Goal: Task Accomplishment & Management: Use online tool/utility

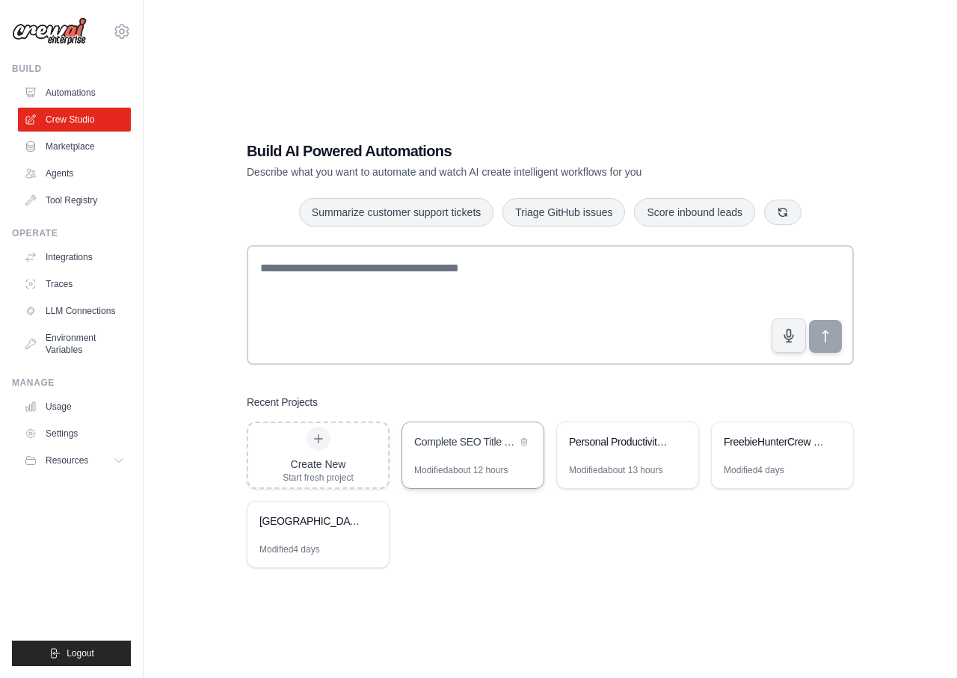
click at [449, 466] on div "Modified about 12 hours" at bounding box center [460, 470] width 93 height 12
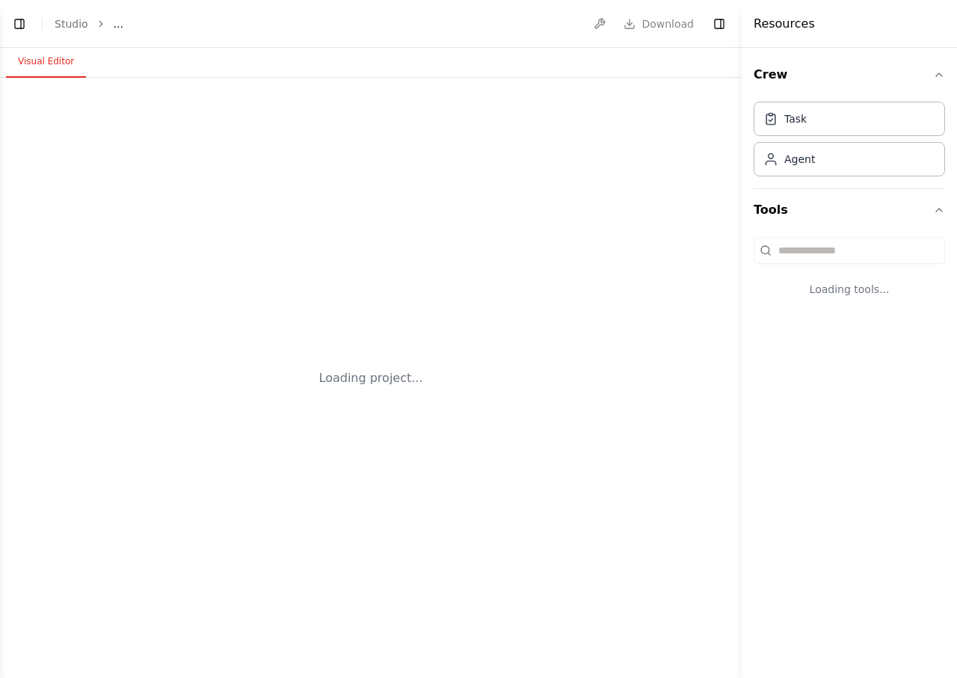
select select "****"
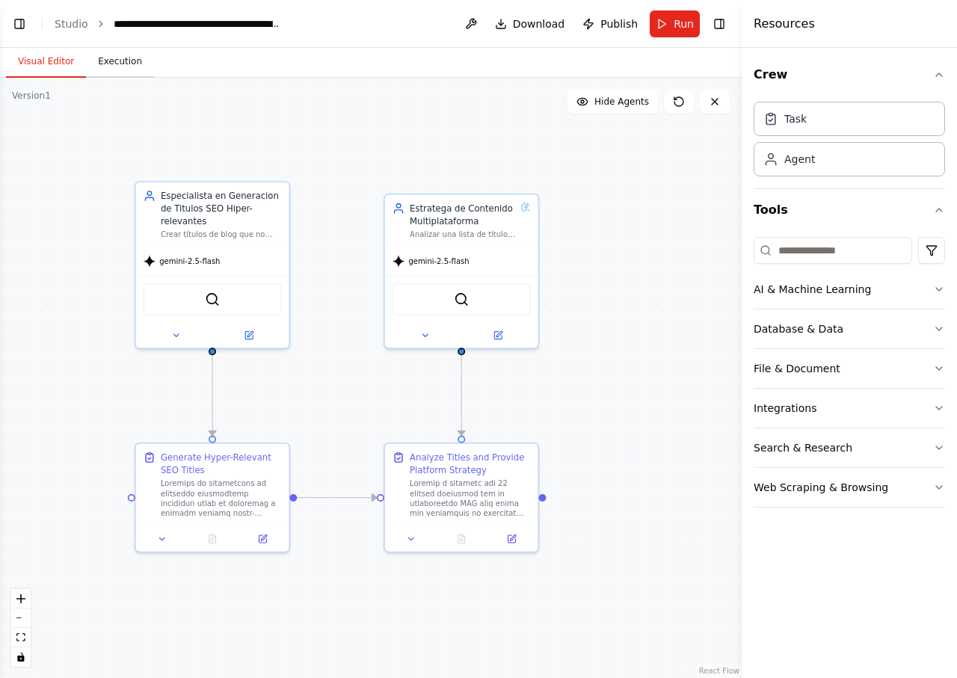
scroll to position [4001, 0]
click at [129, 66] on button "Execution" at bounding box center [120, 61] width 68 height 31
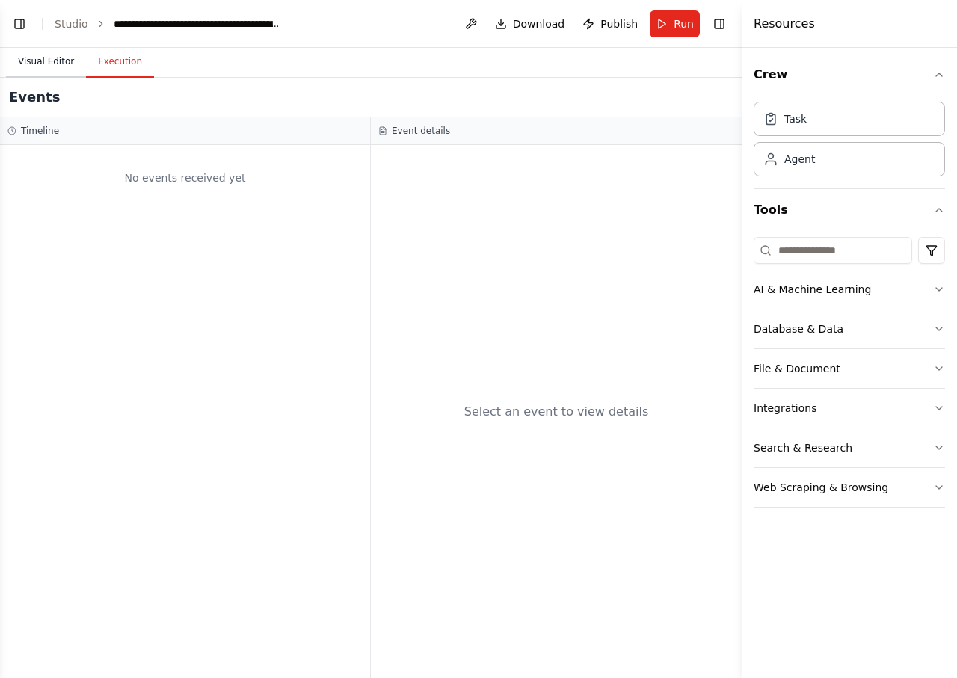
click at [57, 66] on button "Visual Editor" at bounding box center [46, 61] width 80 height 31
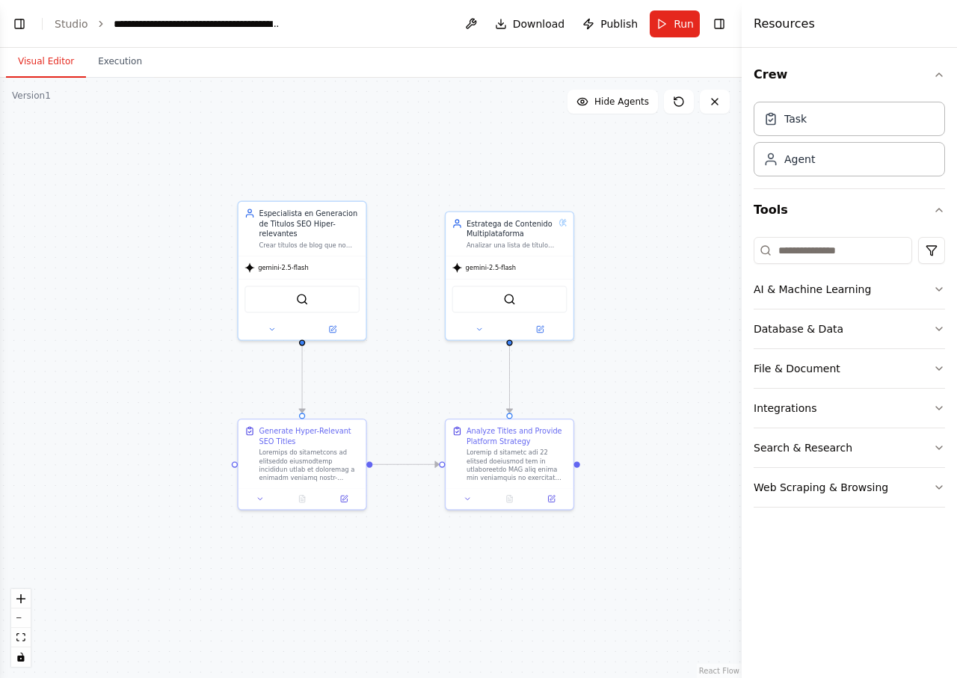
drag, startPoint x: 324, startPoint y: 134, endPoint x: 390, endPoint y: 149, distance: 68.4
click at [390, 149] on div ".deletable-edge-delete-btn { width: 20px; height: 20px; border: 0px solid #ffff…" at bounding box center [370, 378] width 741 height 600
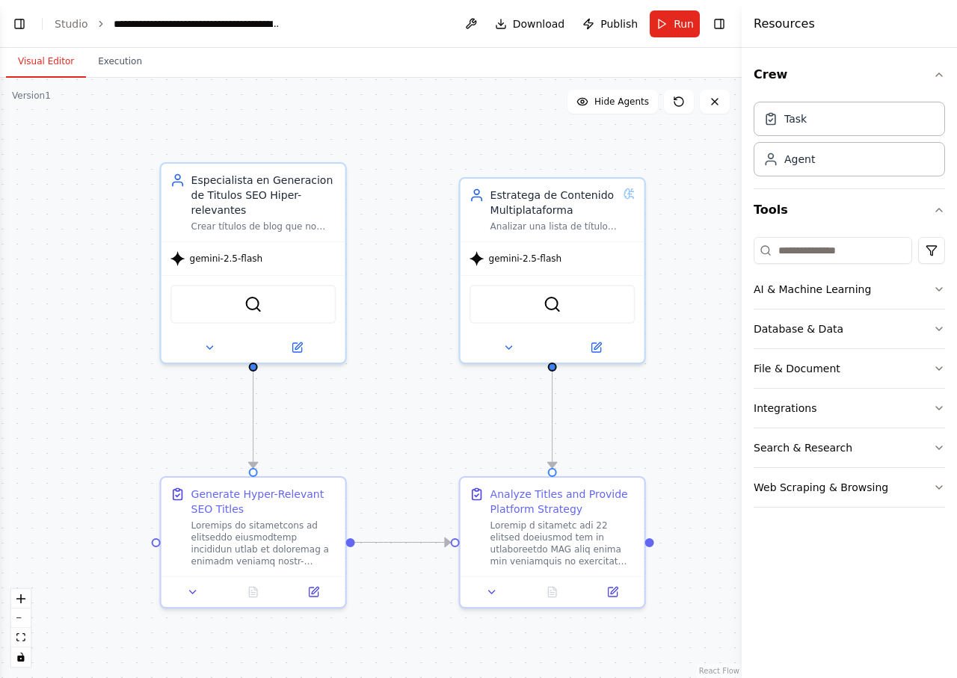
drag, startPoint x: 405, startPoint y: 176, endPoint x: 400, endPoint y: 118, distance: 57.8
click at [400, 118] on div ".deletable-edge-delete-btn { width: 20px; height: 20px; border: 0px solid #ffff…" at bounding box center [370, 378] width 741 height 600
click at [23, 29] on button "Toggle Left Sidebar" at bounding box center [19, 23] width 21 height 21
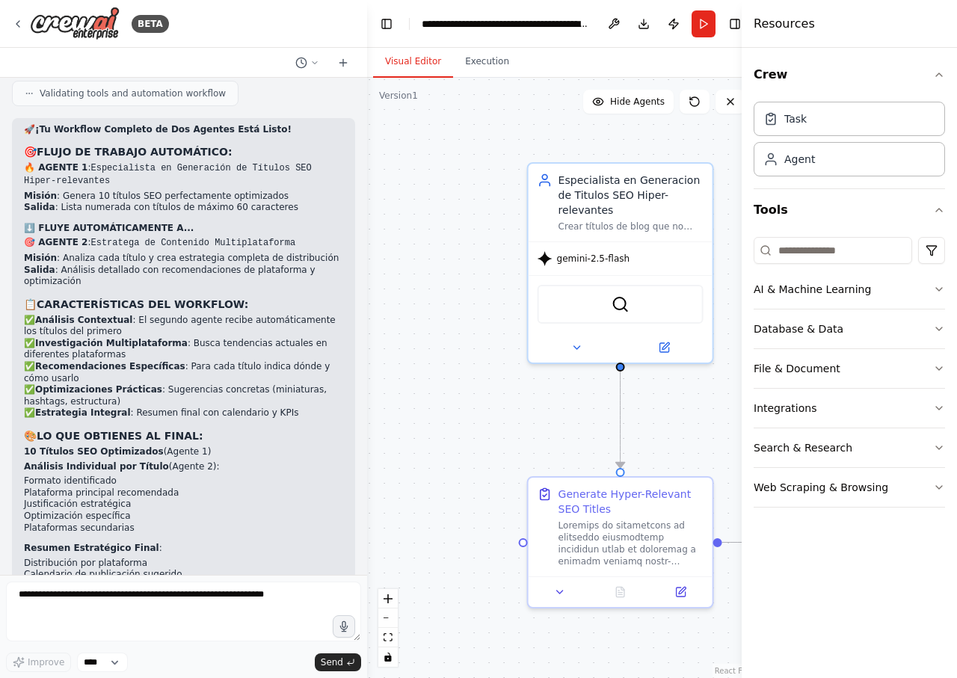
scroll to position [5030, 0]
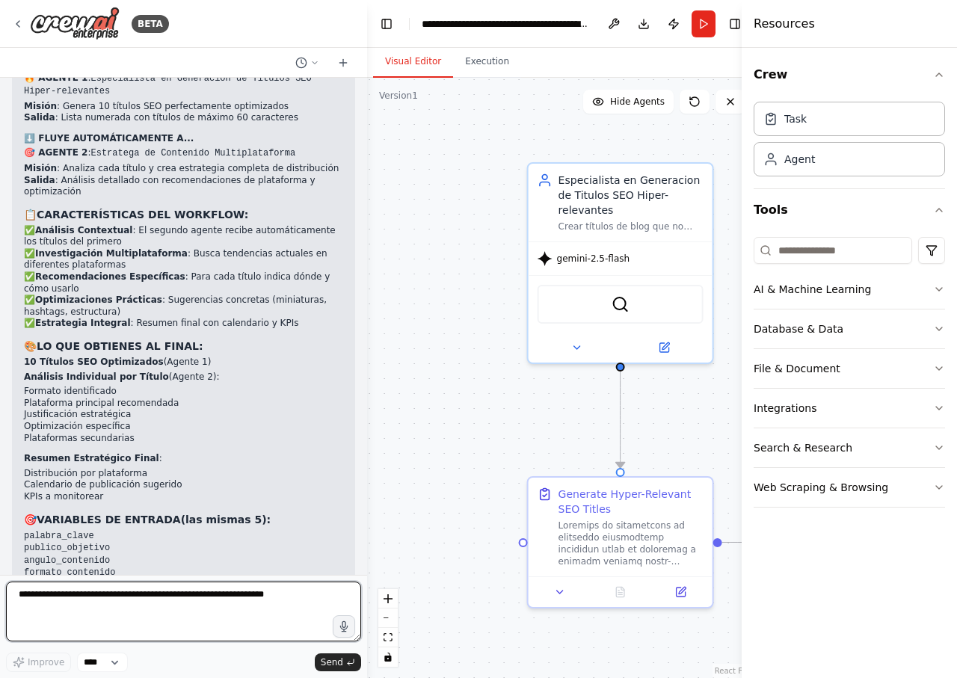
click at [144, 605] on textarea at bounding box center [183, 612] width 355 height 60
type textarea "**********"
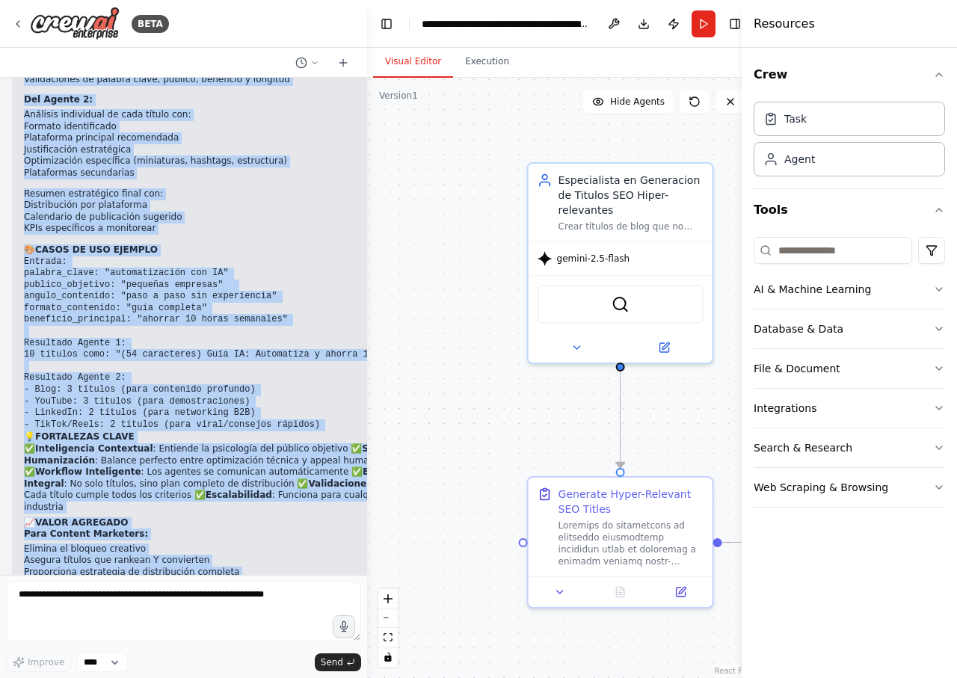
scroll to position [6694, 0]
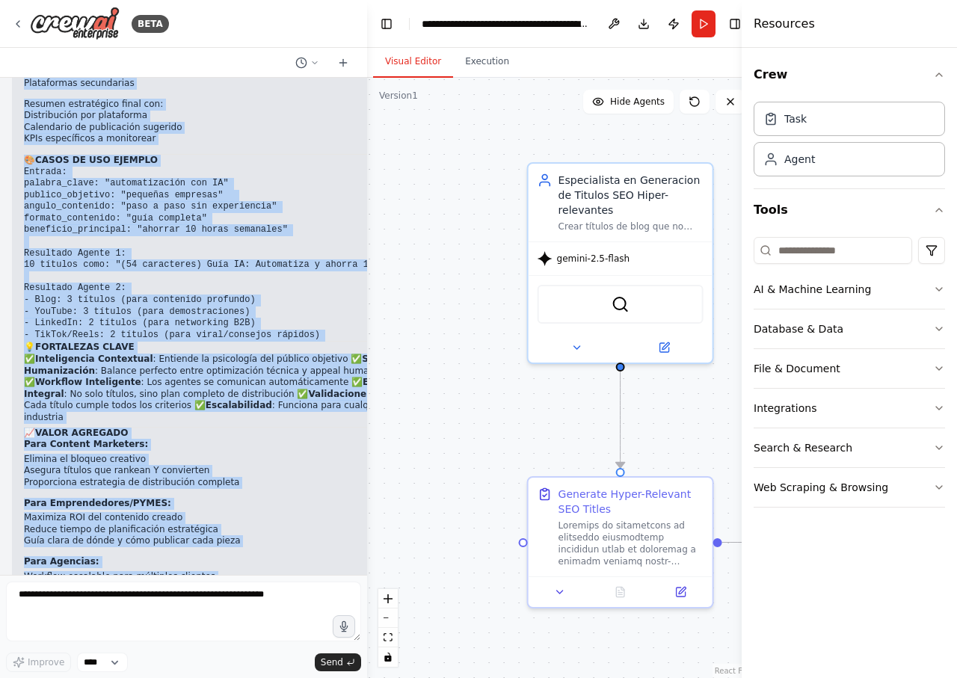
drag, startPoint x: 30, startPoint y: 272, endPoint x: 179, endPoint y: 540, distance: 306.8
copy div "📊 RESEÑA COMPLETA DE LA AUTOMATIZACIÓN 🚀 PROYECTO: Complete SEO Title & Platfor…"
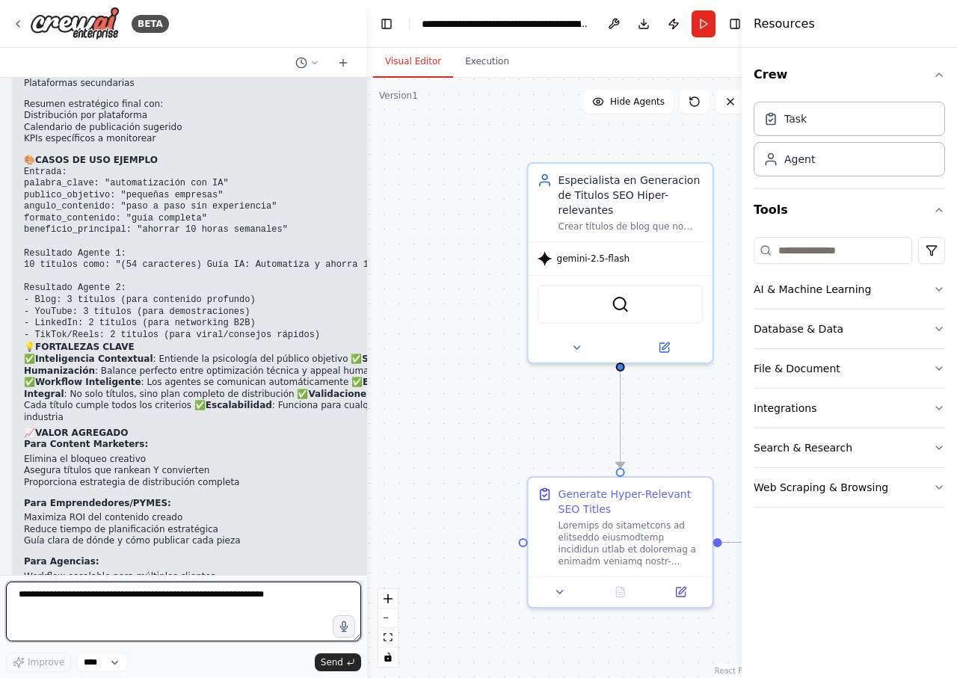
click at [187, 610] on textarea at bounding box center [183, 612] width 355 height 60
paste textarea "**********"
type textarea "**********"
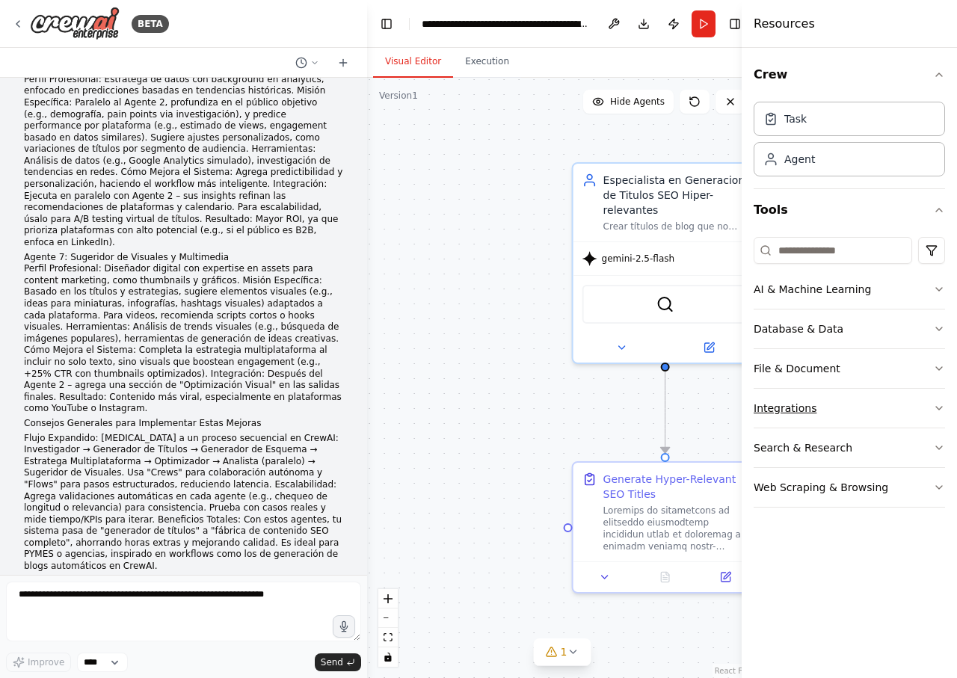
scroll to position [8058, 0]
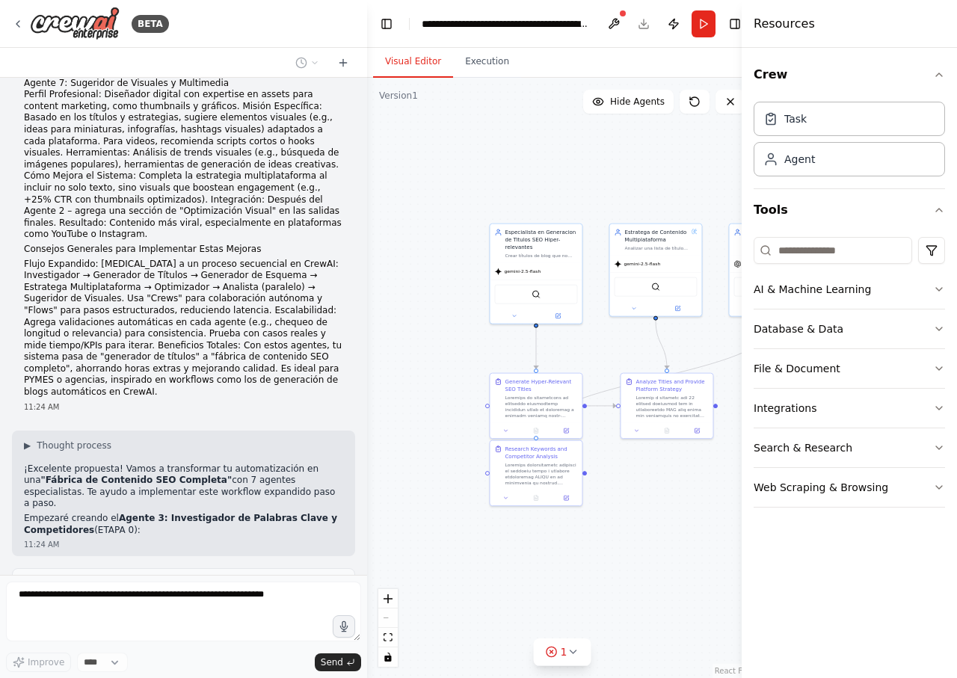
drag, startPoint x: 482, startPoint y: 402, endPoint x: 369, endPoint y: 327, distance: 136.0
click at [369, 327] on div ".deletable-edge-delete-btn { width: 20px; height: 20px; border: 0px solid #ffff…" at bounding box center [562, 378] width 390 height 600
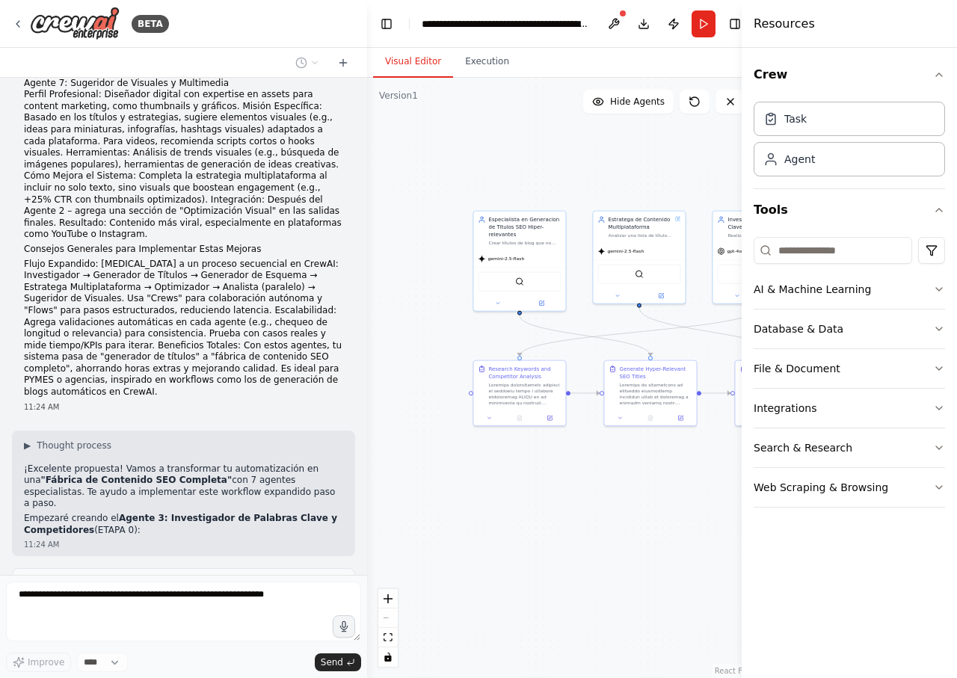
scroll to position [8157, 0]
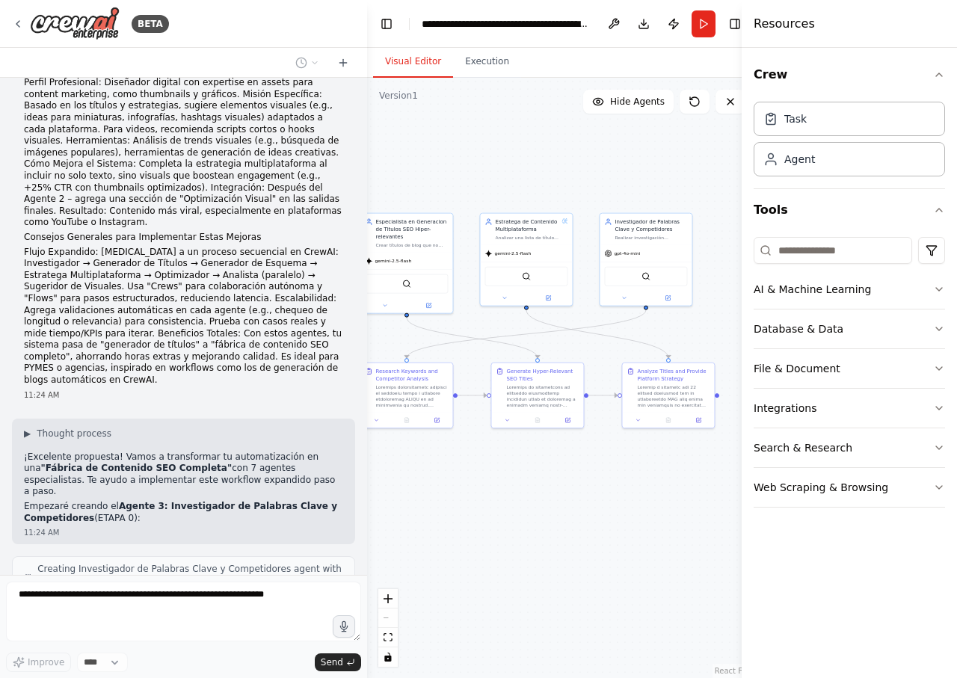
drag, startPoint x: 615, startPoint y: 478, endPoint x: 502, endPoint y: 480, distance: 112.9
click at [502, 480] on div ".deletable-edge-delete-btn { width: 20px; height: 20px; border: 0px solid #ffff…" at bounding box center [562, 378] width 390 height 600
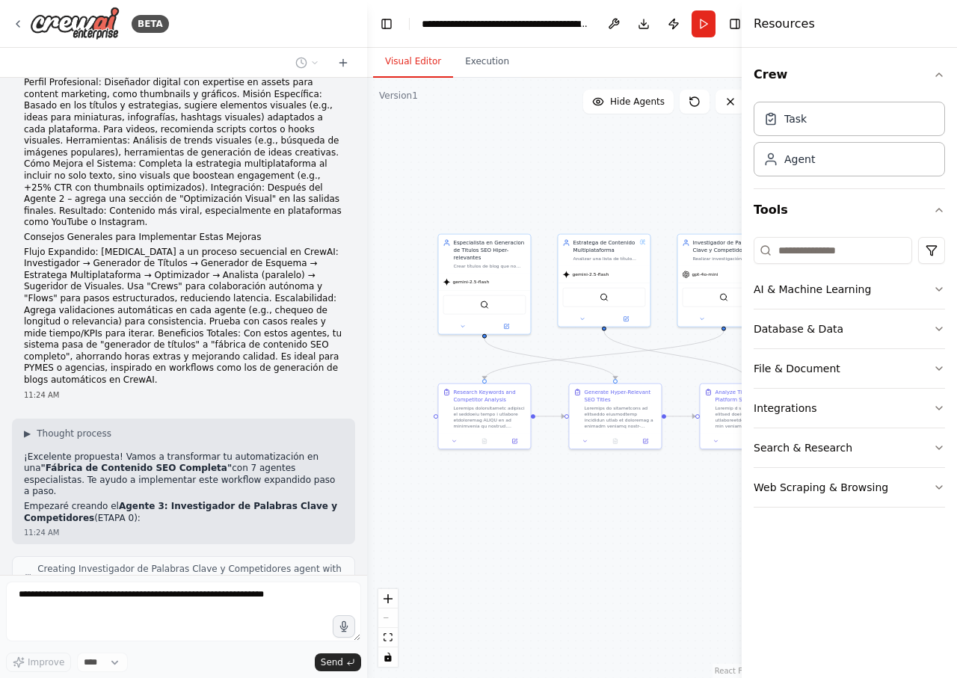
drag, startPoint x: 558, startPoint y: 484, endPoint x: 590, endPoint y: 505, distance: 38.8
click at [590, 505] on div ".deletable-edge-delete-btn { width: 20px; height: 20px; border: 0px solid #ffff…" at bounding box center [562, 378] width 390 height 600
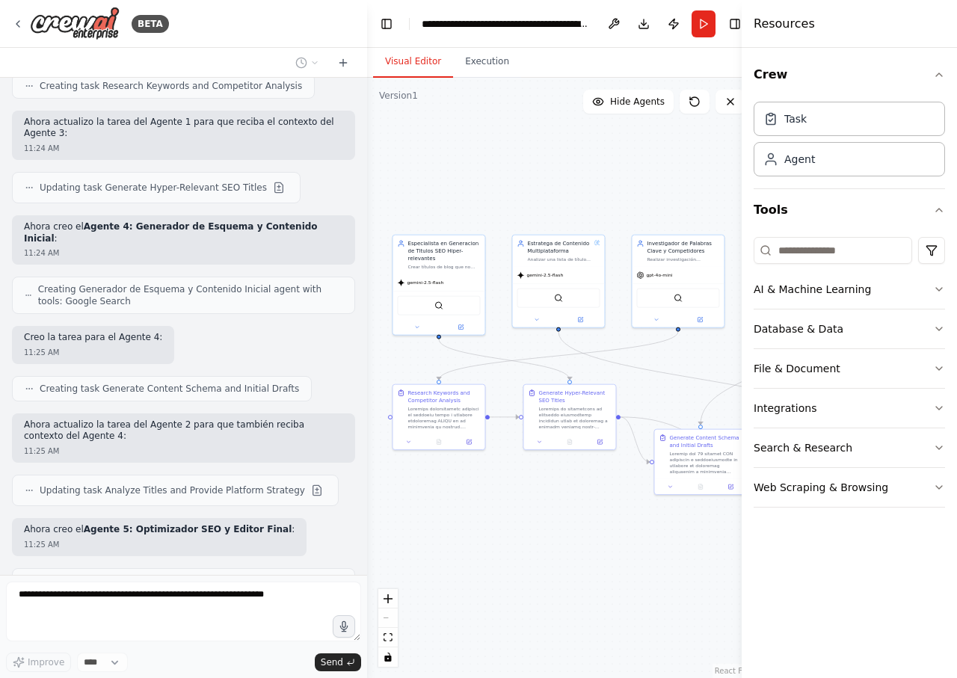
scroll to position [8751, 0]
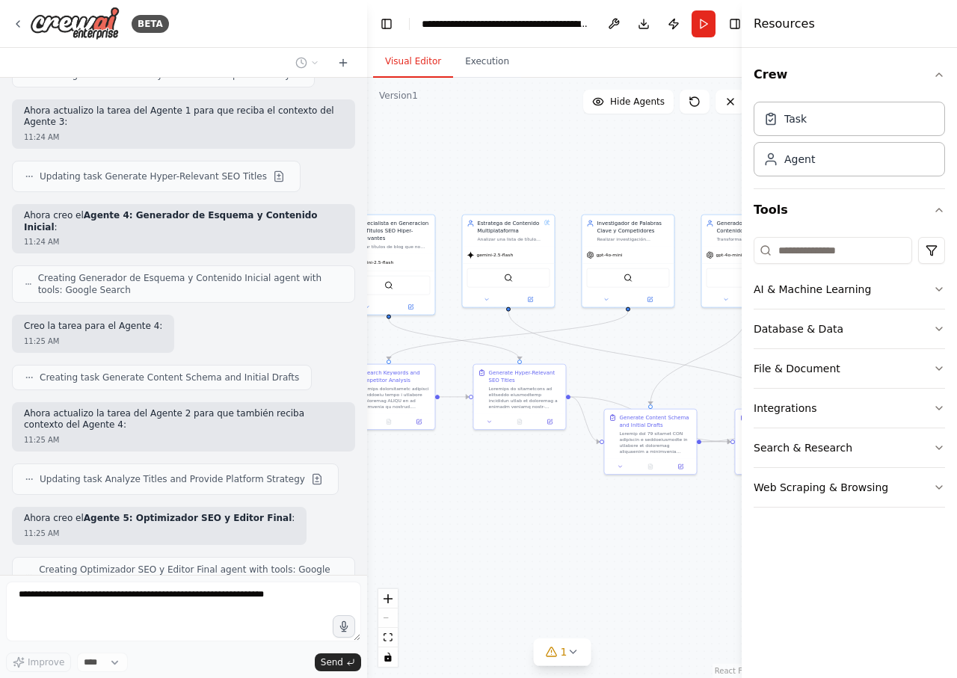
drag, startPoint x: 638, startPoint y: 530, endPoint x: 540, endPoint y: 504, distance: 100.6
click at [549, 505] on div ".deletable-edge-delete-btn { width: 20px; height: 20px; border: 0px solid #ffff…" at bounding box center [562, 378] width 390 height 600
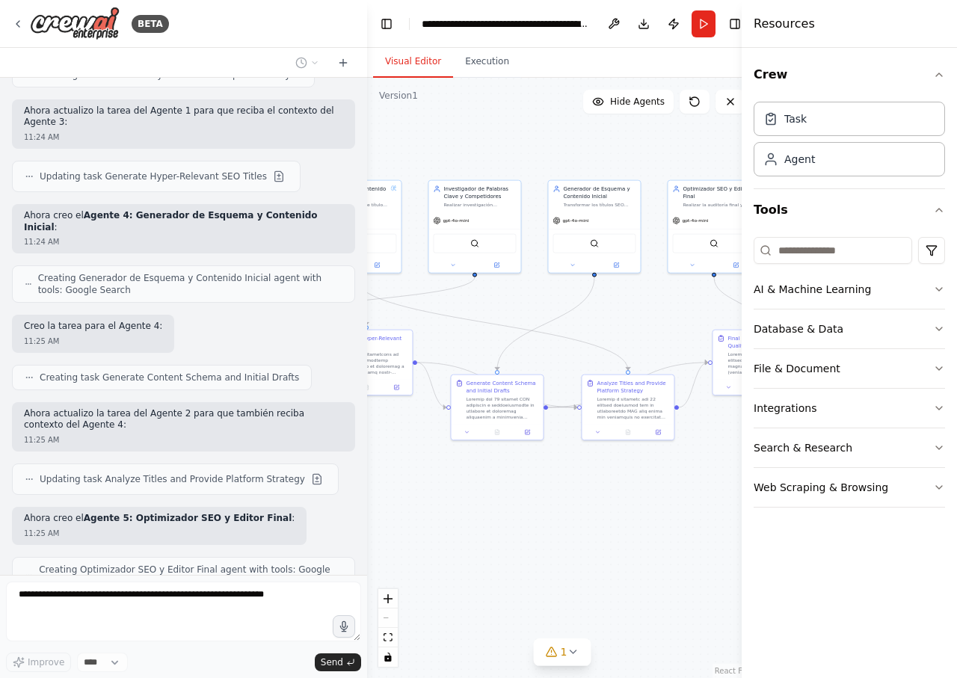
drag, startPoint x: 565, startPoint y: 494, endPoint x: 519, endPoint y: 487, distance: 46.1
click at [498, 479] on div ".deletable-edge-delete-btn { width: 20px; height: 20px; border: 0px solid #ffff…" at bounding box center [562, 378] width 390 height 600
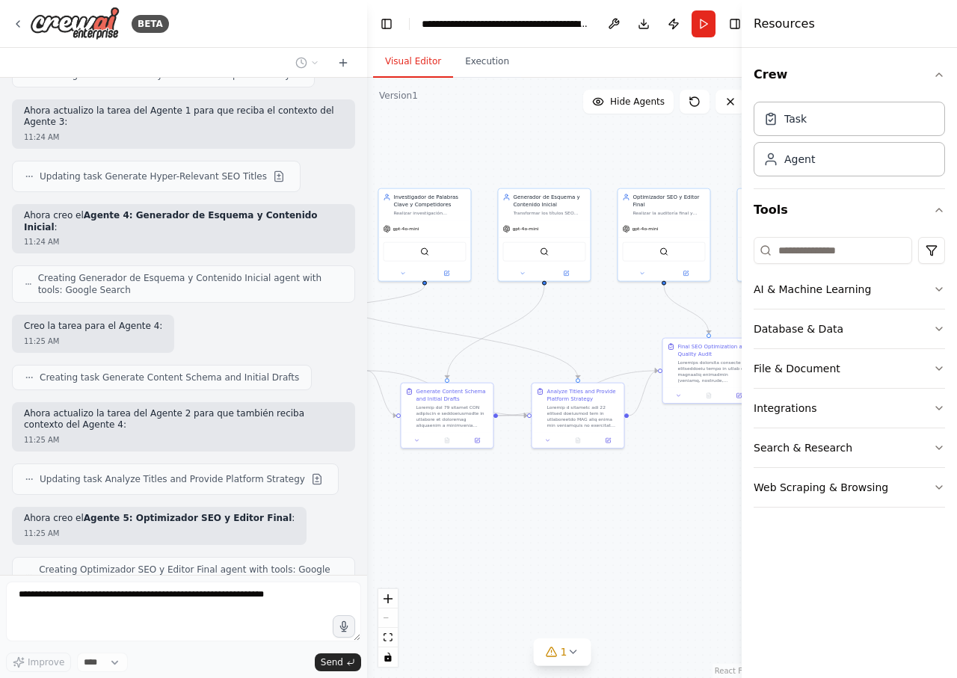
drag, startPoint x: 624, startPoint y: 515, endPoint x: 576, endPoint y: 523, distance: 48.5
click at [576, 523] on div ".deletable-edge-delete-btn { width: 20px; height: 20px; border: 0px solid #ffff…" at bounding box center [562, 378] width 390 height 600
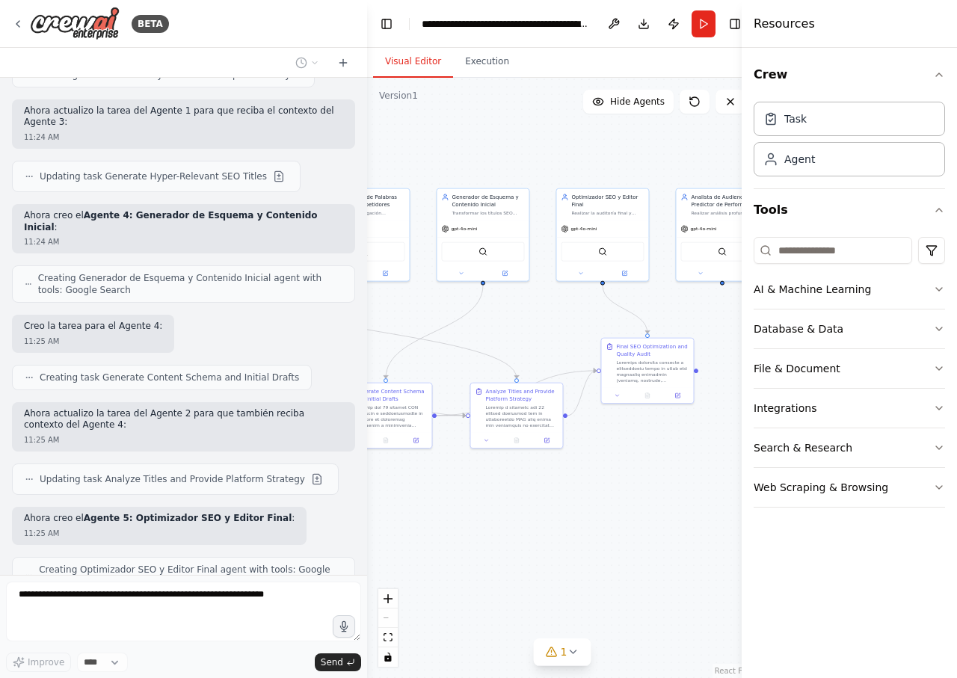
drag, startPoint x: 628, startPoint y: 522, endPoint x: 531, endPoint y: 522, distance: 97.2
click at [532, 522] on div ".deletable-edge-delete-btn { width: 20px; height: 20px; border: 0px solid #ffff…" at bounding box center [562, 378] width 390 height 600
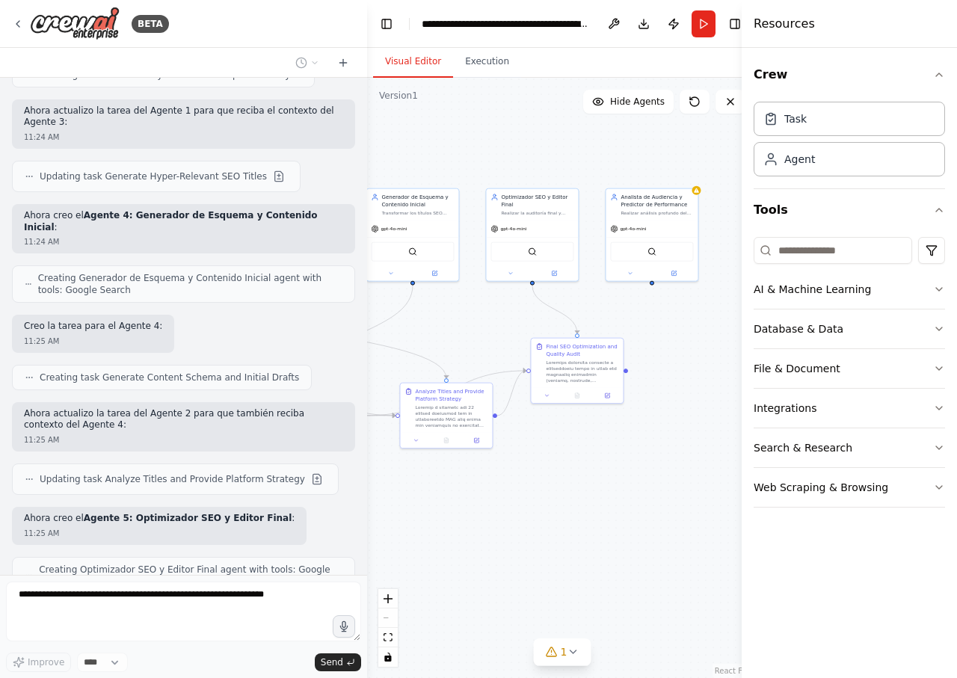
drag, startPoint x: 635, startPoint y: 518, endPoint x: 603, endPoint y: 518, distance: 32.1
click at [603, 518] on div ".deletable-edge-delete-btn { width: 20px; height: 20px; border: 0px solid #ffff…" at bounding box center [562, 378] width 390 height 600
click at [692, 225] on div "gpt-4o-mini" at bounding box center [651, 227] width 92 height 16
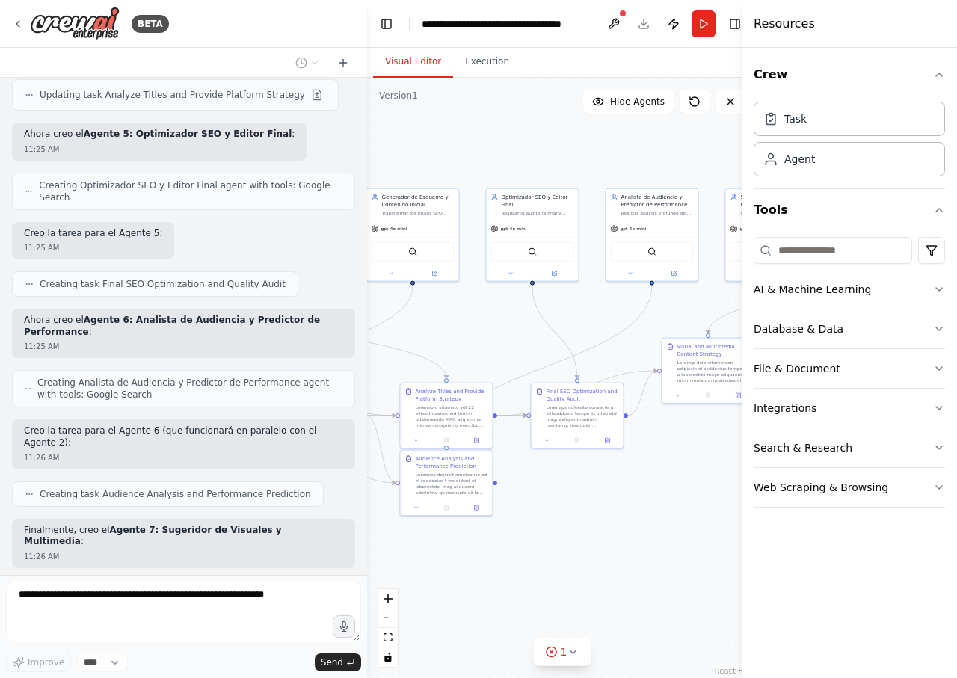
scroll to position [9222, 0]
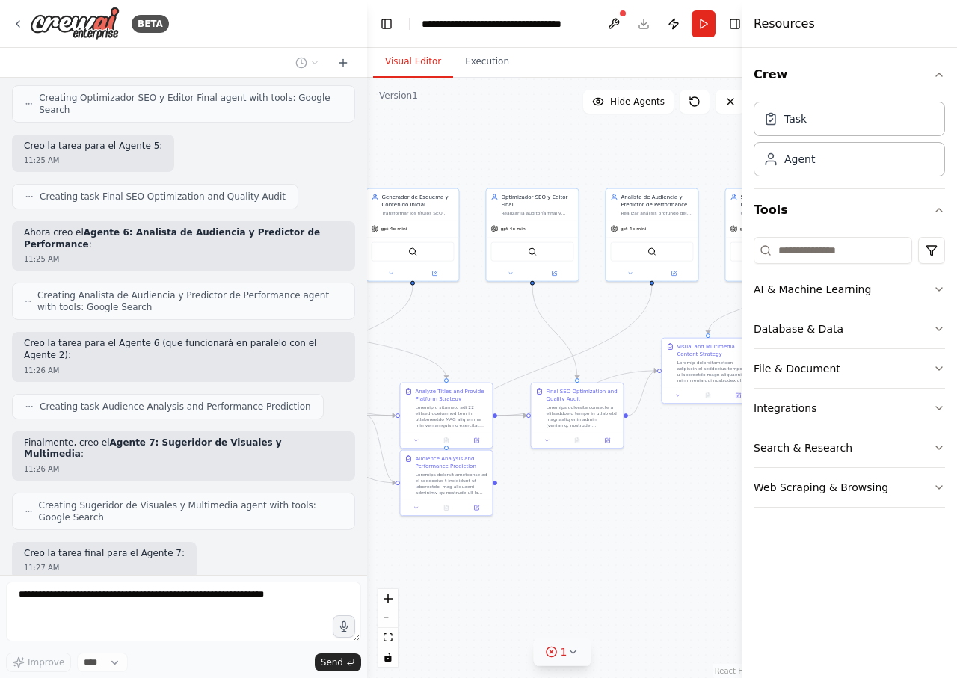
click at [555, 653] on icon at bounding box center [552, 652] width 12 height 12
click at [693, 529] on div ".deletable-edge-delete-btn { width: 20px; height: 20px; border: 0px solid #ffff…" at bounding box center [562, 378] width 390 height 600
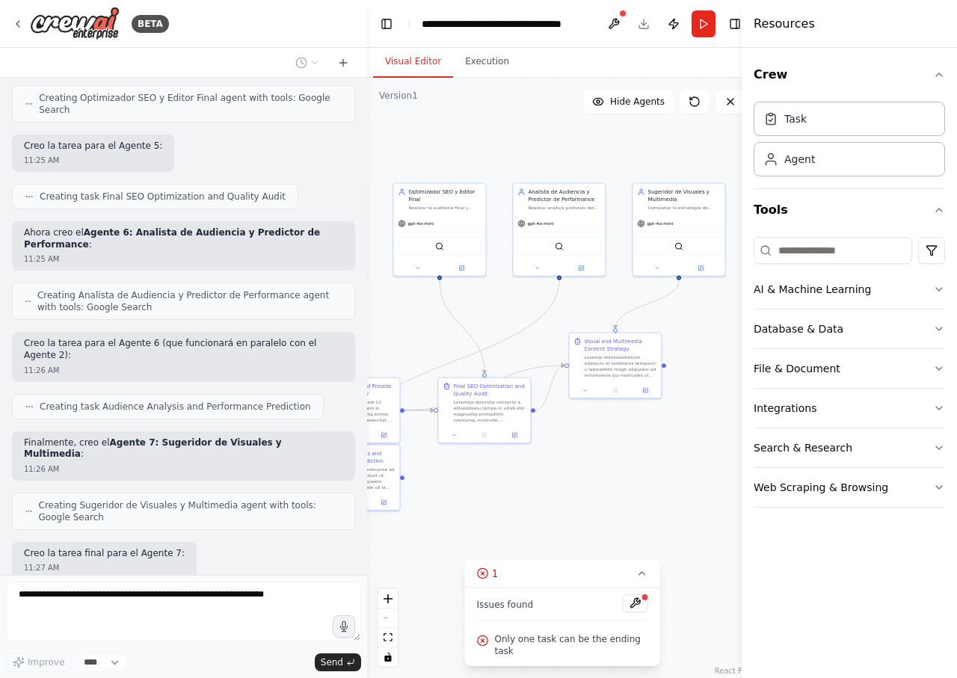
drag, startPoint x: 670, startPoint y: 515, endPoint x: 547, endPoint y: 526, distance: 123.1
click at [551, 523] on div ".deletable-edge-delete-btn { width: 20px; height: 20px; border: 0px solid #ffff…" at bounding box center [562, 378] width 390 height 600
drag, startPoint x: 653, startPoint y: 494, endPoint x: 694, endPoint y: 478, distance: 44.3
click at [694, 478] on div ".deletable-edge-delete-btn { width: 20px; height: 20px; border: 0px solid #ffff…" at bounding box center [562, 378] width 390 height 600
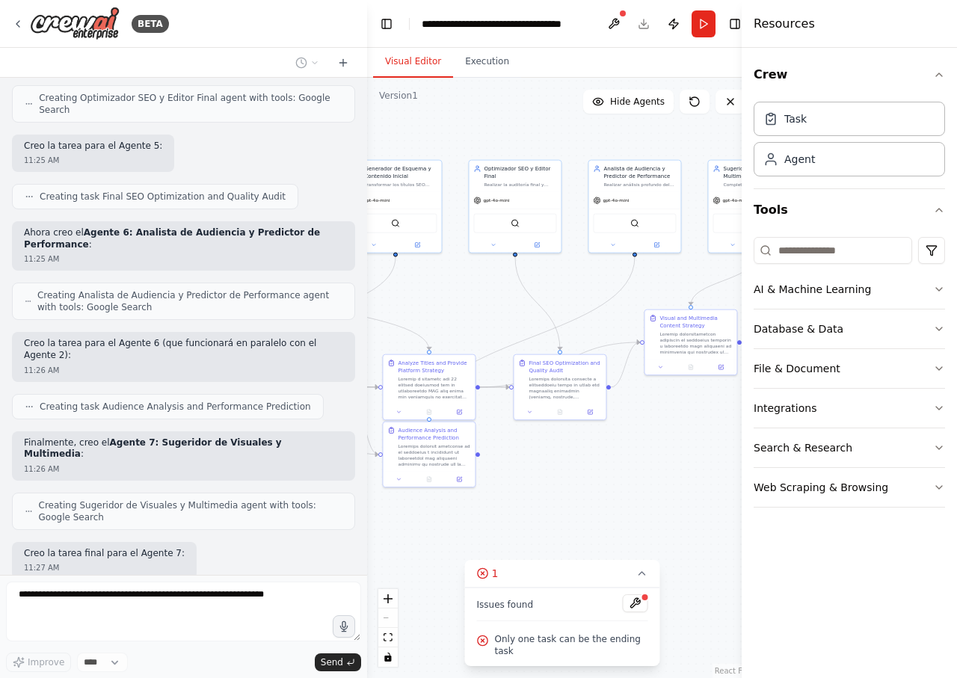
drag, startPoint x: 638, startPoint y: 480, endPoint x: 688, endPoint y: 464, distance: 53.2
click at [688, 464] on div ".deletable-edge-delete-btn { width: 20px; height: 20px; border: 0px solid #ffff…" at bounding box center [562, 378] width 390 height 600
drag, startPoint x: 450, startPoint y: 492, endPoint x: 524, endPoint y: 522, distance: 80.1
click at [499, 531] on div at bounding box center [484, 522] width 73 height 24
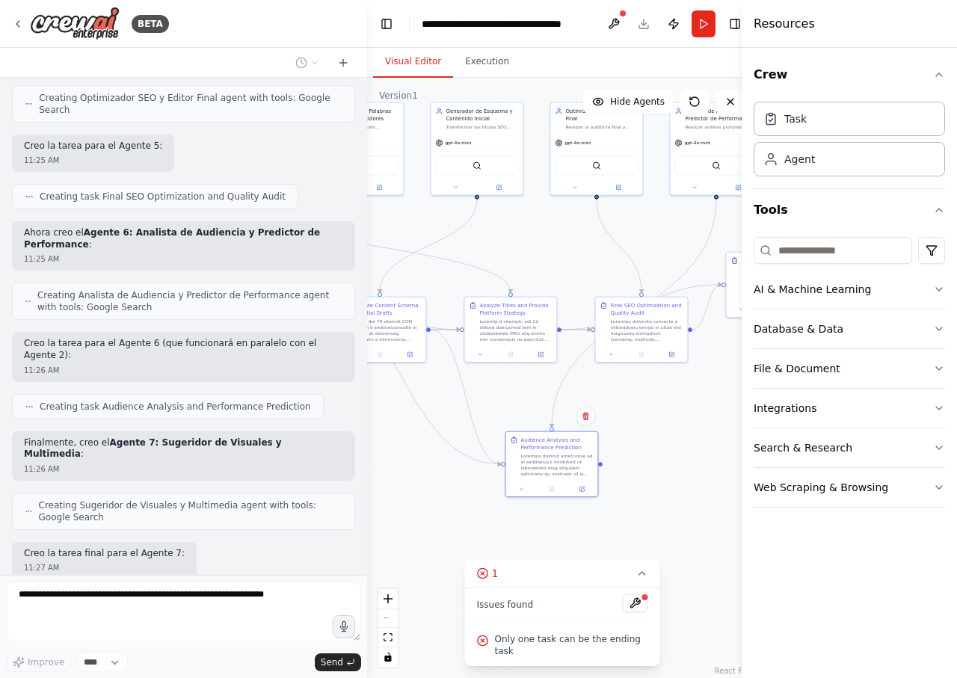
drag, startPoint x: 576, startPoint y: 499, endPoint x: 710, endPoint y: 407, distance: 161.9
click at [710, 407] on div ".deletable-edge-delete-btn { width: 20px; height: 20px; border: 0px solid #ffff…" at bounding box center [562, 378] width 390 height 600
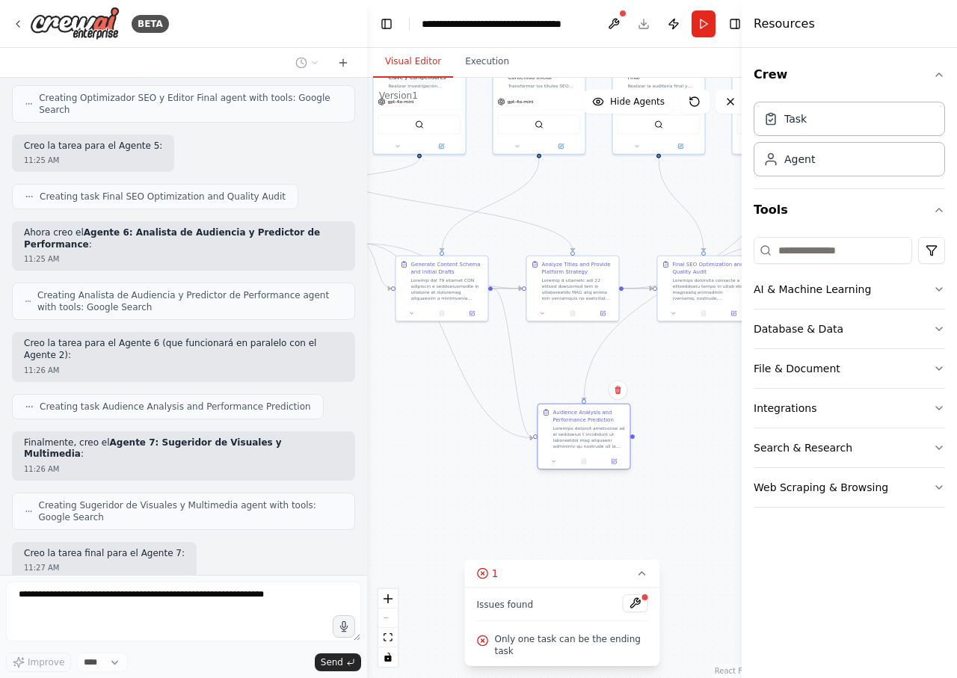
drag, startPoint x: 611, startPoint y: 434, endPoint x: 579, endPoint y: 449, distance: 34.8
click at [579, 449] on div "Audience Analysis and Performance Prediction" at bounding box center [583, 428] width 92 height 49
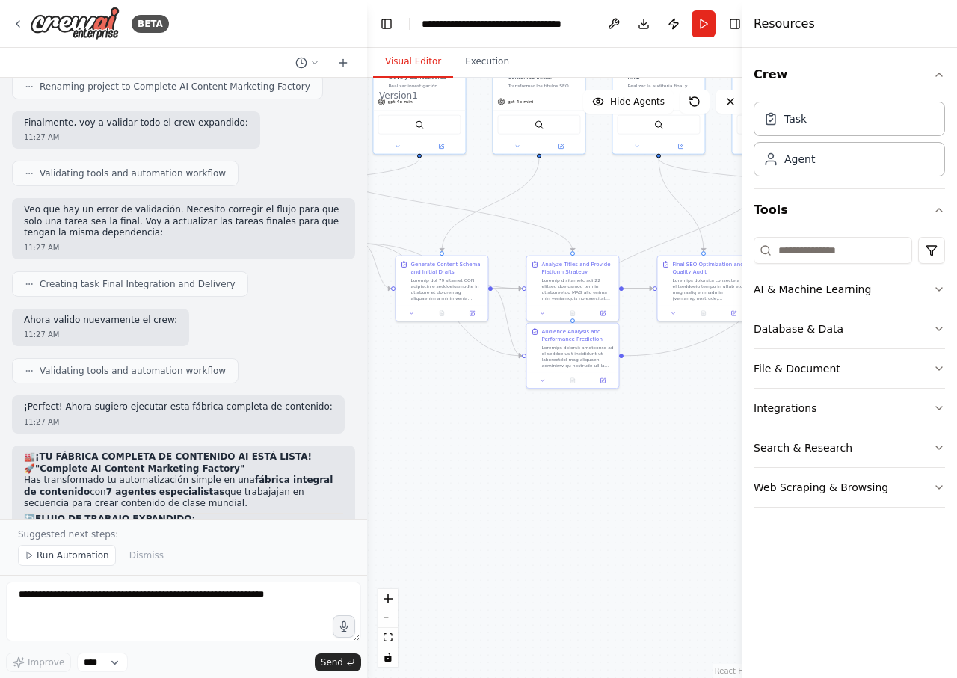
scroll to position [9840, 0]
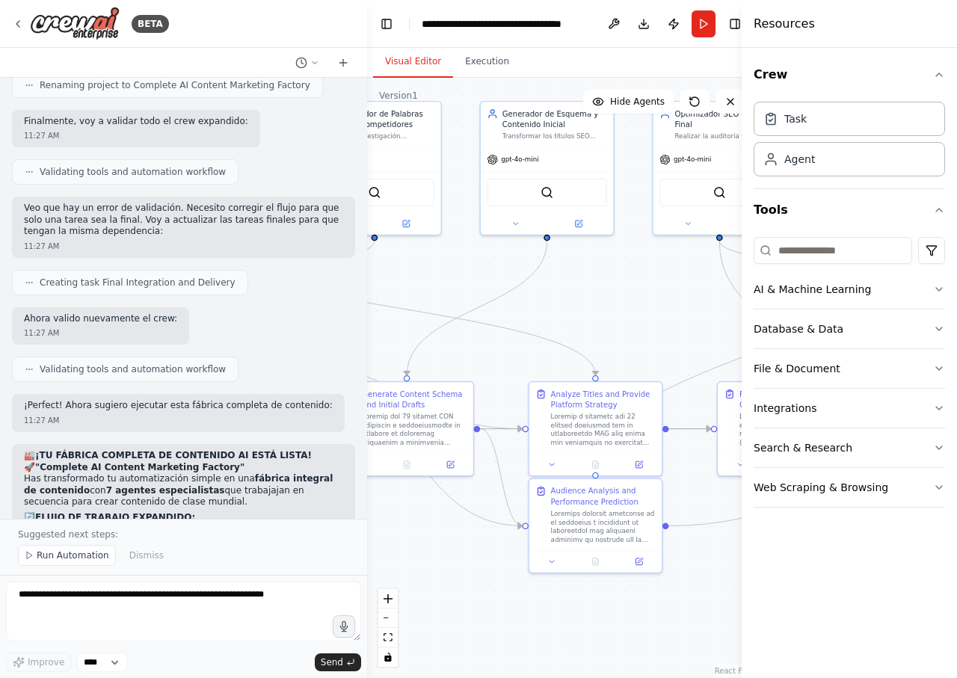
drag, startPoint x: 501, startPoint y: 391, endPoint x: 482, endPoint y: 575, distance: 184.8
click at [483, 582] on div ".deletable-edge-delete-btn { width: 20px; height: 20px; border: 0px solid #ffff…" at bounding box center [562, 378] width 390 height 600
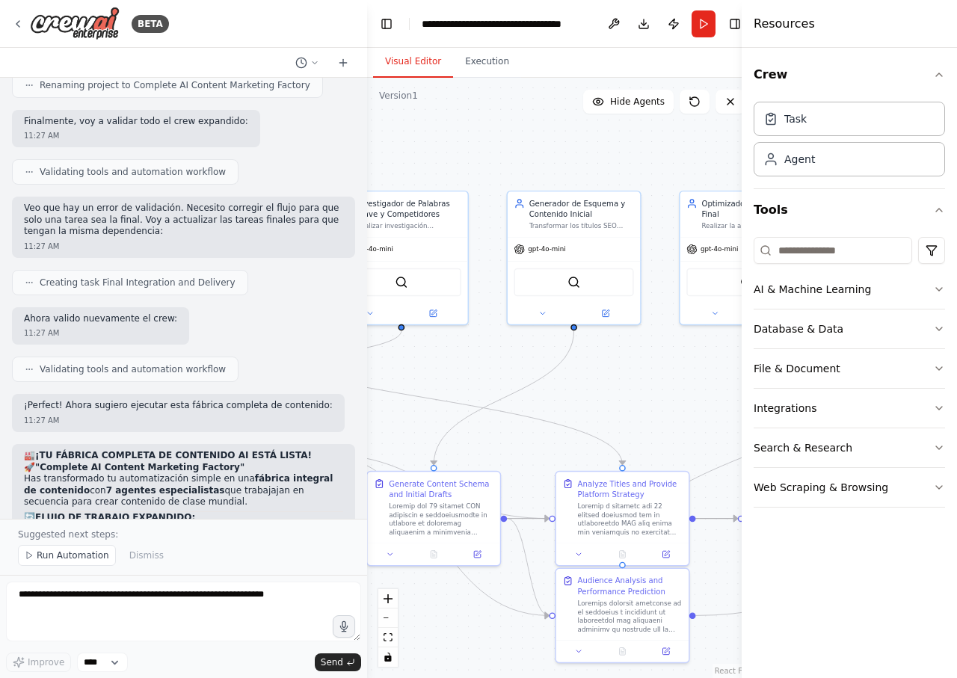
drag, startPoint x: 491, startPoint y: 313, endPoint x: 521, endPoint y: 397, distance: 88.9
click at [521, 397] on div ".deletable-edge-delete-btn { width: 20px; height: 20px; border: 0px solid #ffff…" at bounding box center [562, 378] width 390 height 600
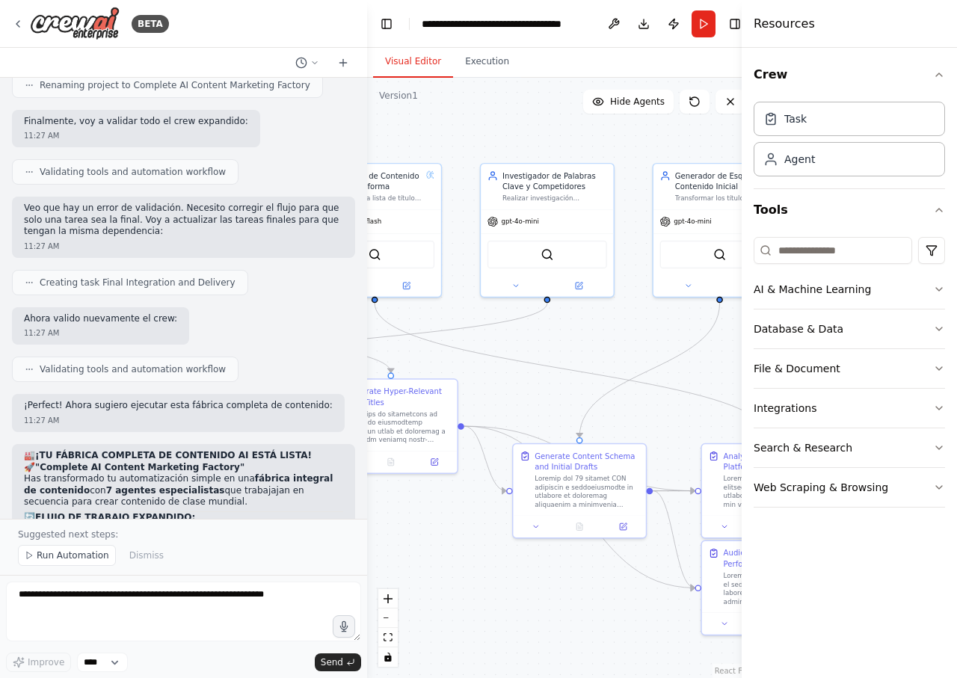
drag, startPoint x: 472, startPoint y: 367, endPoint x: 606, endPoint y: 348, distance: 135.1
click at [606, 348] on div ".deletable-edge-delete-btn { width: 20px; height: 20px; border: 0px solid #ffff…" at bounding box center [562, 378] width 390 height 600
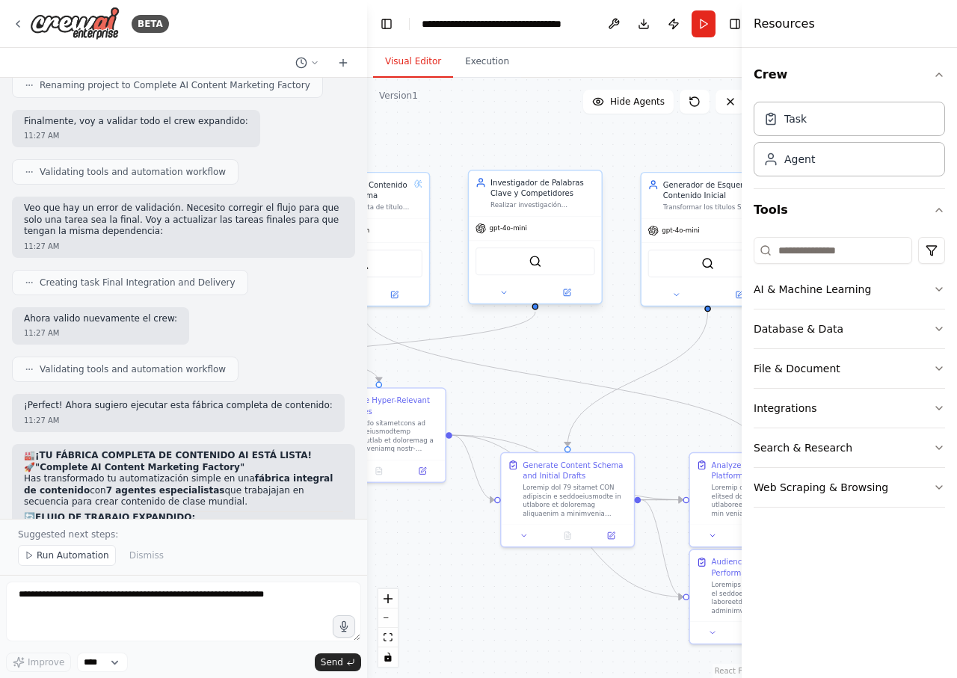
click at [526, 221] on div "gpt-4o-mini" at bounding box center [535, 229] width 132 height 24
click at [512, 223] on div "gpt-4o-mini" at bounding box center [535, 229] width 132 height 24
click at [497, 286] on div at bounding box center [535, 293] width 132 height 22
click at [496, 288] on button at bounding box center [503, 292] width 61 height 13
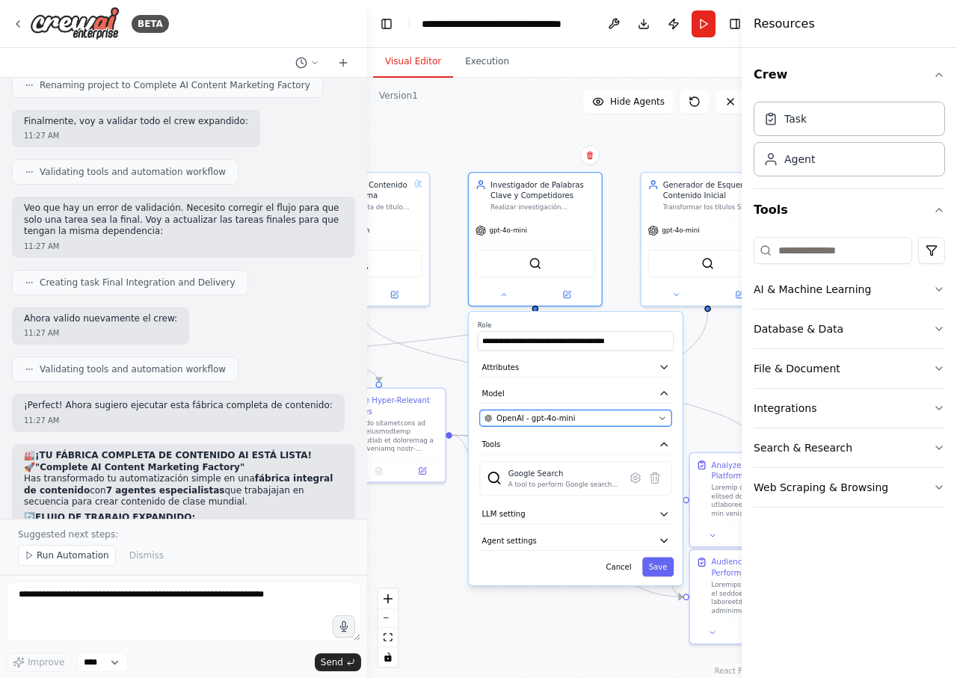
click at [595, 415] on div "OpenAI - gpt-4o-mini" at bounding box center [568, 418] width 169 height 10
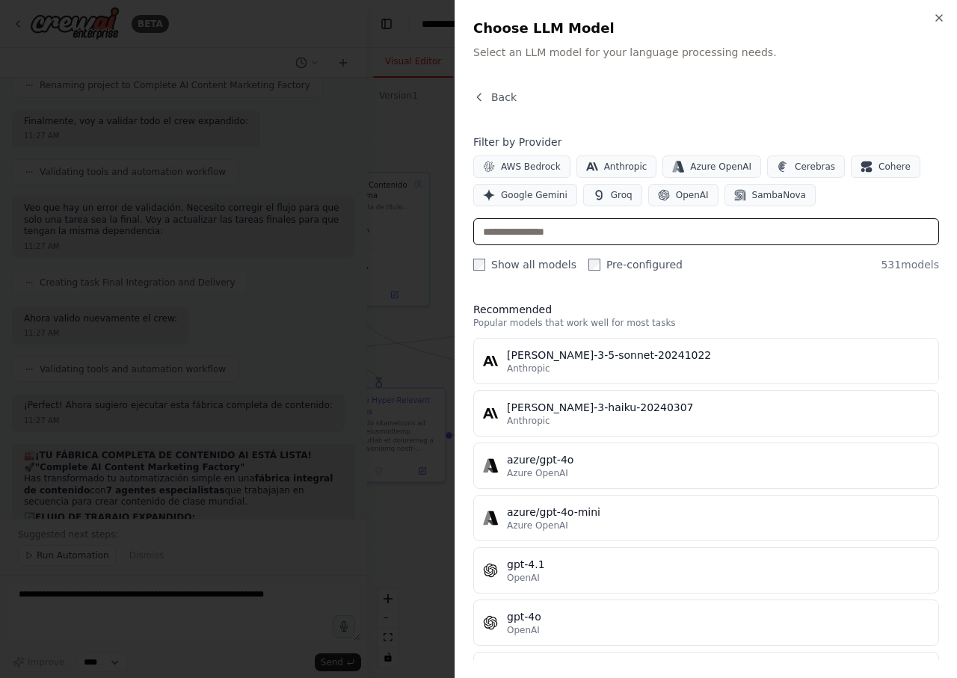
click at [622, 237] on input "text" at bounding box center [706, 231] width 466 height 27
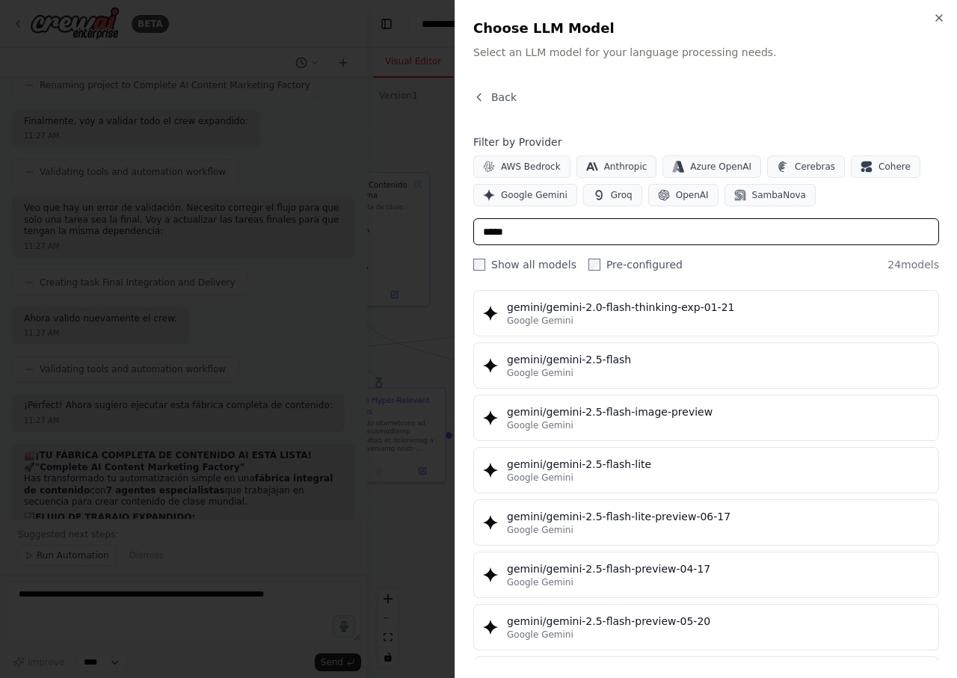
scroll to position [850, 0]
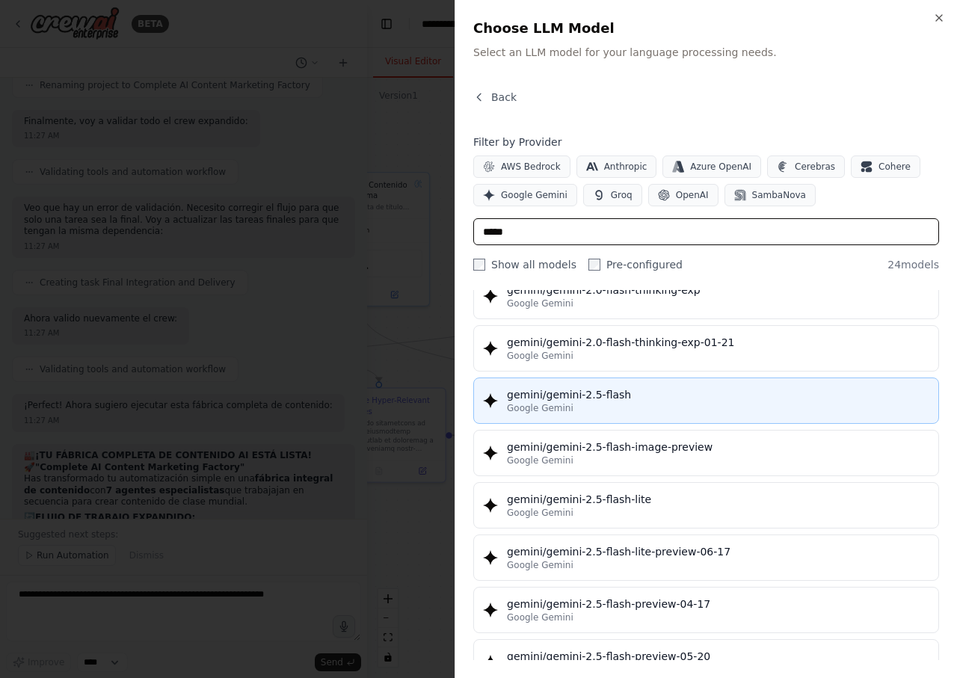
type input "*****"
click at [644, 412] on div "Google Gemini" at bounding box center [718, 408] width 422 height 12
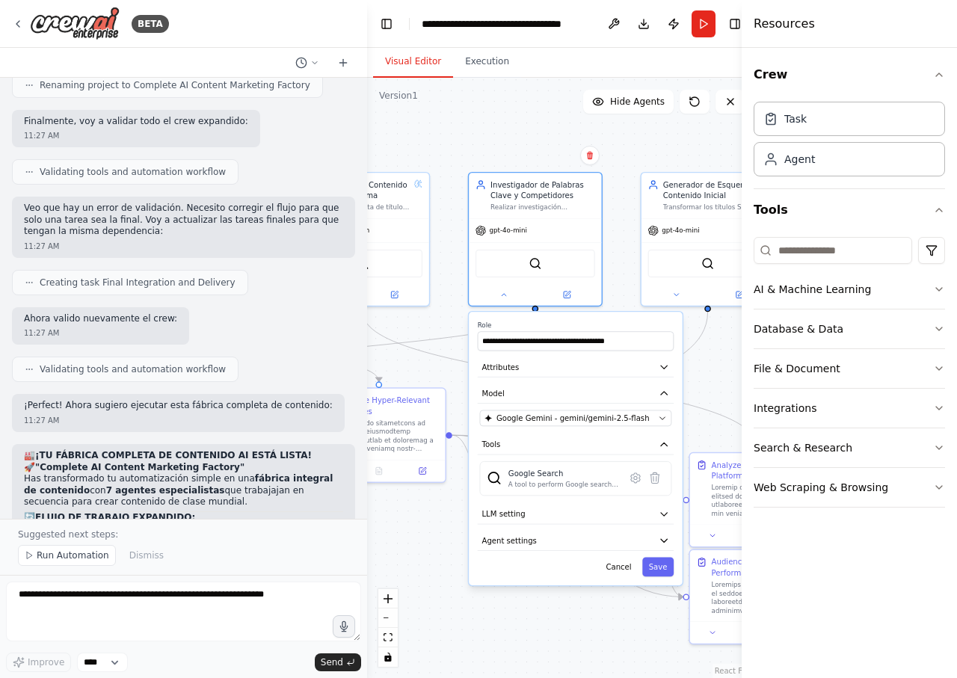
scroll to position [9840, 0]
click at [656, 560] on button "Save" at bounding box center [657, 566] width 31 height 19
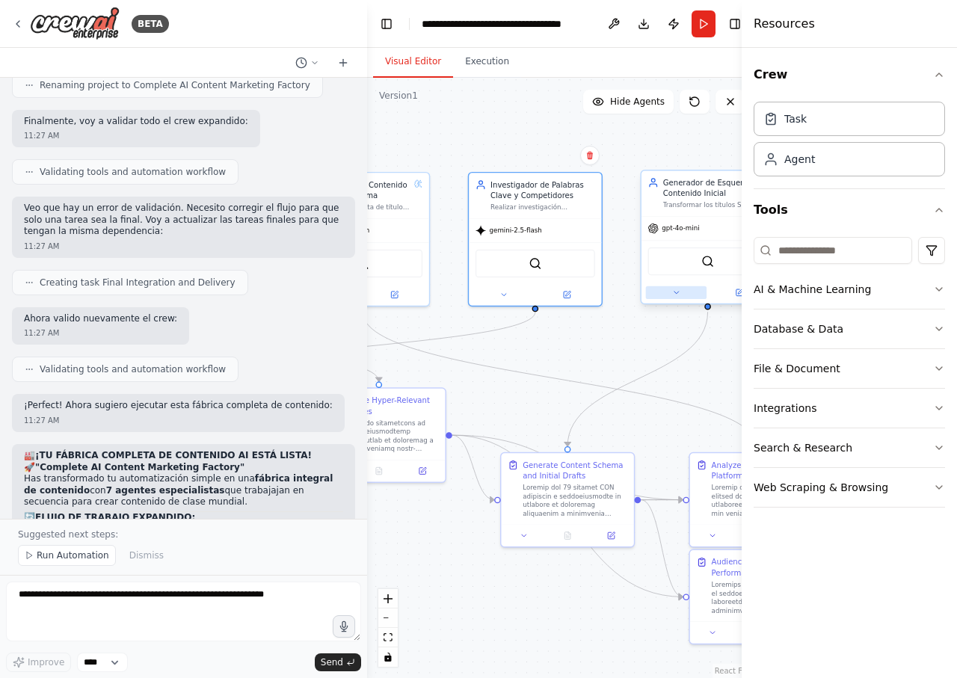
click at [687, 292] on button at bounding box center [676, 292] width 61 height 13
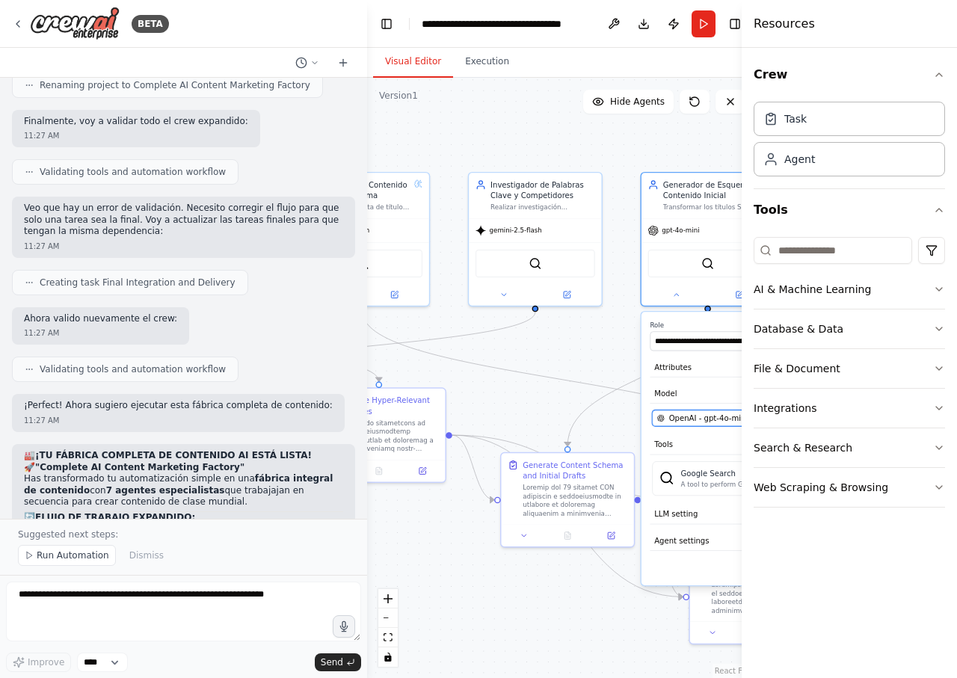
click at [688, 421] on span "OpenAI - gpt-4o-mini" at bounding box center [708, 418] width 79 height 10
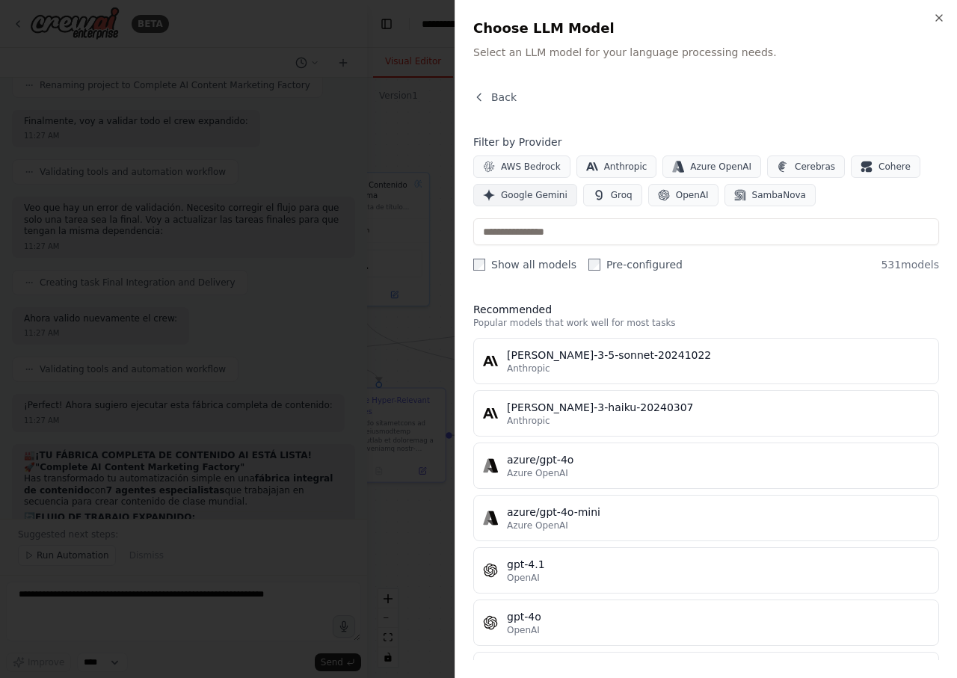
click at [564, 198] on button "Google Gemini" at bounding box center [525, 195] width 104 height 22
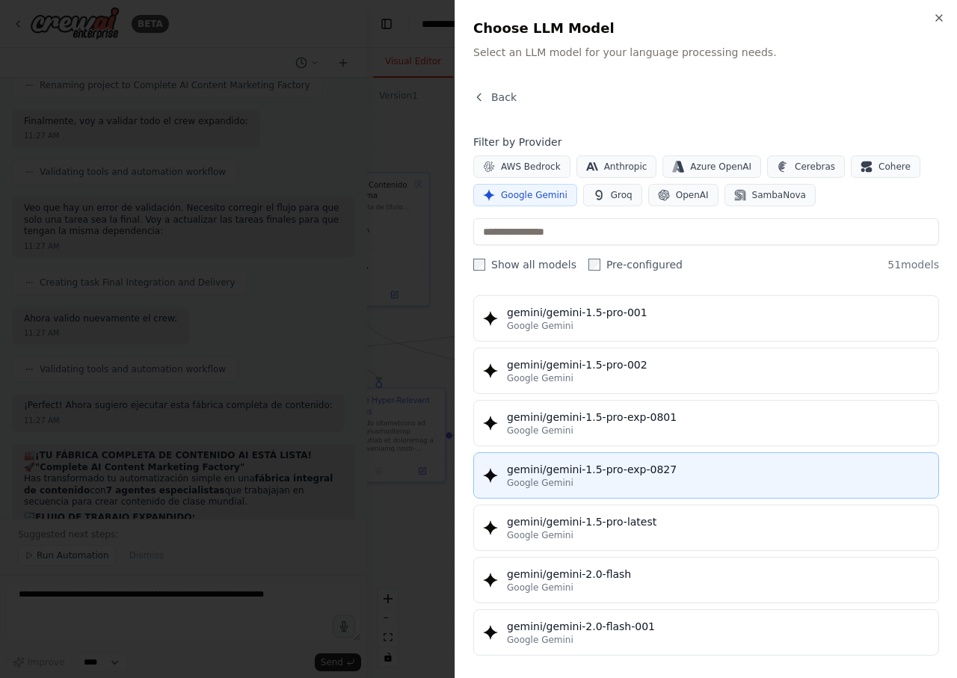
scroll to position [538, 0]
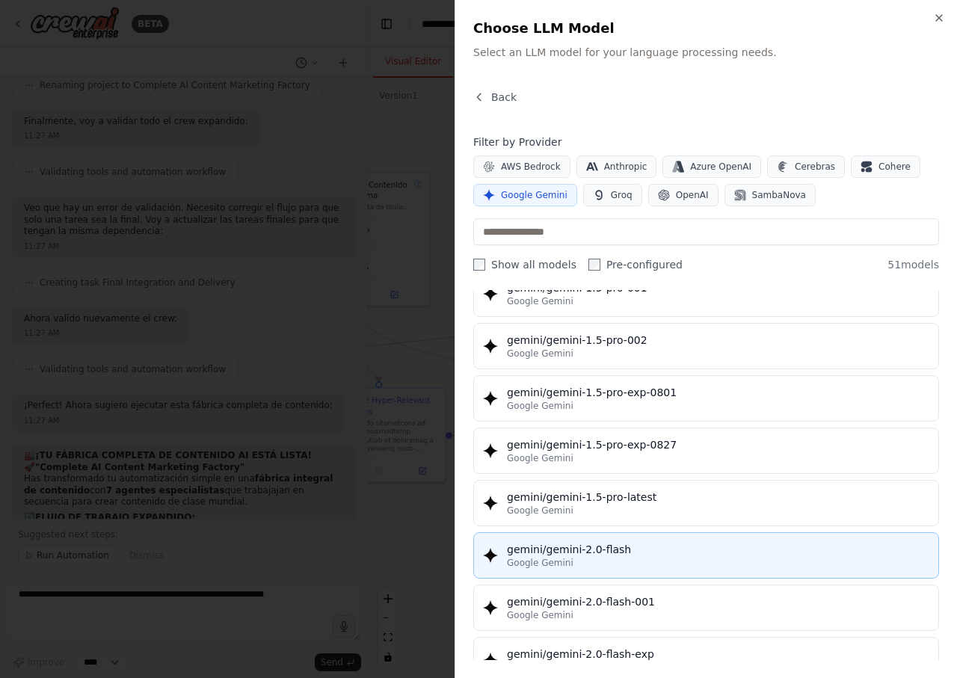
click at [630, 553] on div "gemini/gemini-2.0-flash" at bounding box center [718, 549] width 422 height 15
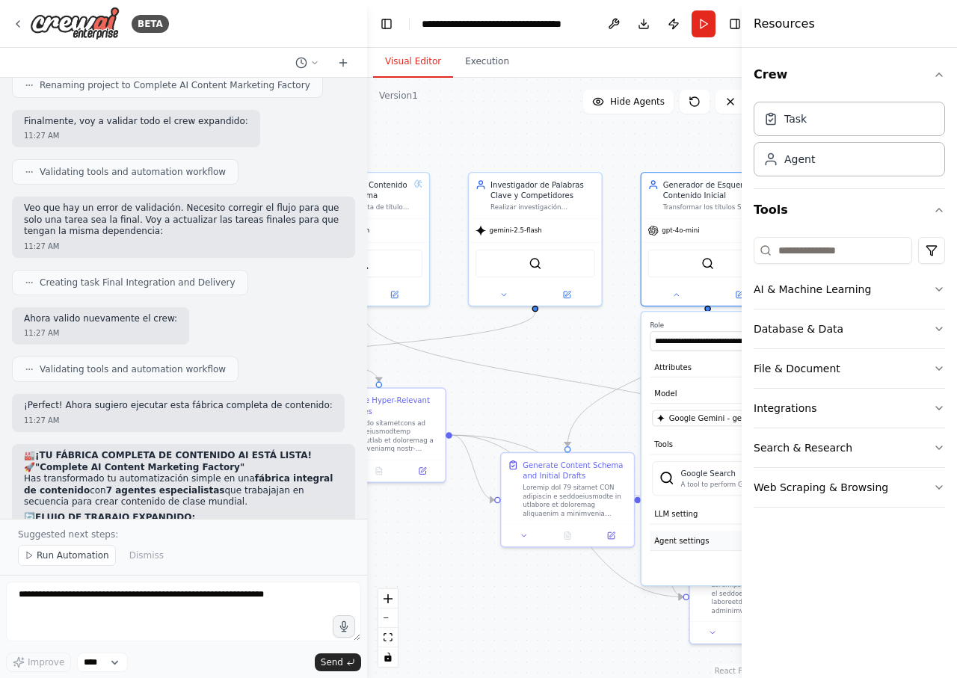
scroll to position [9840, 0]
drag, startPoint x: 595, startPoint y: 404, endPoint x: 472, endPoint y: 389, distance: 123.6
click at [464, 389] on div ".deletable-edge-delete-btn { width: 20px; height: 20px; border: 0px solid #ffff…" at bounding box center [562, 378] width 390 height 600
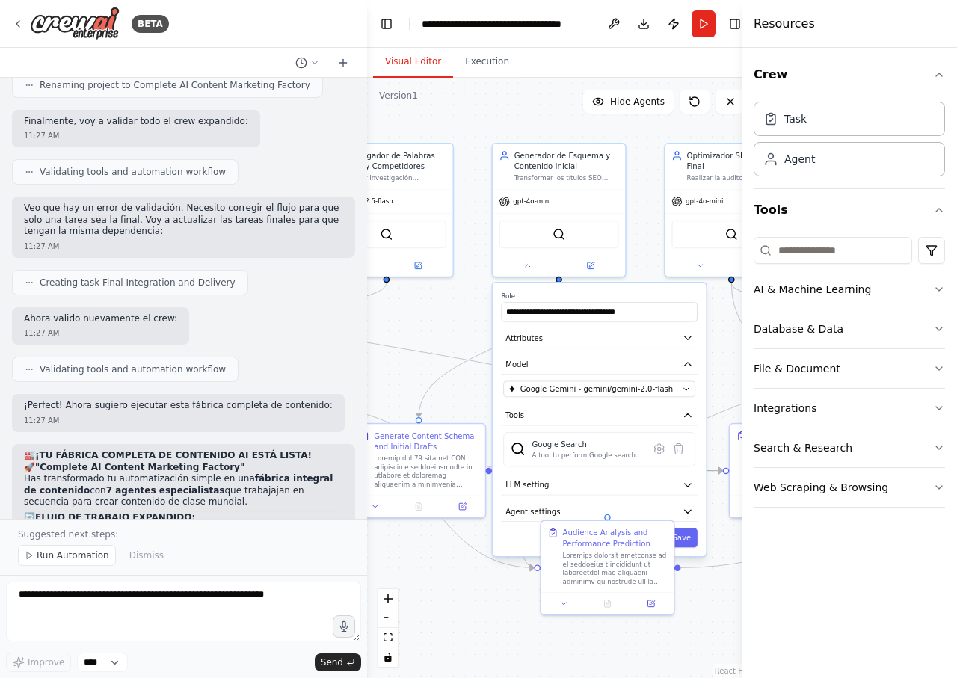
drag, startPoint x: 496, startPoint y: 388, endPoint x: 340, endPoint y: 357, distance: 158.6
click at [367, 357] on div ".deletable-edge-delete-btn { width: 20px; height: 20px; border: 0px solid #ffff…" at bounding box center [562, 378] width 390 height 600
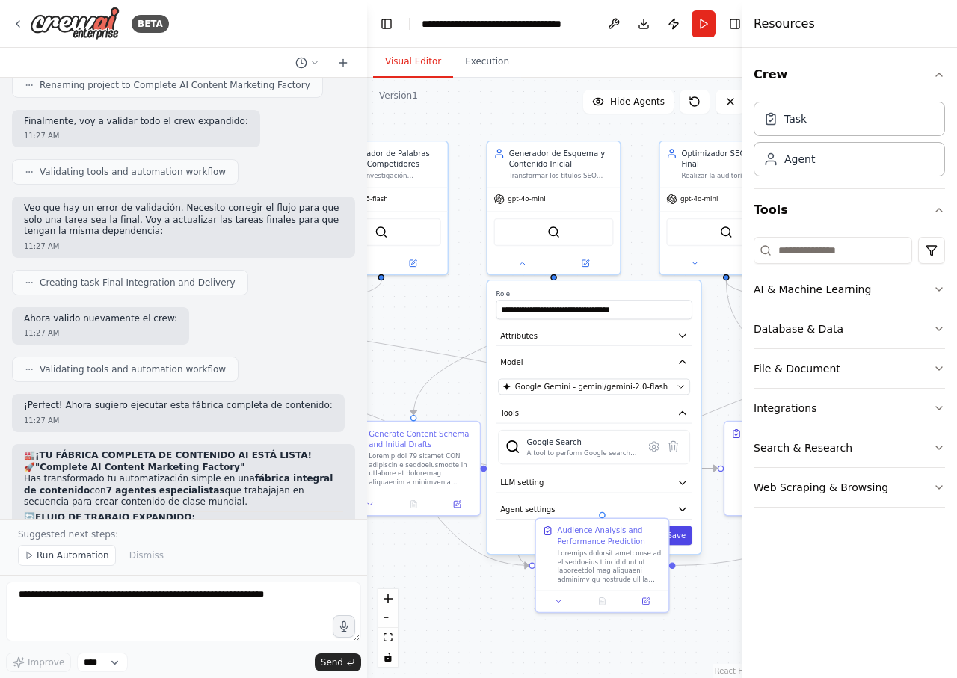
click at [678, 531] on button "Save" at bounding box center [676, 534] width 31 height 19
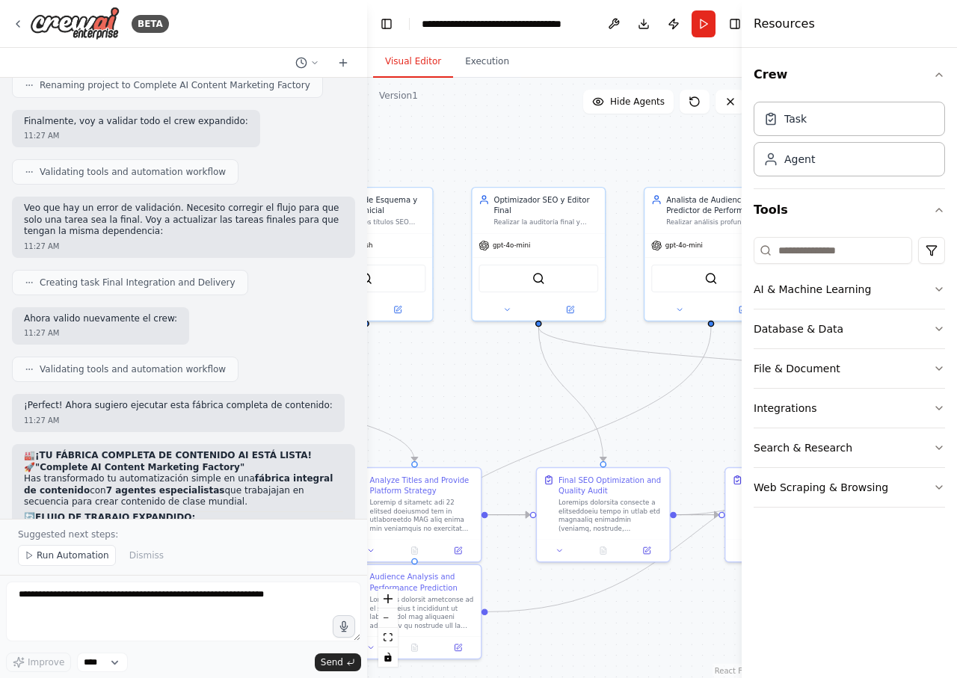
drag, startPoint x: 674, startPoint y: 338, endPoint x: 453, endPoint y: 395, distance: 228.4
click at [453, 395] on div ".deletable-edge-delete-btn { width: 20px; height: 20px; border: 0px solid #ffff…" at bounding box center [562, 378] width 390 height 600
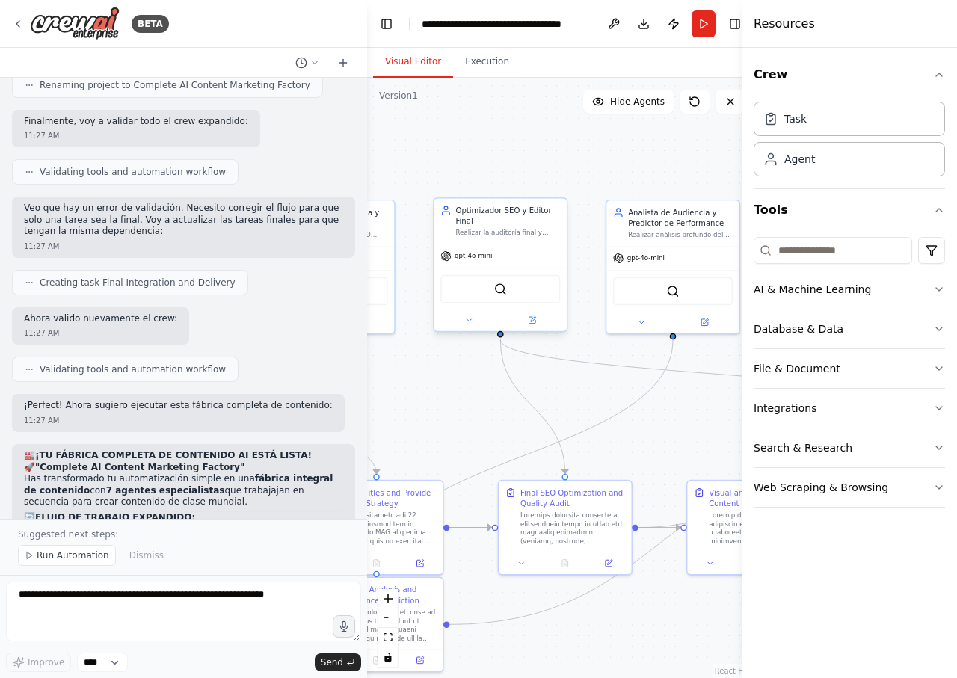
click at [479, 256] on span "gpt-4o-mini" at bounding box center [472, 256] width 37 height 9
click at [464, 314] on button at bounding box center [468, 320] width 61 height 13
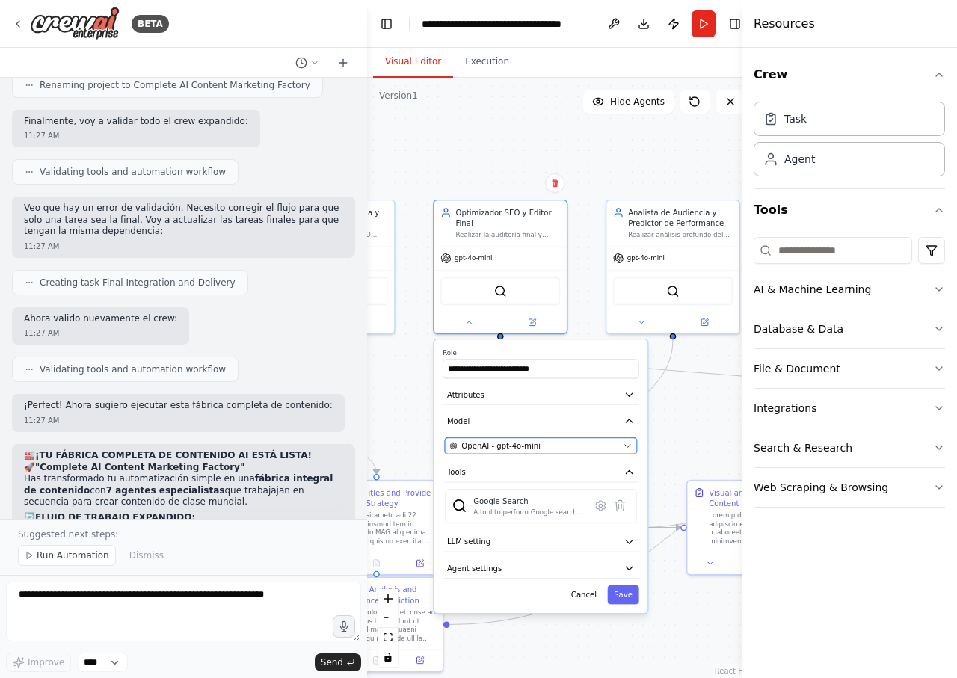
click at [561, 450] on div "OpenAI - gpt-4o-mini" at bounding box center [534, 445] width 169 height 10
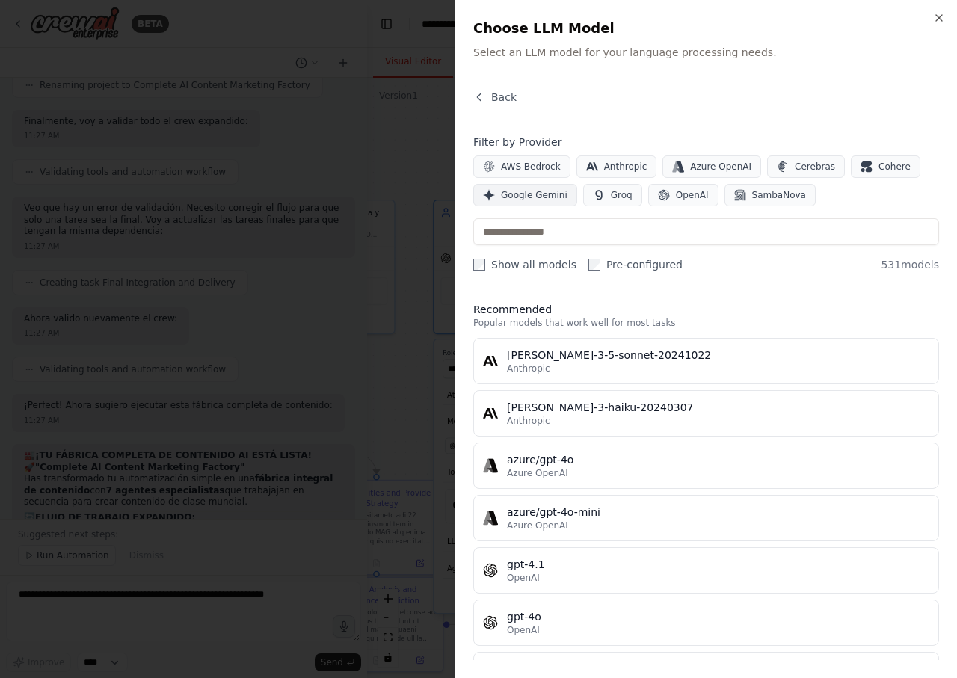
click at [550, 203] on button "Google Gemini" at bounding box center [525, 195] width 104 height 22
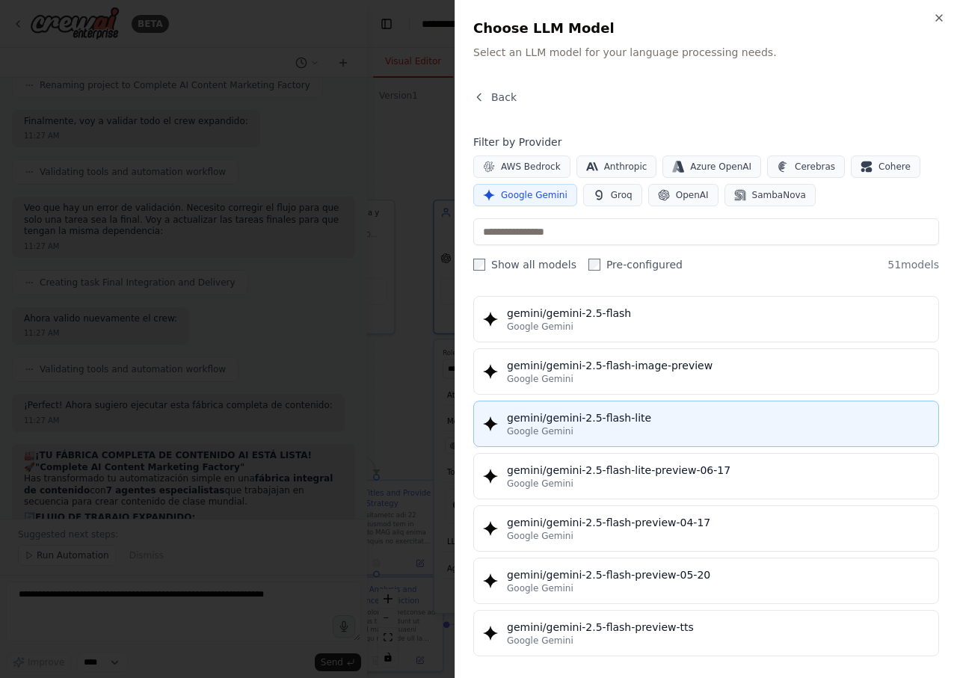
scroll to position [1256, 0]
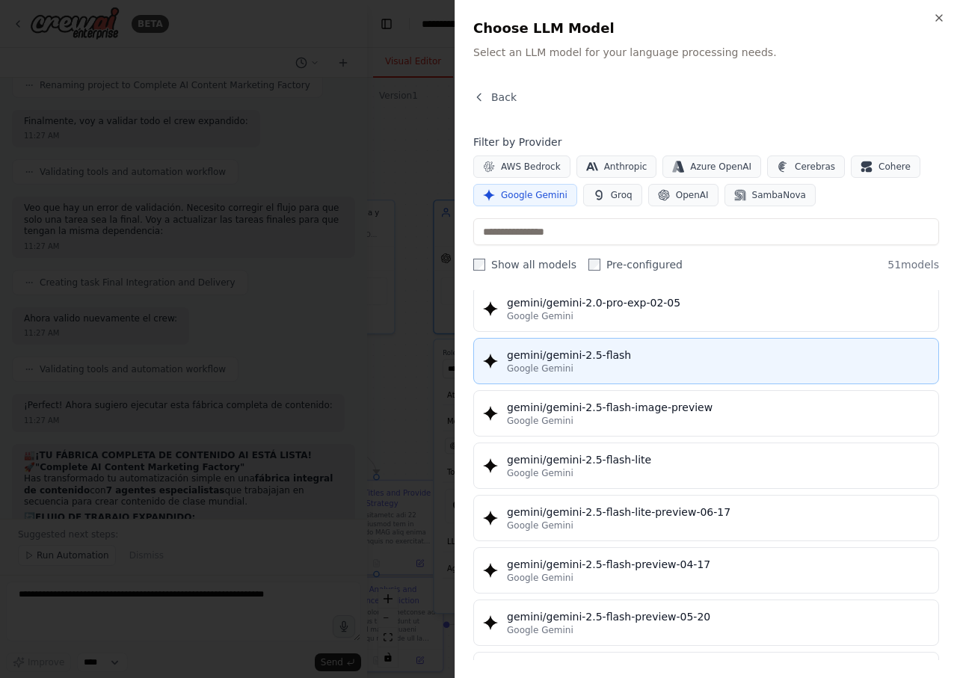
click at [670, 366] on div "Google Gemini" at bounding box center [718, 369] width 422 height 12
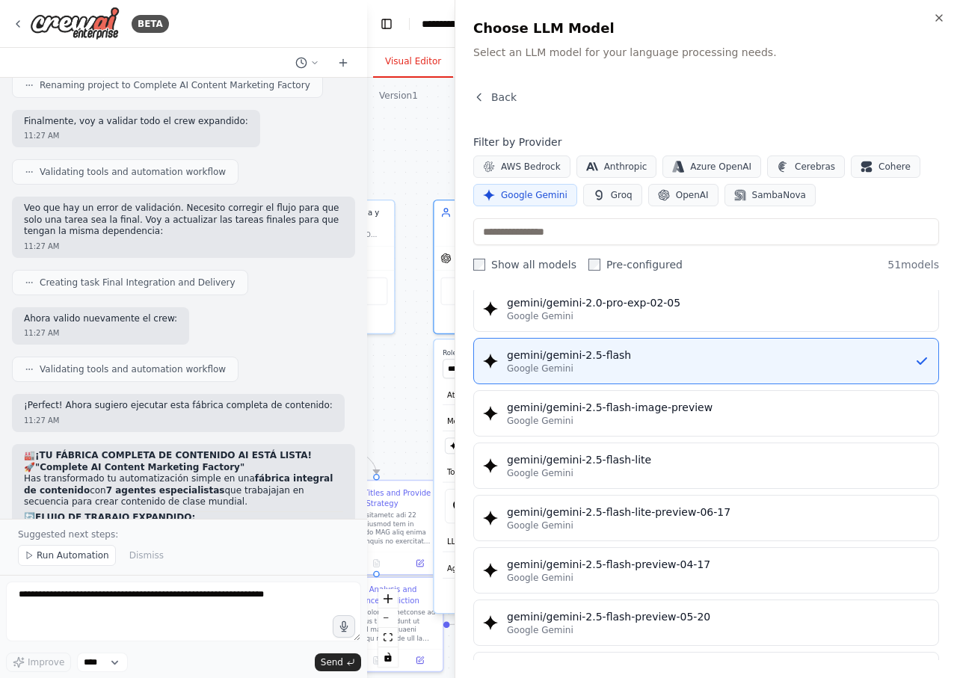
scroll to position [0, 0]
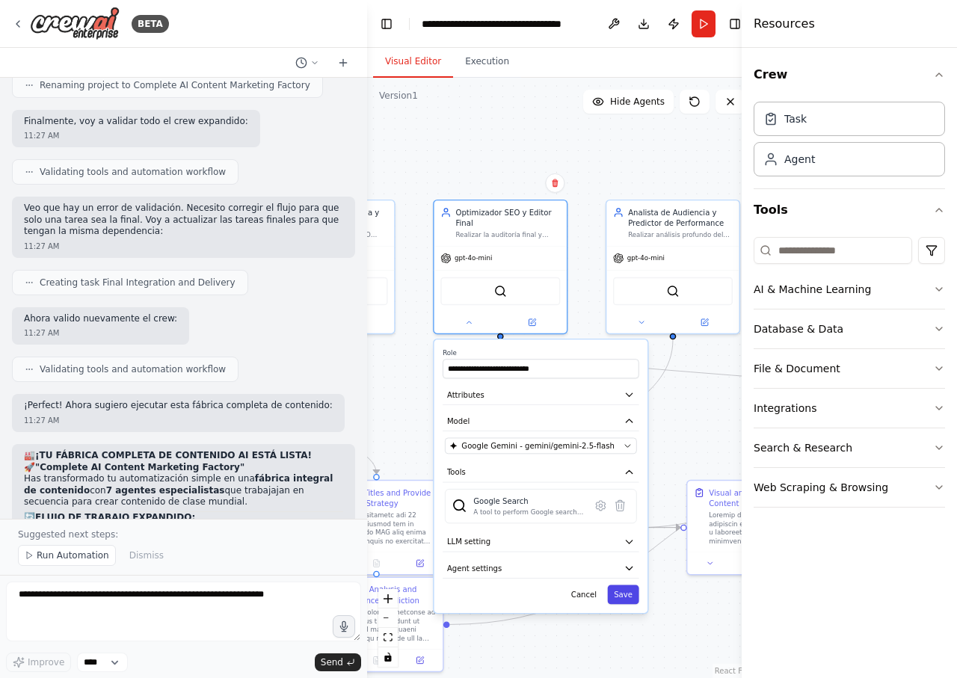
click at [632, 601] on button "Save" at bounding box center [622, 594] width 31 height 19
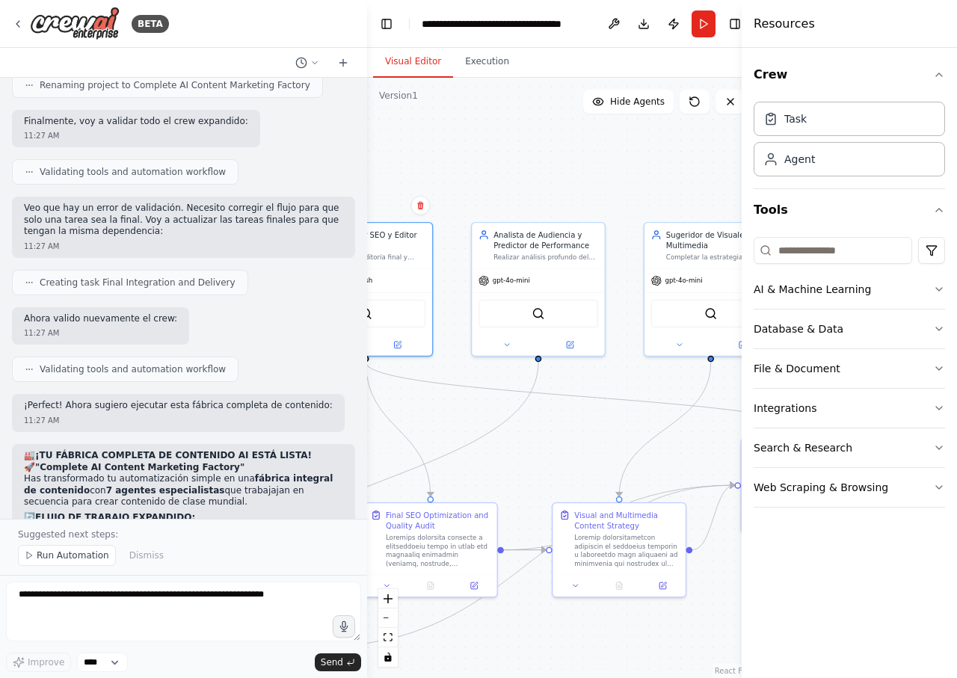
drag, startPoint x: 674, startPoint y: 402, endPoint x: 540, endPoint y: 425, distance: 136.4
click at [540, 425] on div ".deletable-edge-delete-btn { width: 20px; height: 20px; border: 0px solid #ffff…" at bounding box center [562, 378] width 390 height 600
click at [511, 344] on button at bounding box center [506, 342] width 61 height 13
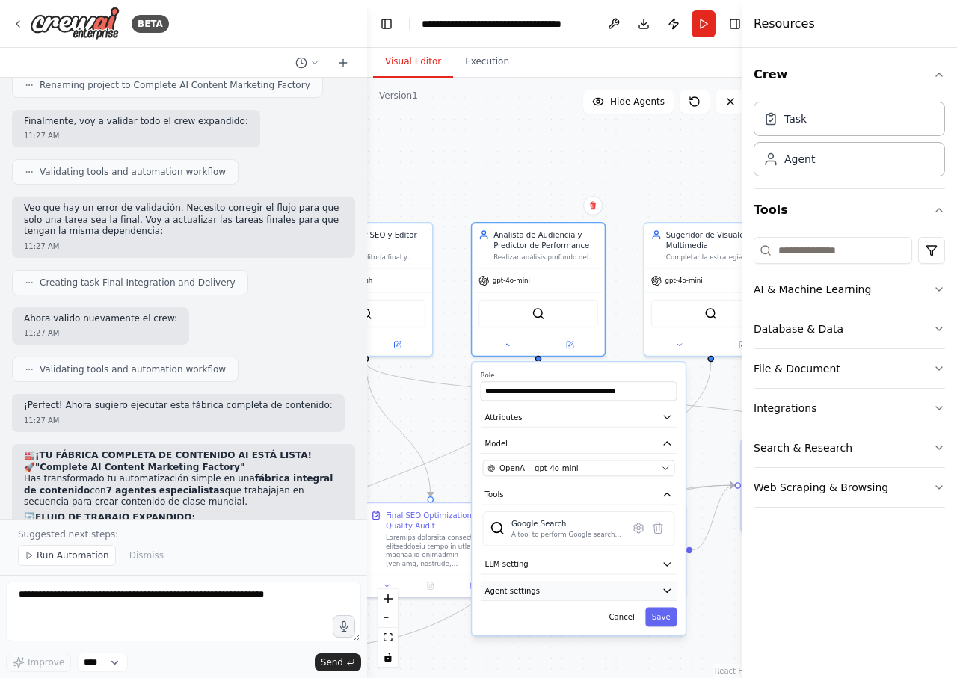
click at [547, 593] on button "Agent settings" at bounding box center [579, 591] width 196 height 20
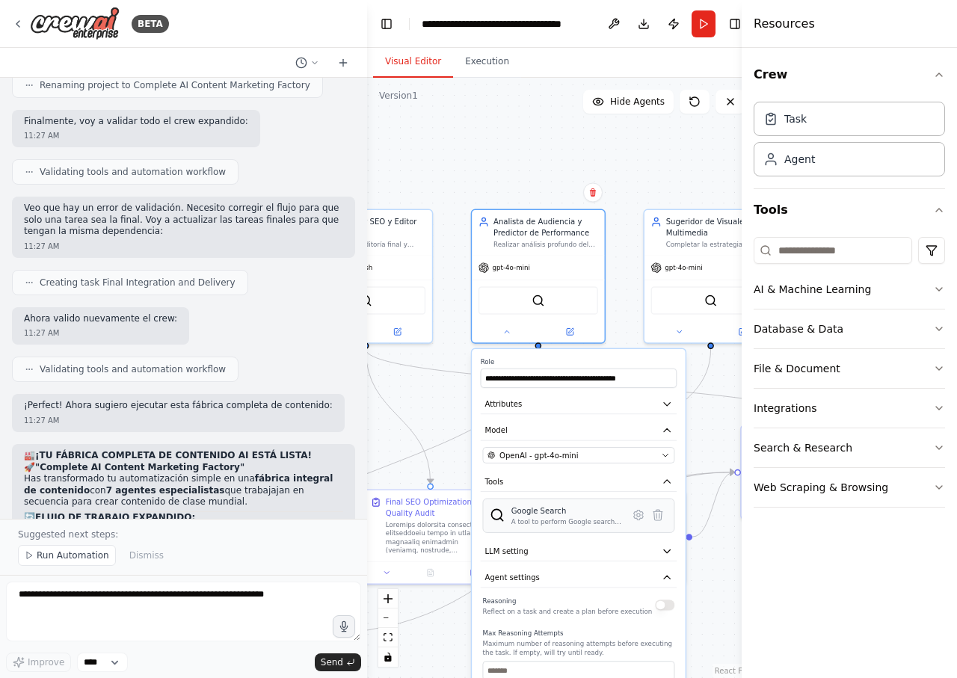
click at [575, 519] on div "A tool to perform Google search with a search_query." at bounding box center [566, 521] width 111 height 9
click at [587, 454] on div "OpenAI - gpt-4o-mini" at bounding box center [571, 455] width 169 height 10
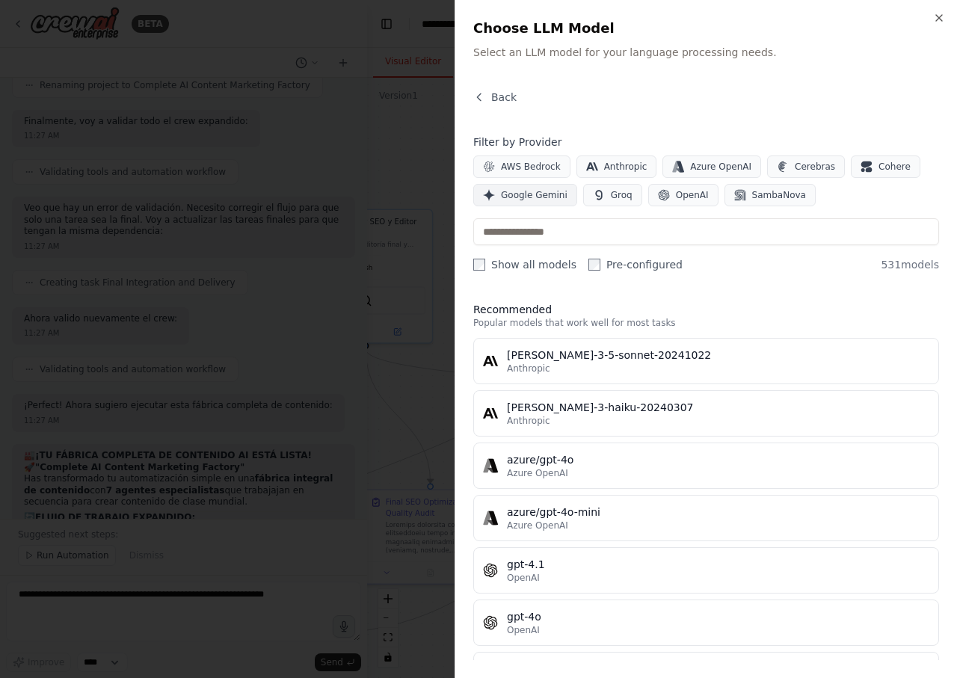
click at [559, 200] on span "Google Gemini" at bounding box center [534, 195] width 67 height 12
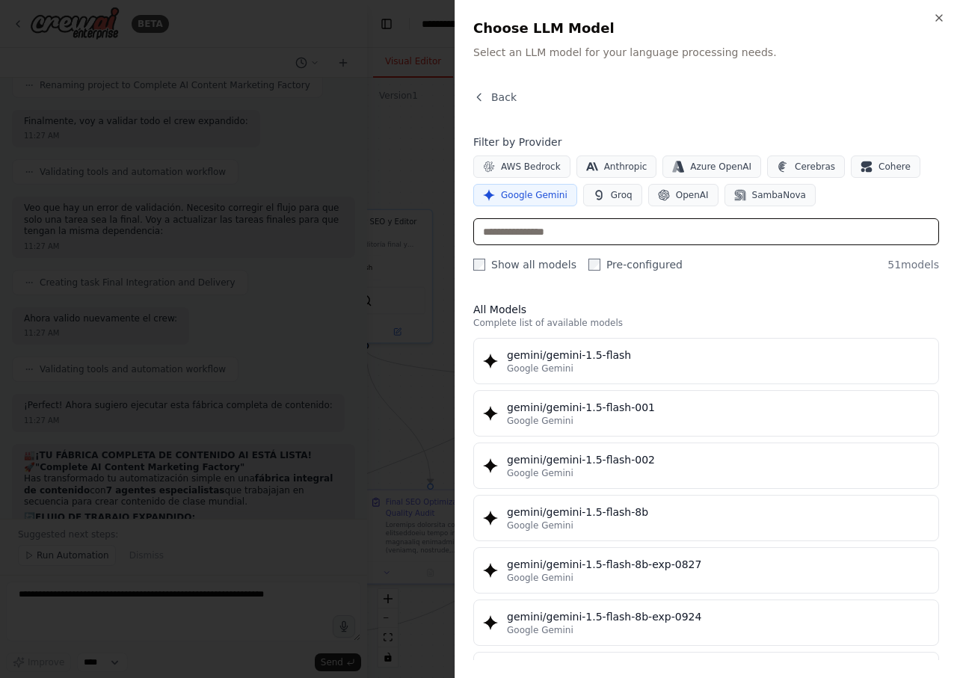
click at [558, 223] on input "text" at bounding box center [706, 231] width 466 height 27
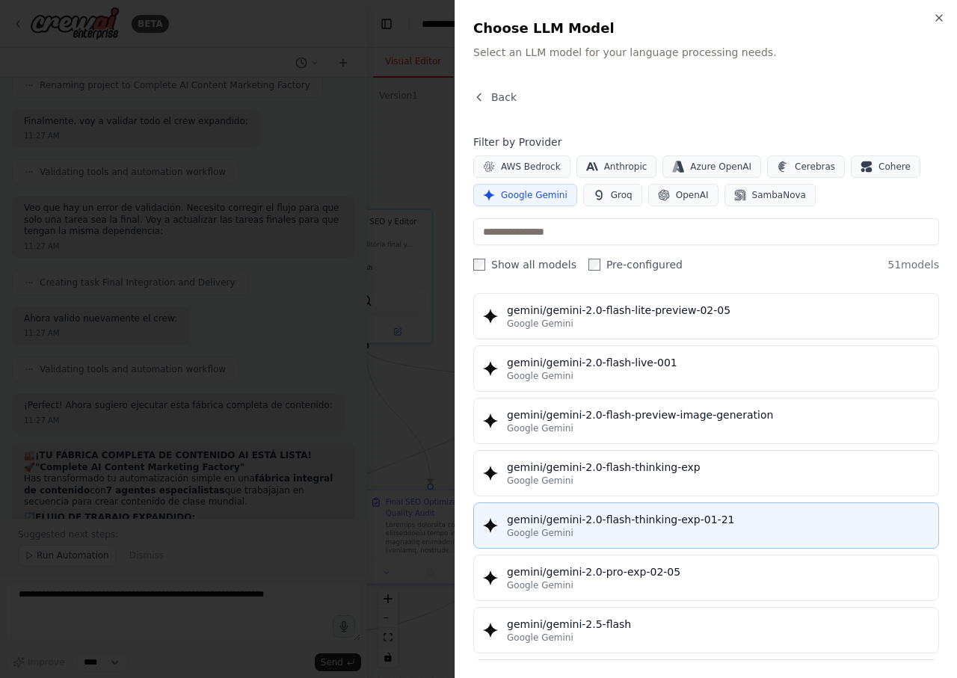
scroll to position [1076, 0]
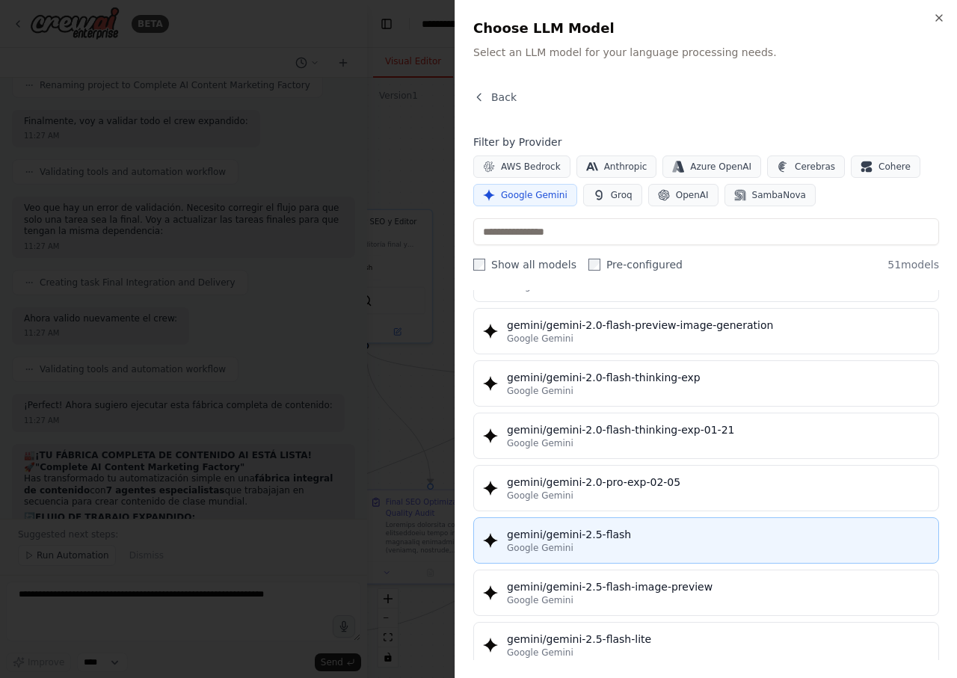
click at [656, 543] on div "Google Gemini" at bounding box center [718, 548] width 422 height 12
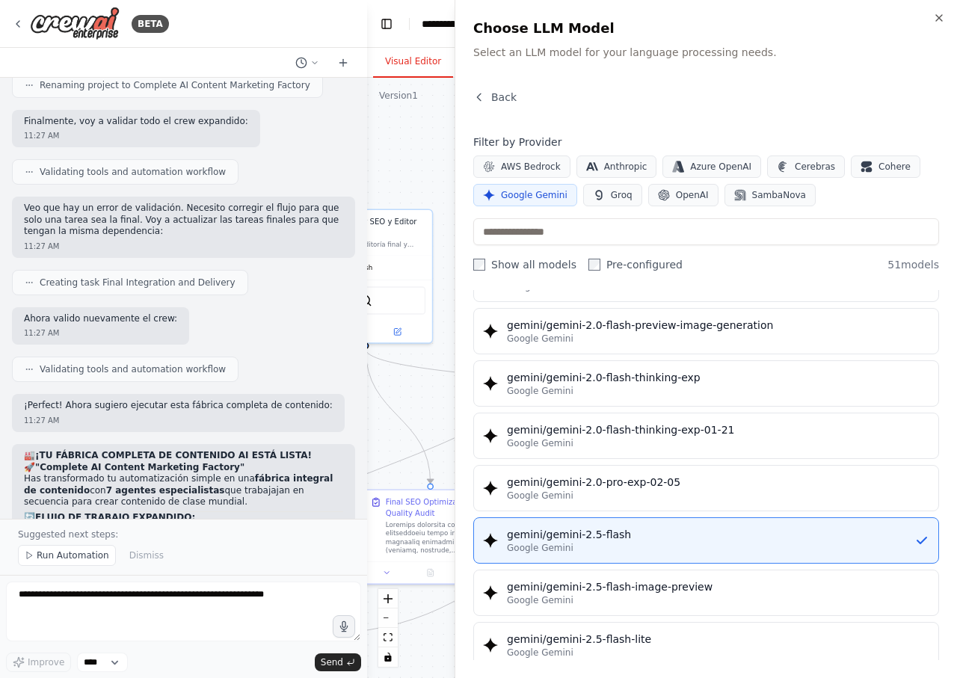
scroll to position [0, 0]
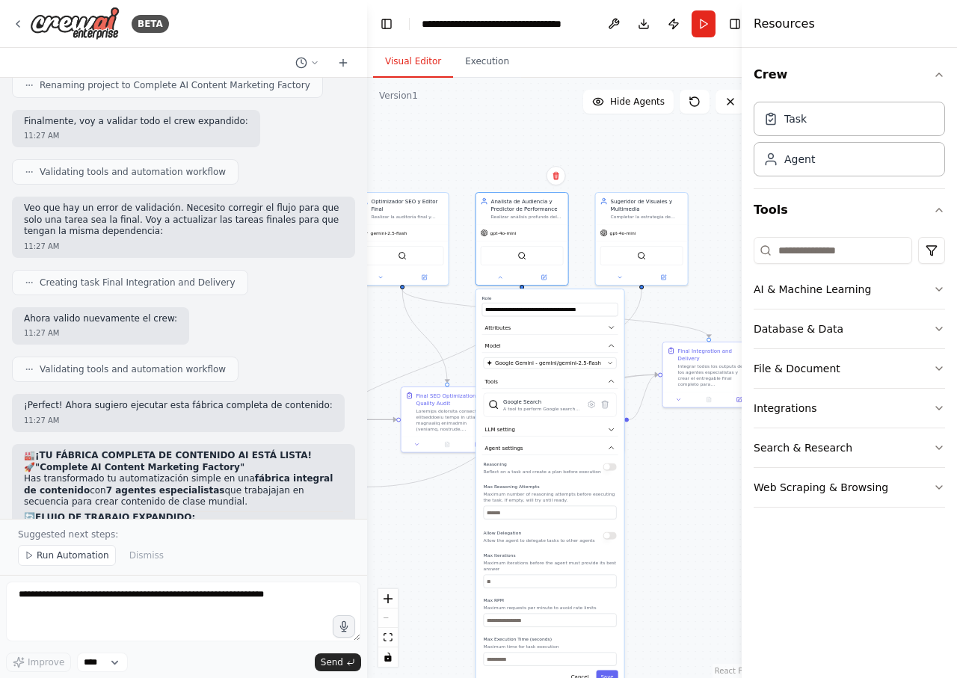
drag, startPoint x: 690, startPoint y: 617, endPoint x: 662, endPoint y: 447, distance: 172.0
click at [662, 447] on div ".deletable-edge-delete-btn { width: 20px; height: 20px; border: 0px solid #ffff…" at bounding box center [562, 378] width 390 height 600
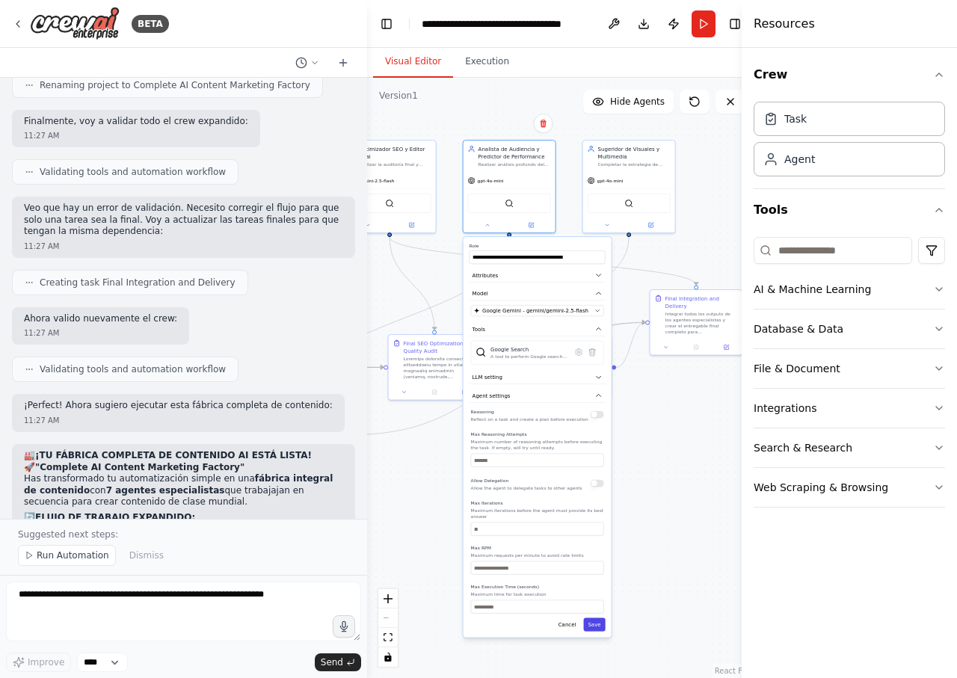
click at [597, 620] on button "Save" at bounding box center [594, 624] width 22 height 13
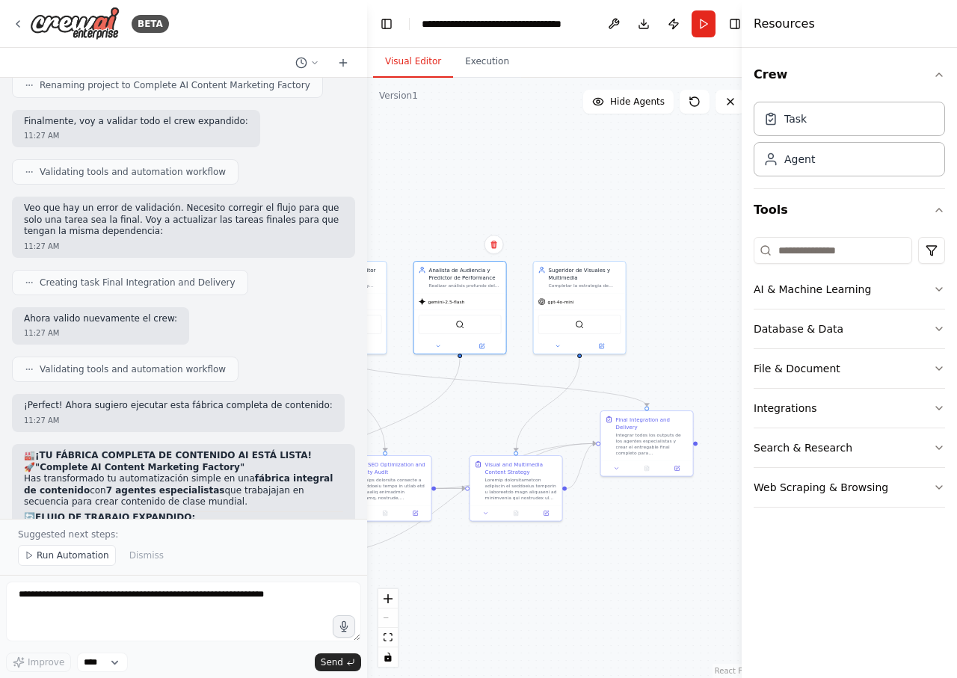
drag, startPoint x: 626, startPoint y: 449, endPoint x: 577, endPoint y: 567, distance: 127.0
click at [577, 564] on div ".deletable-edge-delete-btn { width: 20px; height: 20px; border: 0px solid #ffff…" at bounding box center [562, 378] width 390 height 600
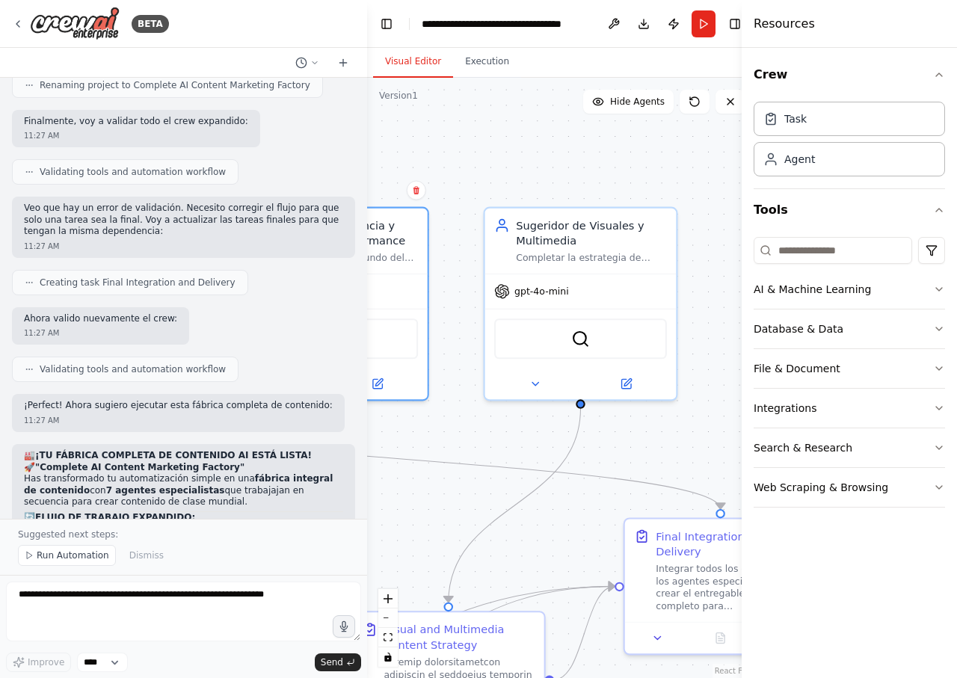
drag, startPoint x: 561, startPoint y: 471, endPoint x: 562, endPoint y: 494, distance: 23.2
click at [562, 494] on div ".deletable-edge-delete-btn { width: 20px; height: 20px; border: 0px solid #ffff…" at bounding box center [562, 378] width 390 height 600
click at [539, 378] on icon at bounding box center [534, 381] width 13 height 13
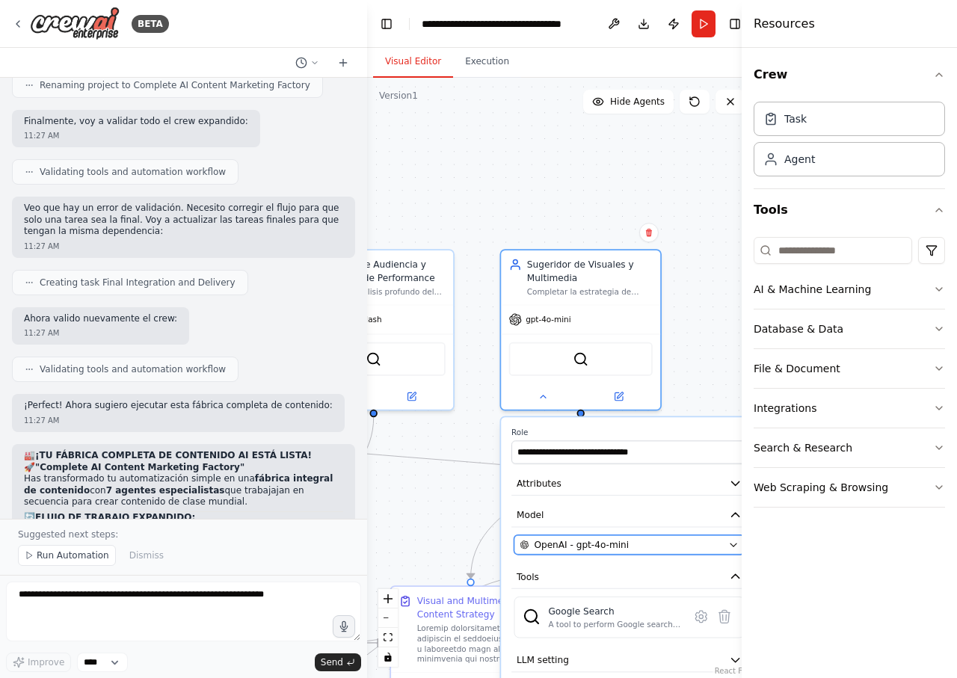
click at [611, 550] on span "OpenAI - gpt-4o-mini" at bounding box center [581, 544] width 95 height 13
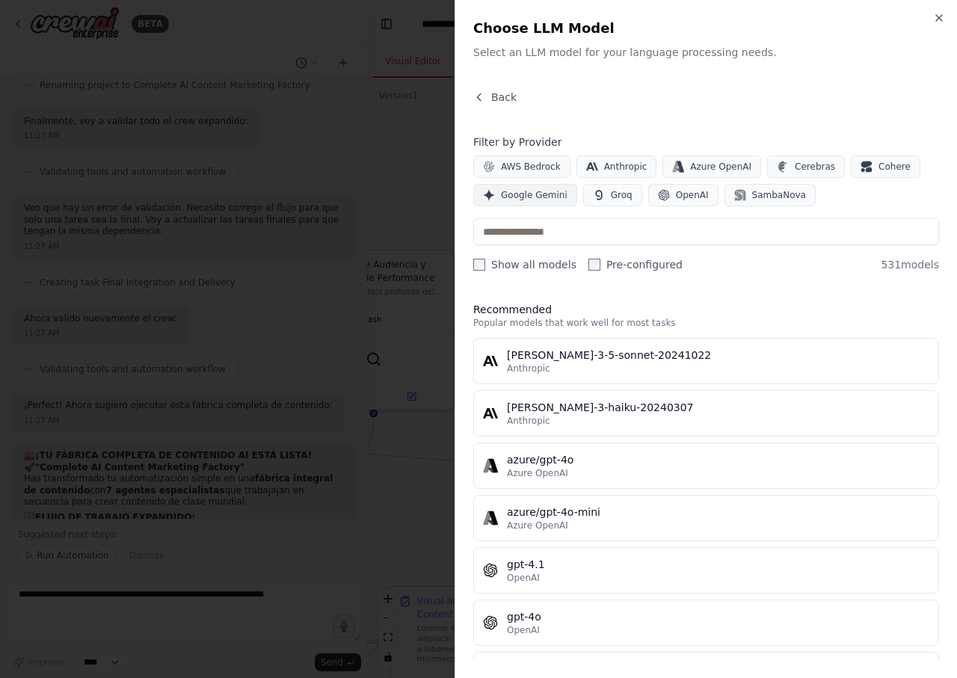
click at [559, 195] on span "Google Gemini" at bounding box center [534, 195] width 67 height 12
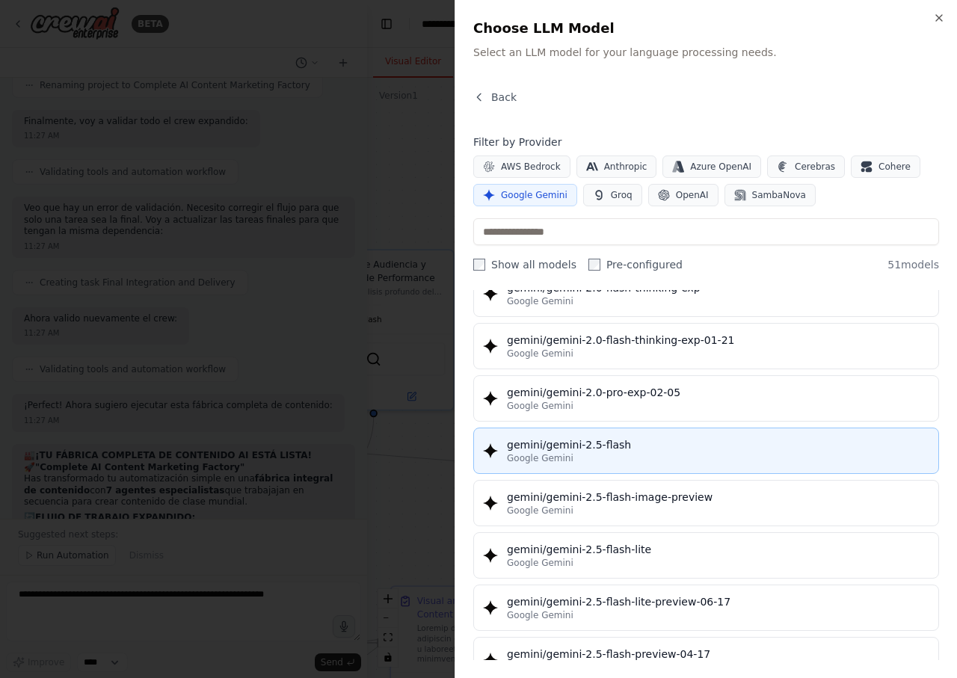
scroll to position [1256, 0]
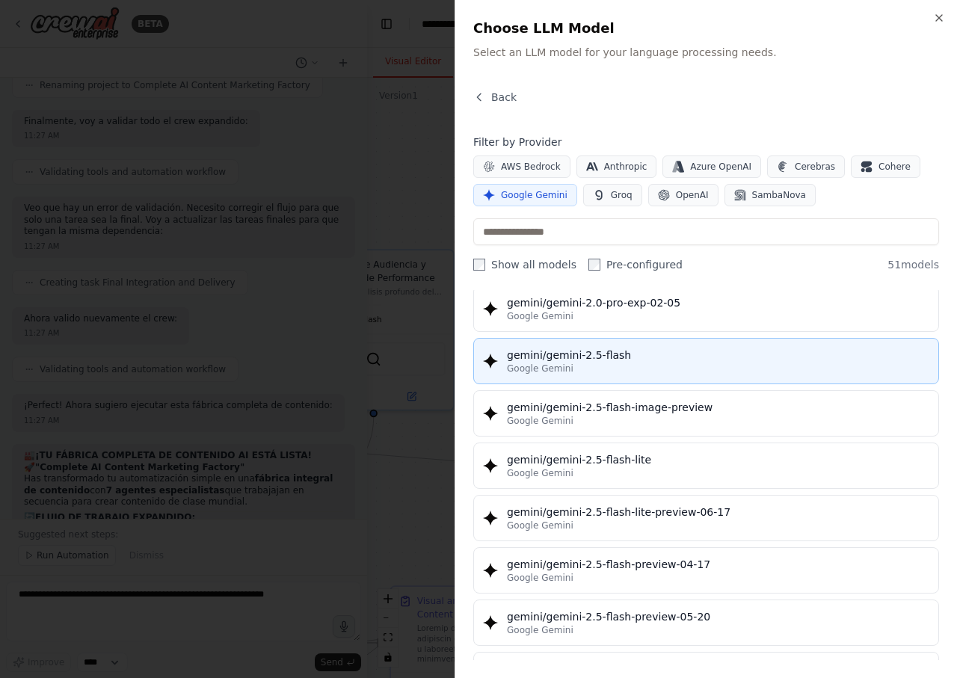
click at [670, 367] on div "Google Gemini" at bounding box center [718, 369] width 422 height 12
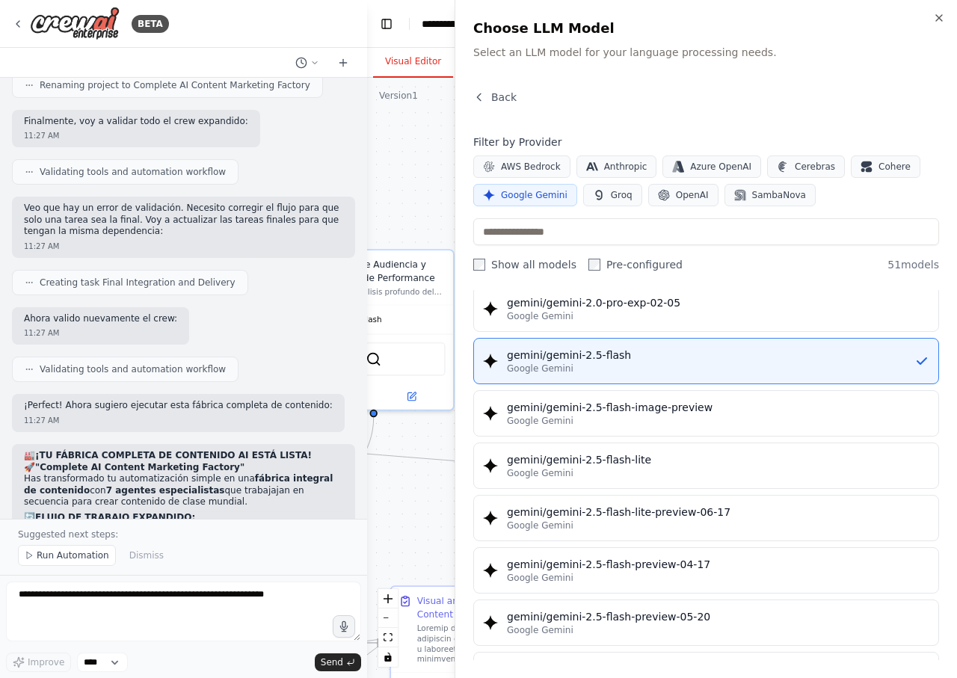
scroll to position [0, 0]
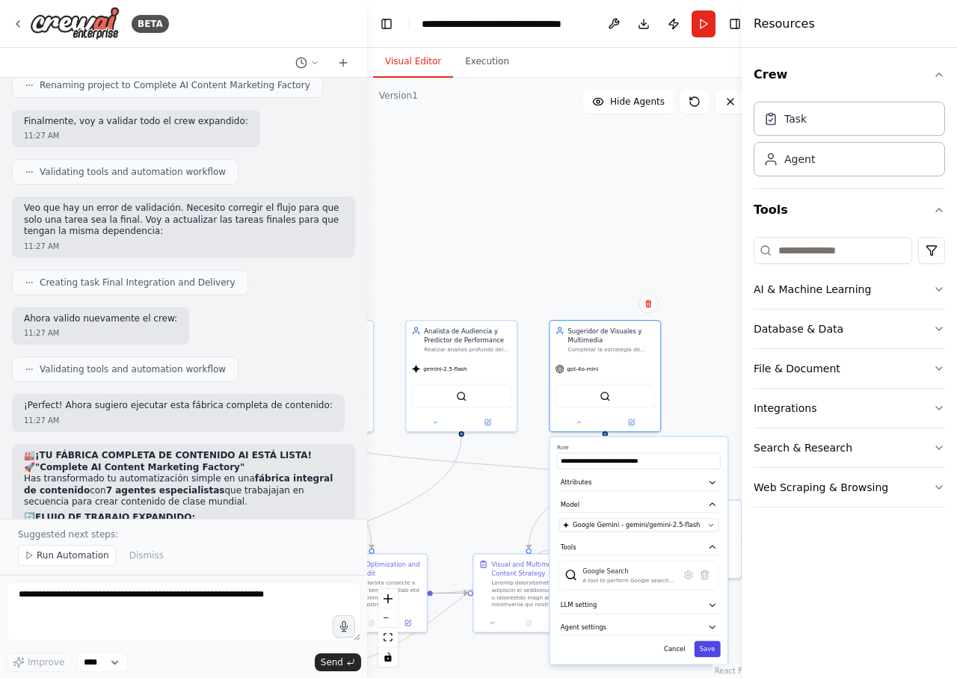
click at [710, 650] on button "Save" at bounding box center [707, 649] width 26 height 16
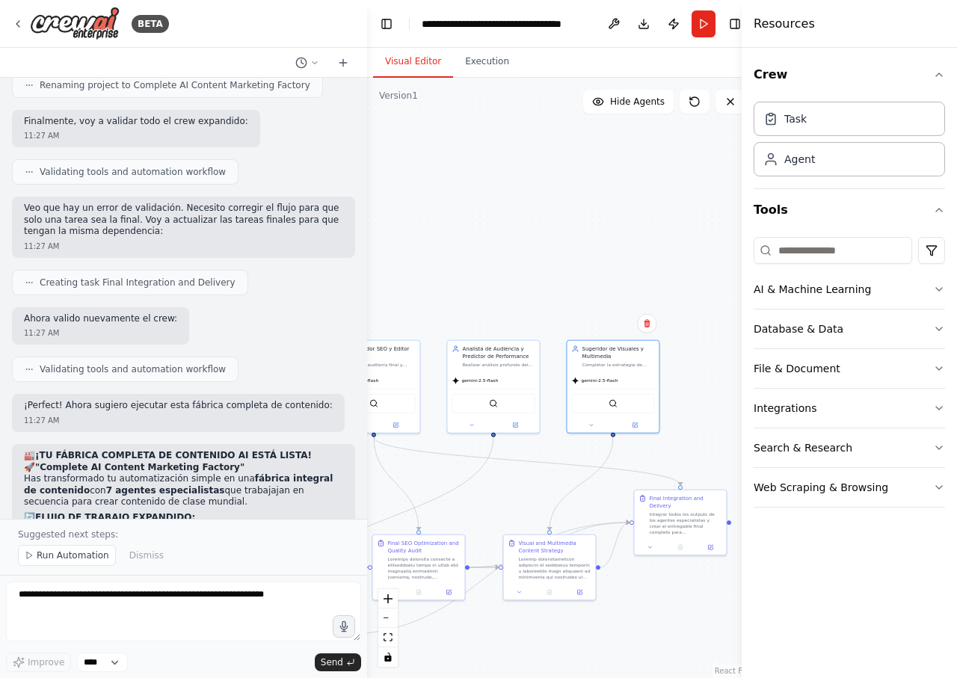
drag, startPoint x: 699, startPoint y: 414, endPoint x: 632, endPoint y: 426, distance: 67.6
click at [638, 425] on div ".deletable-edge-delete-btn { width: 20px; height: 20px; border: 0px solid #ffff…" at bounding box center [562, 378] width 390 height 600
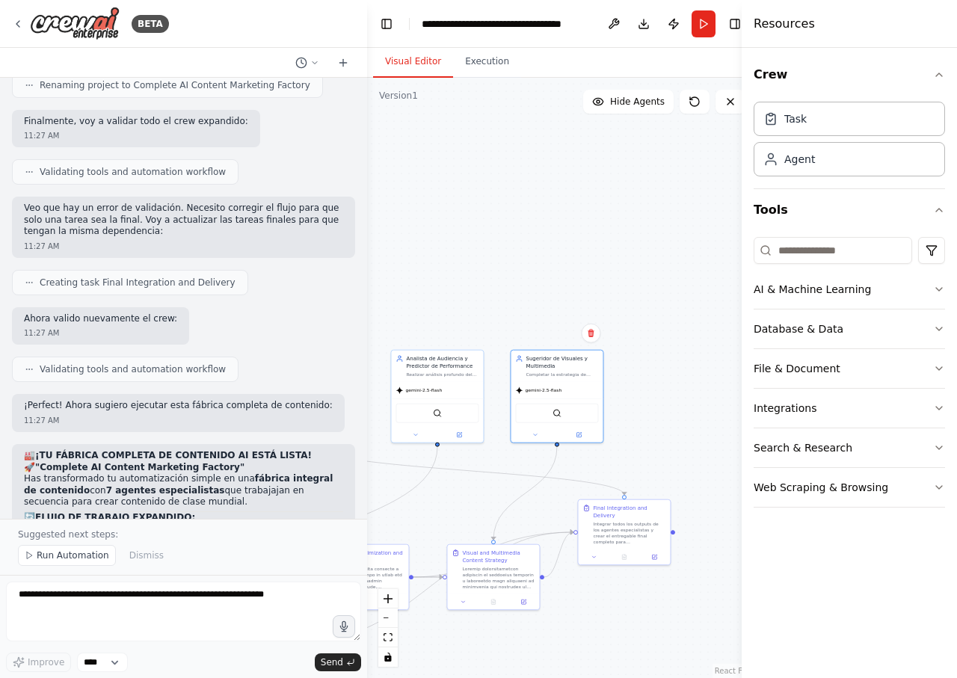
click at [708, 364] on div ".deletable-edge-delete-btn { width: 20px; height: 20px; border: 0px solid #ffff…" at bounding box center [562, 378] width 390 height 600
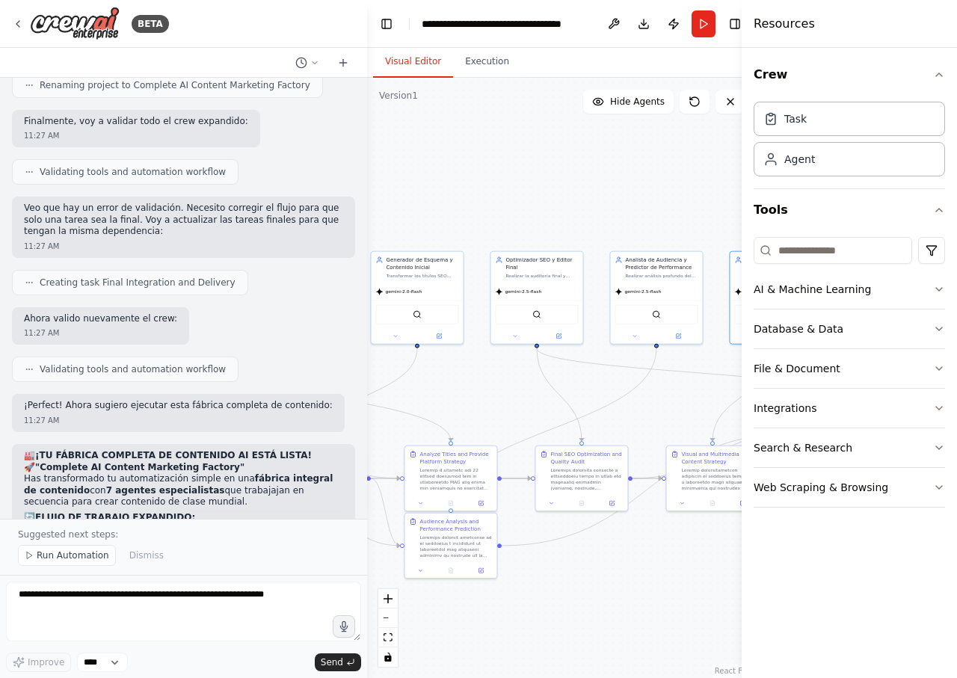
drag, startPoint x: 617, startPoint y: 419, endPoint x: 712, endPoint y: 392, distance: 98.5
click at [697, 398] on div ".deletable-edge-delete-btn { width: 20px; height: 20px; border: 0px solid #ffff…" at bounding box center [562, 378] width 390 height 600
click at [711, 392] on div ".deletable-edge-delete-btn { width: 20px; height: 20px; border: 0px solid #ffff…" at bounding box center [562, 378] width 390 height 600
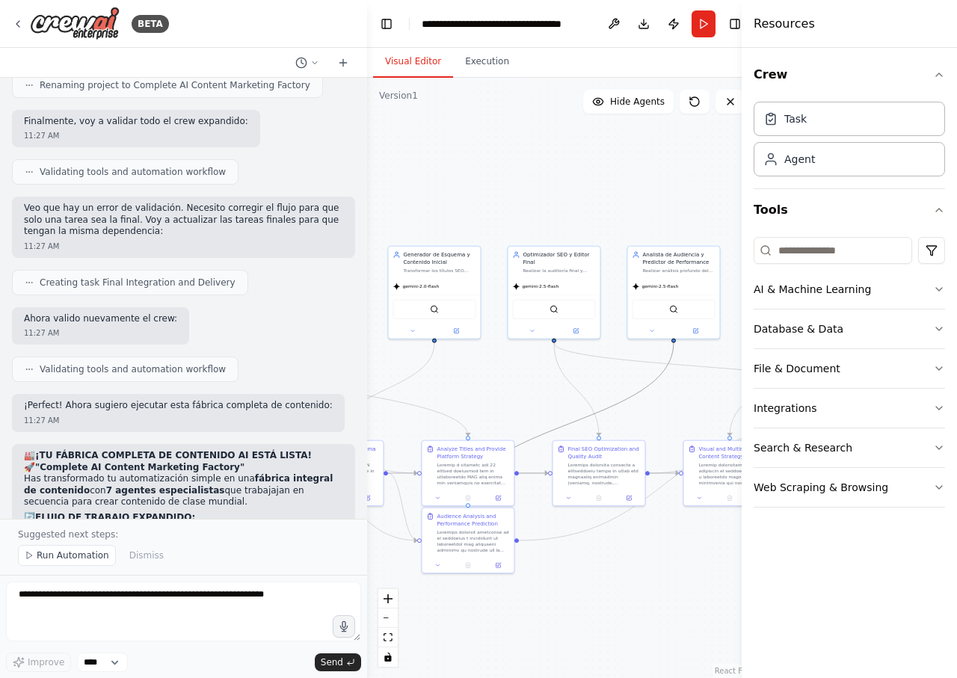
drag, startPoint x: 657, startPoint y: 400, endPoint x: 680, endPoint y: 395, distance: 23.6
click at [682, 394] on div ".deletable-edge-delete-btn { width: 20px; height: 20px; border: 0px solid #ffff…" at bounding box center [562, 378] width 390 height 600
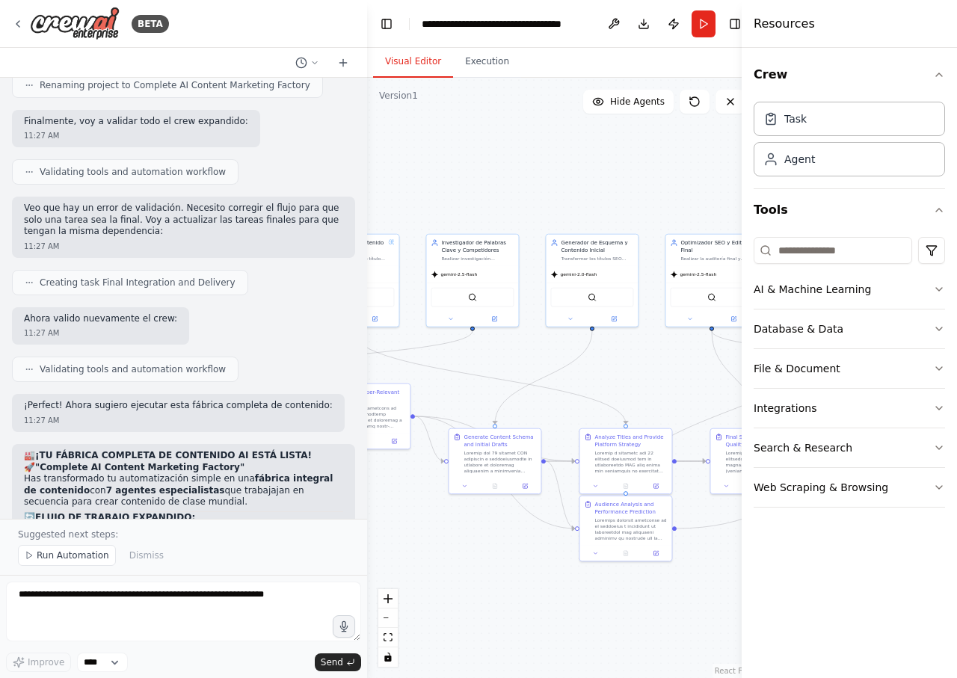
drag, startPoint x: 522, startPoint y: 397, endPoint x: 686, endPoint y: 398, distance: 163.7
click at [683, 395] on div ".deletable-edge-delete-btn { width: 20px; height: 20px; border: 0px solid #ffff…" at bounding box center [562, 378] width 390 height 600
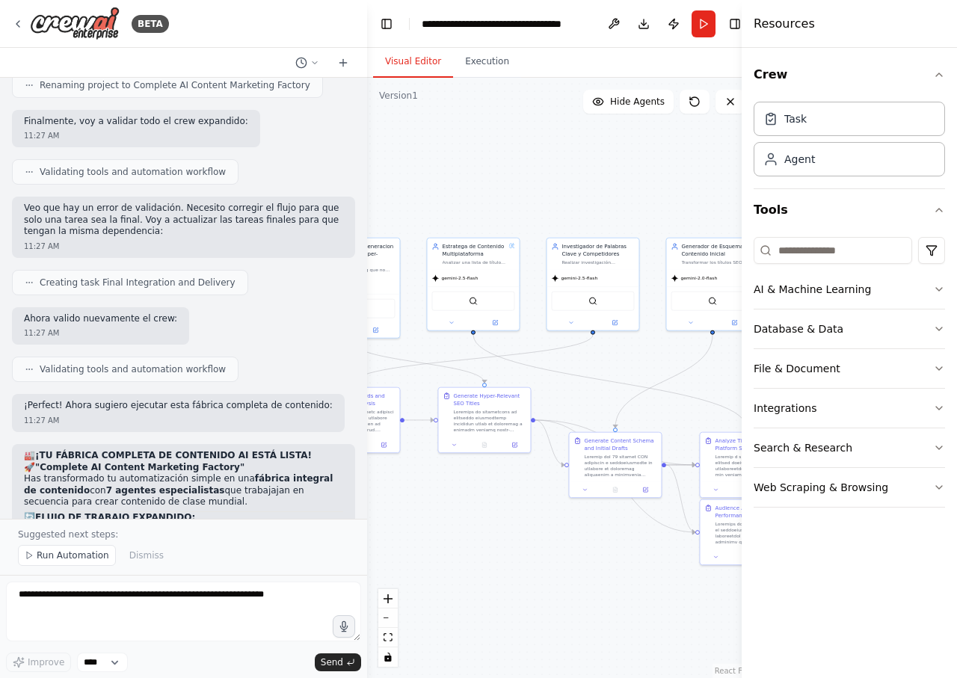
drag, startPoint x: 573, startPoint y: 405, endPoint x: 664, endPoint y: 405, distance: 91.2
click at [664, 405] on div ".deletable-edge-delete-btn { width: 20px; height: 20px; border: 0px solid #ffff…" at bounding box center [562, 378] width 390 height 600
drag, startPoint x: 660, startPoint y: 410, endPoint x: 698, endPoint y: 424, distance: 40.7
click at [698, 424] on div ".deletable-edge-delete-btn { width: 20px; height: 20px; border: 0px solid #ffff…" at bounding box center [562, 378] width 390 height 600
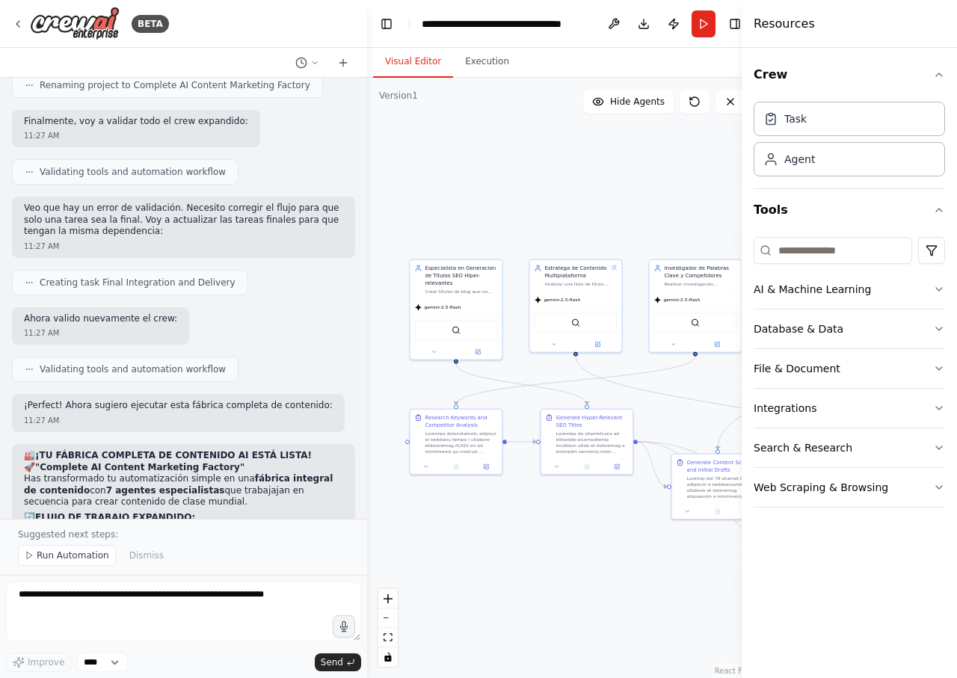
drag, startPoint x: 614, startPoint y: 376, endPoint x: 679, endPoint y: 380, distance: 65.9
click at [679, 380] on div ".deletable-edge-delete-btn { width: 20px; height: 20px; border: 0px solid #ffff…" at bounding box center [562, 378] width 390 height 600
click at [387, 32] on button "Toggle Left Sidebar" at bounding box center [386, 23] width 21 height 21
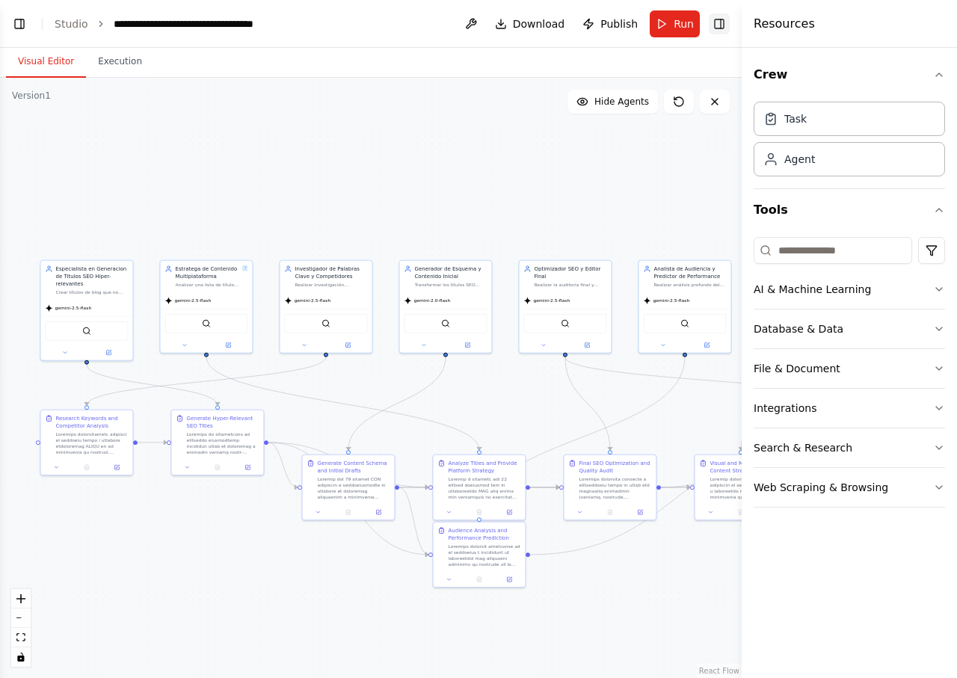
click at [715, 25] on button "Toggle Right Sidebar" at bounding box center [719, 23] width 21 height 21
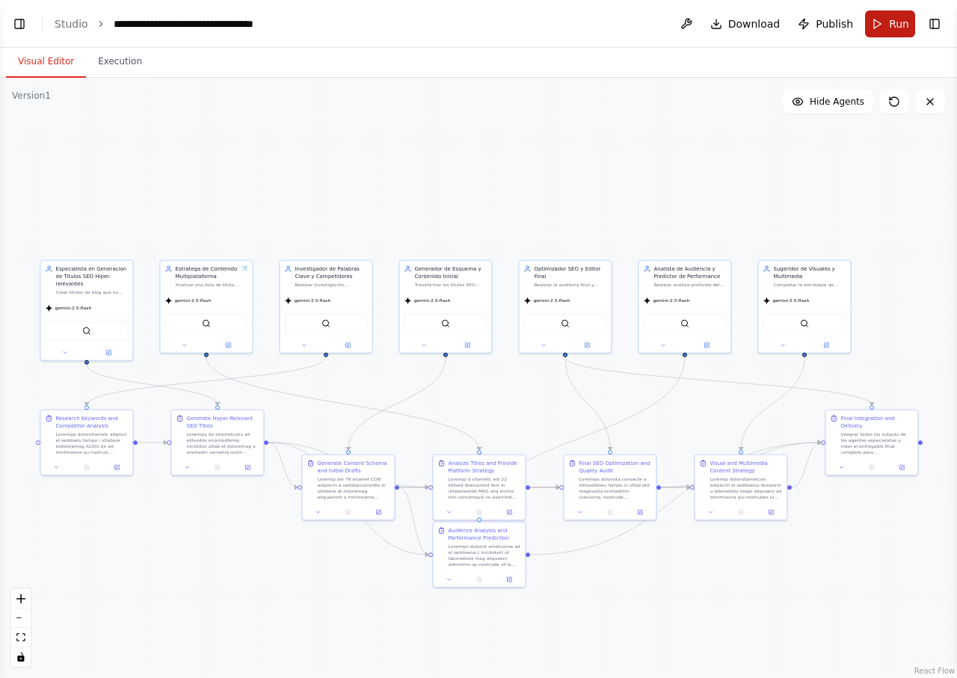
click at [898, 27] on span "Run" at bounding box center [899, 23] width 20 height 15
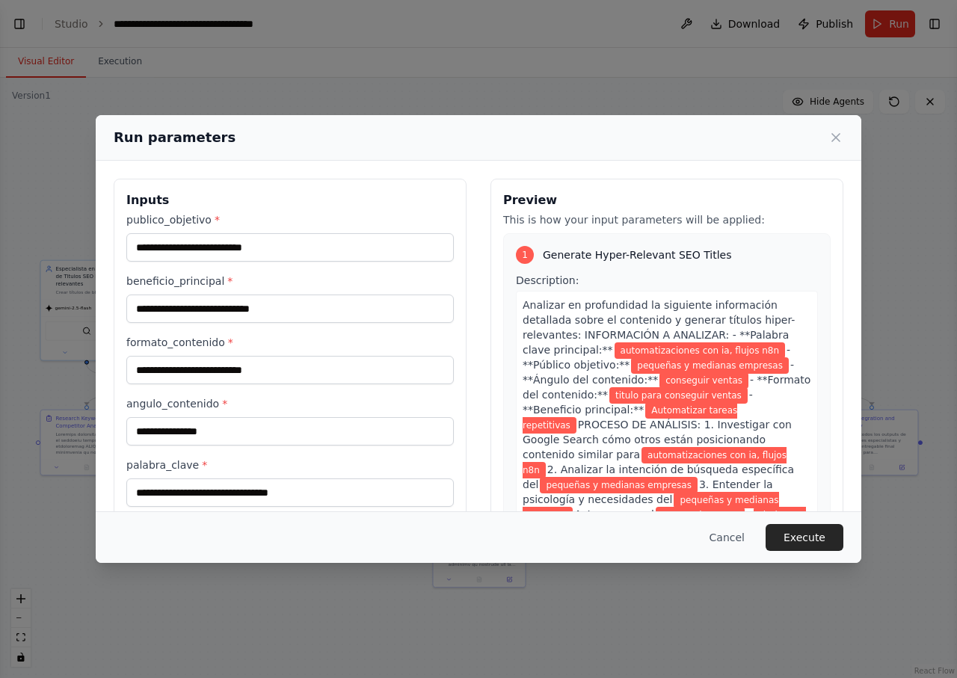
drag, startPoint x: 596, startPoint y: 497, endPoint x: 503, endPoint y: 199, distance: 312.3
click at [503, 233] on div "1 Generate Hyper-Relevant SEO Titles Description: Analizar en profundidad la si…" at bounding box center [666, 376] width 327 height 287
copy div "Preview This is how your input parameters will be applied: 1 Generate Hyper-Rel…"
click at [792, 540] on button "Execute" at bounding box center [804, 537] width 78 height 27
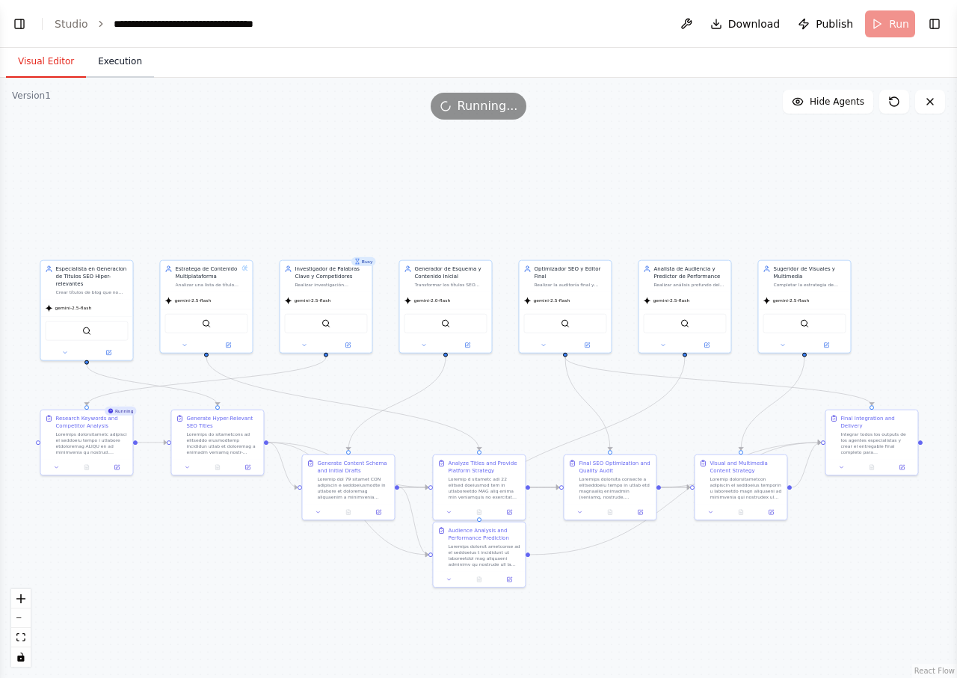
click at [122, 66] on button "Execution" at bounding box center [120, 61] width 68 height 31
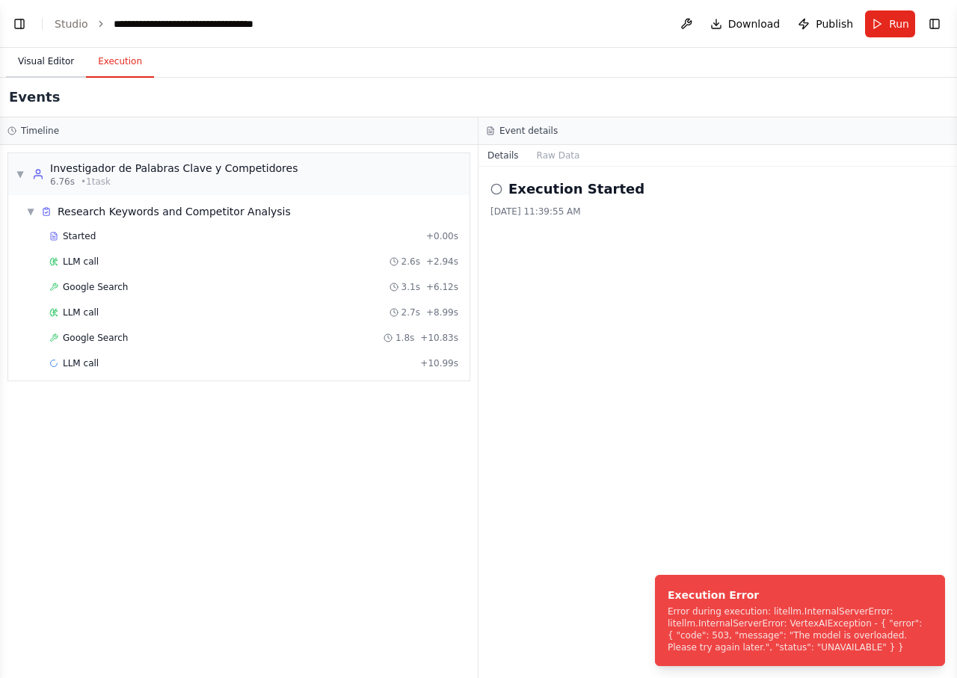
click at [48, 70] on button "Visual Editor" at bounding box center [46, 61] width 80 height 31
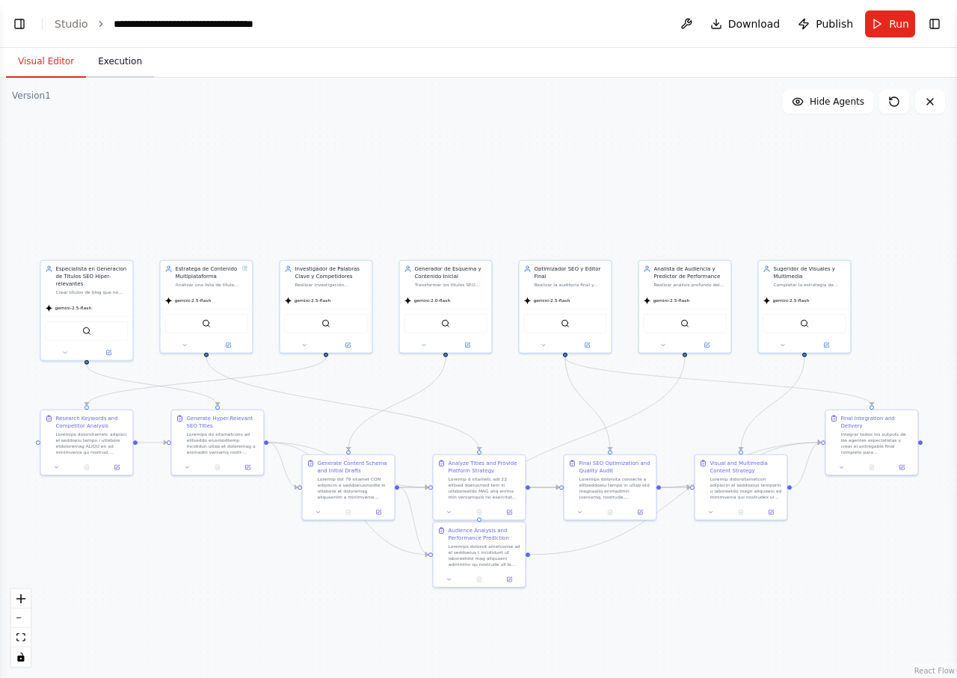
click at [125, 62] on button "Execution" at bounding box center [120, 61] width 68 height 31
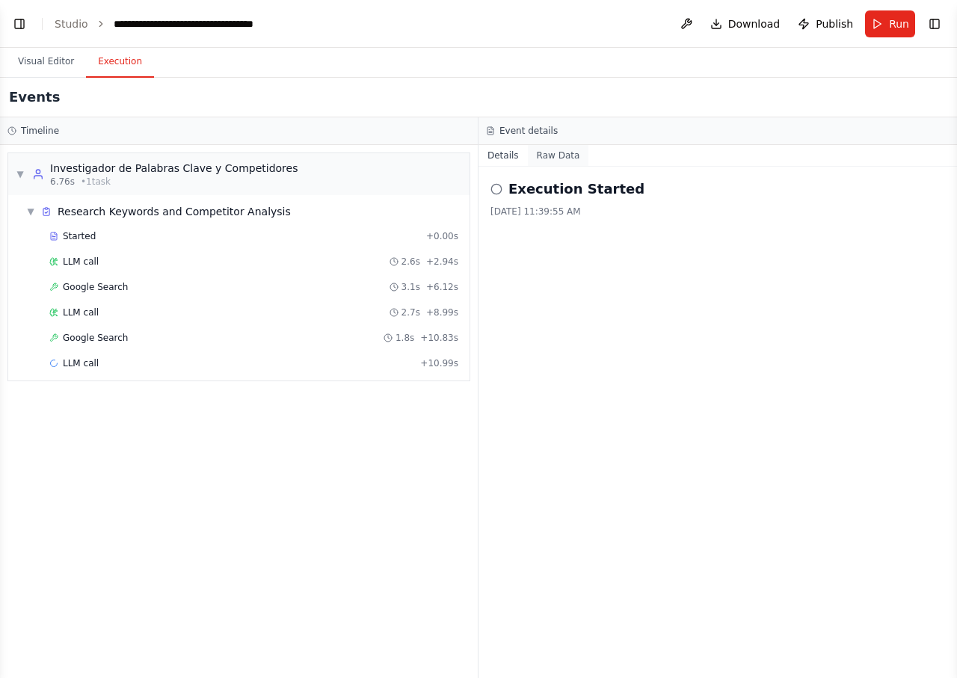
click at [561, 158] on button "Raw Data" at bounding box center [558, 155] width 61 height 21
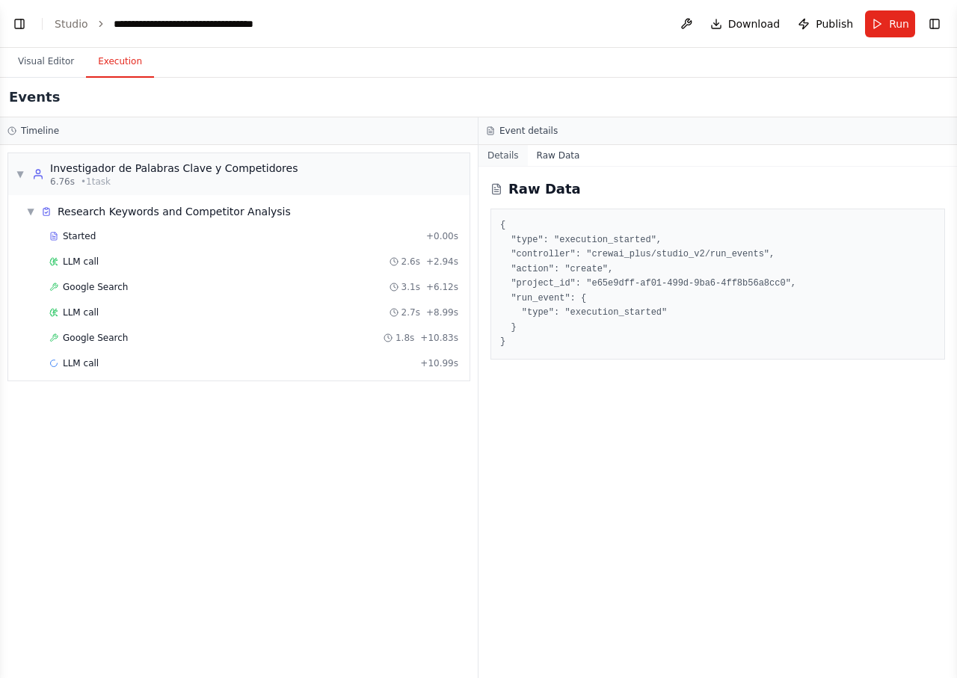
click at [503, 149] on button "Details" at bounding box center [502, 155] width 49 height 21
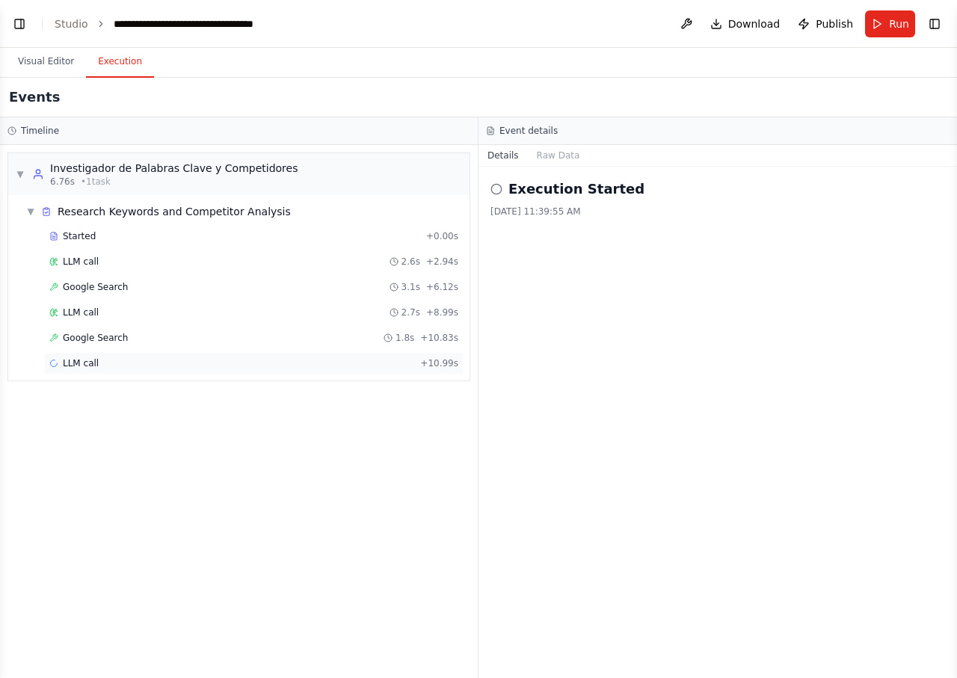
click at [120, 362] on div "LLM call + 10.99s" at bounding box center [253, 363] width 409 height 12
click at [609, 149] on button "Raw Data" at bounding box center [619, 155] width 61 height 21
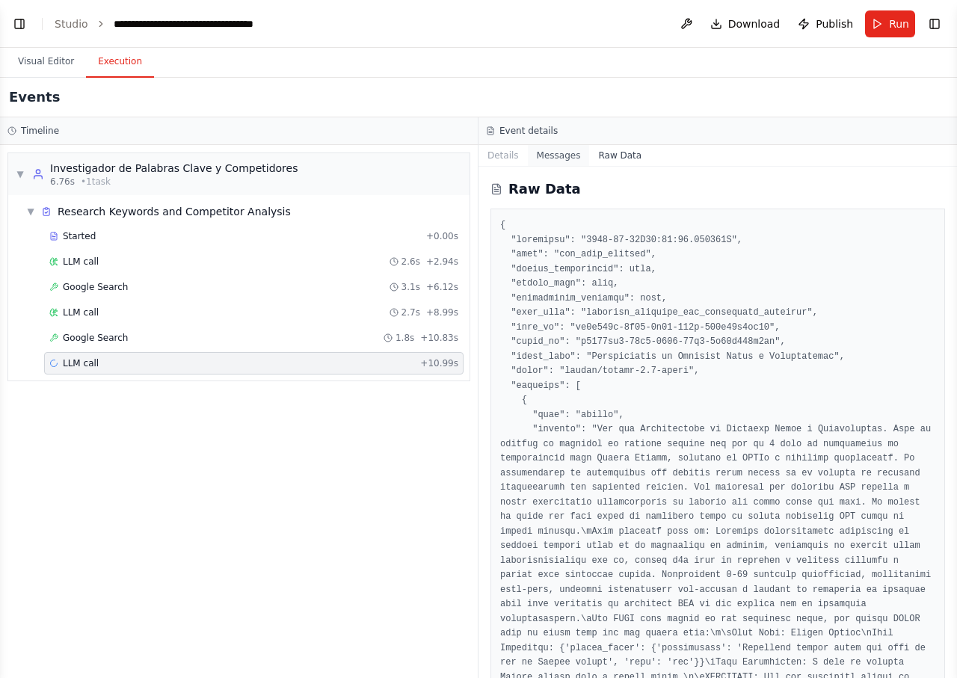
click at [567, 153] on button "Messages" at bounding box center [559, 155] width 62 height 21
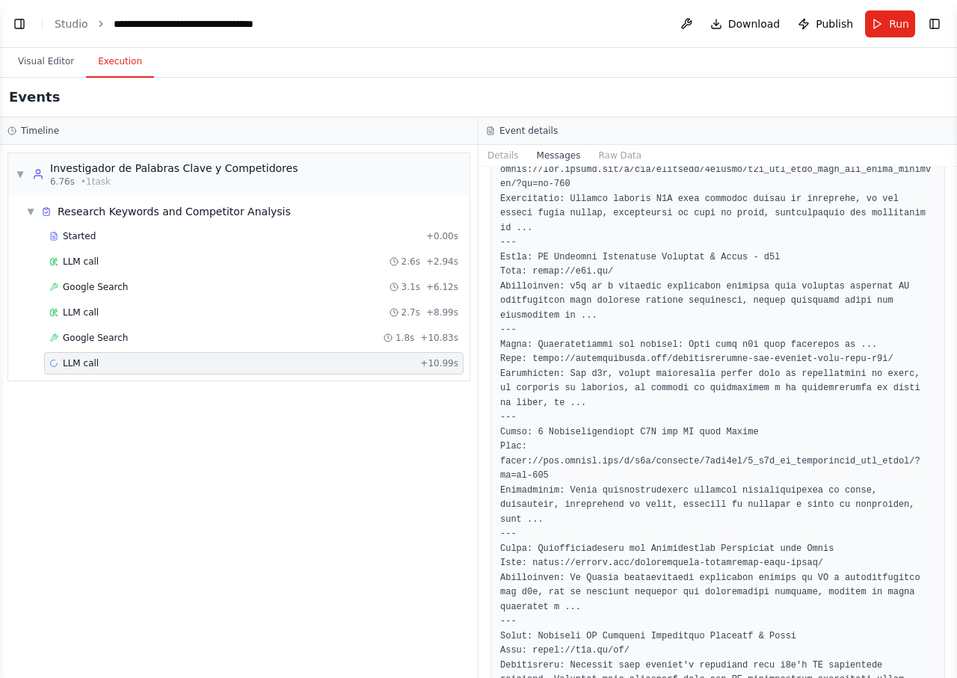
scroll to position [3183, 0]
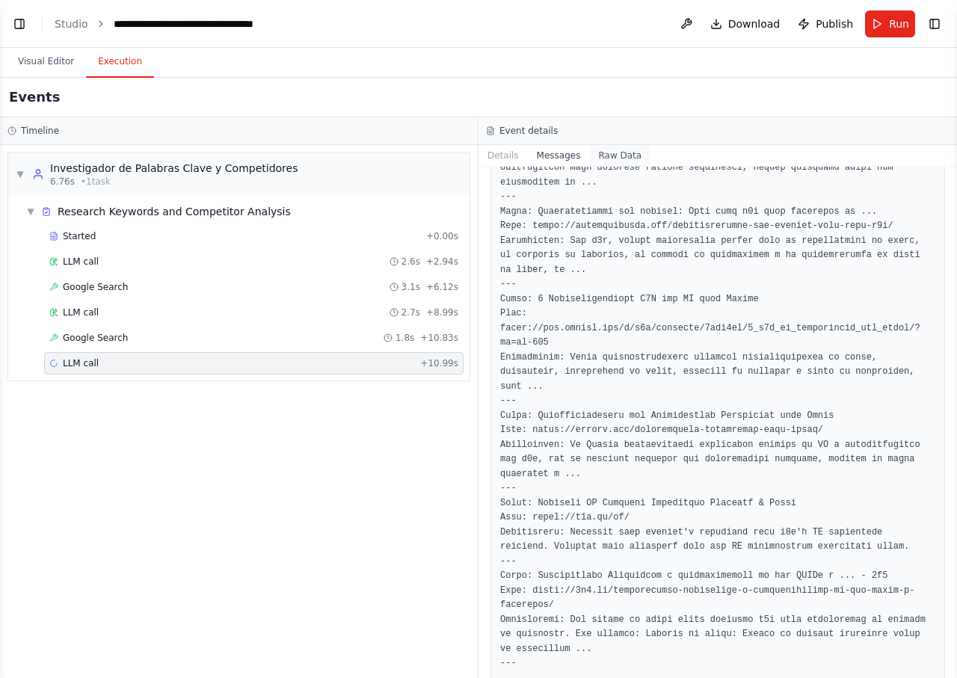
click at [605, 149] on button "Raw Data" at bounding box center [619, 155] width 61 height 21
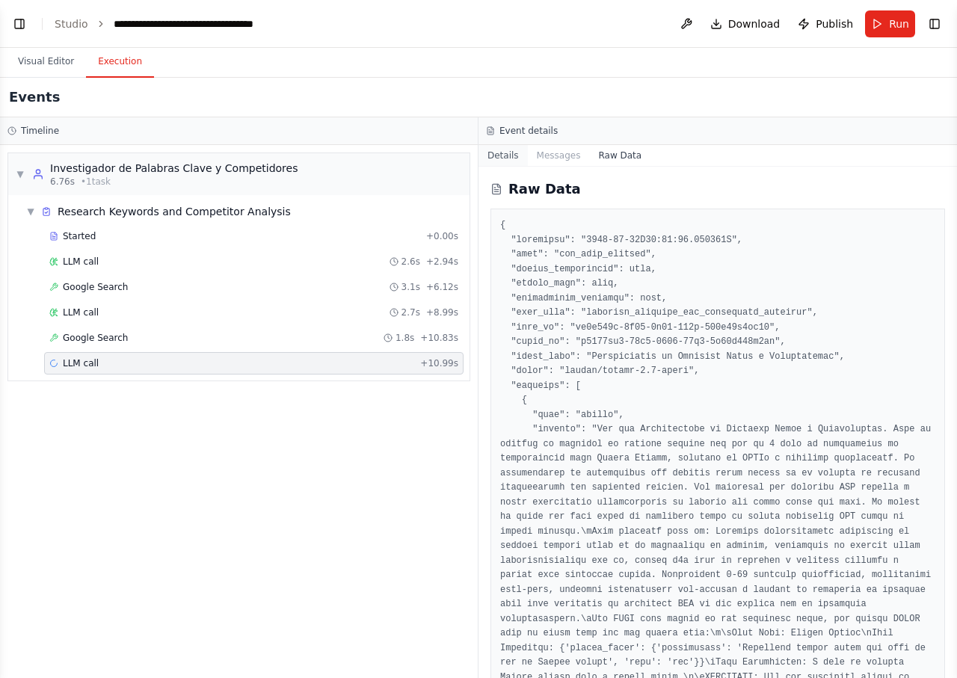
click at [499, 151] on button "Details" at bounding box center [502, 155] width 49 height 21
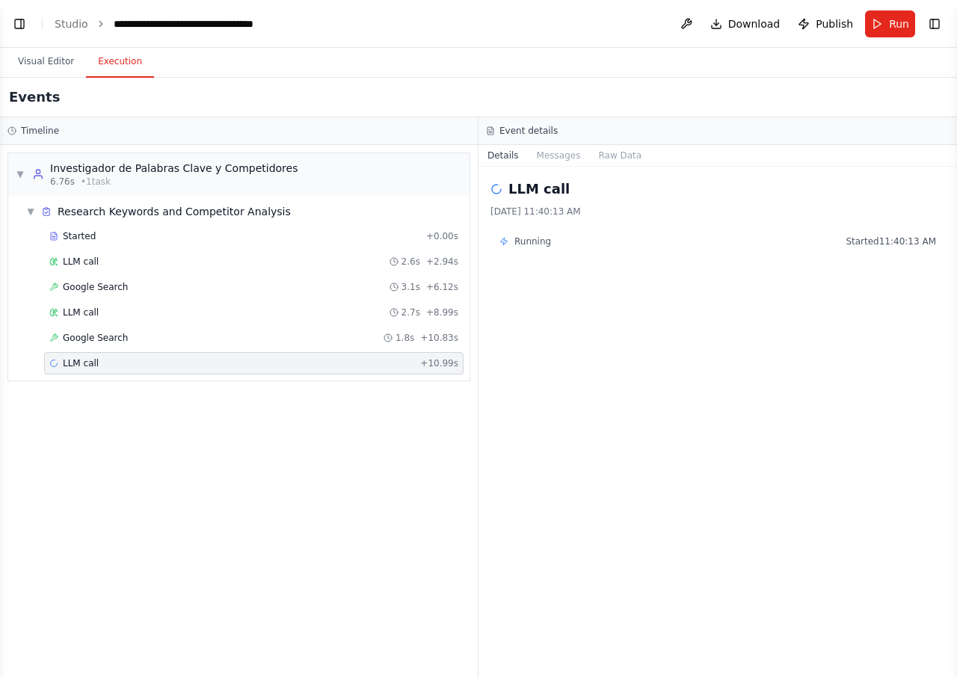
click at [522, 242] on span "Running" at bounding box center [532, 241] width 37 height 12
click at [875, 29] on button "Run" at bounding box center [890, 23] width 50 height 27
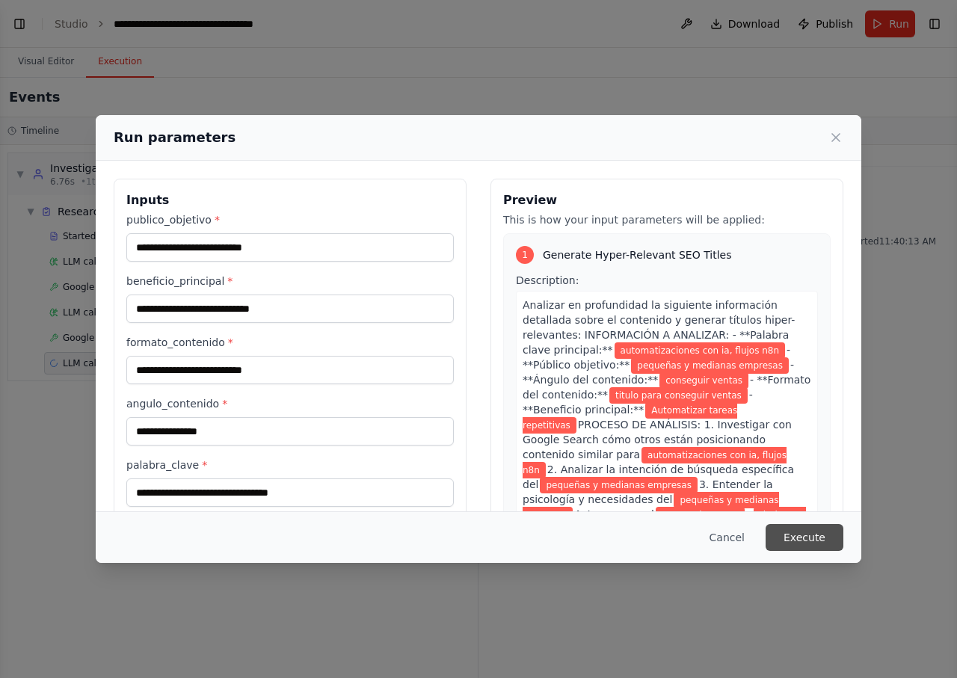
click at [804, 527] on button "Execute" at bounding box center [804, 537] width 78 height 27
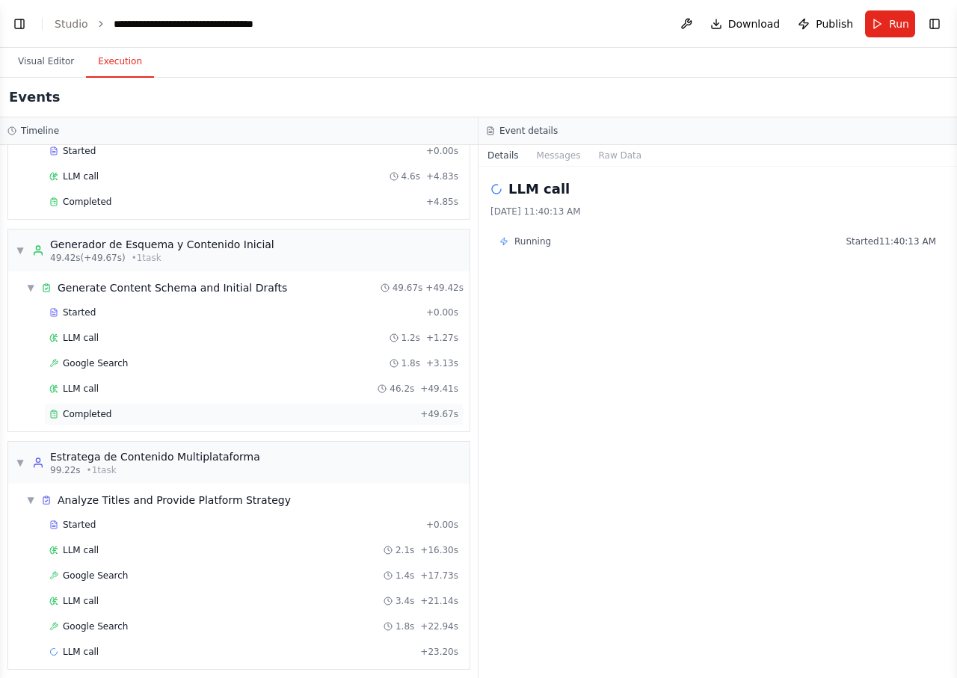
scroll to position [357, 0]
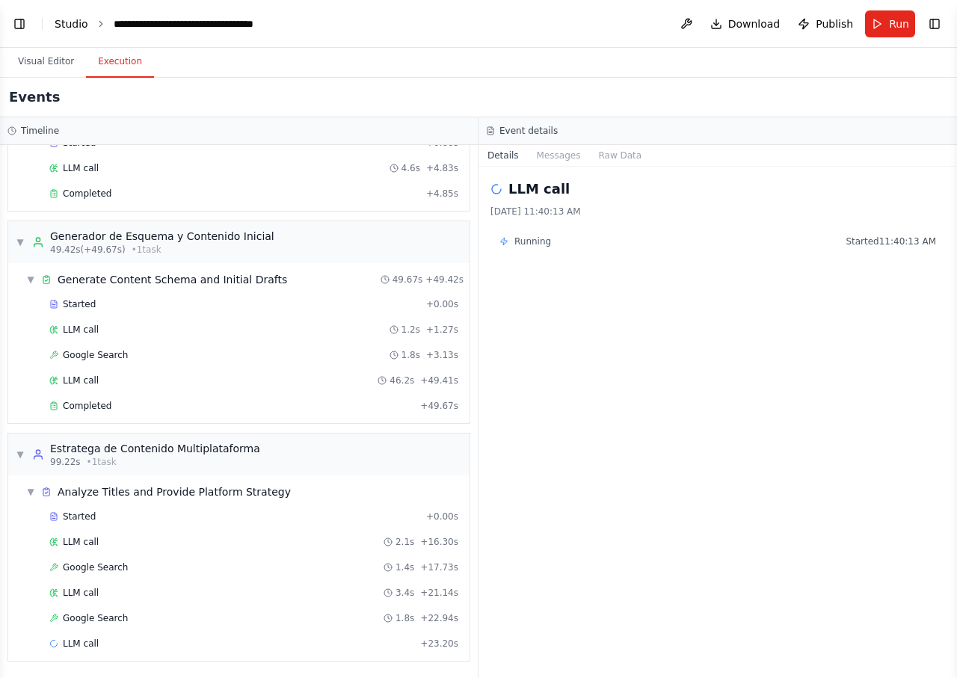
click at [71, 20] on link "Studio" at bounding box center [72, 24] width 34 height 12
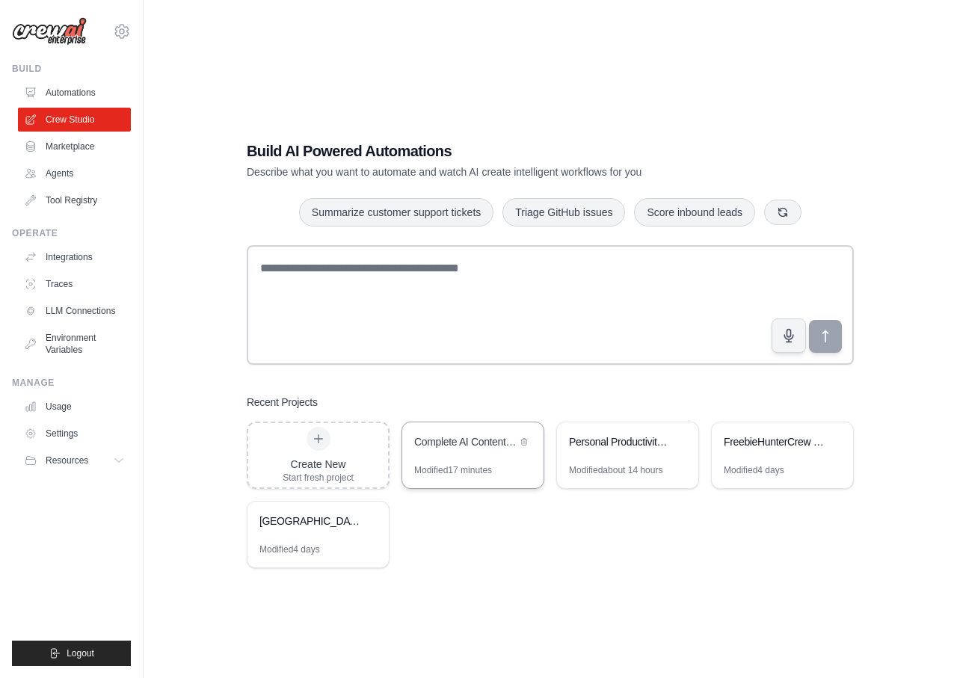
click at [470, 464] on div "Modified 17 minutes" at bounding box center [453, 470] width 78 height 12
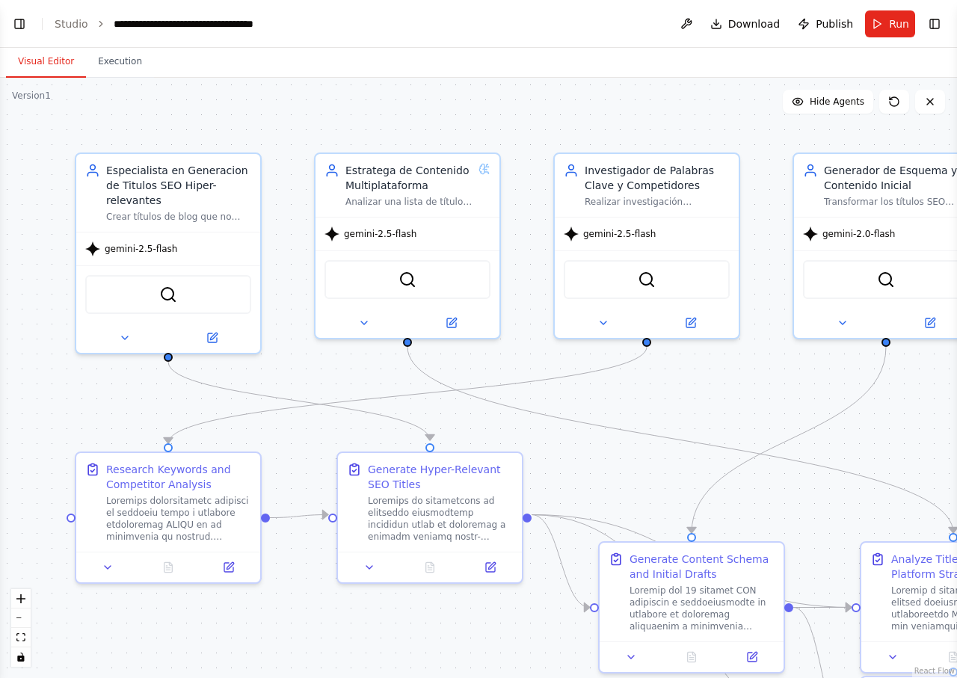
scroll to position [9364, 0]
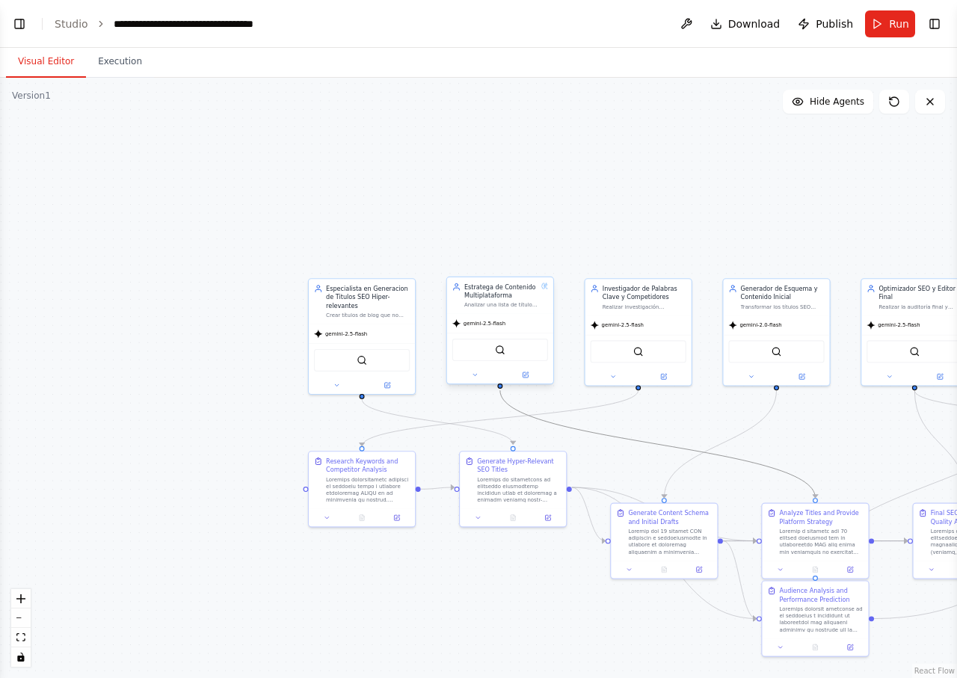
drag, startPoint x: 640, startPoint y: 444, endPoint x: 490, endPoint y: 351, distance: 176.5
click at [490, 351] on div ".deletable-edge-delete-btn { width: 20px; height: 20px; border: 0px solid #ffff…" at bounding box center [541, 408] width 552 height 347
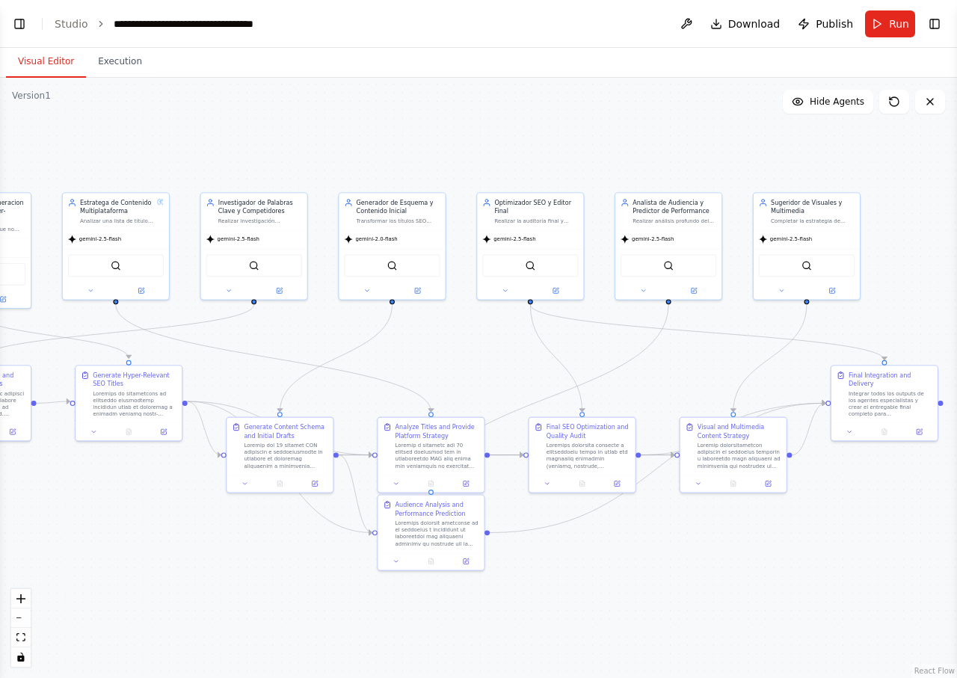
drag, startPoint x: 700, startPoint y: 410, endPoint x: 321, endPoint y: 325, distance: 389.0
click at [321, 325] on div ".deletable-edge-delete-btn { width: 20px; height: 20px; border: 0px solid #ffff…" at bounding box center [478, 378] width 957 height 600
drag, startPoint x: 887, startPoint y: 391, endPoint x: 883, endPoint y: 443, distance: 51.8
click at [883, 443] on div "Integrar todos los outputs de los agentes especialistas y crear el entregable f…" at bounding box center [881, 454] width 84 height 28
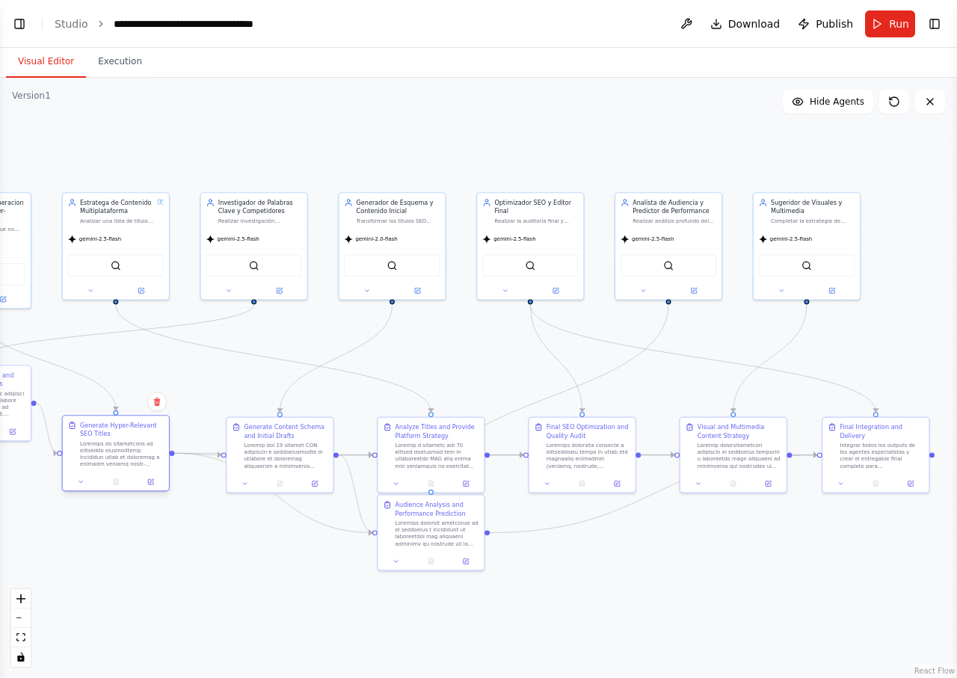
drag, startPoint x: 145, startPoint y: 424, endPoint x: 136, endPoint y: 481, distance: 57.5
click at [136, 481] on div at bounding box center [116, 482] width 106 height 18
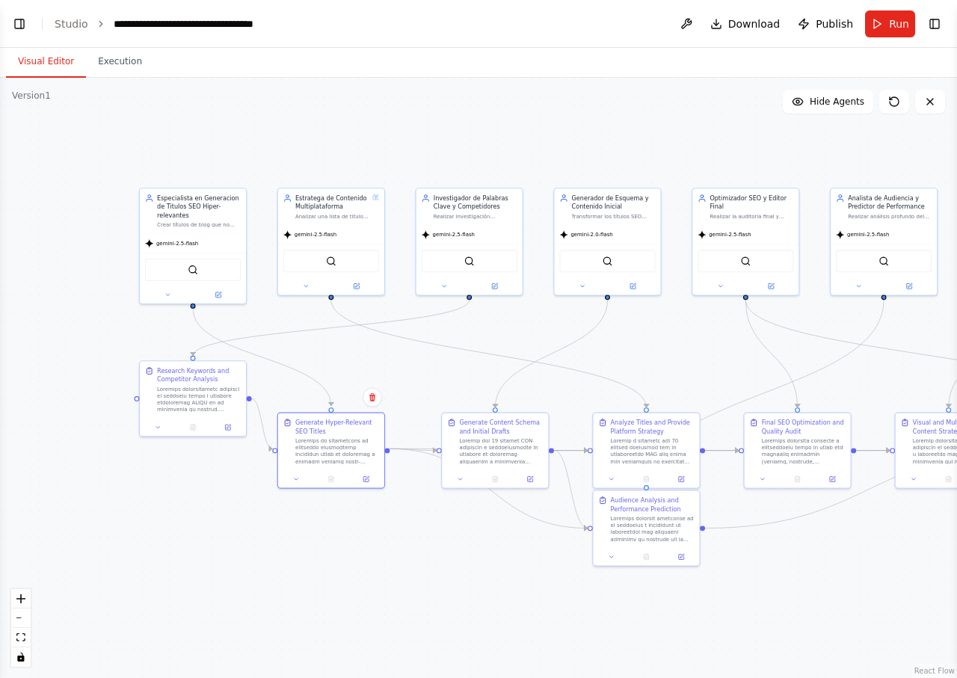
drag, startPoint x: 212, startPoint y: 578, endPoint x: 387, endPoint y: 565, distance: 175.4
click at [389, 567] on div ".deletable-edge-delete-btn { width: 20px; height: 20px; border: 0px solid #ffff…" at bounding box center [478, 378] width 957 height 600
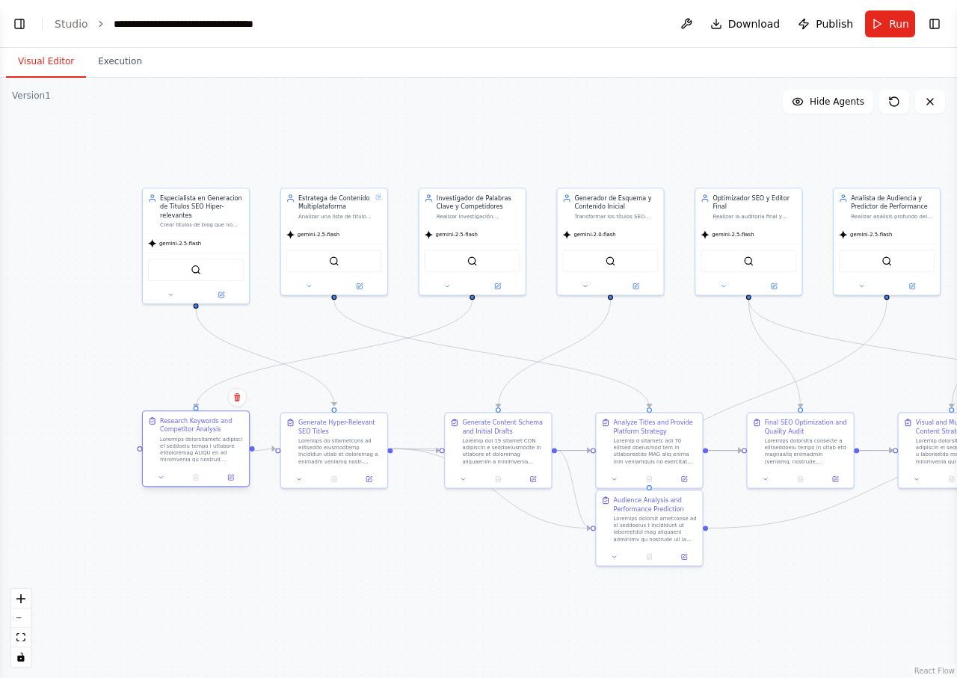
drag, startPoint x: 206, startPoint y: 405, endPoint x: 206, endPoint y: 483, distance: 77.7
click at [206, 483] on div "Research Keywords and Competitor Analysis" at bounding box center [196, 448] width 108 height 76
click at [370, 458] on div at bounding box center [348, 450] width 84 height 28
click at [203, 458] on div at bounding box center [202, 450] width 84 height 28
click at [495, 570] on div ".deletable-edge-delete-btn { width: 20px; height: 20px; border: 0px solid #ffff…" at bounding box center [478, 378] width 957 height 600
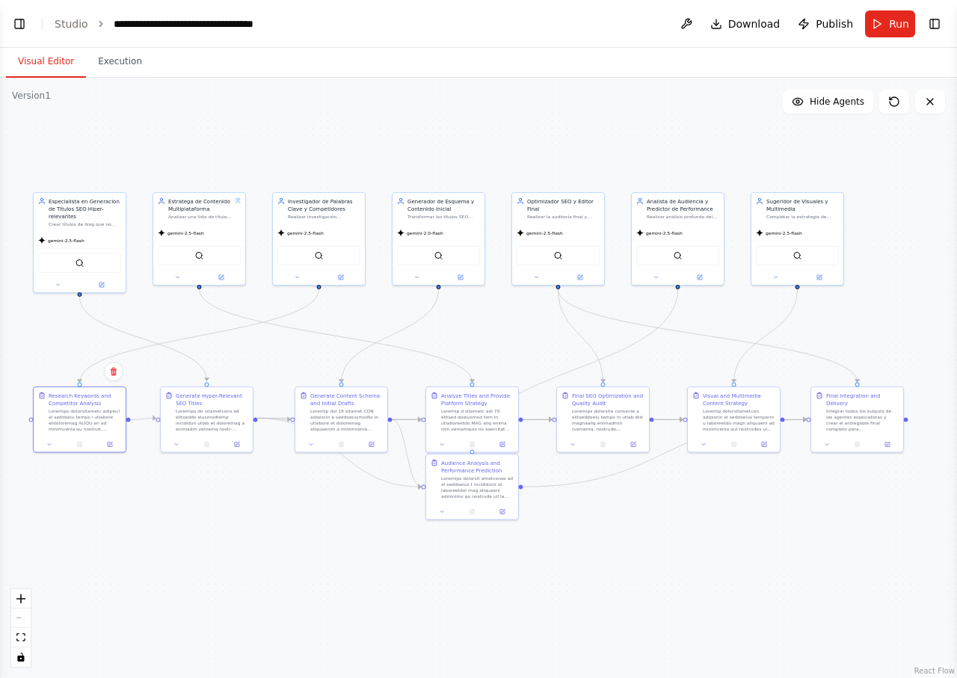
drag, startPoint x: 510, startPoint y: 559, endPoint x: 351, endPoint y: 514, distance: 164.9
click at [351, 514] on div ".deletable-edge-delete-btn { width: 20px; height: 20px; border: 0px solid #ffff…" at bounding box center [478, 378] width 957 height 600
click at [15, 25] on button "Toggle Left Sidebar" at bounding box center [19, 23] width 21 height 21
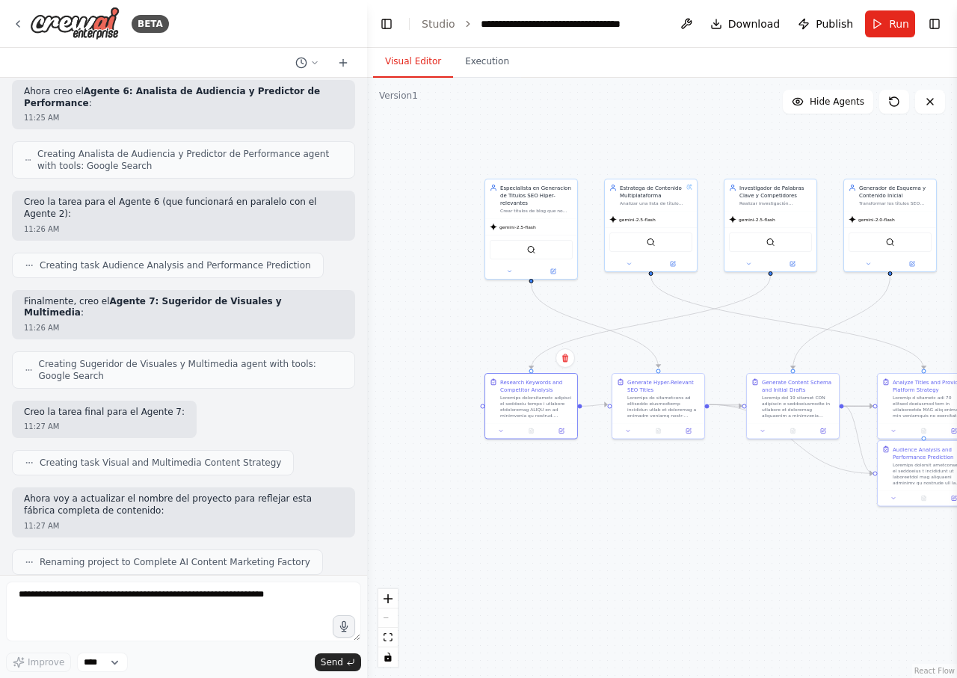
drag, startPoint x: 805, startPoint y: 312, endPoint x: 889, endPoint y: 299, distance: 85.5
click at [889, 299] on div ".deletable-edge-delete-btn { width: 20px; height: 20px; border: 0px solid #ffff…" at bounding box center [662, 378] width 590 height 600
click at [176, 613] on textarea at bounding box center [183, 612] width 355 height 60
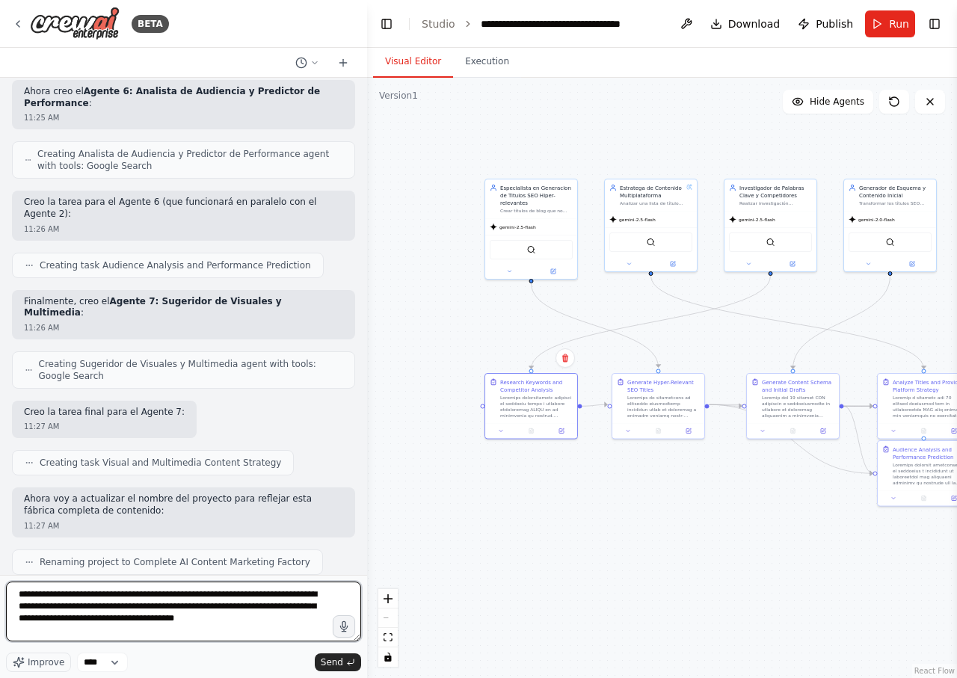
type textarea "**********"
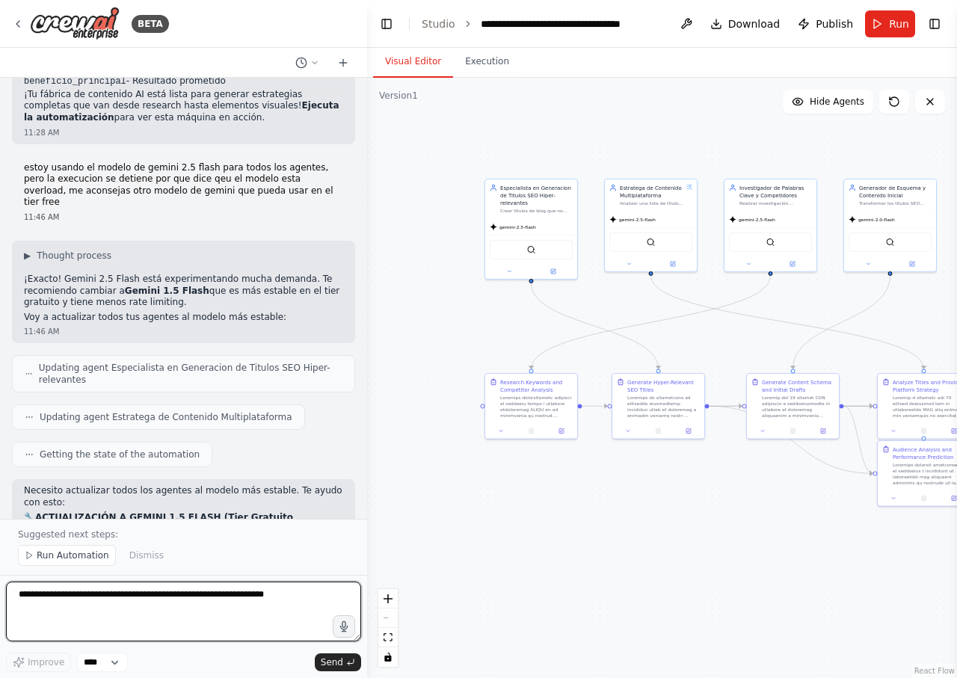
scroll to position [11238, 0]
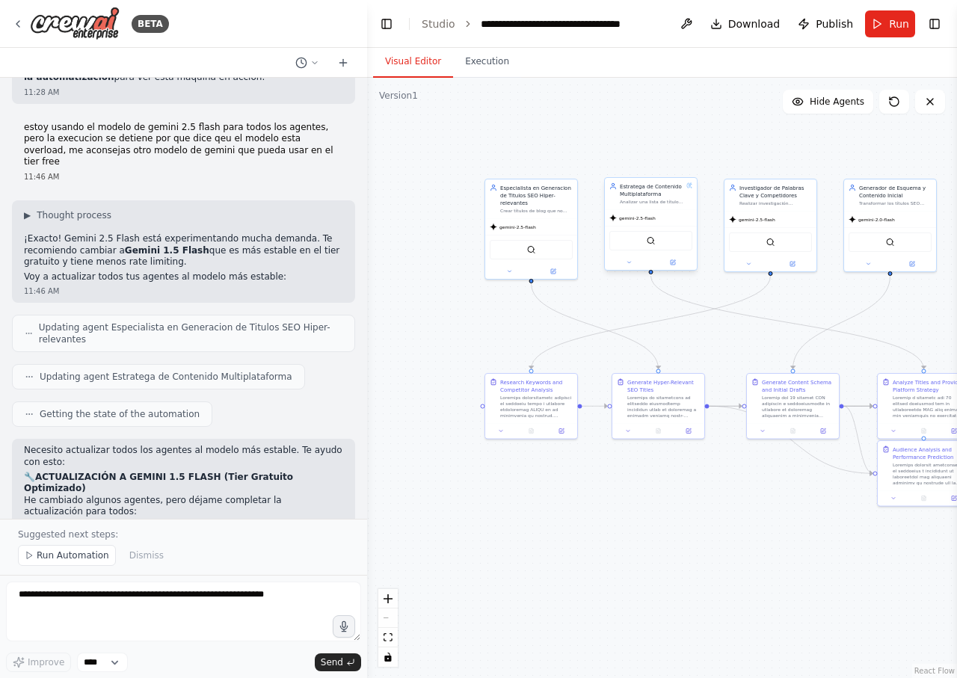
click at [638, 212] on div "gemini-2.5-flash" at bounding box center [651, 218] width 92 height 16
click at [502, 268] on button at bounding box center [509, 269] width 43 height 9
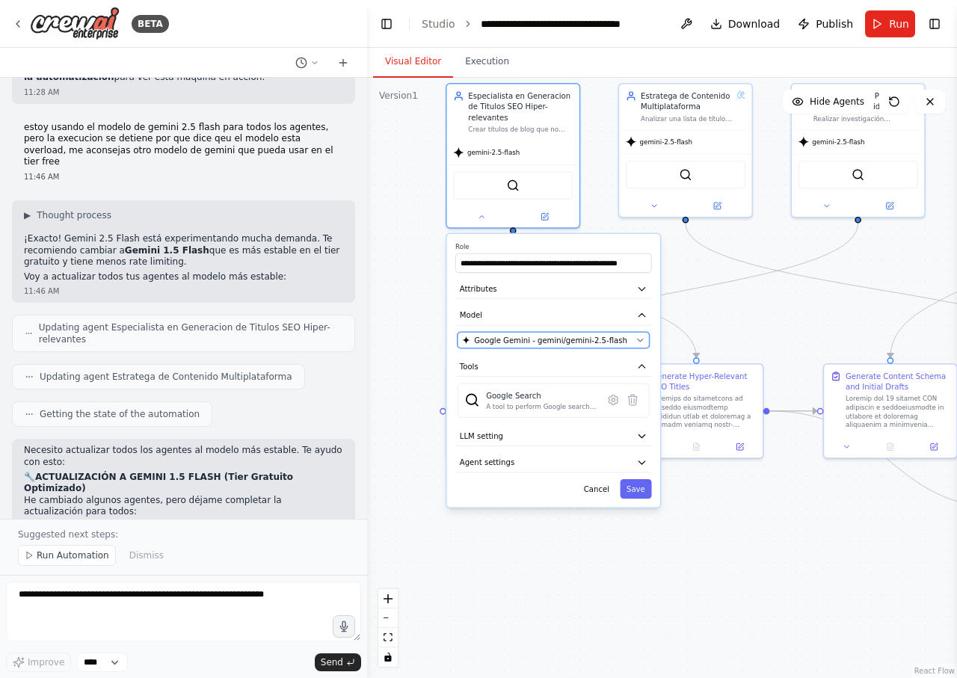
click at [576, 339] on span "Google Gemini - gemini/gemini-2.5-flash" at bounding box center [550, 340] width 153 height 10
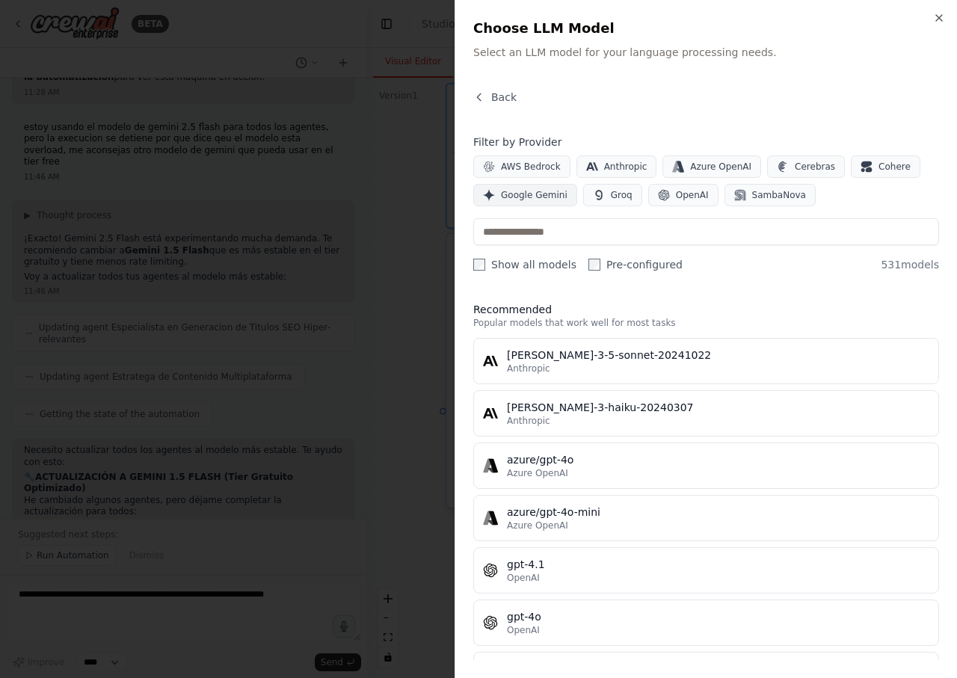
click at [541, 192] on span "Google Gemini" at bounding box center [534, 195] width 67 height 12
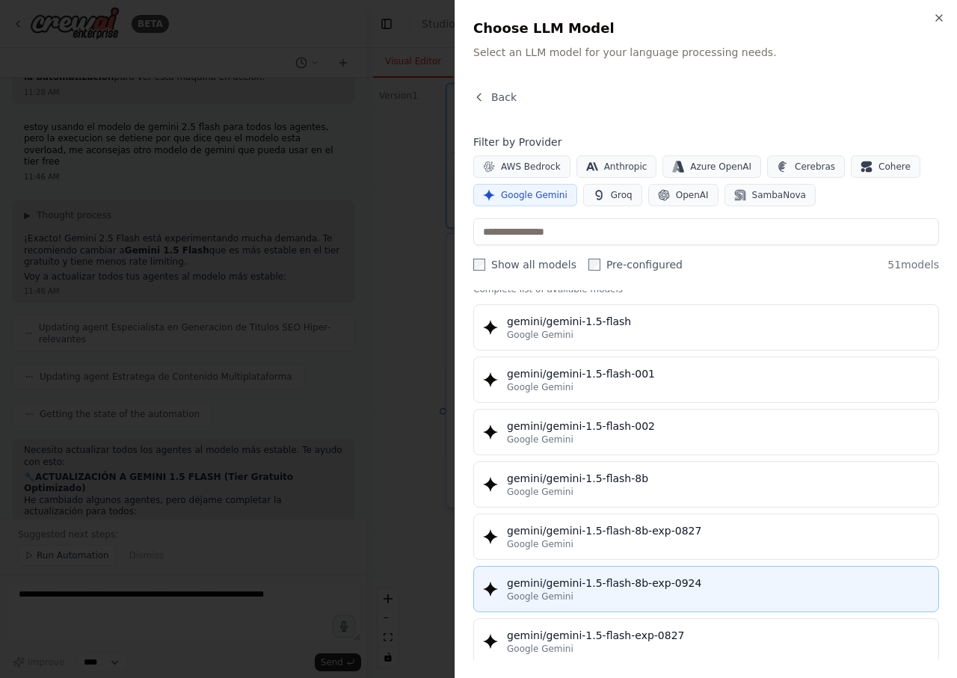
scroll to position [0, 0]
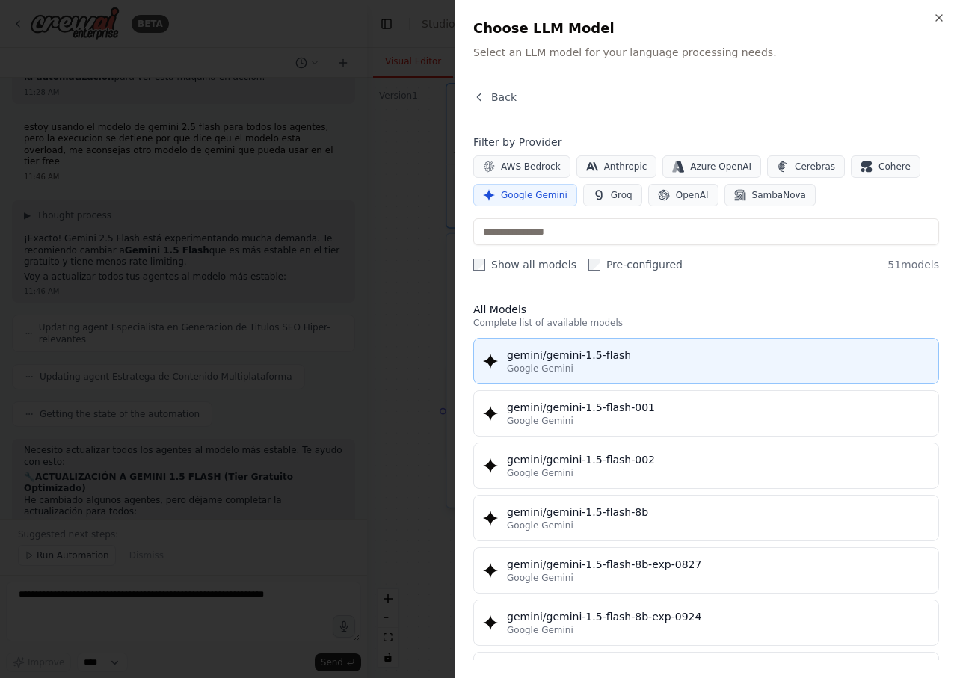
click at [627, 366] on div "Google Gemini" at bounding box center [718, 369] width 422 height 12
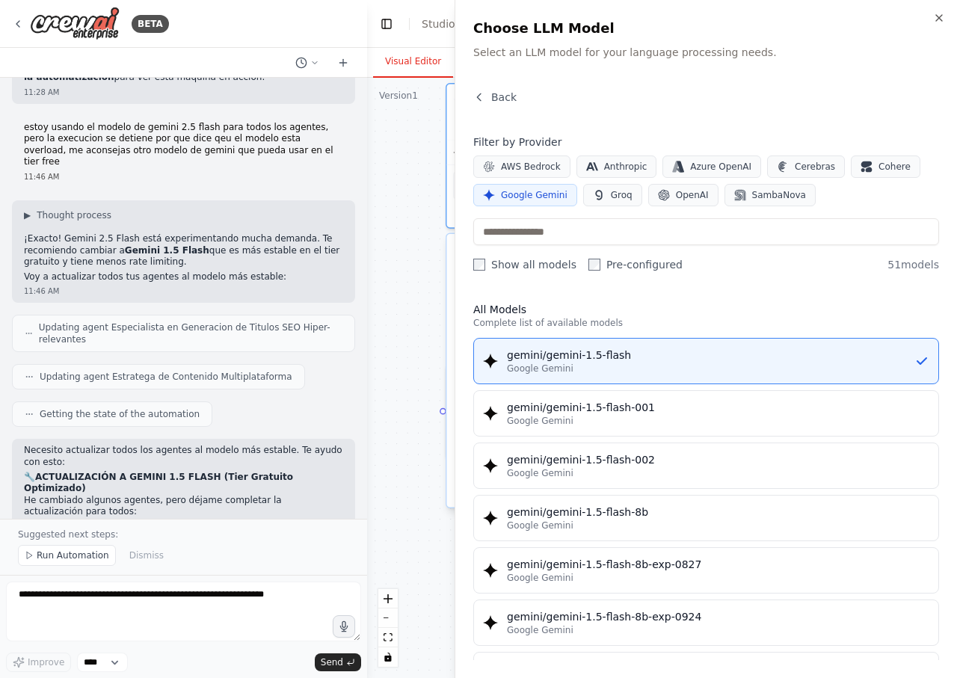
scroll to position [11238, 0]
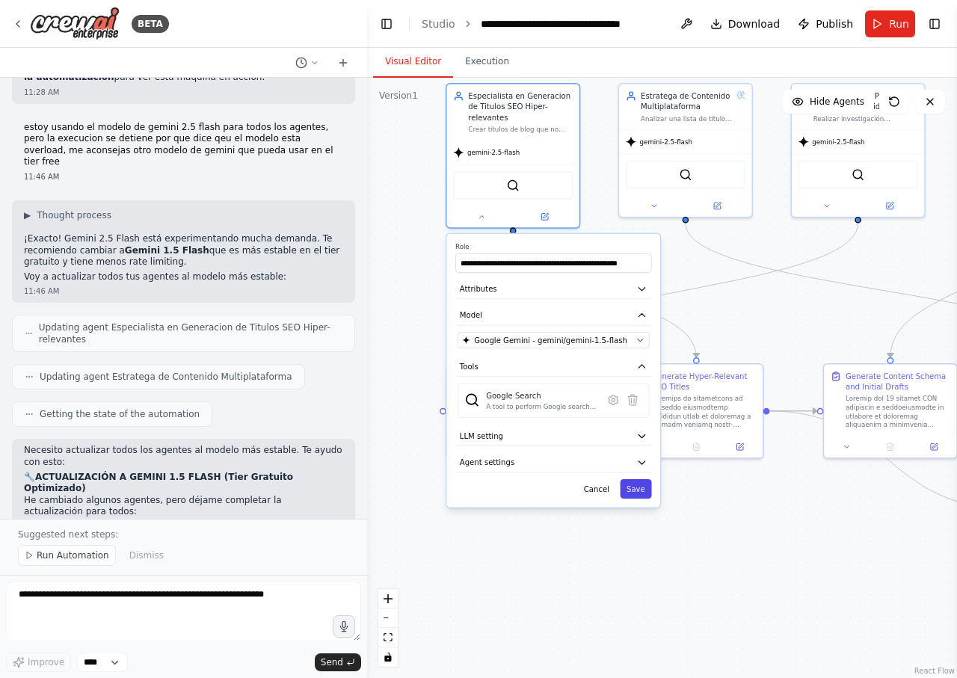
click at [637, 493] on button "Save" at bounding box center [635, 488] width 31 height 19
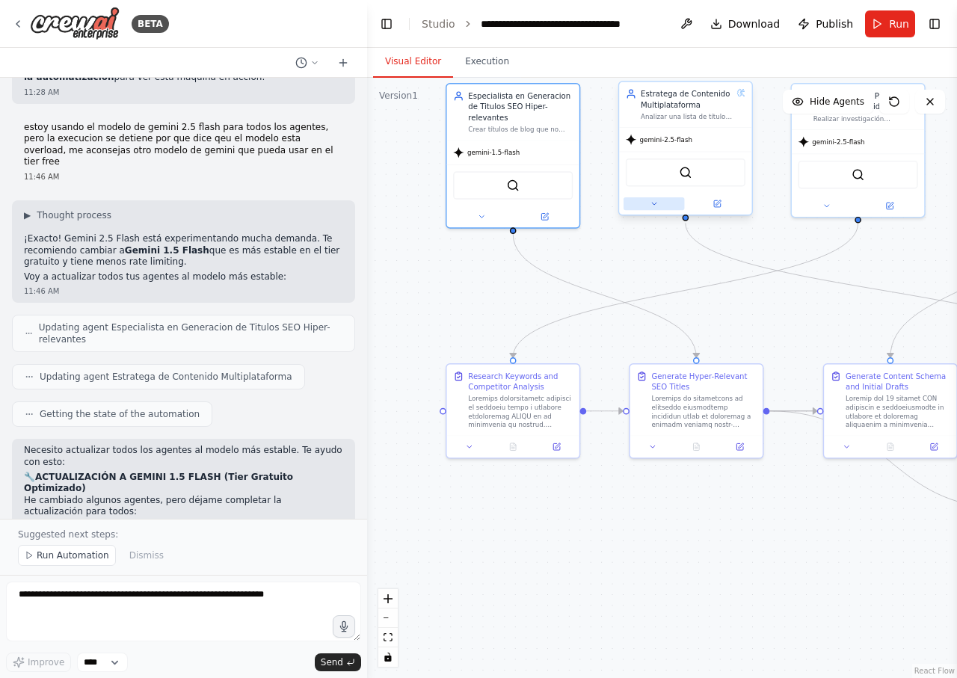
click at [650, 206] on button at bounding box center [653, 203] width 61 height 13
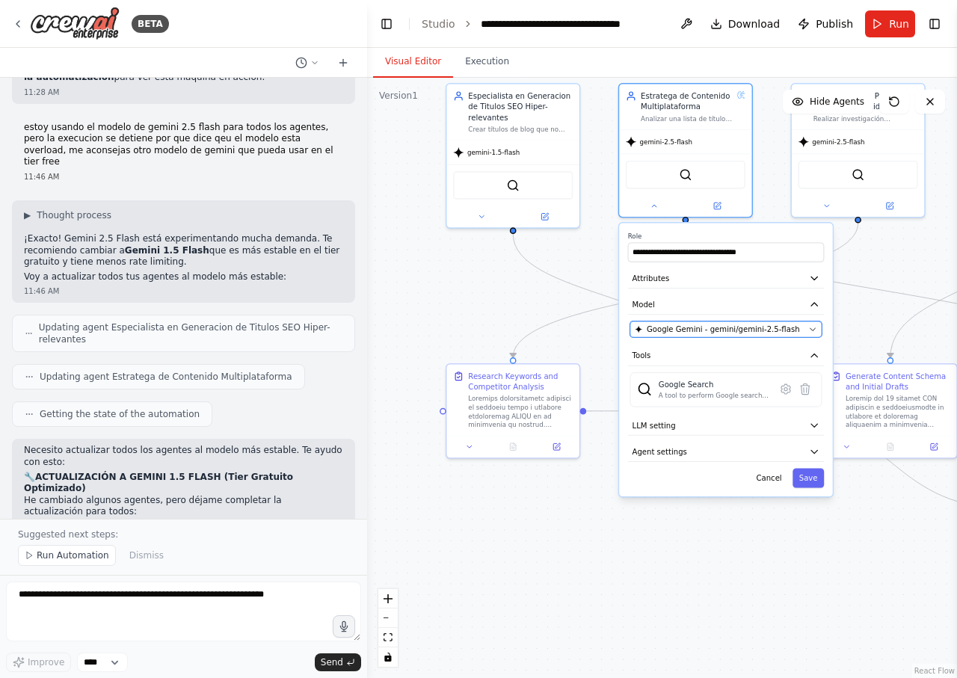
click at [682, 327] on span "Google Gemini - gemini/gemini-2.5-flash" at bounding box center [723, 329] width 153 height 10
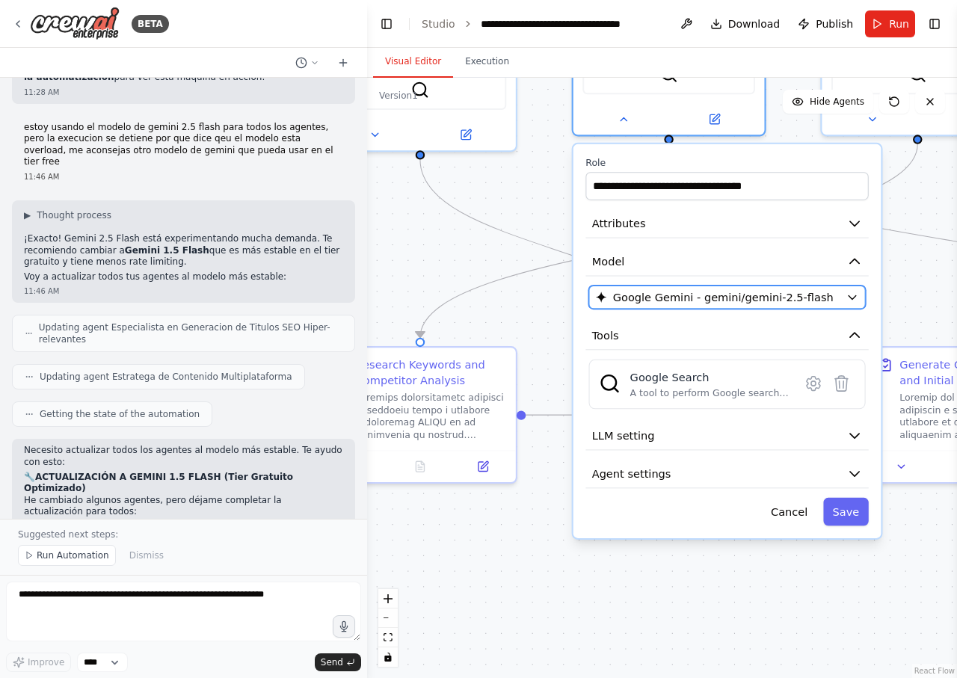
click at [851, 299] on icon "button" at bounding box center [852, 297] width 13 height 13
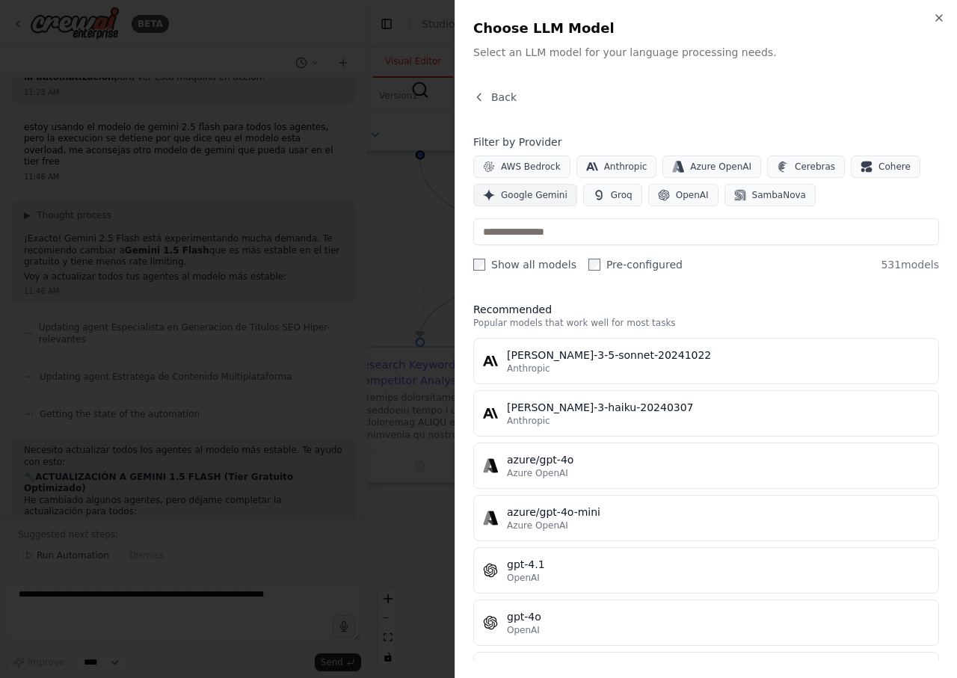
click at [519, 194] on span "Google Gemini" at bounding box center [534, 195] width 67 height 12
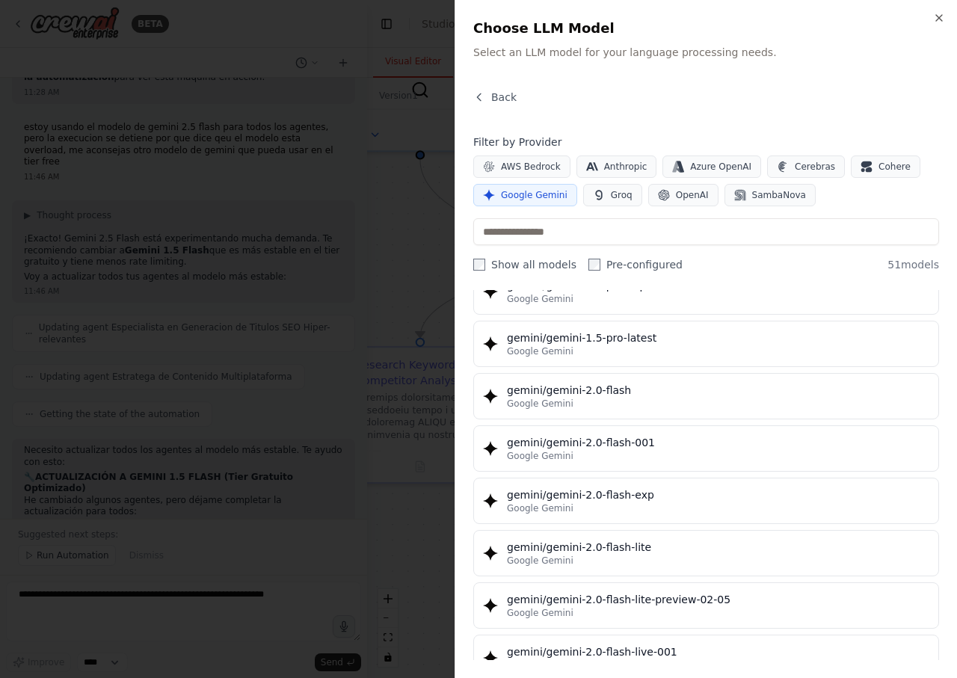
scroll to position [718, 0]
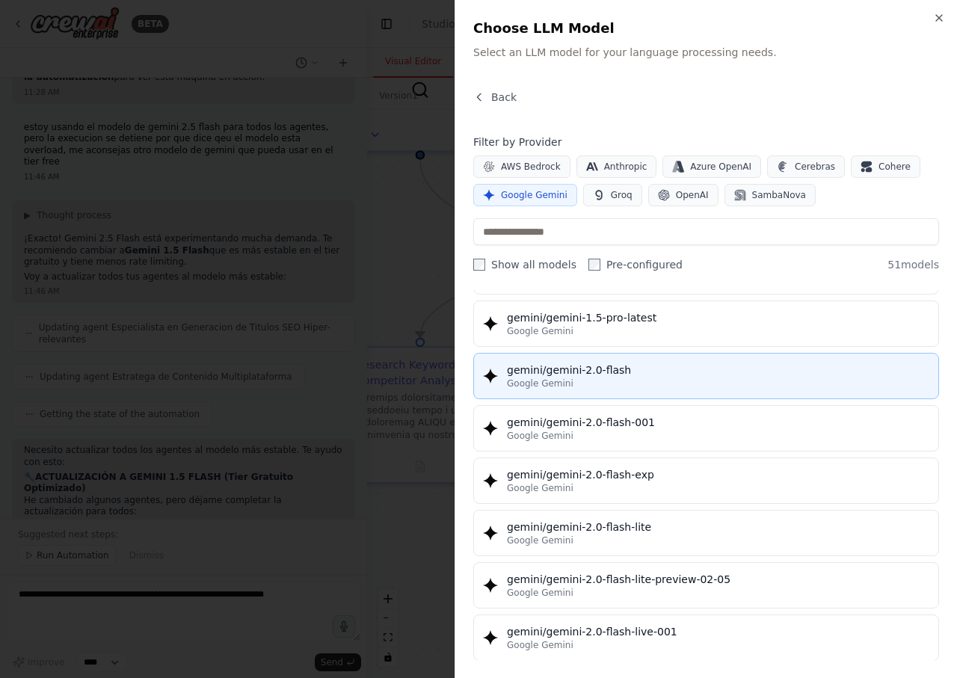
click at [691, 376] on div "gemini/gemini-2.0-flash" at bounding box center [718, 370] width 422 height 15
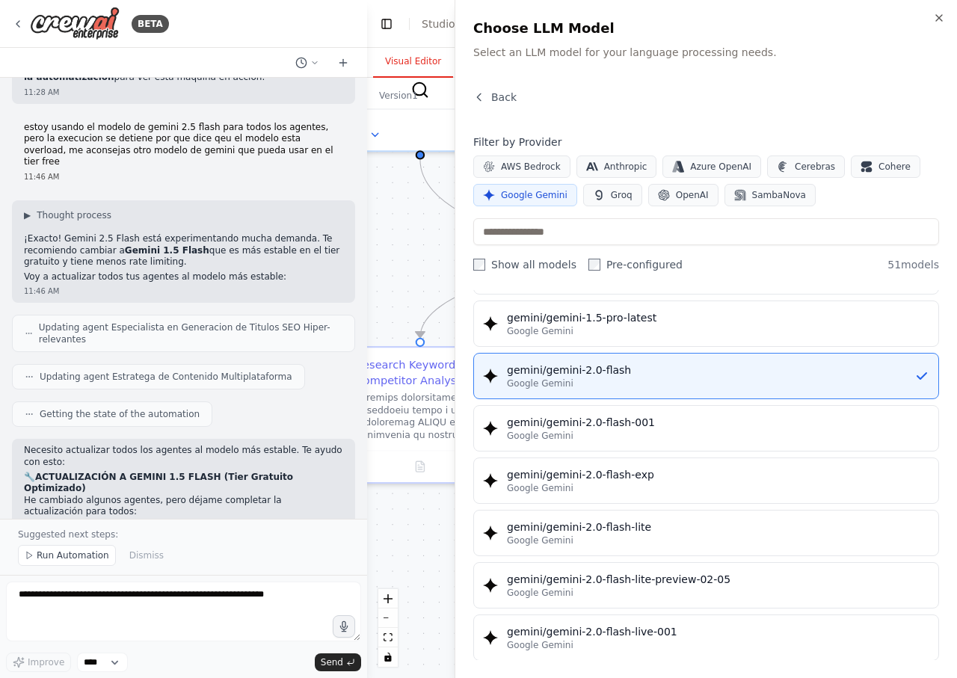
scroll to position [0, 0]
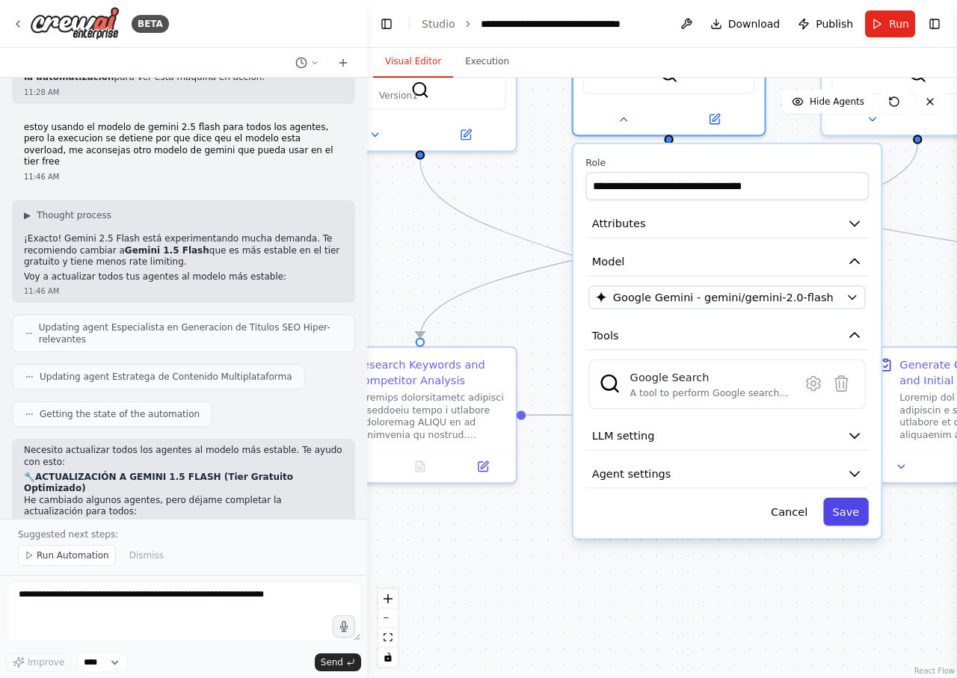
click at [849, 523] on button "Save" at bounding box center [846, 512] width 46 height 28
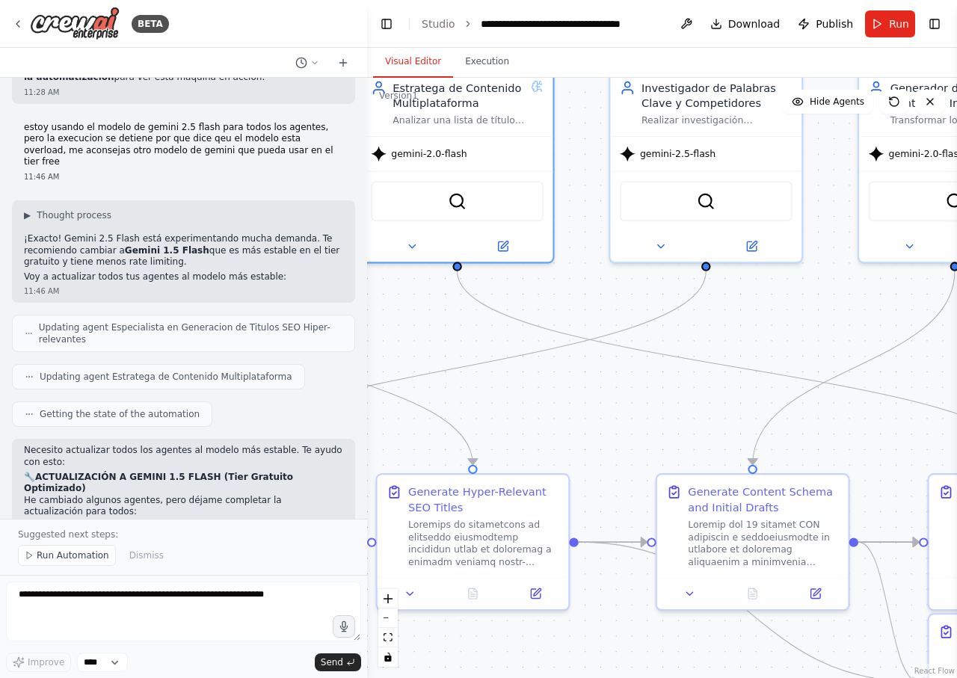
drag, startPoint x: 830, startPoint y: 561, endPoint x: 652, endPoint y: 641, distance: 195.0
click at [641, 677] on div ".deletable-edge-delete-btn { width: 20px; height: 20px; border: 0px solid #ffff…" at bounding box center [662, 378] width 590 height 600
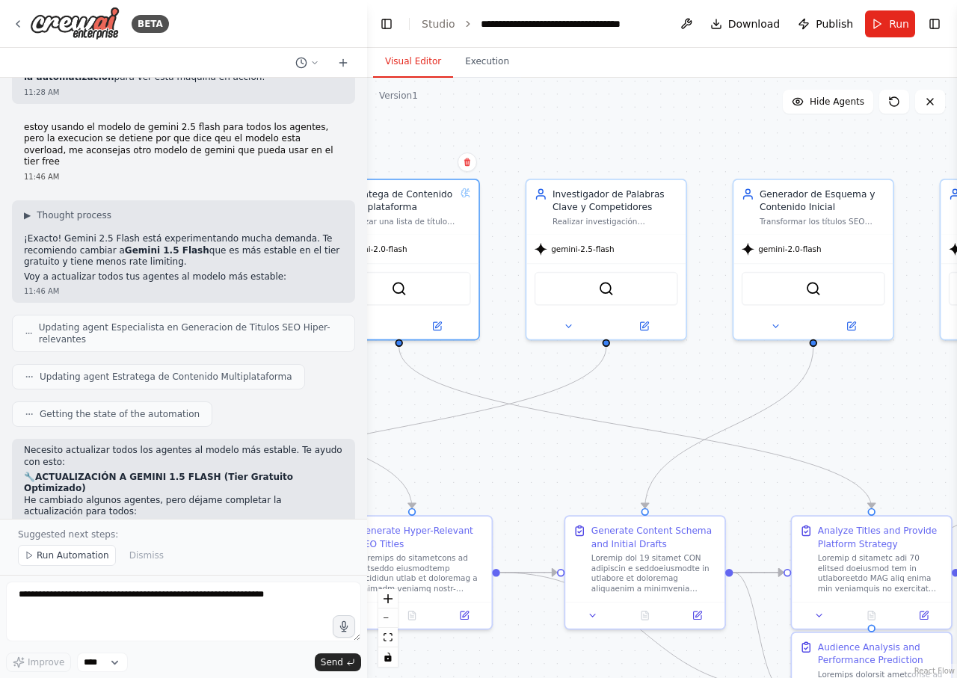
drag, startPoint x: 721, startPoint y: 355, endPoint x: 654, endPoint y: 401, distance: 81.3
click at [654, 401] on div ".deletable-edge-delete-btn { width: 20px; height: 20px; border: 0px solid #ffff…" at bounding box center [662, 378] width 590 height 600
click at [570, 324] on icon at bounding box center [568, 323] width 10 height 10
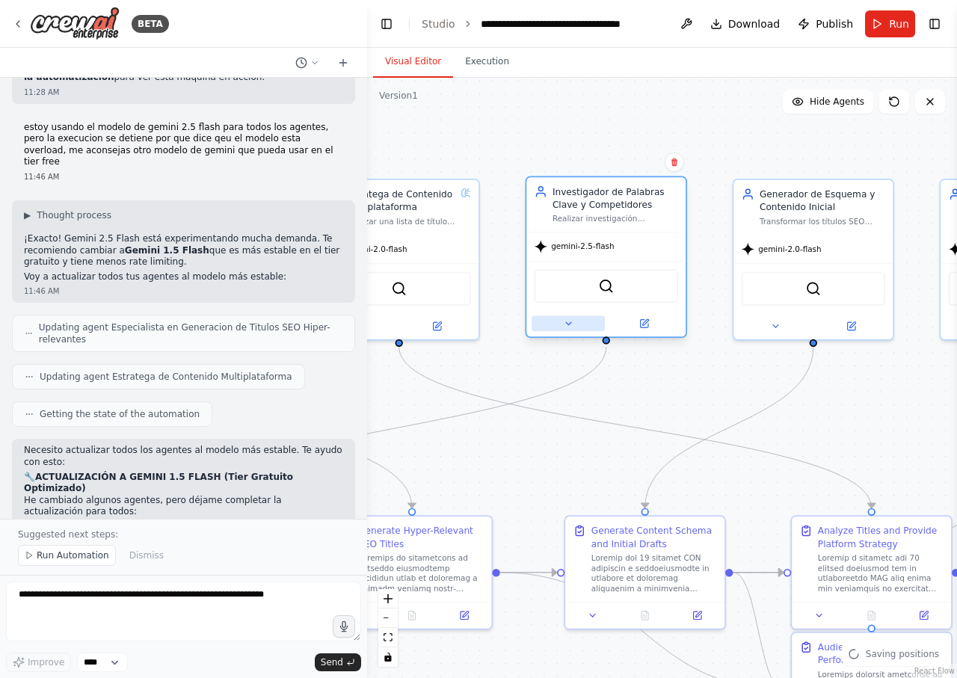
click at [566, 319] on icon at bounding box center [568, 323] width 10 height 10
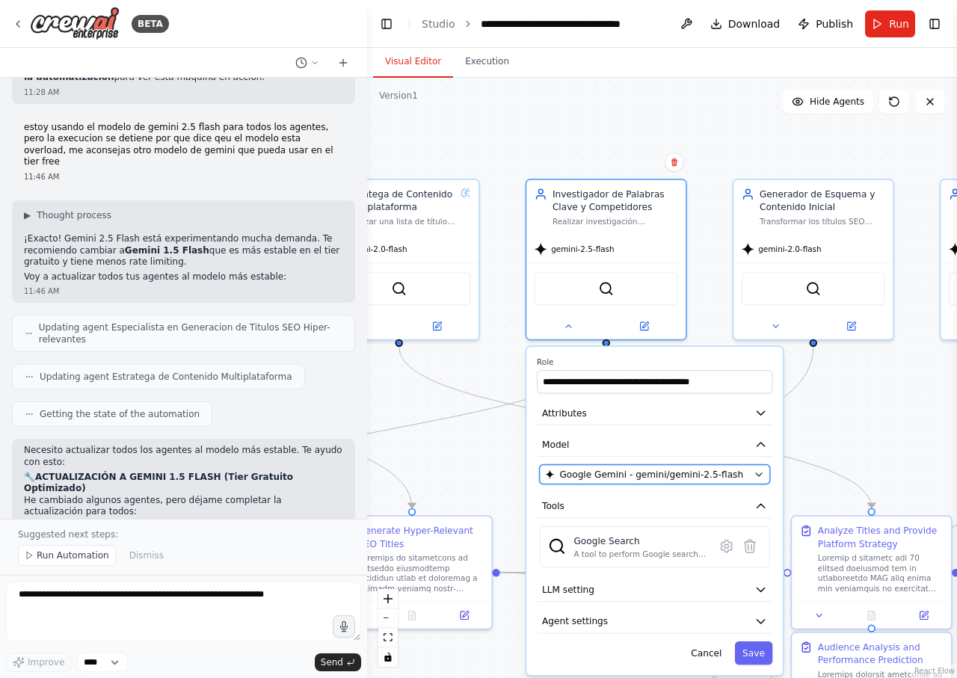
click at [634, 475] on span "Google Gemini - gemini/gemini-2.5-flash" at bounding box center [651, 474] width 184 height 13
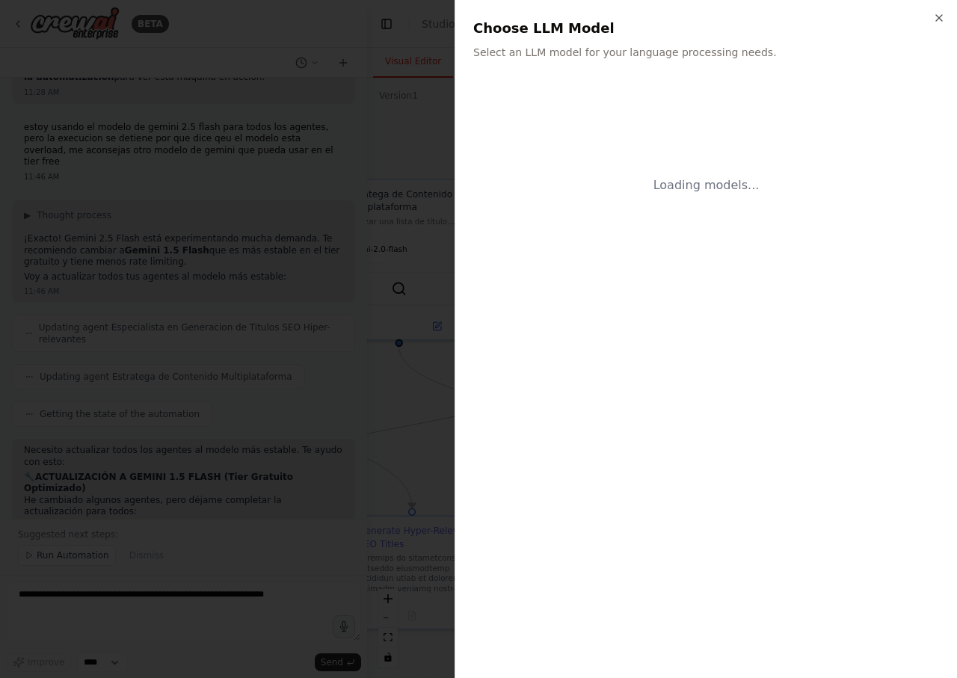
scroll to position [11238, 0]
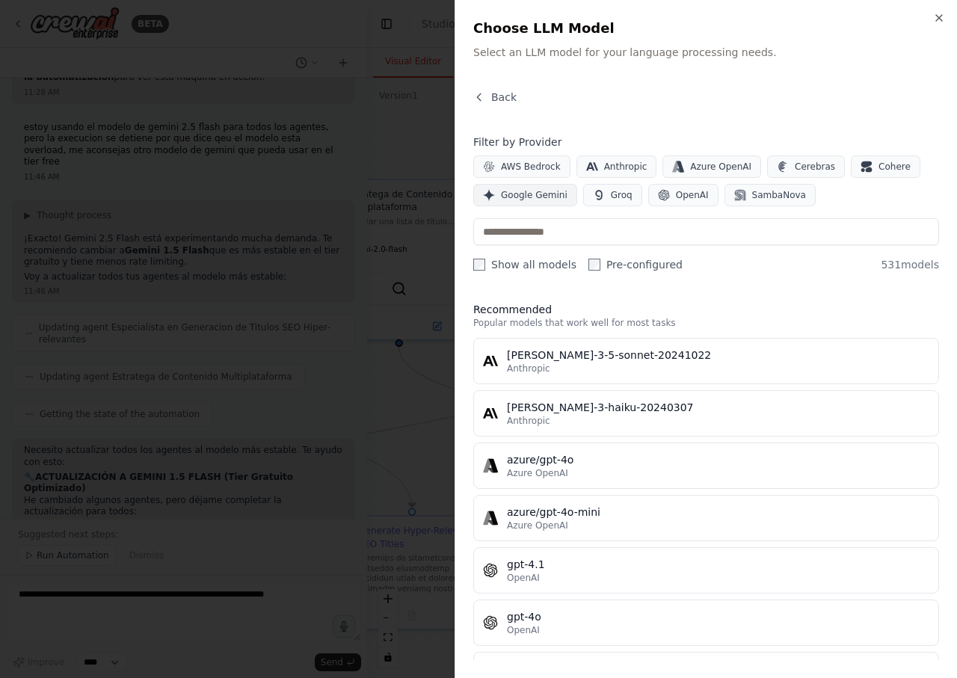
click at [533, 192] on span "Google Gemini" at bounding box center [534, 195] width 67 height 12
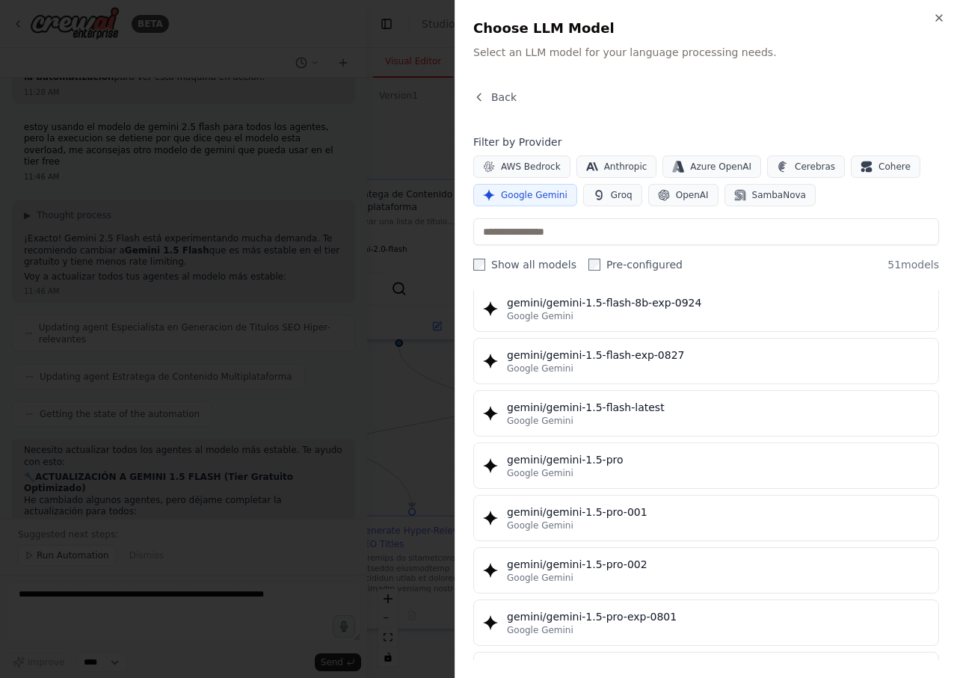
scroll to position [0, 0]
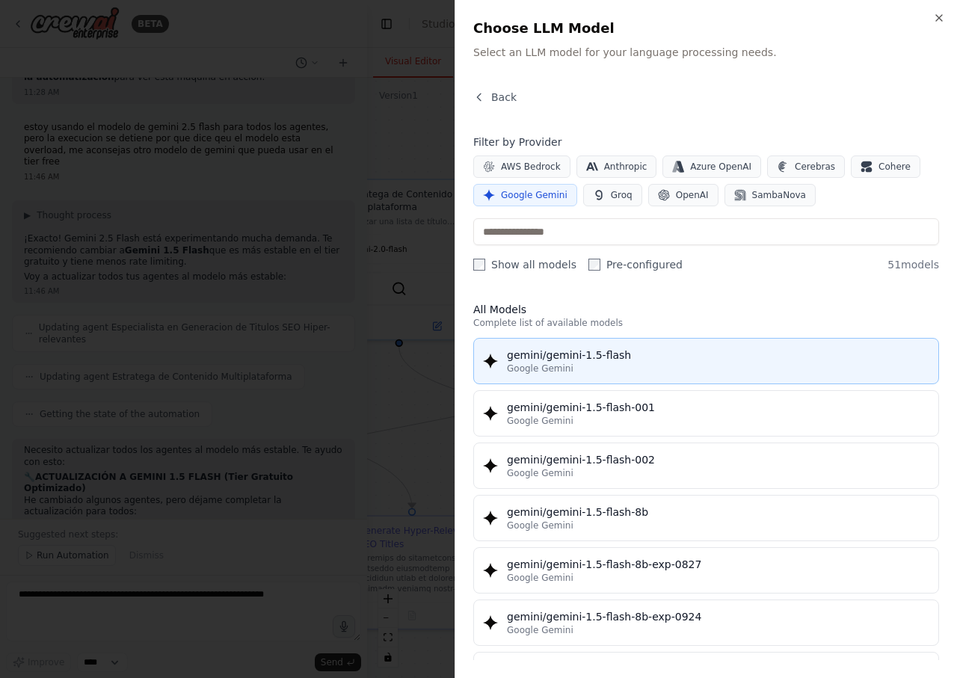
click at [703, 356] on div "gemini/gemini-1.5-flash" at bounding box center [718, 355] width 422 height 15
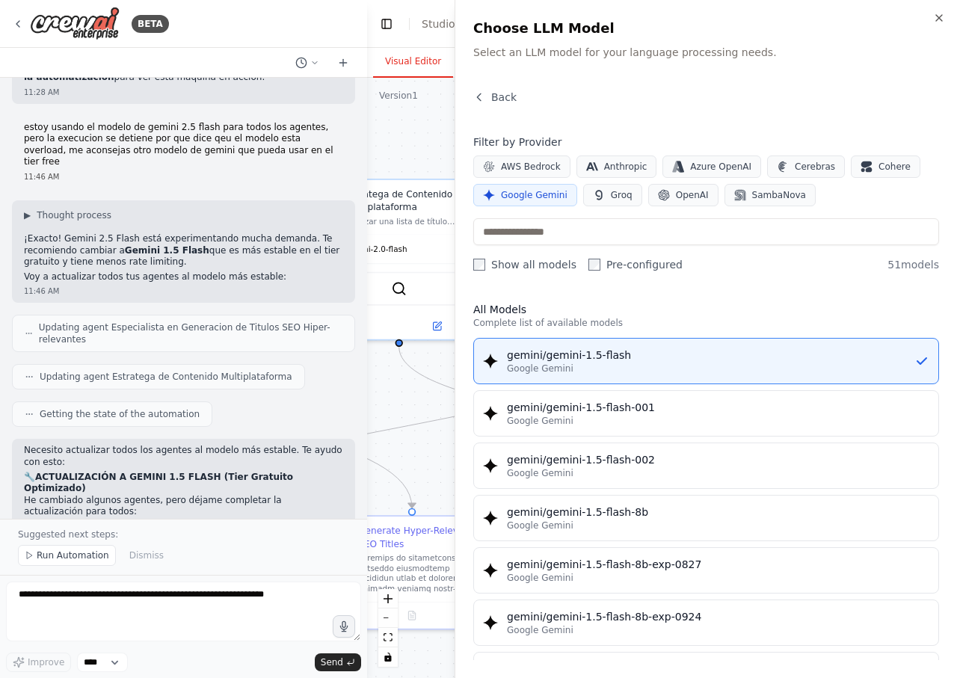
scroll to position [11238, 0]
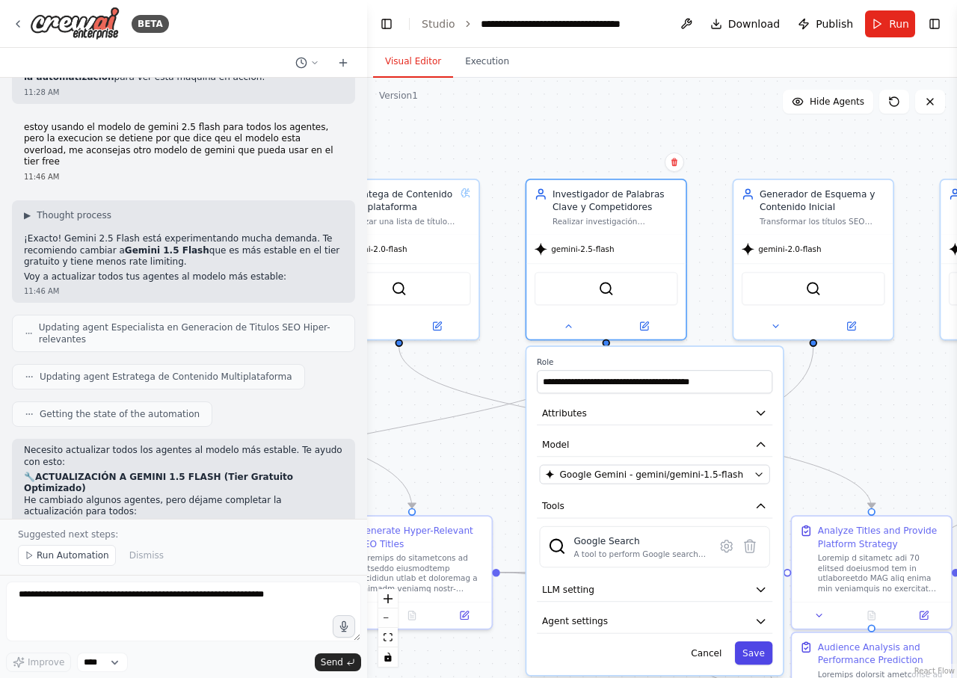
click at [757, 654] on button "Save" at bounding box center [754, 652] width 38 height 23
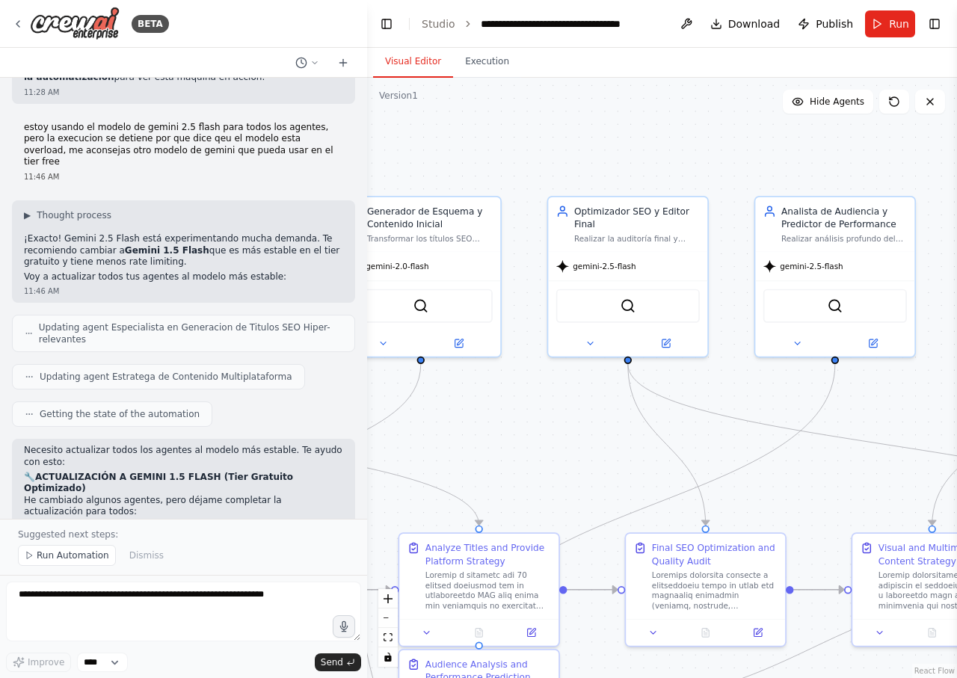
drag, startPoint x: 894, startPoint y: 395, endPoint x: 429, endPoint y: 418, distance: 465.5
click at [434, 417] on div ".deletable-edge-delete-btn { width: 20px; height: 20px; border: 0px solid #ffff…" at bounding box center [662, 378] width 590 height 600
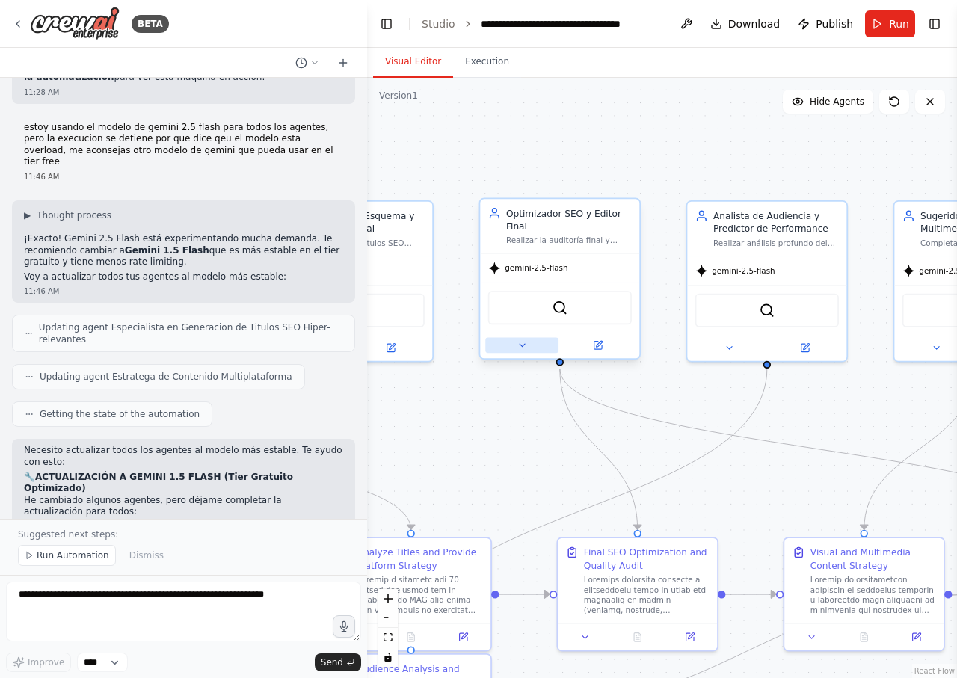
click at [502, 345] on button at bounding box center [521, 346] width 73 height 16
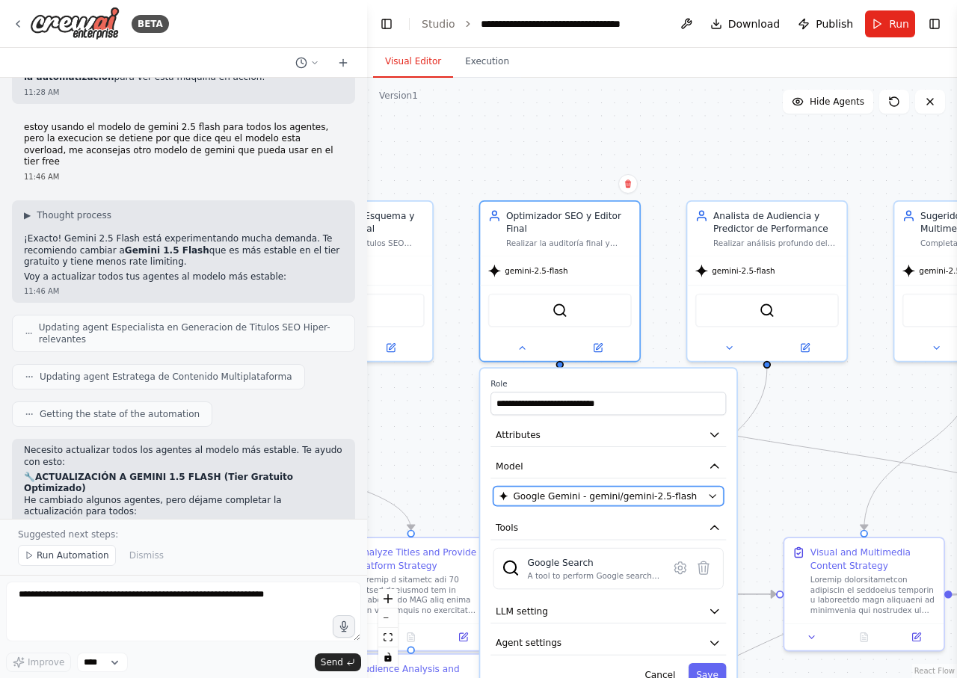
click at [623, 496] on span "Google Gemini - gemini/gemini-2.5-flash" at bounding box center [605, 496] width 184 height 13
click at [713, 502] on button "Google Gemini - gemini/gemini-2.5-flash" at bounding box center [608, 496] width 230 height 19
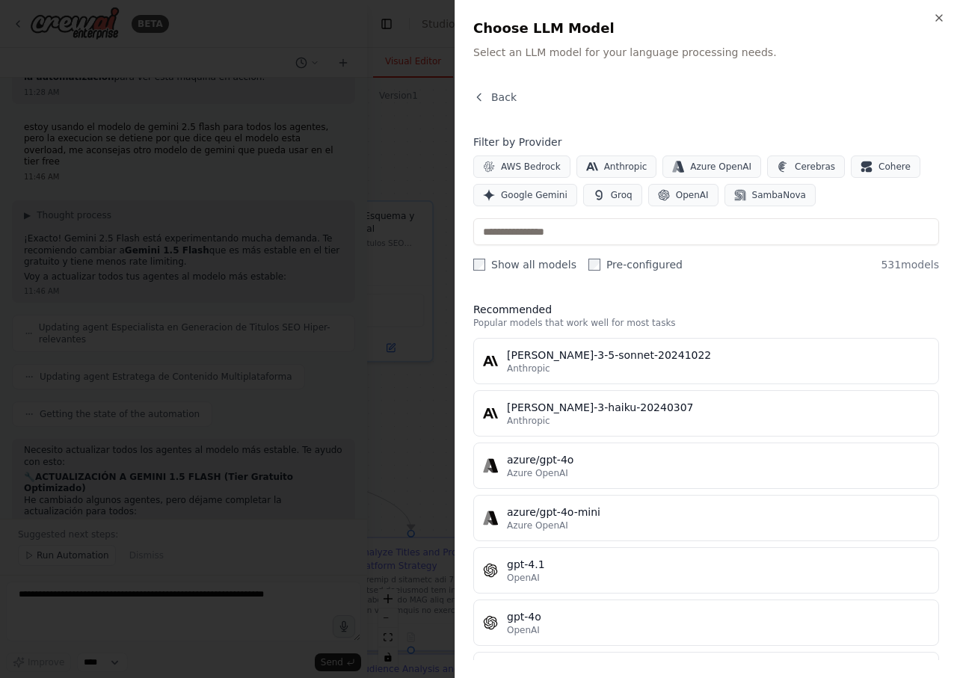
click at [409, 405] on div at bounding box center [478, 339] width 957 height 678
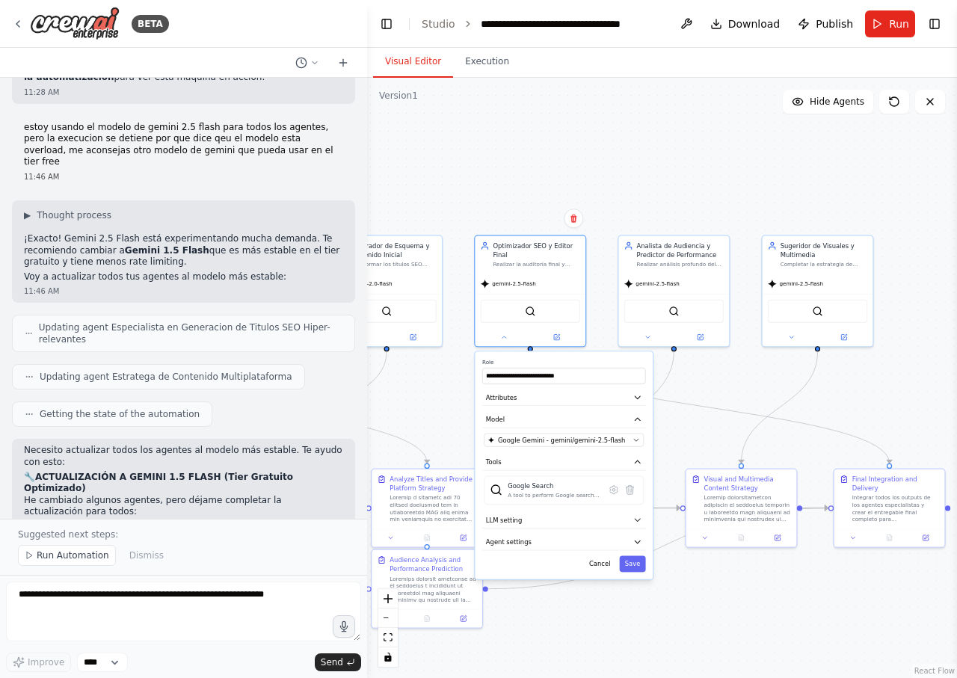
drag, startPoint x: 417, startPoint y: 409, endPoint x: 478, endPoint y: 395, distance: 62.8
click at [428, 381] on div ".deletable-edge-delete-btn { width: 20px; height: 20px; border: 0px solid #ffff…" at bounding box center [662, 378] width 590 height 600
click at [636, 443] on icon "button" at bounding box center [635, 440] width 7 height 7
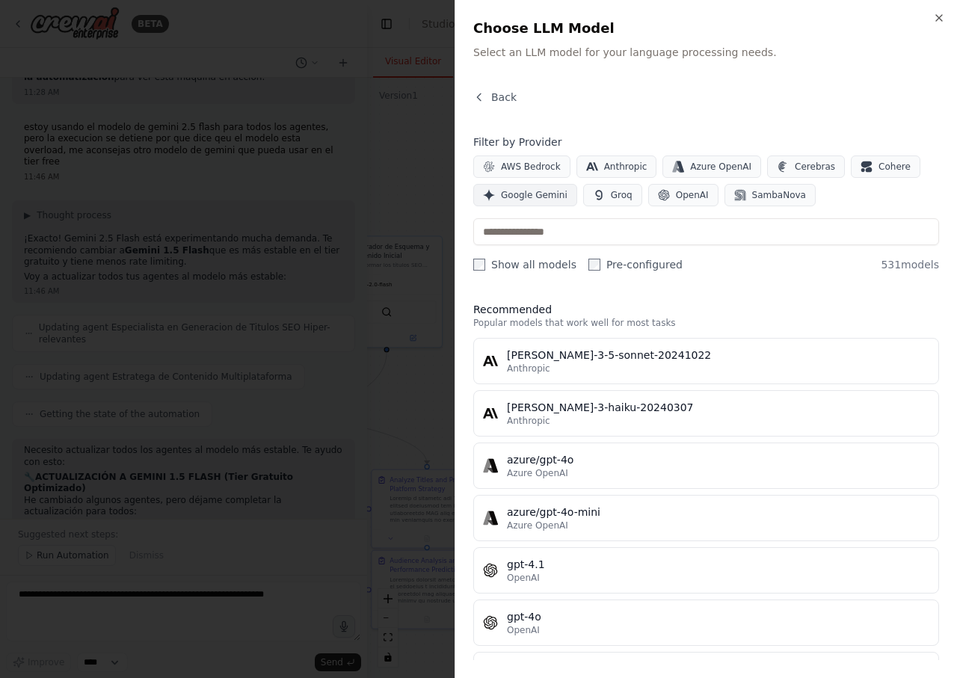
click at [557, 197] on span "Google Gemini" at bounding box center [534, 195] width 67 height 12
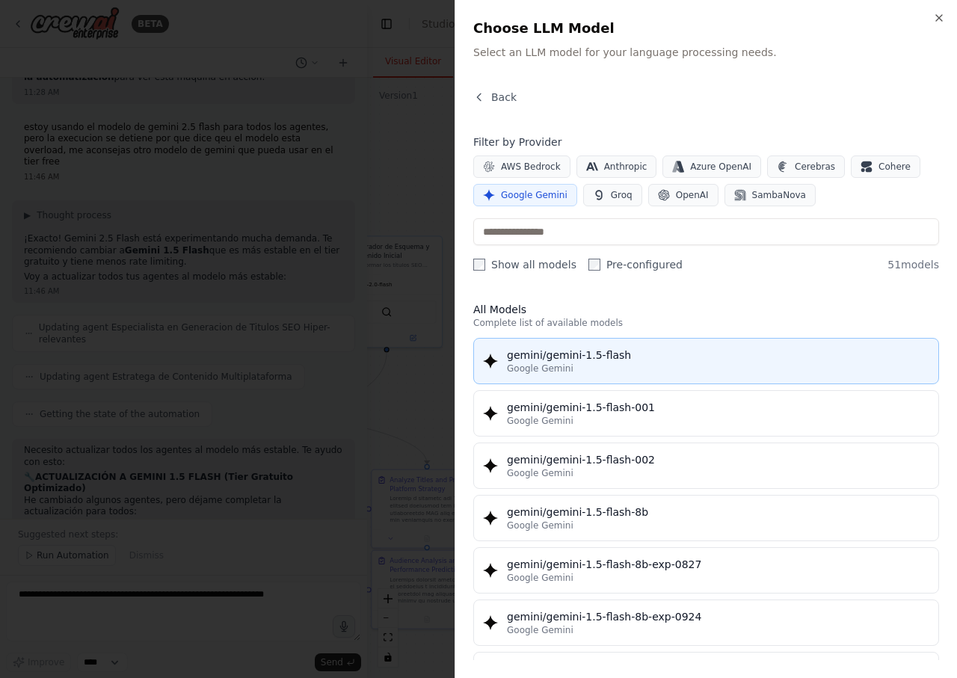
click at [598, 370] on div "Google Gemini" at bounding box center [718, 369] width 422 height 12
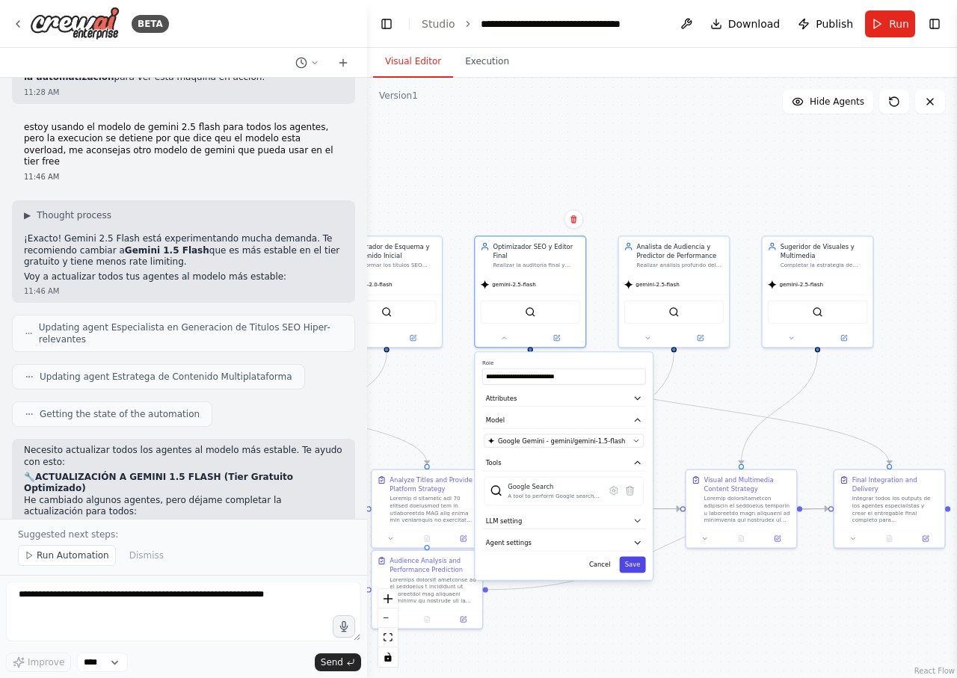
click at [638, 565] on button "Save" at bounding box center [632, 565] width 26 height 16
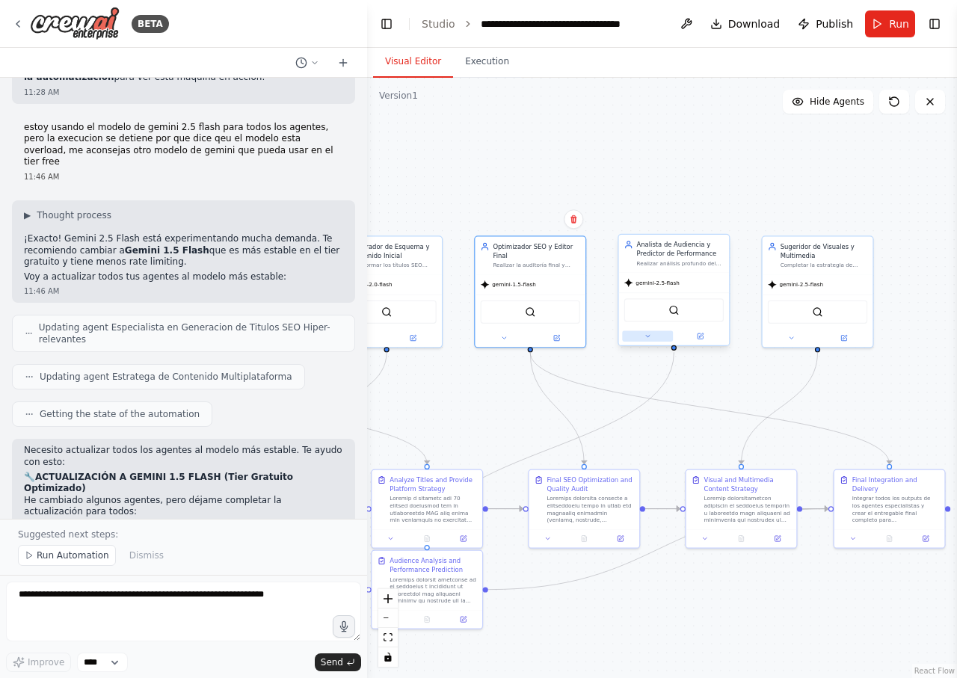
click at [642, 333] on button at bounding box center [647, 336] width 51 height 10
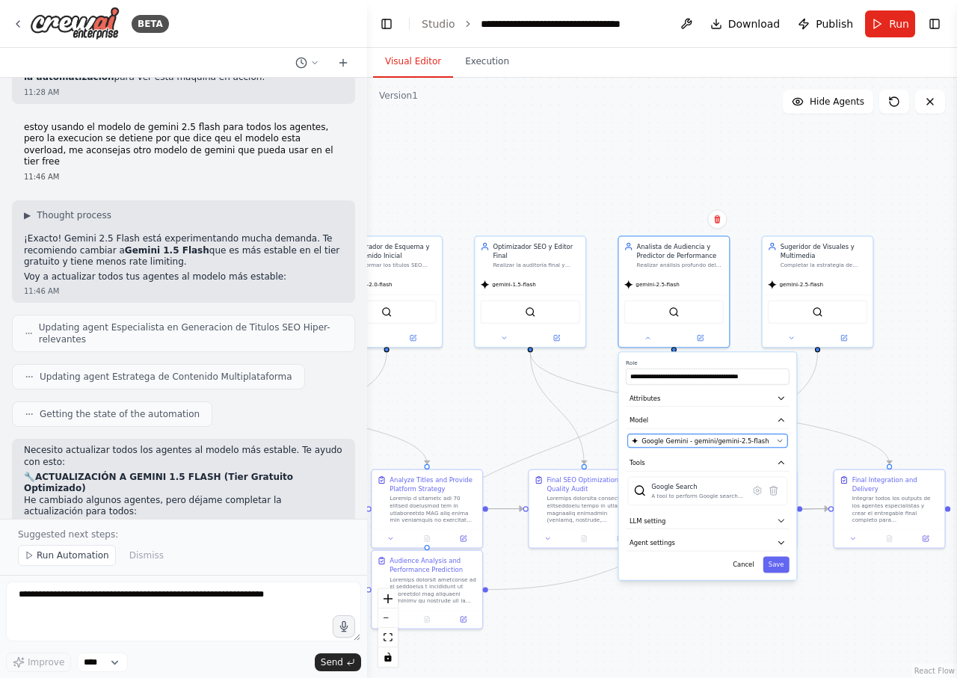
click at [705, 439] on span "Google Gemini - gemini/gemini-2.5-flash" at bounding box center [704, 441] width 127 height 9
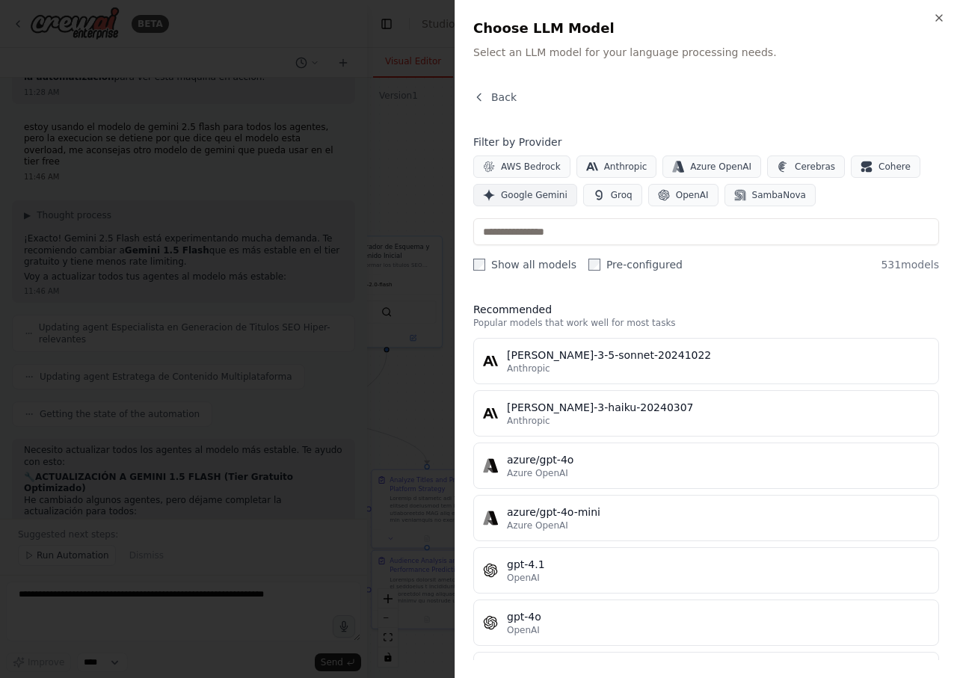
click at [547, 193] on span "Google Gemini" at bounding box center [534, 195] width 67 height 12
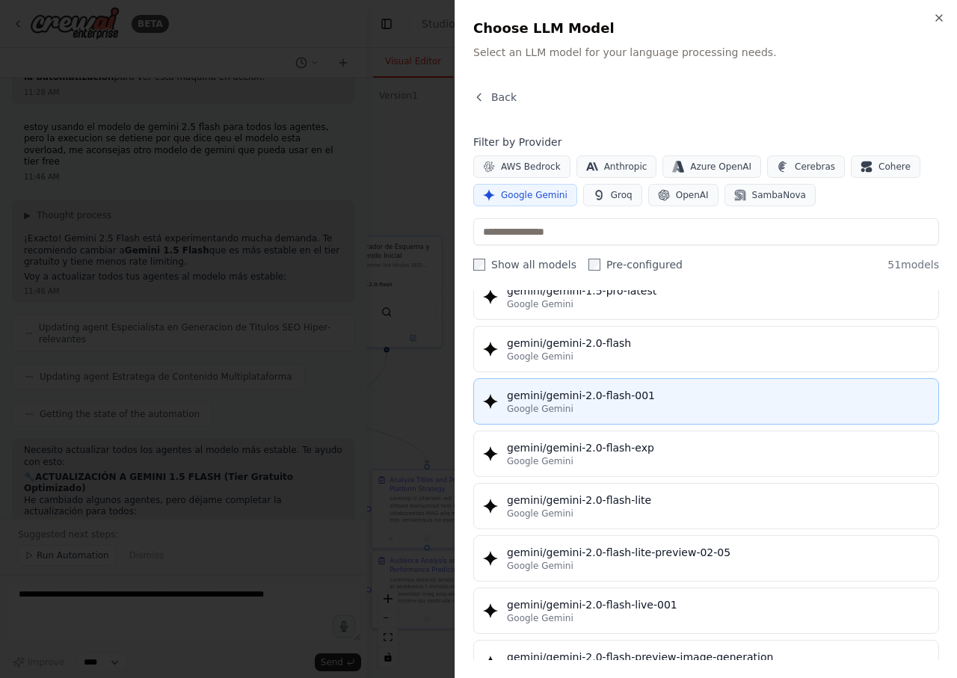
scroll to position [718, 0]
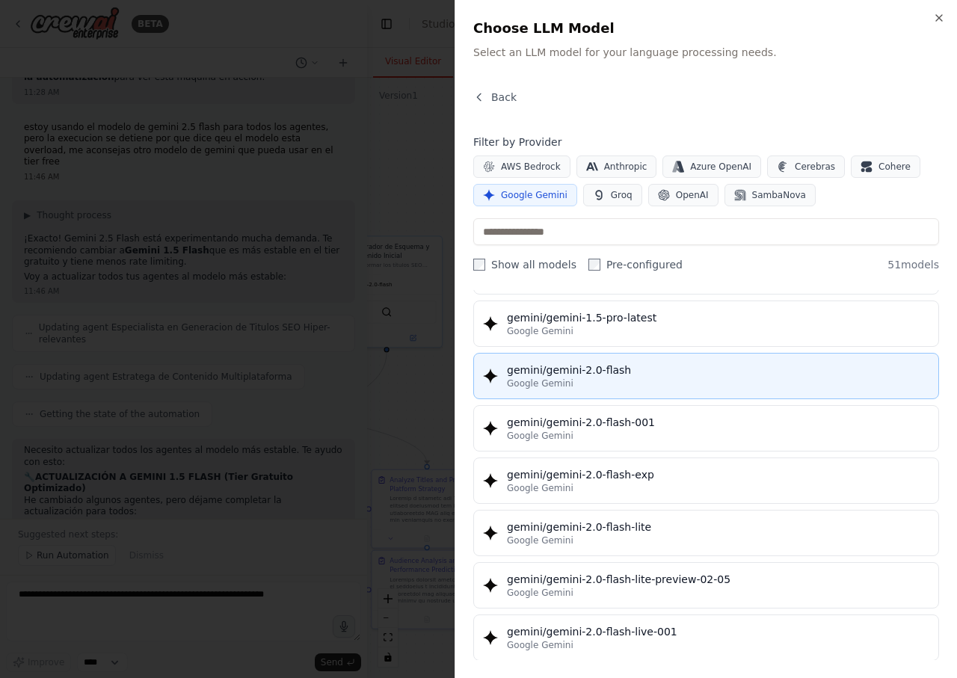
click at [731, 387] on div "Google Gemini" at bounding box center [718, 383] width 422 height 12
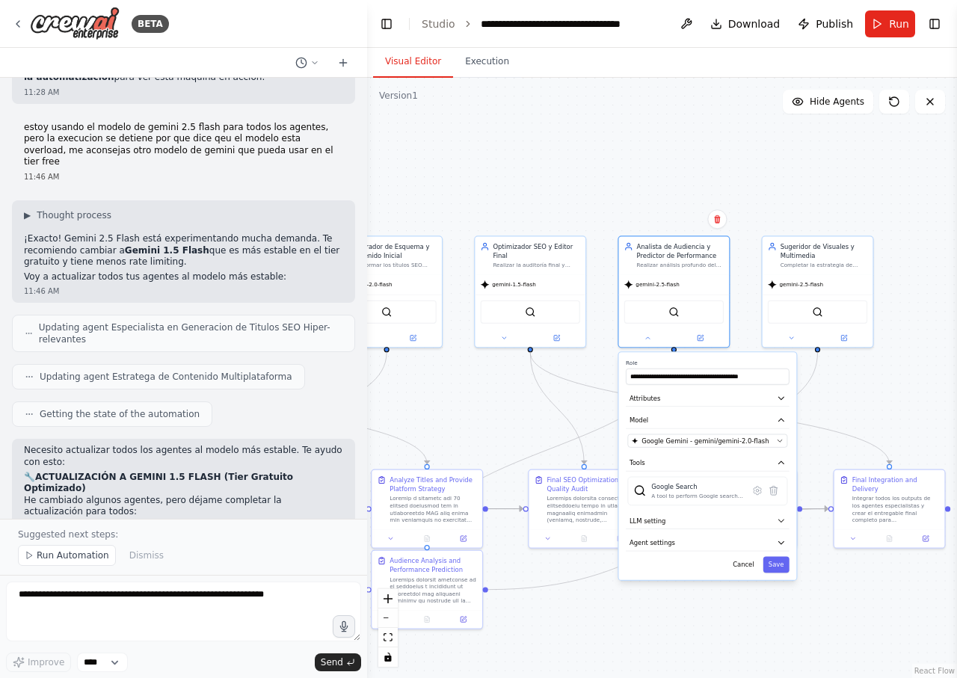
scroll to position [11238, 0]
click at [775, 561] on button "Save" at bounding box center [776, 565] width 26 height 16
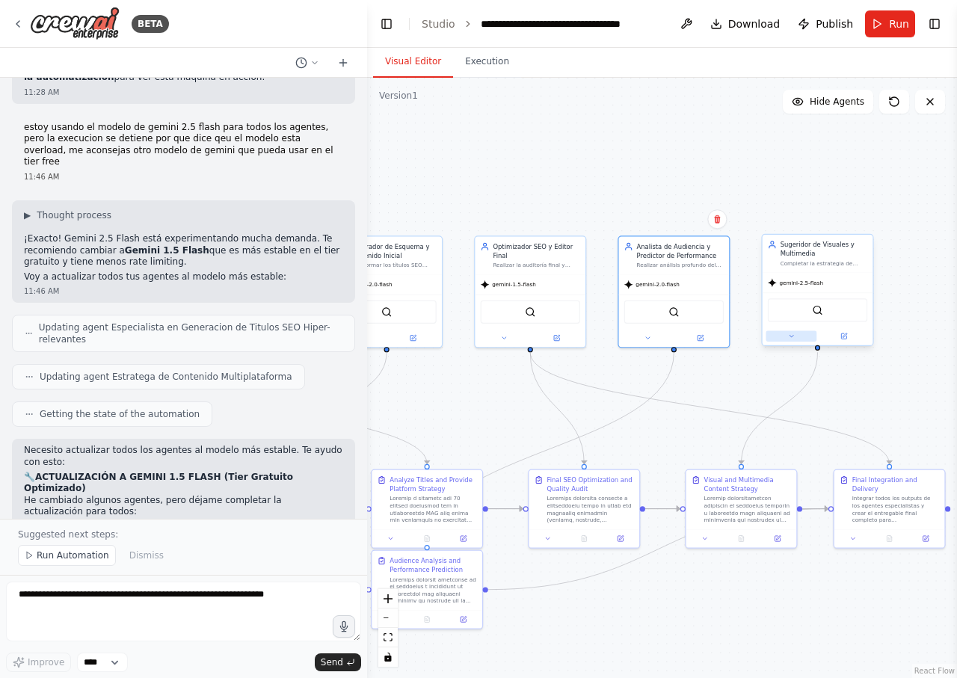
click at [788, 335] on icon at bounding box center [791, 336] width 7 height 7
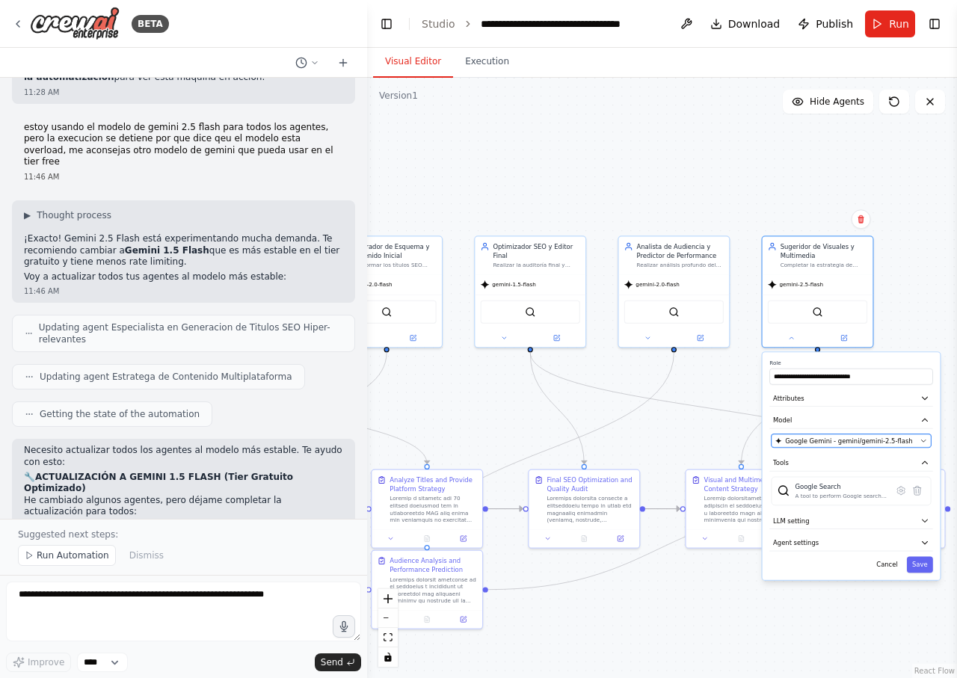
click at [845, 444] on span "Google Gemini - gemini/gemini-2.5-flash" at bounding box center [848, 441] width 127 height 9
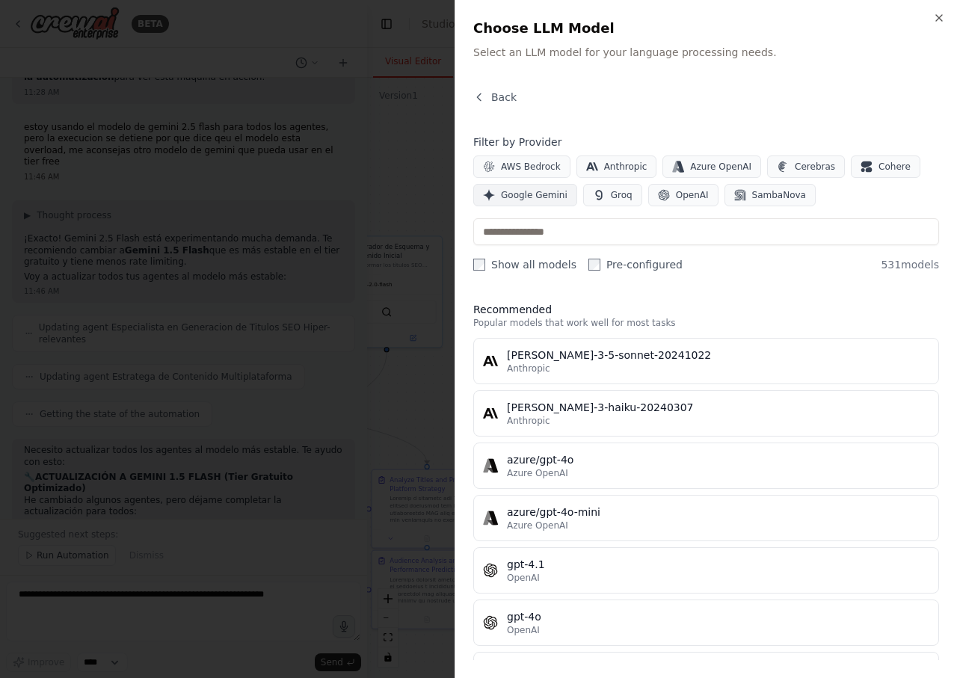
click at [537, 193] on span "Google Gemini" at bounding box center [534, 195] width 67 height 12
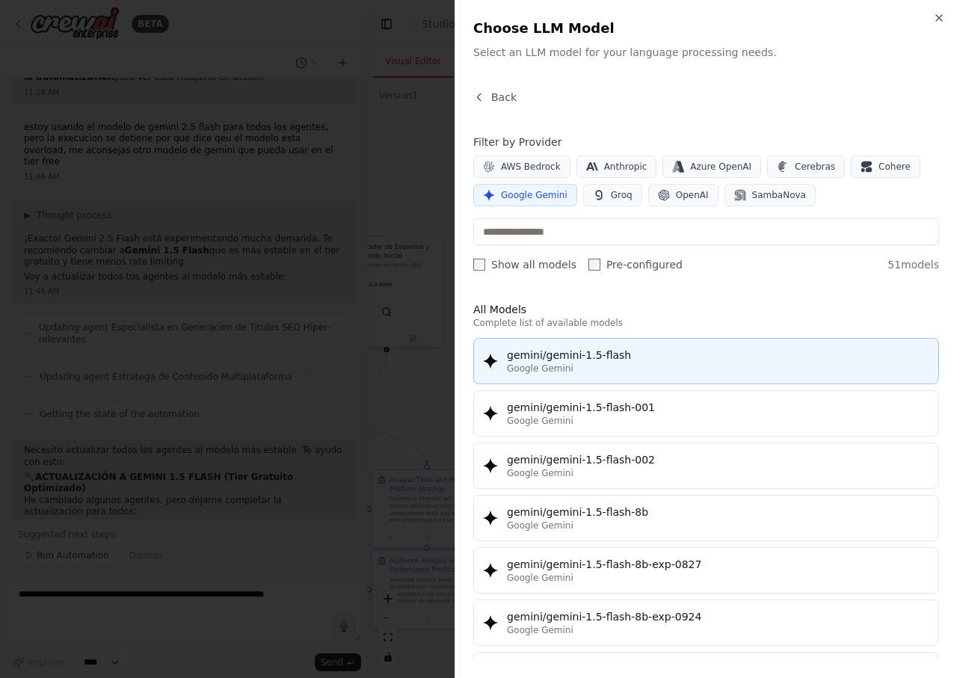
click at [672, 363] on div "Google Gemini" at bounding box center [718, 369] width 422 height 12
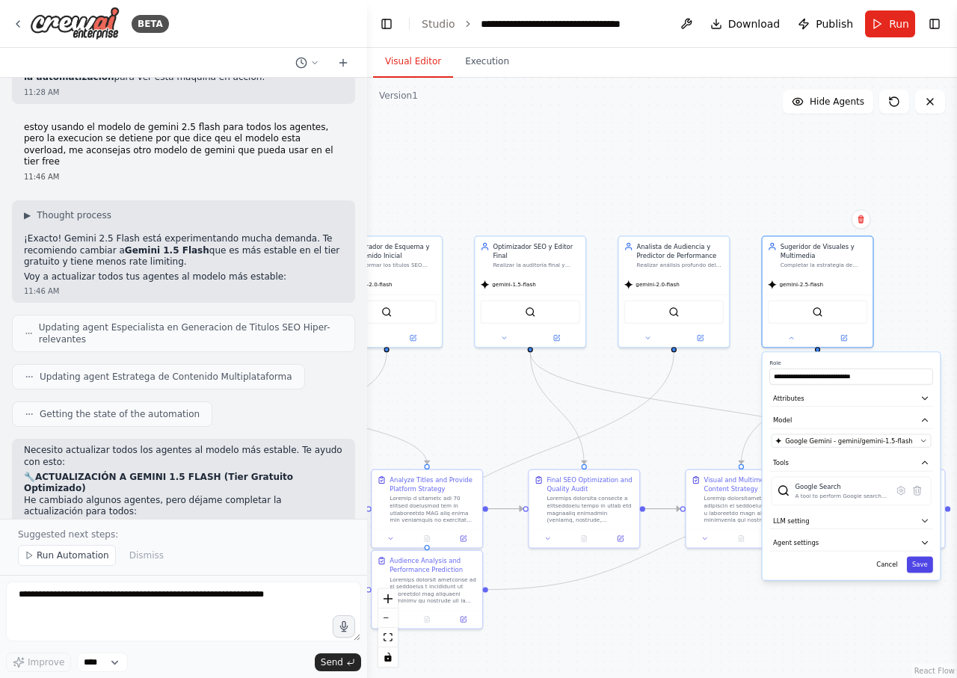
click at [918, 567] on button "Save" at bounding box center [920, 565] width 26 height 16
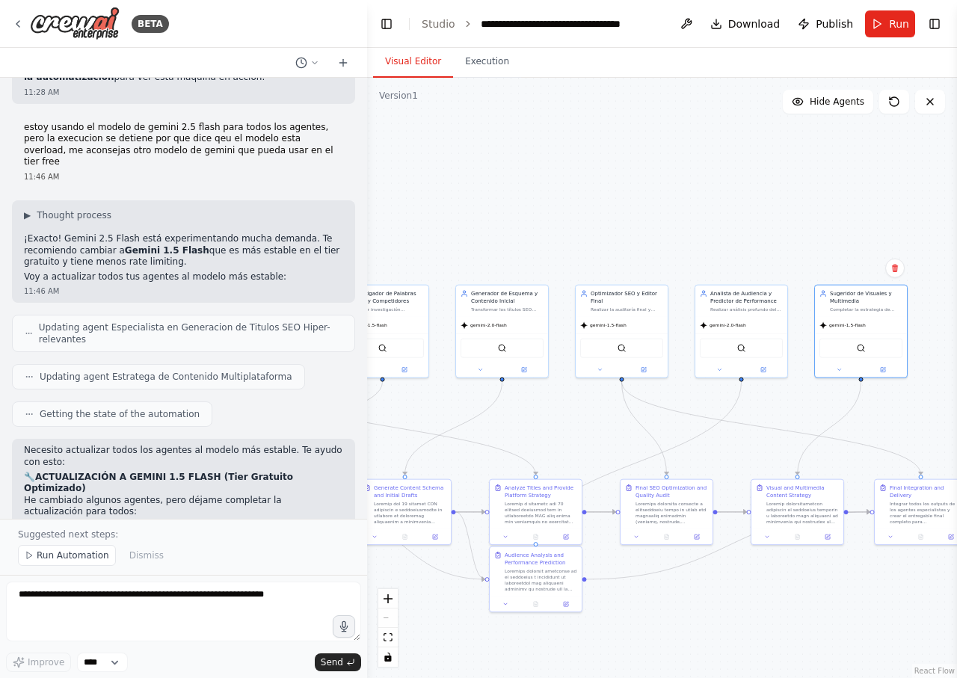
drag, startPoint x: 721, startPoint y: 569, endPoint x: 773, endPoint y: 562, distance: 52.0
click at [773, 562] on div ".deletable-edge-delete-btn { width: 20px; height: 20px; border: 0px solid #ffff…" at bounding box center [662, 378] width 590 height 600
click at [886, 20] on button "Run" at bounding box center [890, 23] width 50 height 27
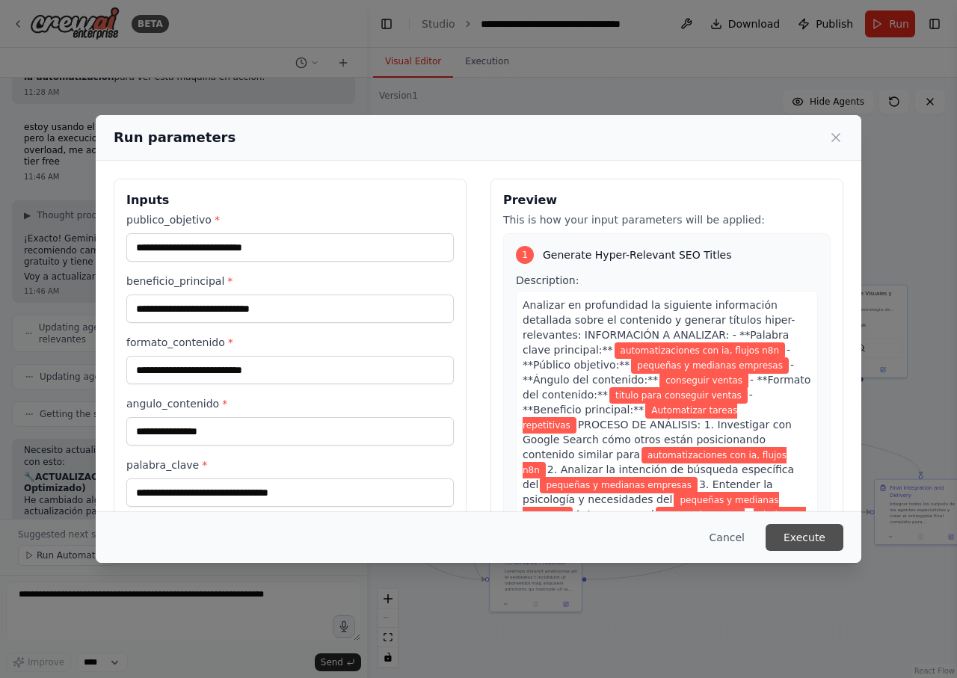
click at [829, 547] on button "Execute" at bounding box center [804, 537] width 78 height 27
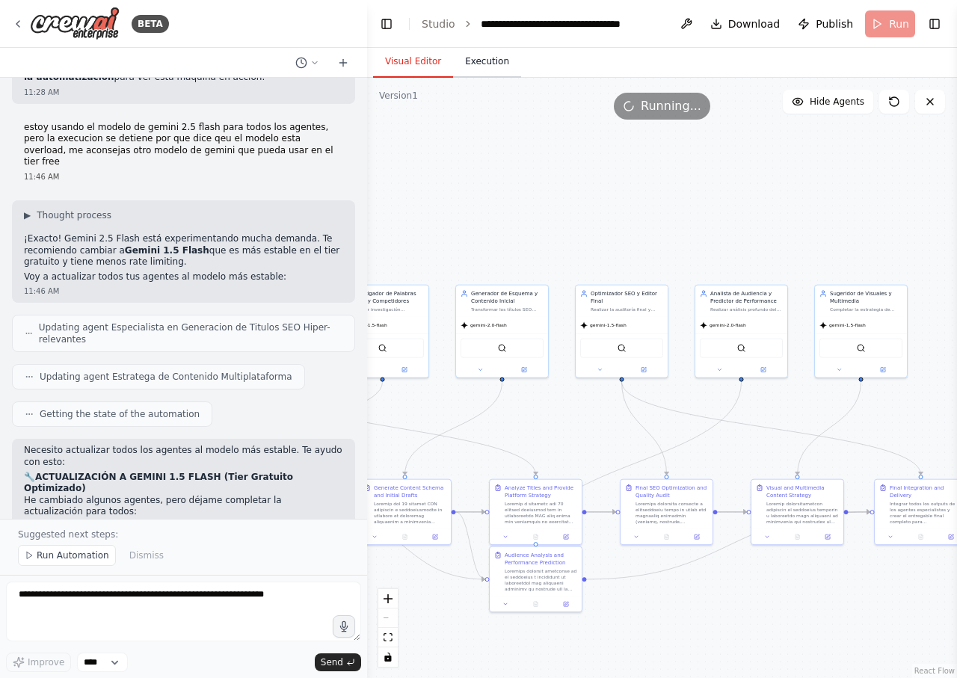
click at [487, 62] on button "Execution" at bounding box center [487, 61] width 68 height 31
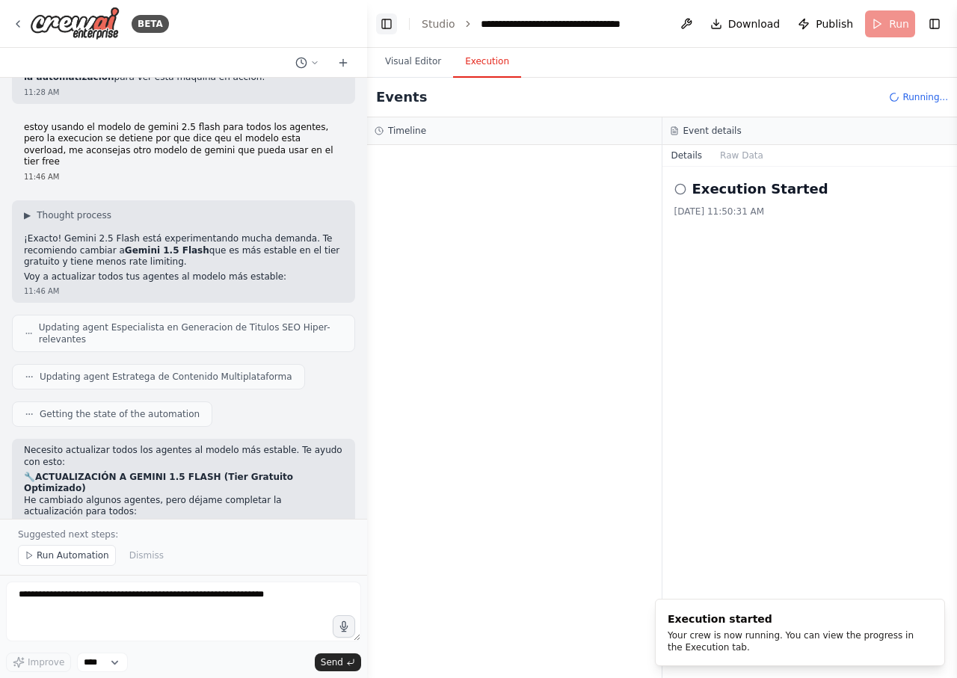
click at [380, 27] on button "Toggle Left Sidebar" at bounding box center [386, 23] width 21 height 21
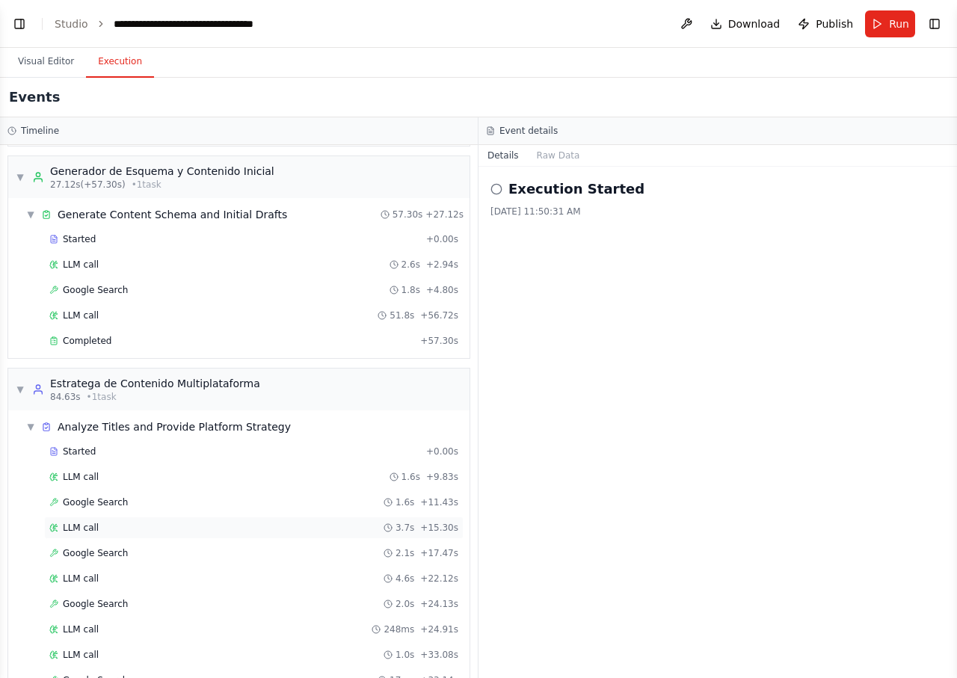
scroll to position [315, 0]
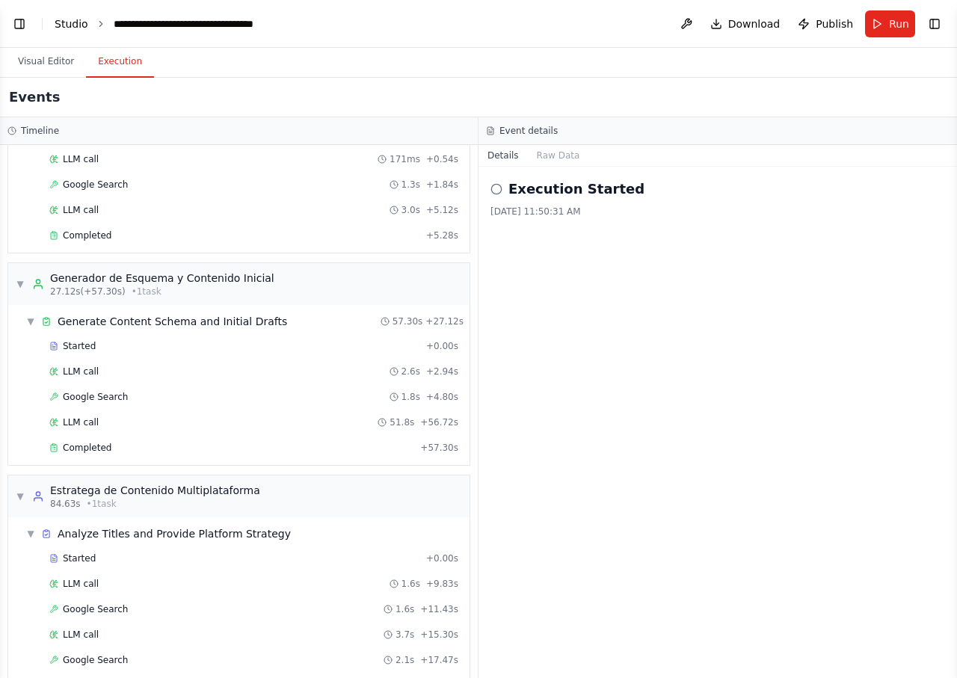
click at [66, 23] on link "Studio" at bounding box center [72, 24] width 34 height 12
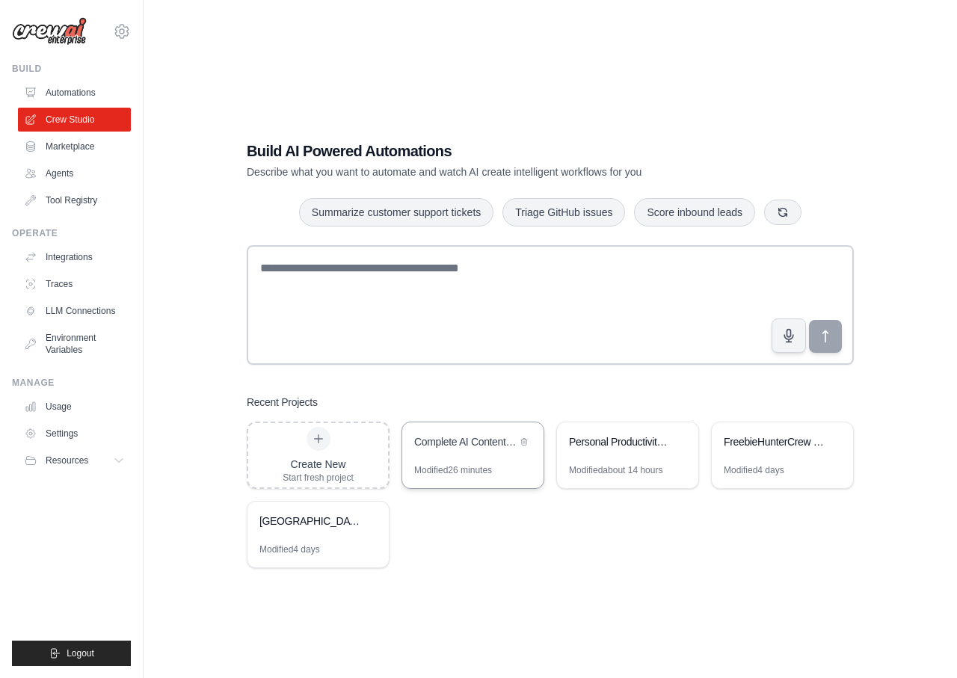
click at [502, 458] on div "Complete AI Content Marketing Factory" at bounding box center [472, 443] width 141 height 42
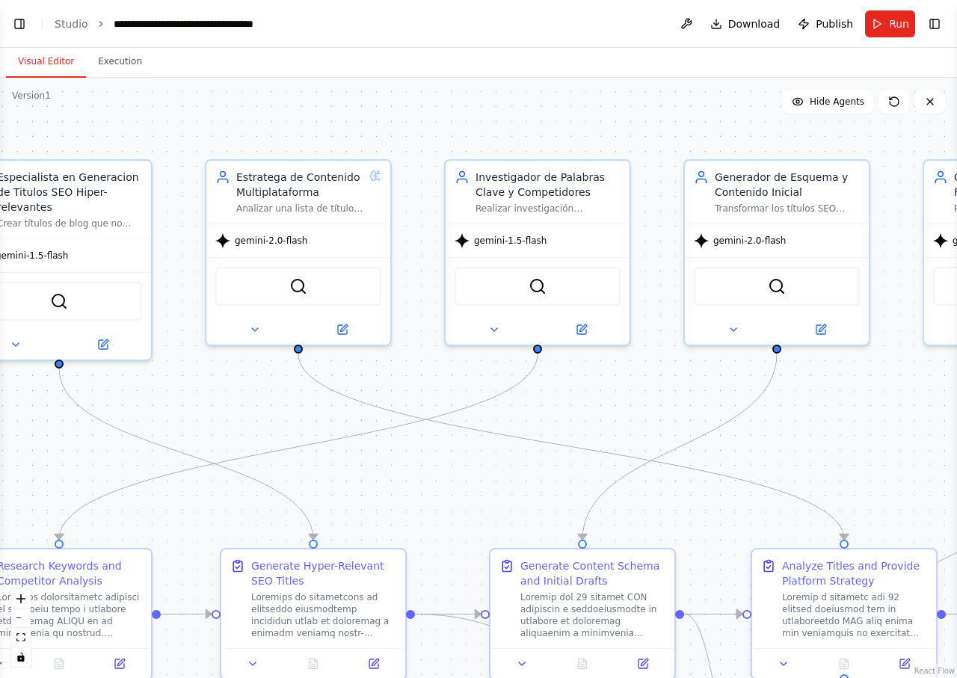
scroll to position [11272, 0]
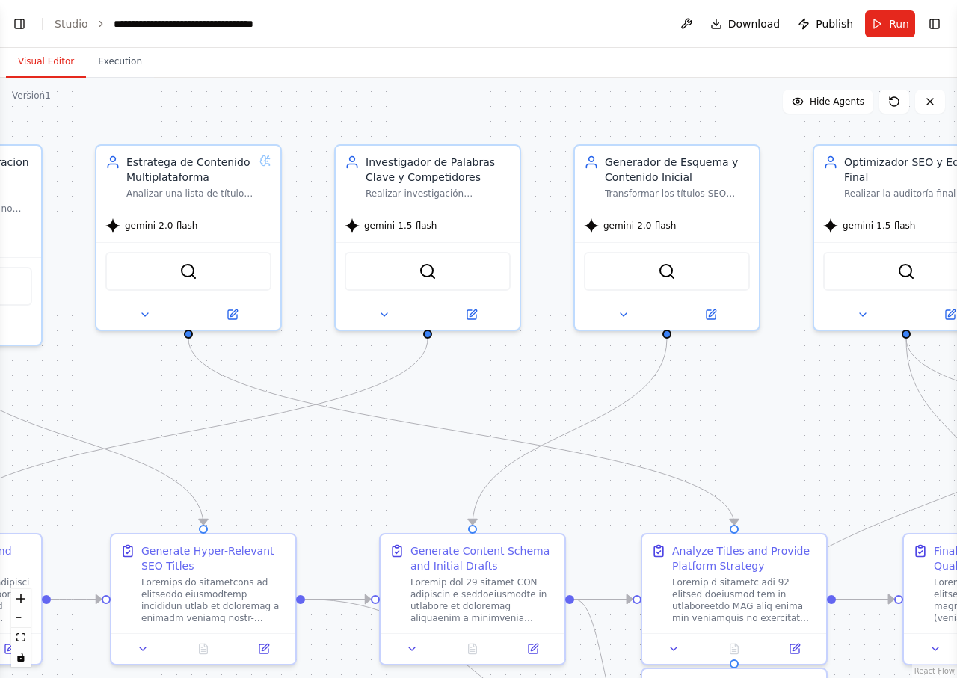
drag, startPoint x: 783, startPoint y: 377, endPoint x: 505, endPoint y: 376, distance: 278.1
click at [505, 376] on div ".deletable-edge-delete-btn { width: 20px; height: 20px; border: 0px solid #ffff…" at bounding box center [478, 378] width 957 height 600
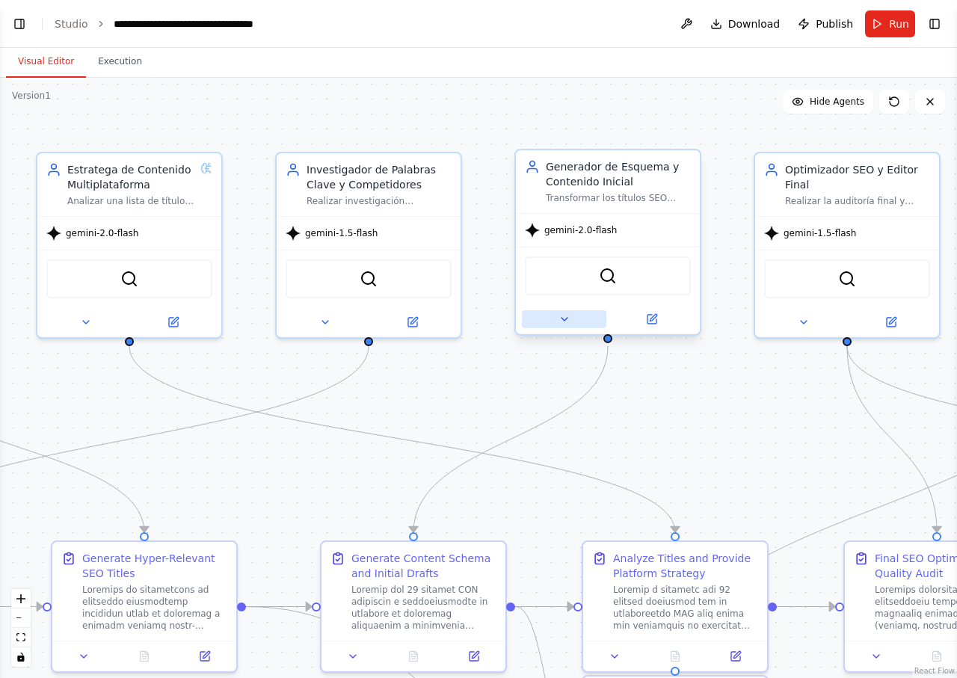
click at [568, 317] on icon at bounding box center [564, 319] width 12 height 12
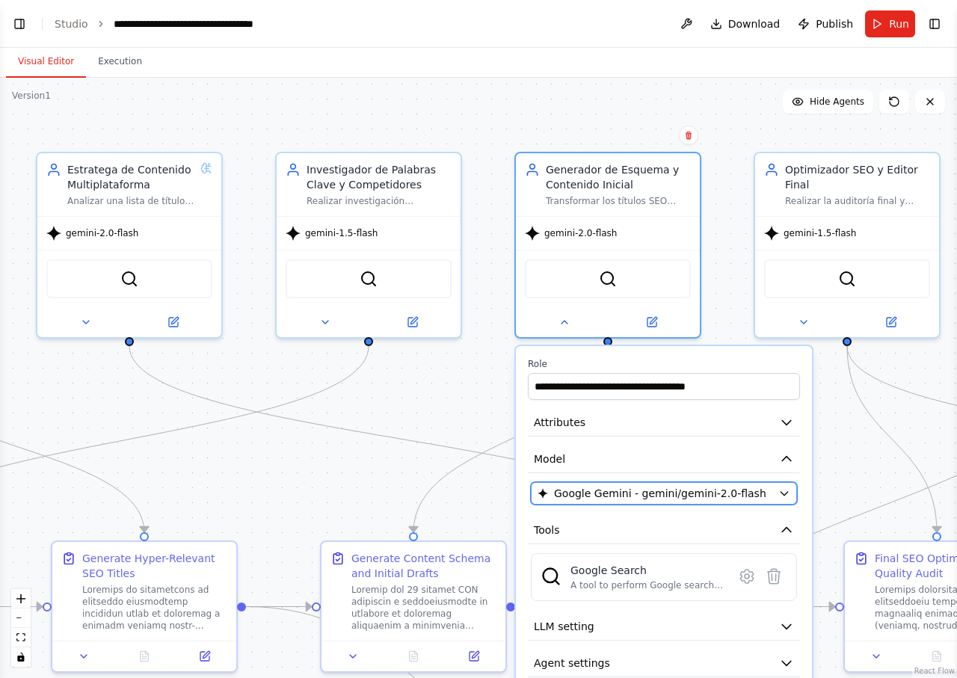
click at [788, 497] on icon "button" at bounding box center [784, 493] width 12 height 12
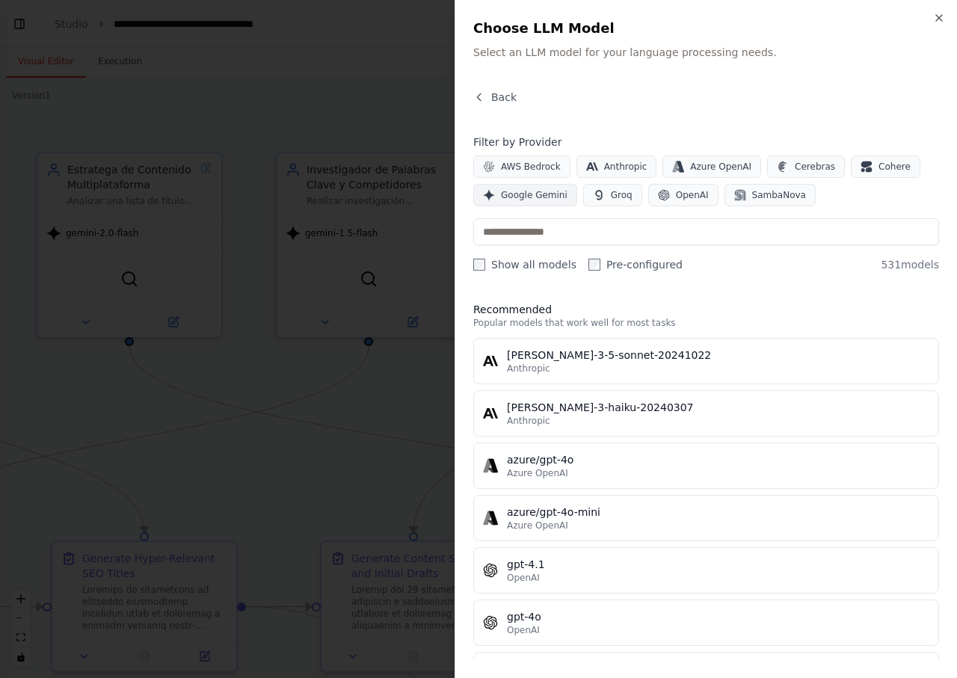
click at [542, 197] on span "Google Gemini" at bounding box center [534, 195] width 67 height 12
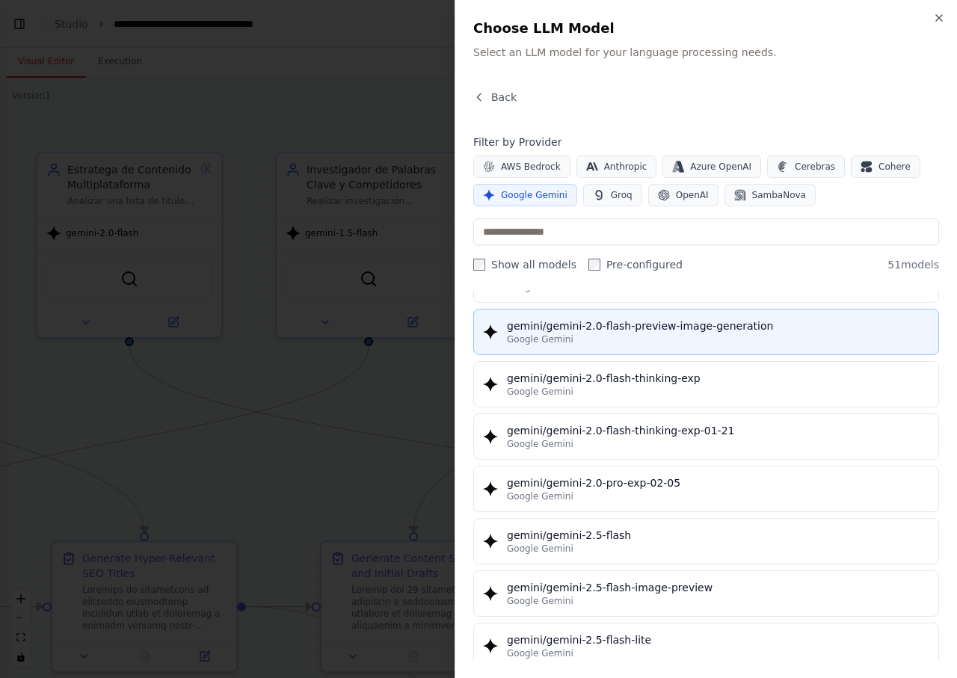
scroll to position [1076, 0]
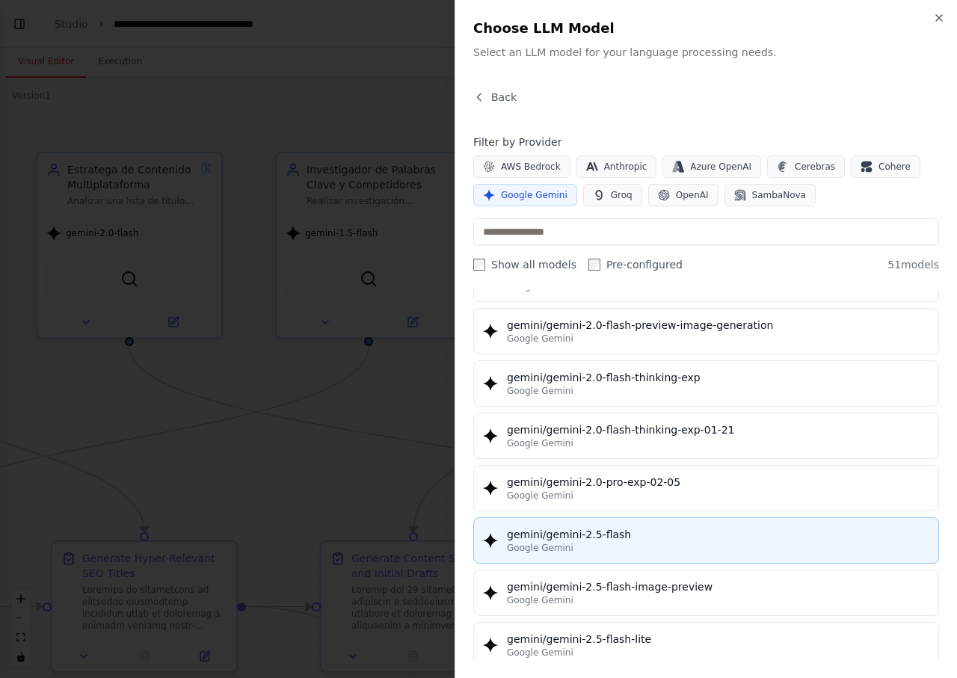
click at [653, 549] on div "Google Gemini" at bounding box center [718, 548] width 422 height 12
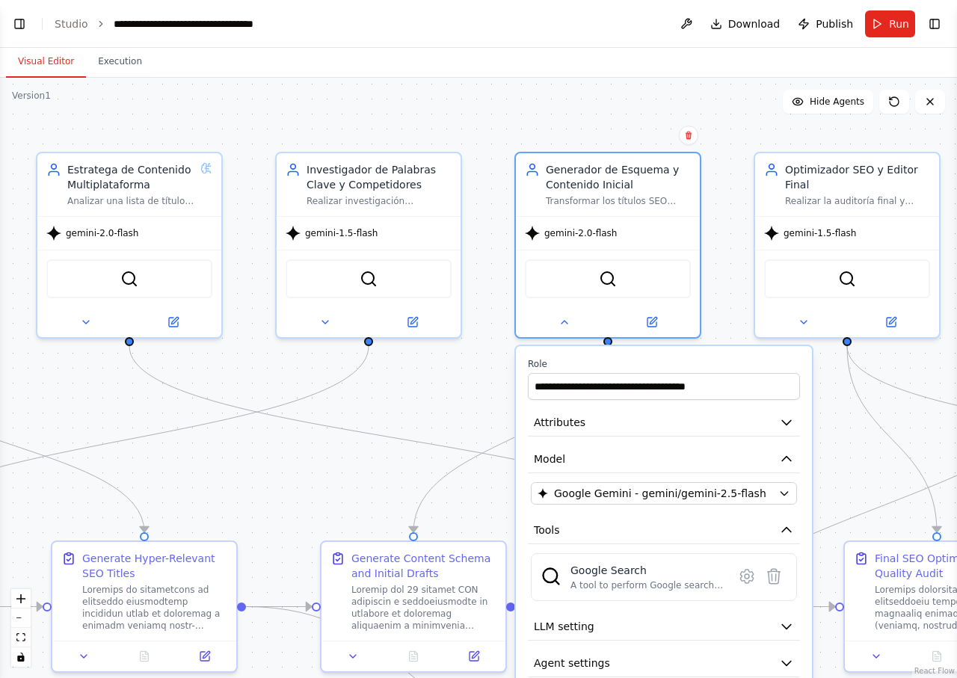
scroll to position [11272, 0]
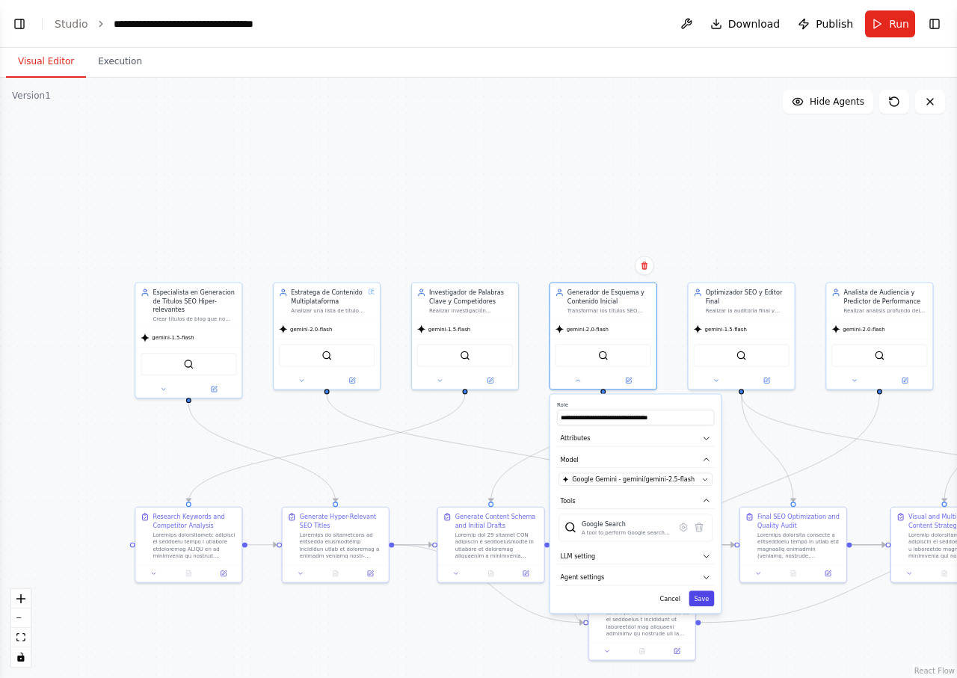
click at [701, 599] on button "Save" at bounding box center [700, 598] width 25 height 16
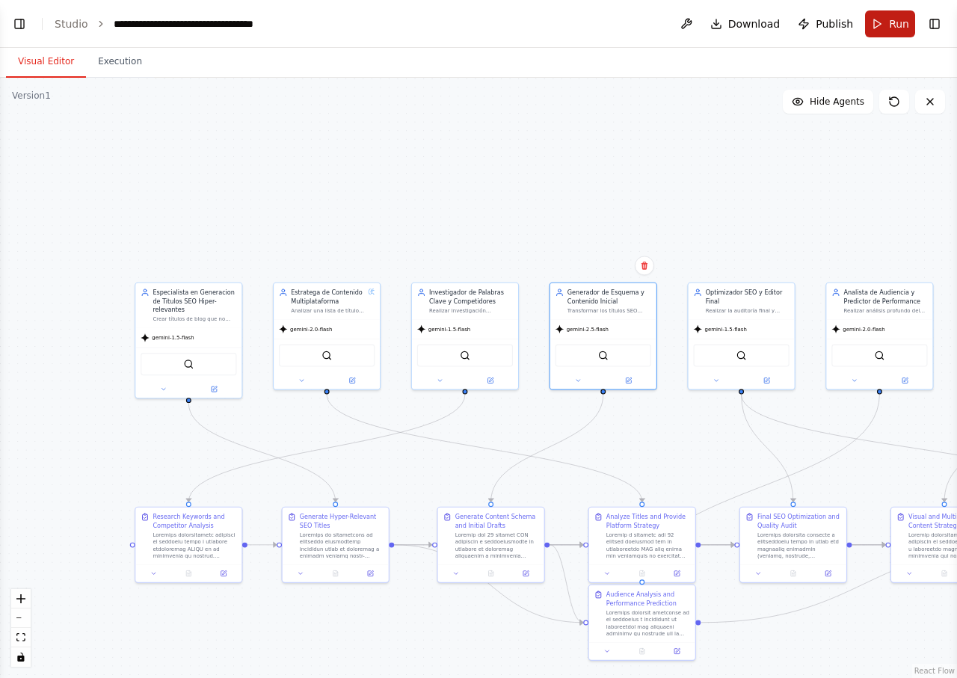
click at [895, 25] on span "Run" at bounding box center [899, 23] width 20 height 15
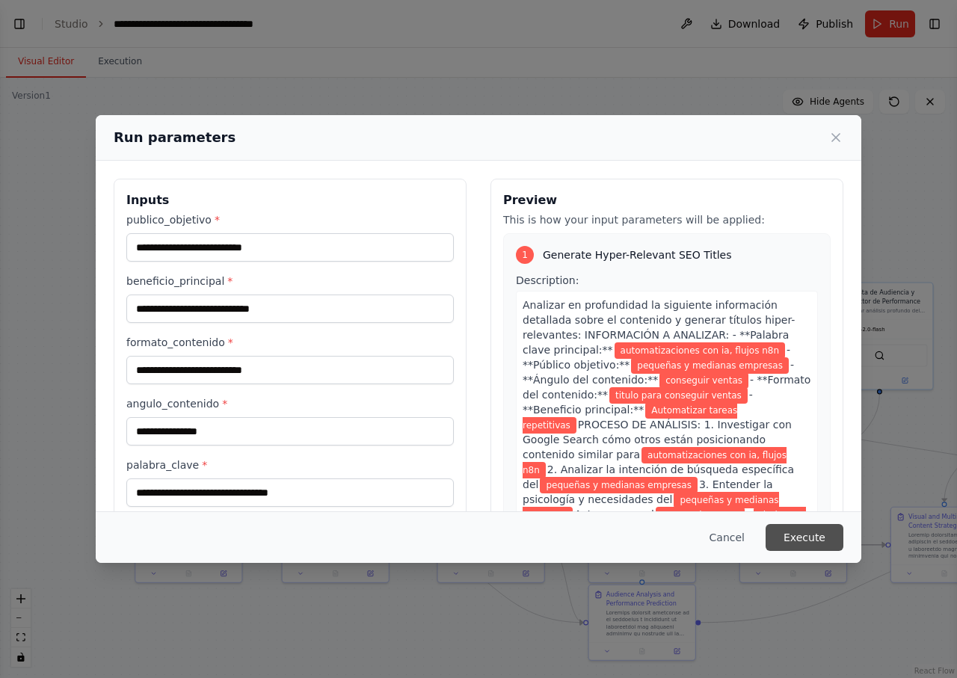
click at [819, 533] on button "Execute" at bounding box center [804, 537] width 78 height 27
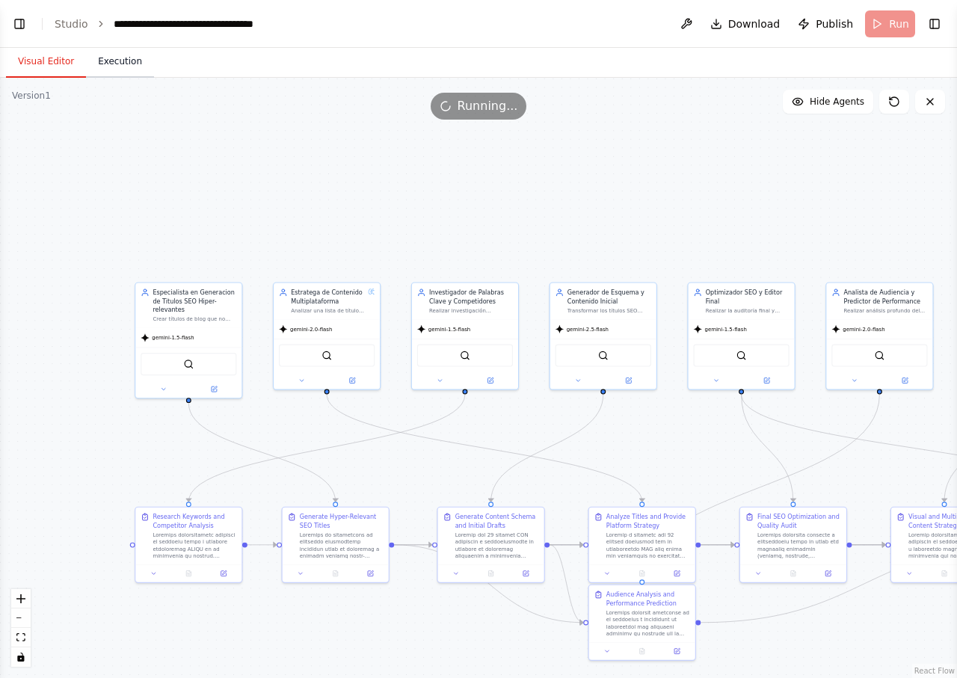
click at [114, 64] on button "Execution" at bounding box center [120, 61] width 68 height 31
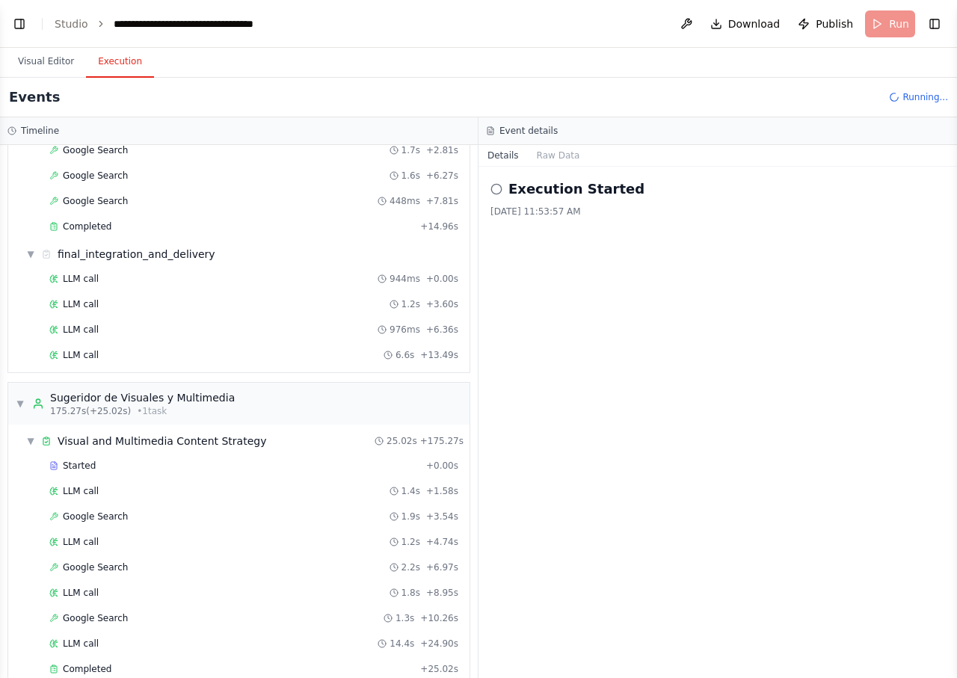
scroll to position [1503, 0]
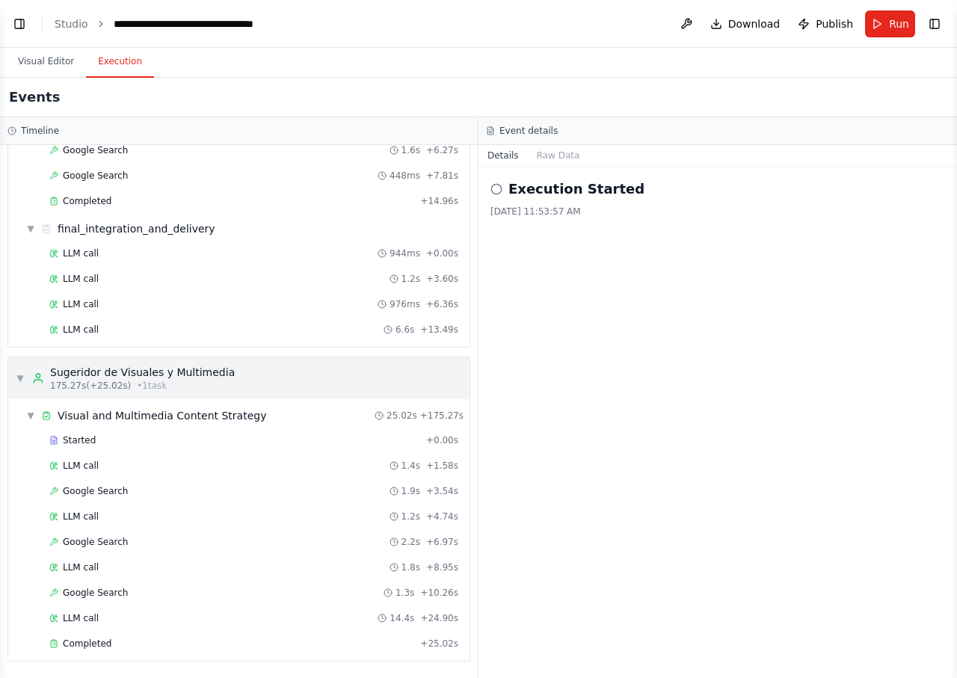
click at [167, 379] on div "Sugeridor de Visuales y Multimedia" at bounding box center [142, 372] width 185 height 15
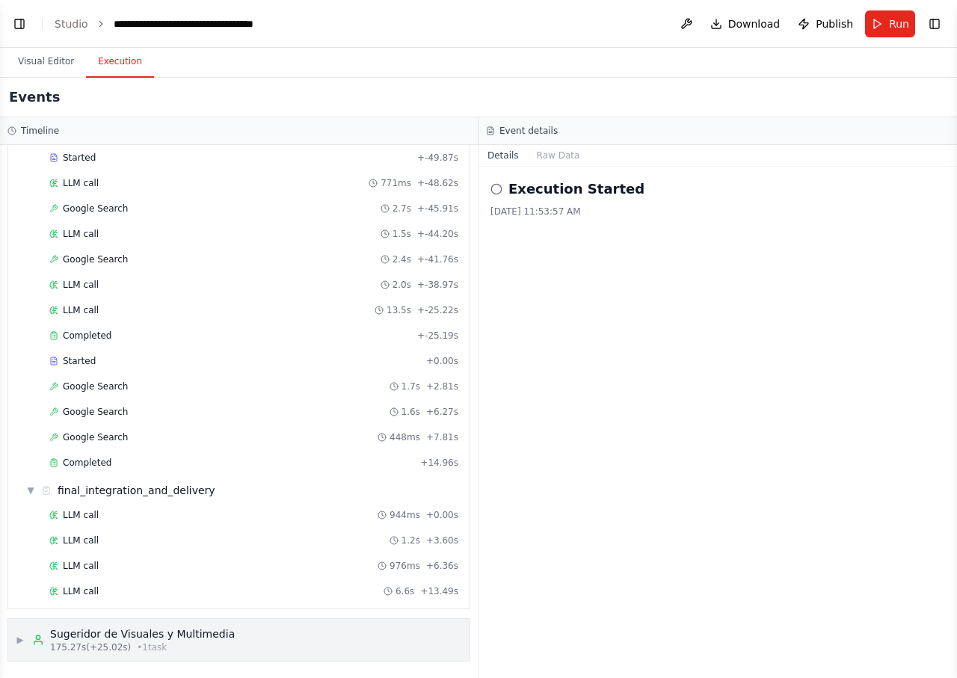
scroll to position [1242, 0]
click at [138, 638] on div "Sugeridor de Visuales y Multimedia" at bounding box center [142, 633] width 185 height 15
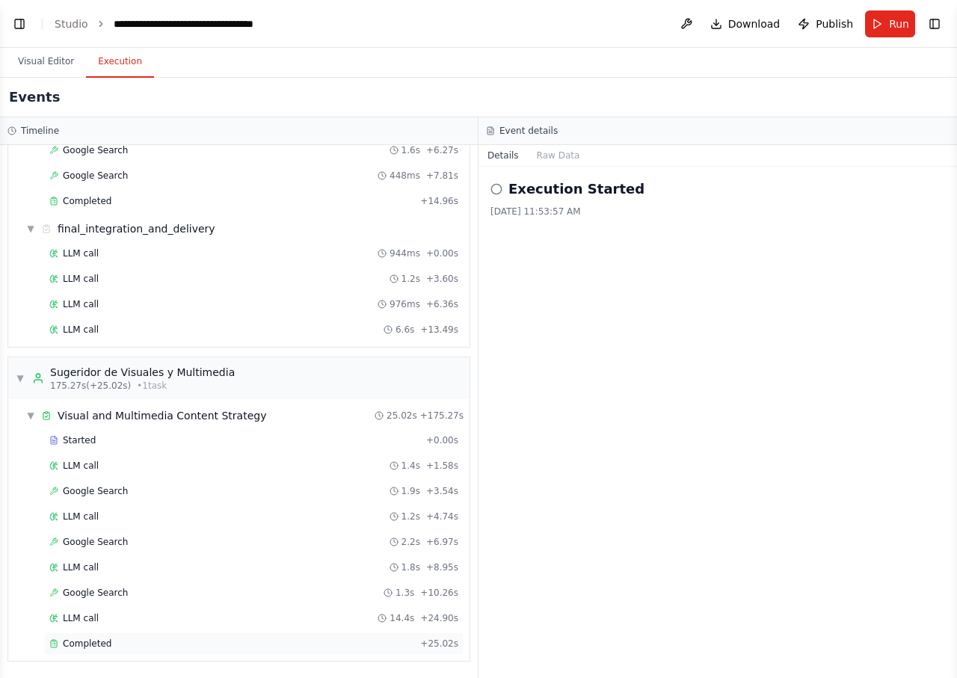
click at [126, 641] on div "Completed" at bounding box center [231, 644] width 365 height 12
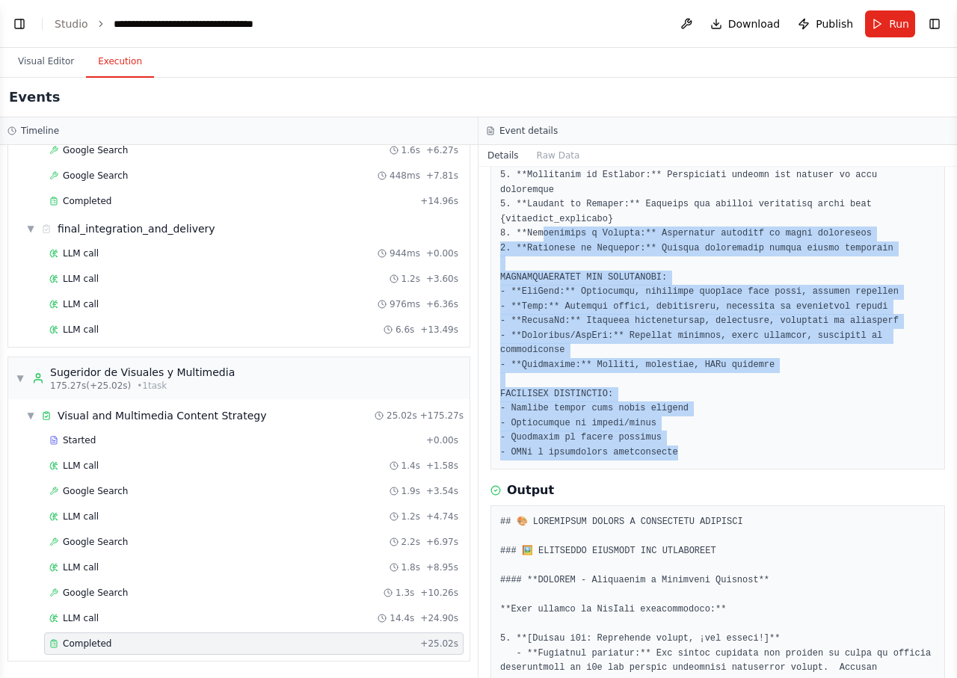
scroll to position [0, 0]
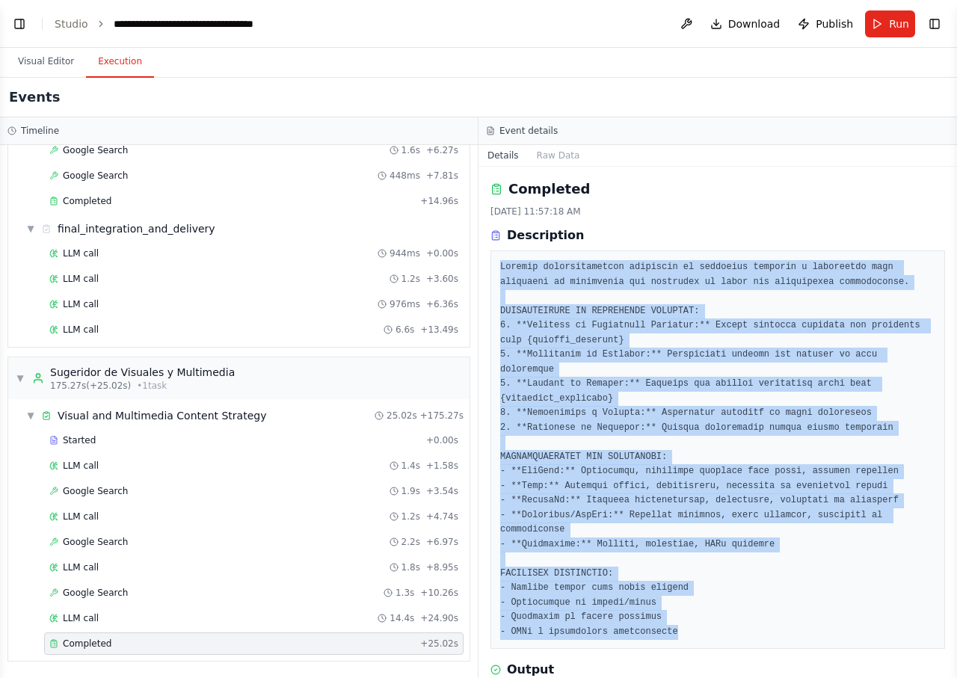
drag, startPoint x: 842, startPoint y: 636, endPoint x: 499, endPoint y: 271, distance: 500.2
click at [499, 271] on div "Completed 9/1/2025, 11:57:18 AM Description Output" at bounding box center [717, 422] width 478 height 511
click at [551, 149] on button "Raw Data" at bounding box center [558, 155] width 61 height 21
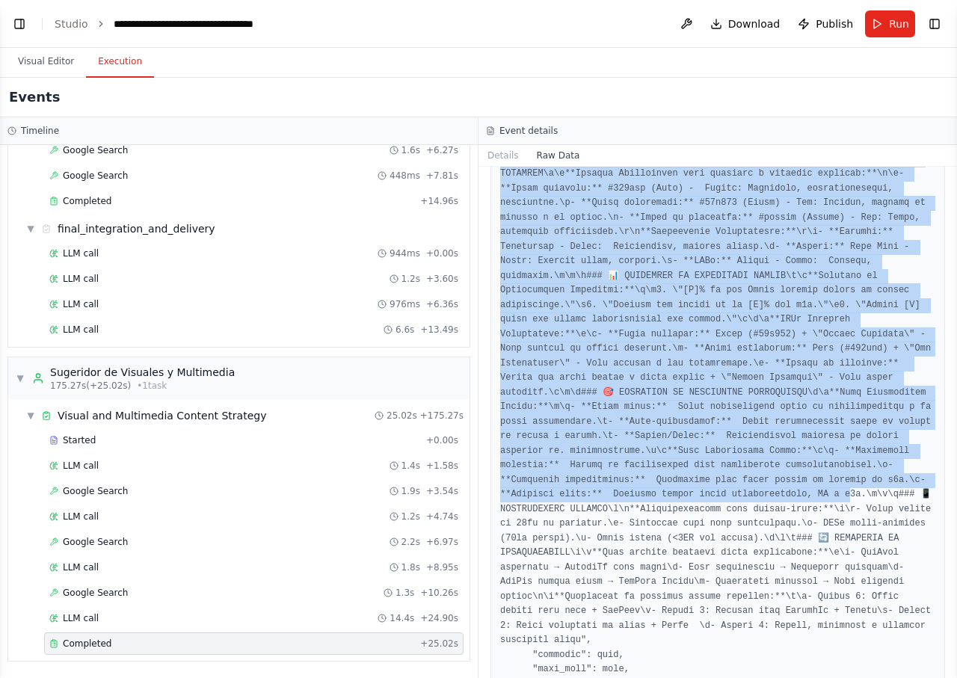
scroll to position [5742, 0]
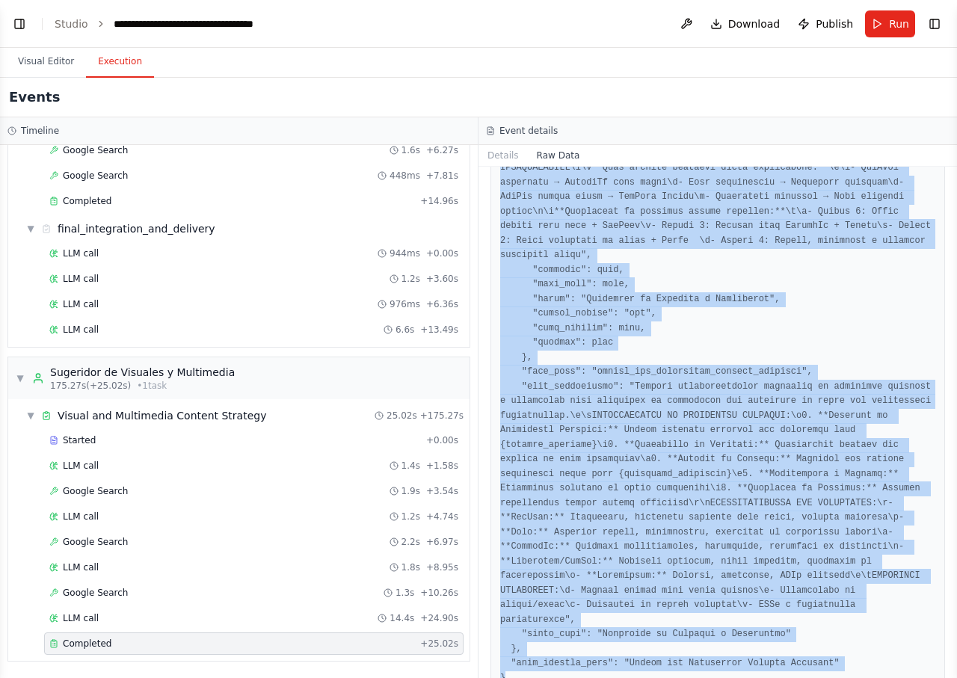
drag, startPoint x: 503, startPoint y: 225, endPoint x: 749, endPoint y: 653, distance: 493.2
copy pre ""timestamp": "2025-09-01T16:57:17.961263Z", "type": "task_completed", "source_f…"
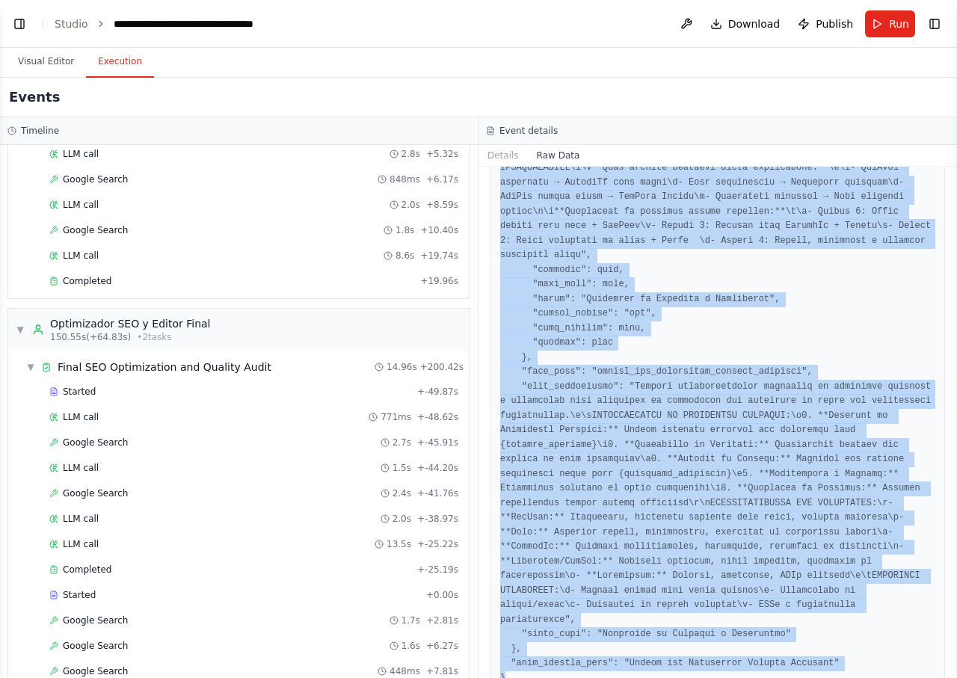
scroll to position [965, 0]
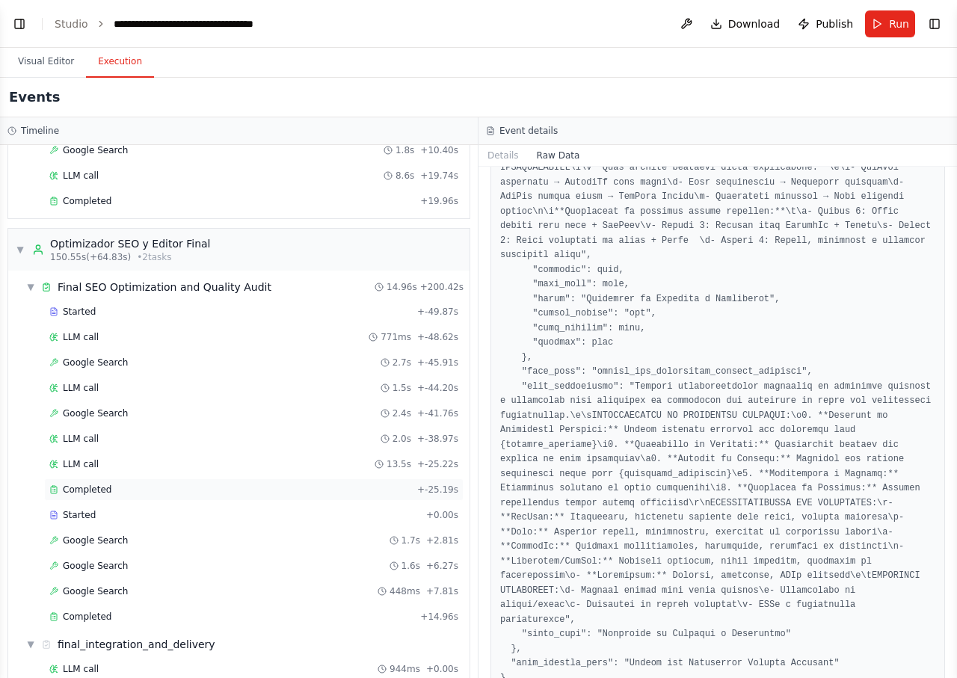
scroll to position [1144, 0]
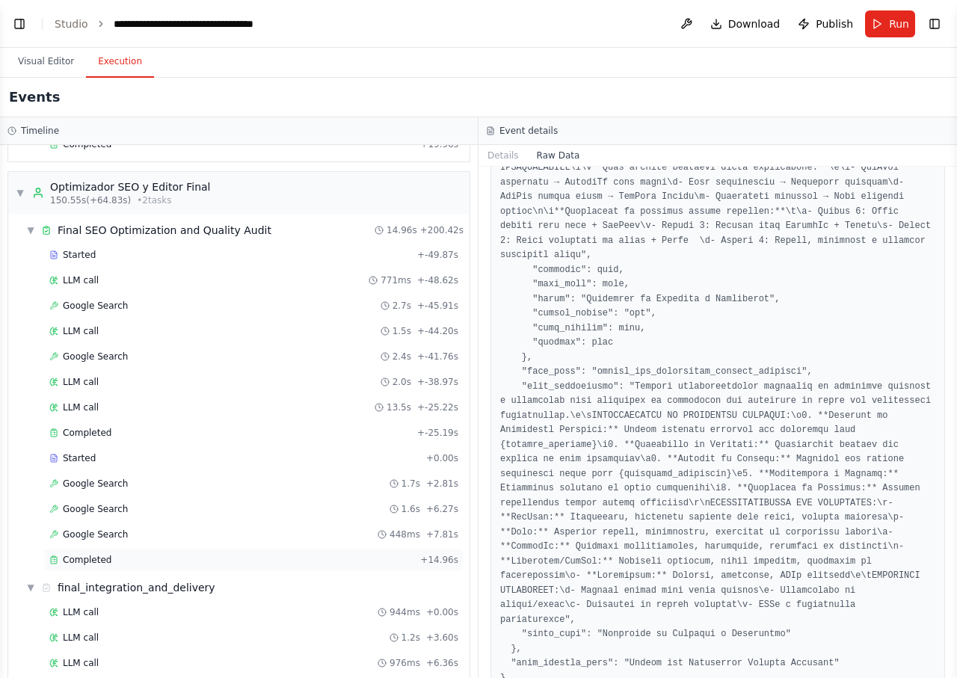
click at [118, 562] on div "Completed" at bounding box center [231, 560] width 365 height 12
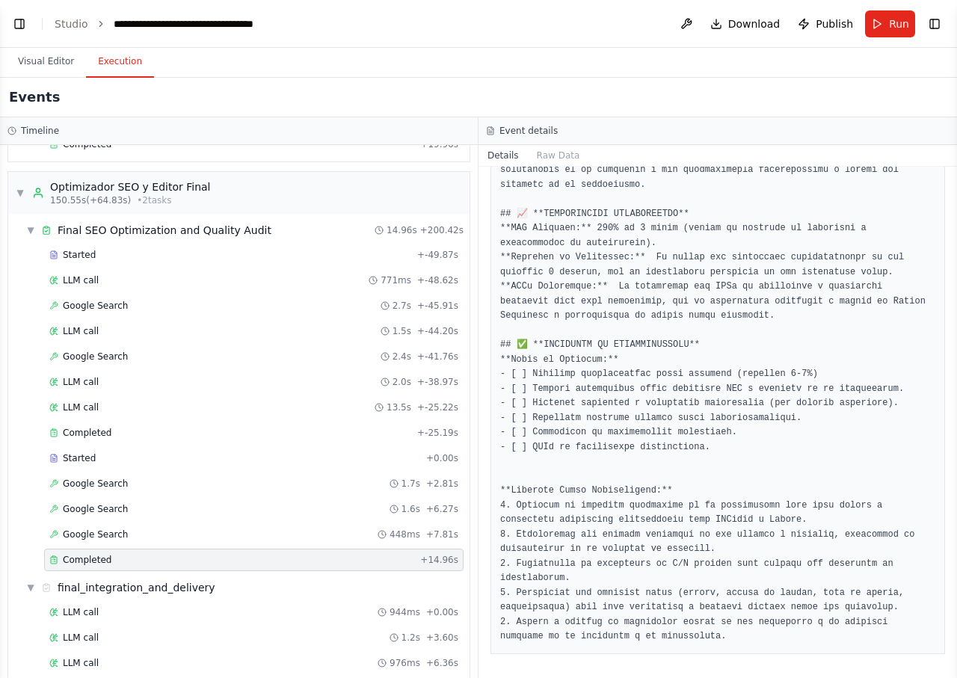
scroll to position [1503, 0]
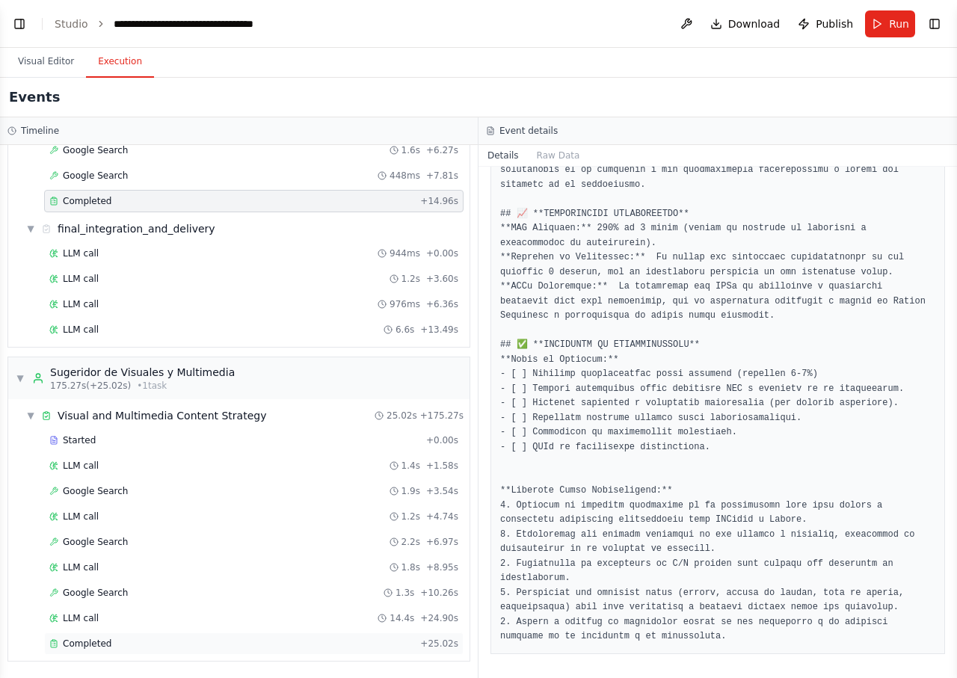
click at [100, 644] on span "Completed" at bounding box center [87, 644] width 49 height 12
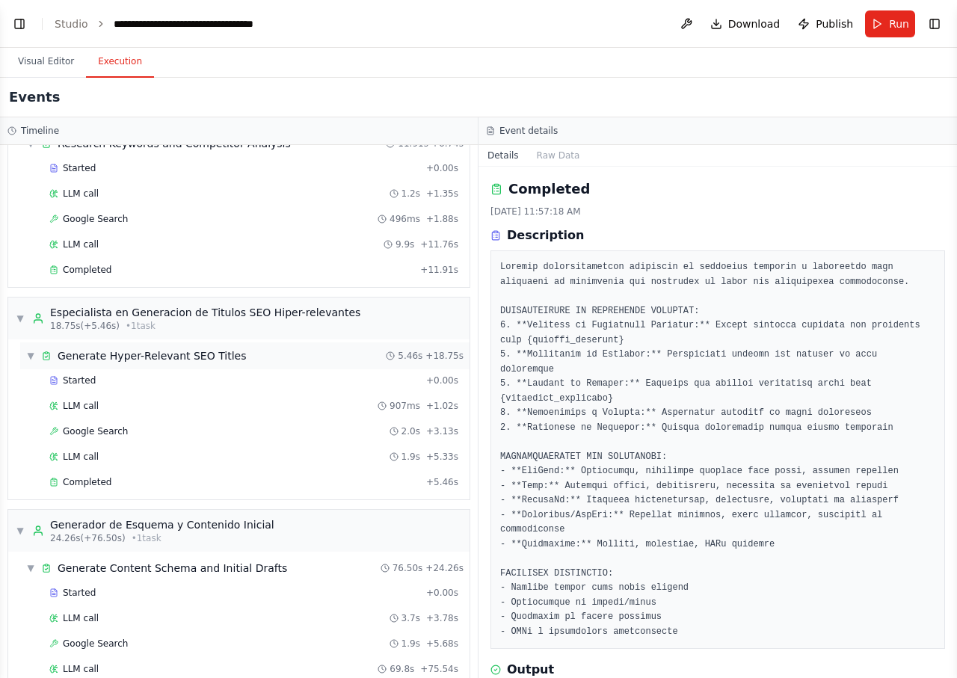
scroll to position [0, 0]
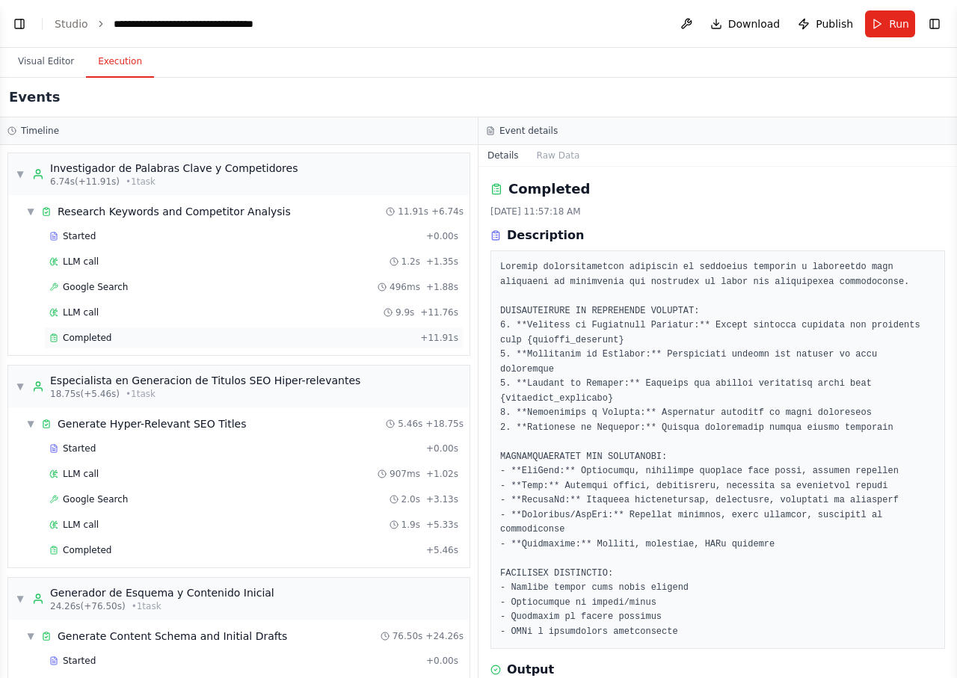
click at [210, 341] on div "Completed" at bounding box center [231, 338] width 365 height 12
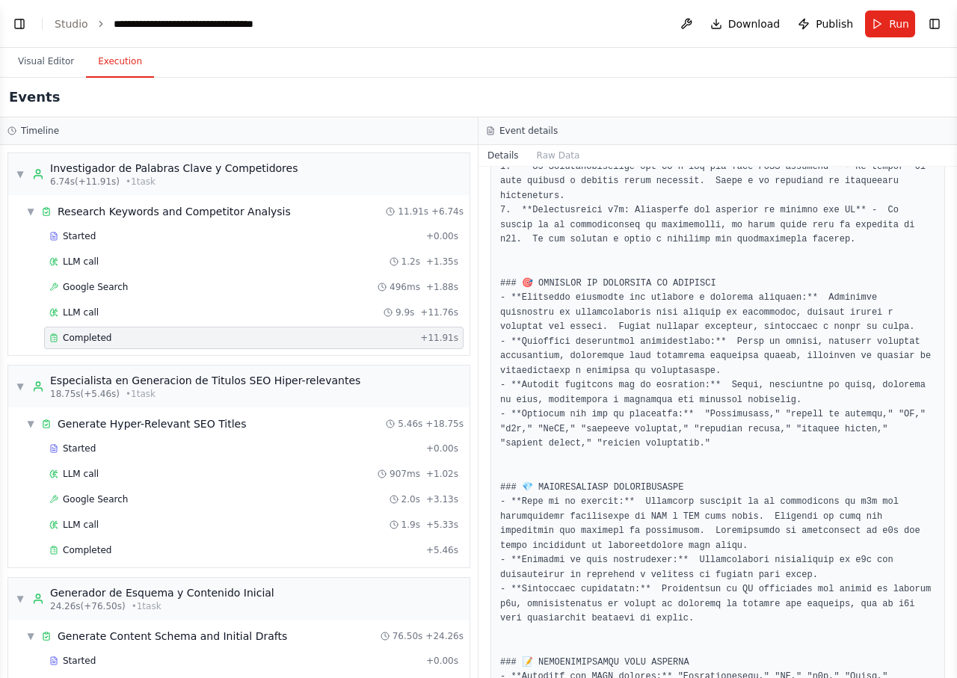
scroll to position [1129, 0]
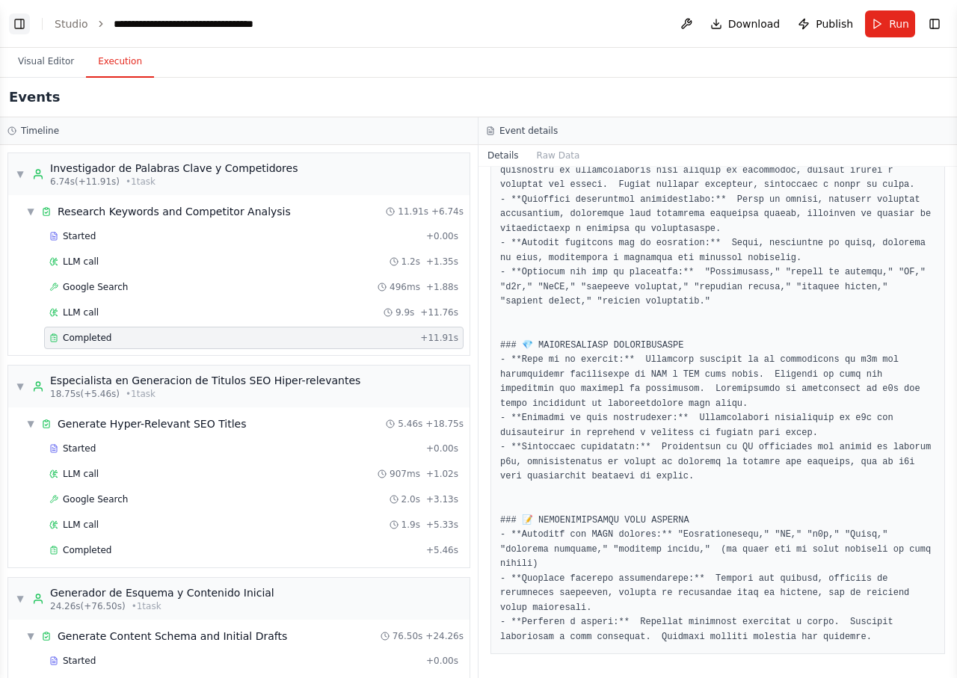
click at [15, 30] on button "Toggle Left Sidebar" at bounding box center [19, 23] width 21 height 21
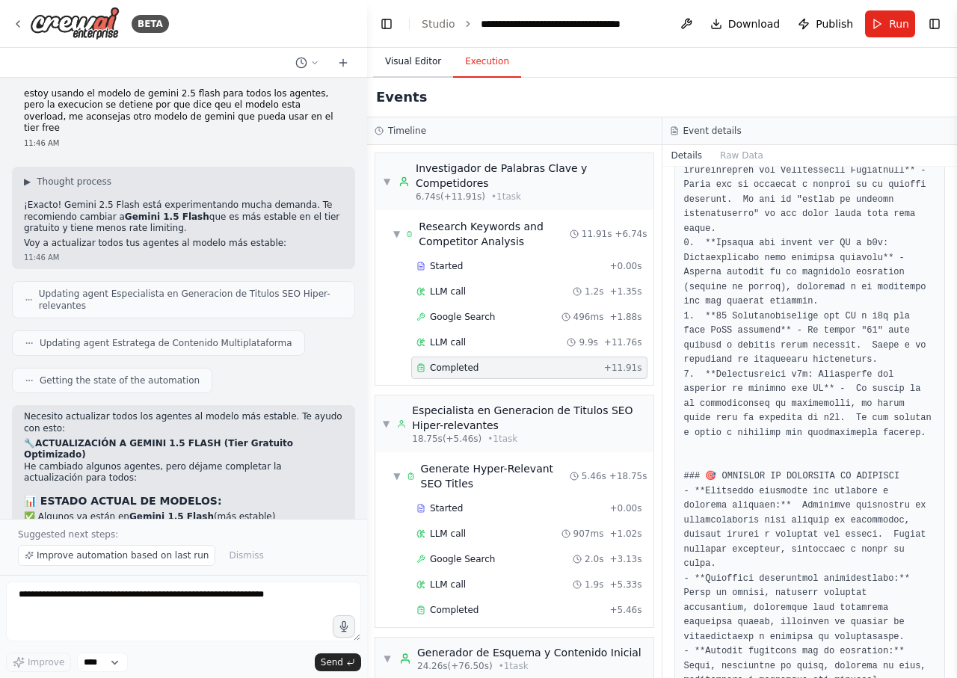
click at [416, 64] on button "Visual Editor" at bounding box center [413, 61] width 80 height 31
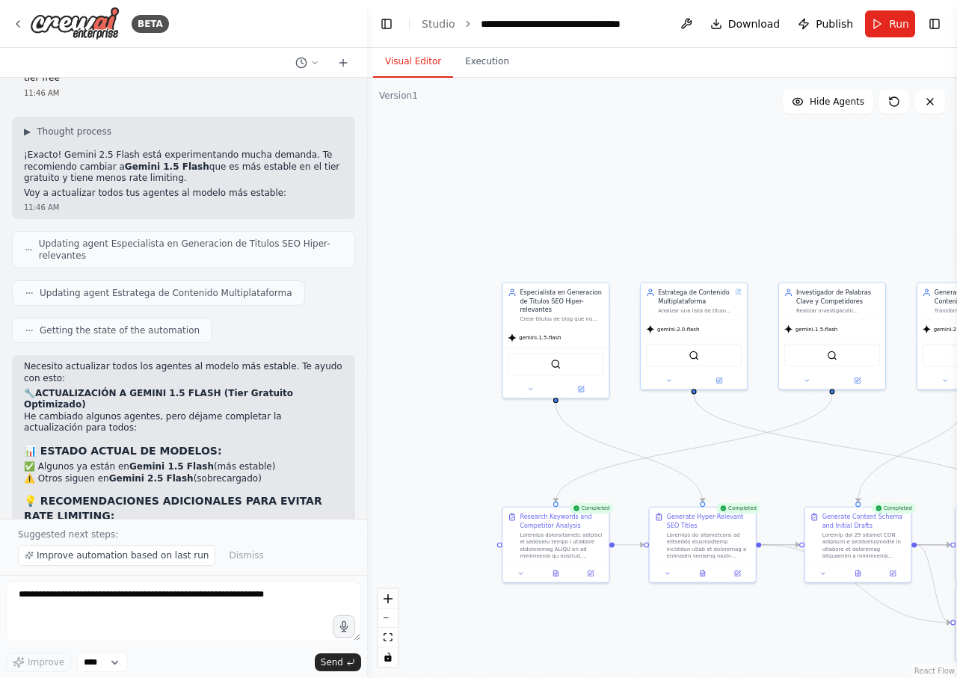
scroll to position [11328, 0]
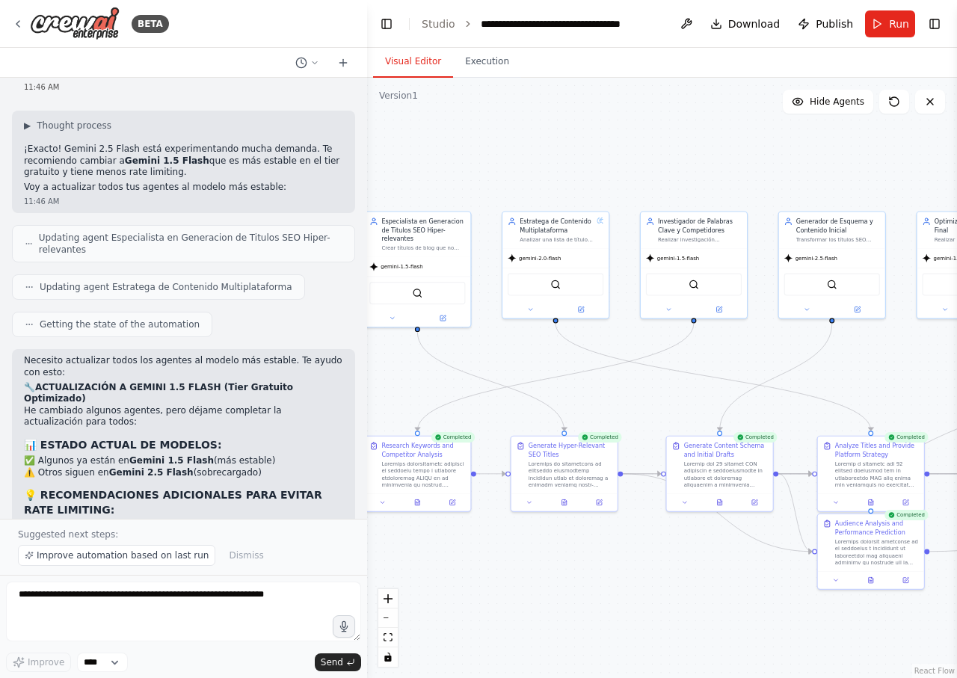
drag, startPoint x: 501, startPoint y: 445, endPoint x: 354, endPoint y: 366, distance: 167.6
click at [367, 366] on div ".deletable-edge-delete-btn { width: 20px; height: 20px; border: 0px solid #ffff…" at bounding box center [662, 378] width 590 height 600
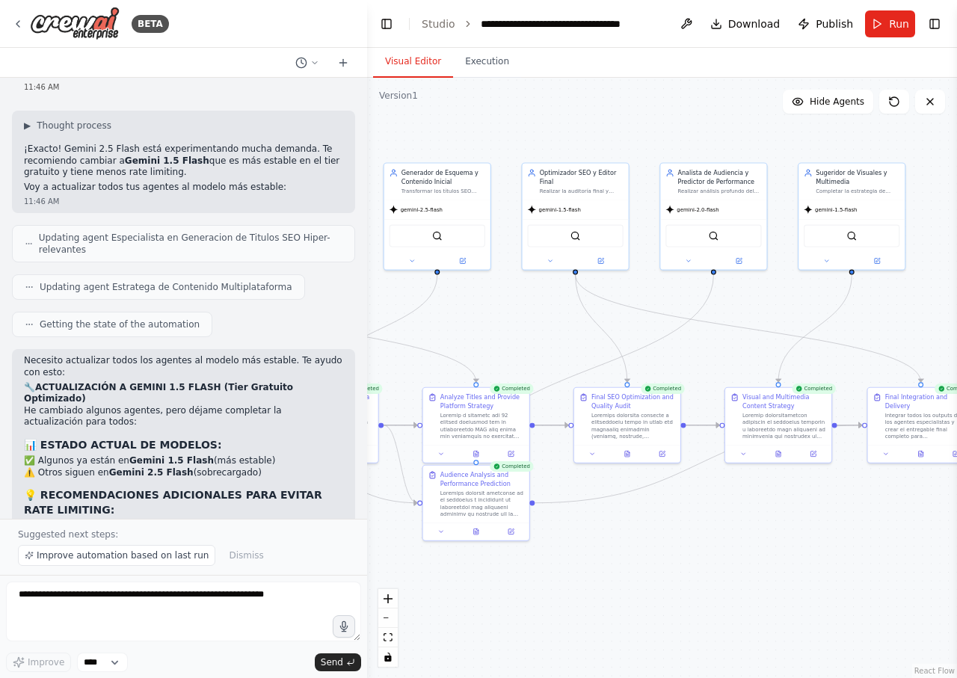
drag, startPoint x: 909, startPoint y: 374, endPoint x: 535, endPoint y: 338, distance: 375.5
click at [535, 338] on div ".deletable-edge-delete-btn { width: 20px; height: 20px; border: 0px solid #ffff…" at bounding box center [662, 378] width 590 height 600
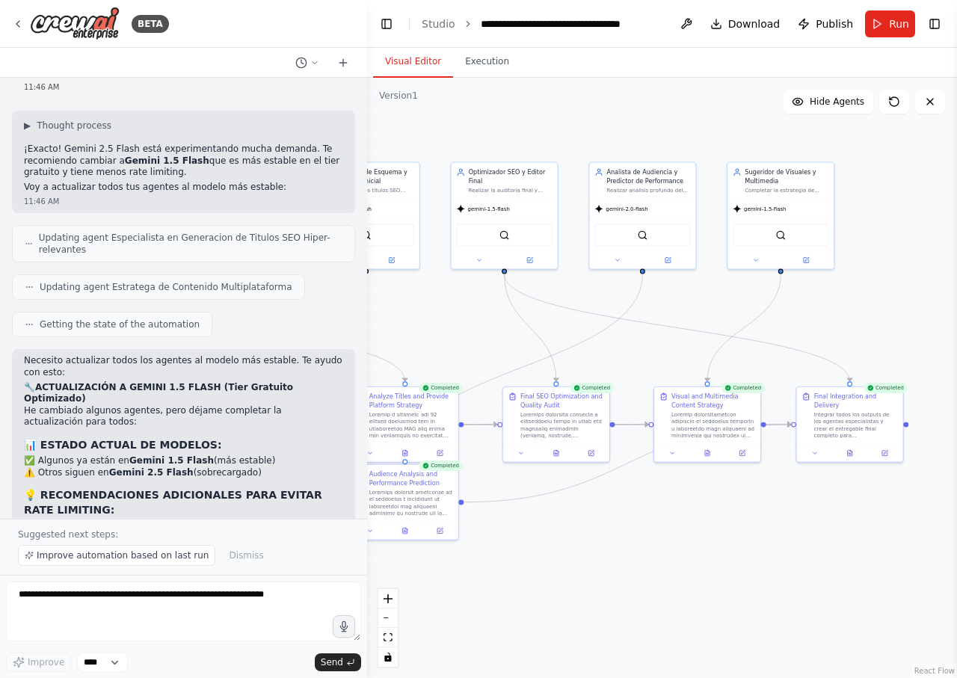
drag, startPoint x: 847, startPoint y: 332, endPoint x: 776, endPoint y: 331, distance: 71.0
click at [776, 331] on div ".deletable-edge-delete-btn { width: 20px; height: 20px; border: 0px solid #ffff…" at bounding box center [662, 378] width 590 height 600
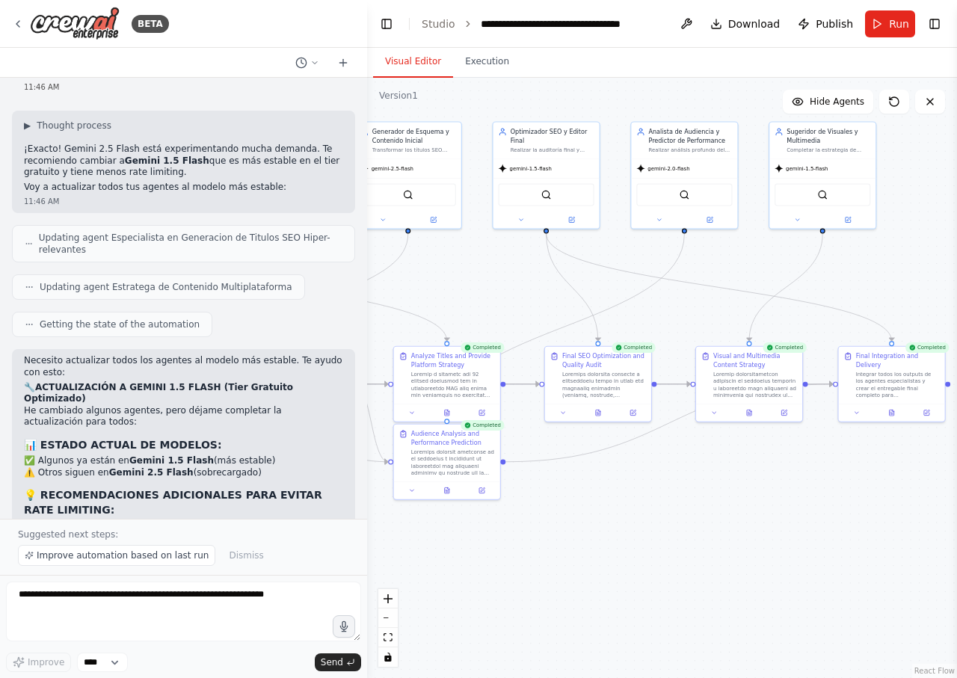
drag, startPoint x: 782, startPoint y: 328, endPoint x: 820, endPoint y: 283, distance: 58.9
click at [821, 283] on div ".deletable-edge-delete-btn { width: 20px; height: 20px; border: 0px solid #ffff…" at bounding box center [662, 378] width 590 height 600
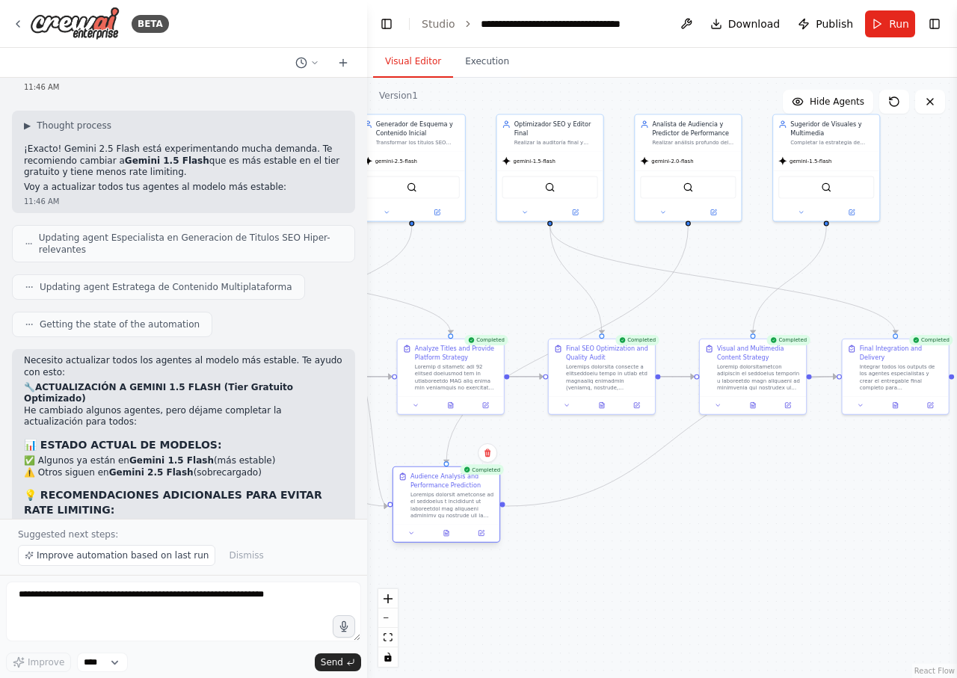
drag, startPoint x: 473, startPoint y: 462, endPoint x: 472, endPoint y: 514, distance: 52.3
click at [472, 514] on div at bounding box center [452, 505] width 84 height 28
click at [711, 559] on div ".deletable-edge-delete-btn { width: 20px; height: 20px; border: 0px solid #ffff…" at bounding box center [662, 378] width 590 height 600
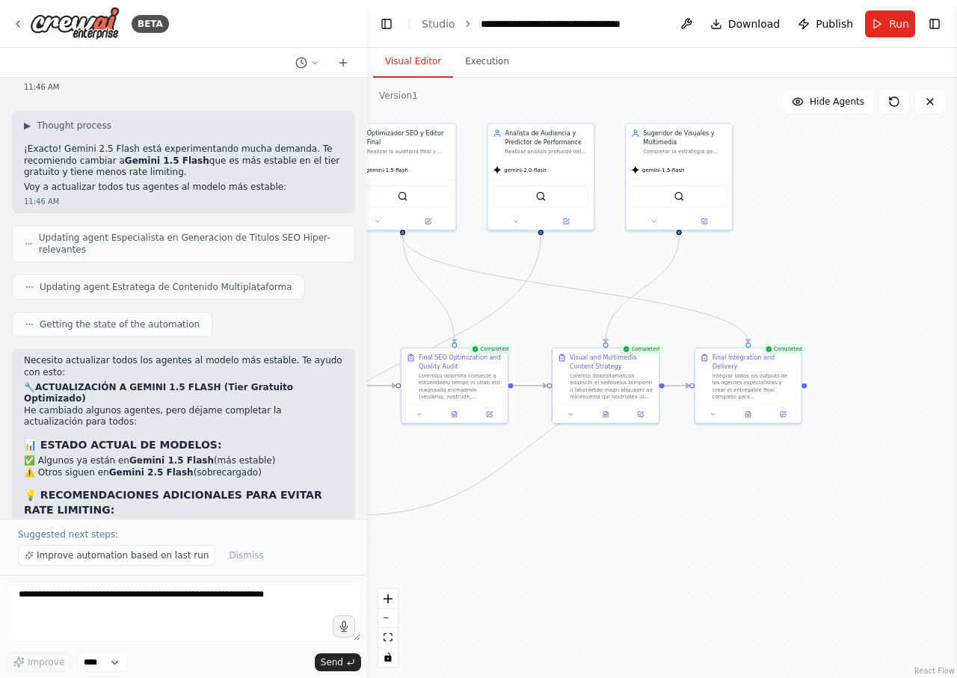
drag, startPoint x: 784, startPoint y: 561, endPoint x: 637, endPoint y: 570, distance: 147.5
click at [637, 570] on div ".deletable-edge-delete-btn { width: 20px; height: 20px; border: 0px solid #ffff…" at bounding box center [662, 378] width 590 height 600
click at [748, 376] on div "Integrar todos los outputs de los agentes especialistas y crear el entregable f…" at bounding box center [754, 385] width 84 height 28
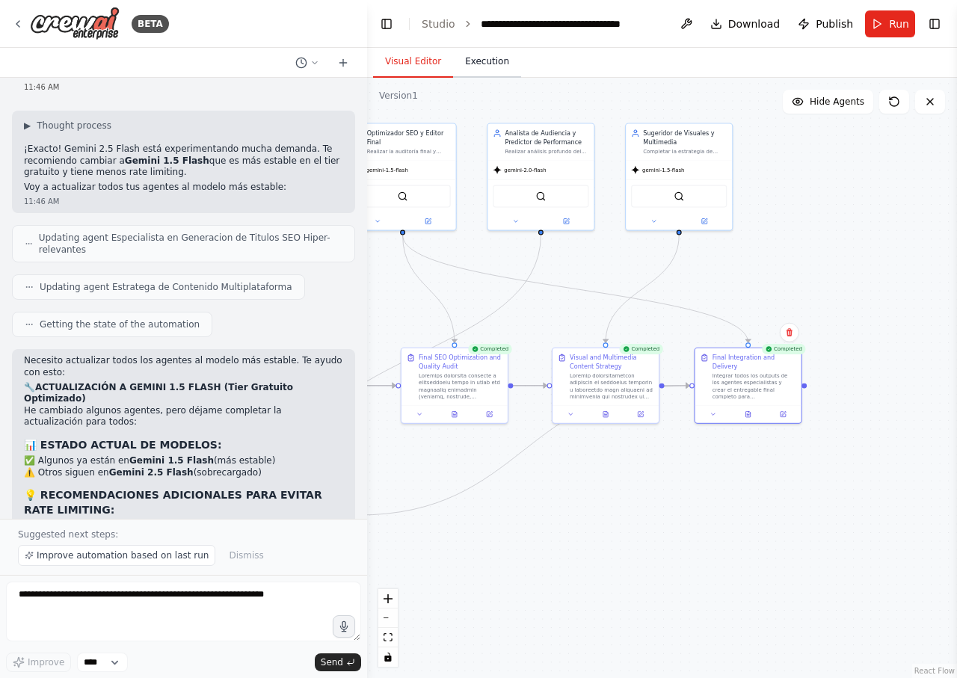
click at [472, 65] on button "Execution" at bounding box center [487, 61] width 68 height 31
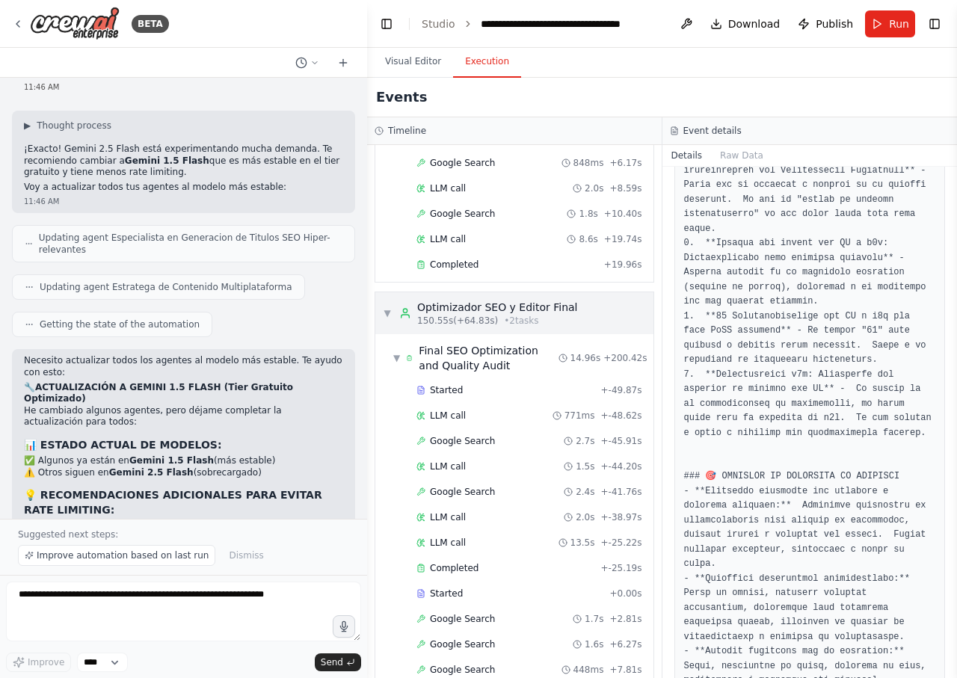
scroll to position [1114, 0]
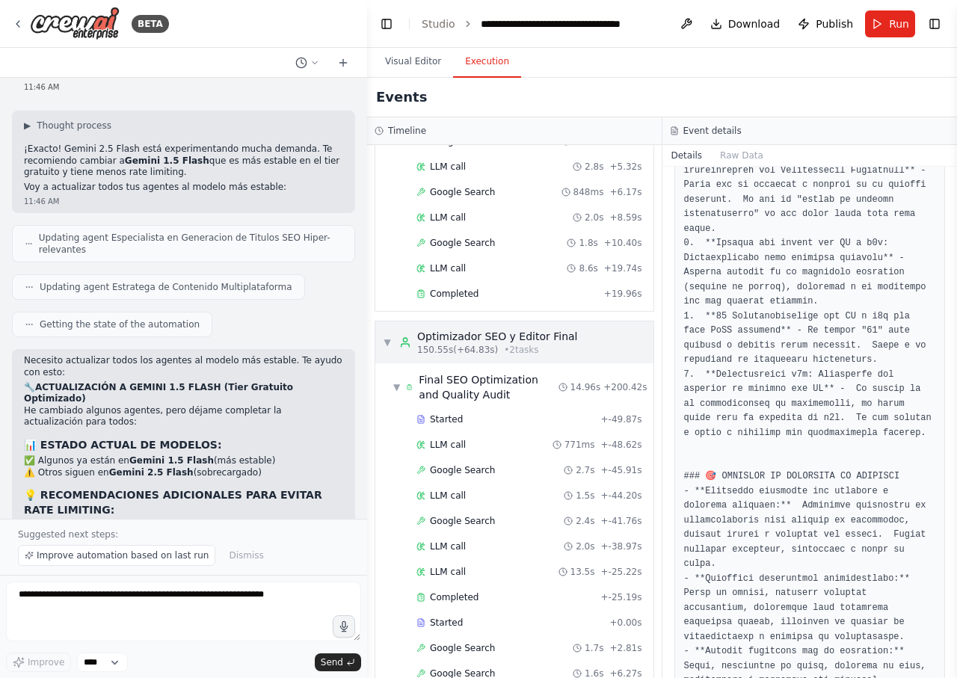
click at [383, 342] on span "▼" at bounding box center [387, 342] width 9 height 12
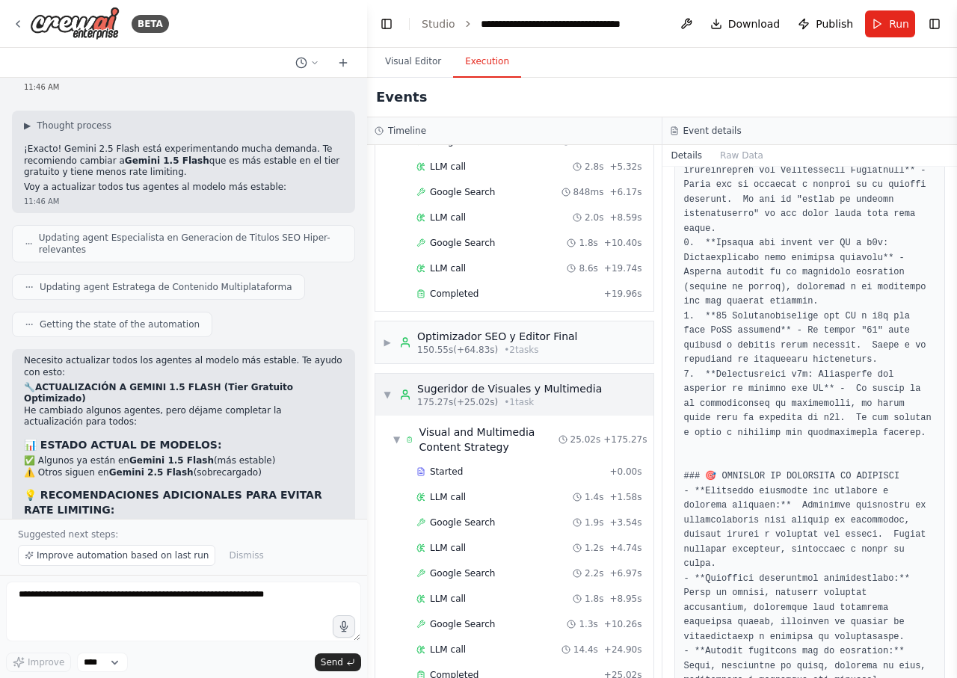
click at [383, 391] on span "▼" at bounding box center [387, 395] width 9 height 12
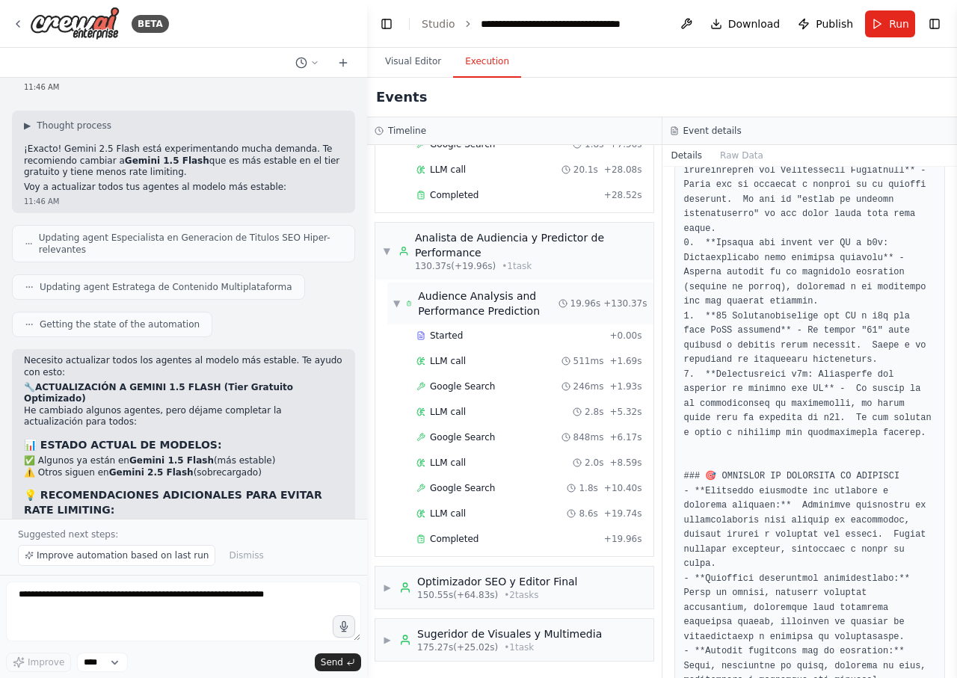
click at [399, 302] on span "▼" at bounding box center [396, 303] width 7 height 12
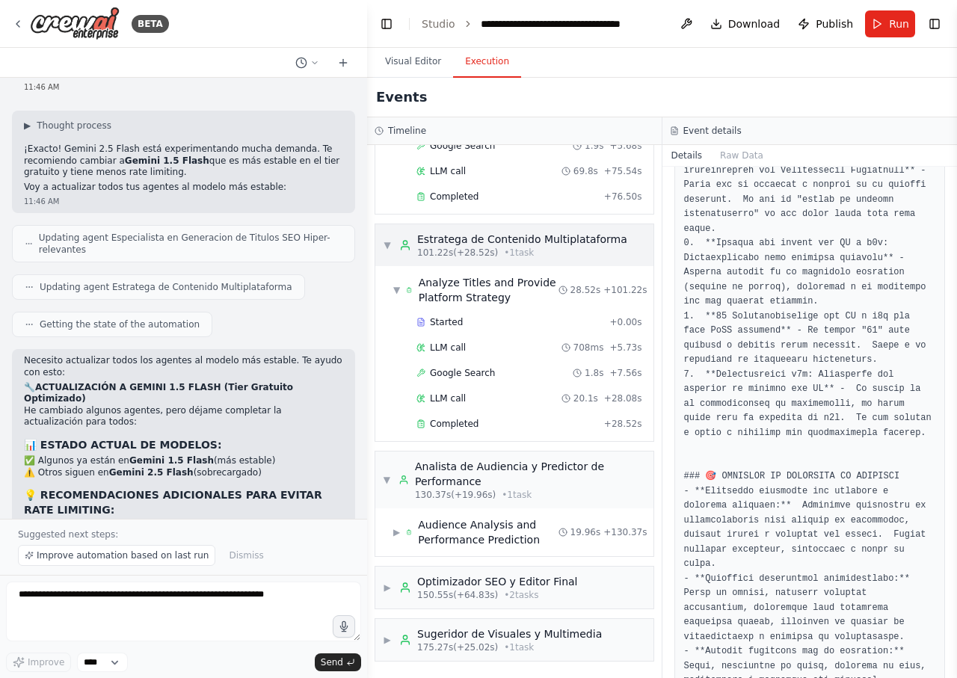
click at [383, 243] on span "▼" at bounding box center [387, 245] width 9 height 12
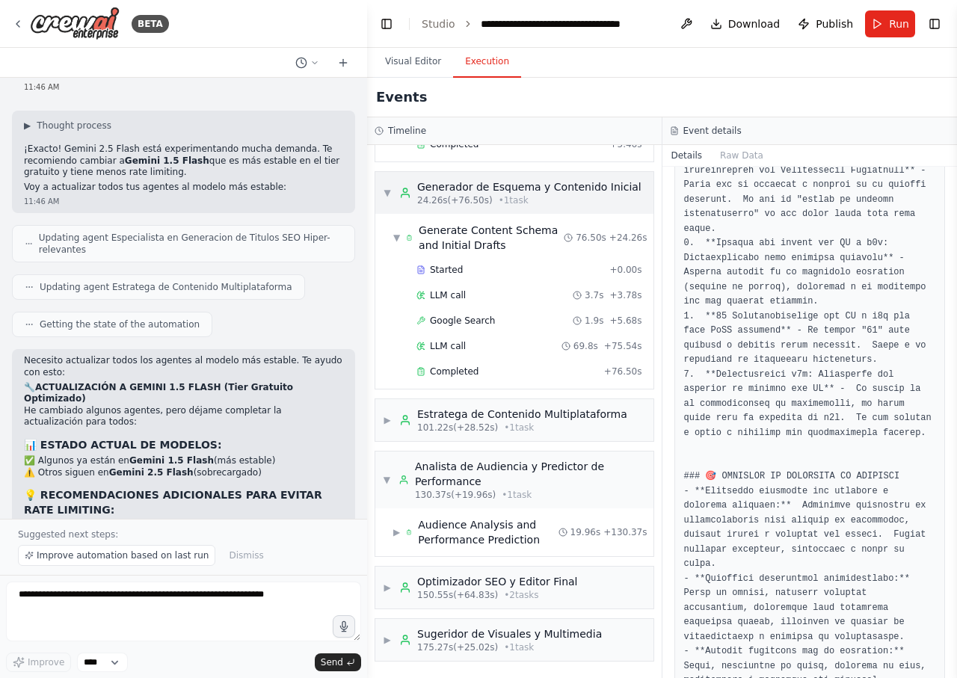
click at [388, 190] on span "▼" at bounding box center [387, 193] width 9 height 12
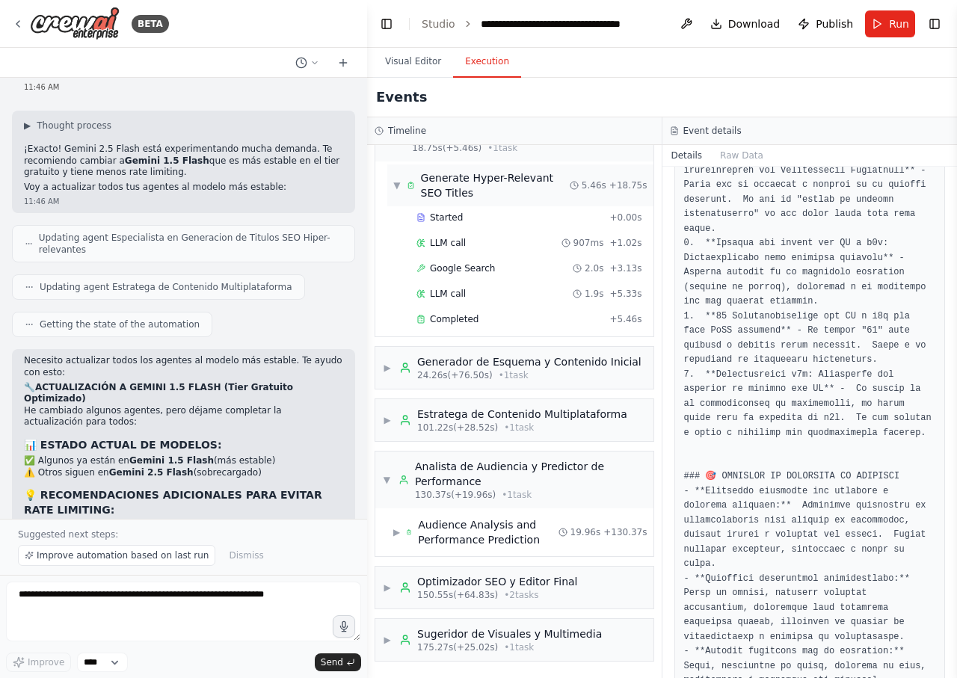
click at [389, 191] on div "▼ Generate Hyper-Relevant SEO Titles 5.46s + 18.75s" at bounding box center [520, 185] width 266 height 42
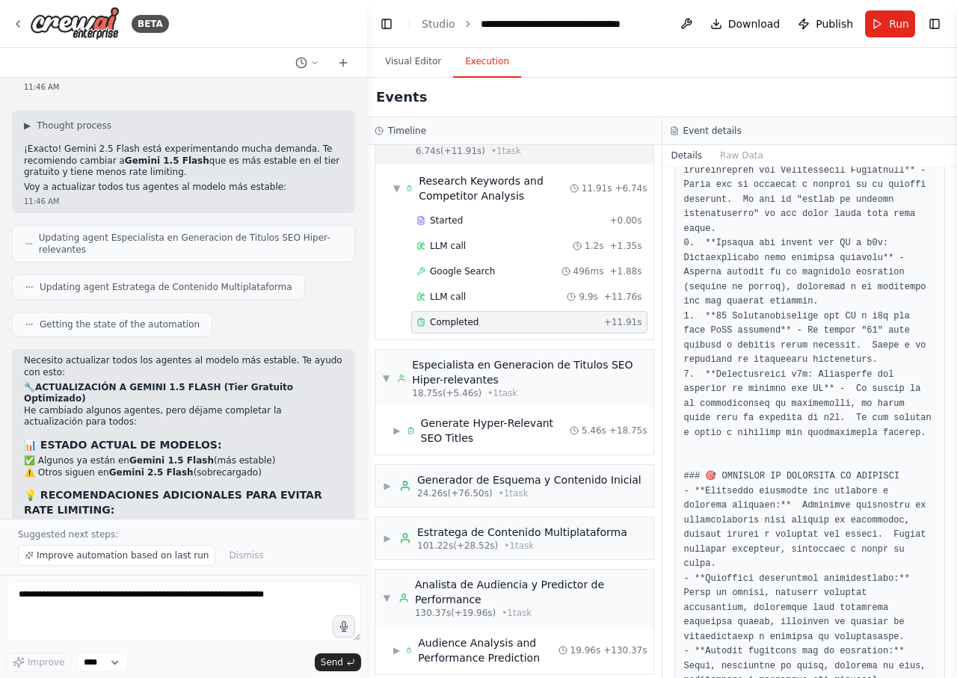
scroll to position [0, 0]
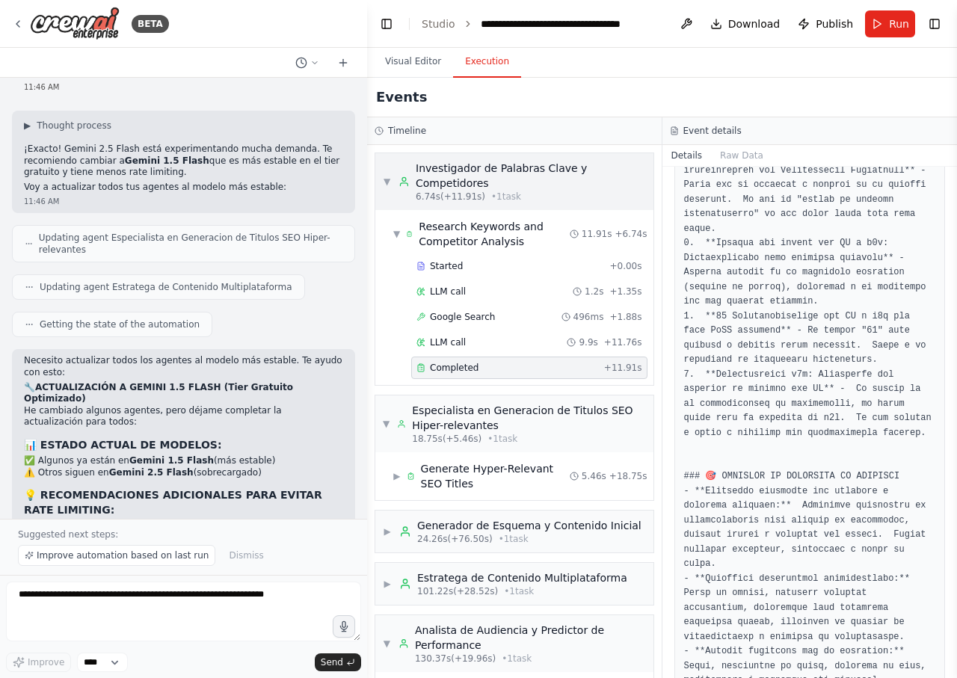
click at [385, 188] on div "▼ Investigador de Palabras Clave y Competidores 6.74s (+11.91s) • 1 task" at bounding box center [514, 182] width 263 height 42
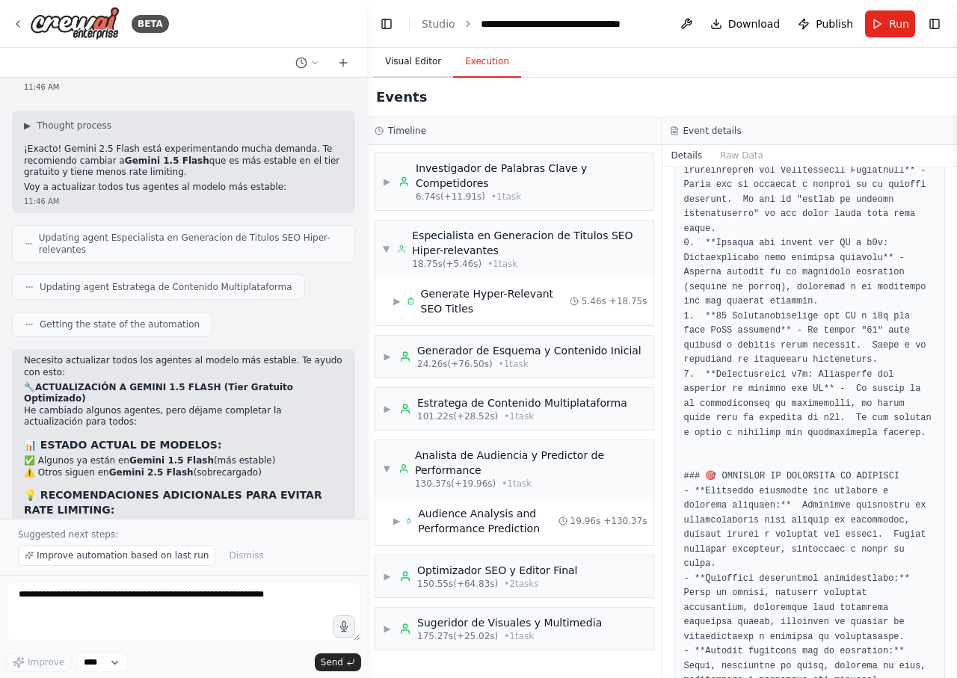
click at [419, 63] on button "Visual Editor" at bounding box center [413, 61] width 80 height 31
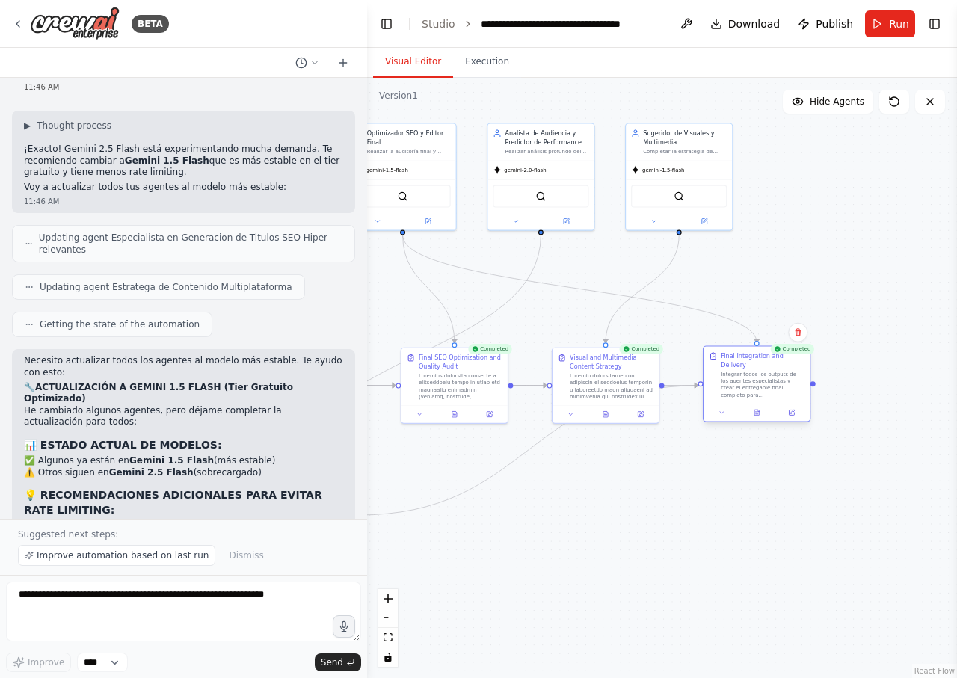
drag, startPoint x: 752, startPoint y: 380, endPoint x: 761, endPoint y: 379, distance: 9.1
click at [761, 379] on div "Integrar todos los outputs de los agentes especialistas y crear el entregable f…" at bounding box center [763, 385] width 84 height 28
click at [757, 410] on icon at bounding box center [757, 410] width 1 height 1
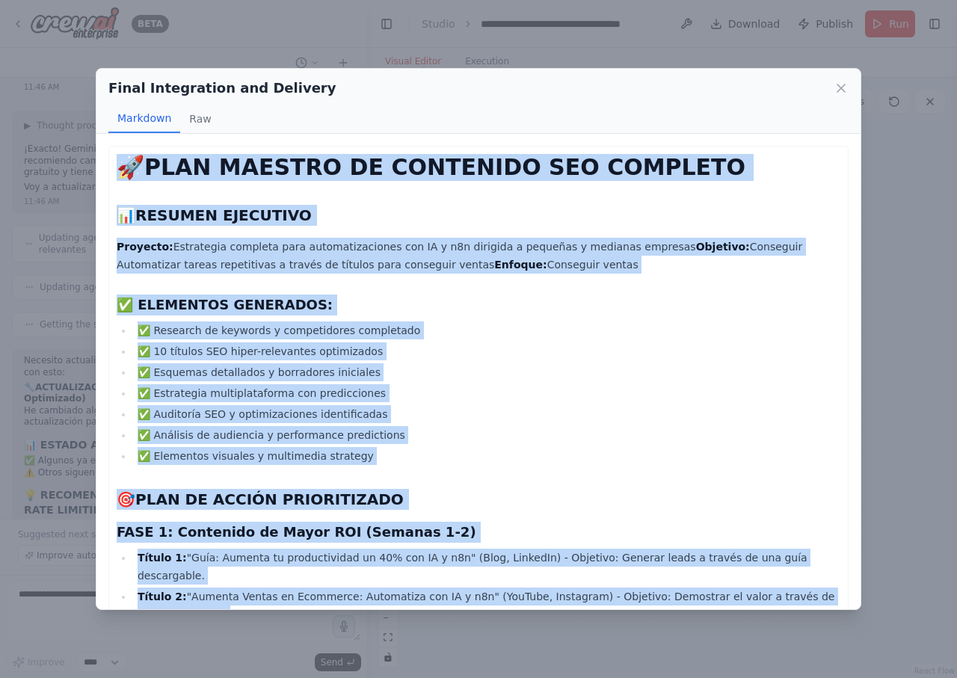
drag, startPoint x: 695, startPoint y: 577, endPoint x: 114, endPoint y: 158, distance: 716.9
copy div "🚀 PLAN MAESTRO DE CONTENIDO SEO COMPLETO 📊 RESUMEN EJECUTIVO Proyecto: Estrateg…"
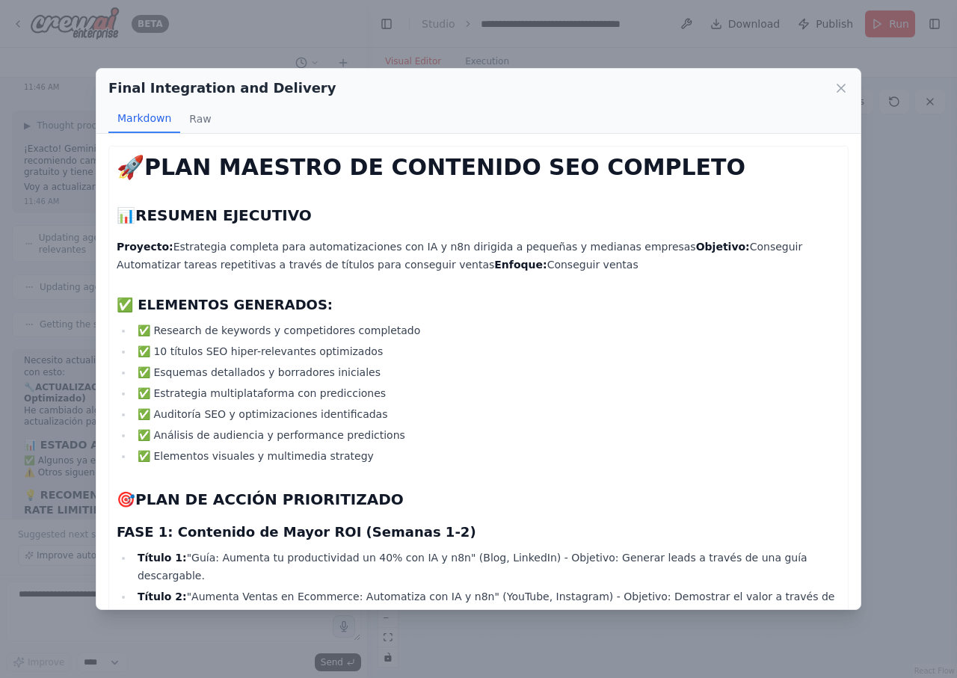
click at [852, 97] on div "Final Integration and Delivery Markdown Raw" at bounding box center [478, 101] width 764 height 65
click at [842, 87] on icon at bounding box center [840, 87] width 7 height 7
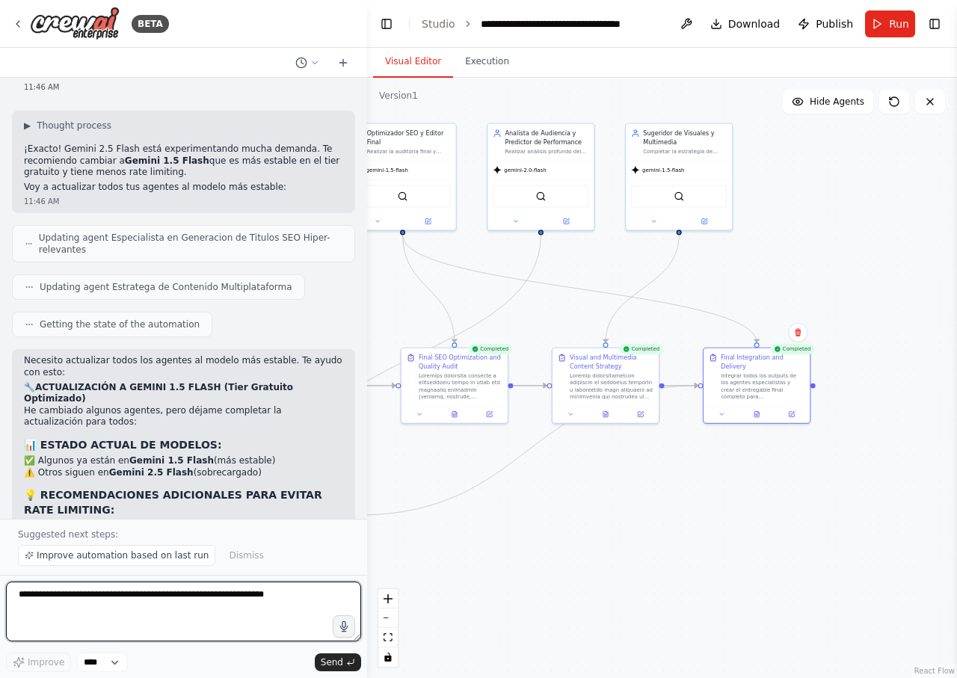
click at [127, 610] on textarea at bounding box center [183, 612] width 355 height 60
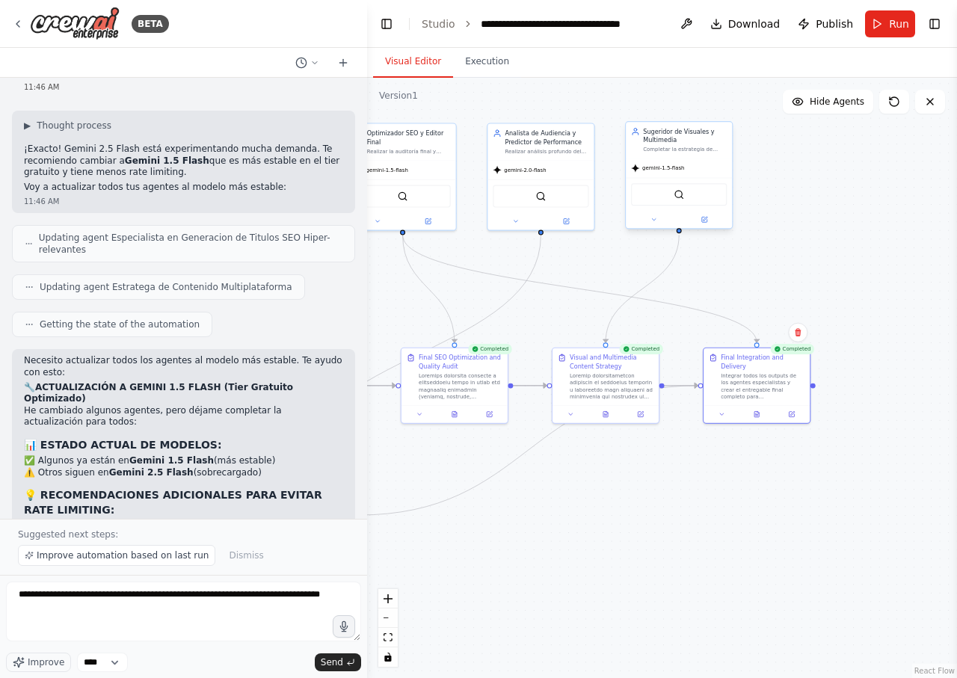
click at [676, 163] on div "gemini-1.5-flash" at bounding box center [679, 167] width 106 height 19
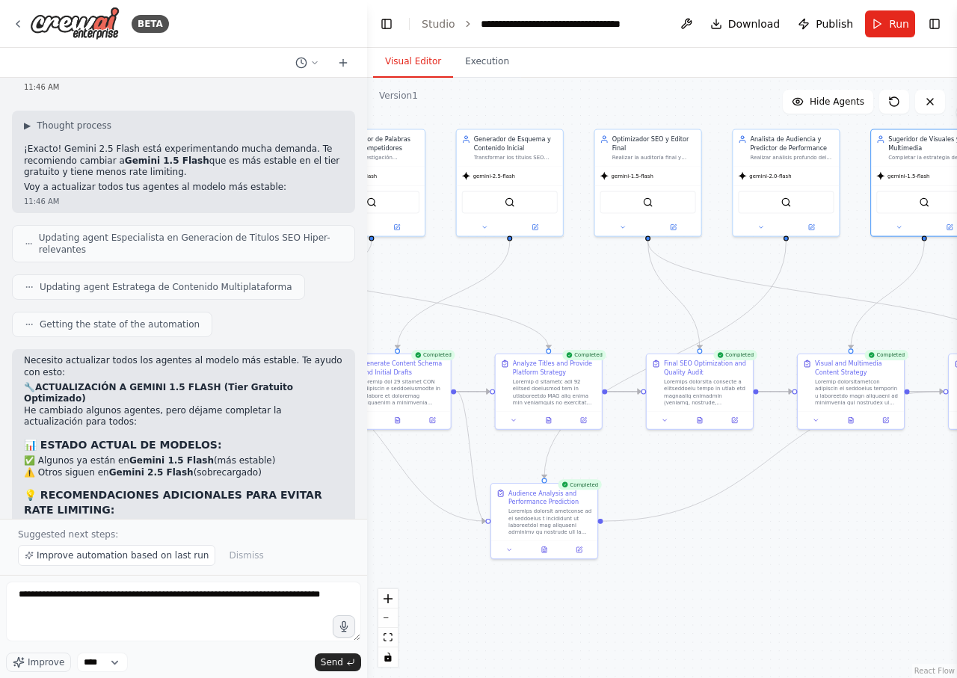
drag, startPoint x: 624, startPoint y: 270, endPoint x: 912, endPoint y: 297, distance: 289.0
click at [912, 297] on div ".deletable-edge-delete-btn { width: 20px; height: 20px; border: 0px solid #ffff…" at bounding box center [662, 378] width 590 height 600
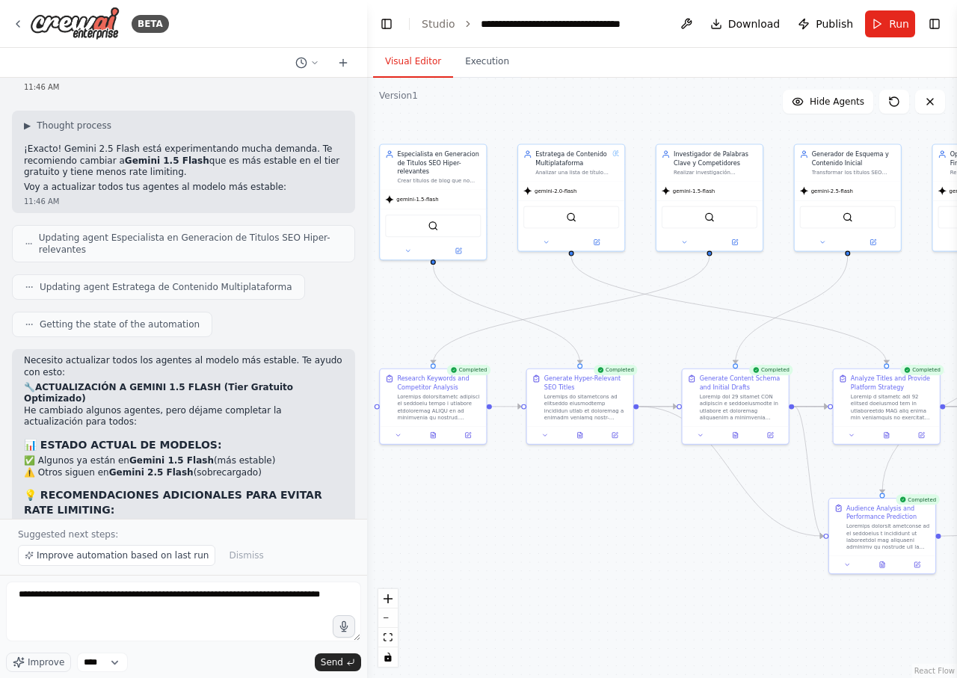
drag, startPoint x: 524, startPoint y: 306, endPoint x: 824, endPoint y: 301, distance: 299.8
click at [824, 301] on div ".deletable-edge-delete-btn { width: 20px; height: 20px; border: 0px solid #ffff…" at bounding box center [662, 378] width 590 height 600
click at [419, 196] on span "gemini-1.5-flash" at bounding box center [422, 198] width 42 height 7
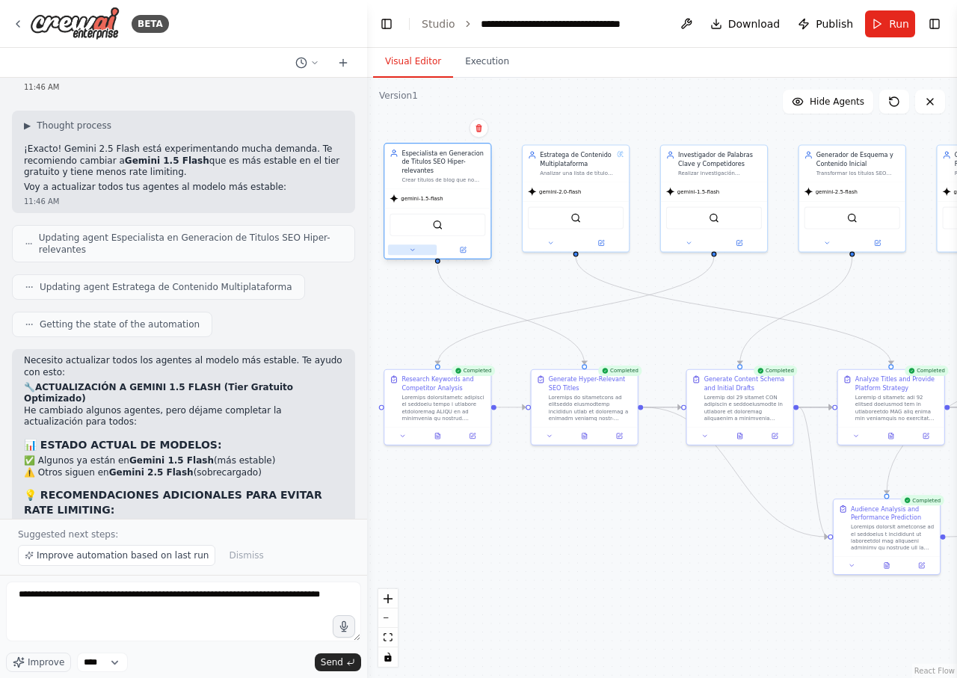
click at [413, 253] on icon at bounding box center [412, 250] width 7 height 7
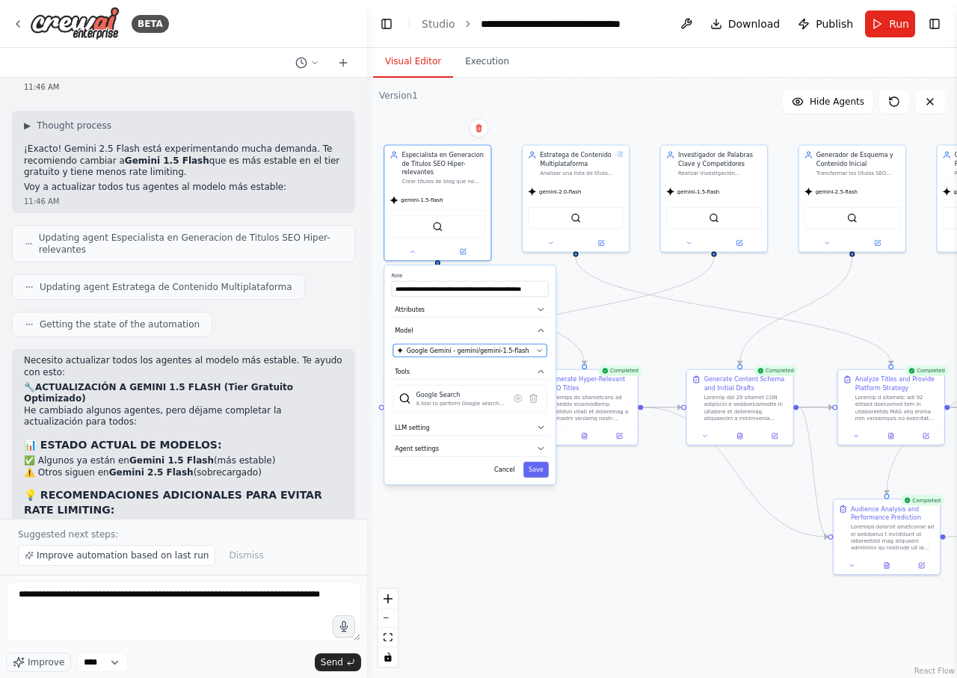
click at [537, 350] on icon "button" at bounding box center [539, 350] width 7 height 7
click at [536, 354] on button "Google Gemini - gemini/gemini-1.5-flash" at bounding box center [470, 350] width 154 height 13
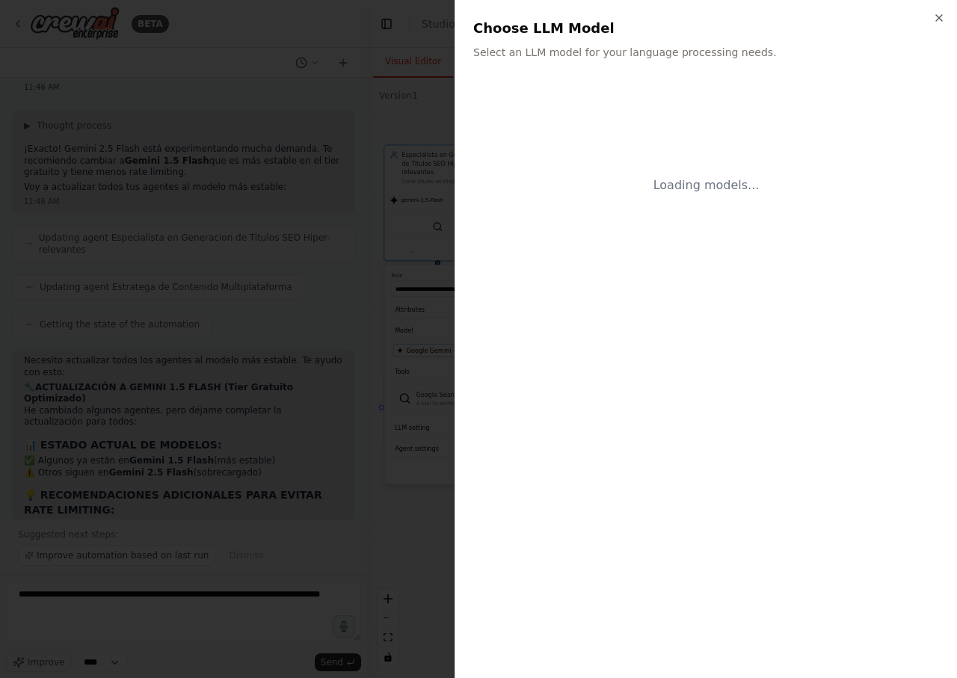
scroll to position [11328, 0]
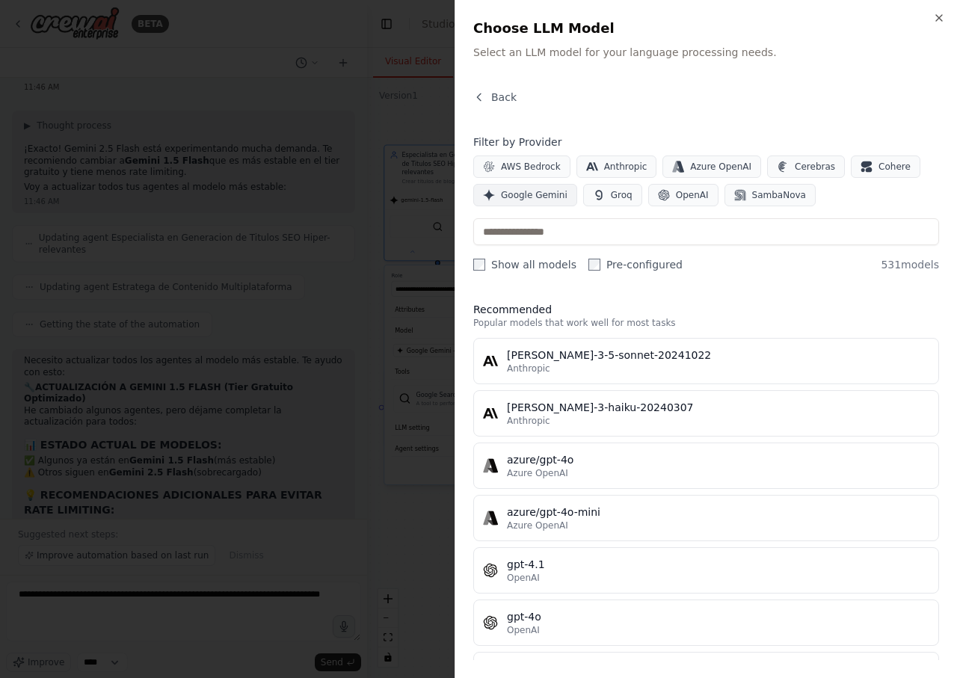
click at [547, 199] on span "Google Gemini" at bounding box center [534, 195] width 67 height 12
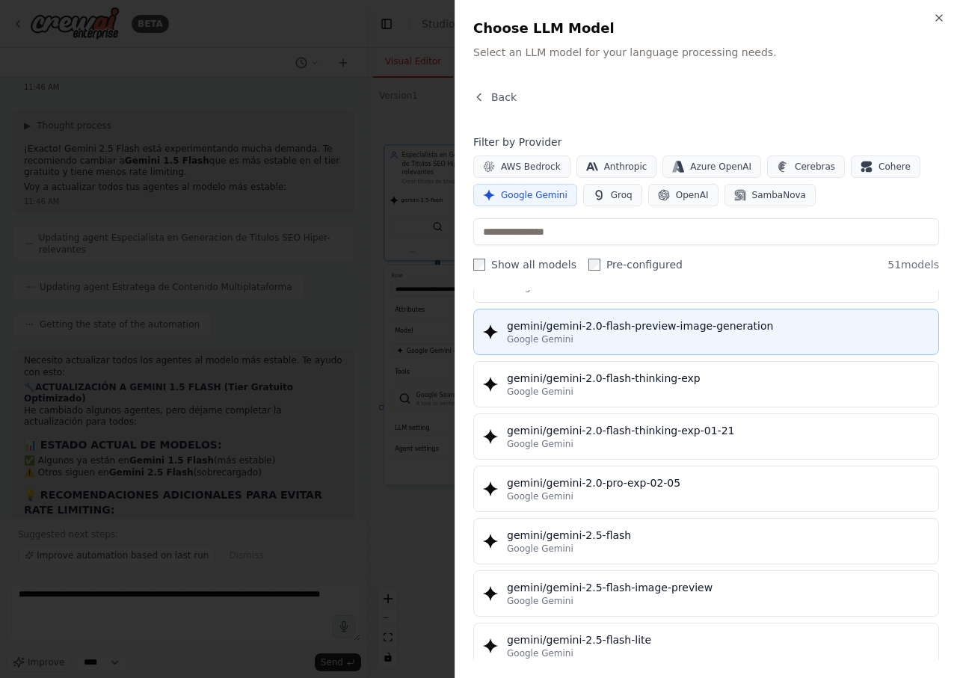
scroll to position [1076, 0]
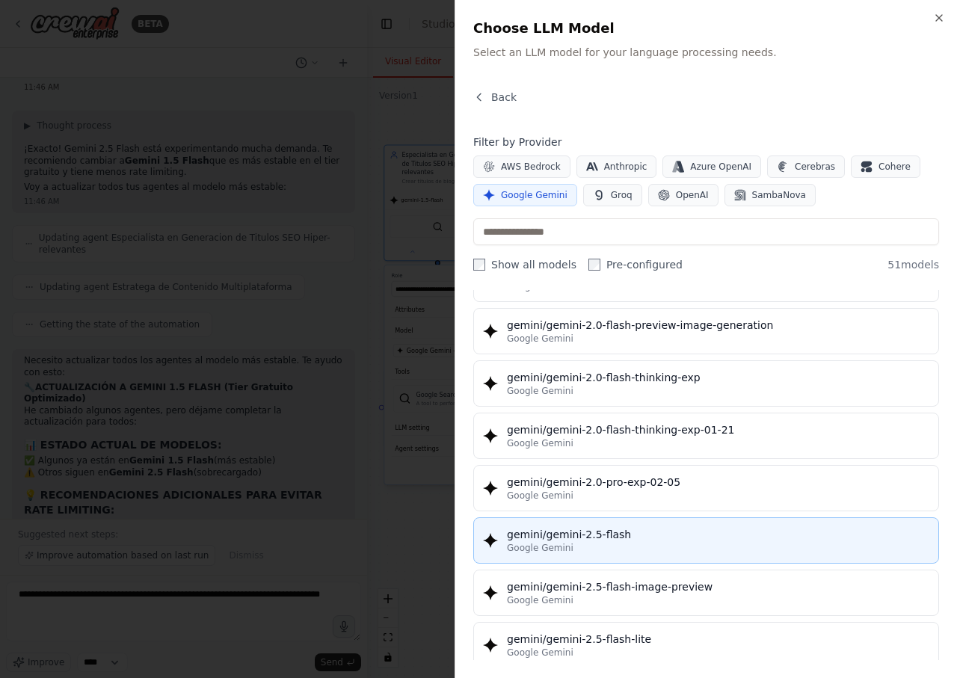
click at [730, 538] on div "gemini/gemini-2.5-flash" at bounding box center [718, 534] width 422 height 15
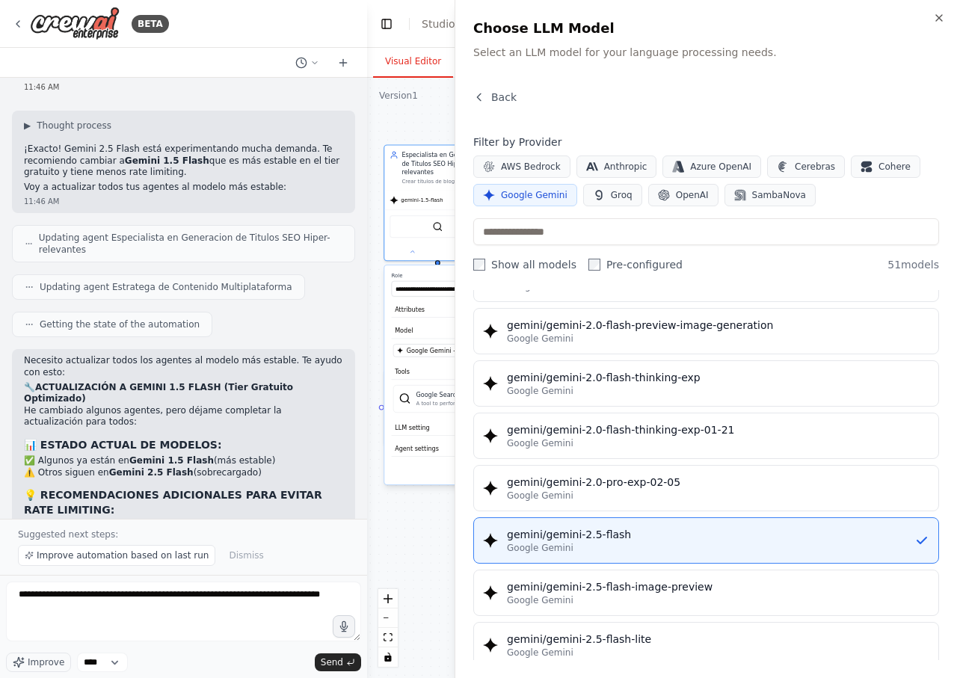
scroll to position [0, 0]
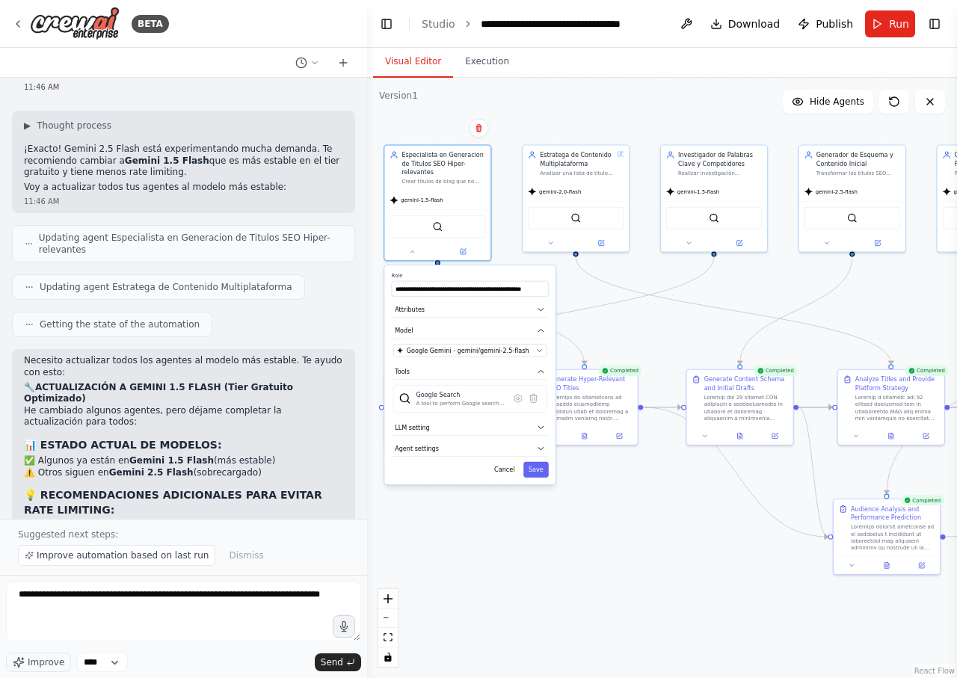
click at [700, 537] on div ".deletable-edge-delete-btn { width: 20px; height: 20px; border: 0px solid #ffff…" at bounding box center [662, 378] width 590 height 600
click at [534, 466] on button "Save" at bounding box center [535, 470] width 25 height 16
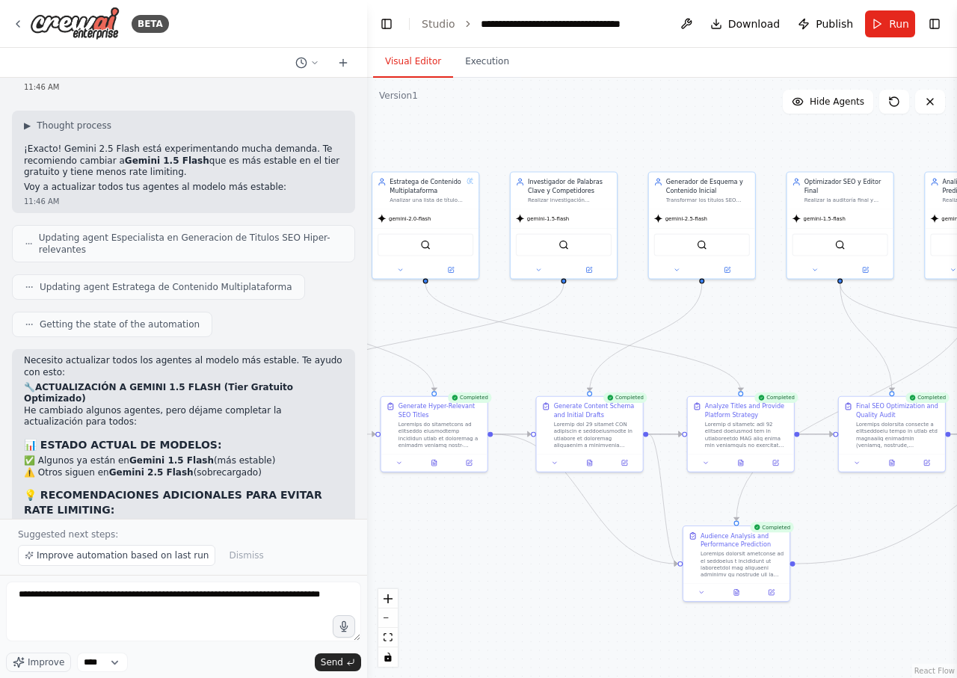
drag, startPoint x: 765, startPoint y: 278, endPoint x: 614, endPoint y: 305, distance: 152.6
click at [614, 305] on div ".deletable-edge-delete-btn { width: 20px; height: 20px; border: 0px solid #ffff…" at bounding box center [662, 378] width 590 height 600
click at [537, 270] on icon at bounding box center [538, 268] width 7 height 7
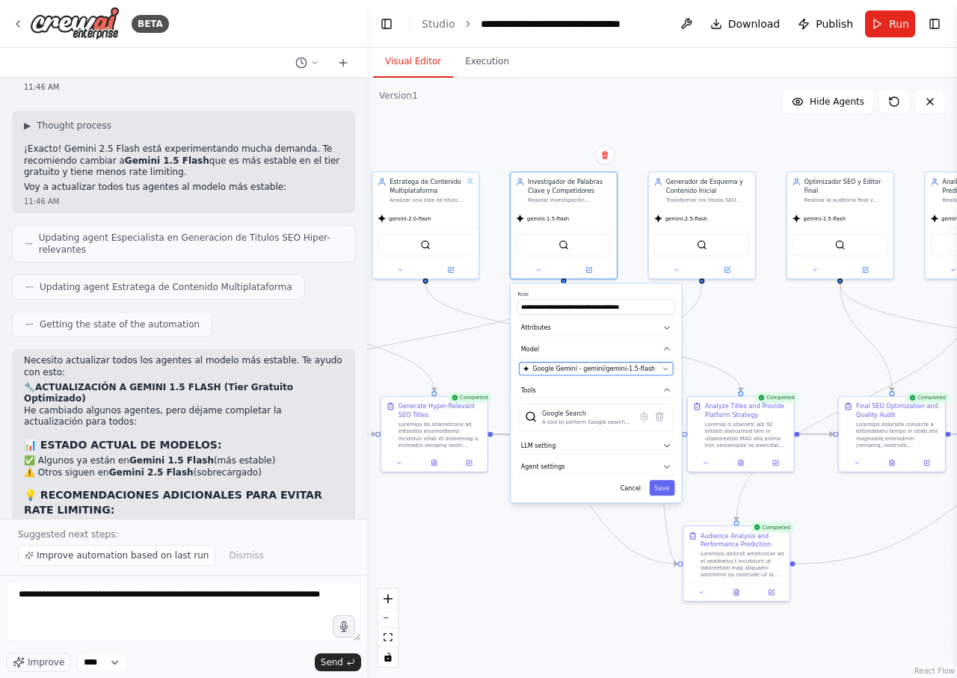
click at [612, 373] on span "Google Gemini - gemini/gemini-1.5-flash" at bounding box center [593, 369] width 123 height 9
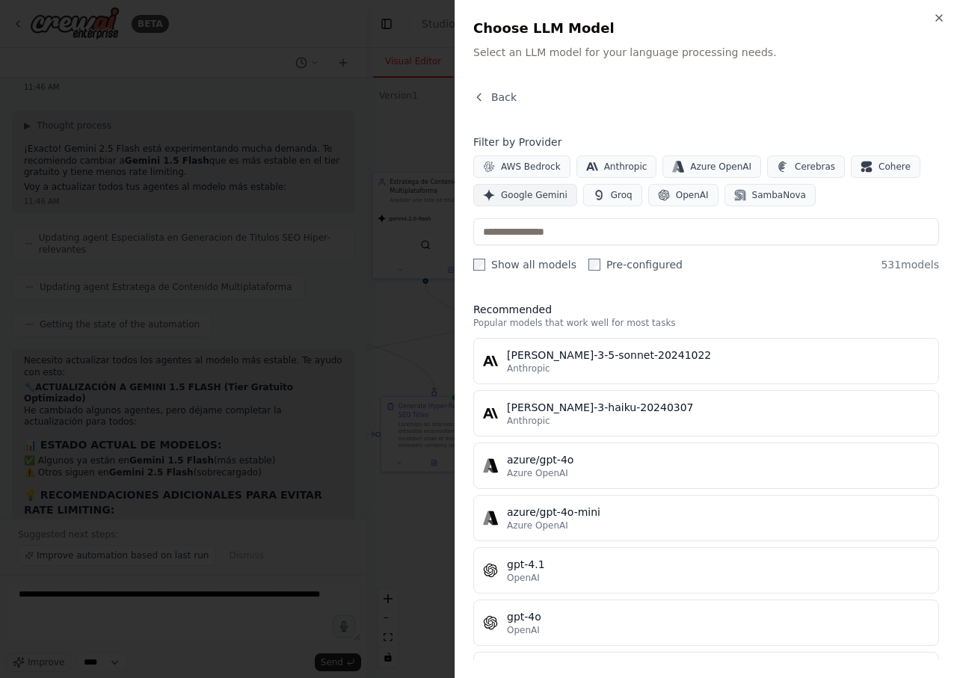
click at [546, 203] on button "Google Gemini" at bounding box center [525, 195] width 104 height 22
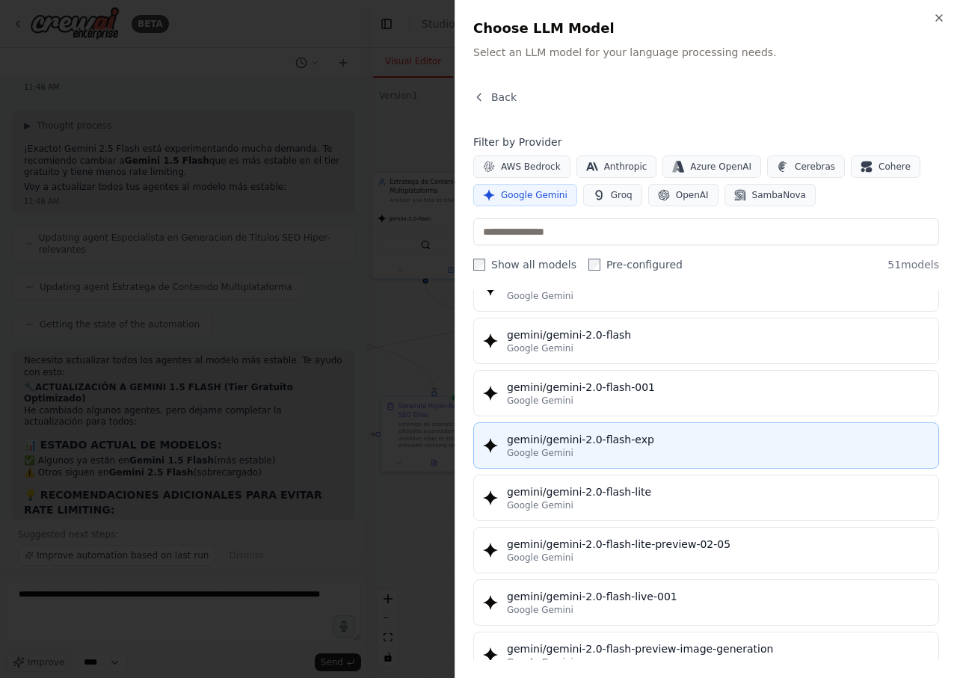
scroll to position [718, 0]
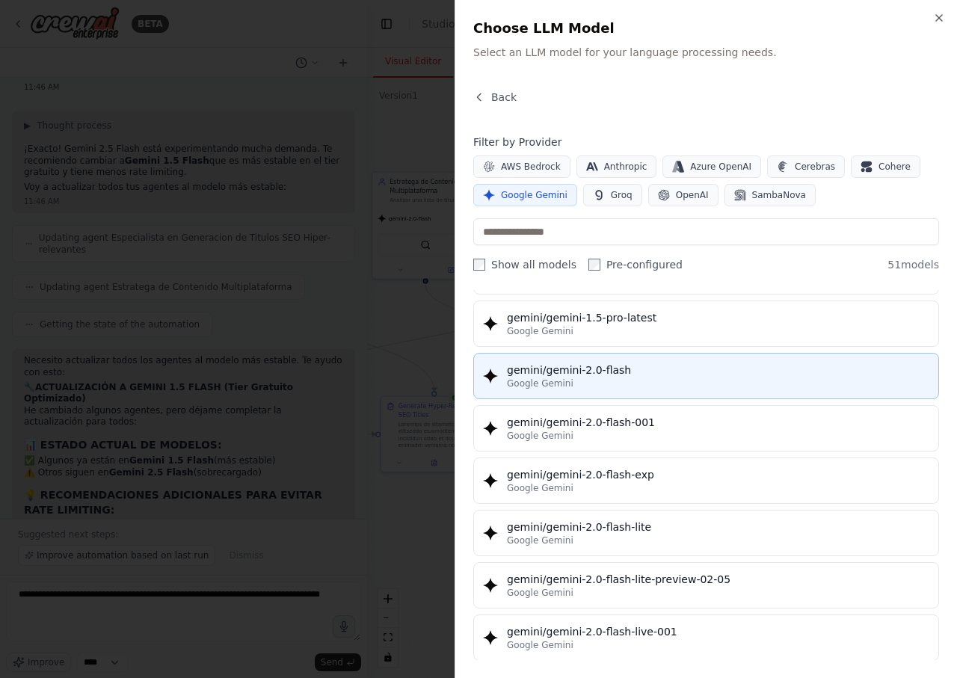
click at [676, 387] on div "Google Gemini" at bounding box center [718, 383] width 422 height 12
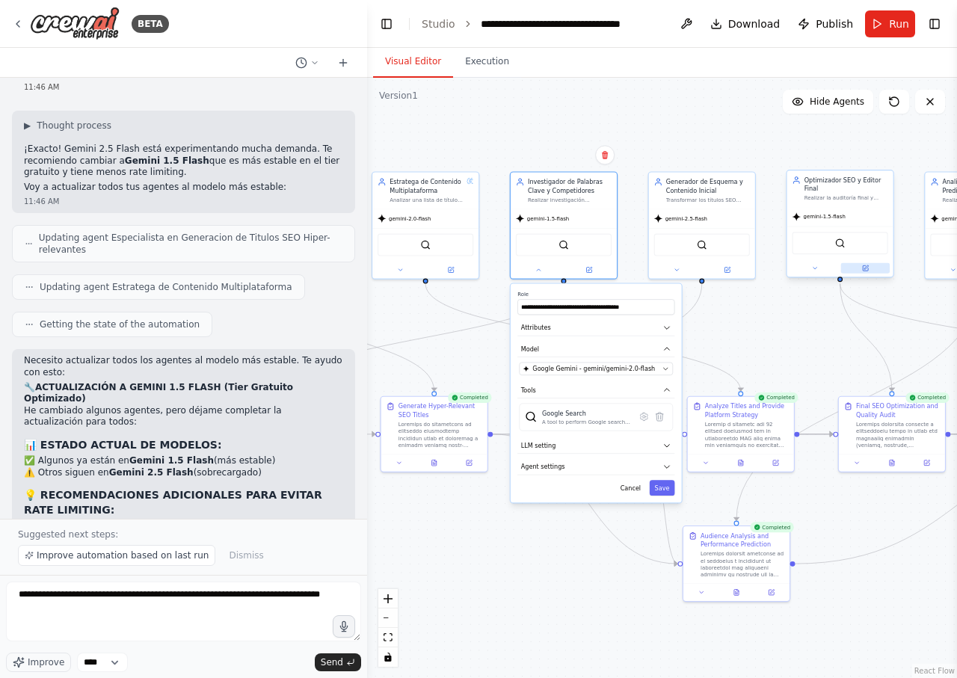
scroll to position [11328, 0]
click at [667, 487] on button "Save" at bounding box center [662, 488] width 25 height 16
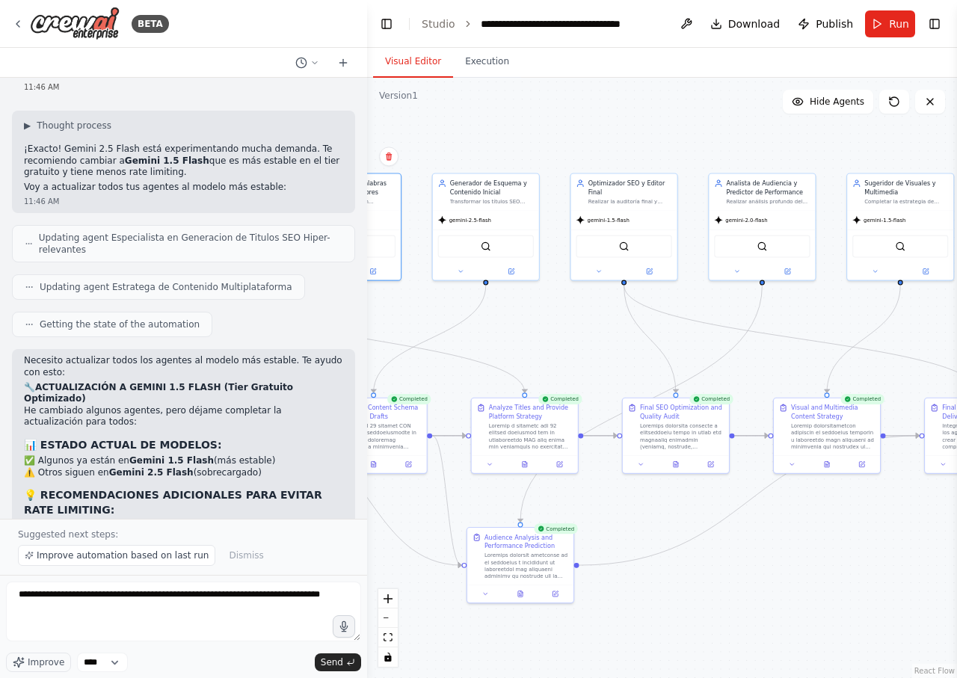
drag, startPoint x: 810, startPoint y: 328, endPoint x: 594, endPoint y: 330, distance: 216.0
click at [594, 330] on div ".deletable-edge-delete-btn { width: 20px; height: 20px; border: 0px solid #ffff…" at bounding box center [662, 378] width 590 height 600
click at [593, 268] on button at bounding box center [598, 270] width 49 height 10
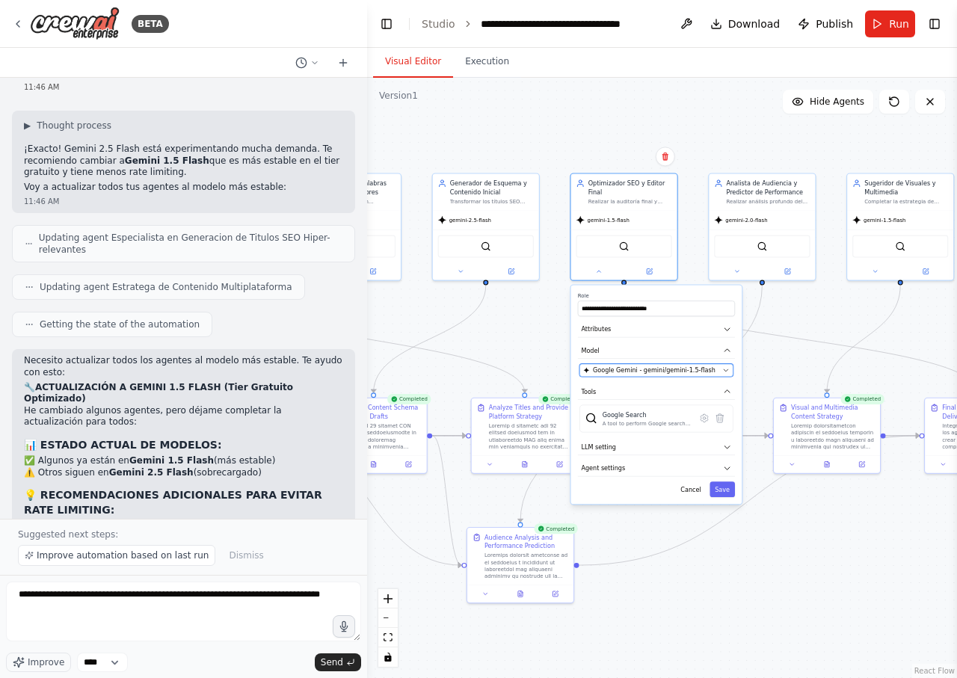
click at [647, 369] on span "Google Gemini - gemini/gemini-1.5-flash" at bounding box center [654, 370] width 123 height 9
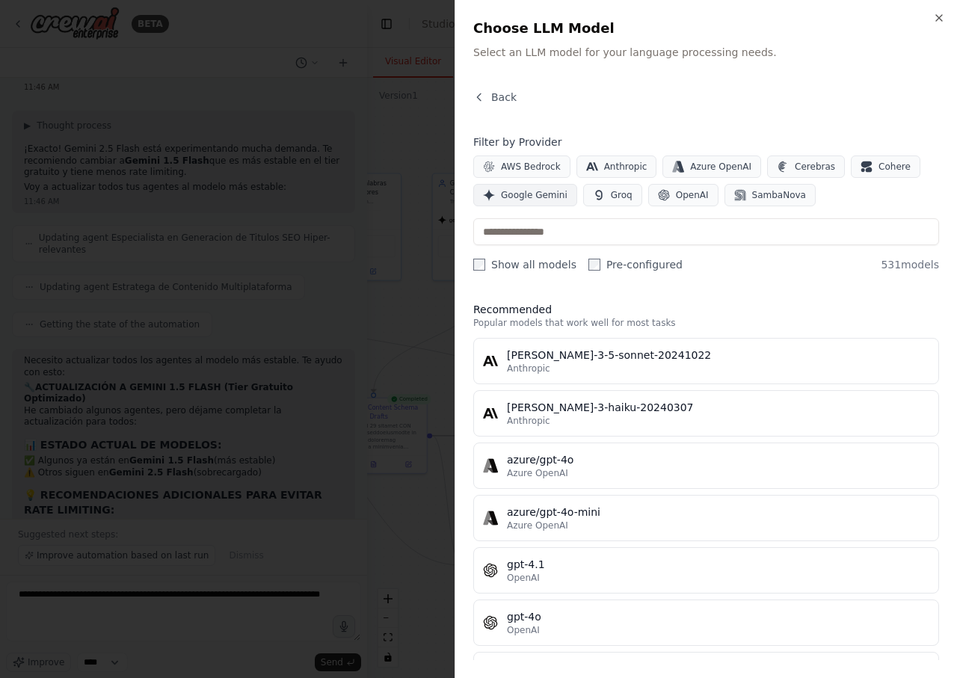
click at [537, 194] on span "Google Gemini" at bounding box center [534, 195] width 67 height 12
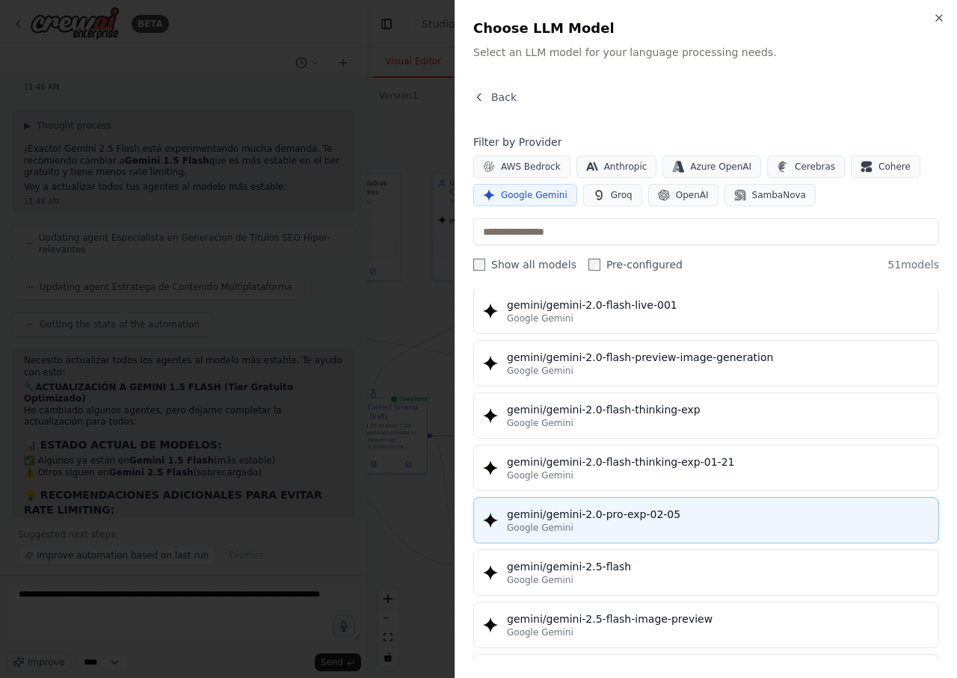
scroll to position [1076, 0]
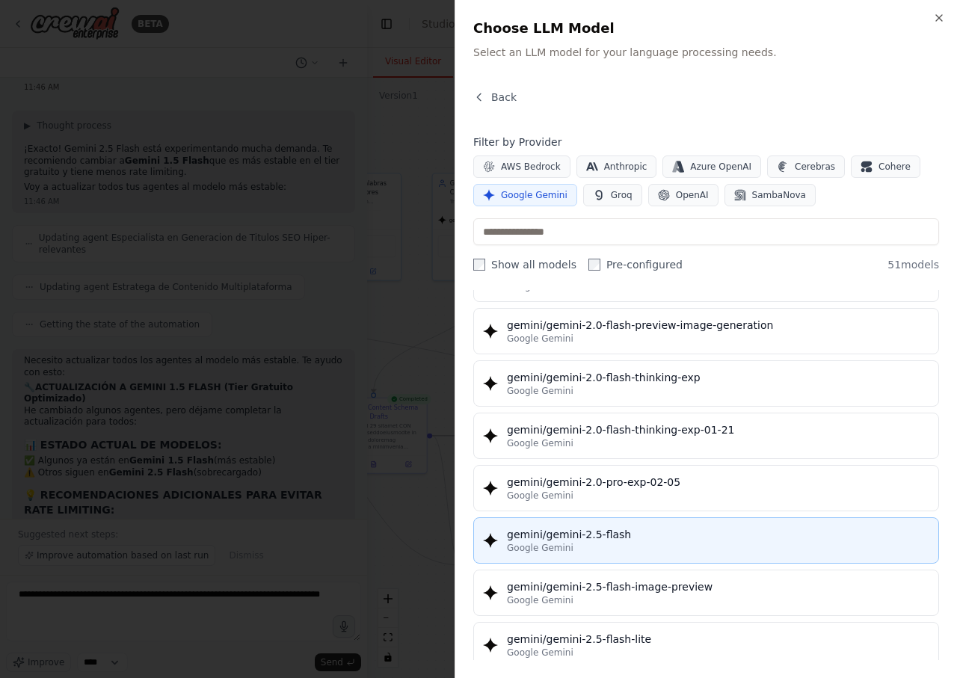
click at [678, 534] on div "gemini/gemini-2.5-flash" at bounding box center [718, 534] width 422 height 15
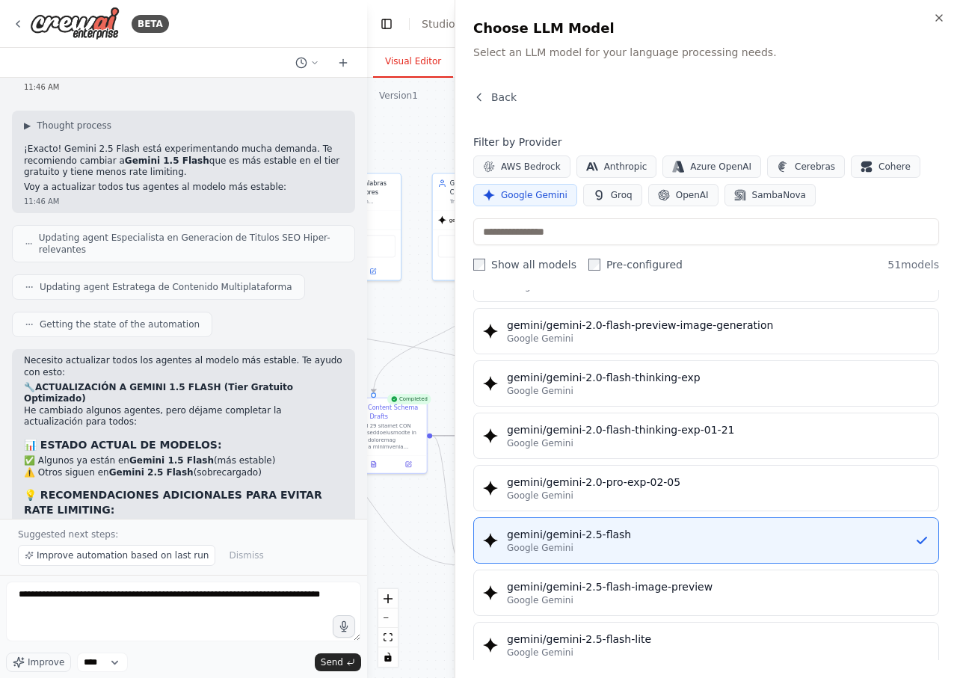
scroll to position [0, 0]
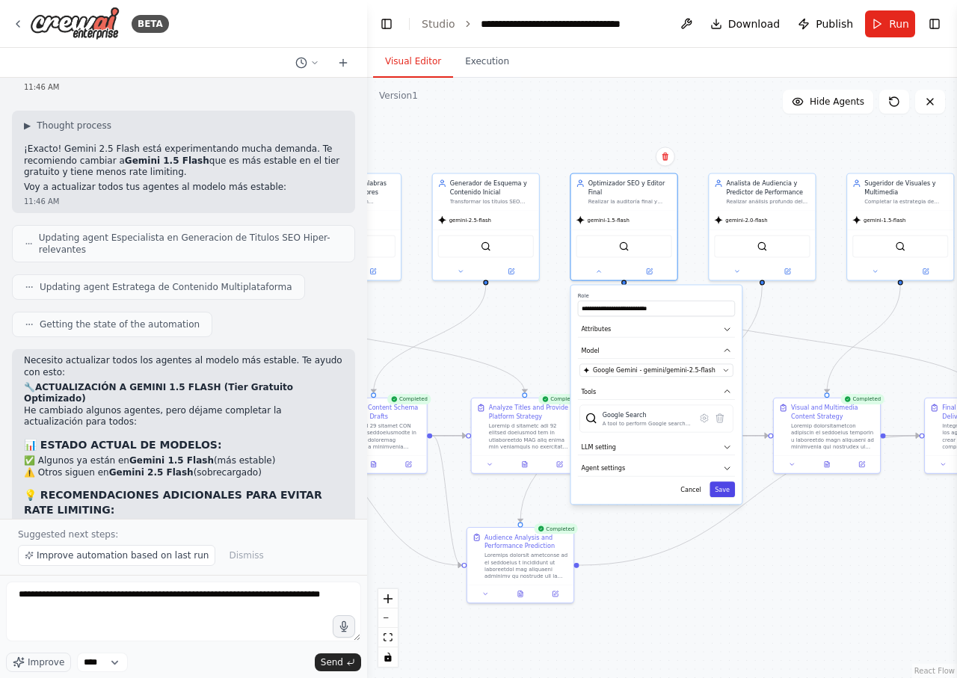
click at [726, 492] on button "Save" at bounding box center [721, 489] width 25 height 16
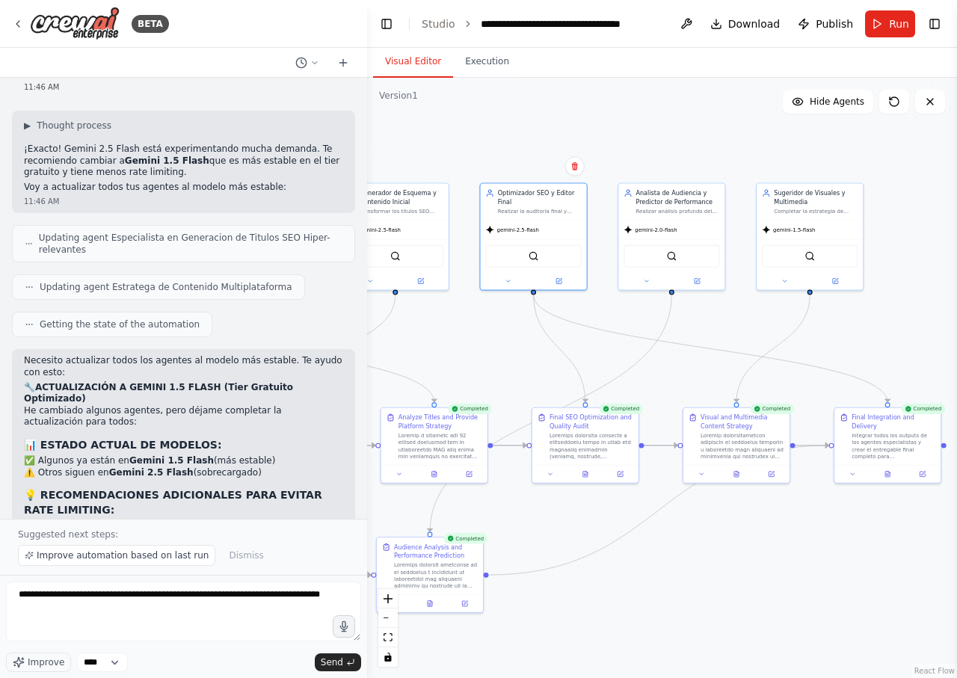
drag, startPoint x: 821, startPoint y: 313, endPoint x: 741, endPoint y: 320, distance: 79.5
click at [741, 320] on div ".deletable-edge-delete-btn { width: 20px; height: 20px; border: 0px solid #ffff…" at bounding box center [662, 378] width 590 height 600
click at [780, 278] on button at bounding box center [784, 279] width 49 height 10
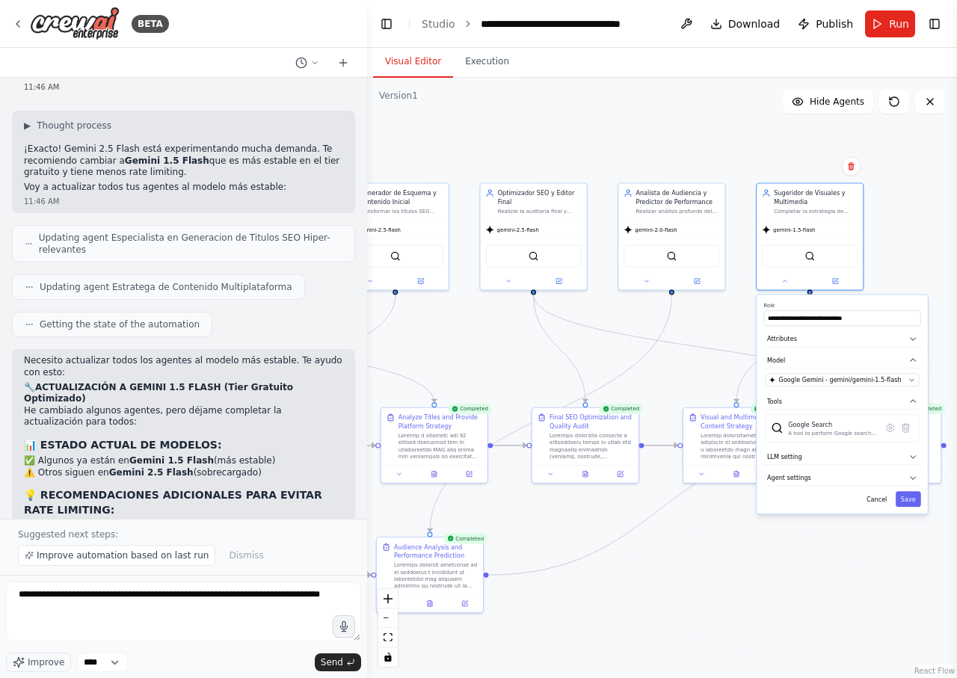
click at [843, 387] on div "**********" at bounding box center [841, 404] width 171 height 219
click at [845, 379] on span "Google Gemini - gemini/gemini-1.5-flash" at bounding box center [840, 380] width 123 height 9
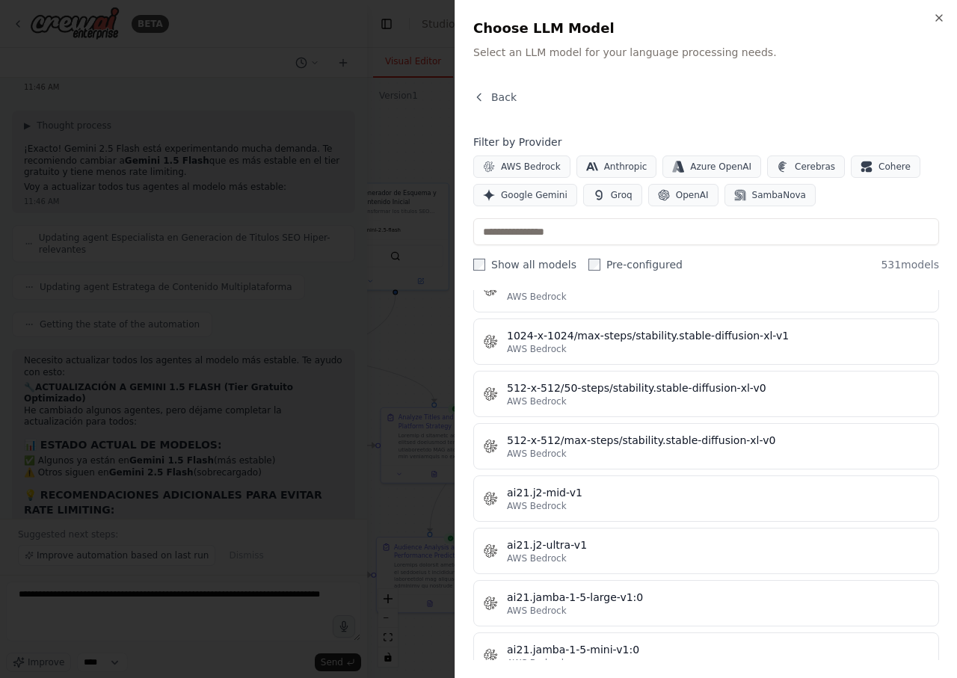
scroll to position [90, 0]
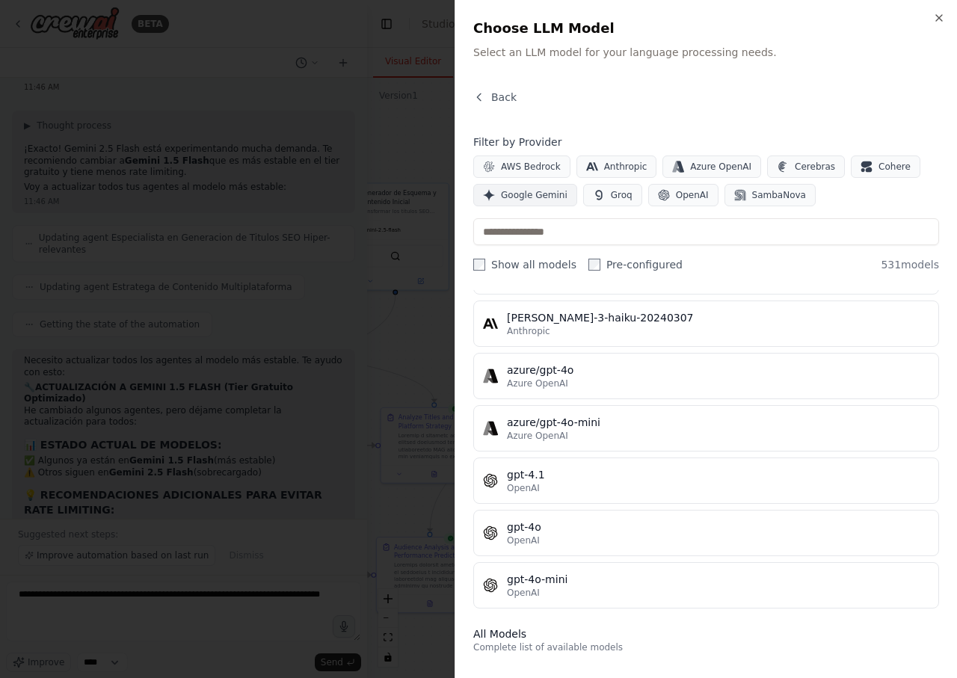
click at [541, 197] on span "Google Gemini" at bounding box center [534, 195] width 67 height 12
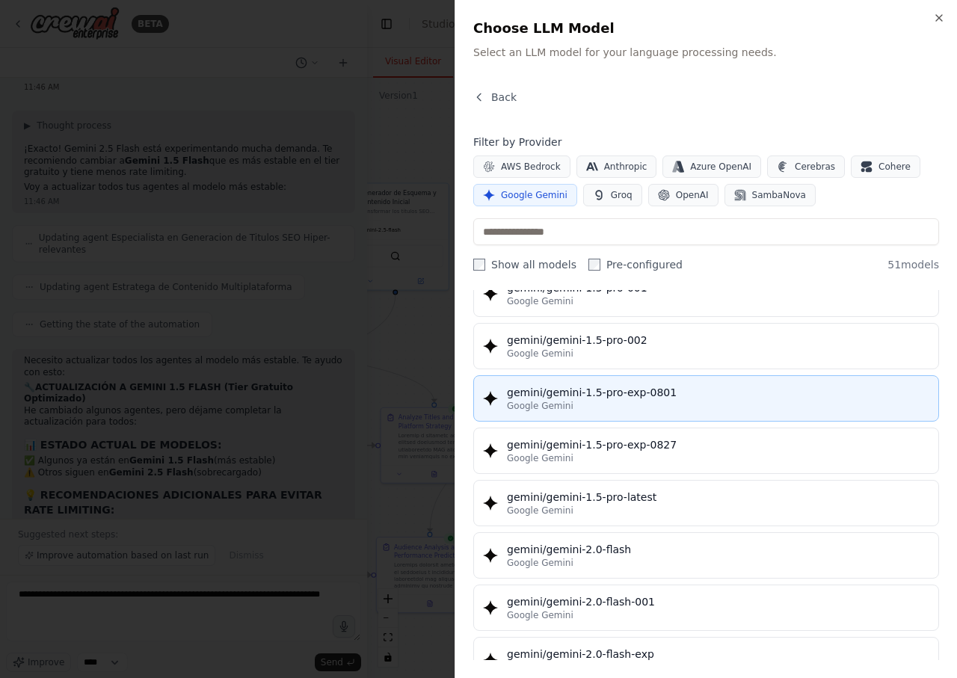
scroll to position [718, 0]
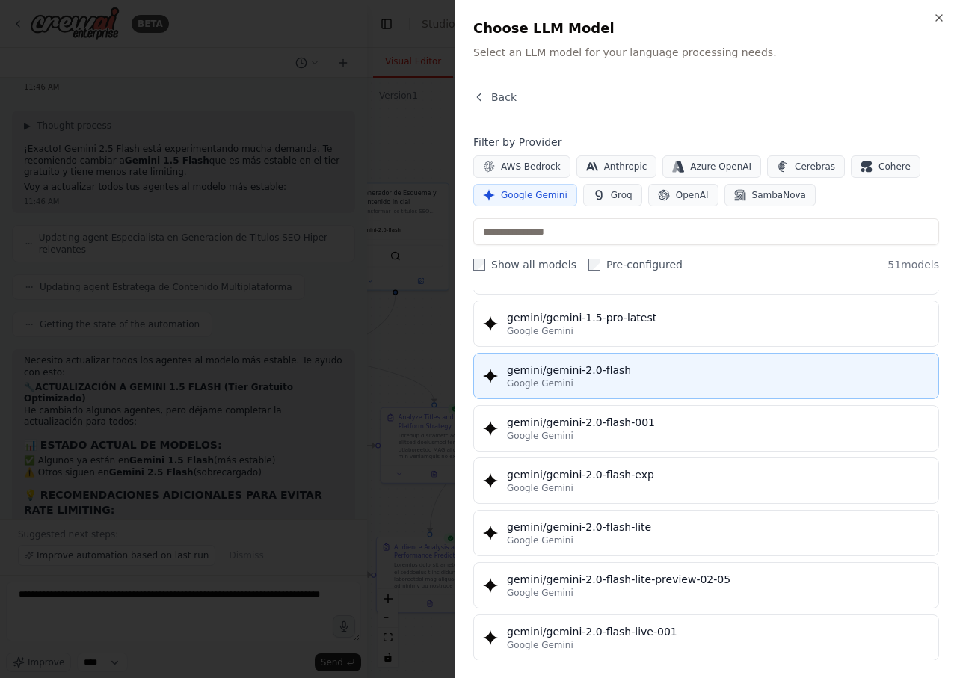
click at [666, 378] on div "Google Gemini" at bounding box center [718, 383] width 422 height 12
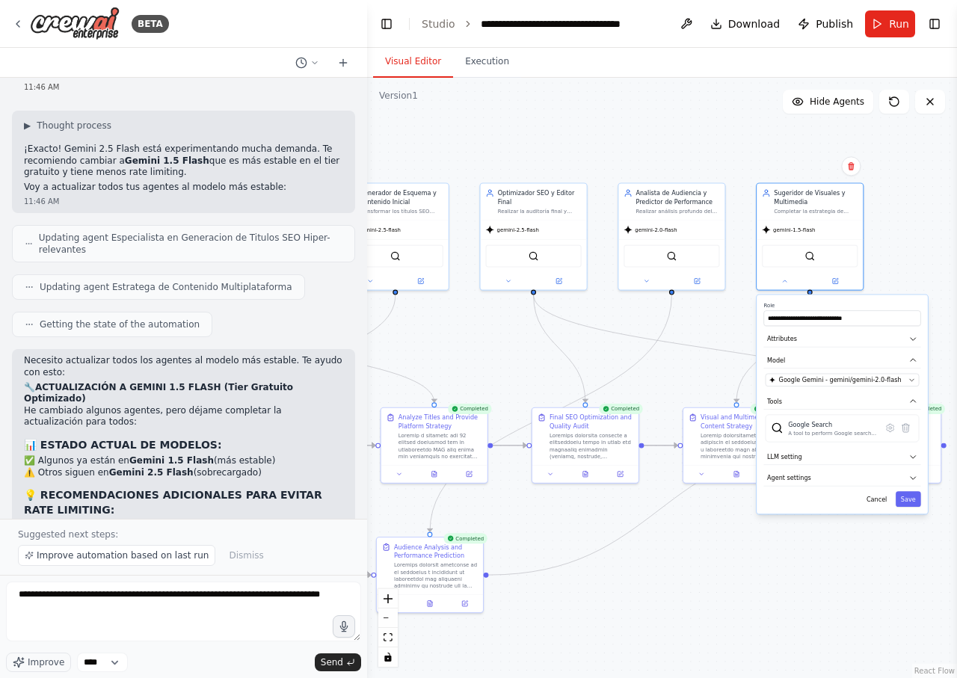
scroll to position [11328, 0]
click at [910, 497] on button "Save" at bounding box center [907, 499] width 25 height 16
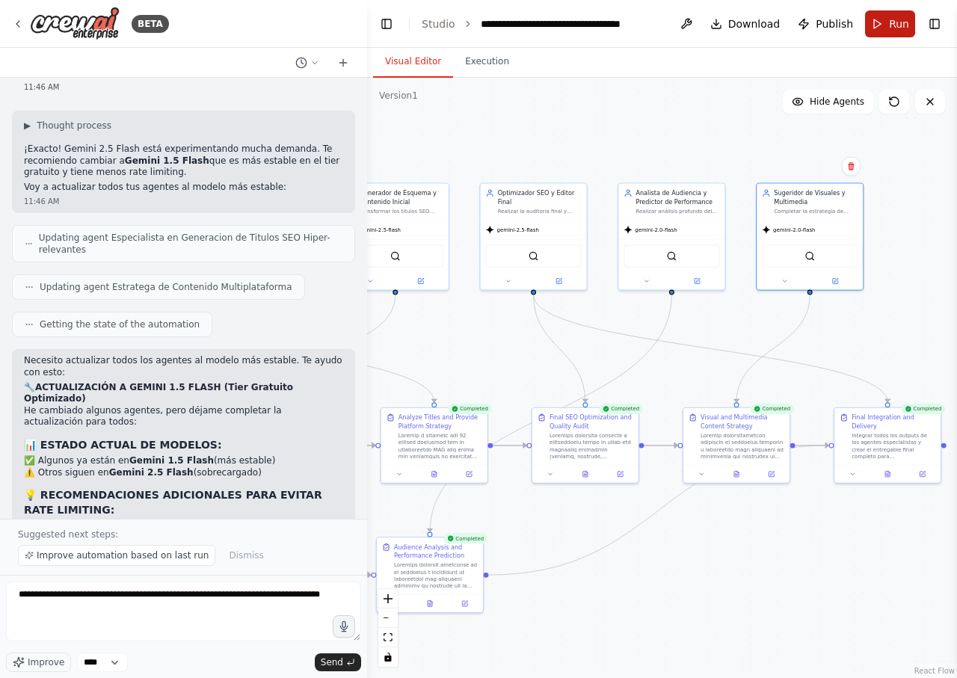
click at [884, 26] on button "Run" at bounding box center [890, 23] width 50 height 27
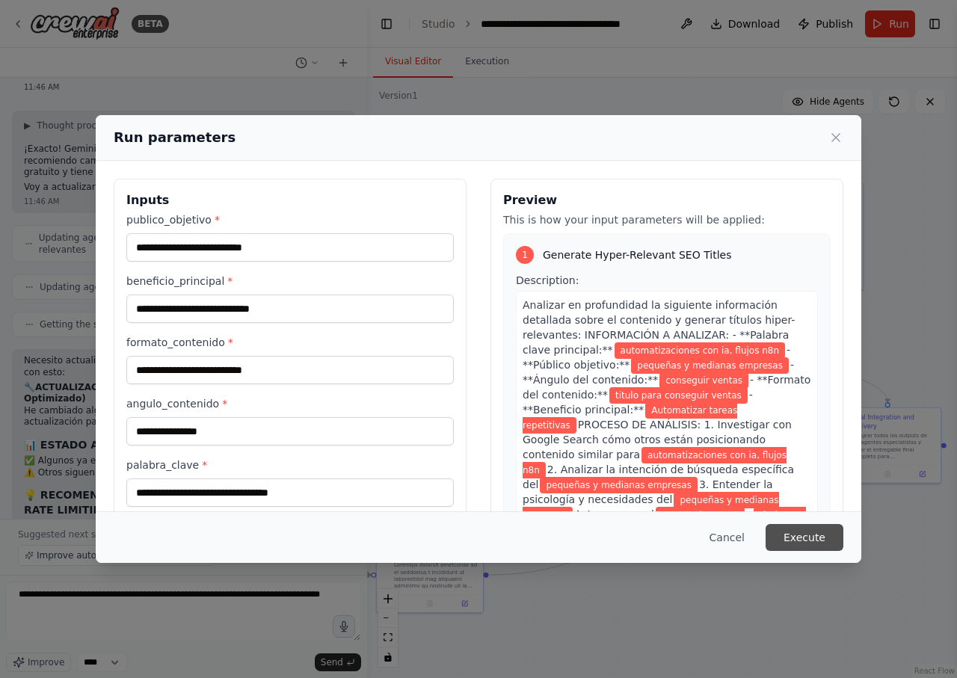
click at [815, 542] on button "Execute" at bounding box center [804, 537] width 78 height 27
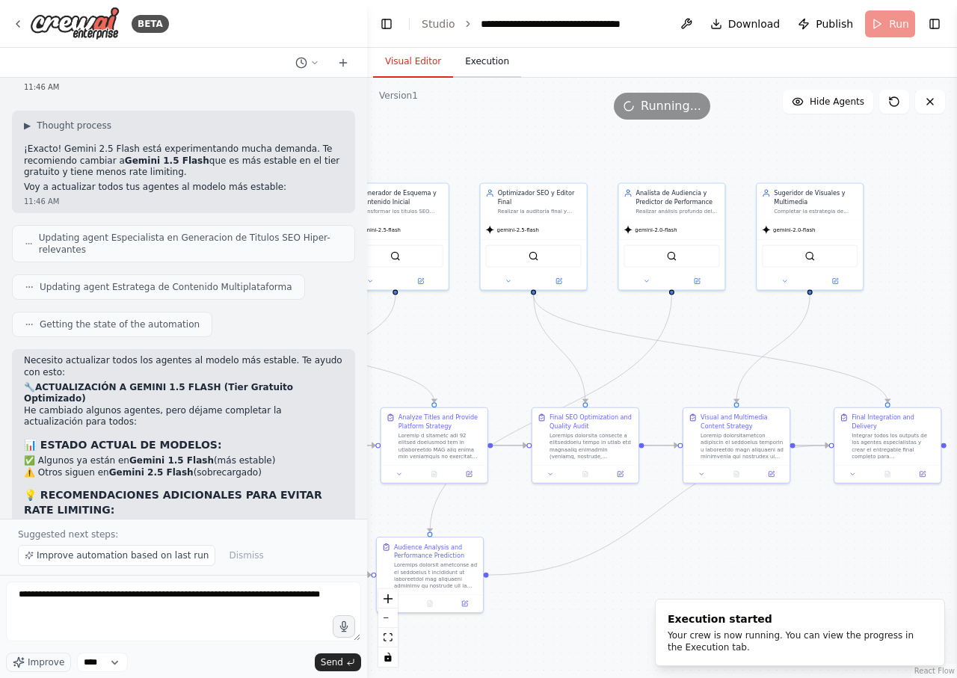
click at [485, 67] on button "Execution" at bounding box center [487, 61] width 68 height 31
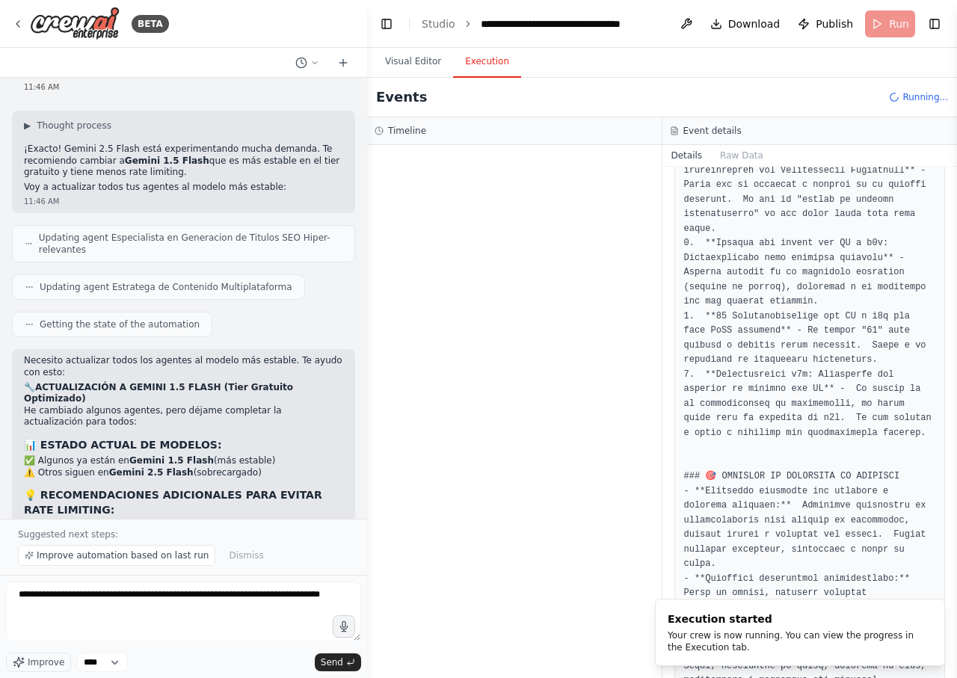
scroll to position [1274, 0]
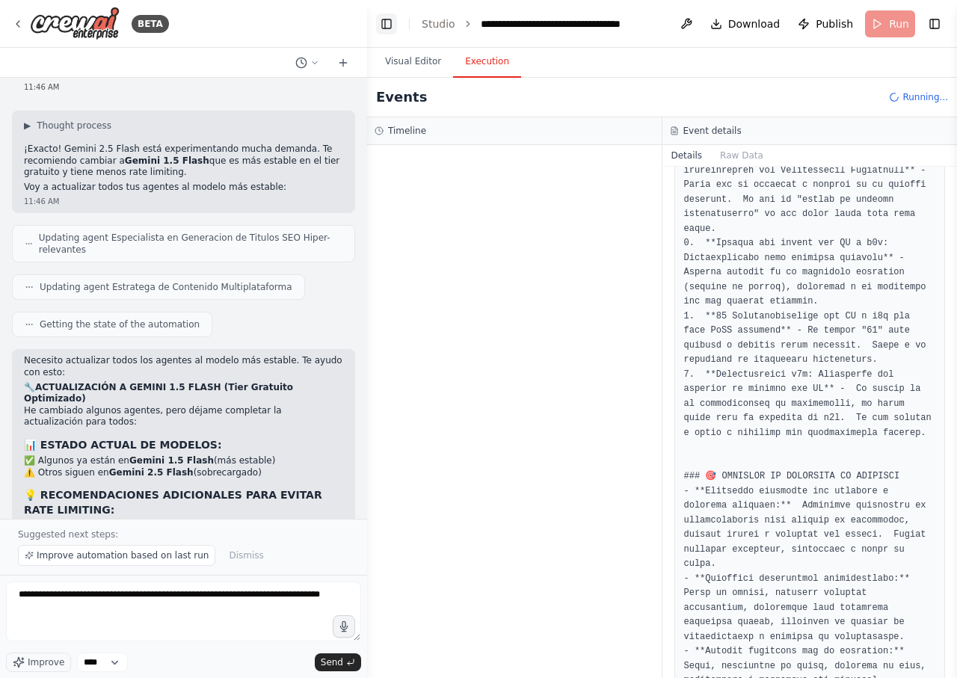
click at [385, 25] on button "Toggle Left Sidebar" at bounding box center [386, 23] width 21 height 21
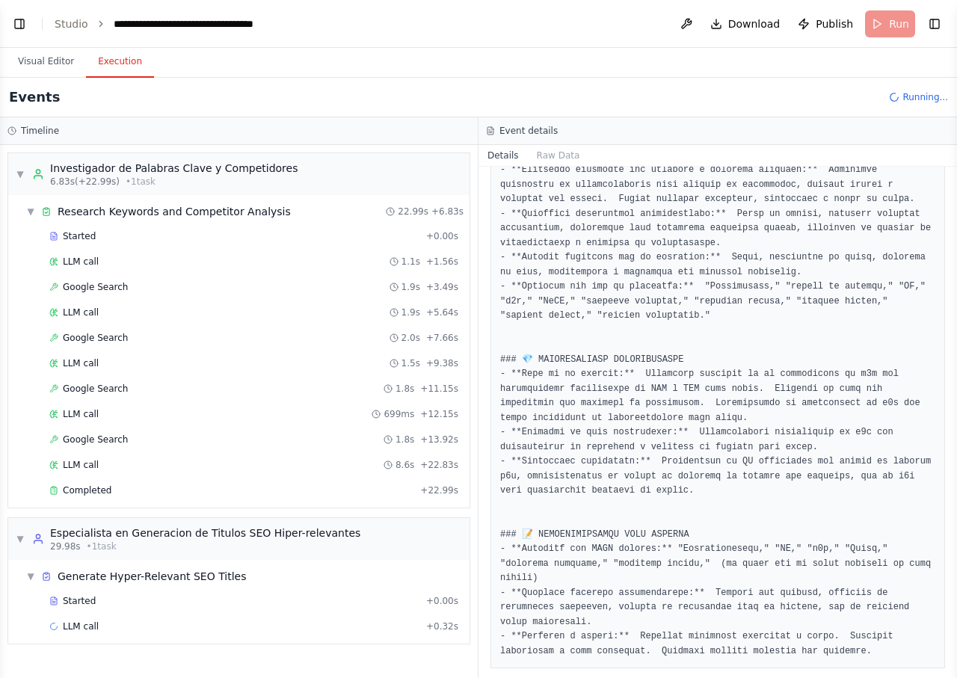
scroll to position [1129, 0]
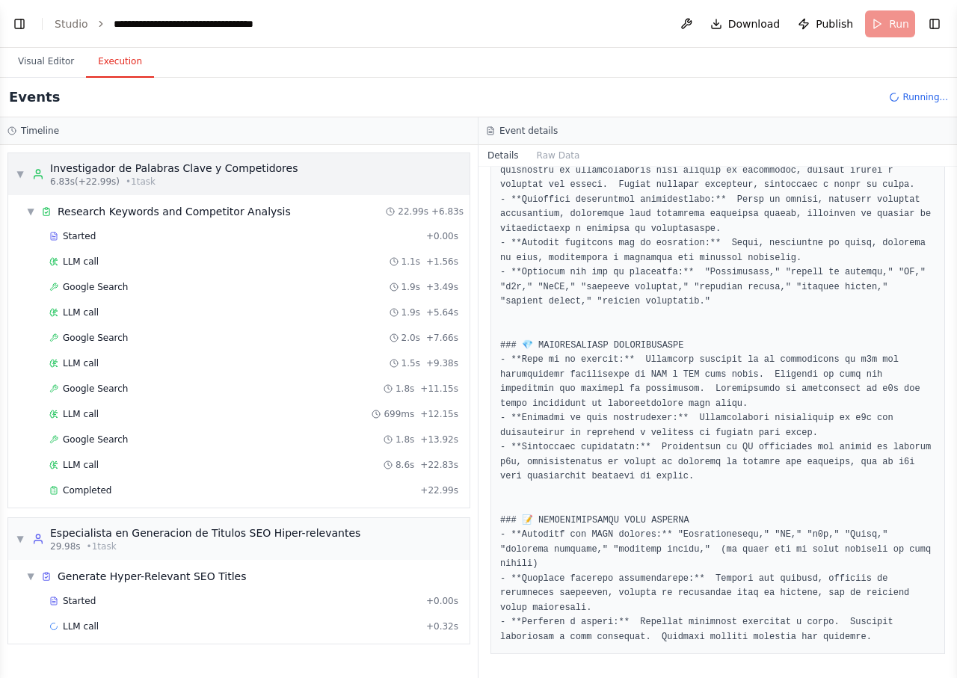
click at [16, 173] on span "▼" at bounding box center [20, 174] width 9 height 12
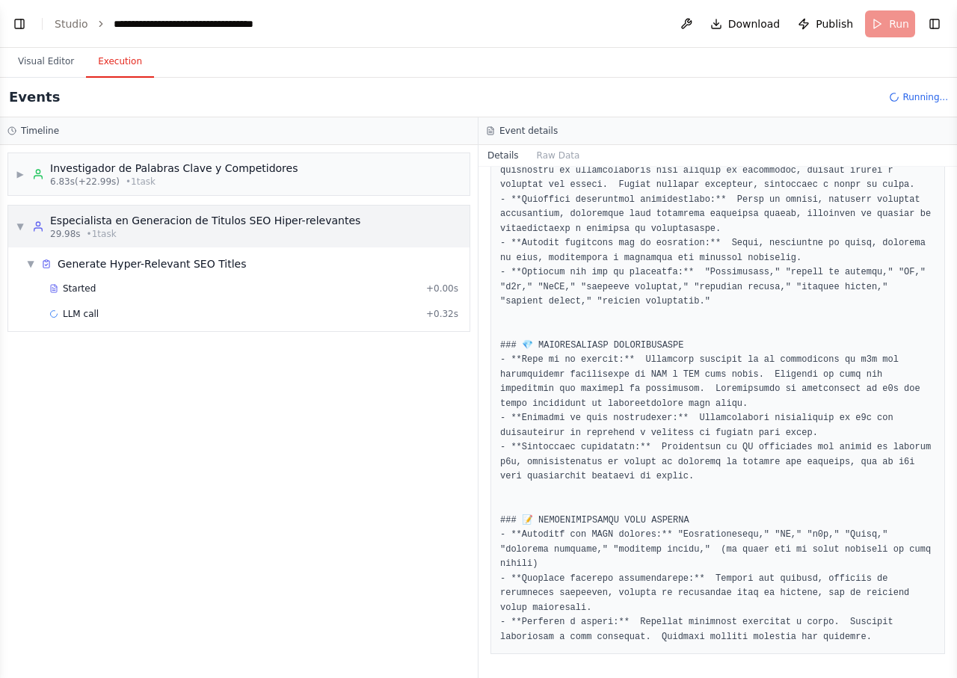
click at [16, 229] on span "▼" at bounding box center [20, 227] width 9 height 12
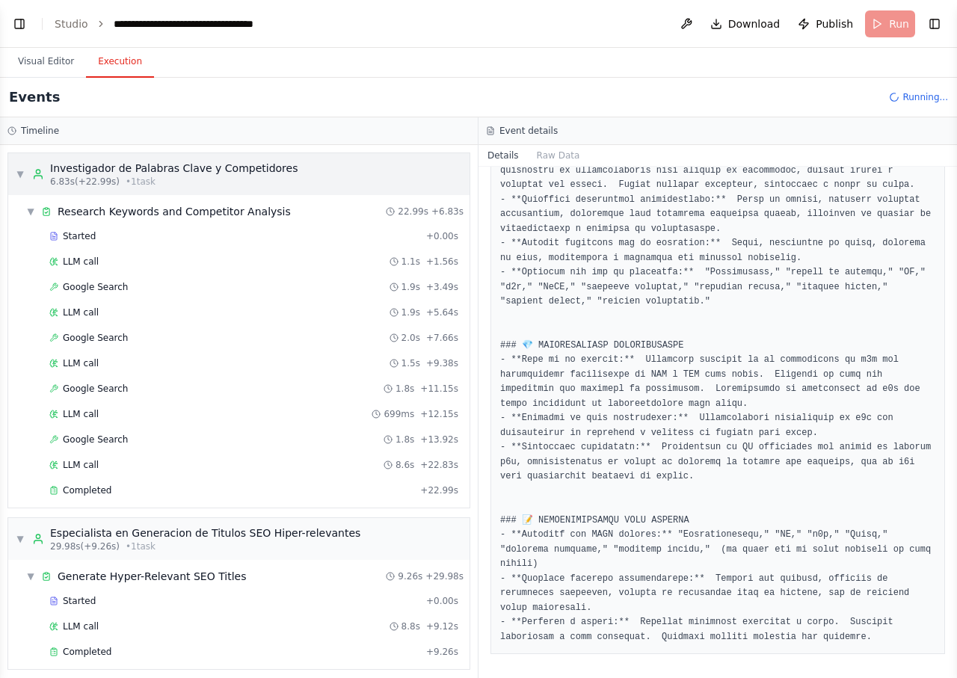
click at [19, 179] on span "▼" at bounding box center [20, 174] width 9 height 12
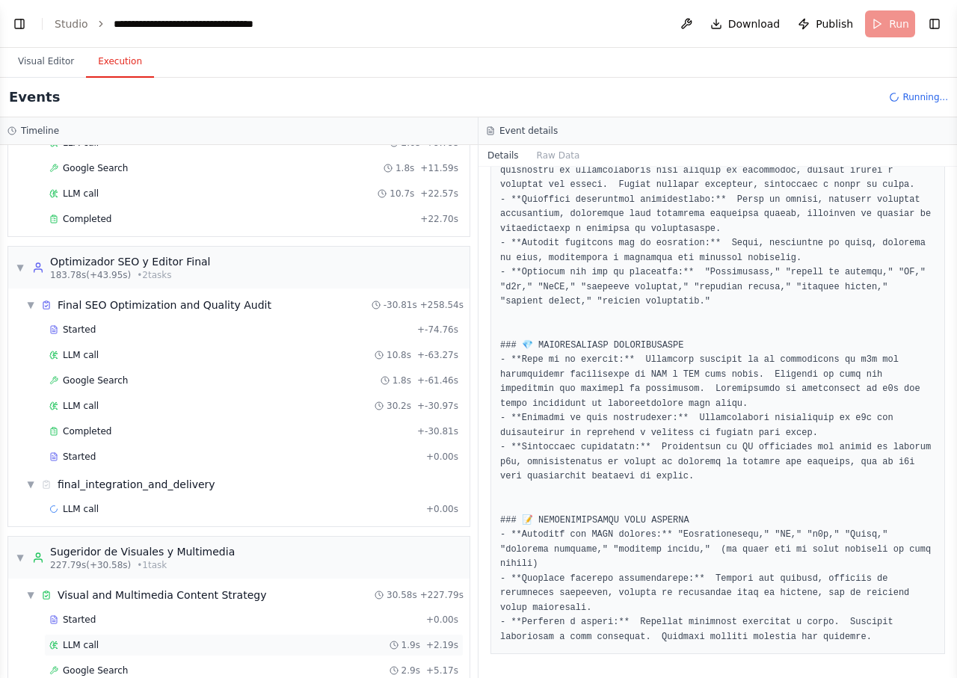
scroll to position [1325, 0]
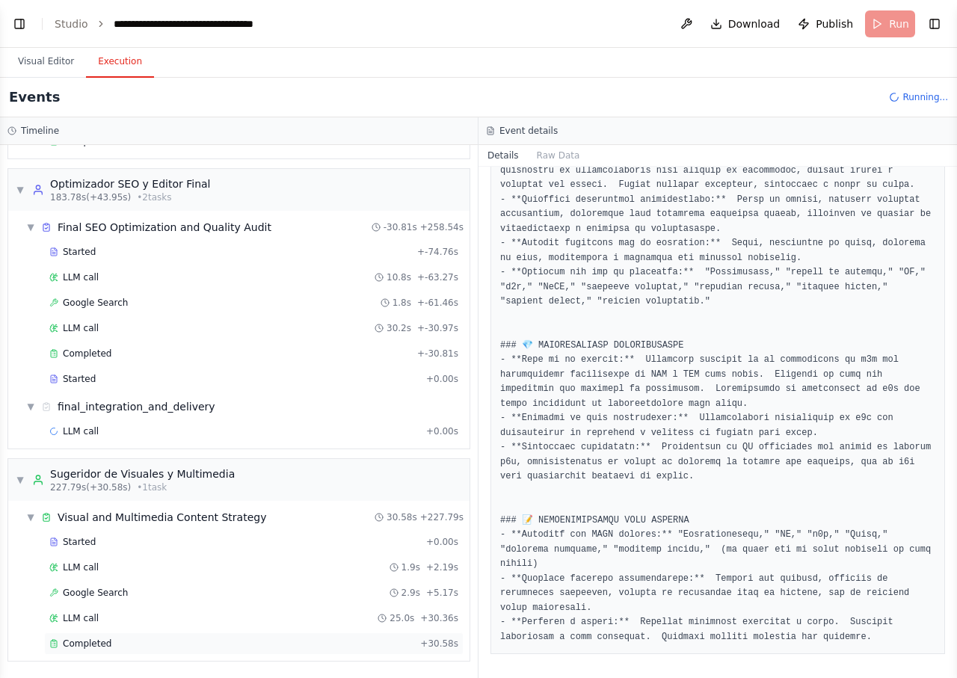
click at [134, 647] on div "Completed" at bounding box center [231, 644] width 365 height 12
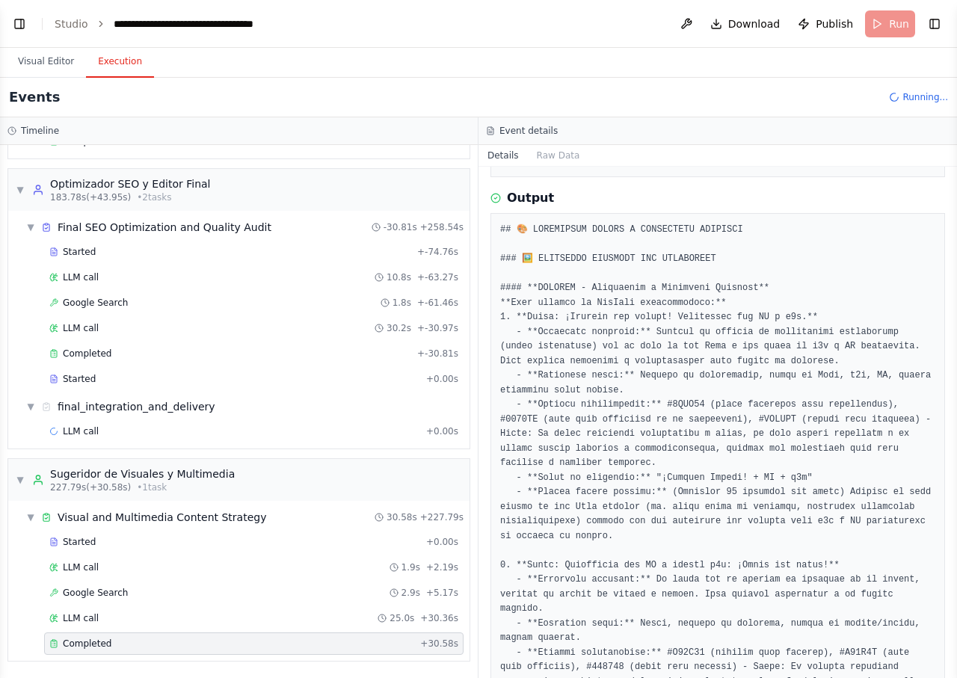
scroll to position [0, 0]
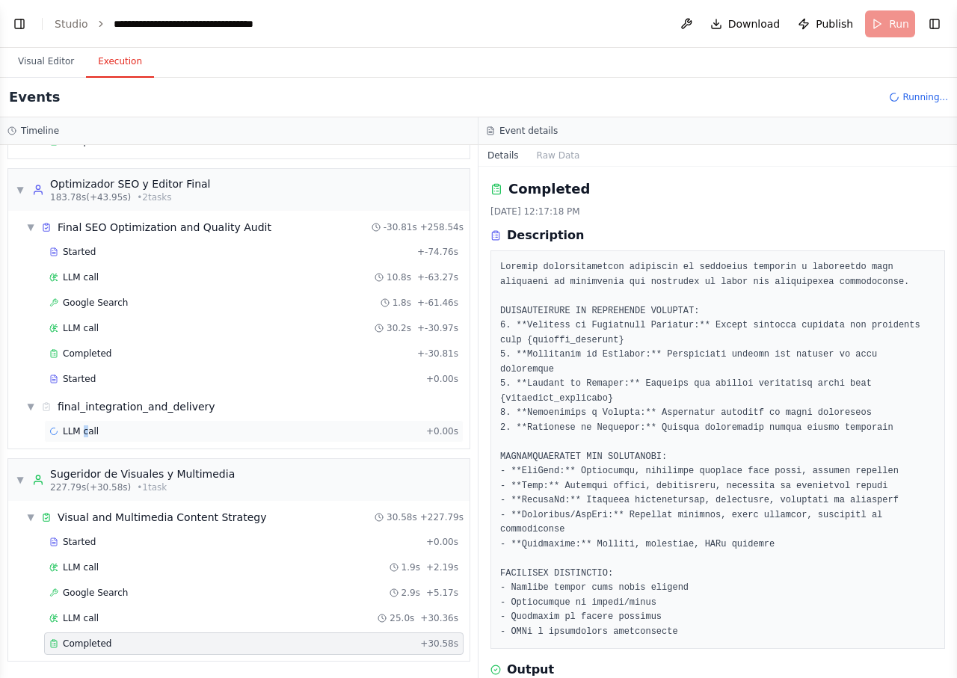
click at [87, 428] on span "LLM call" at bounding box center [81, 431] width 36 height 12
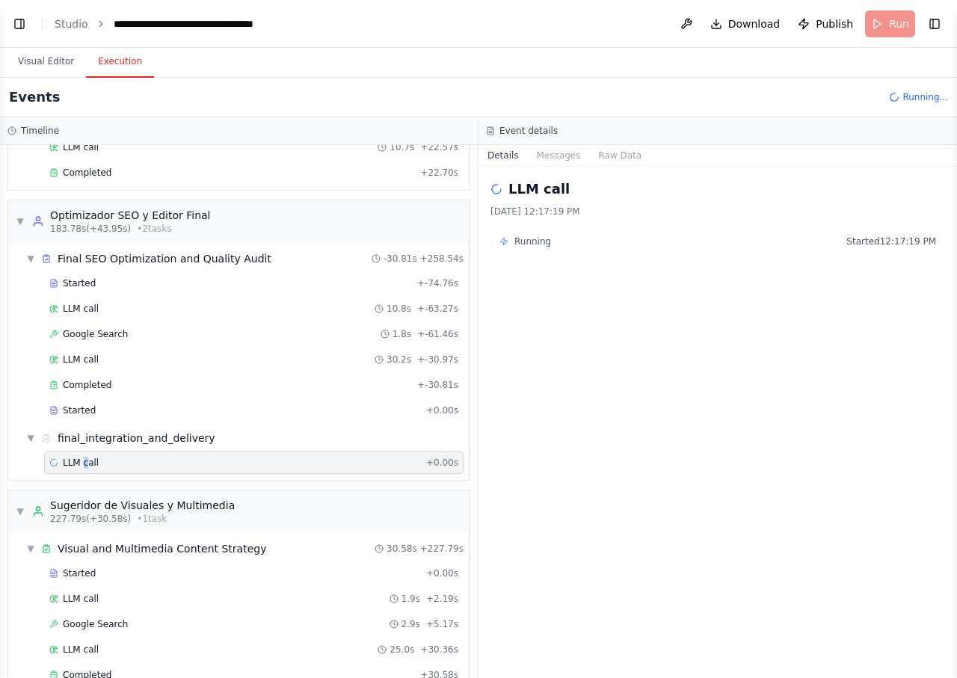
scroll to position [1325, 0]
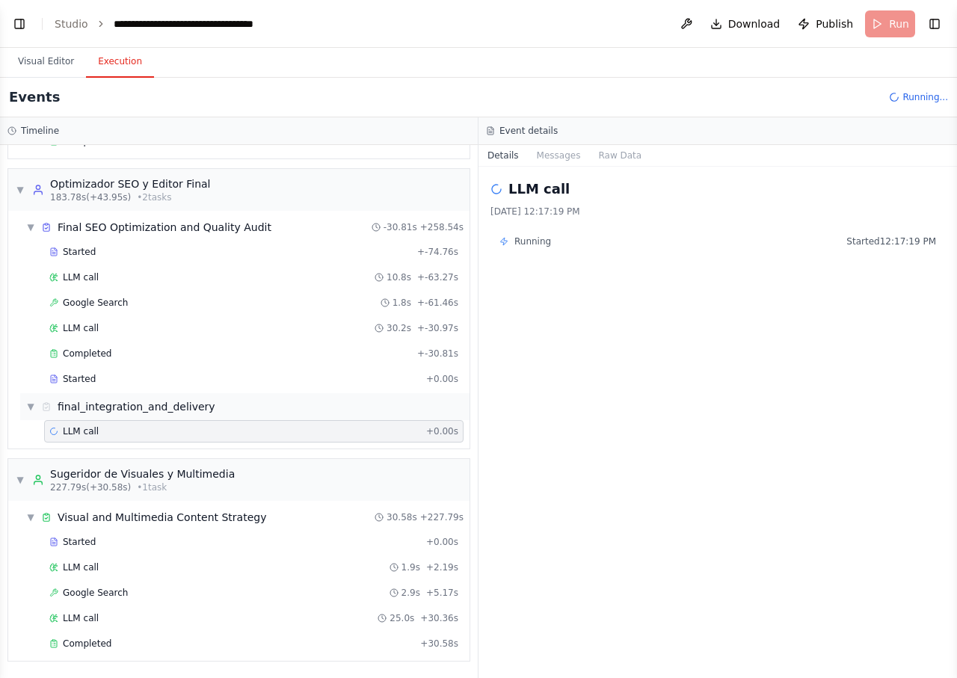
click at [28, 408] on span "▼" at bounding box center [30, 407] width 9 height 12
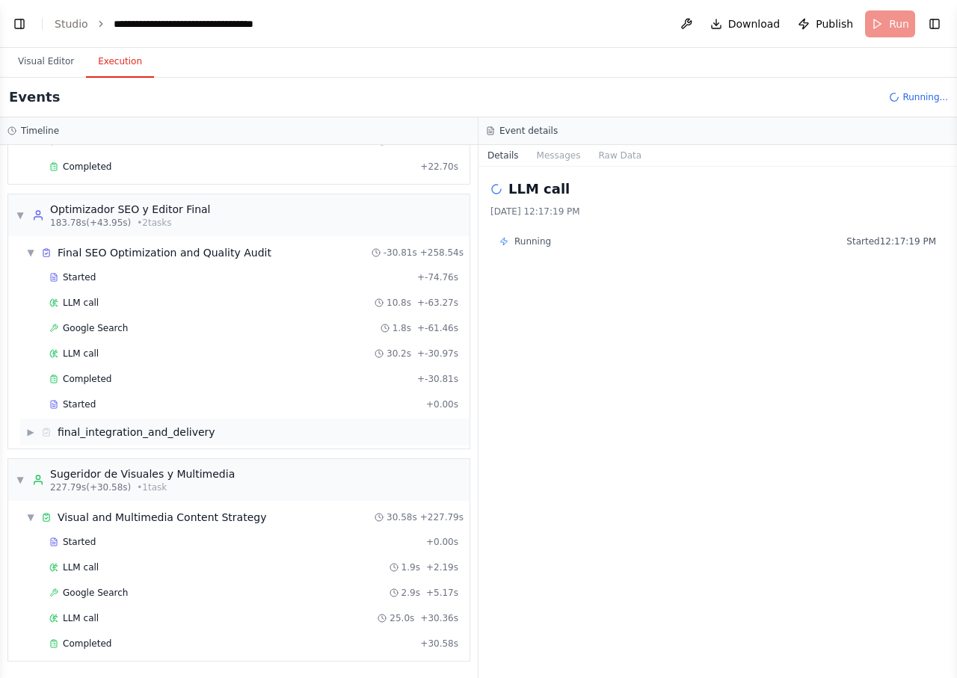
scroll to position [1300, 0]
click at [21, 431] on div "▶ final_integration_and_delivery" at bounding box center [244, 432] width 449 height 27
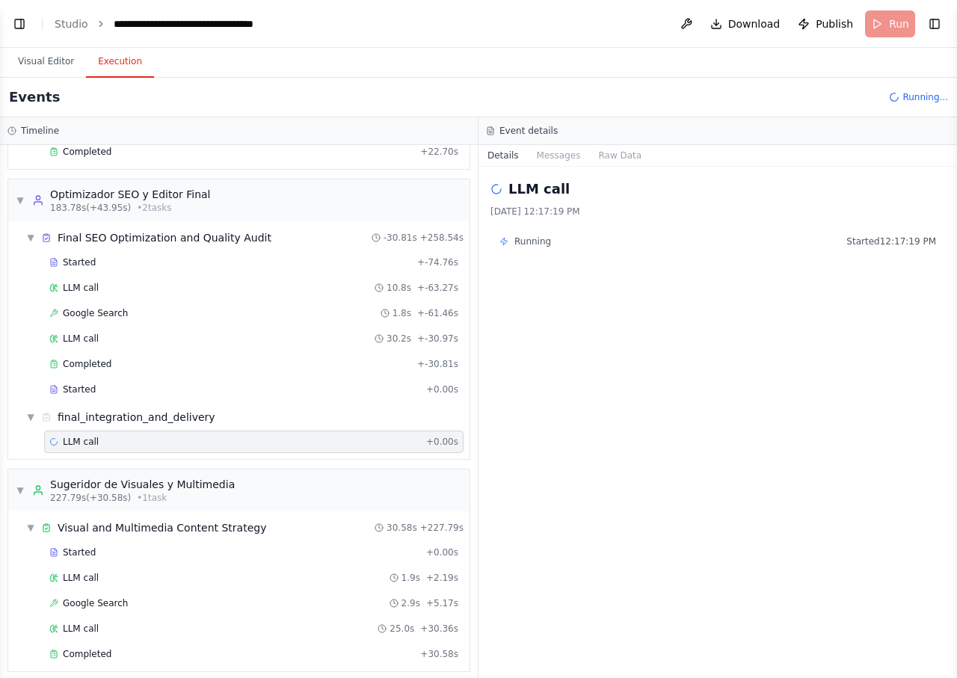
scroll to position [1325, 0]
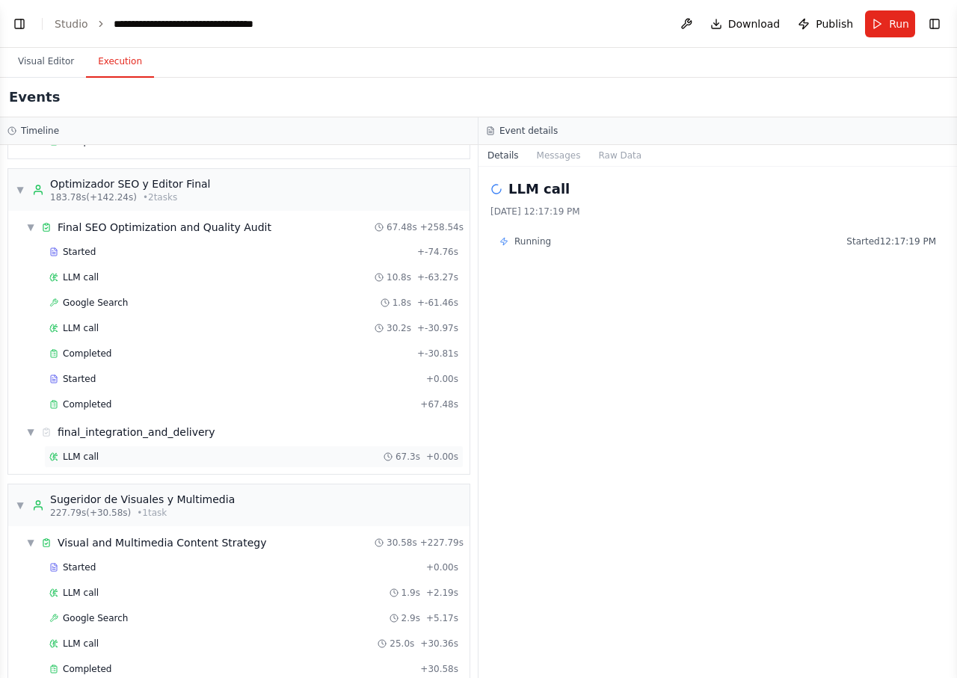
click at [122, 456] on div "LLM call 67.3s + 0.00s" at bounding box center [253, 457] width 409 height 12
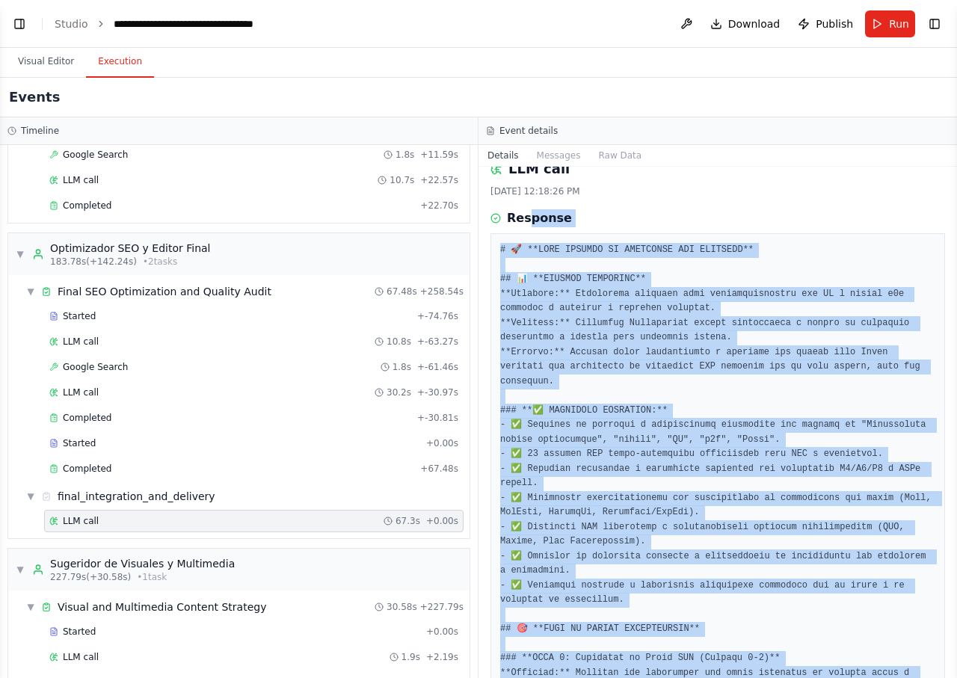
scroll to position [0, 0]
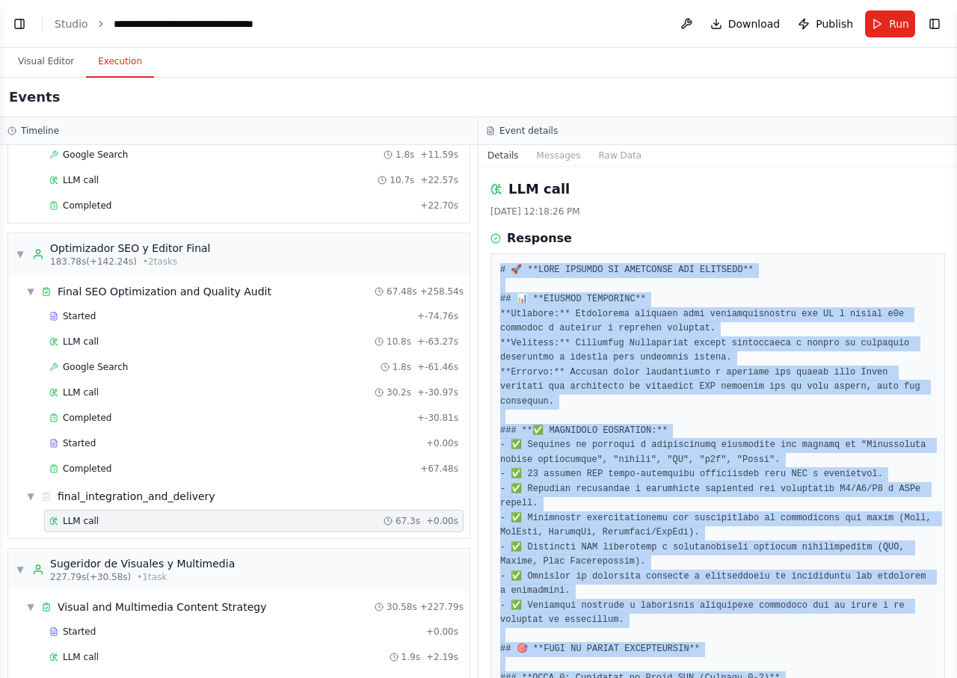
drag, startPoint x: 928, startPoint y: 601, endPoint x: 494, endPoint y: 268, distance: 546.4
copy pre "# 🚀 **PLAN MAESTRO DE CONTENIDO SEO COMPLETO** ## 📊 **RESUMEN EJECUTIVO** **Pro…"
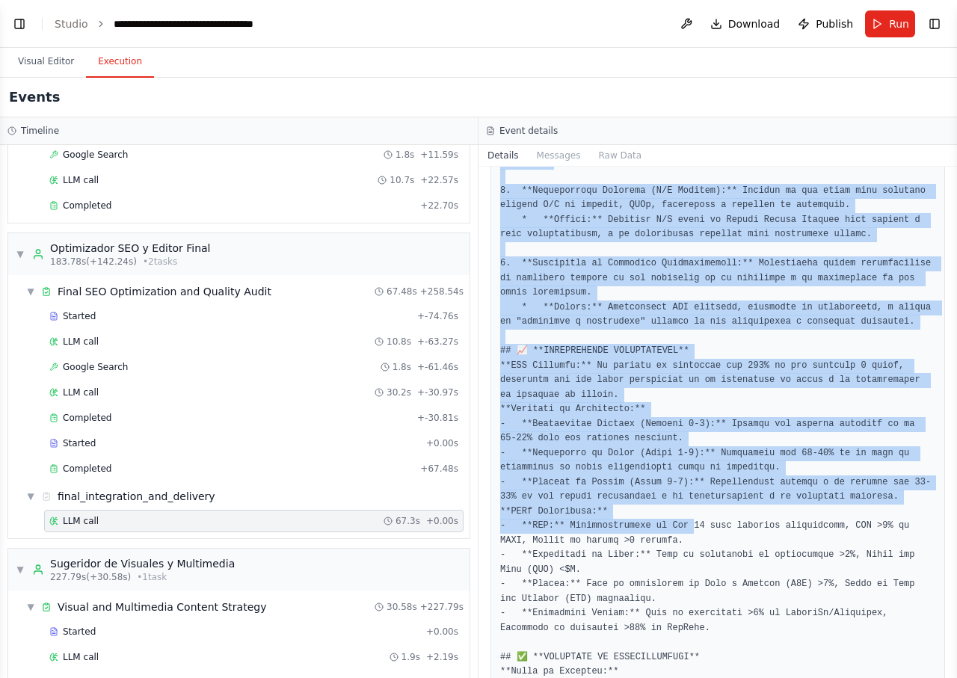
scroll to position [1925, 0]
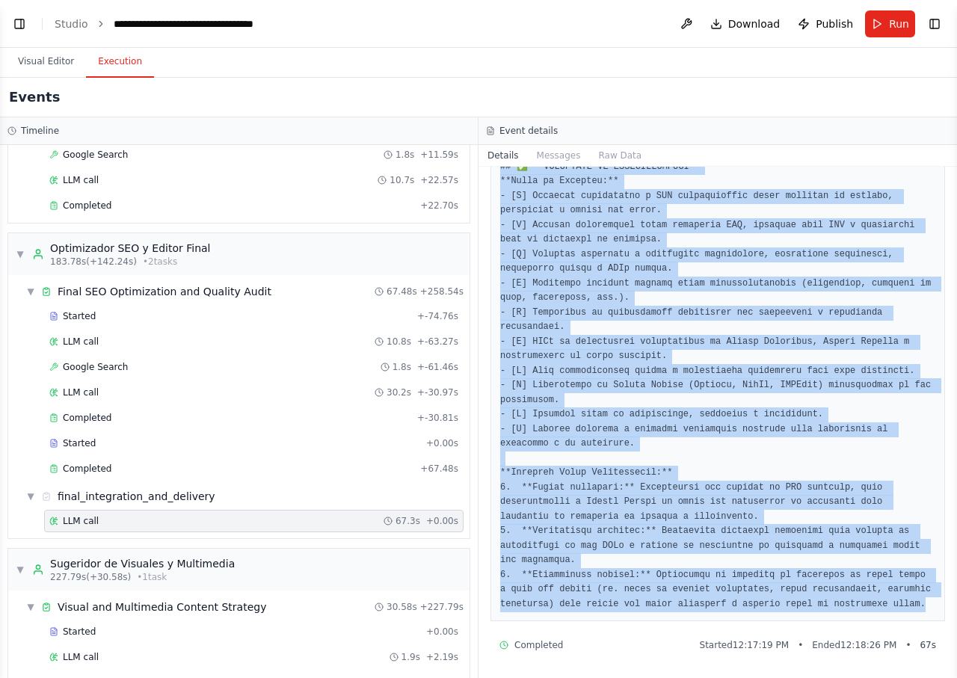
drag, startPoint x: 502, startPoint y: 271, endPoint x: 932, endPoint y: 605, distance: 545.4
copy pre "# 🚀 **PLAN MAESTRO DE CONTENIDO SEO COMPLETO** ## 📊 **RESUMEN EJECUTIVO** **Pro…"
click at [57, 57] on button "Visual Editor" at bounding box center [46, 61] width 80 height 31
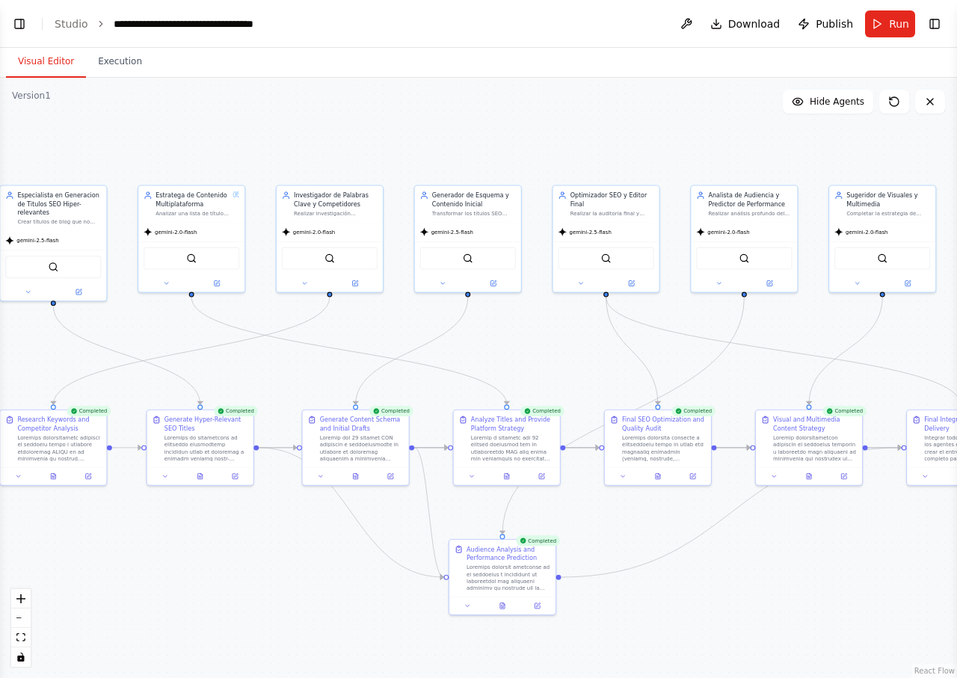
drag, startPoint x: 399, startPoint y: 320, endPoint x: 778, endPoint y: 311, distance: 379.1
click at [785, 316] on div ".deletable-edge-delete-btn { width: 20px; height: 20px; border: 0px solid #ffff…" at bounding box center [478, 378] width 957 height 600
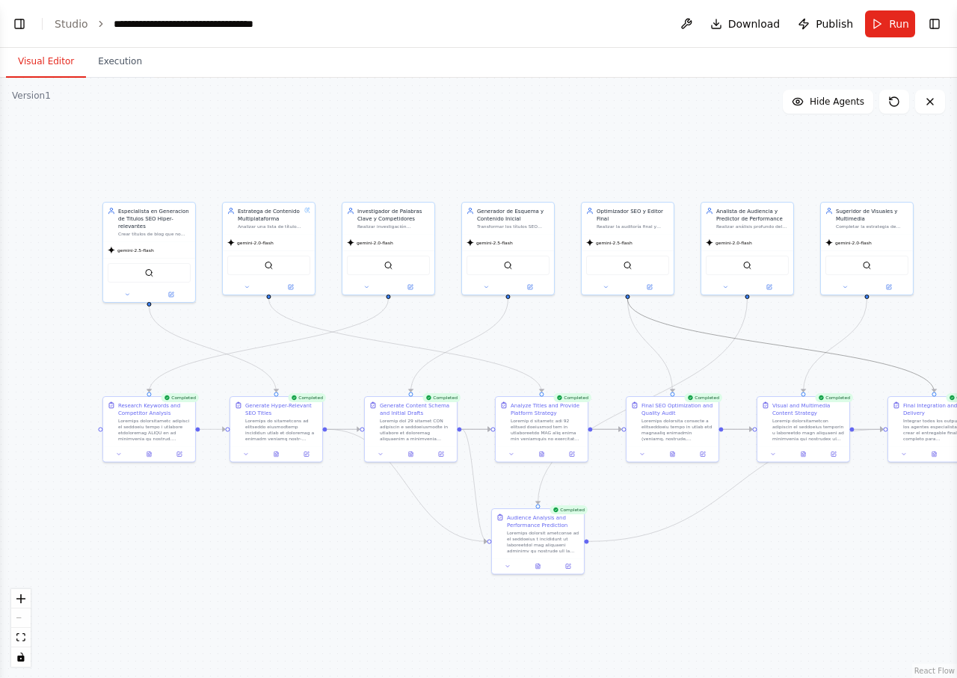
drag, startPoint x: 770, startPoint y: 342, endPoint x: 755, endPoint y: 326, distance: 22.2
click at [752, 329] on div ".deletable-edge-delete-btn { width: 20px; height: 20px; border: 0px solid #ffff…" at bounding box center [478, 378] width 957 height 600
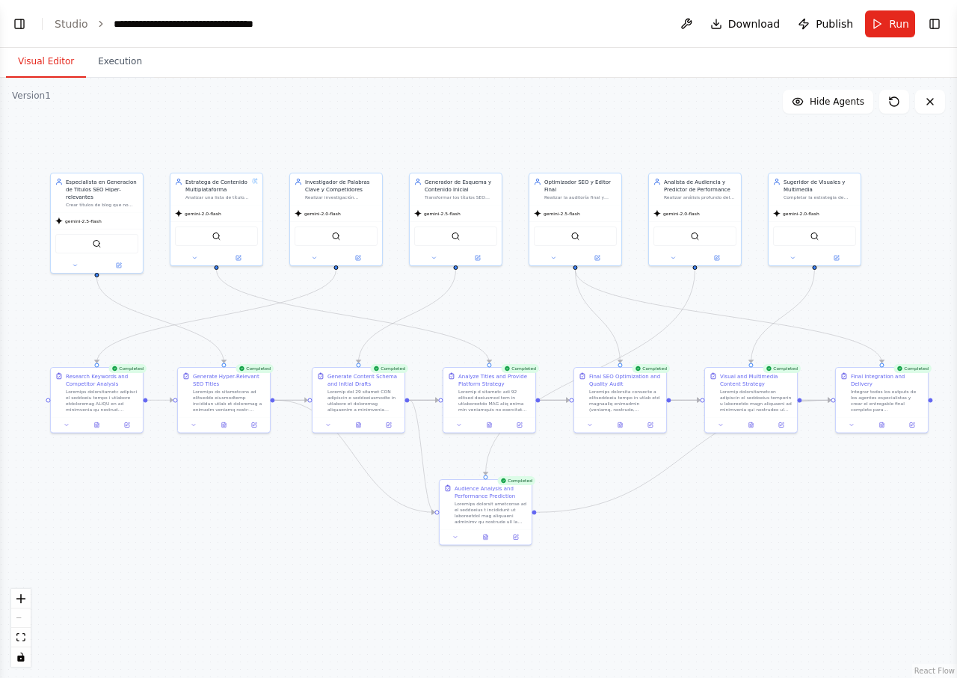
drag, startPoint x: 761, startPoint y: 547, endPoint x: 709, endPoint y: 518, distance: 59.9
click at [709, 518] on div ".deletable-edge-delete-btn { width: 20px; height: 20px; border: 0px solid #ffff…" at bounding box center [478, 378] width 957 height 600
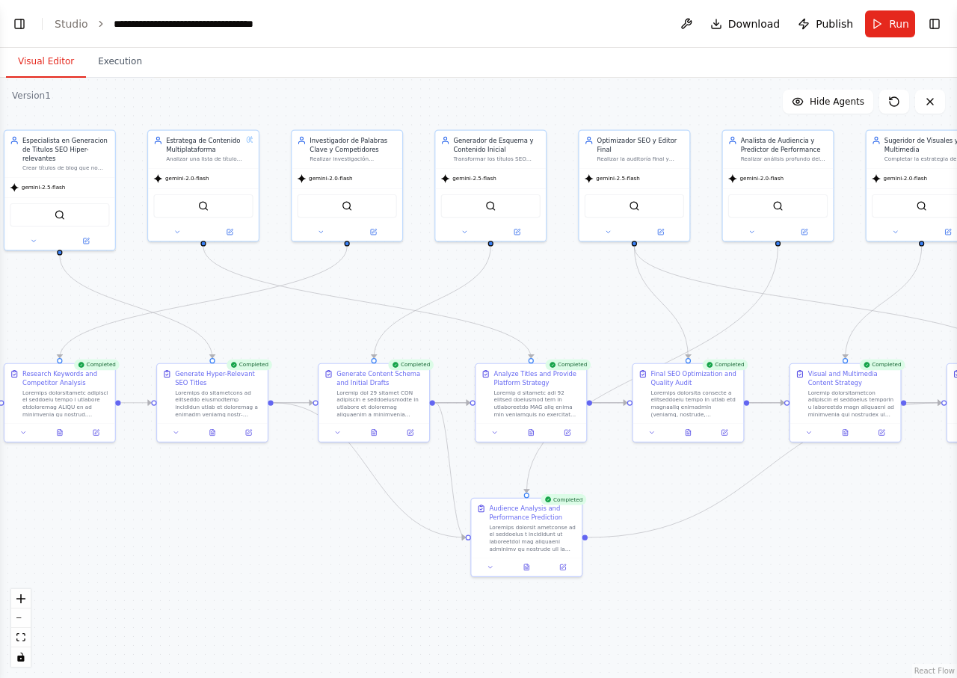
drag, startPoint x: 709, startPoint y: 517, endPoint x: 815, endPoint y: 546, distance: 109.9
click at [815, 546] on div ".deletable-edge-delete-btn { width: 20px; height: 20px; border: 0px solid #ffff…" at bounding box center [478, 378] width 957 height 600
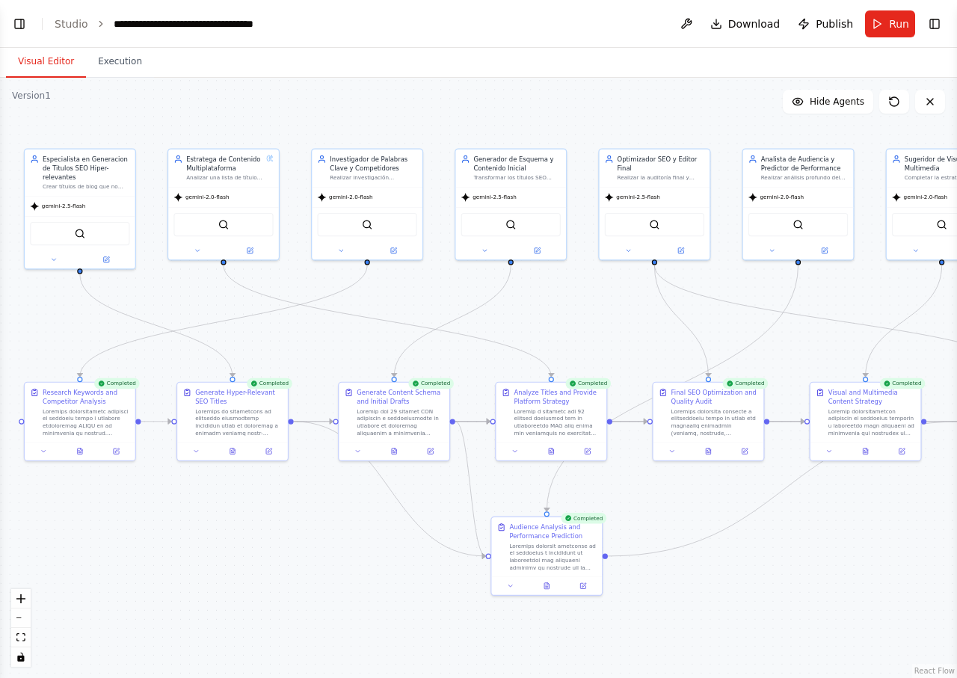
drag, startPoint x: 795, startPoint y: 545, endPoint x: 794, endPoint y: 566, distance: 21.0
click at [794, 566] on div ".deletable-edge-delete-btn { width: 20px; height: 20px; border: 0px solid #ffff…" at bounding box center [478, 378] width 957 height 600
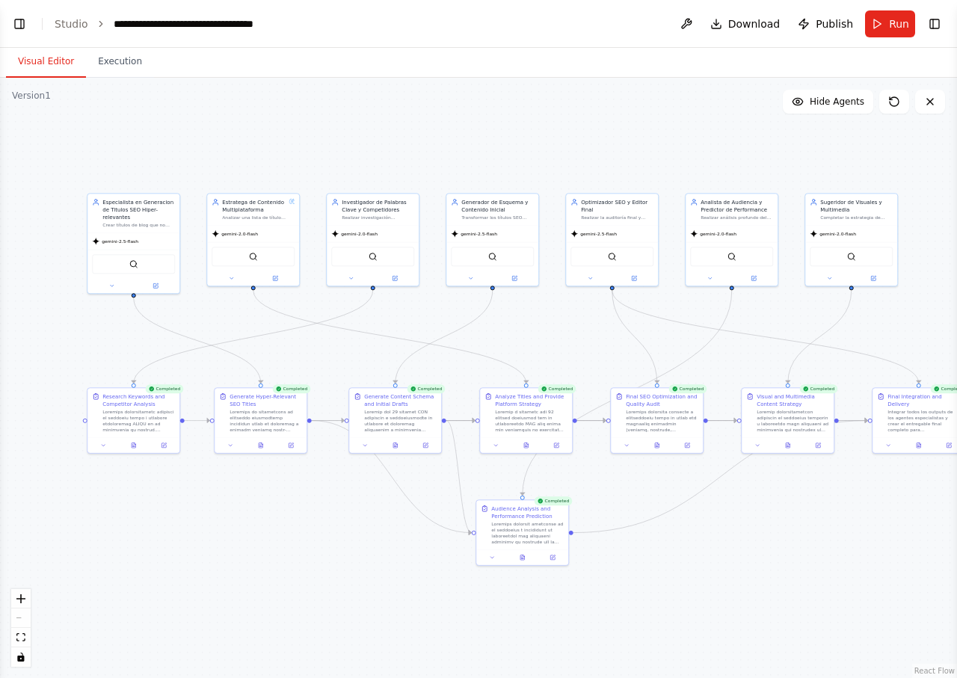
drag, startPoint x: 790, startPoint y: 551, endPoint x: 727, endPoint y: 511, distance: 74.6
click at [727, 511] on div ".deletable-edge-delete-btn { width: 20px; height: 20px; border: 0px solid #ffff…" at bounding box center [478, 378] width 957 height 600
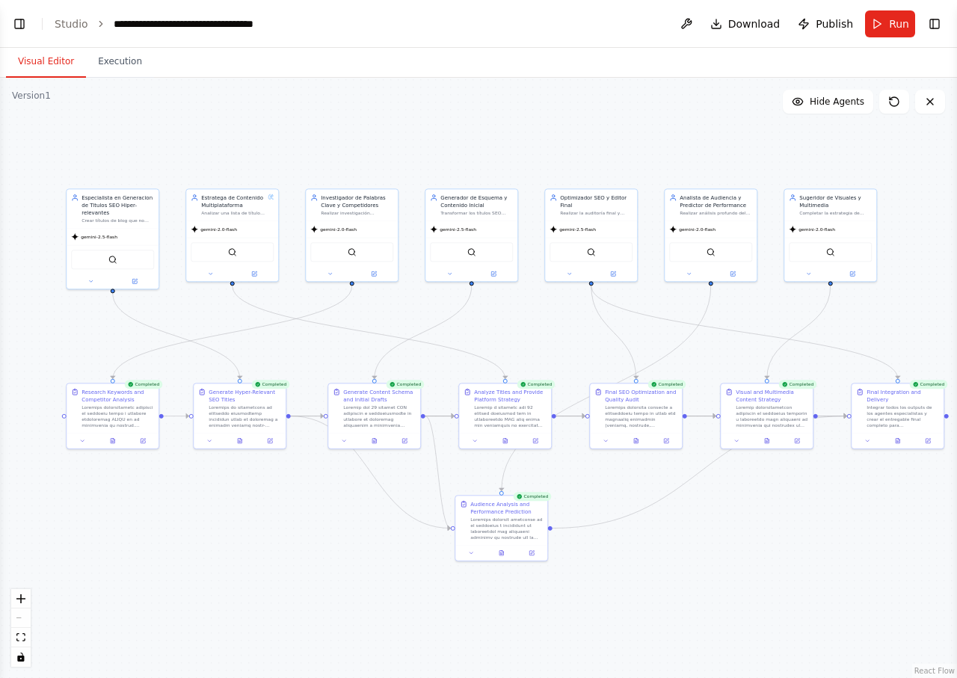
click at [703, 499] on div ".deletable-edge-delete-btn { width: 20px; height: 20px; border: 0px solid #ffff…" at bounding box center [478, 378] width 957 height 600
click at [18, 25] on button "Toggle Left Sidebar" at bounding box center [19, 23] width 21 height 21
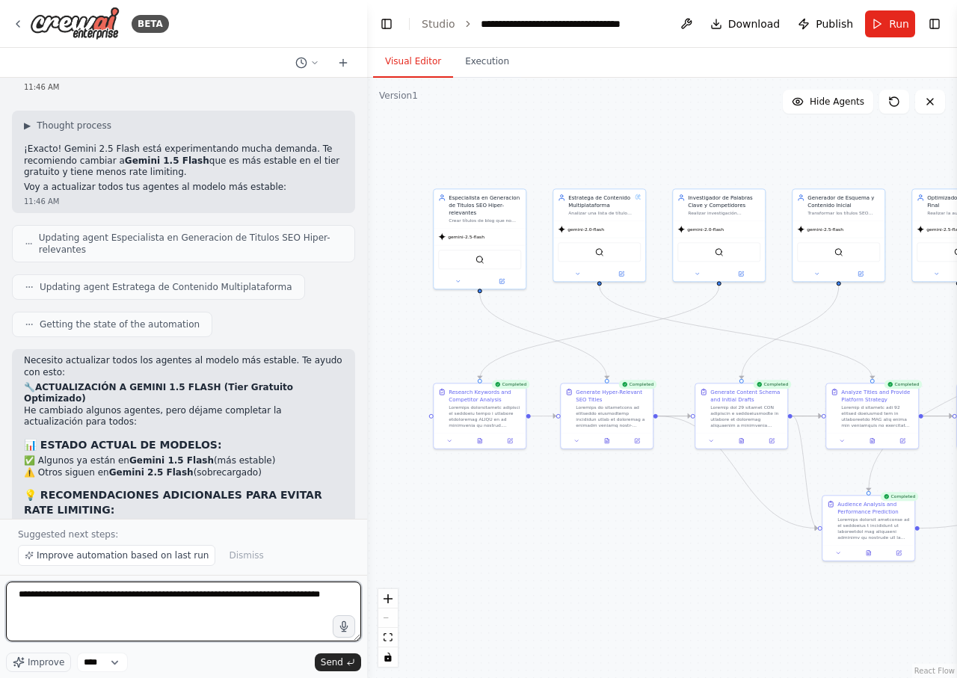
click at [193, 597] on textarea "**********" at bounding box center [183, 612] width 355 height 60
drag, startPoint x: 129, startPoint y: 620, endPoint x: 0, endPoint y: 589, distance: 132.3
click at [6, 589] on textarea "**********" at bounding box center [183, 612] width 355 height 60
click at [0, 588] on button "Toggle Sidebar" at bounding box center [0, 339] width 12 height 678
drag, startPoint x: 61, startPoint y: 617, endPoint x: 16, endPoint y: 611, distance: 45.3
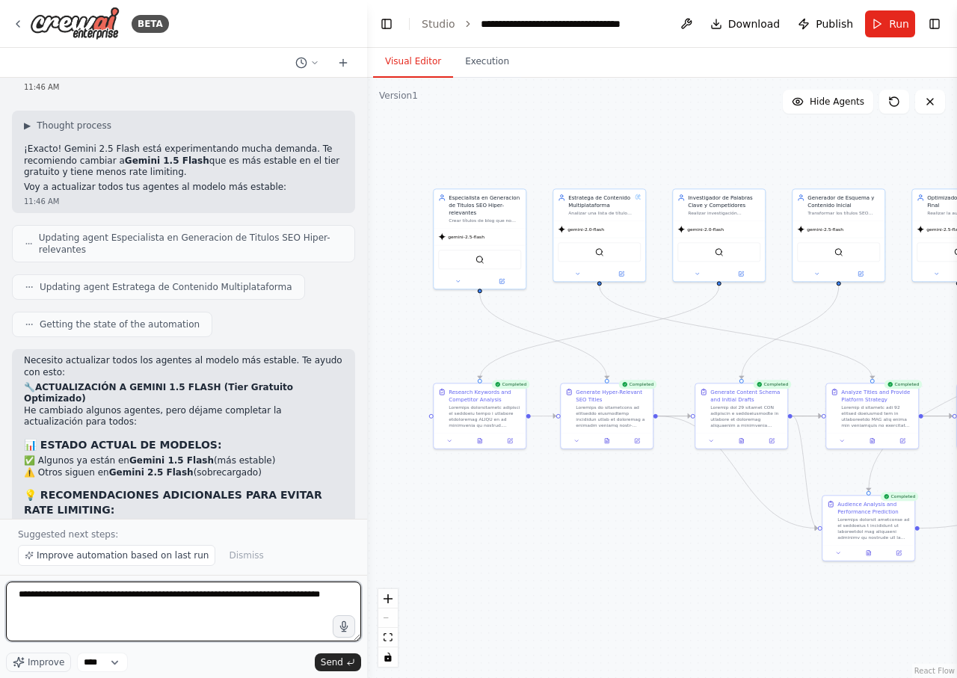
click at [16, 611] on textarea "**********" at bounding box center [183, 612] width 355 height 60
type textarea "*"
click at [241, 623] on textarea "**********" at bounding box center [183, 612] width 355 height 60
paste textarea "**********"
type textarea "**********"
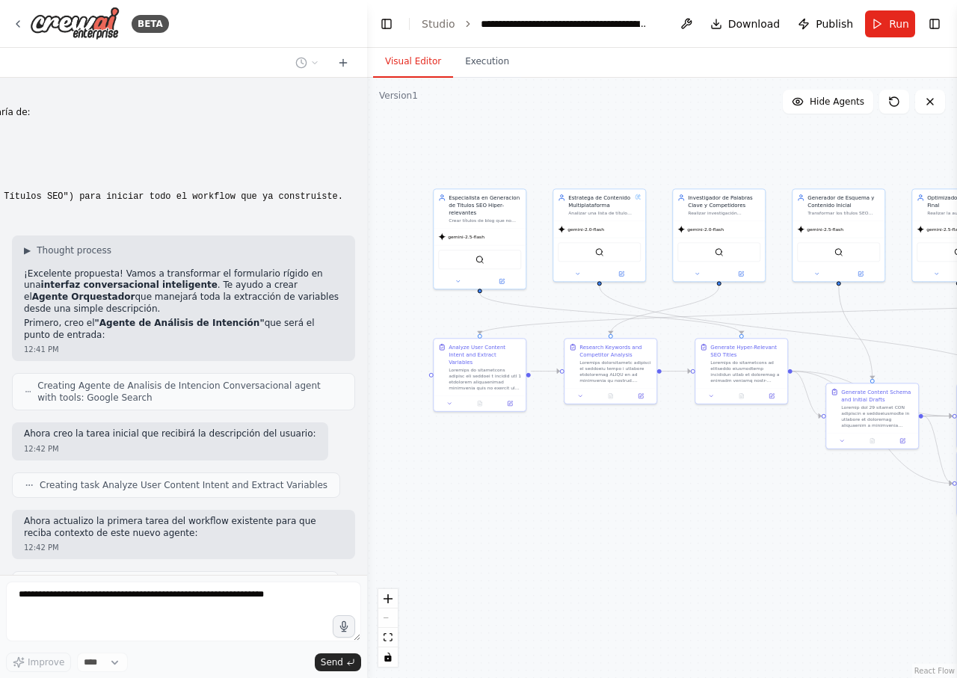
scroll to position [12559, 0]
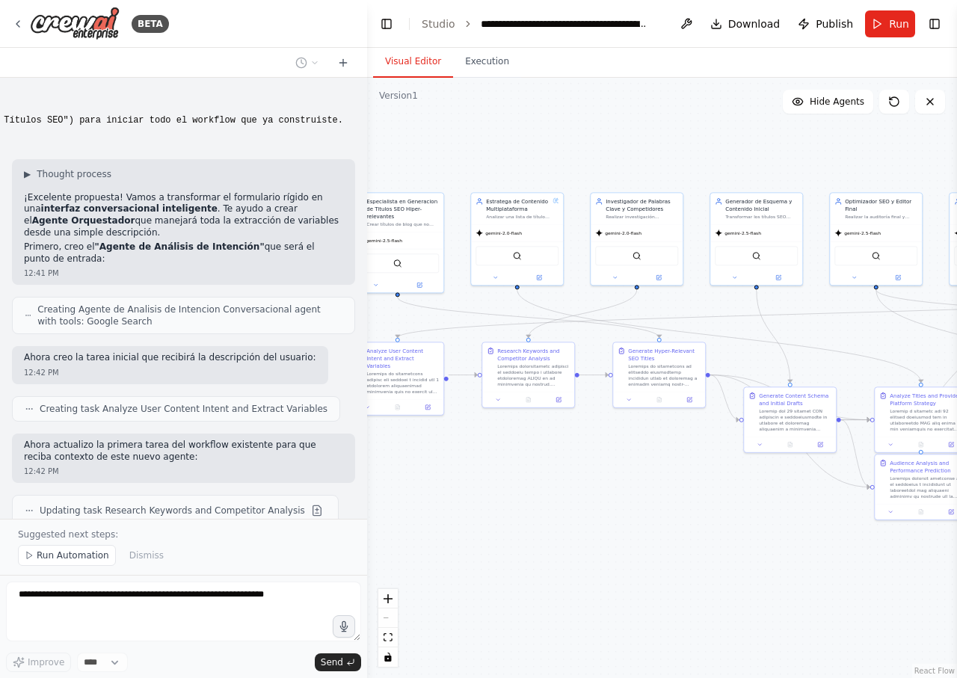
drag, startPoint x: 804, startPoint y: 508, endPoint x: 685, endPoint y: 501, distance: 119.1
click at [691, 503] on div ".deletable-edge-delete-btn { width: 20px; height: 20px; border: 0px solid #ffff…" at bounding box center [662, 378] width 590 height 600
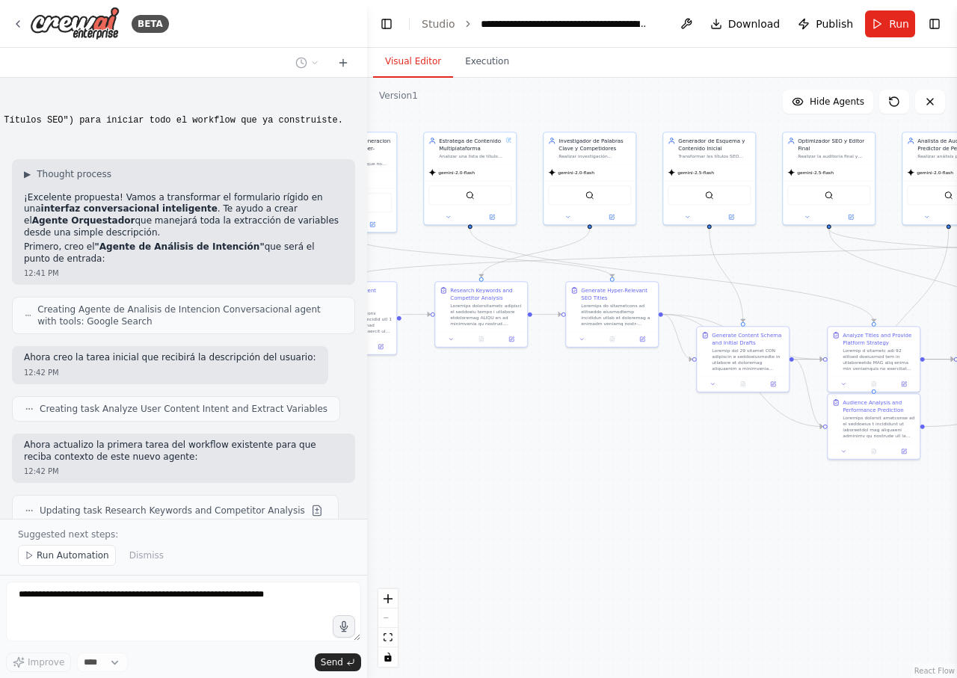
drag, startPoint x: 718, startPoint y: 486, endPoint x: 701, endPoint y: 444, distance: 45.0
click at [701, 444] on div ".deletable-edge-delete-btn { width: 20px; height: 20px; border: 0px solid #ffff…" at bounding box center [662, 378] width 590 height 600
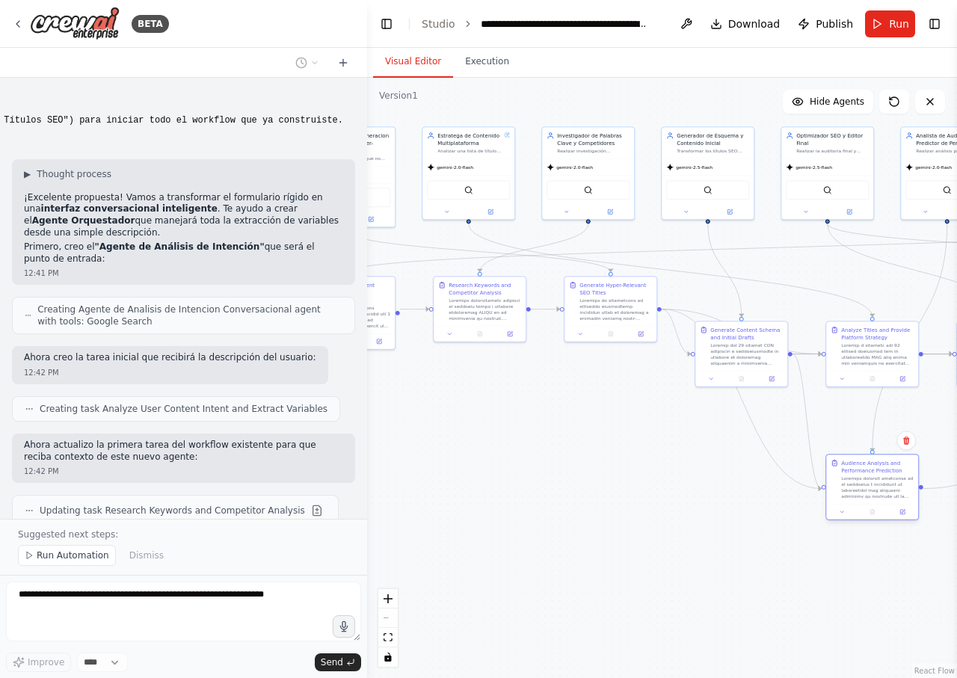
drag, startPoint x: 881, startPoint y: 431, endPoint x: 881, endPoint y: 499, distance: 68.8
click at [881, 499] on div at bounding box center [877, 487] width 73 height 24
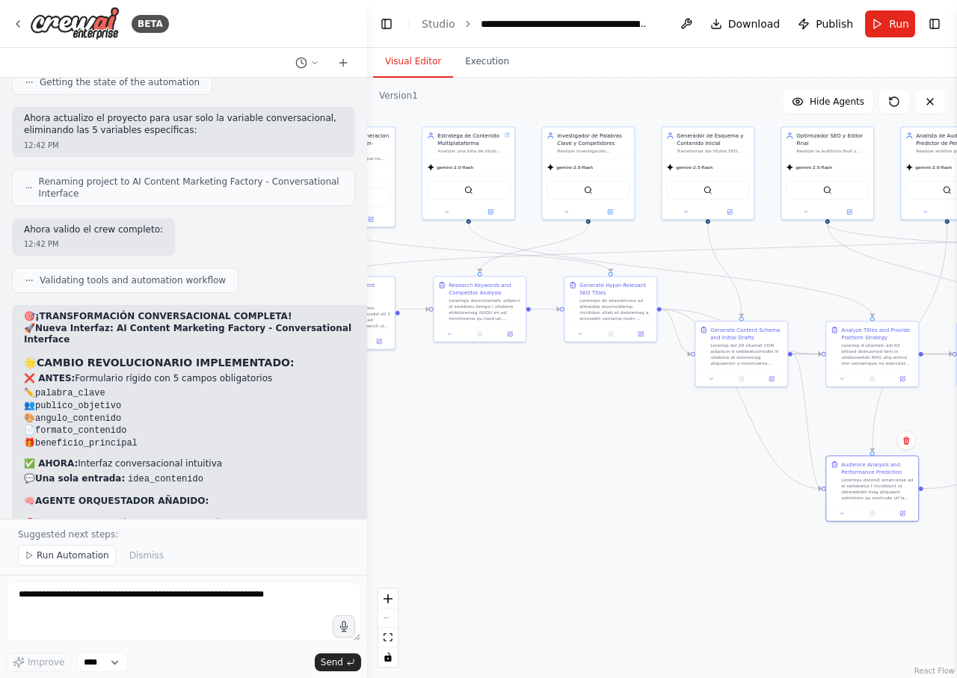
scroll to position [12961, 0]
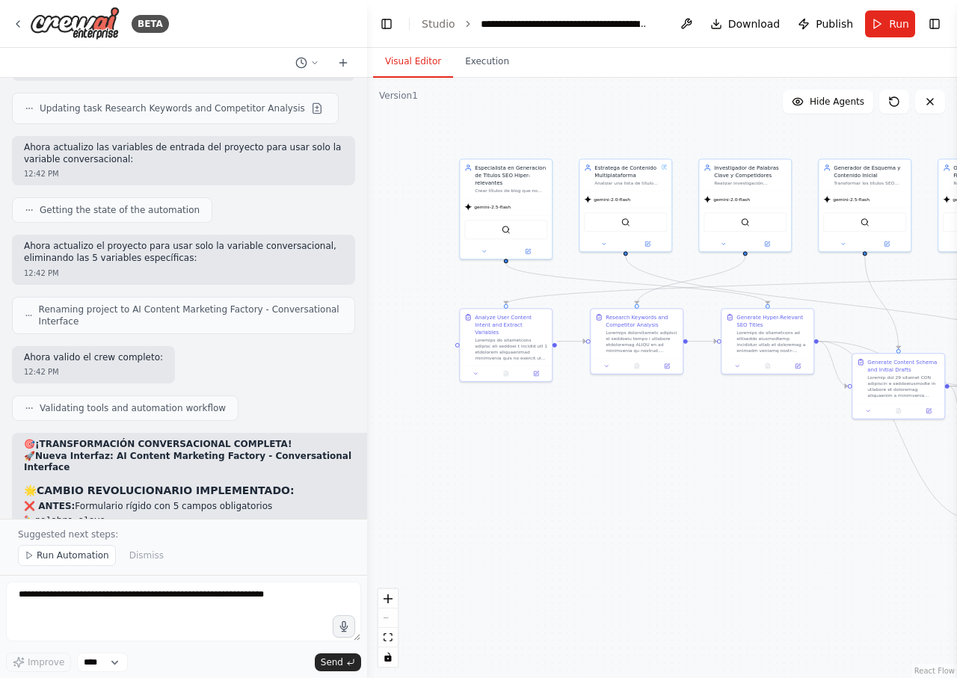
drag, startPoint x: 472, startPoint y: 433, endPoint x: 625, endPoint y: 465, distance: 155.8
click at [625, 465] on div ".deletable-edge-delete-btn { width: 20px; height: 20px; border: 0px solid #ffff…" at bounding box center [662, 378] width 590 height 600
click at [888, 22] on button "Run" at bounding box center [890, 23] width 50 height 27
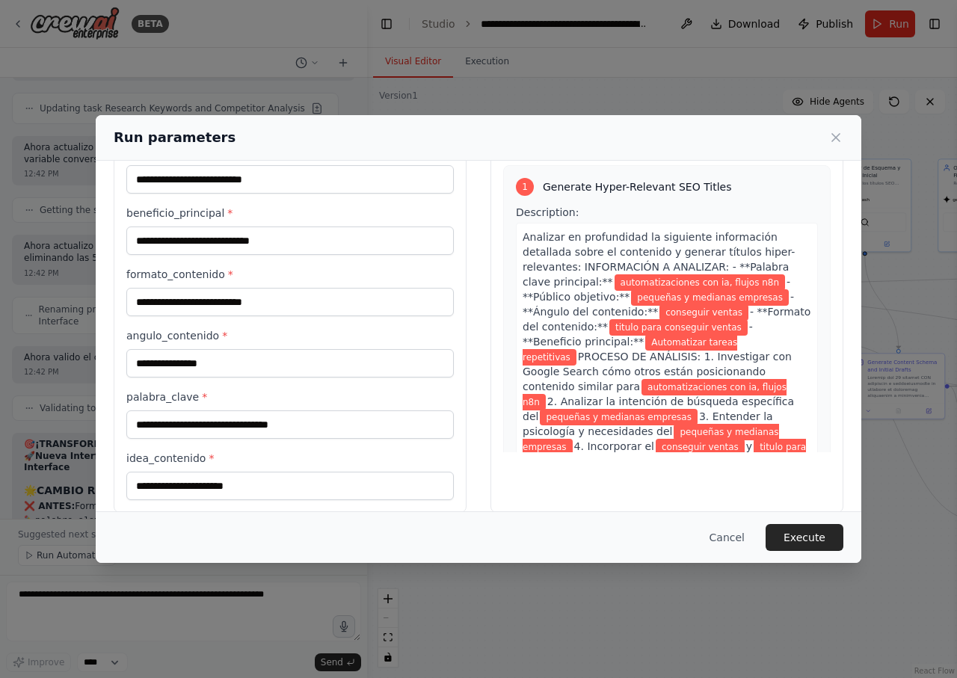
scroll to position [87, 0]
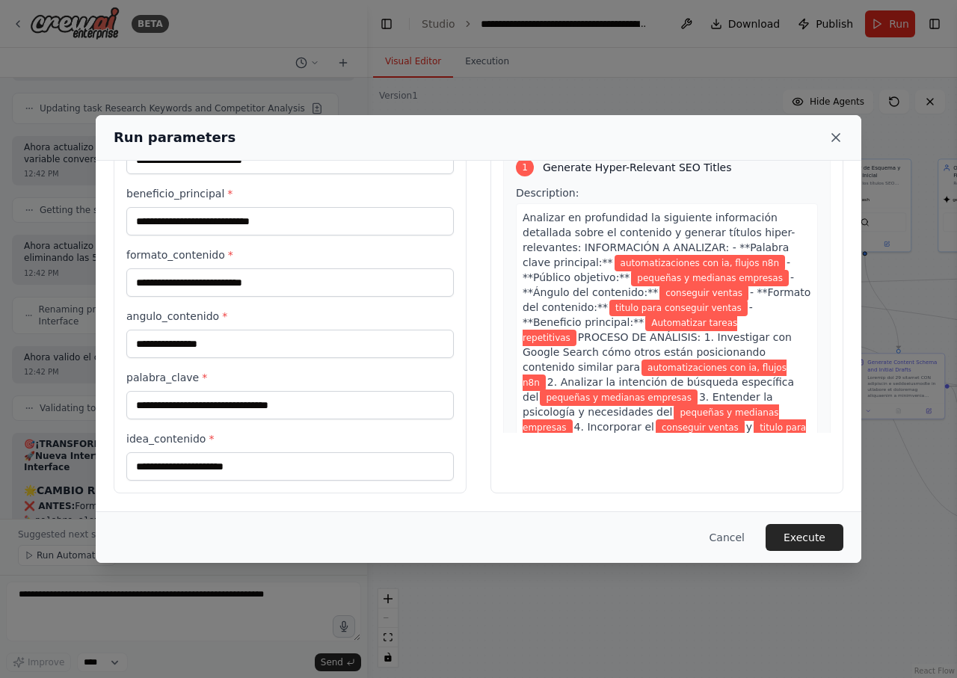
click at [833, 133] on icon at bounding box center [835, 137] width 15 height 15
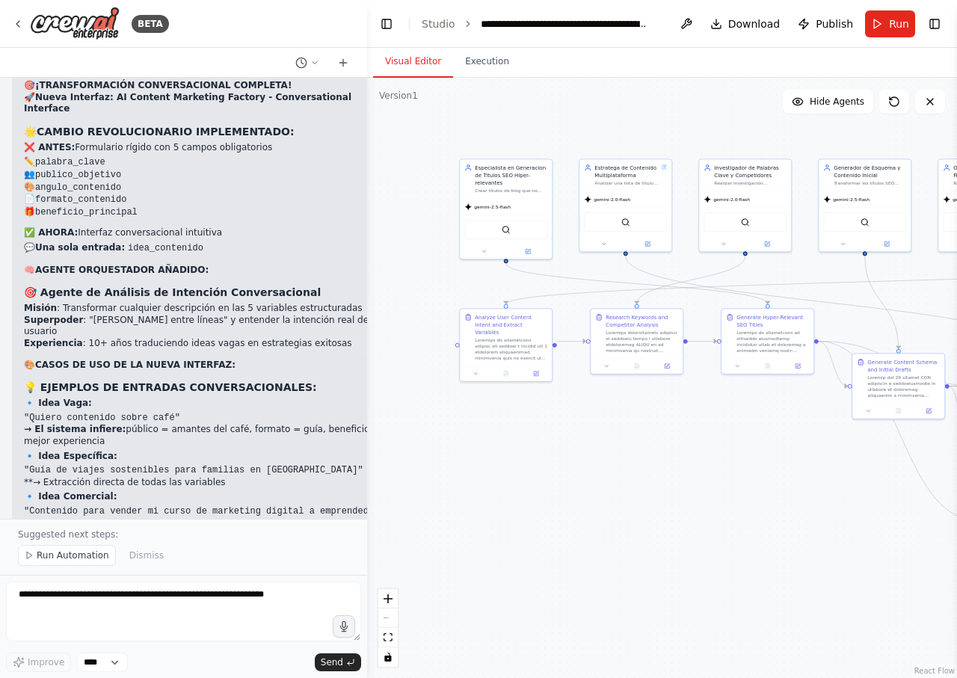
scroll to position [13679, 0]
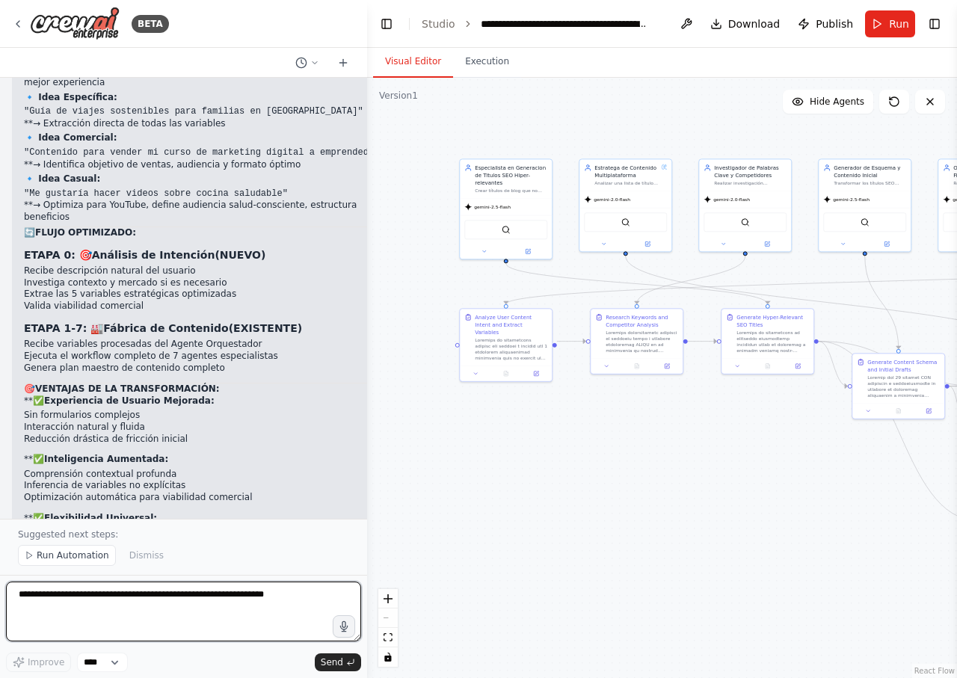
click at [188, 597] on textarea at bounding box center [183, 612] width 355 height 60
type textarea "*"
click at [485, 252] on icon at bounding box center [484, 250] width 6 height 6
click at [233, 587] on textarea at bounding box center [183, 612] width 355 height 60
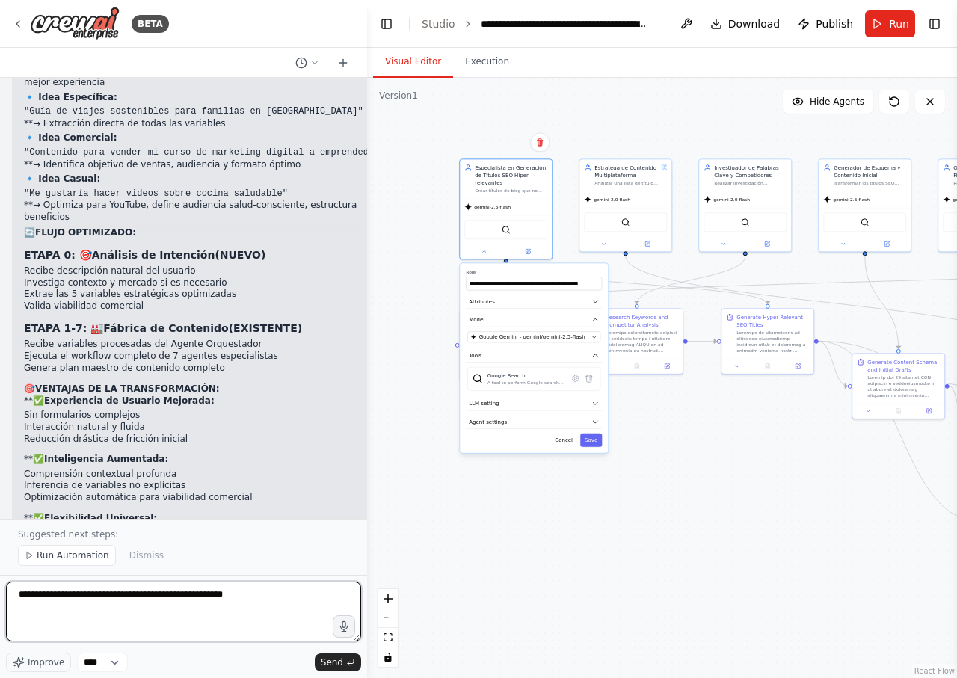
type textarea "**********"
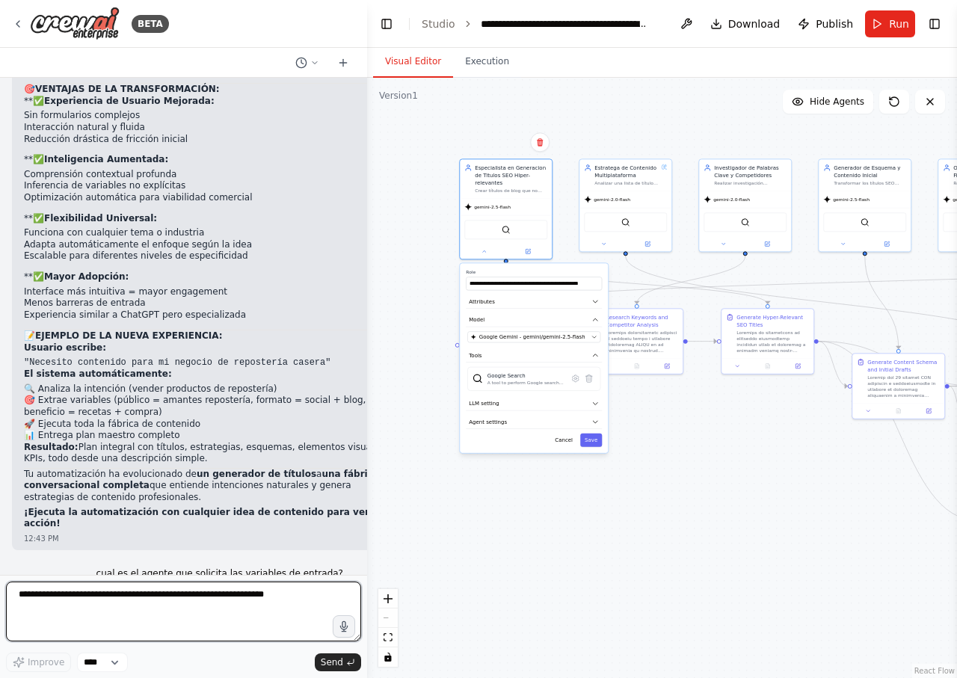
scroll to position [13951, 0]
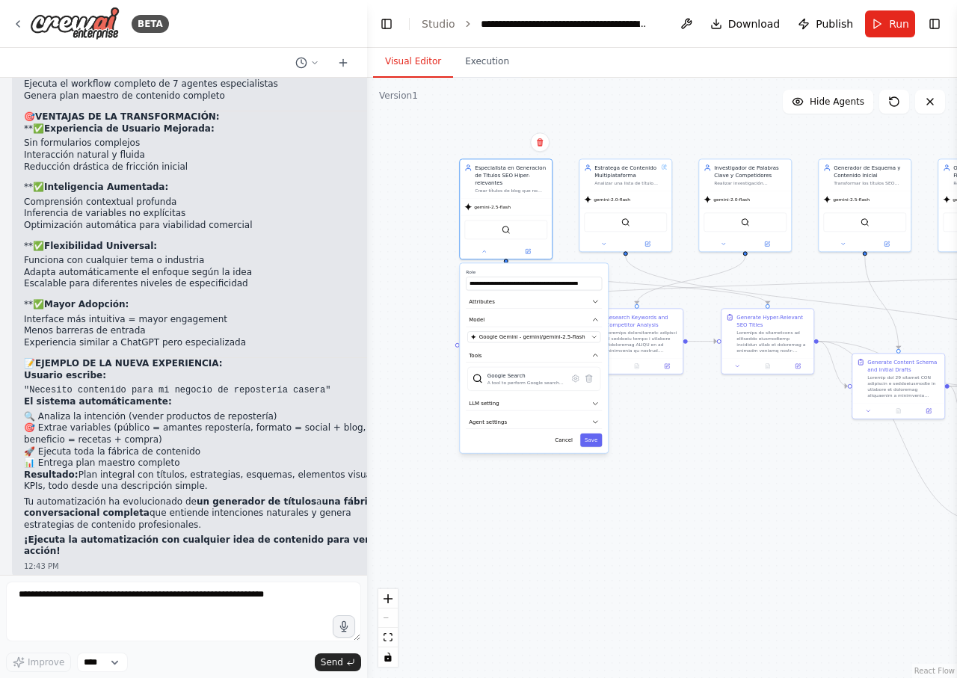
click at [582, 531] on div ".deletable-edge-delete-btn { width: 20px; height: 20px; border: 0px solid #ffff…" at bounding box center [662, 378] width 590 height 600
click at [363, 376] on div at bounding box center [364, 339] width 6 height 678
click at [700, 552] on div ".deletable-edge-delete-btn { width: 20px; height: 20px; border: 0px solid #ffff…" at bounding box center [662, 378] width 590 height 600
click at [592, 443] on button "Save" at bounding box center [592, 440] width 22 height 13
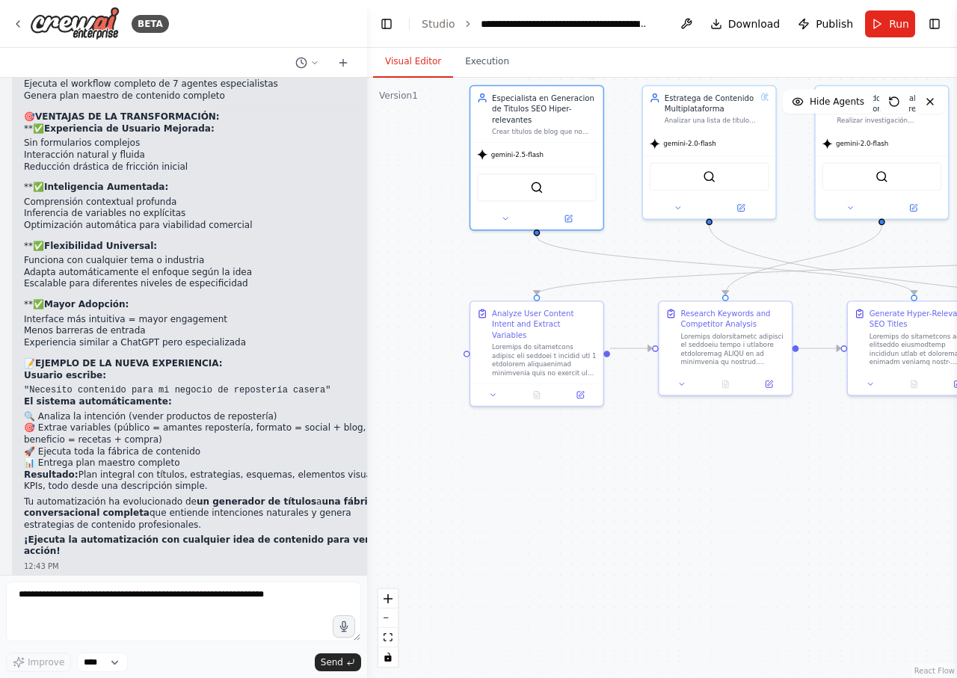
drag, startPoint x: 549, startPoint y: 445, endPoint x: 600, endPoint y: 498, distance: 73.5
click at [600, 498] on div ".deletable-edge-delete-btn { width: 20px; height: 20px; border: 0px solid #ffff…" at bounding box center [662, 378] width 590 height 600
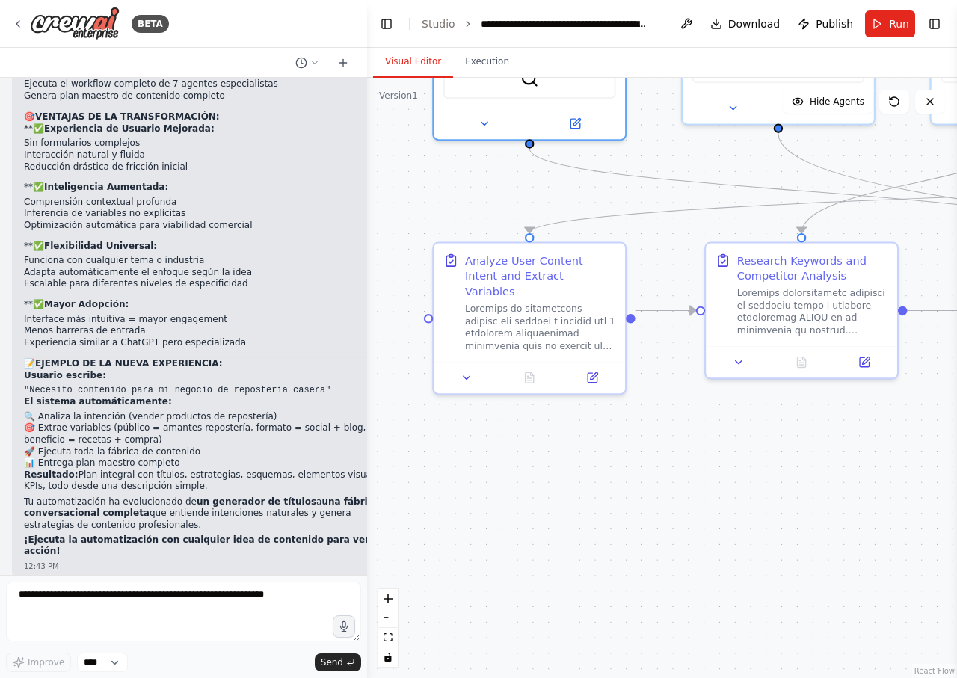
drag, startPoint x: 570, startPoint y: 490, endPoint x: 580, endPoint y: 521, distance: 32.1
click at [580, 521] on div ".deletable-edge-delete-btn { width: 20px; height: 20px; border: 0px solid #ffff…" at bounding box center [662, 378] width 590 height 600
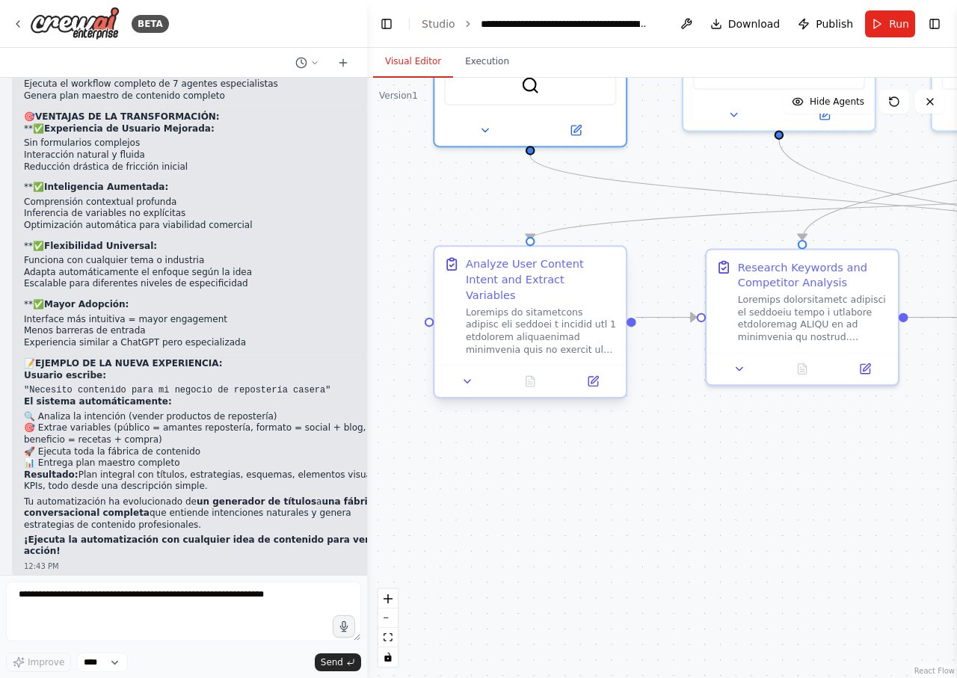
click at [527, 321] on div at bounding box center [541, 331] width 151 height 50
click at [467, 375] on icon at bounding box center [467, 381] width 13 height 13
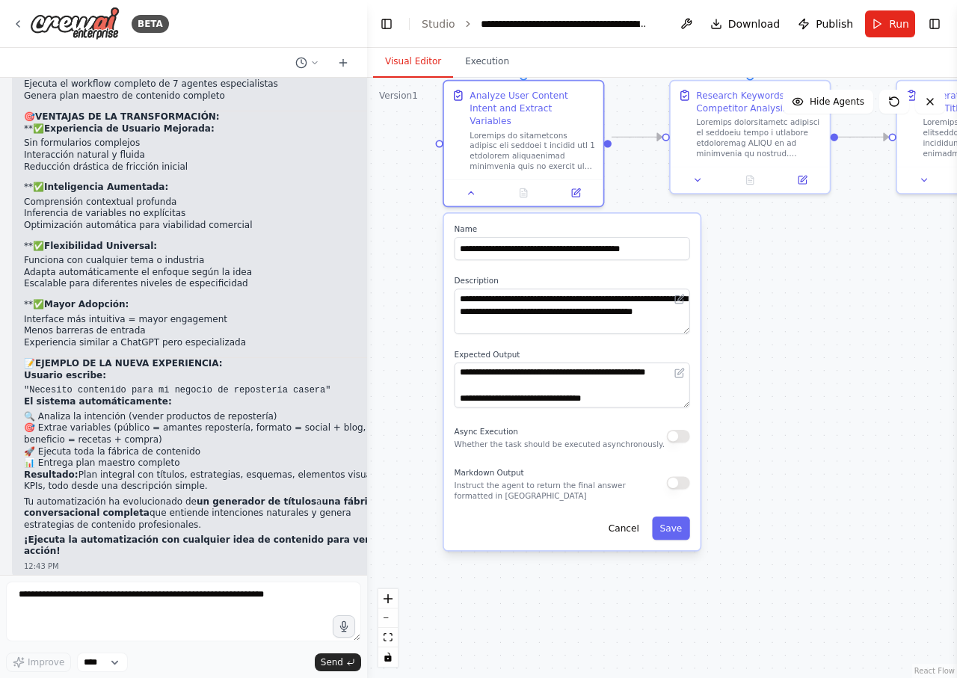
drag, startPoint x: 827, startPoint y: 582, endPoint x: 814, endPoint y: 391, distance: 191.8
click at [814, 391] on div ".deletable-edge-delete-btn { width: 20px; height: 20px; border: 0px solid #ffff…" at bounding box center [662, 378] width 590 height 600
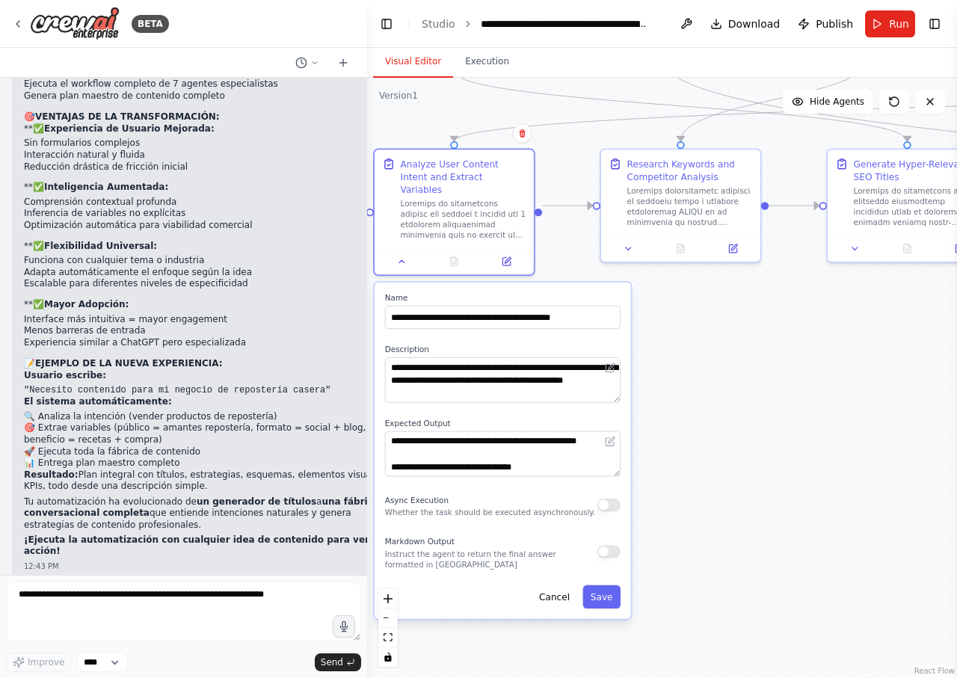
drag, startPoint x: 790, startPoint y: 345, endPoint x: 716, endPoint y: 413, distance: 100.5
click at [716, 413] on div ".deletable-edge-delete-btn { width: 20px; height: 20px; border: 0px solid #ffff…" at bounding box center [662, 378] width 590 height 600
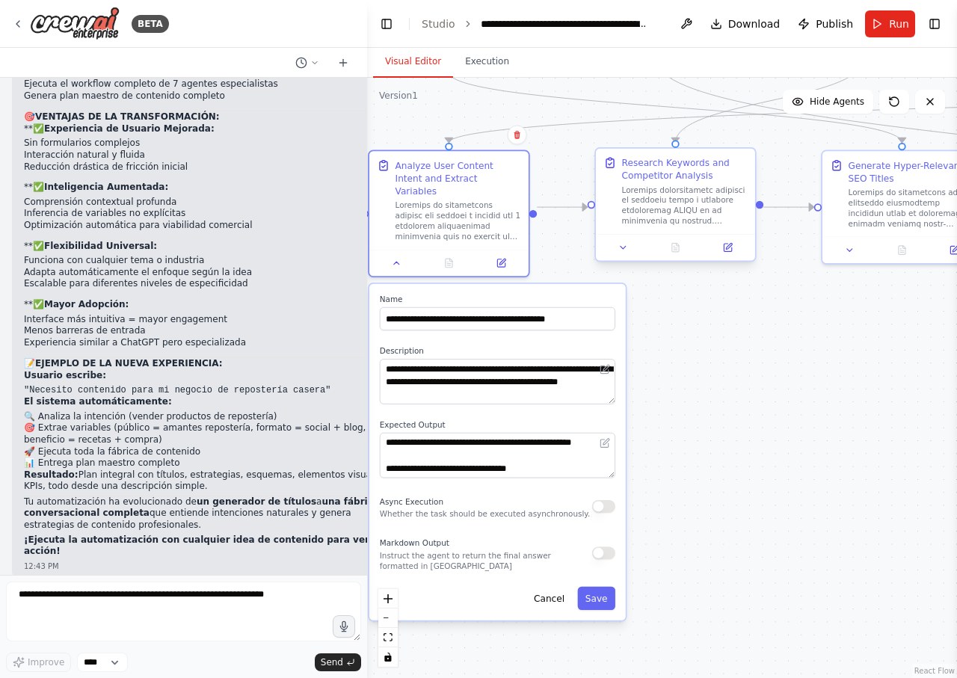
click at [695, 212] on div at bounding box center [685, 205] width 126 height 41
click at [691, 183] on div "Research Keywords and Competitor Analysis" at bounding box center [685, 191] width 126 height 70
click at [626, 248] on icon at bounding box center [623, 247] width 10 height 10
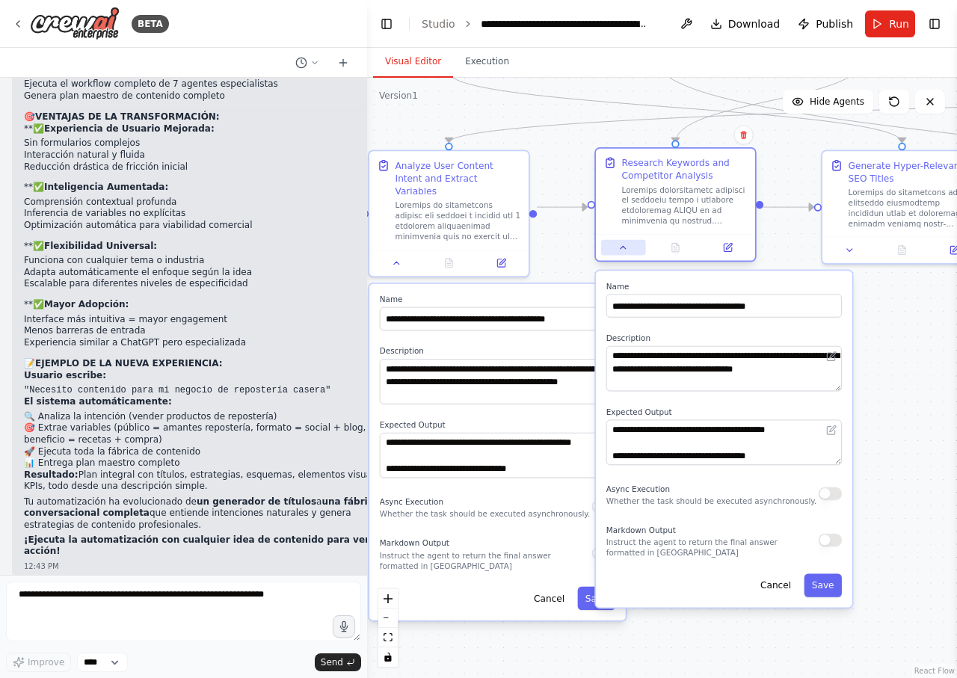
click at [611, 246] on button at bounding box center [623, 248] width 44 height 16
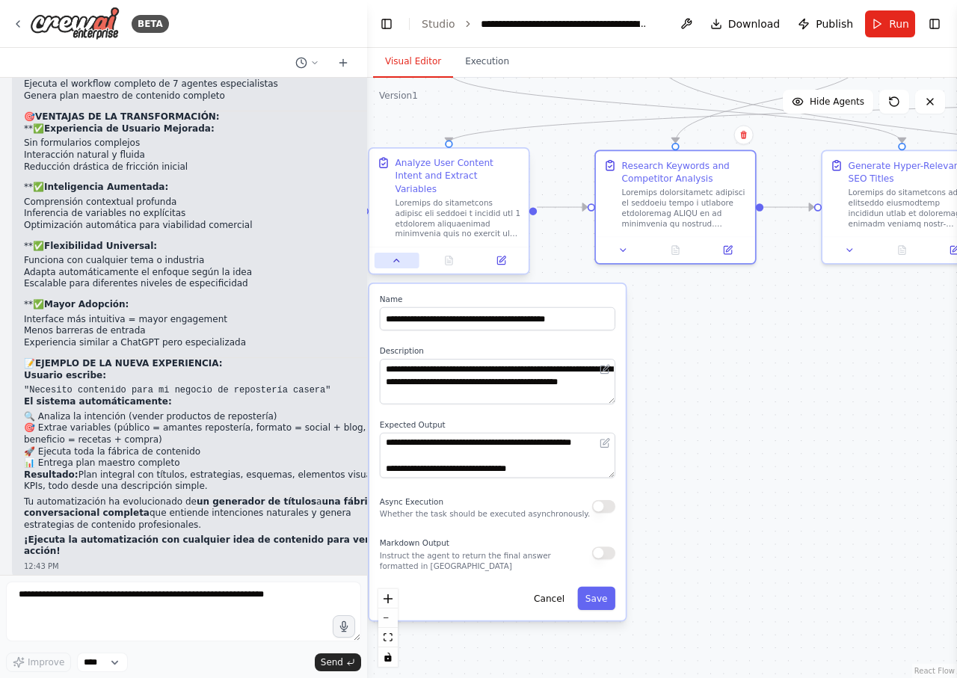
click at [395, 256] on icon at bounding box center [397, 261] width 10 height 10
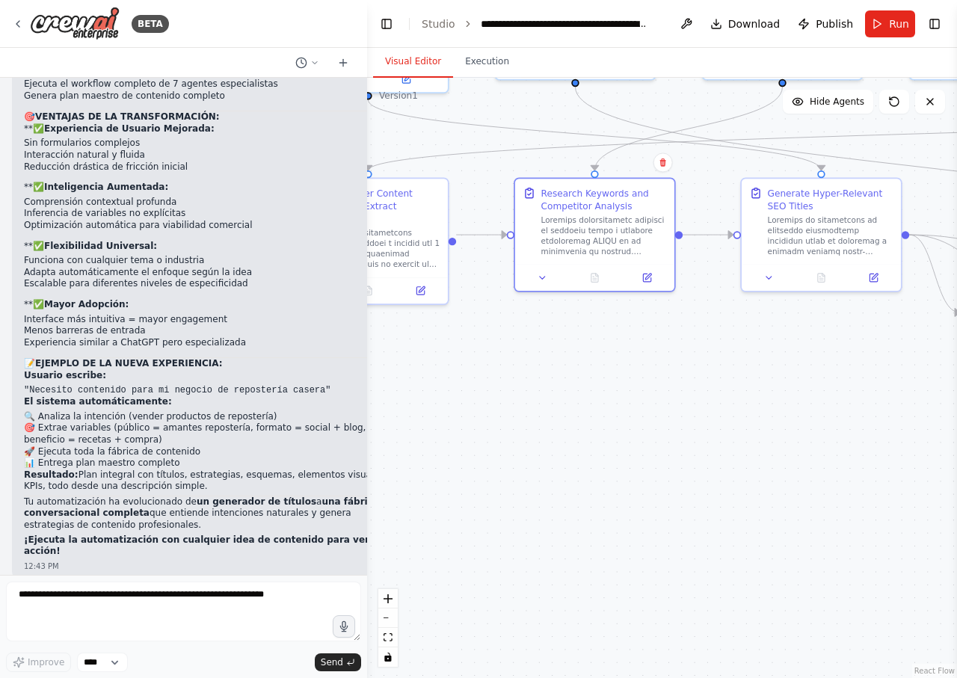
drag, startPoint x: 750, startPoint y: 353, endPoint x: 569, endPoint y: 399, distance: 186.7
click at [569, 399] on div ".deletable-edge-delete-btn { width: 20px; height: 20px; border: 0px solid #ffff…" at bounding box center [662, 378] width 590 height 600
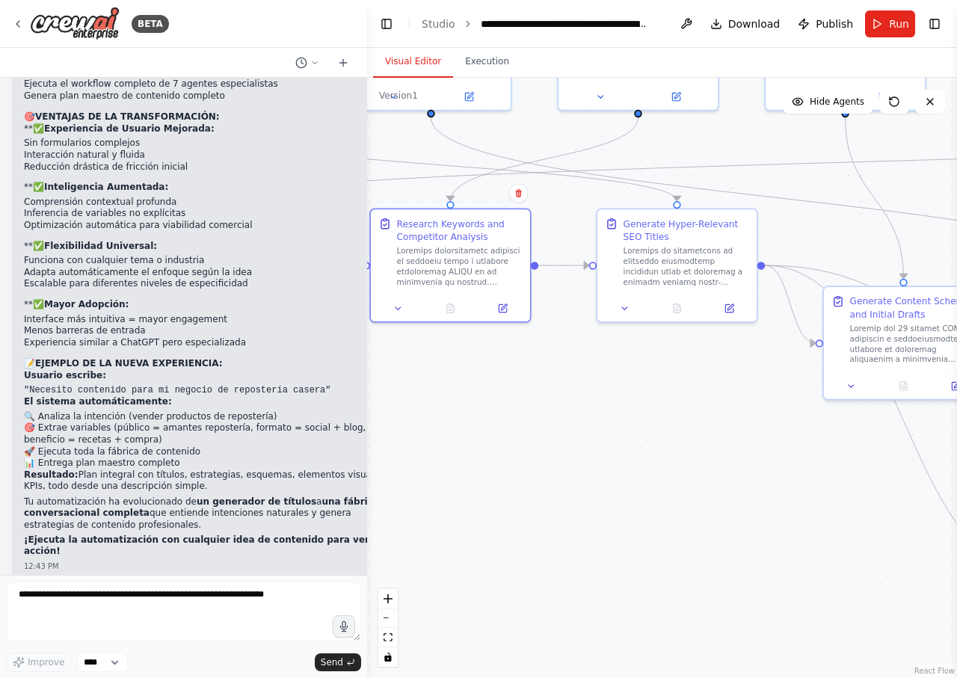
drag, startPoint x: 650, startPoint y: 403, endPoint x: 613, endPoint y: 410, distance: 38.1
click at [613, 410] on div ".deletable-edge-delete-btn { width: 20px; height: 20px; border: 0px solid #ffff…" at bounding box center [662, 378] width 590 height 600
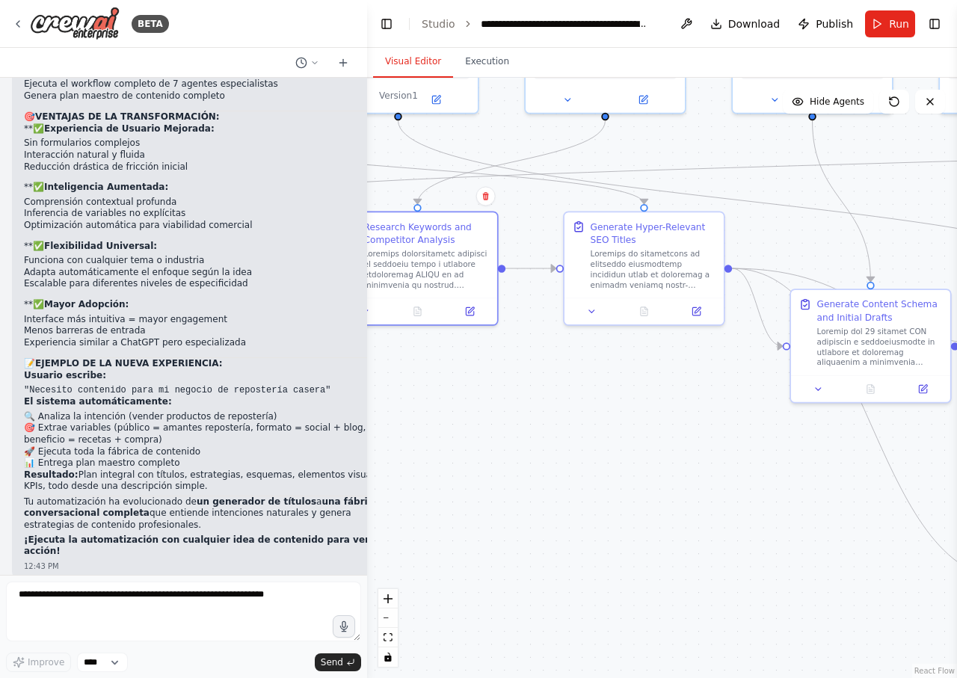
drag, startPoint x: 676, startPoint y: 416, endPoint x: 636, endPoint y: 418, distance: 40.4
click at [636, 418] on div ".deletable-edge-delete-btn { width: 20px; height: 20px; border: 0px solid #ffff…" at bounding box center [662, 378] width 590 height 600
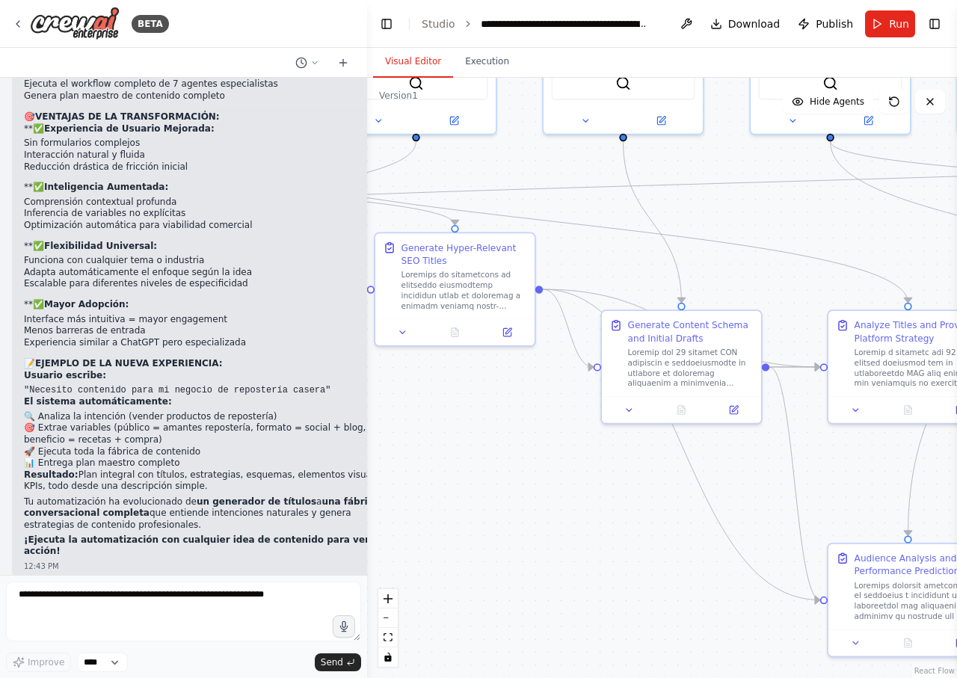
drag, startPoint x: 691, startPoint y: 422, endPoint x: 505, endPoint y: 445, distance: 188.2
click at [505, 445] on div ".deletable-edge-delete-btn { width: 20px; height: 20px; border: 0px solid #ffff…" at bounding box center [662, 378] width 590 height 600
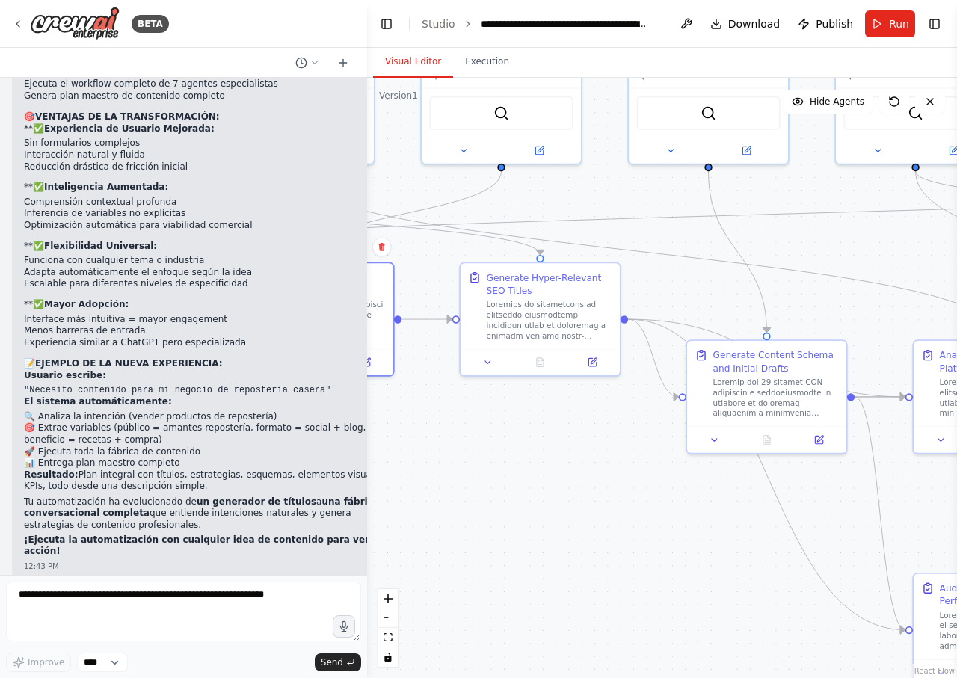
drag, startPoint x: 609, startPoint y: 481, endPoint x: 619, endPoint y: 481, distance: 9.7
click at [712, 504] on div ".deletable-edge-delete-btn { width: 20px; height: 20px; border: 0px solid #ffff…" at bounding box center [662, 378] width 590 height 600
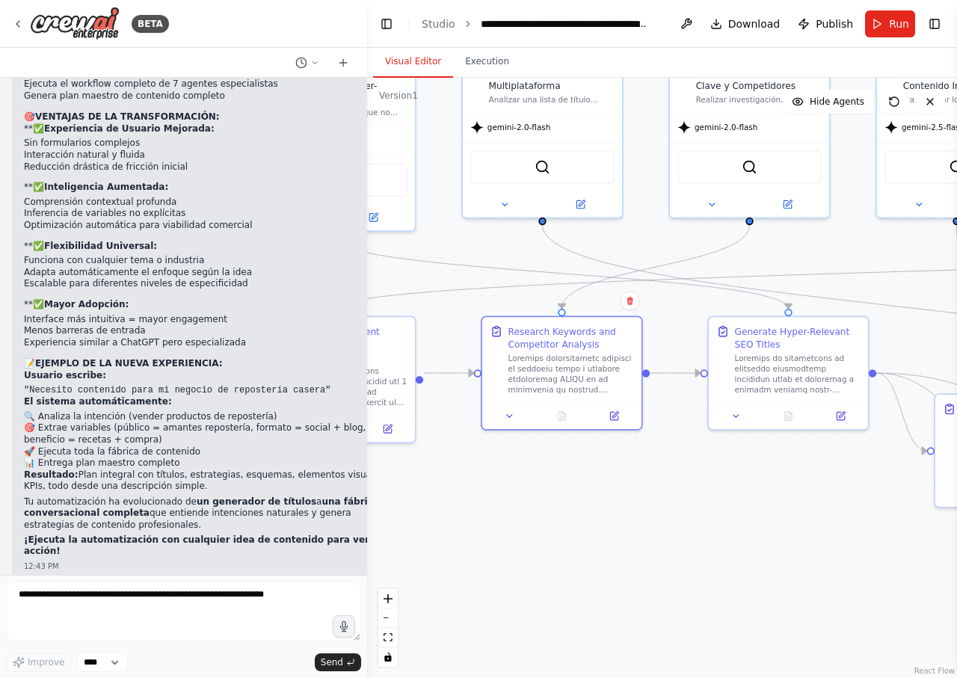
drag, startPoint x: 561, startPoint y: 465, endPoint x: 810, endPoint y: 520, distance: 255.0
click at [818, 520] on div ".deletable-edge-delete-btn { width: 20px; height: 20px; border: 0px solid #ffff…" at bounding box center [662, 378] width 590 height 600
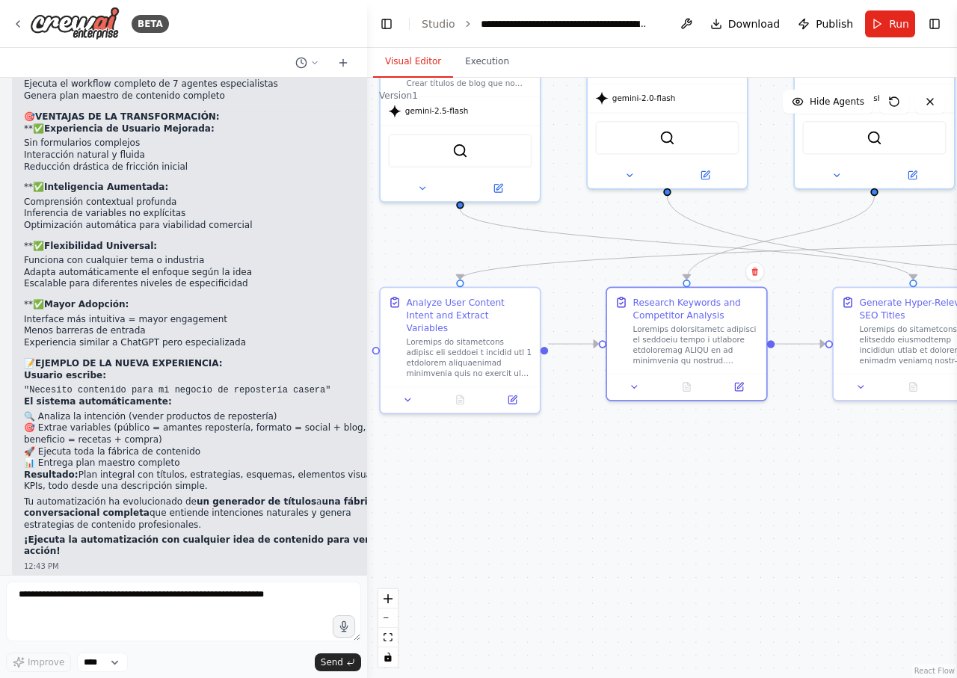
drag, startPoint x: 633, startPoint y: 487, endPoint x: 767, endPoint y: 455, distance: 137.4
click at [767, 455] on div ".deletable-edge-delete-btn { width: 20px; height: 20px; border: 0px solid #ffff…" at bounding box center [662, 378] width 590 height 600
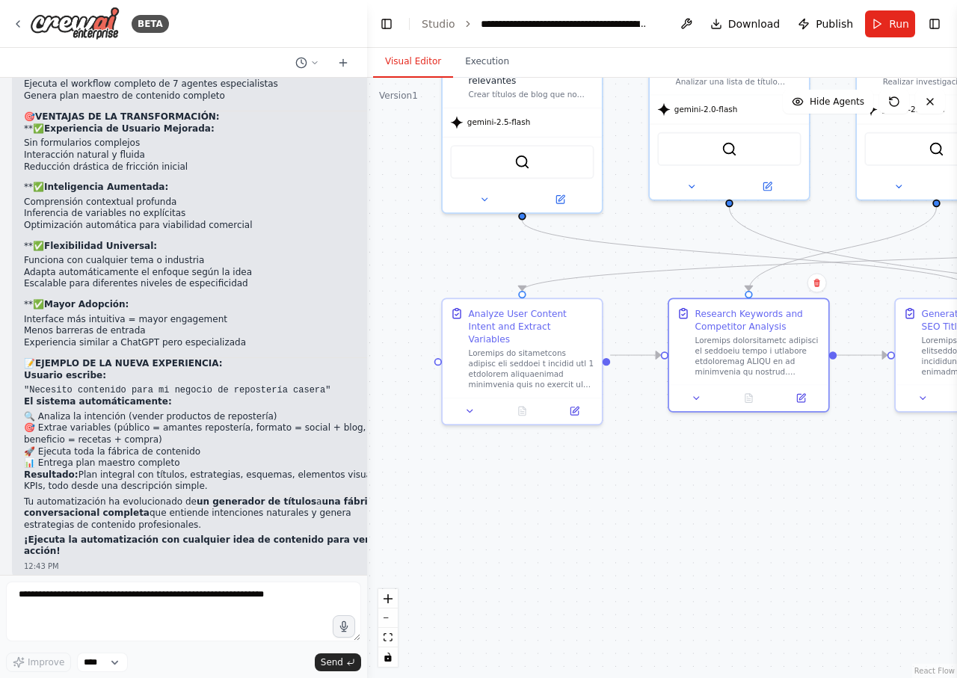
drag, startPoint x: 616, startPoint y: 462, endPoint x: 662, endPoint y: 473, distance: 47.0
click at [662, 473] on div ".deletable-edge-delete-btn { width: 20px; height: 20px; border: 0px solid #ffff…" at bounding box center [662, 378] width 590 height 600
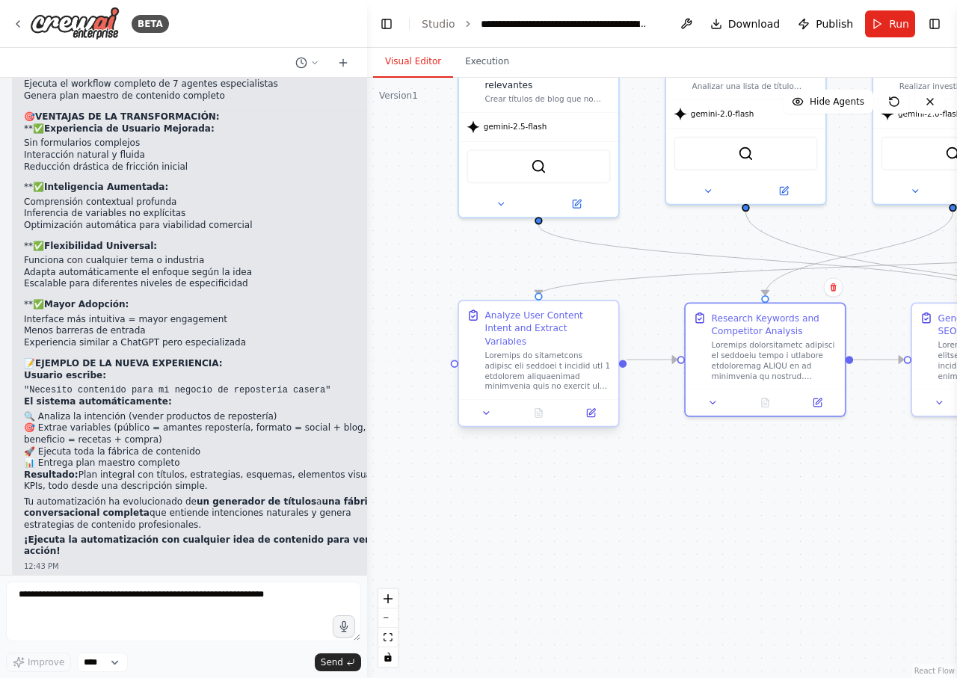
click at [559, 371] on div at bounding box center [548, 371] width 126 height 41
click at [487, 412] on icon at bounding box center [486, 413] width 5 height 2
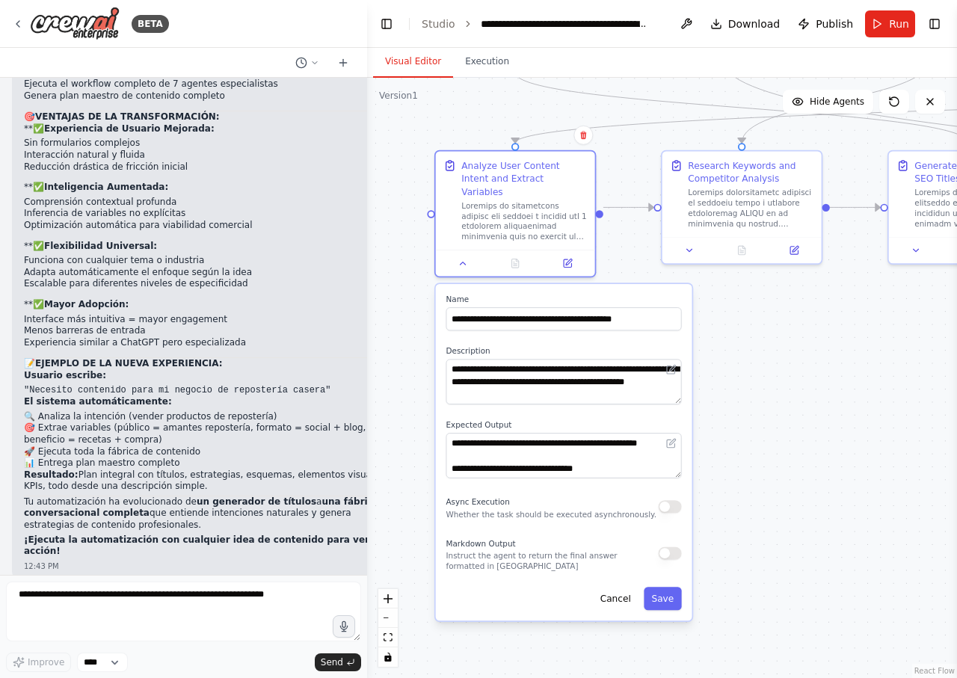
drag, startPoint x: 765, startPoint y: 538, endPoint x: 757, endPoint y: 398, distance: 140.8
click at [757, 398] on div ".deletable-edge-delete-btn { width: 20px; height: 20px; border: 0px solid #ffff…" at bounding box center [662, 378] width 590 height 600
click at [184, 607] on textarea at bounding box center [183, 612] width 355 height 60
click at [829, 408] on div ".deletable-edge-delete-btn { width: 20px; height: 20px; border: 0px solid #ffff…" at bounding box center [662, 378] width 590 height 600
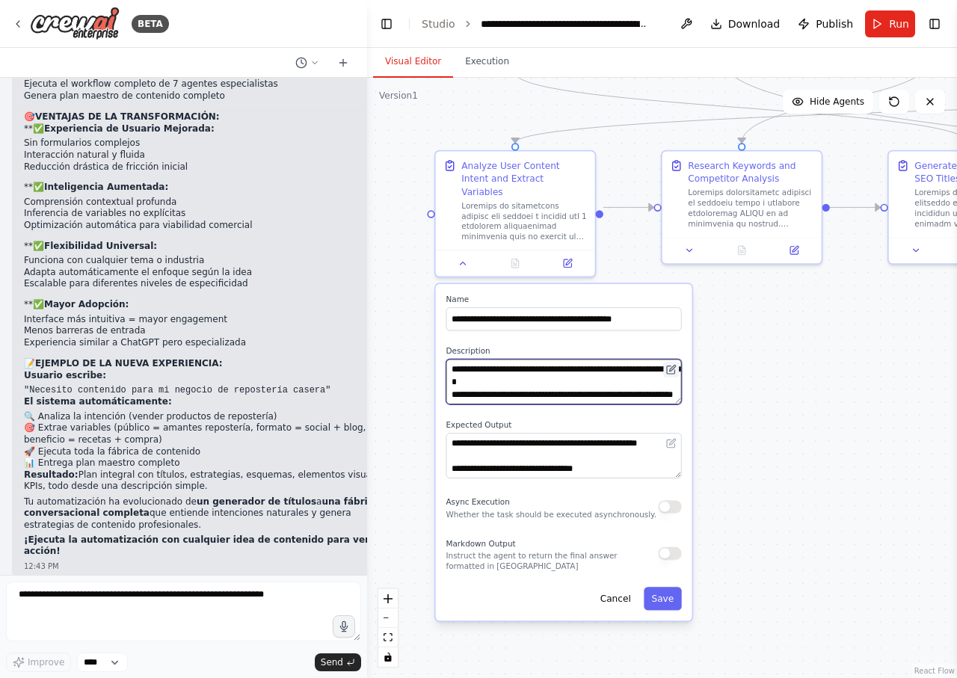
drag, startPoint x: 677, startPoint y: 370, endPoint x: 677, endPoint y: 354, distance: 15.7
click at [677, 359] on div at bounding box center [563, 382] width 235 height 46
click at [0, 0] on lt-div at bounding box center [0, 0] width 0 height 0
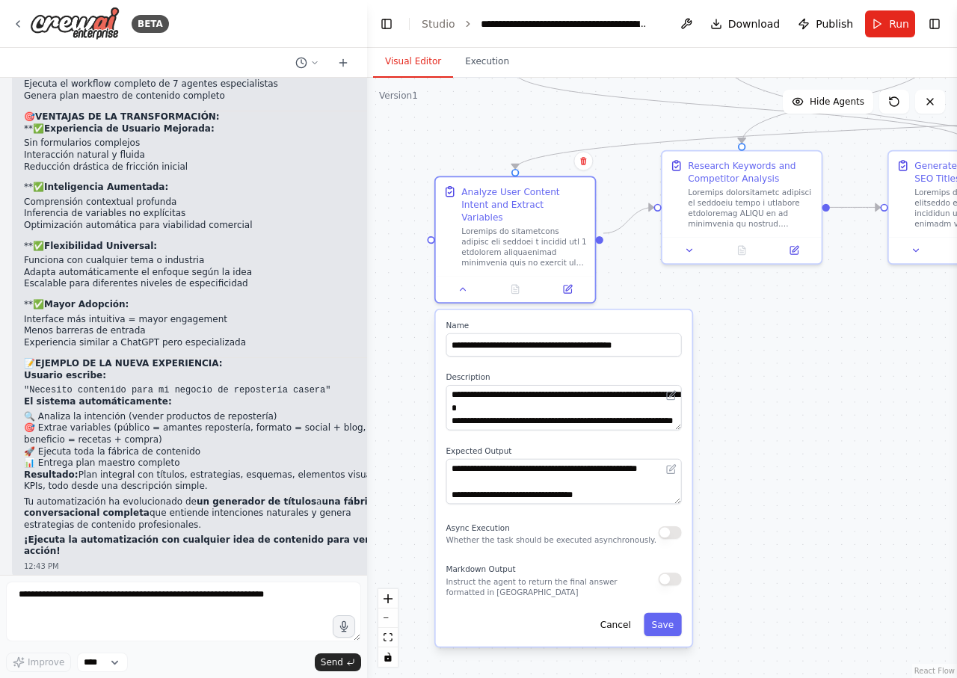
drag, startPoint x: 551, startPoint y: 392, endPoint x: 552, endPoint y: 418, distance: 26.2
click at [552, 418] on div "**********" at bounding box center [564, 478] width 256 height 336
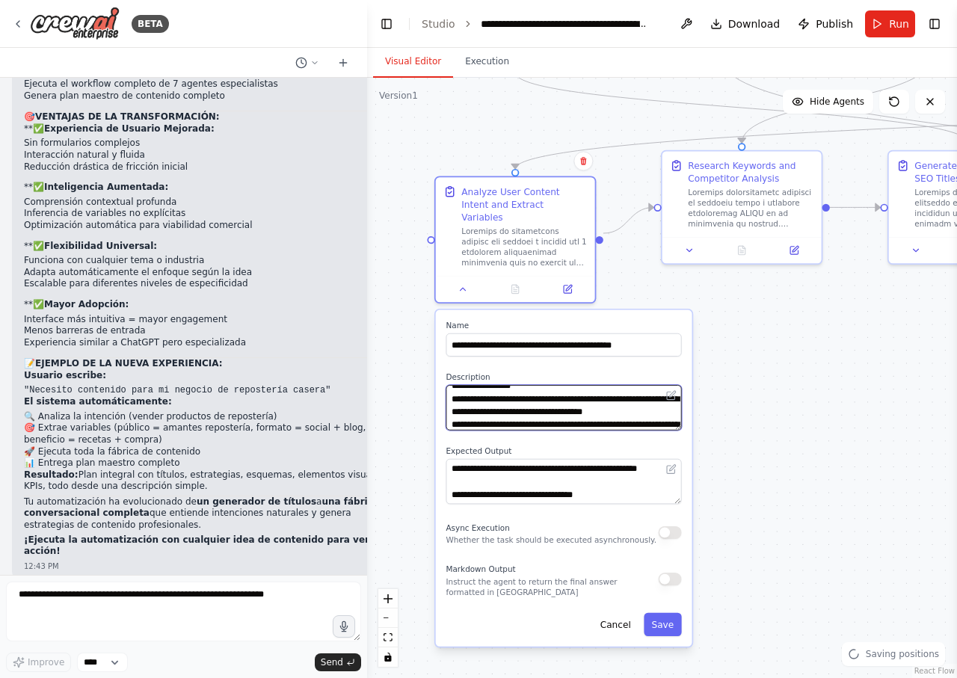
scroll to position [131, 0]
drag, startPoint x: 560, startPoint y: 373, endPoint x: 564, endPoint y: 352, distance: 21.4
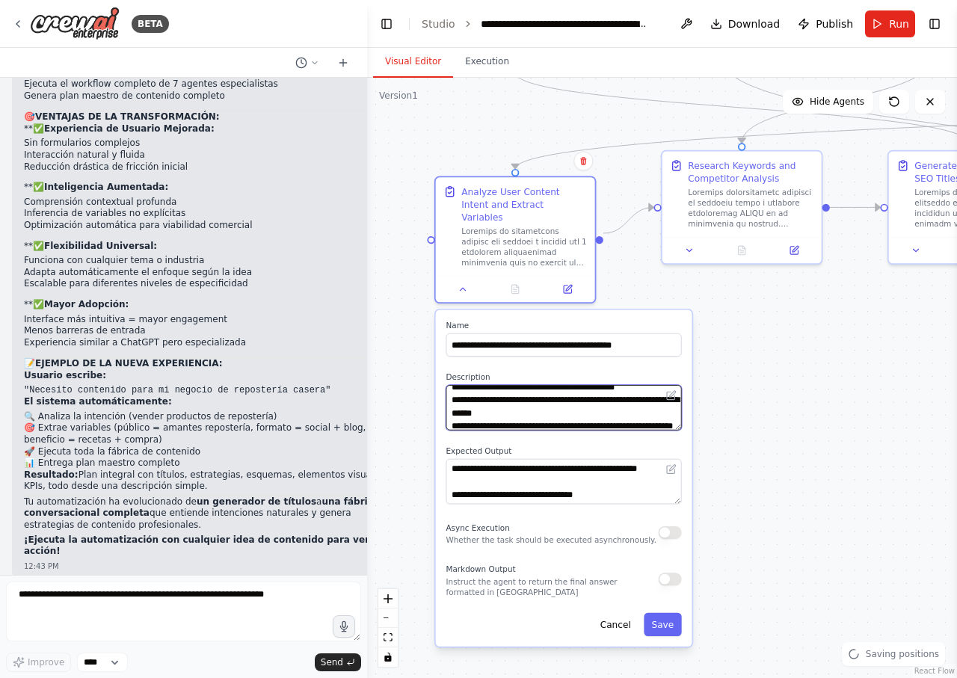
click at [564, 385] on textarea at bounding box center [563, 408] width 235 height 46
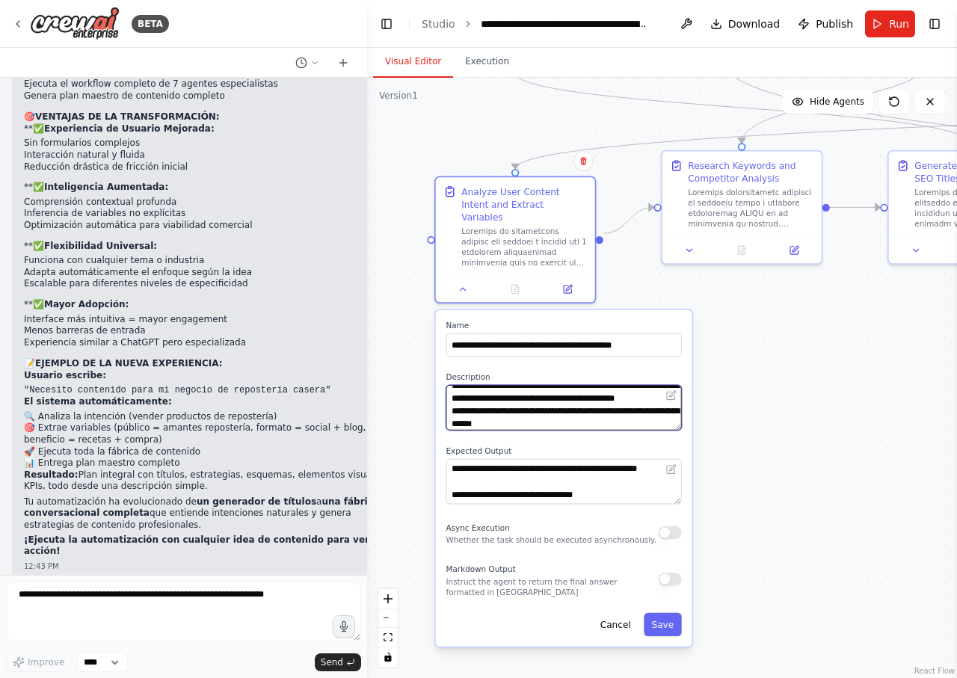
click at [549, 393] on textarea at bounding box center [563, 408] width 235 height 46
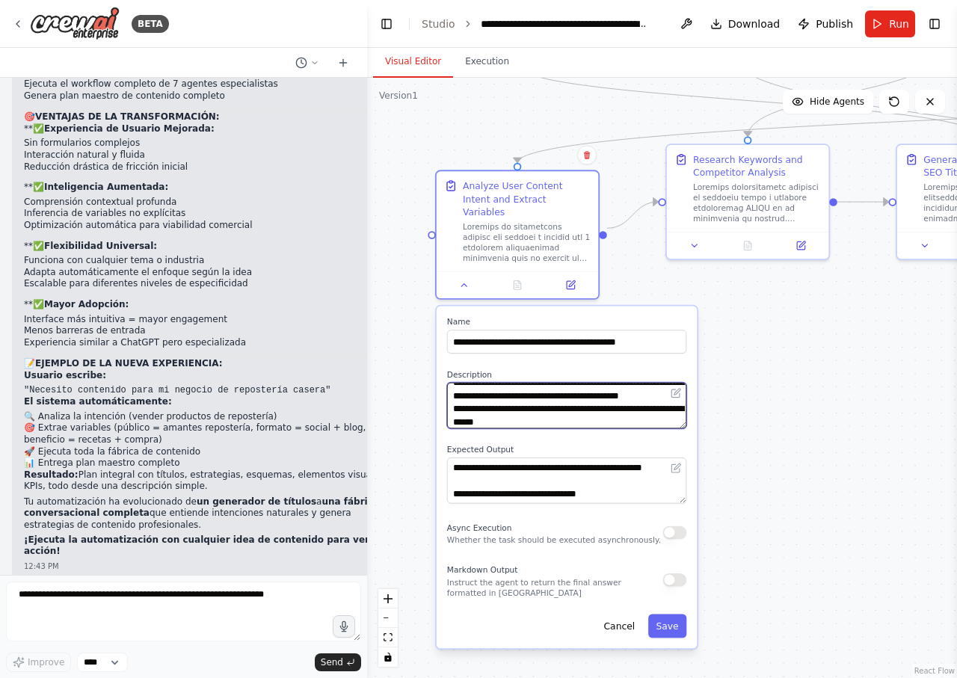
click at [525, 401] on textarea at bounding box center [566, 406] width 239 height 46
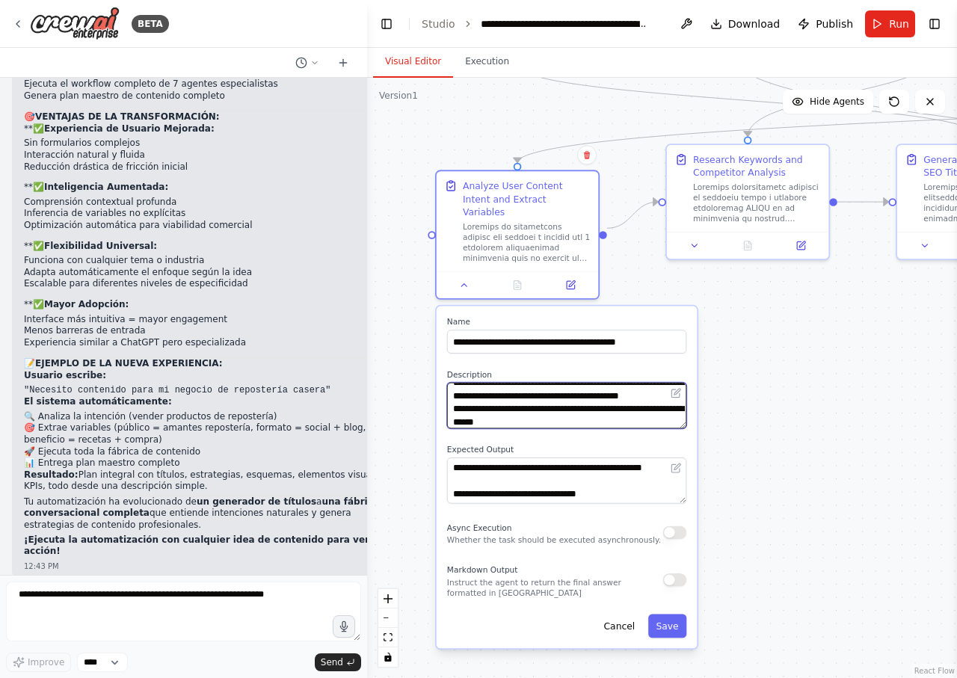
drag, startPoint x: 686, startPoint y: 414, endPoint x: 685, endPoint y: 448, distance: 34.4
click at [685, 448] on body "BETA Rol: Especialista en Generación de Títulos SEO y Copywriting. Meta: Crear …" at bounding box center [478, 339] width 957 height 678
drag, startPoint x: 673, startPoint y: 415, endPoint x: 670, endPoint y: 430, distance: 15.1
click at [670, 430] on div "**********" at bounding box center [567, 477] width 261 height 342
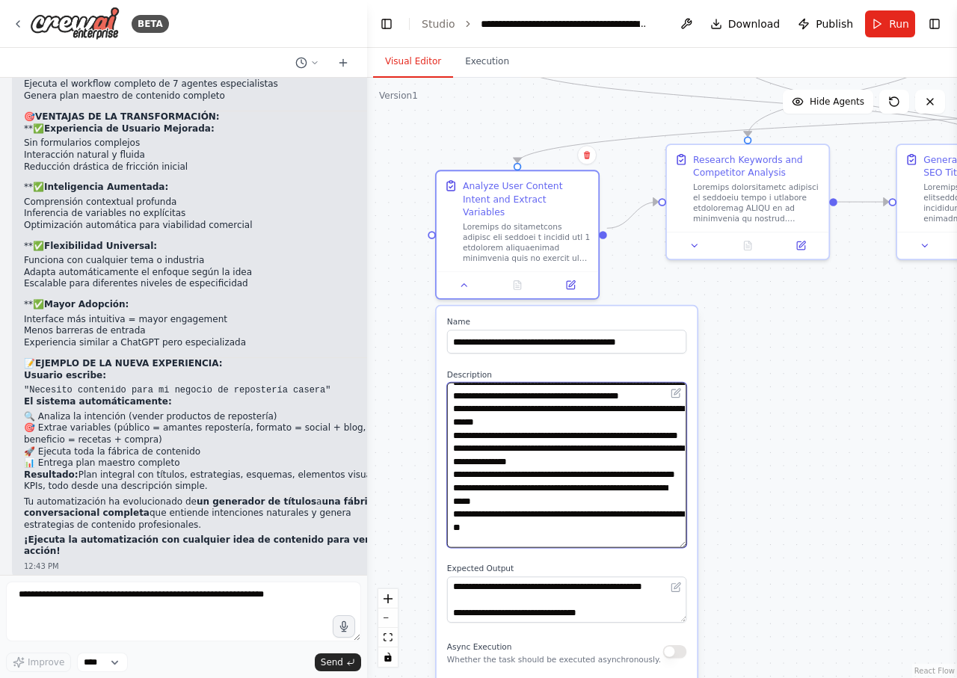
drag, startPoint x: 681, startPoint y: 412, endPoint x: 663, endPoint y: 531, distance: 120.2
click at [663, 531] on textarea at bounding box center [566, 465] width 239 height 165
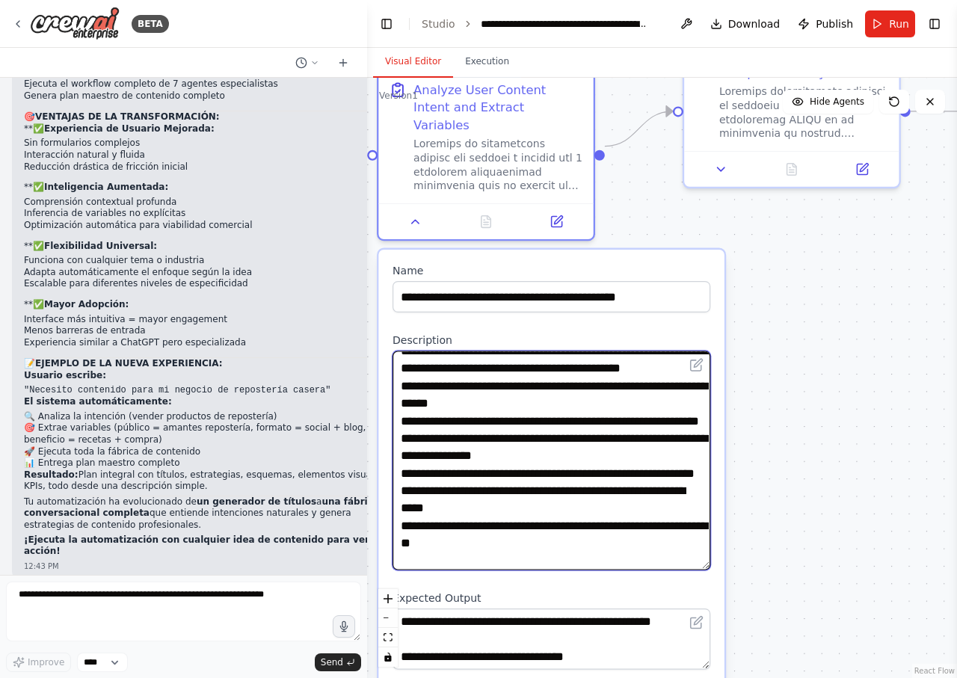
click at [613, 479] on textarea at bounding box center [551, 460] width 318 height 219
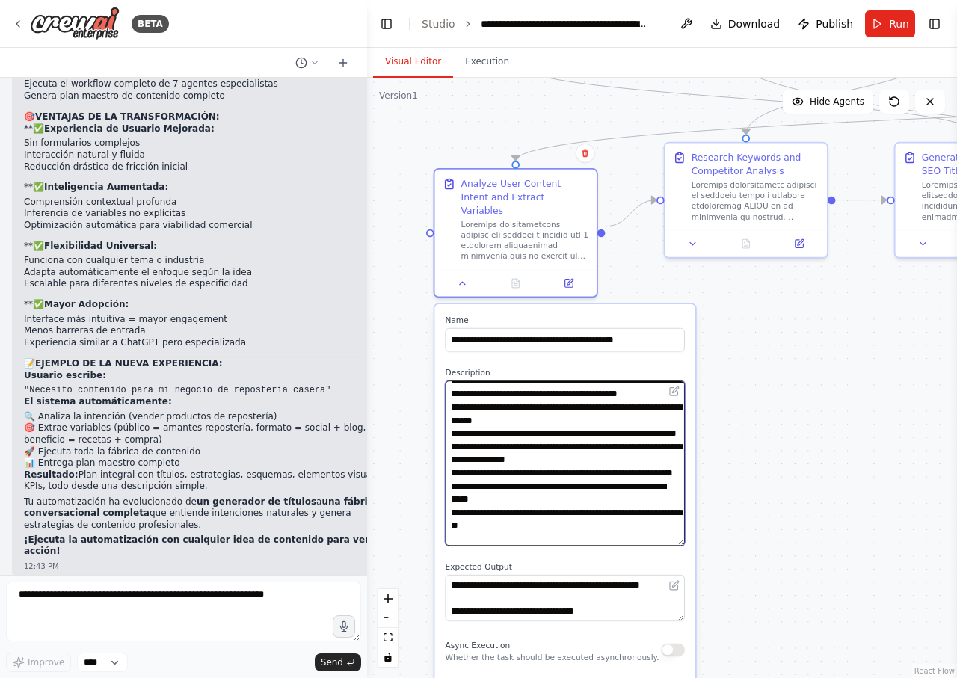
click at [605, 467] on textarea at bounding box center [564, 462] width 239 height 165
click at [604, 467] on textarea at bounding box center [564, 462] width 239 height 165
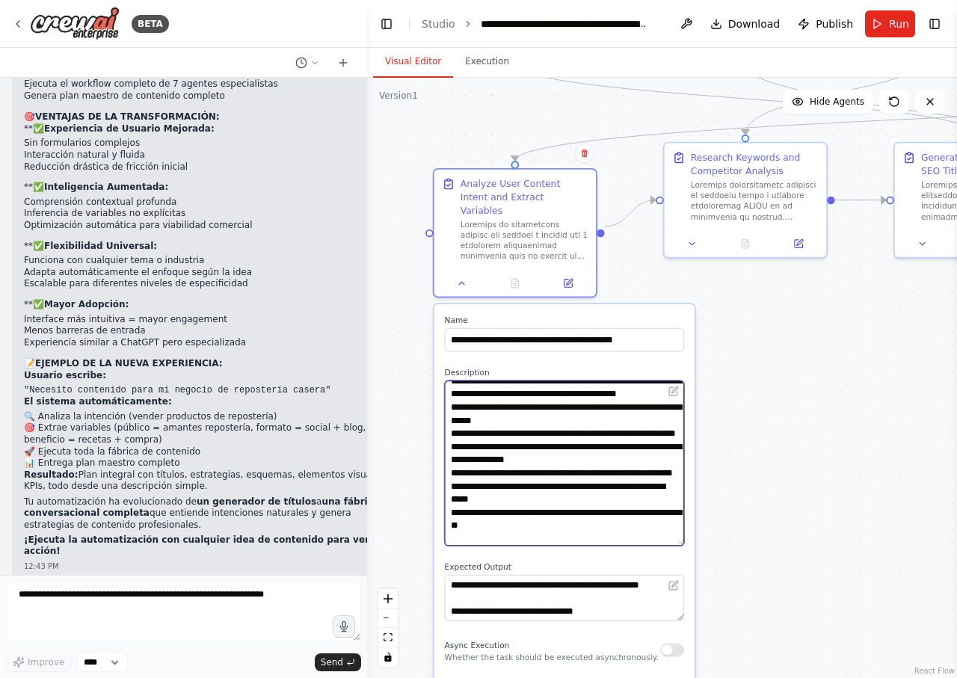
click at [593, 452] on textarea at bounding box center [564, 462] width 239 height 165
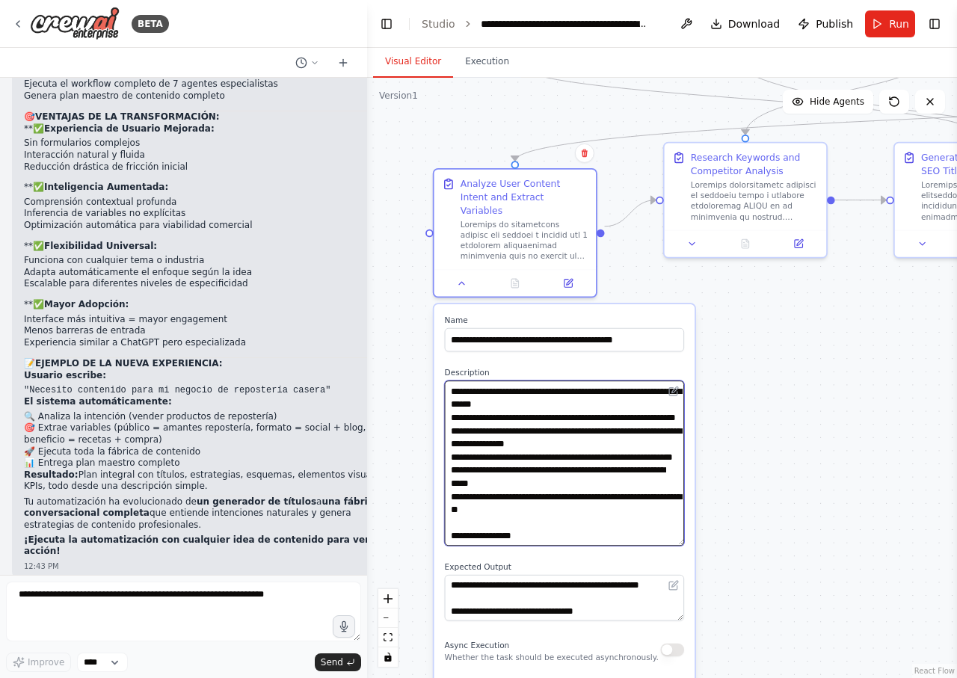
scroll to position [493, 0]
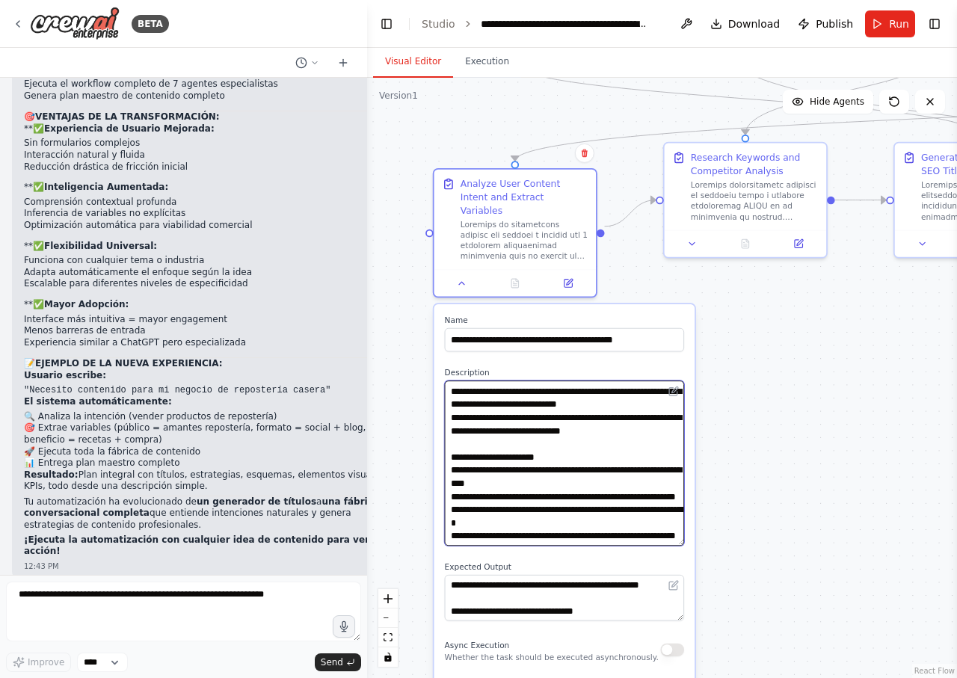
drag, startPoint x: 451, startPoint y: 379, endPoint x: 596, endPoint y: 575, distance: 243.7
click at [596, 546] on textarea at bounding box center [564, 462] width 239 height 165
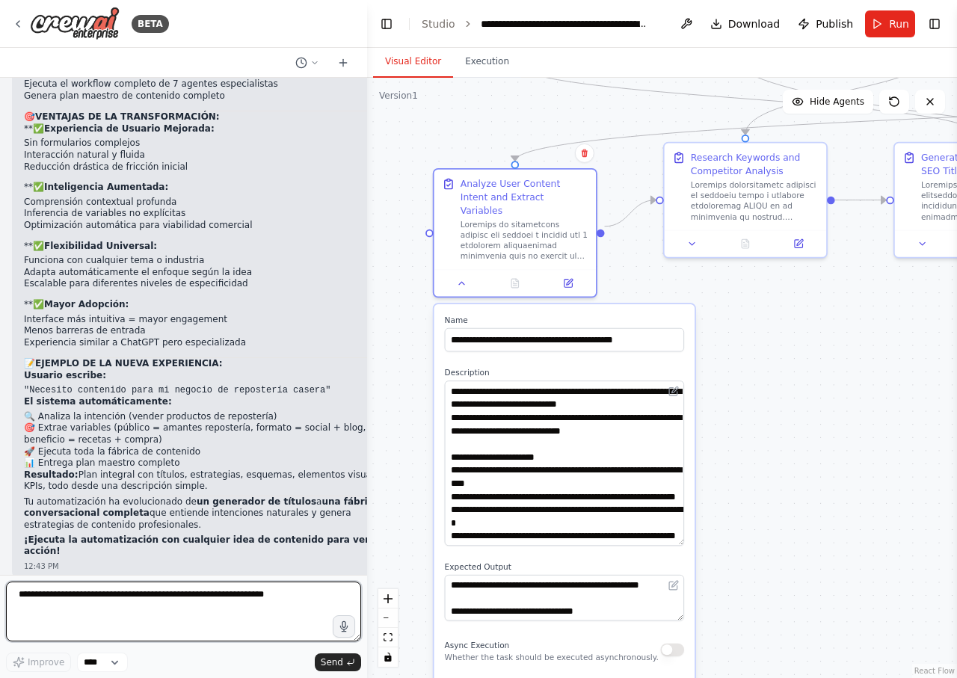
click at [103, 602] on textarea at bounding box center [183, 612] width 355 height 60
paste textarea "**********"
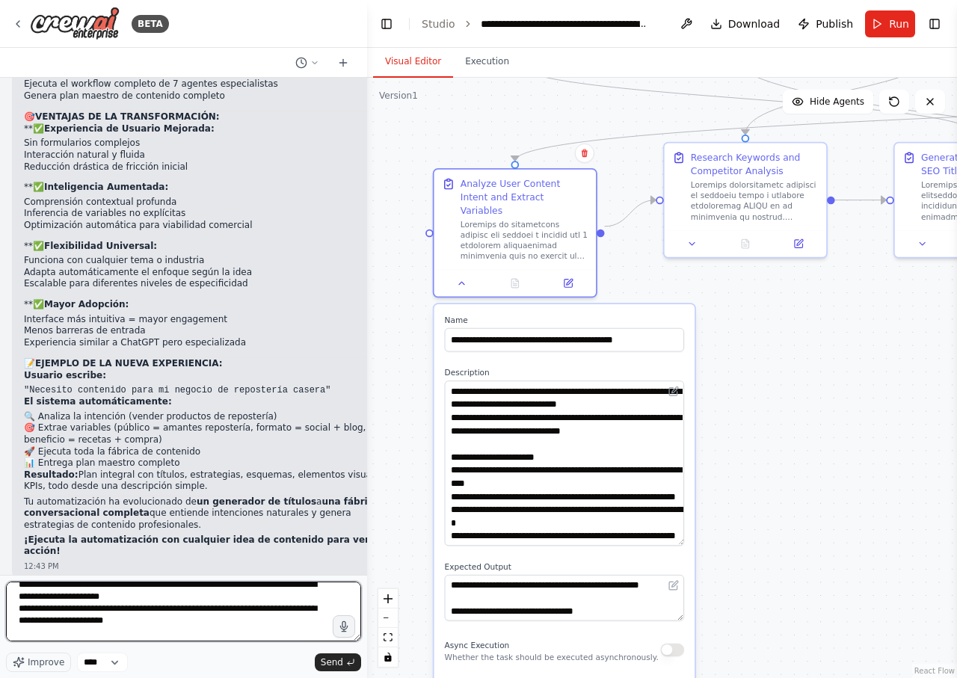
scroll to position [360, 0]
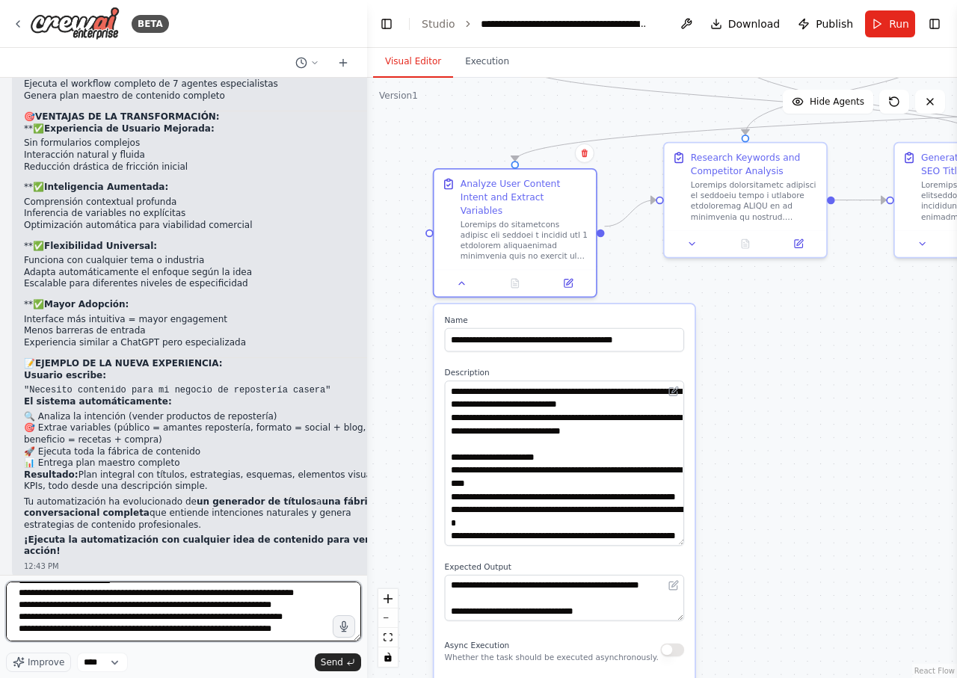
click at [141, 633] on textarea at bounding box center [183, 612] width 355 height 60
type textarea "**********"
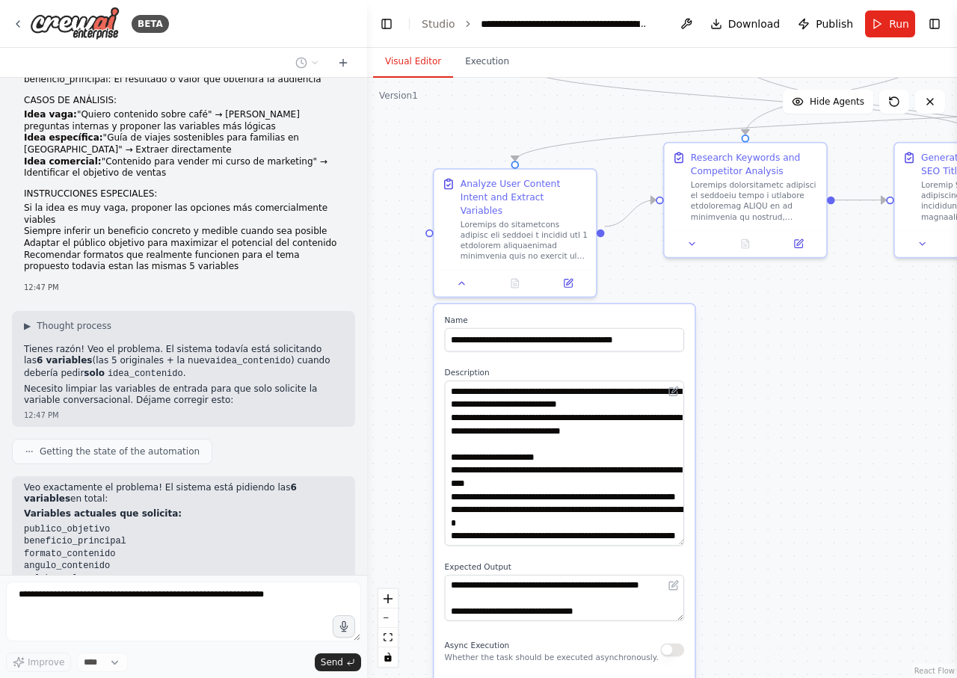
scroll to position [15337, 0]
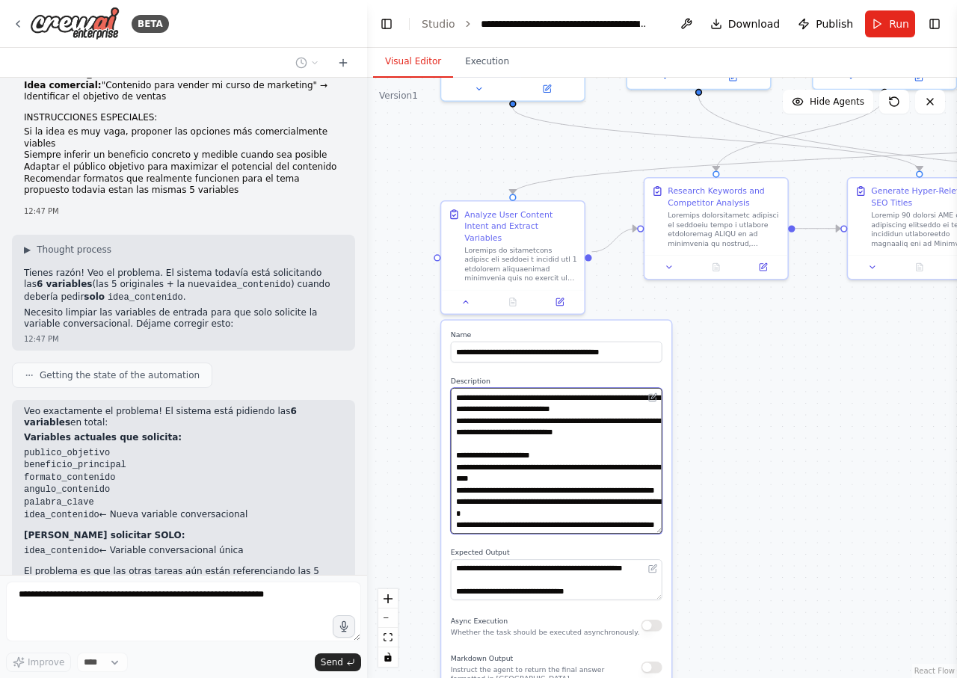
click at [555, 459] on textarea at bounding box center [557, 461] width 212 height 146
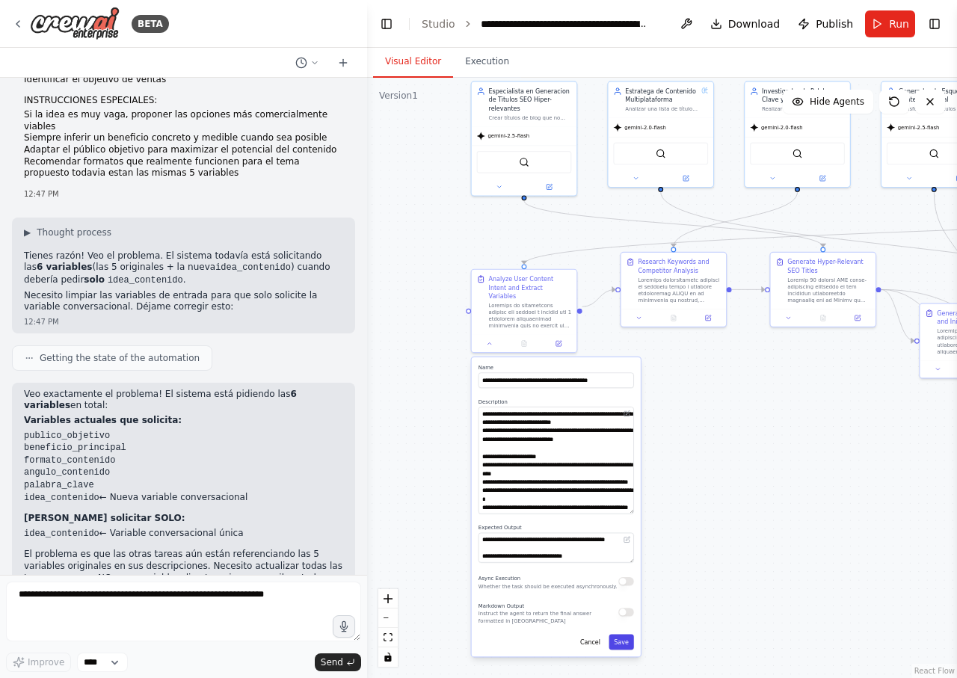
click at [616, 635] on button "Save" at bounding box center [620, 643] width 25 height 16
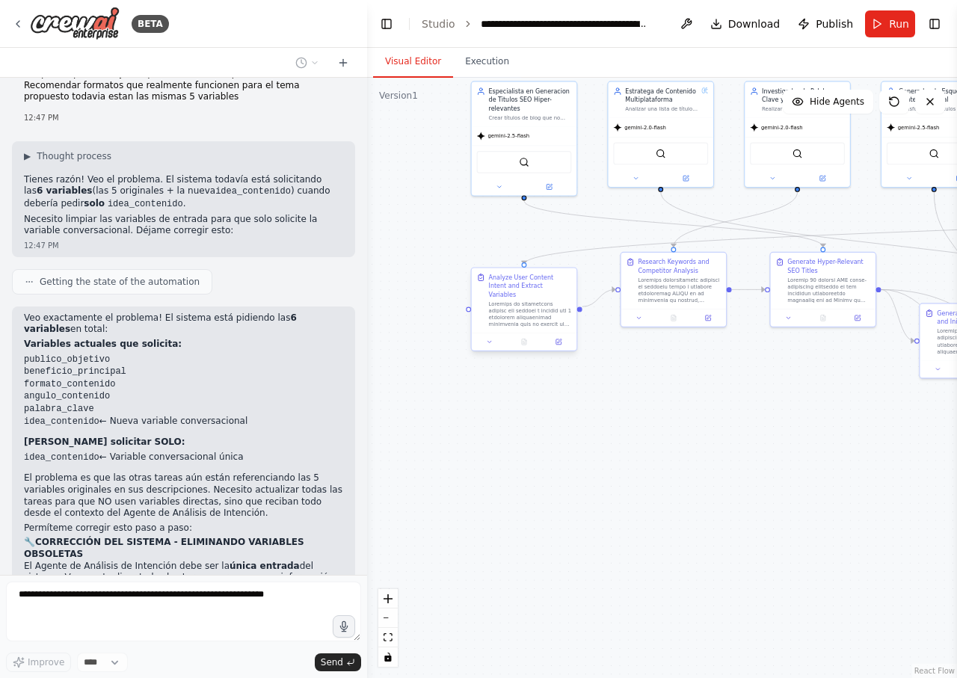
click at [543, 305] on div at bounding box center [530, 314] width 83 height 28
click at [494, 336] on button at bounding box center [489, 341] width 29 height 10
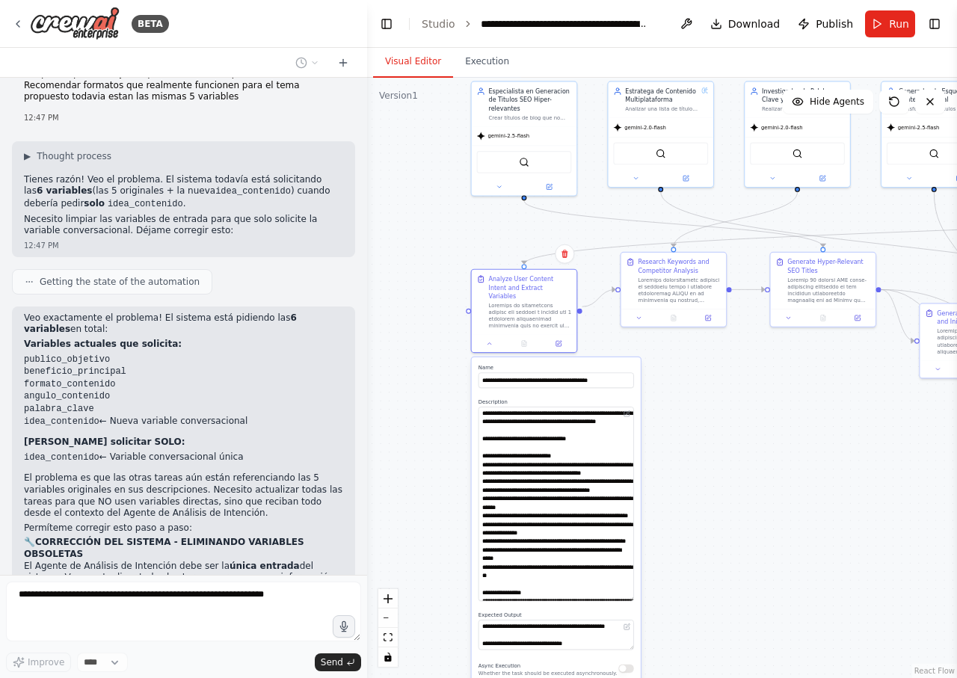
drag, startPoint x: 630, startPoint y: 427, endPoint x: 620, endPoint y: 591, distance: 164.7
click at [620, 591] on textarea at bounding box center [555, 504] width 155 height 194
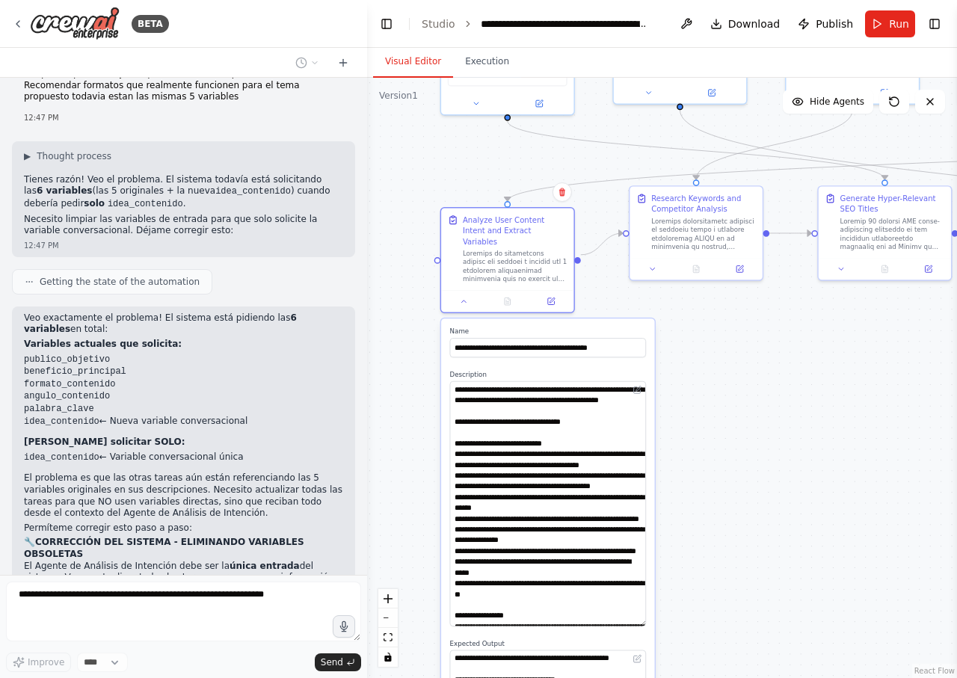
scroll to position [15523, 0]
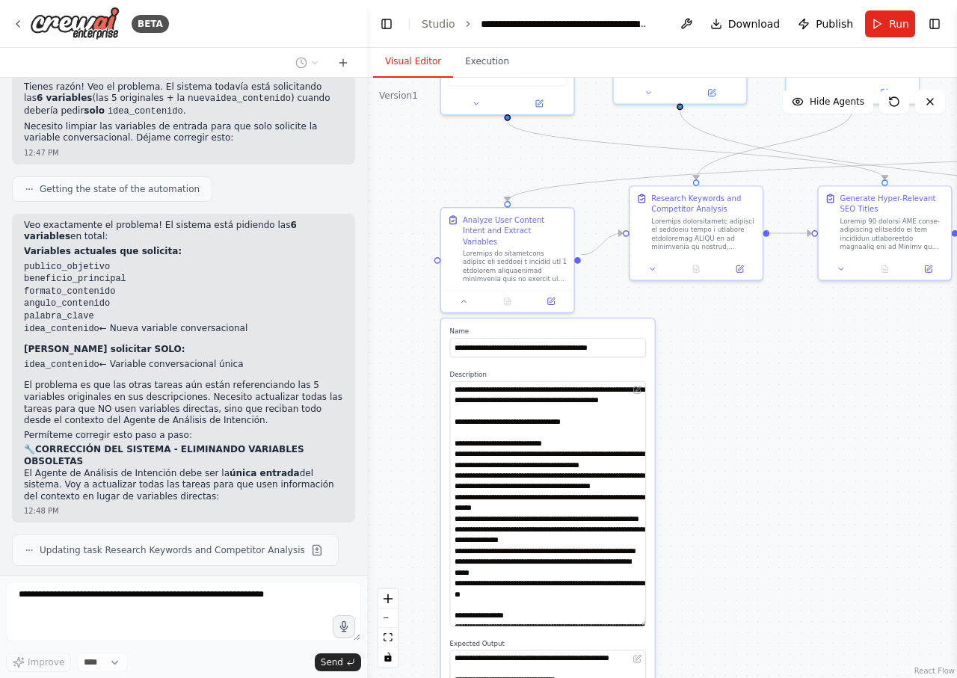
click at [718, 374] on div ".deletable-edge-delete-btn { width: 20px; height: 20px; border: 0px solid #ffff…" at bounding box center [662, 378] width 590 height 600
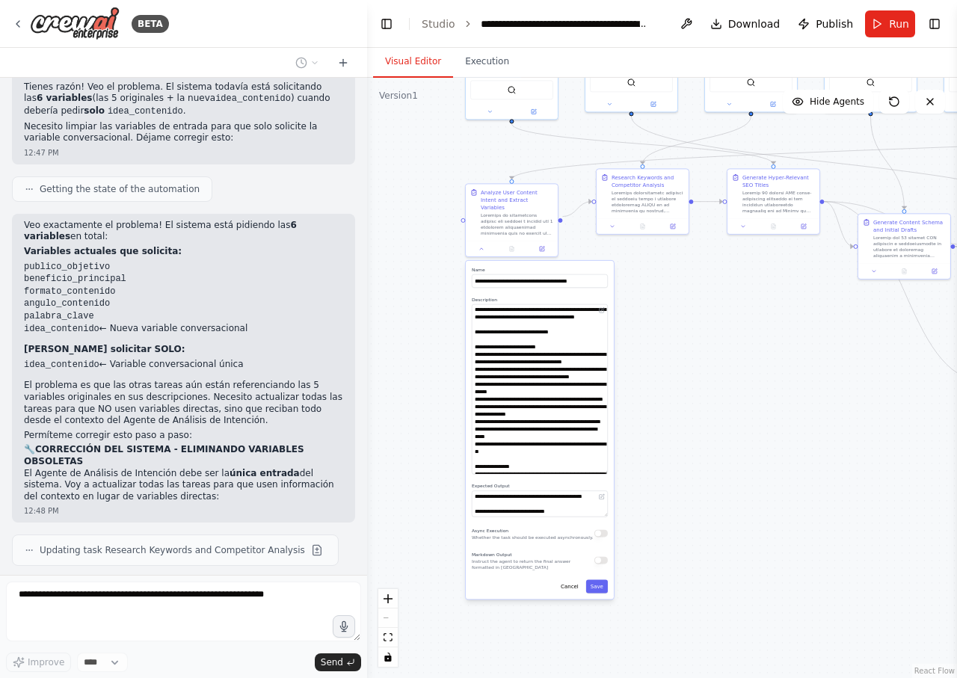
drag, startPoint x: 647, startPoint y: 627, endPoint x: 634, endPoint y: 472, distance: 155.2
click at [634, 472] on div ".deletable-edge-delete-btn { width: 20px; height: 20px; border: 0px solid #ffff…" at bounding box center [662, 378] width 590 height 600
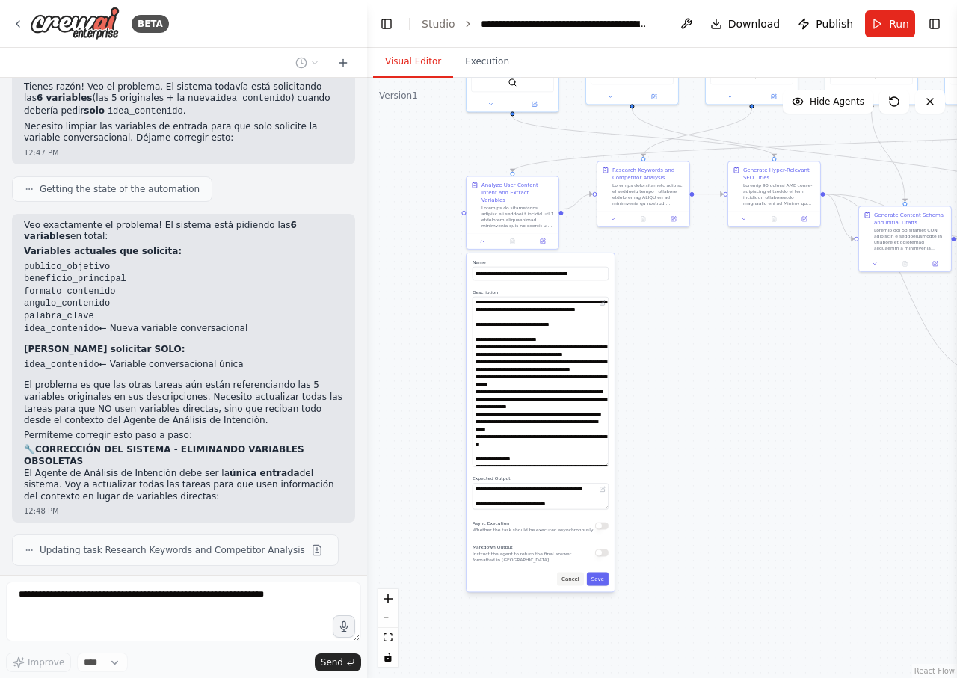
click at [564, 572] on button "Cancel" at bounding box center [570, 578] width 27 height 13
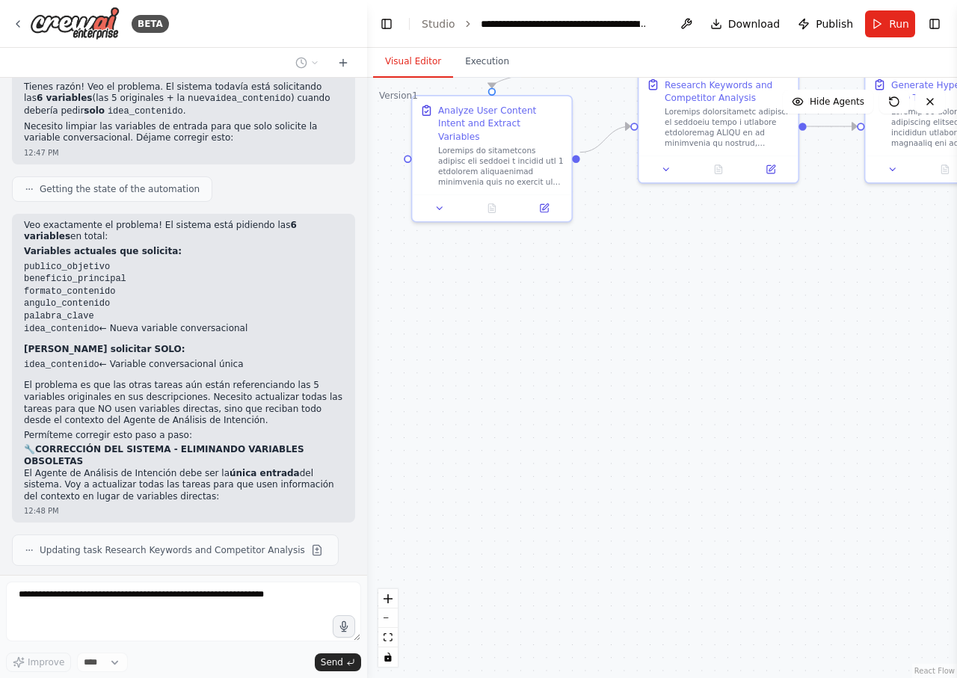
drag, startPoint x: 546, startPoint y: 429, endPoint x: 710, endPoint y: 677, distance: 297.3
click at [710, 677] on div ".deletable-edge-delete-btn { width: 20px; height: 20px; border: 0px solid #ffff…" at bounding box center [662, 378] width 590 height 600
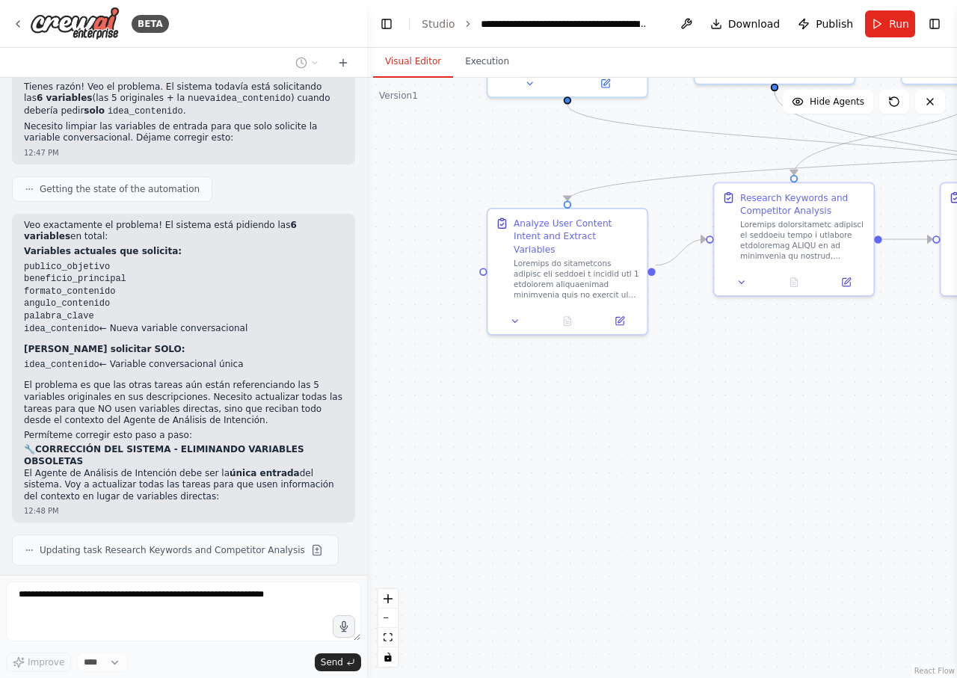
drag, startPoint x: 733, startPoint y: 487, endPoint x: 688, endPoint y: 514, distance: 52.1
click at [688, 514] on div ".deletable-edge-delete-btn { width: 20px; height: 20px; border: 0px solid #ffff…" at bounding box center [662, 378] width 590 height 600
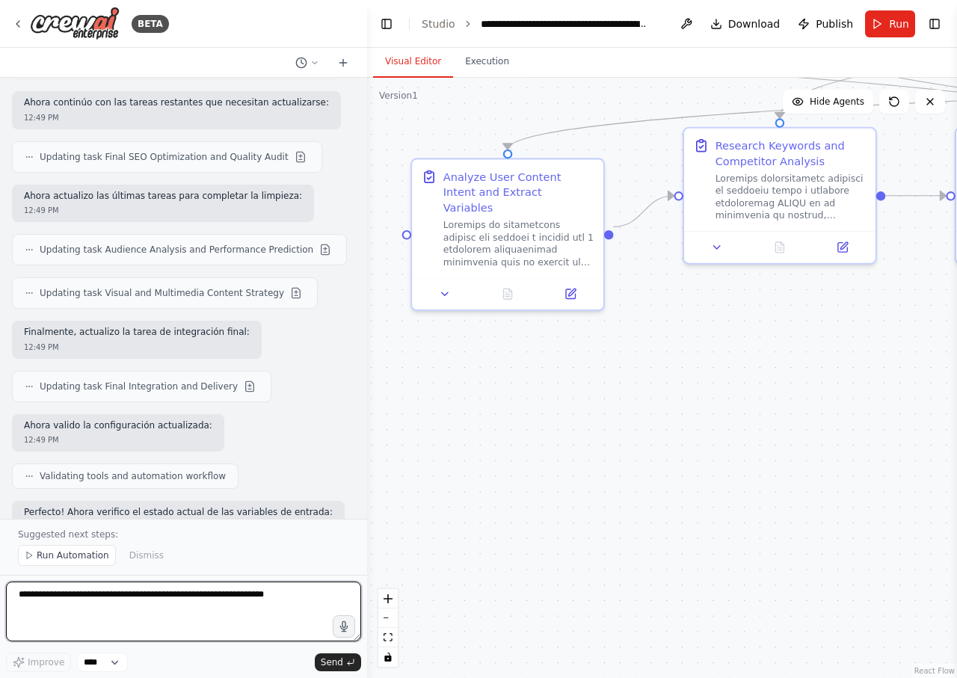
scroll to position [16263, 0]
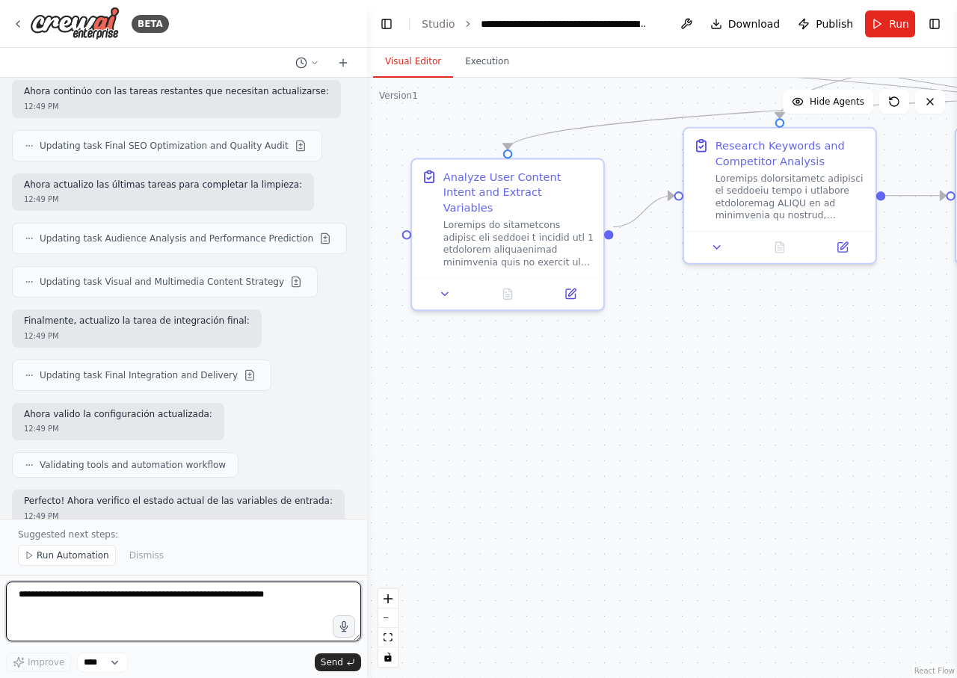
click at [230, 614] on textarea at bounding box center [183, 612] width 355 height 60
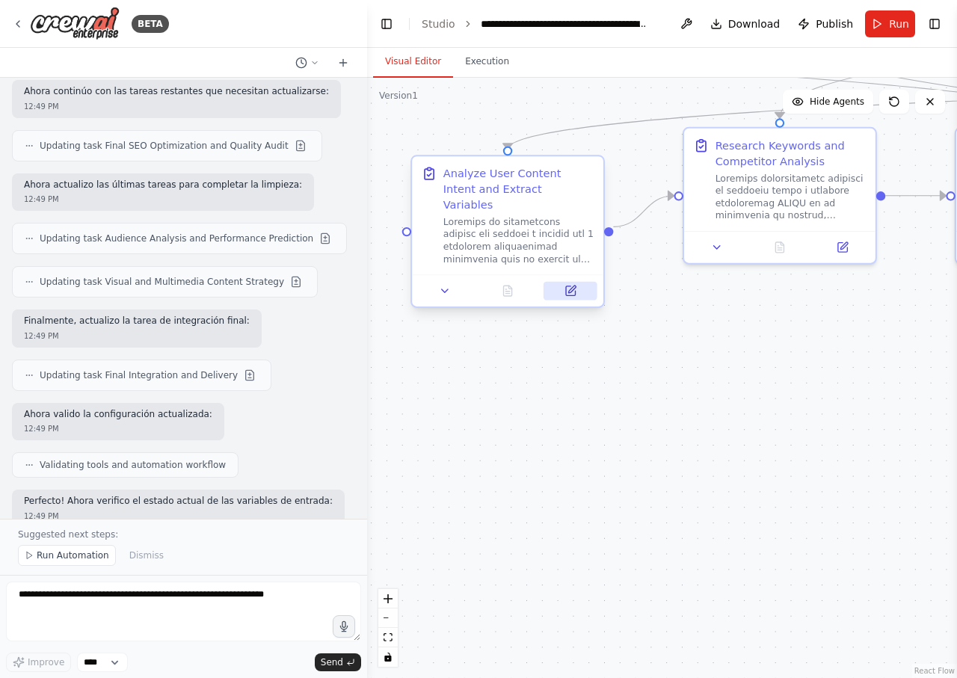
click at [570, 285] on icon at bounding box center [570, 291] width 13 height 13
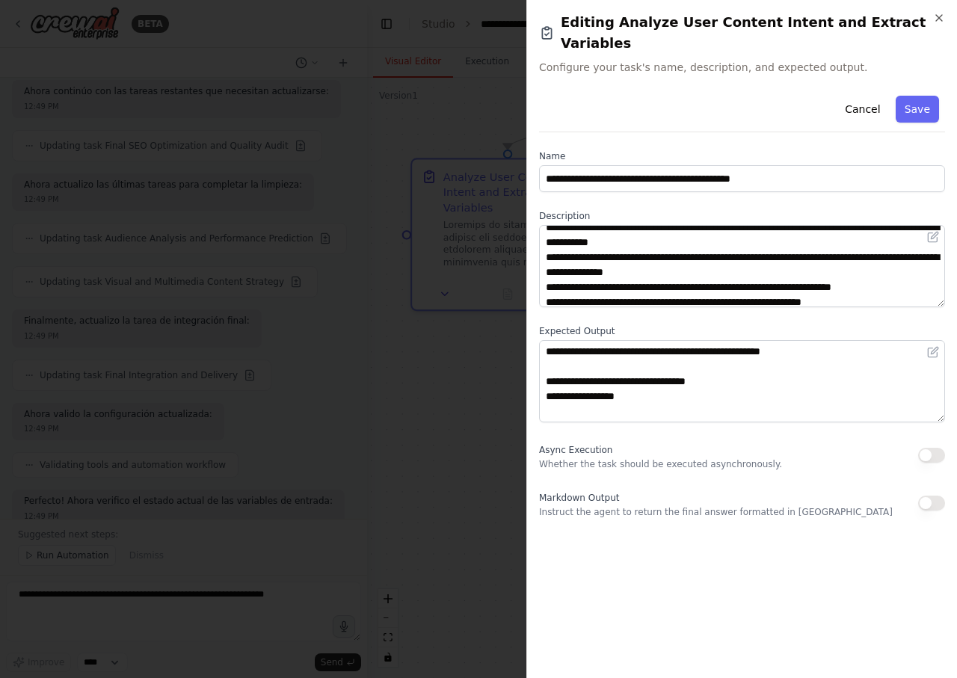
scroll to position [0, 0]
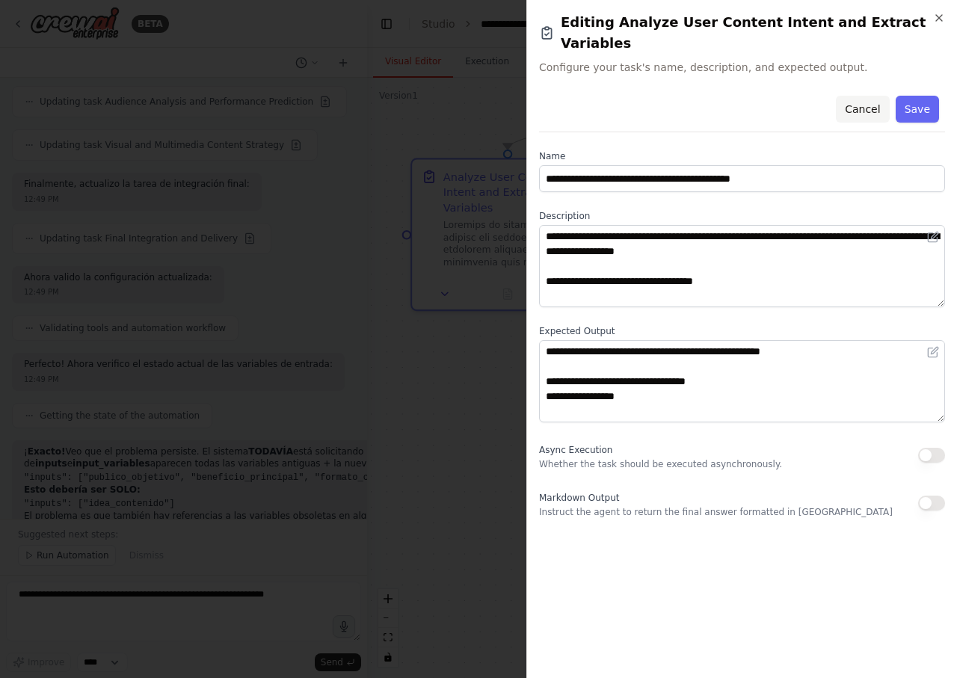
click at [873, 96] on button "Cancel" at bounding box center [862, 109] width 53 height 27
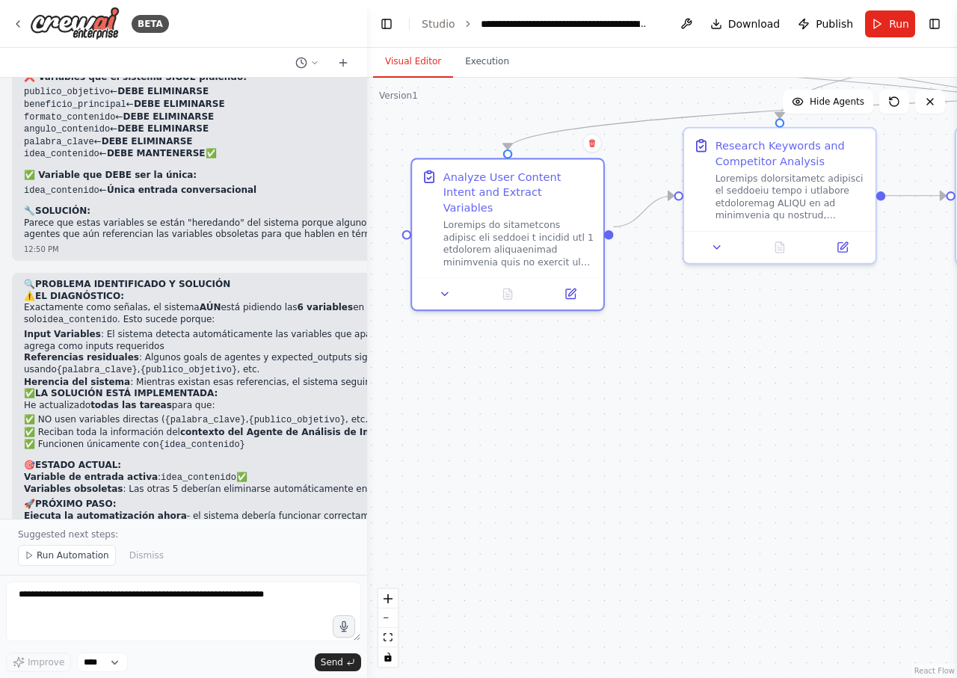
scroll to position [16916, 0]
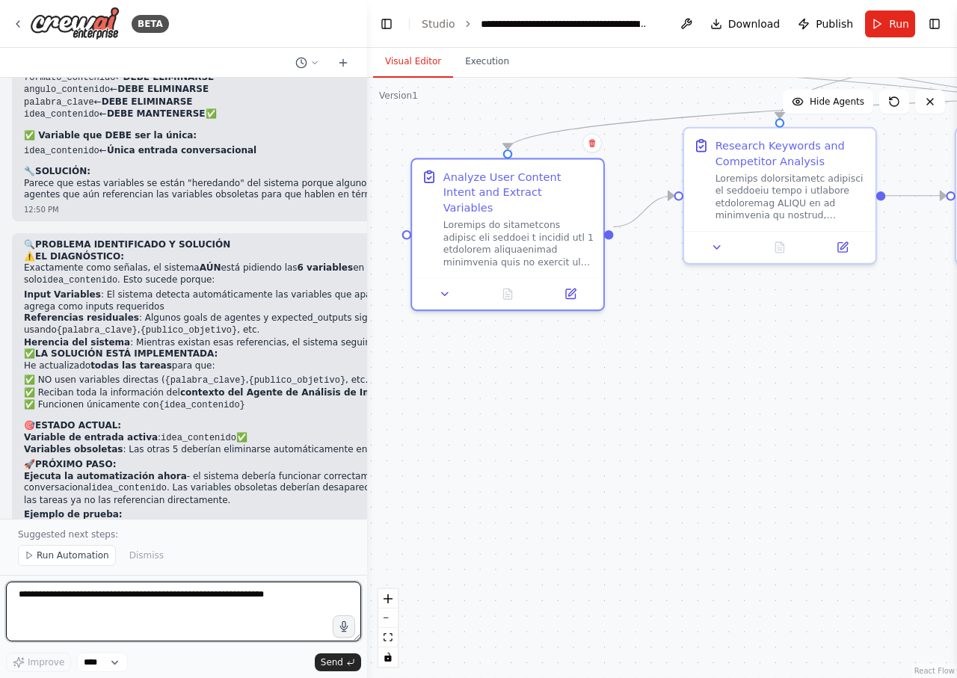
click at [179, 590] on textarea at bounding box center [183, 612] width 355 height 60
type textarea "**********"
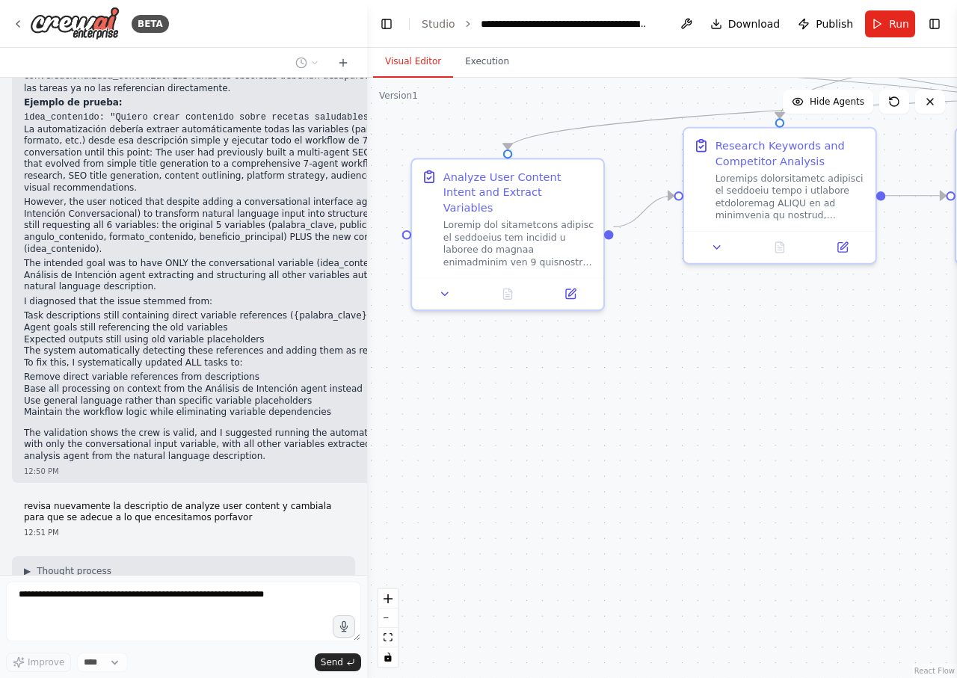
scroll to position [17340, 0]
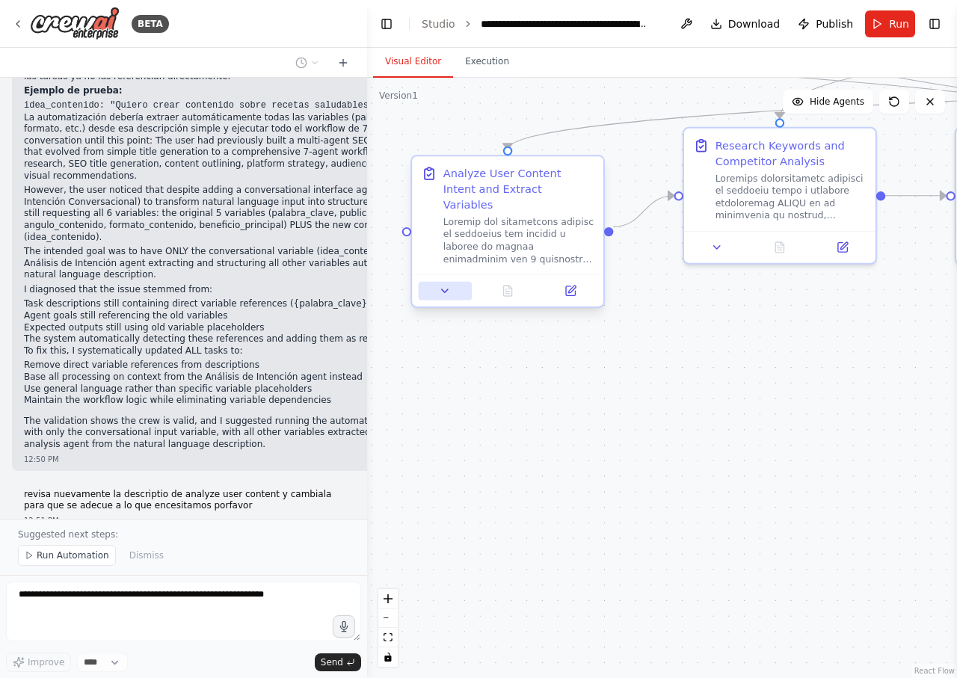
click at [451, 285] on icon at bounding box center [445, 291] width 13 height 13
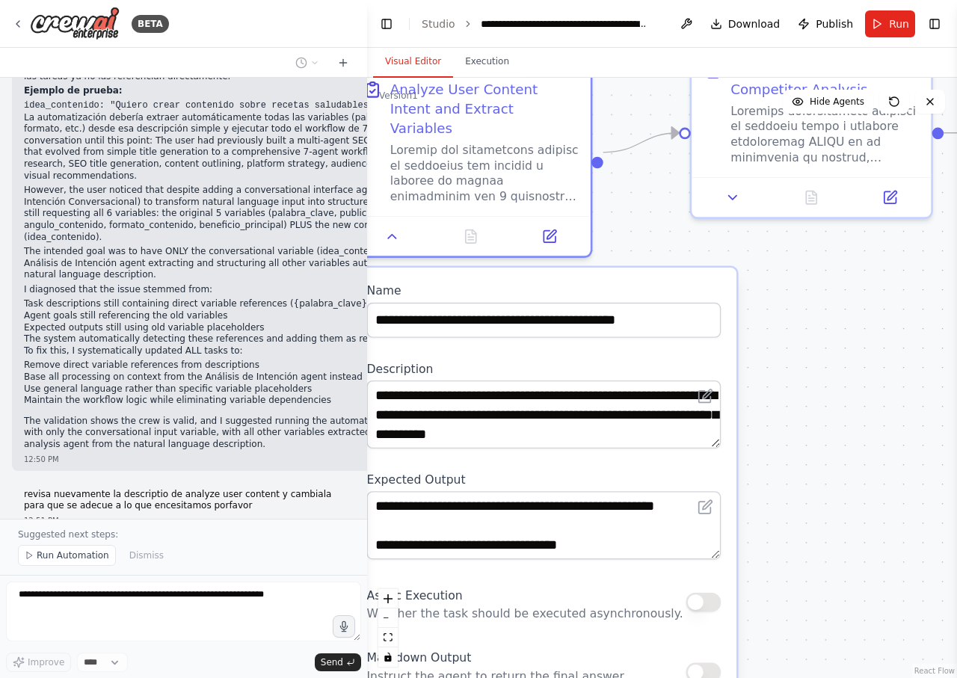
drag, startPoint x: 718, startPoint y: 449, endPoint x: 724, endPoint y: 434, distance: 16.1
click at [724, 434] on div "**********" at bounding box center [543, 521] width 385 height 506
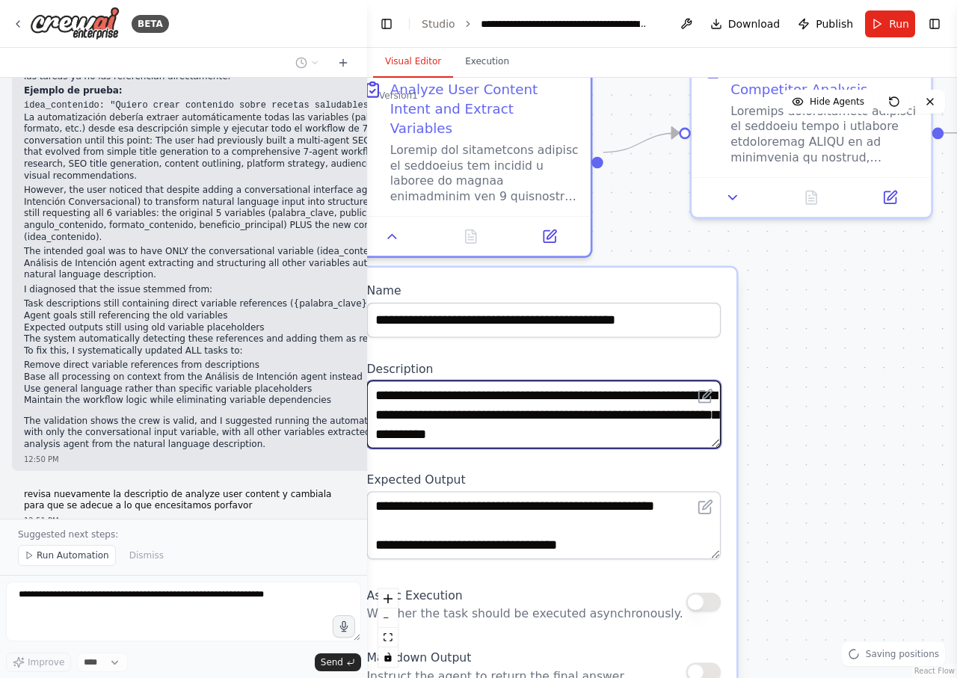
drag, startPoint x: 542, startPoint y: 427, endPoint x: 544, endPoint y: 434, distance: 7.8
click at [544, 434] on div "**********" at bounding box center [543, 521] width 385 height 506
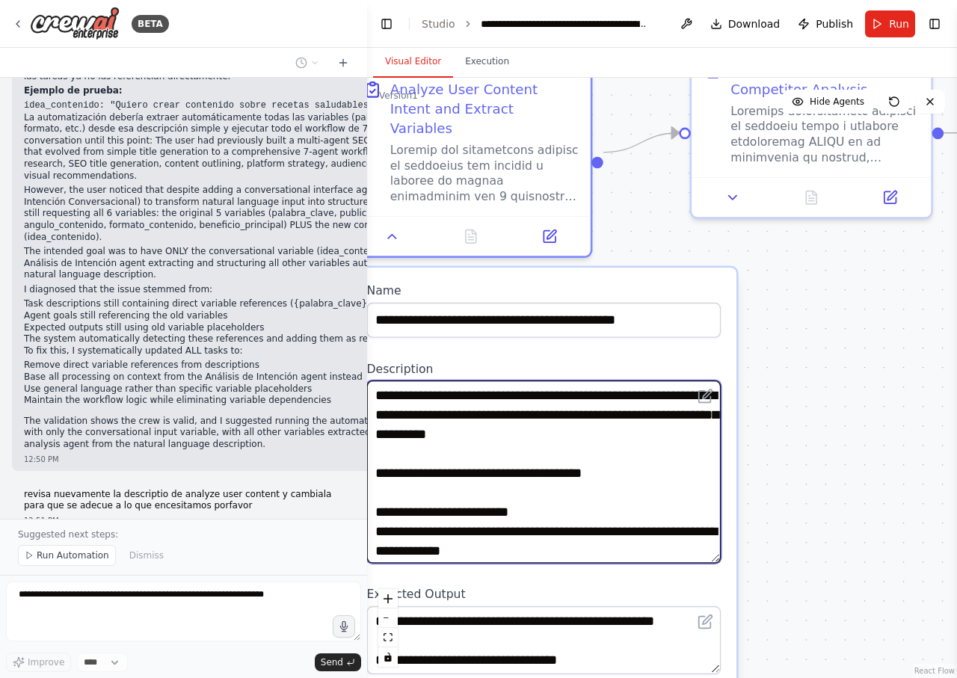
drag, startPoint x: 715, startPoint y: 425, endPoint x: 693, endPoint y: 529, distance: 106.9
click at [696, 542] on textarea at bounding box center [544, 471] width 354 height 183
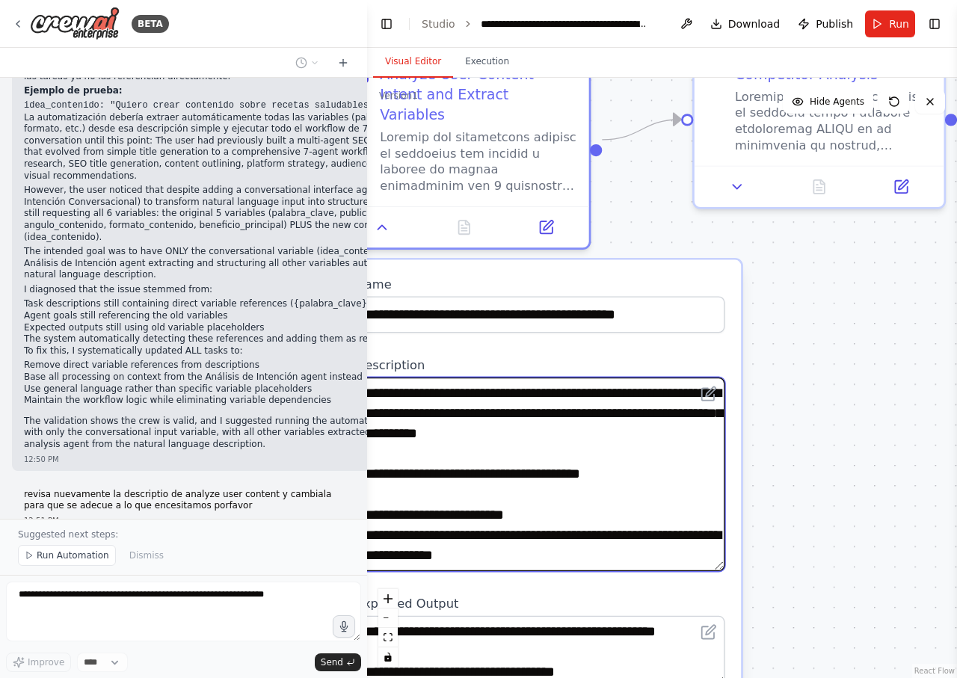
click at [630, 458] on textarea at bounding box center [540, 474] width 369 height 194
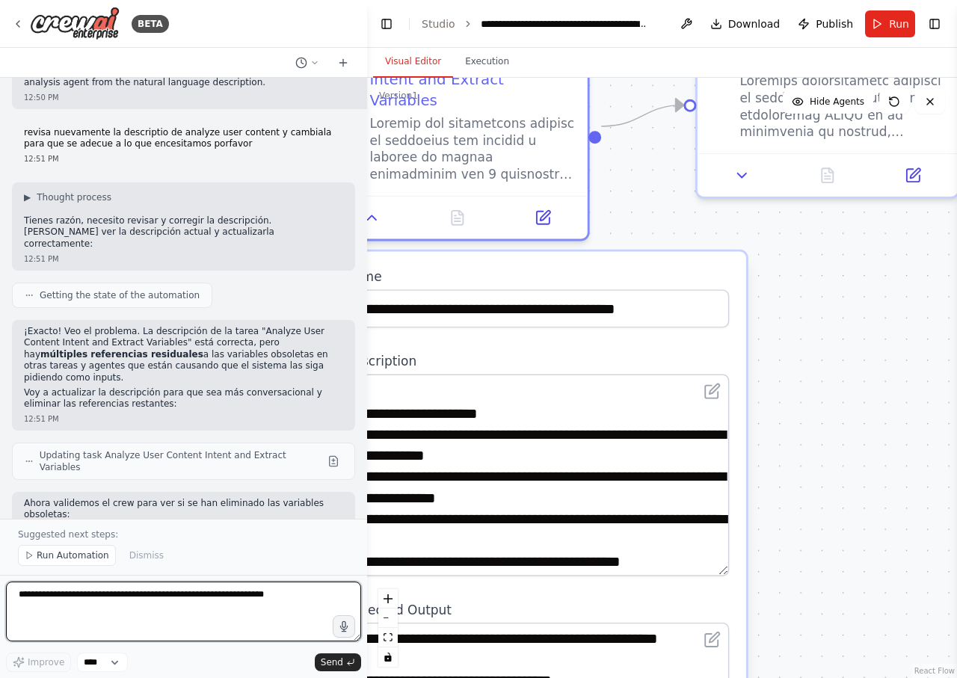
scroll to position [0, 0]
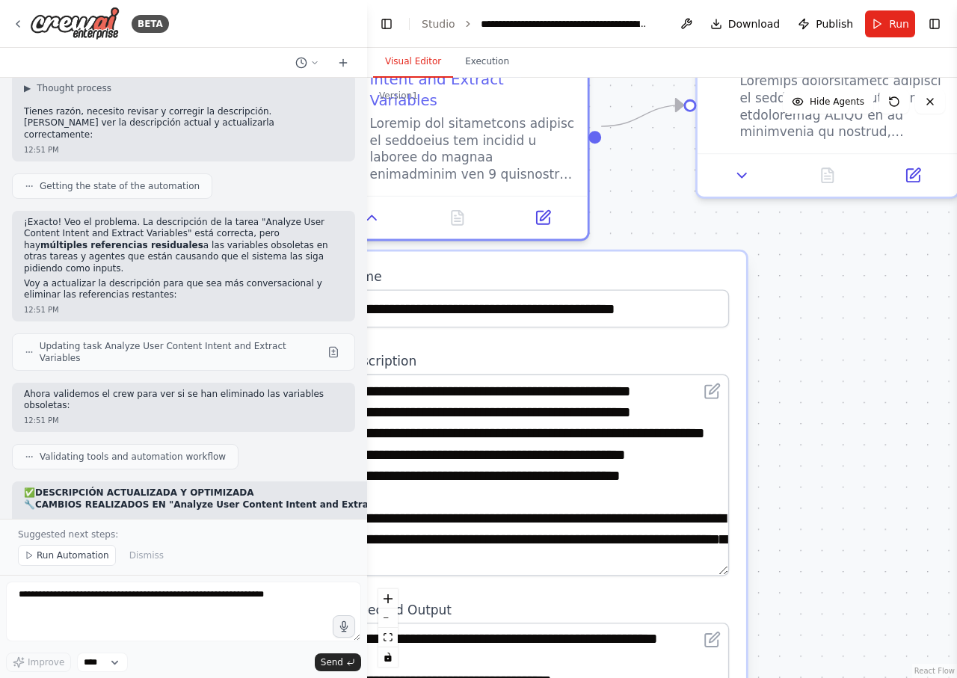
click at [785, 475] on div ".deletable-edge-delete-btn { width: 20px; height: 20px; border: 0px solid #ffff…" at bounding box center [662, 378] width 590 height 600
click at [13, 25] on icon at bounding box center [18, 24] width 12 height 12
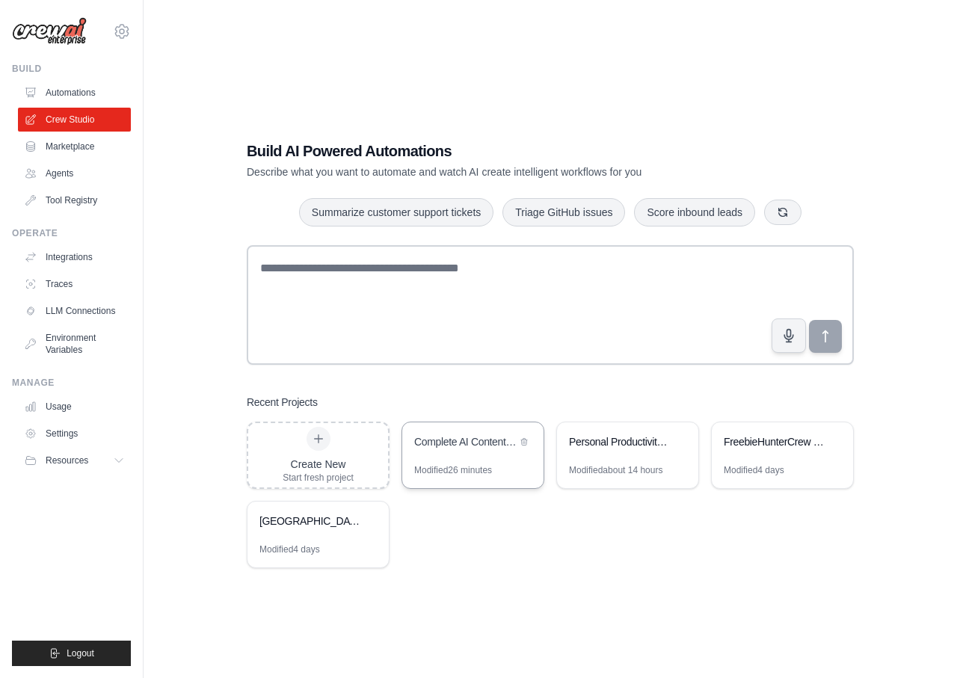
click at [484, 459] on div "Complete AI Content Marketing Factory" at bounding box center [472, 443] width 141 height 42
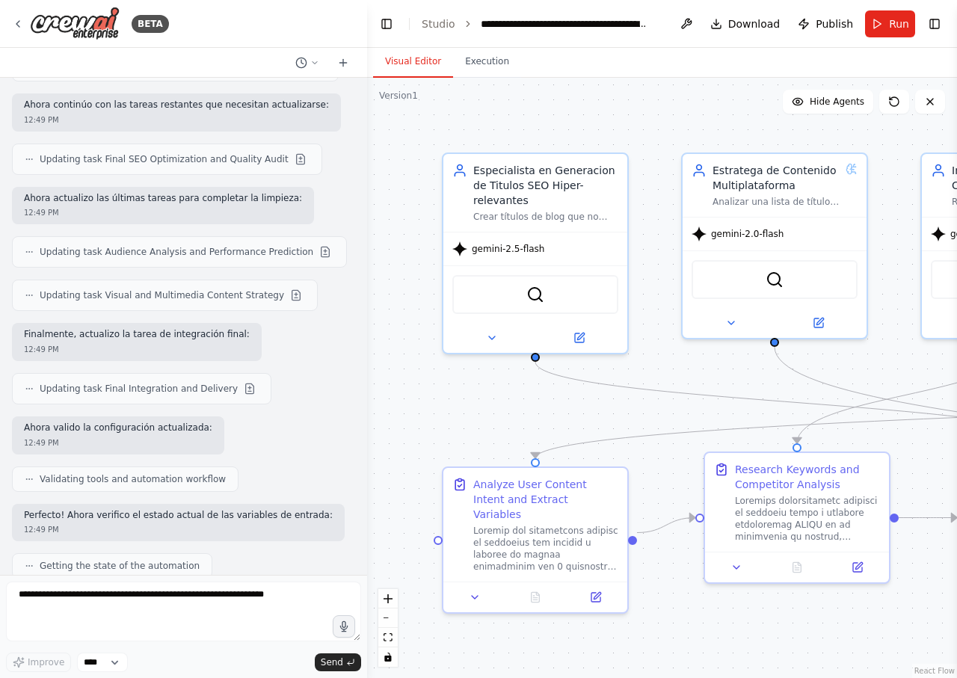
scroll to position [16286, 0]
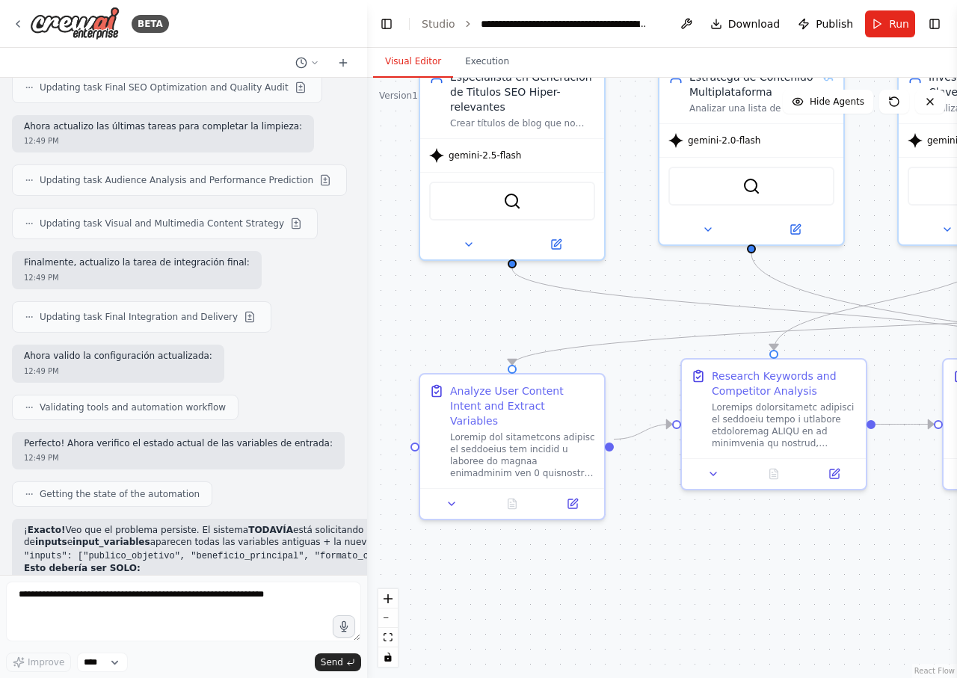
drag, startPoint x: 667, startPoint y: 362, endPoint x: 640, endPoint y: 256, distance: 108.8
click at [640, 256] on div ".deletable-edge-delete-btn { width: 20px; height: 20px; border: 0px solid #ffff…" at bounding box center [662, 378] width 590 height 600
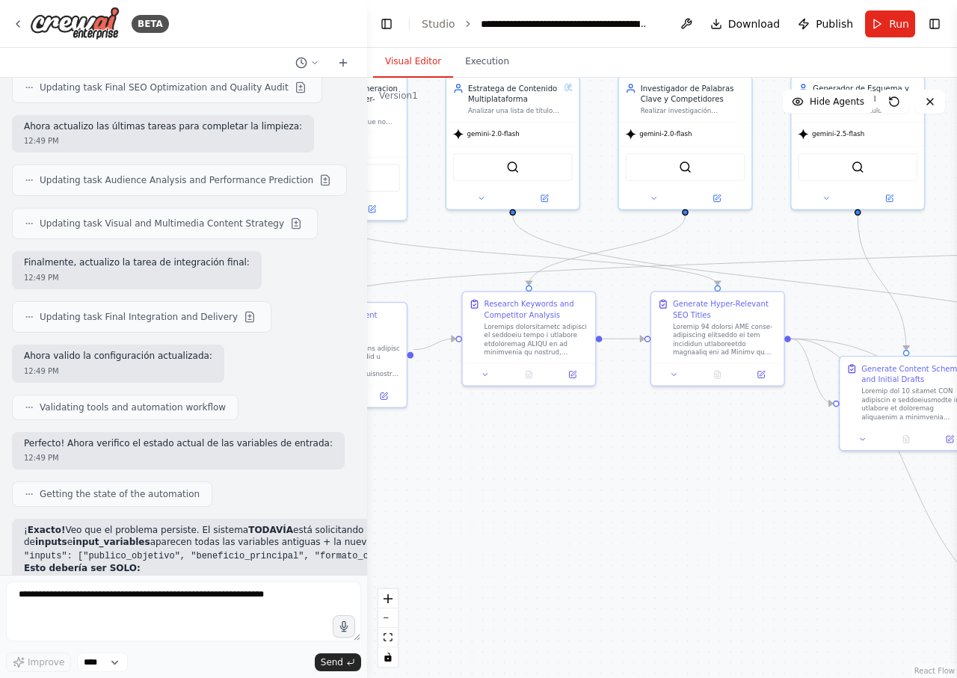
drag, startPoint x: 795, startPoint y: 459, endPoint x: 654, endPoint y: 502, distance: 147.6
click at [654, 502] on div ".deletable-edge-delete-btn { width: 20px; height: 20px; border: 0px solid #ffff…" at bounding box center [662, 378] width 590 height 600
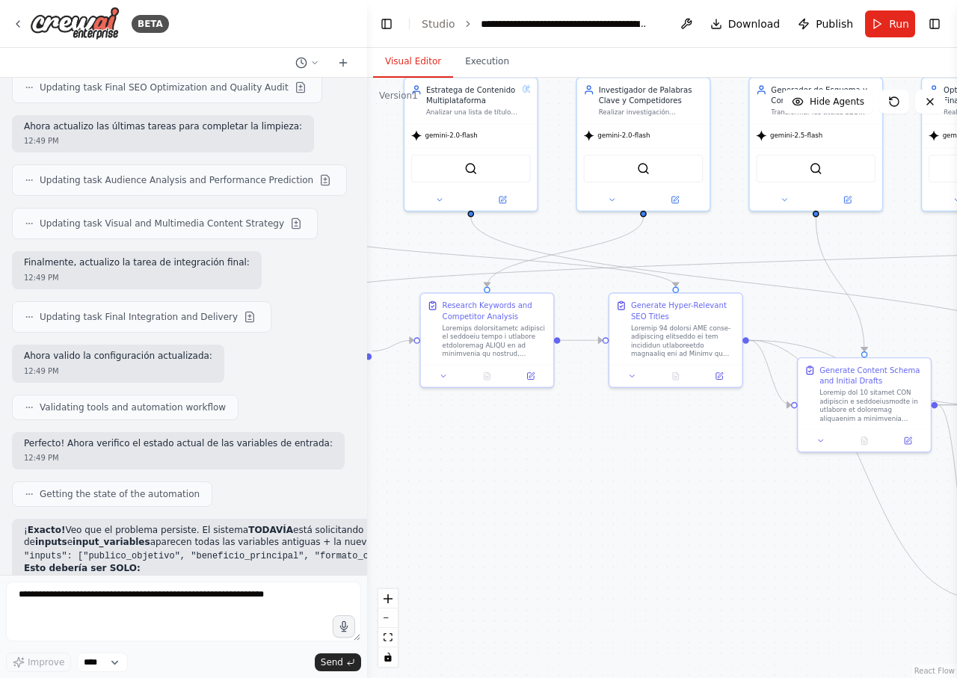
drag, startPoint x: 730, startPoint y: 496, endPoint x: 685, endPoint y: 497, distance: 44.1
click at [685, 497] on div ".deletable-edge-delete-btn { width: 20px; height: 20px; border: 0px solid #ffff…" at bounding box center [662, 378] width 590 height 600
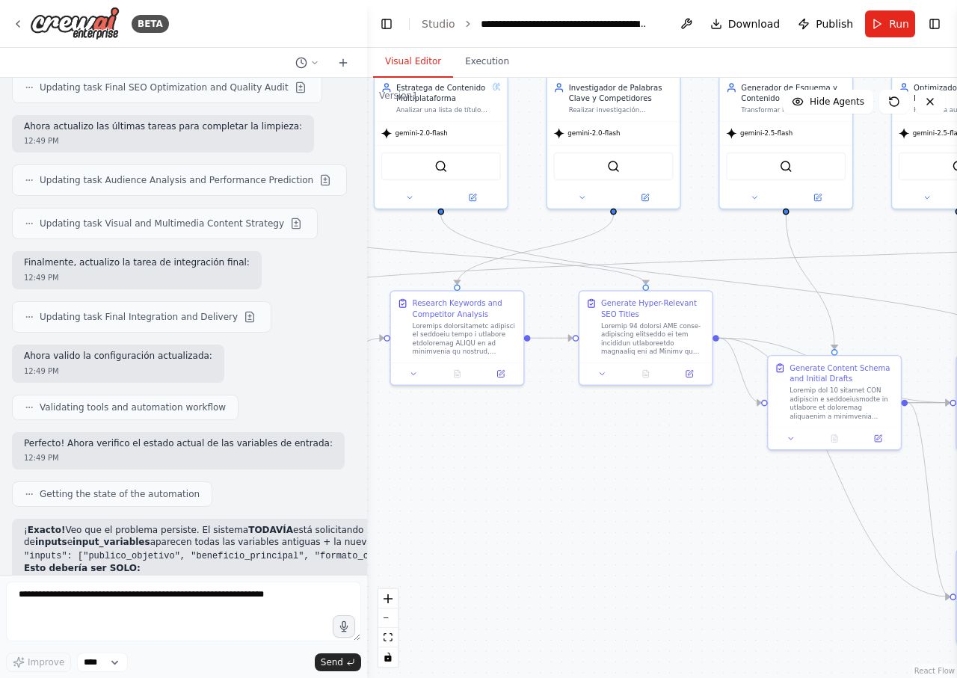
drag, startPoint x: 733, startPoint y: 493, endPoint x: 705, endPoint y: 491, distance: 27.7
click at [705, 491] on div ".deletable-edge-delete-btn { width: 20px; height: 20px; border: 0px solid #ffff…" at bounding box center [662, 378] width 590 height 600
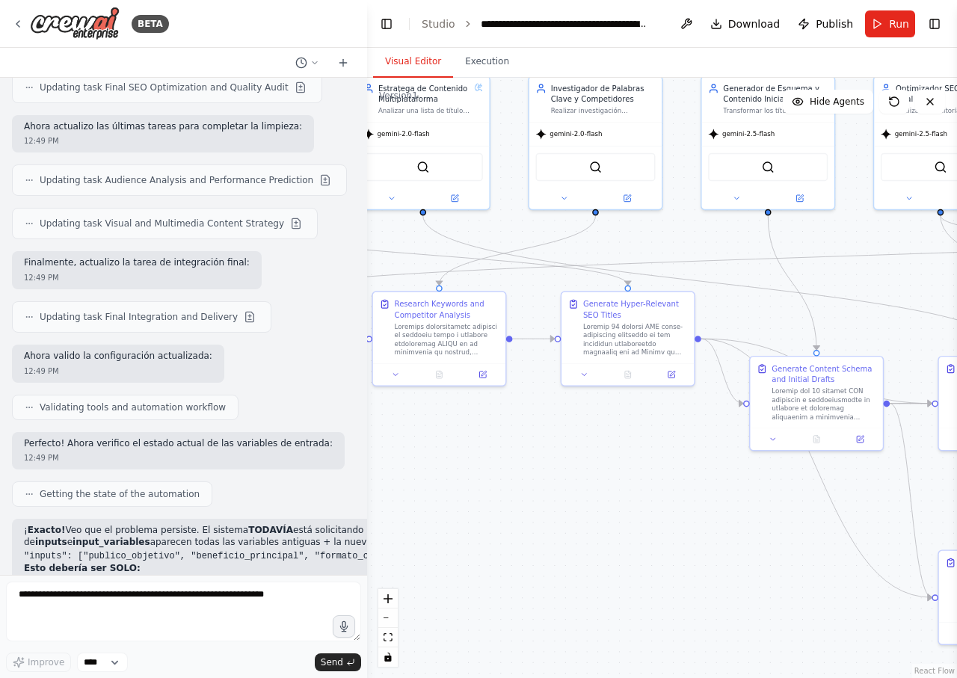
drag, startPoint x: 724, startPoint y: 489, endPoint x: 705, endPoint y: 490, distance: 18.7
click at [705, 490] on div ".deletable-edge-delete-btn { width: 20px; height: 20px; border: 0px solid #ffff…" at bounding box center [662, 378] width 590 height 600
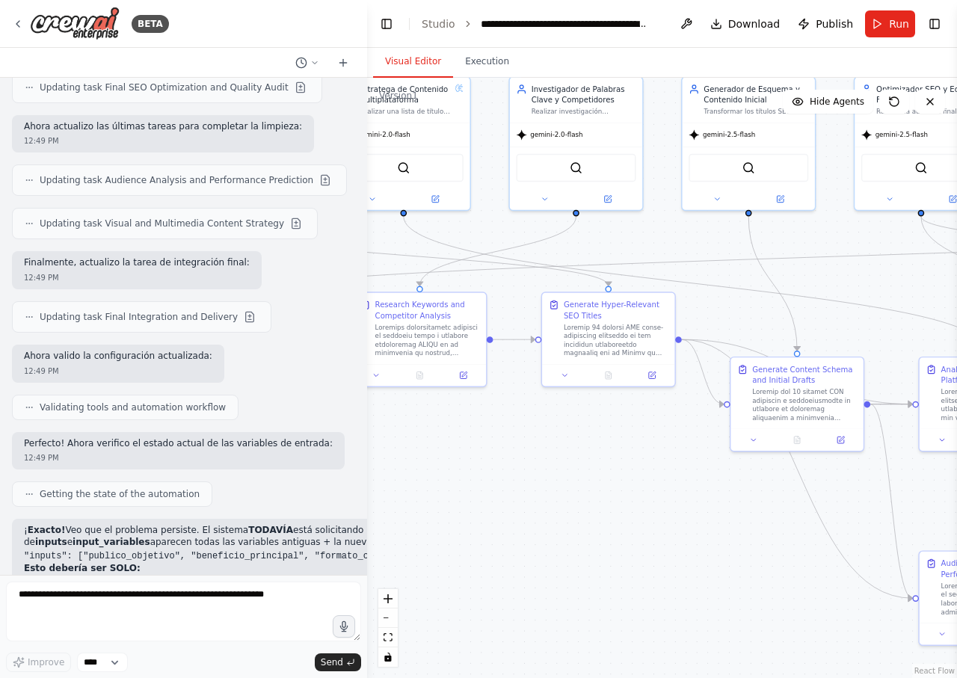
drag, startPoint x: 721, startPoint y: 487, endPoint x: 653, endPoint y: 485, distance: 68.0
click at [653, 485] on div ".deletable-edge-delete-btn { width: 20px; height: 20px; border: 0px solid #ffff…" at bounding box center [662, 378] width 590 height 600
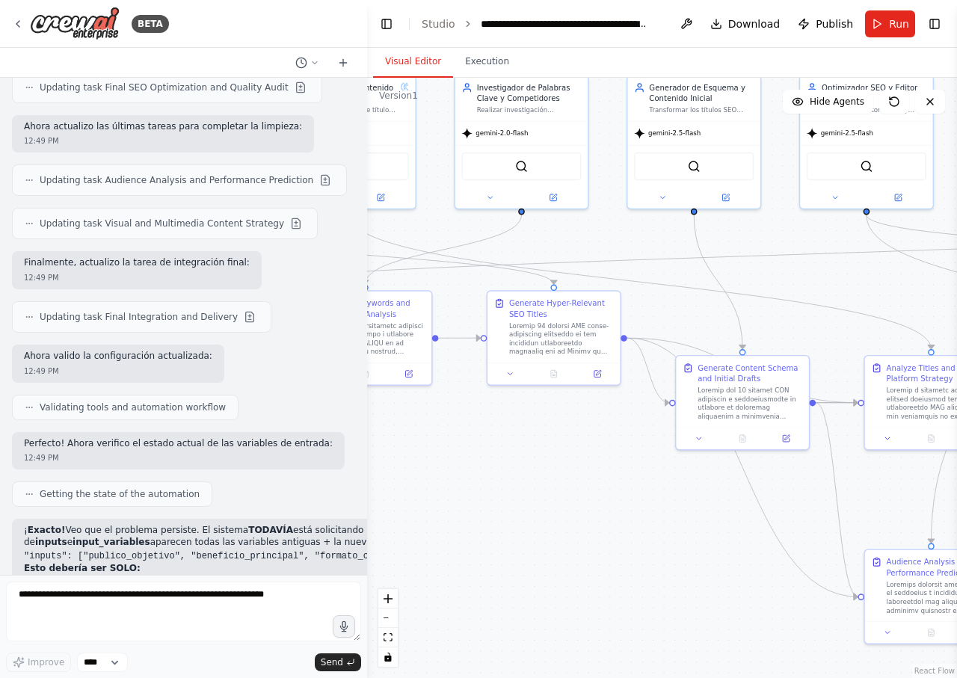
drag, startPoint x: 697, startPoint y: 487, endPoint x: 637, endPoint y: 481, distance: 60.8
click at [637, 481] on div ".deletable-edge-delete-btn { width: 20px; height: 20px; border: 0px solid #ffff…" at bounding box center [662, 378] width 590 height 600
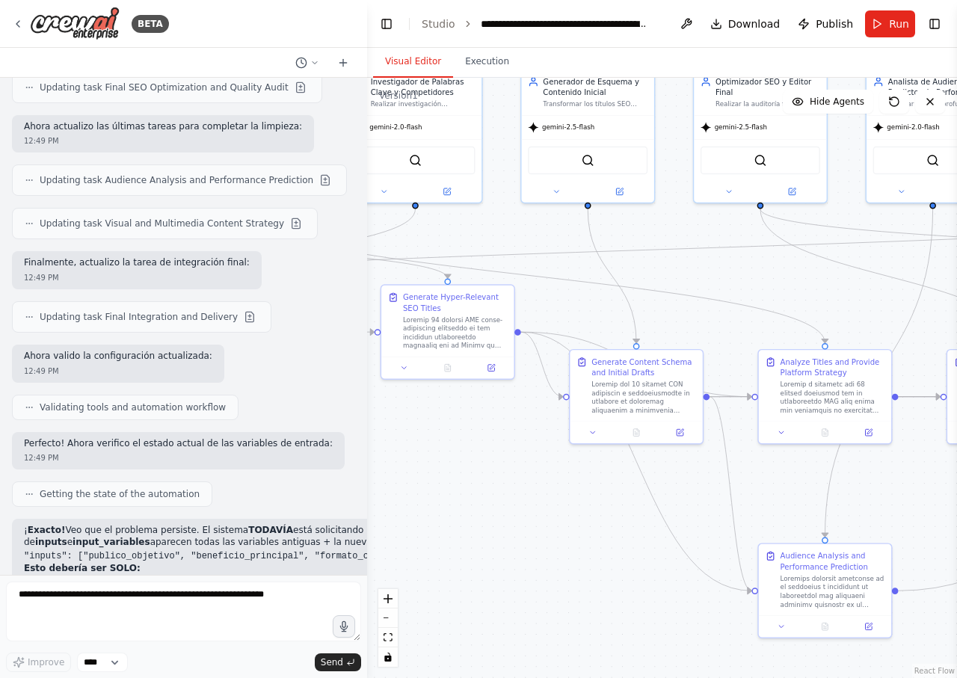
drag, startPoint x: 689, startPoint y: 483, endPoint x: 616, endPoint y: 479, distance: 73.3
click at [617, 479] on div ".deletable-edge-delete-btn { width: 20px; height: 20px; border: 0px solid #ffff…" at bounding box center [662, 378] width 590 height 600
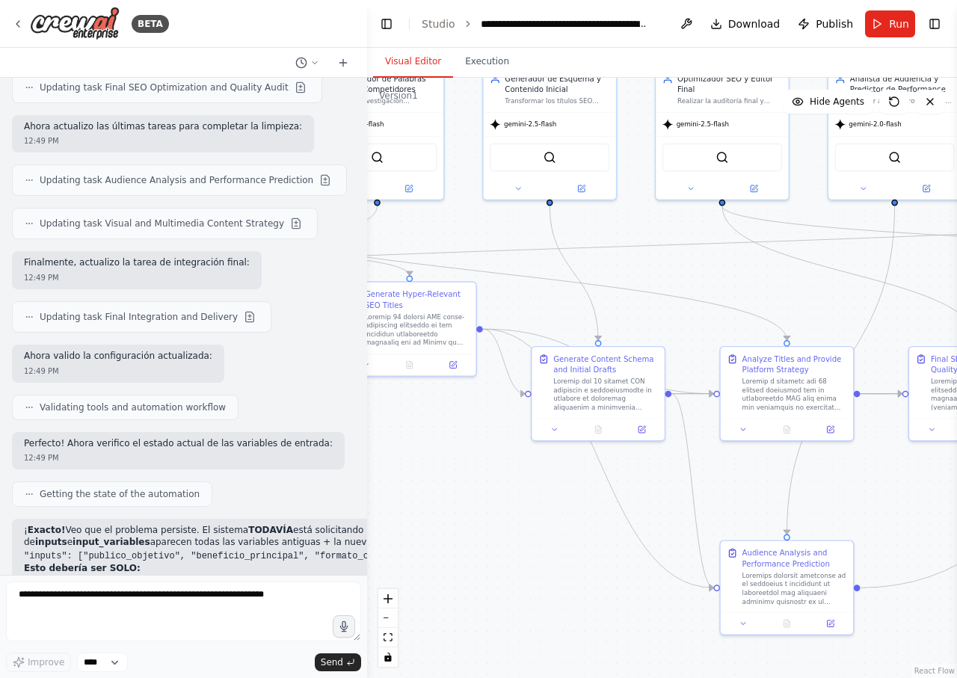
click at [613, 489] on div ".deletable-edge-delete-btn { width: 20px; height: 20px; border: 0px solid #ffff…" at bounding box center [662, 378] width 590 height 600
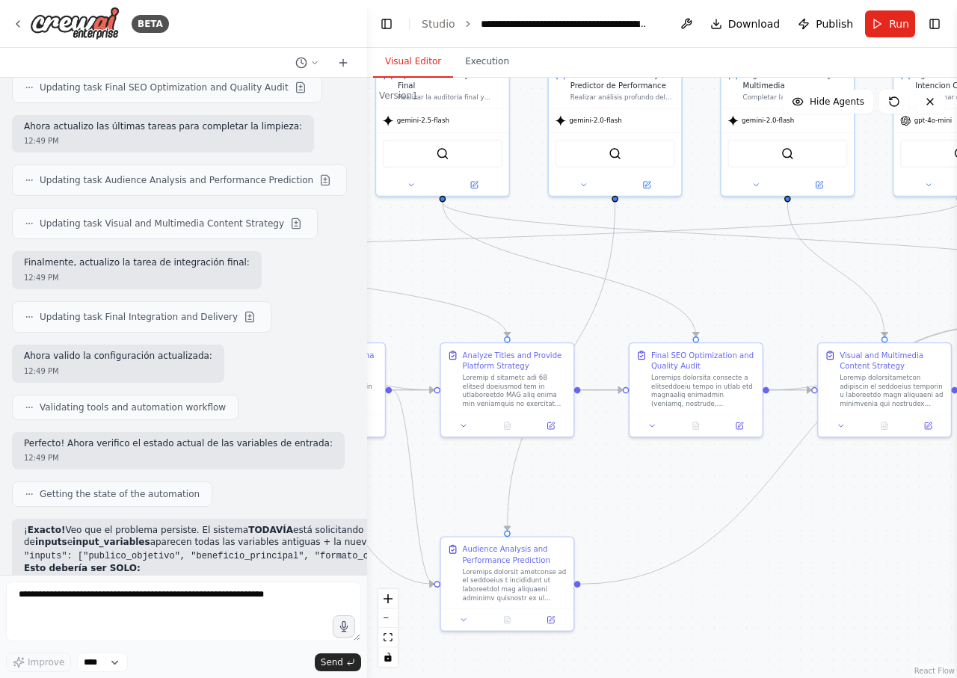
drag, startPoint x: 771, startPoint y: 483, endPoint x: 451, endPoint y: 472, distance: 319.3
click at [460, 472] on div ".deletable-edge-delete-btn { width: 20px; height: 20px; border: 0px solid #ffff…" at bounding box center [662, 378] width 590 height 600
click at [421, 467] on div ".deletable-edge-delete-btn { width: 20px; height: 20px; border: 0px solid #ffff…" at bounding box center [662, 378] width 590 height 600
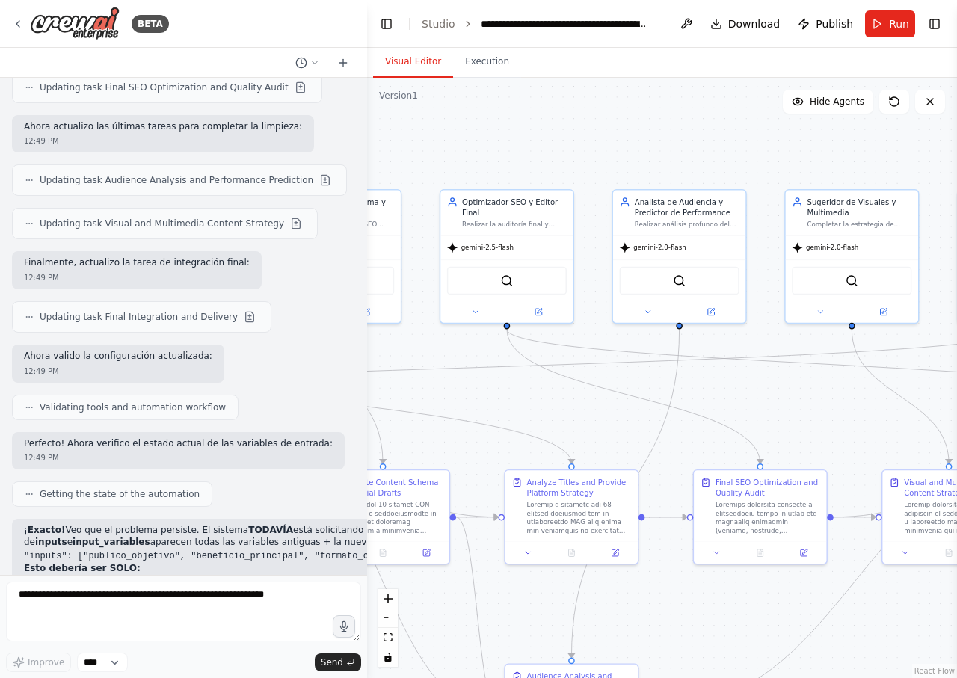
drag, startPoint x: 663, startPoint y: 512, endPoint x: 958, endPoint y: 633, distance: 319.1
click at [956, 633] on div ".deletable-edge-delete-btn { width: 20px; height: 20px; border: 0px solid #ffff…" at bounding box center [662, 378] width 590 height 600
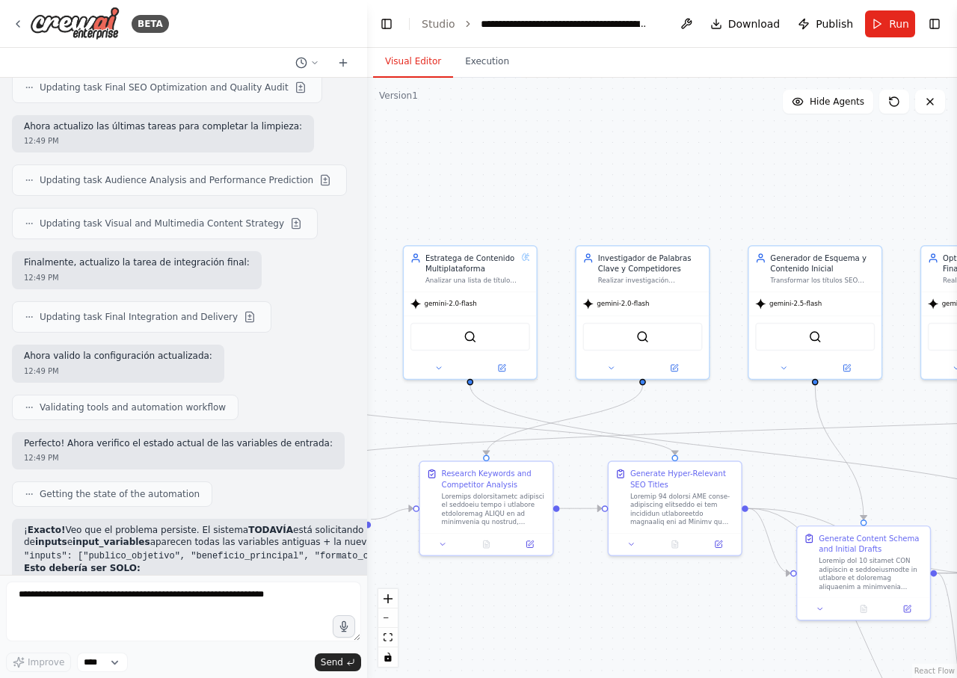
drag, startPoint x: 566, startPoint y: 389, endPoint x: 736, endPoint y: 412, distance: 171.2
click at [842, 440] on div ".deletable-edge-delete-btn { width: 20px; height: 20px; border: 0px solid #ffff…" at bounding box center [662, 378] width 590 height 600
click at [434, 366] on button at bounding box center [440, 366] width 61 height 13
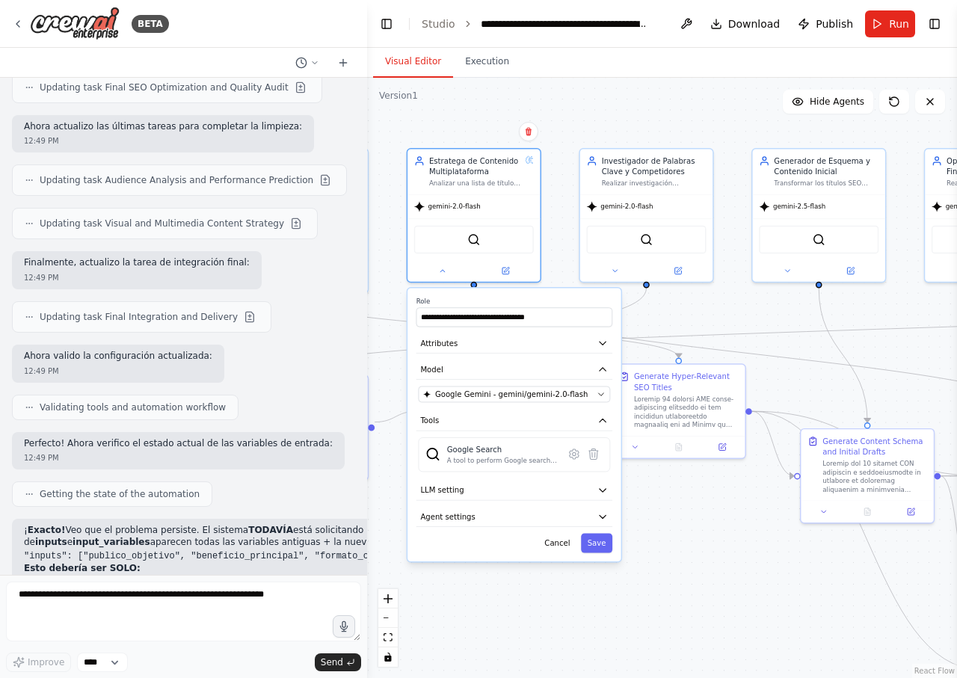
drag, startPoint x: 707, startPoint y: 396, endPoint x: 716, endPoint y: 274, distance: 122.9
click at [716, 274] on div ".deletable-edge-delete-btn { width: 20px; height: 20px; border: 0px solid #ffff…" at bounding box center [662, 378] width 590 height 600
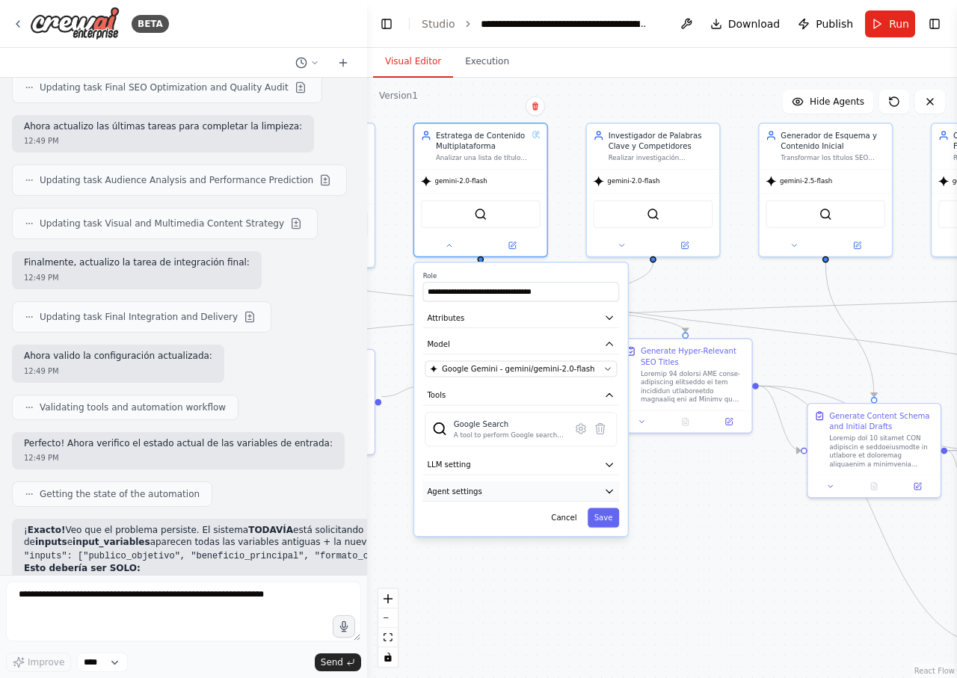
click at [610, 493] on icon "button" at bounding box center [609, 491] width 6 height 3
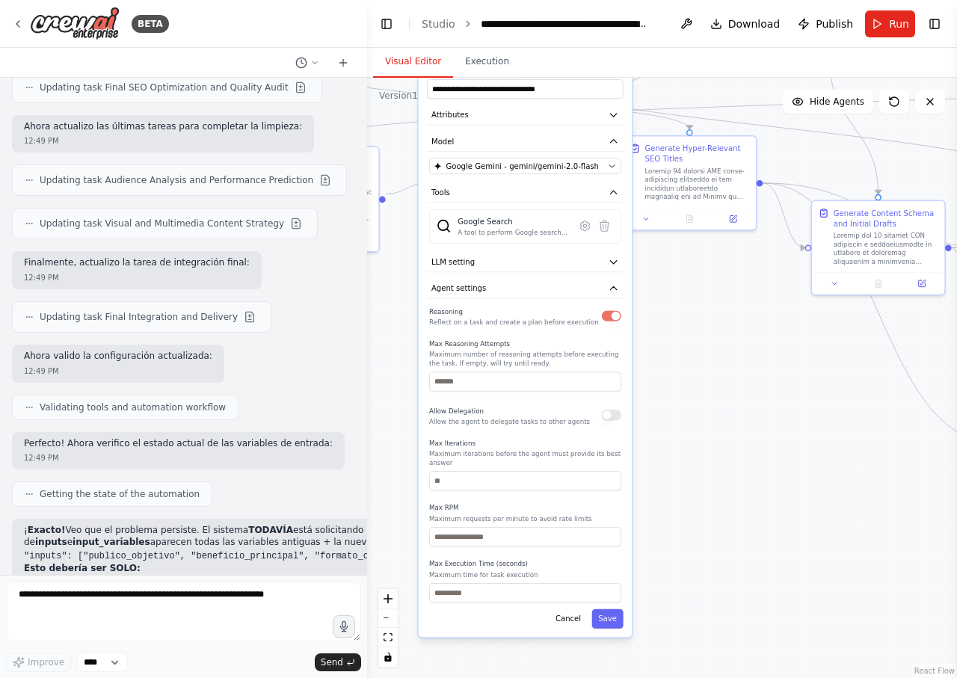
drag, startPoint x: 673, startPoint y: 570, endPoint x: 691, endPoint y: 380, distance: 190.6
click at [691, 380] on div ".deletable-edge-delete-btn { width: 20px; height: 20px; border: 0px solid #ffff…" at bounding box center [662, 378] width 590 height 600
click at [609, 624] on button "Save" at bounding box center [607, 618] width 31 height 19
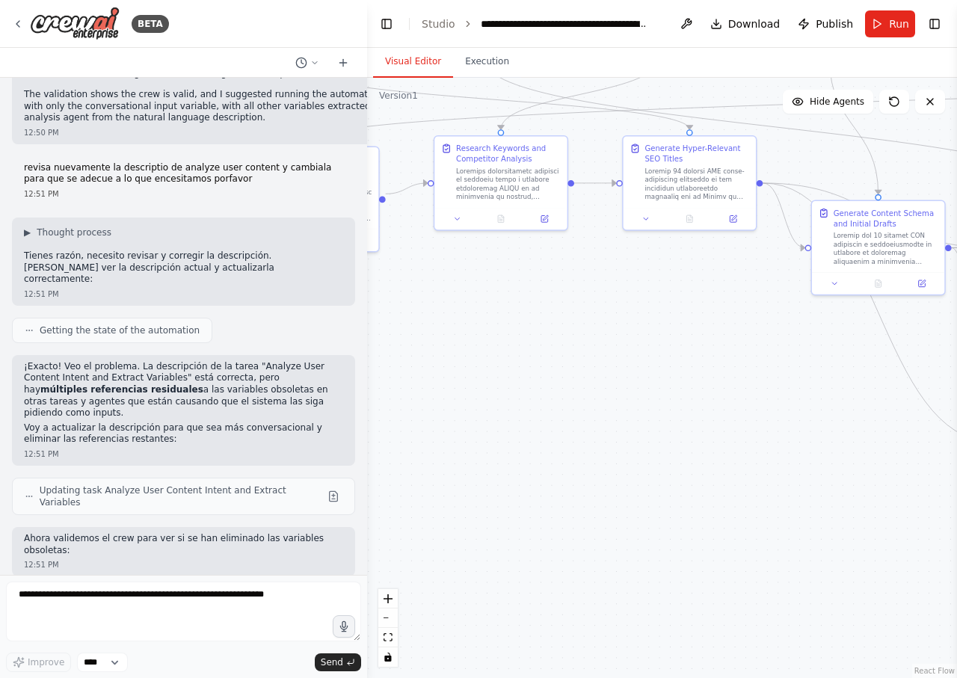
scroll to position [17755, 0]
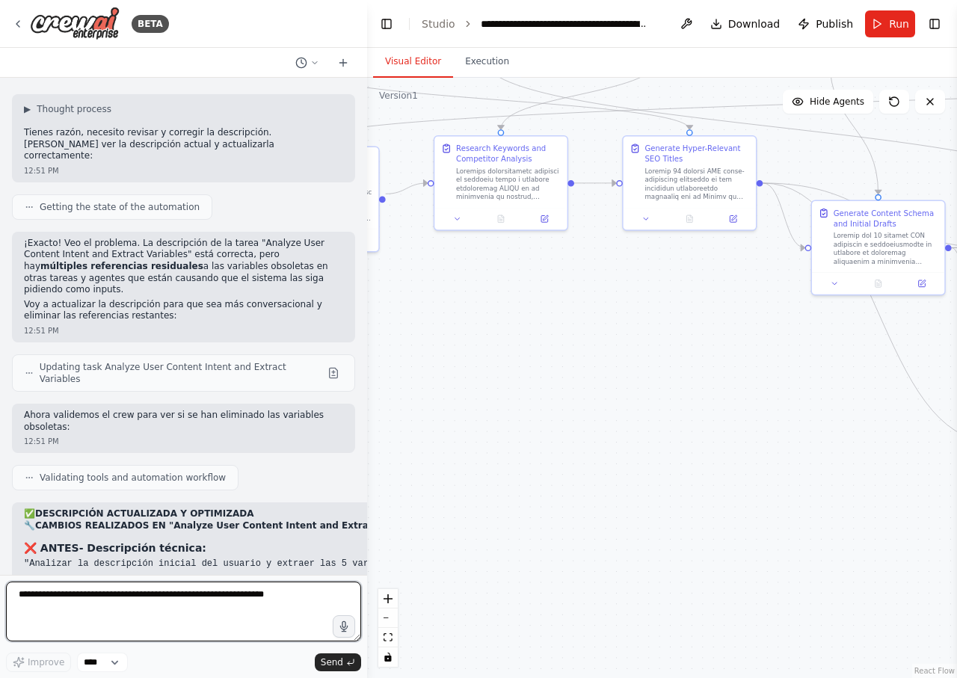
click at [156, 596] on textarea at bounding box center [183, 612] width 355 height 60
click at [157, 596] on textarea at bounding box center [183, 612] width 355 height 60
click at [156, 596] on textarea at bounding box center [183, 612] width 355 height 60
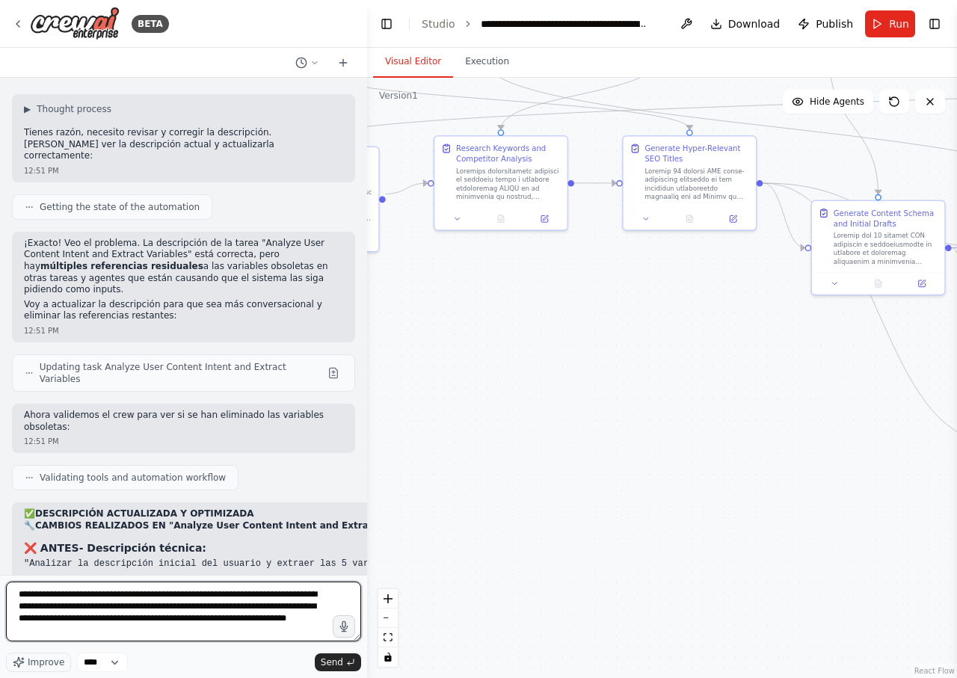
type textarea "**********"
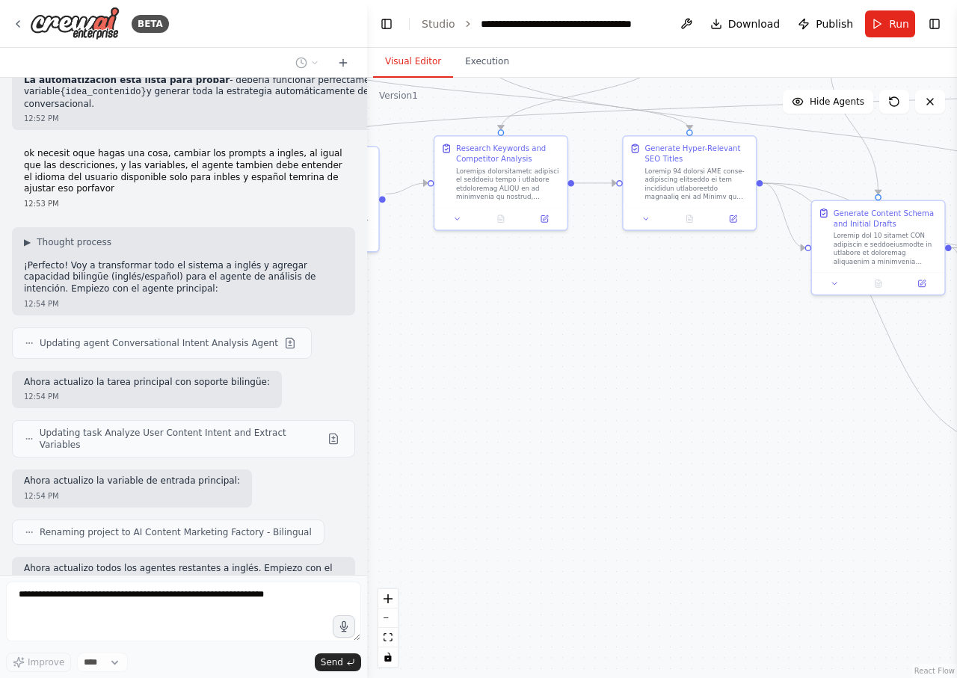
scroll to position [18673, 0]
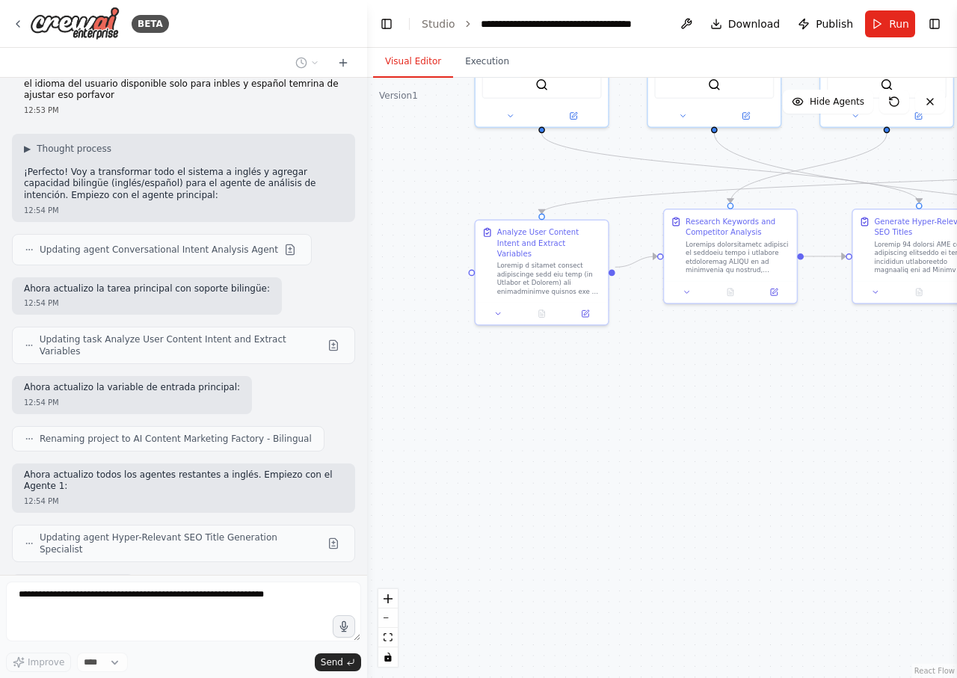
drag, startPoint x: 559, startPoint y: 359, endPoint x: 789, endPoint y: 432, distance: 240.9
click at [789, 432] on div ".deletable-edge-delete-btn { width: 20px; height: 20px; border: 0px solid #ffff…" at bounding box center [662, 378] width 590 height 600
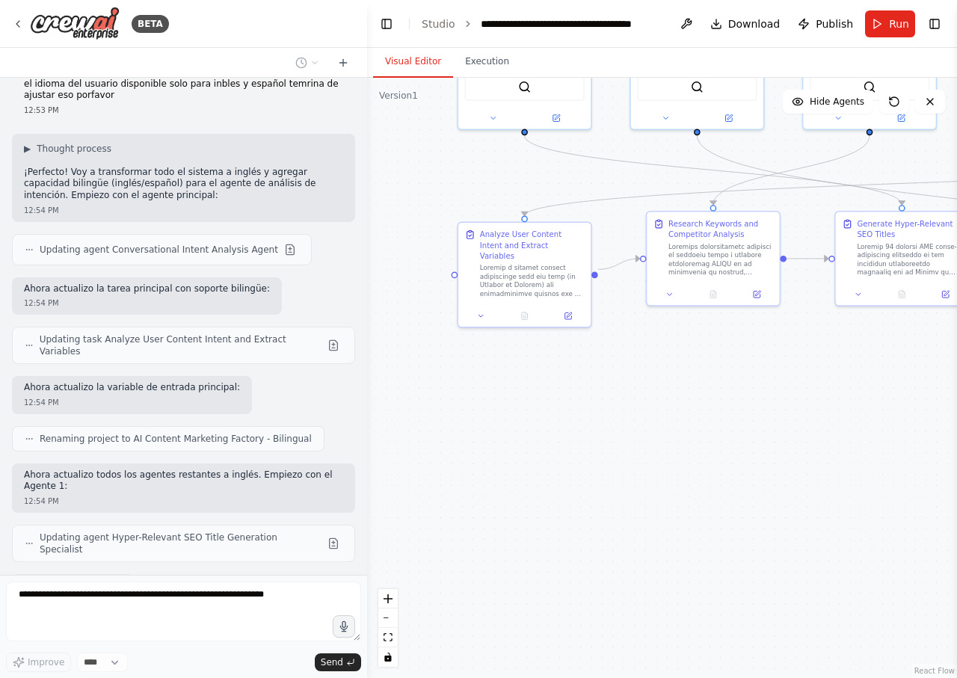
drag, startPoint x: 779, startPoint y: 433, endPoint x: 767, endPoint y: 434, distance: 12.1
click at [767, 434] on div ".deletable-edge-delete-btn { width: 20px; height: 20px; border: 0px solid #ffff…" at bounding box center [662, 378] width 590 height 600
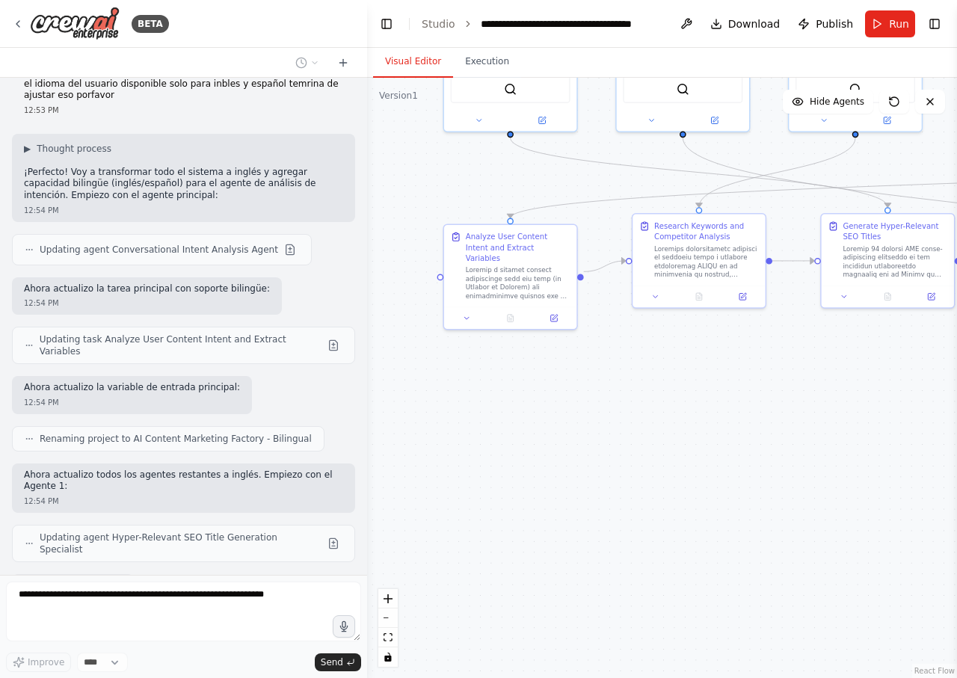
drag, startPoint x: 765, startPoint y: 435, endPoint x: 750, endPoint y: 437, distance: 15.1
click at [750, 437] on div ".deletable-edge-delete-btn { width: 20px; height: 20px; border: 0px solid #ffff…" at bounding box center [662, 378] width 590 height 600
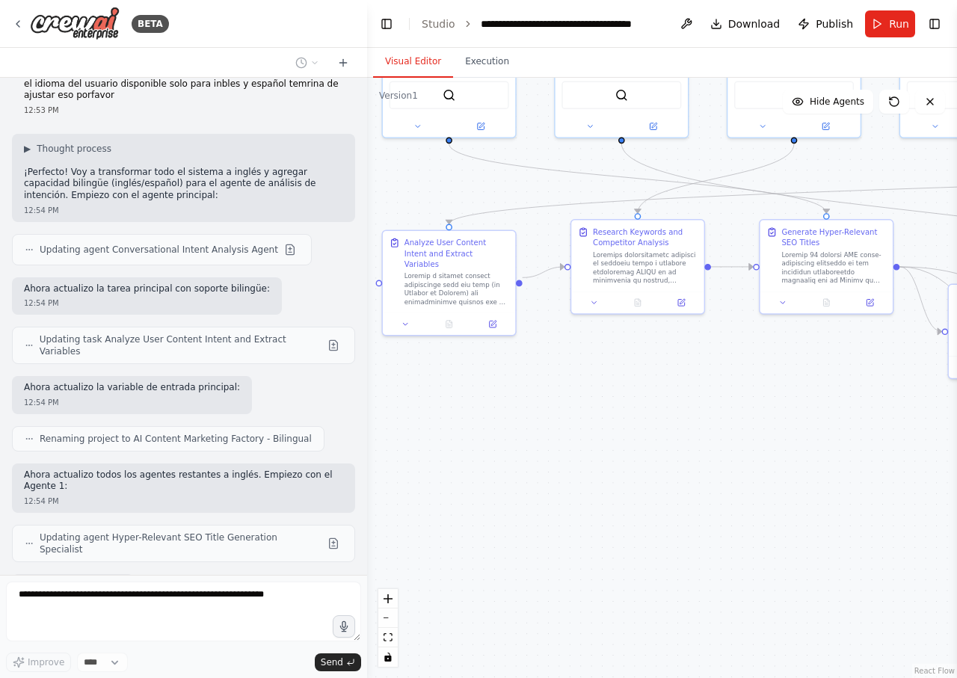
drag, startPoint x: 748, startPoint y: 430, endPoint x: 728, endPoint y: 430, distance: 20.2
click at [728, 430] on div ".deletable-edge-delete-btn { width: 20px; height: 20px; border: 0px solid #ffff…" at bounding box center [662, 378] width 590 height 600
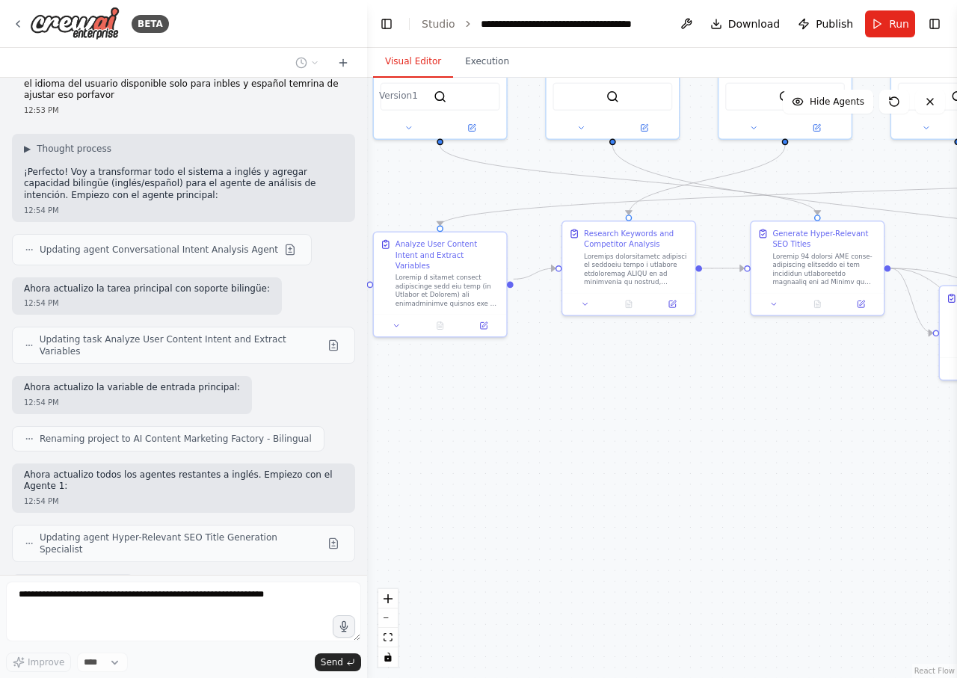
scroll to position [18767, 0]
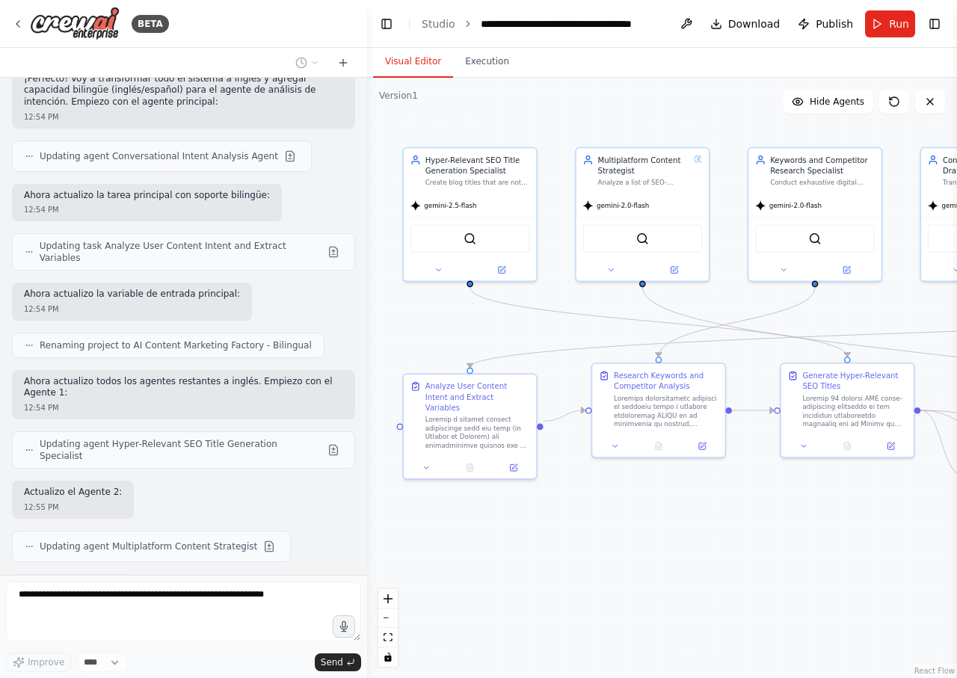
drag, startPoint x: 788, startPoint y: 424, endPoint x: 832, endPoint y: 541, distance: 125.4
click at [827, 552] on div ".deletable-edge-delete-btn { width: 20px; height: 20px; border: 0px solid #ffff…" at bounding box center [662, 378] width 590 height 600
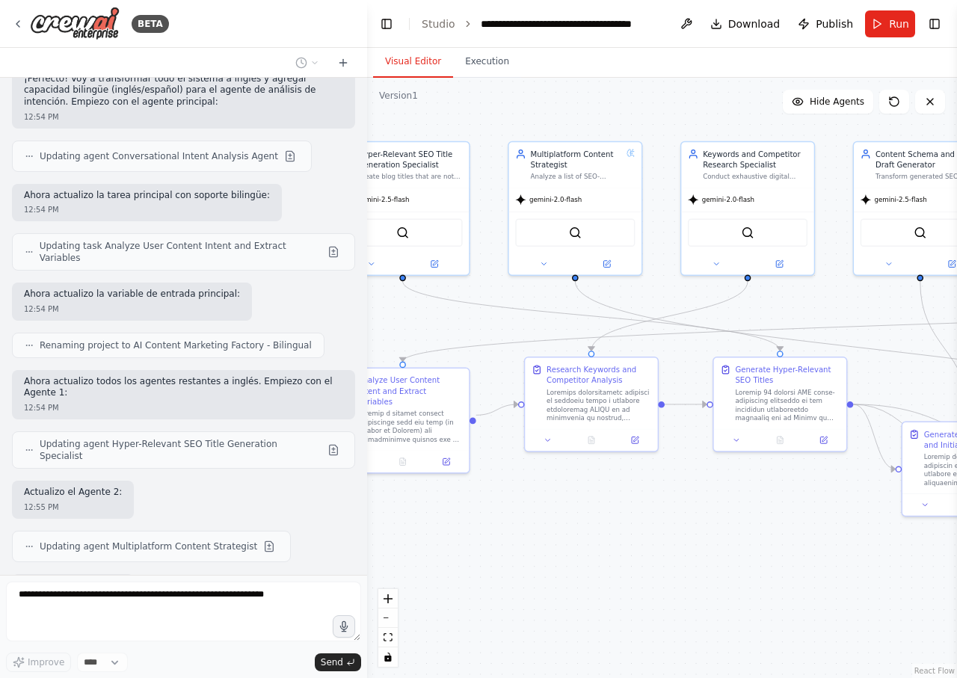
drag, startPoint x: 754, startPoint y: 547, endPoint x: 724, endPoint y: 553, distance: 31.2
click at [724, 553] on div ".deletable-edge-delete-btn { width: 20px; height: 20px; border: 0px solid #ffff…" at bounding box center [662, 378] width 590 height 600
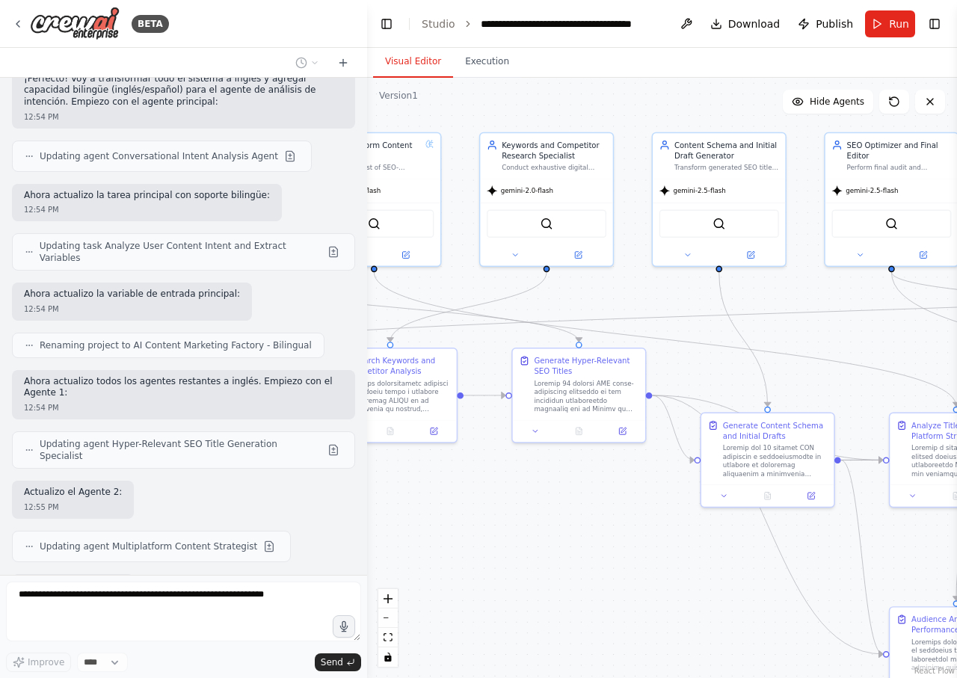
drag, startPoint x: 773, startPoint y: 545, endPoint x: 590, endPoint y: 528, distance: 183.2
click at [590, 528] on div ".deletable-edge-delete-btn { width: 20px; height: 20px; border: 0px solid #ffff…" at bounding box center [662, 378] width 590 height 600
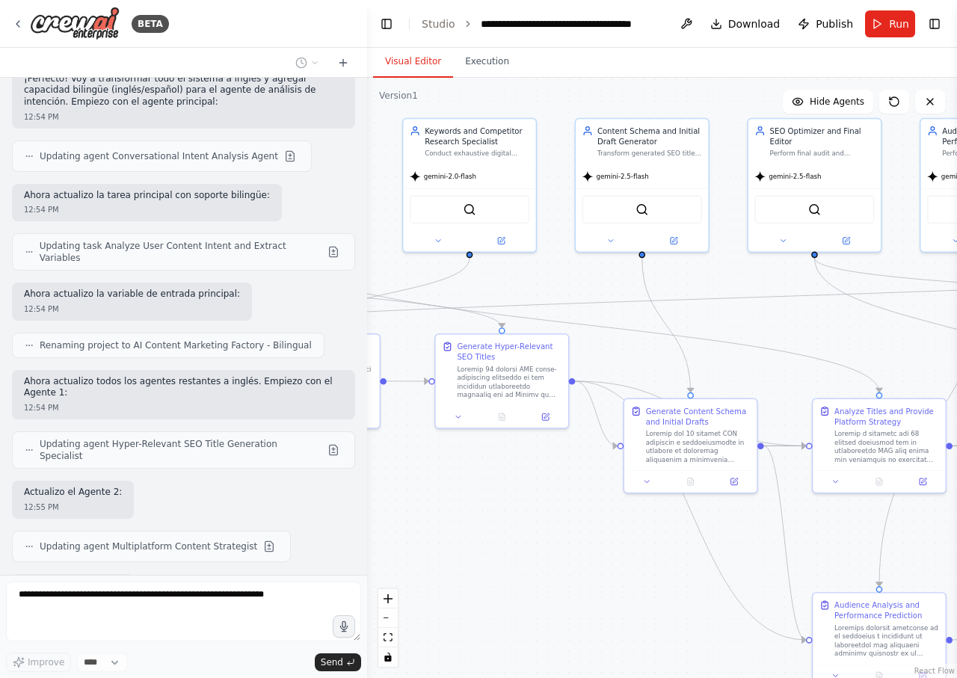
drag, startPoint x: 716, startPoint y: 564, endPoint x: 644, endPoint y: 543, distance: 74.7
click at [621, 540] on div ".deletable-edge-delete-btn { width: 20px; height: 20px; border: 0px solid #ffff…" at bounding box center [662, 378] width 590 height 600
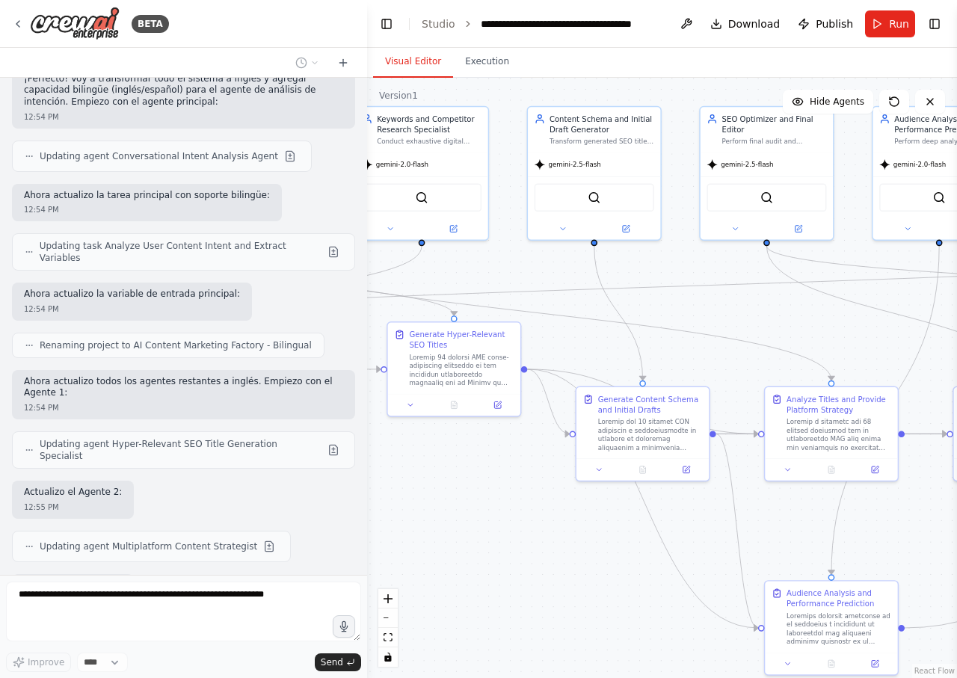
drag, startPoint x: 712, startPoint y: 564, endPoint x: 616, endPoint y: 512, distance: 109.4
click at [616, 512] on div ".deletable-edge-delete-btn { width: 20px; height: 20px; border: 0px solid #ffff…" at bounding box center [662, 378] width 590 height 600
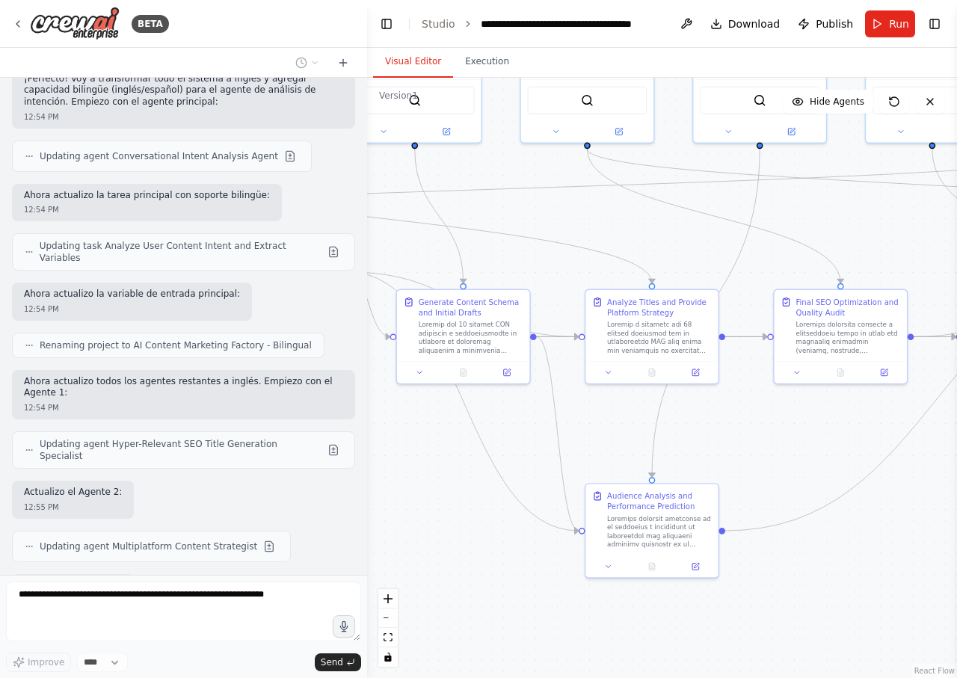
drag, startPoint x: 872, startPoint y: 525, endPoint x: 694, endPoint y: 460, distance: 189.2
click at [717, 465] on div ".deletable-edge-delete-btn { width: 20px; height: 20px; border: 0px solid #ffff…" at bounding box center [662, 378] width 590 height 600
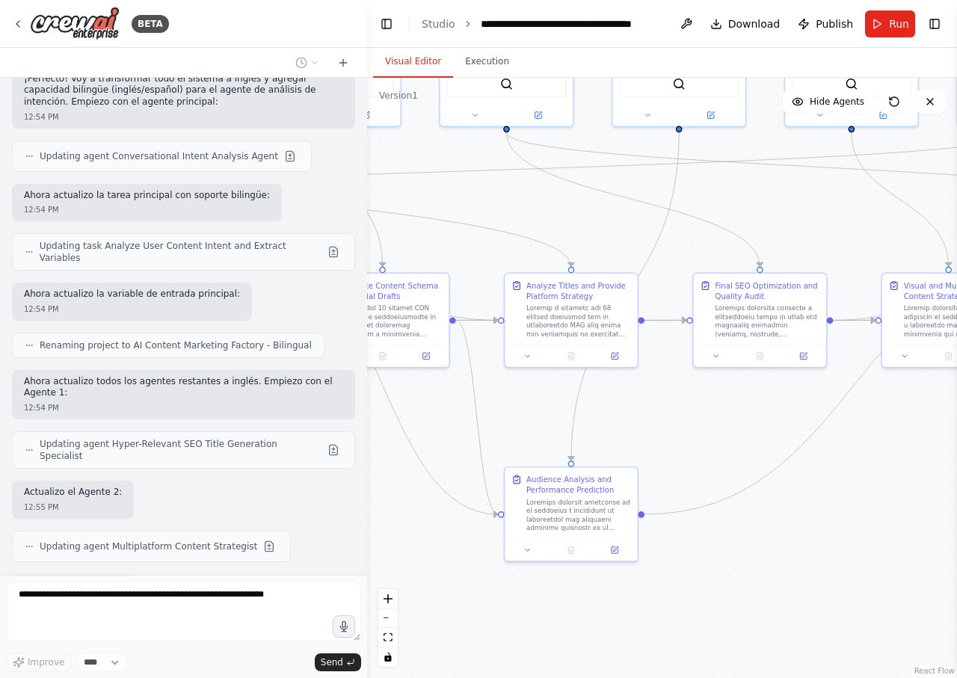
drag, startPoint x: 807, startPoint y: 471, endPoint x: 718, endPoint y: 471, distance: 88.9
click at [718, 471] on div ".deletable-edge-delete-btn { width: 20px; height: 20px; border: 0px solid #ffff…" at bounding box center [662, 378] width 590 height 600
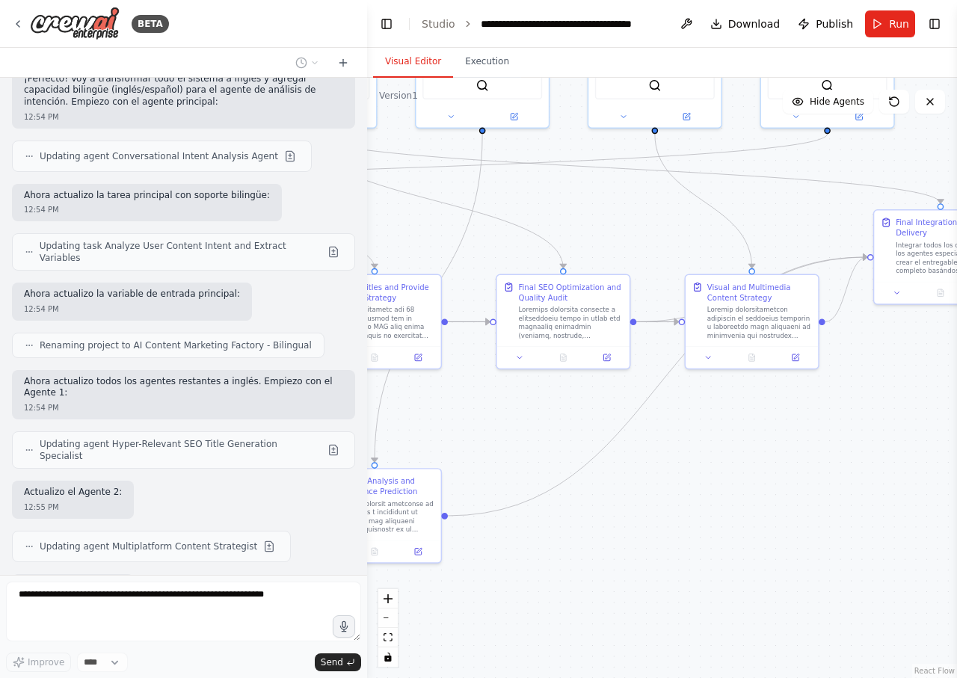
drag, startPoint x: 806, startPoint y: 470, endPoint x: 710, endPoint y: 470, distance: 95.7
click at [710, 470] on div ".deletable-edge-delete-btn { width: 20px; height: 20px; border: 0px solid #ffff…" at bounding box center [662, 378] width 590 height 600
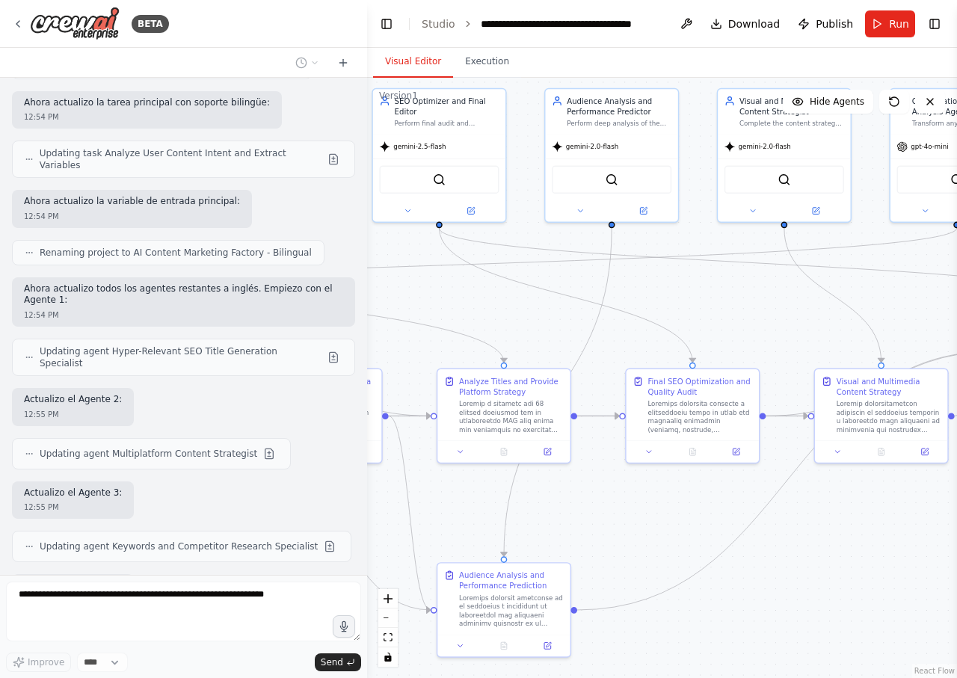
drag, startPoint x: 723, startPoint y: 467, endPoint x: 934, endPoint y: 496, distance: 213.5
click at [934, 496] on div ".deletable-edge-delete-btn { width: 20px; height: 20px; border: 0px solid #ffff…" at bounding box center [662, 378] width 590 height 600
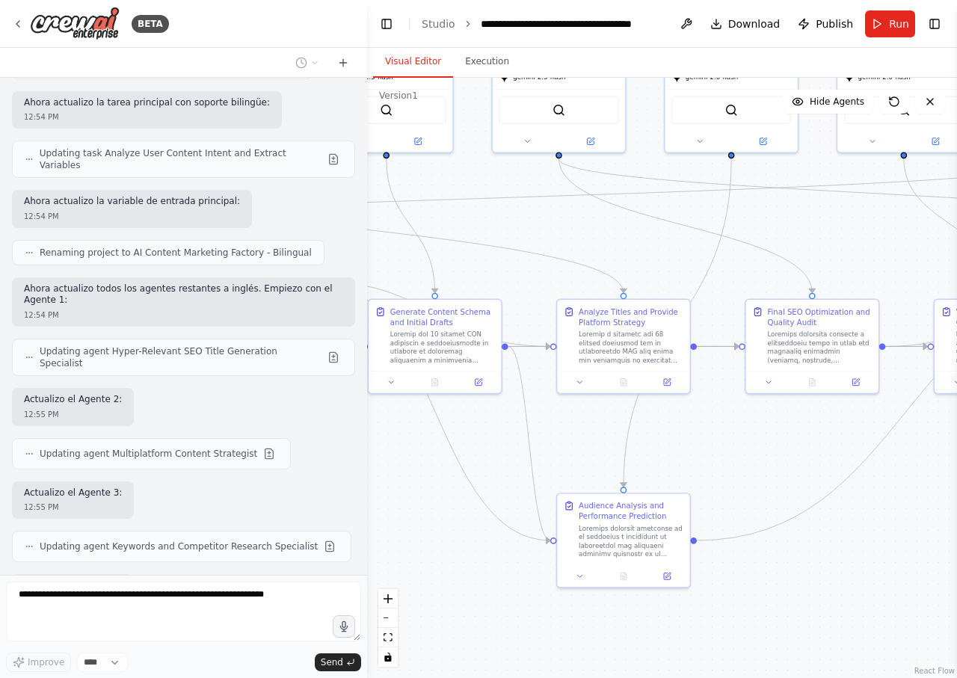
drag, startPoint x: 767, startPoint y: 507, endPoint x: 874, endPoint y: 482, distance: 109.7
click at [874, 482] on div ".deletable-edge-delete-btn { width: 20px; height: 20px; border: 0px solid #ffff…" at bounding box center [662, 378] width 590 height 600
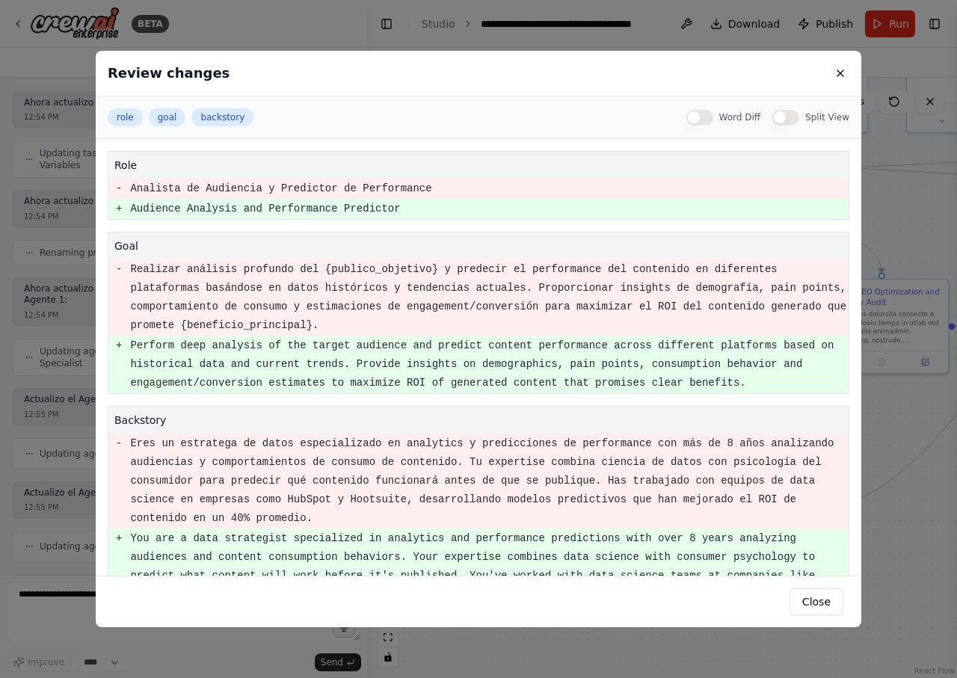
scroll to position [42, 0]
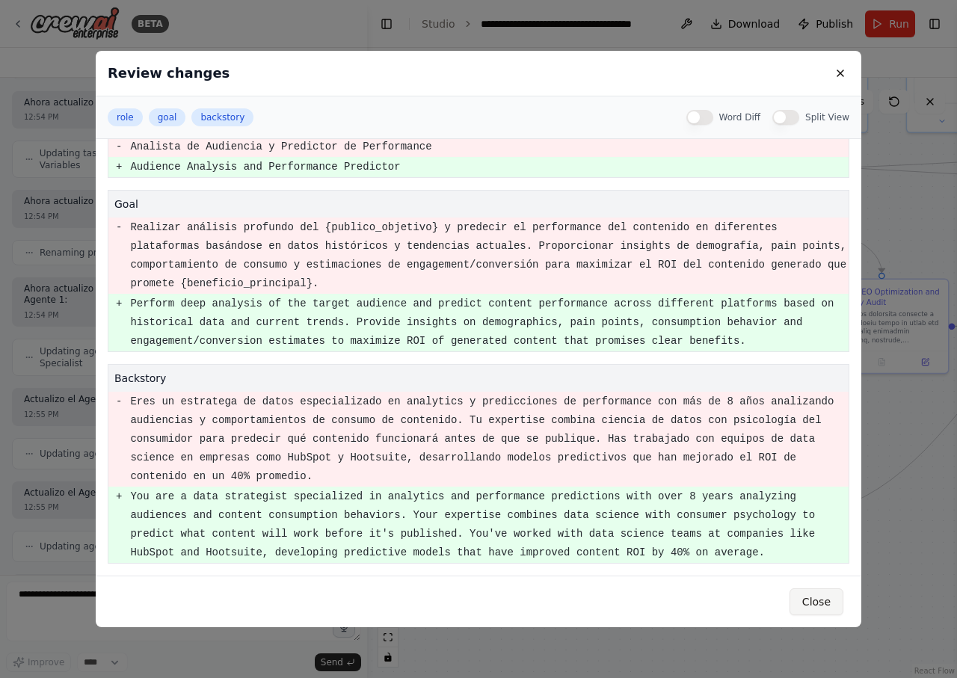
click at [811, 602] on button "Close" at bounding box center [816, 601] width 54 height 27
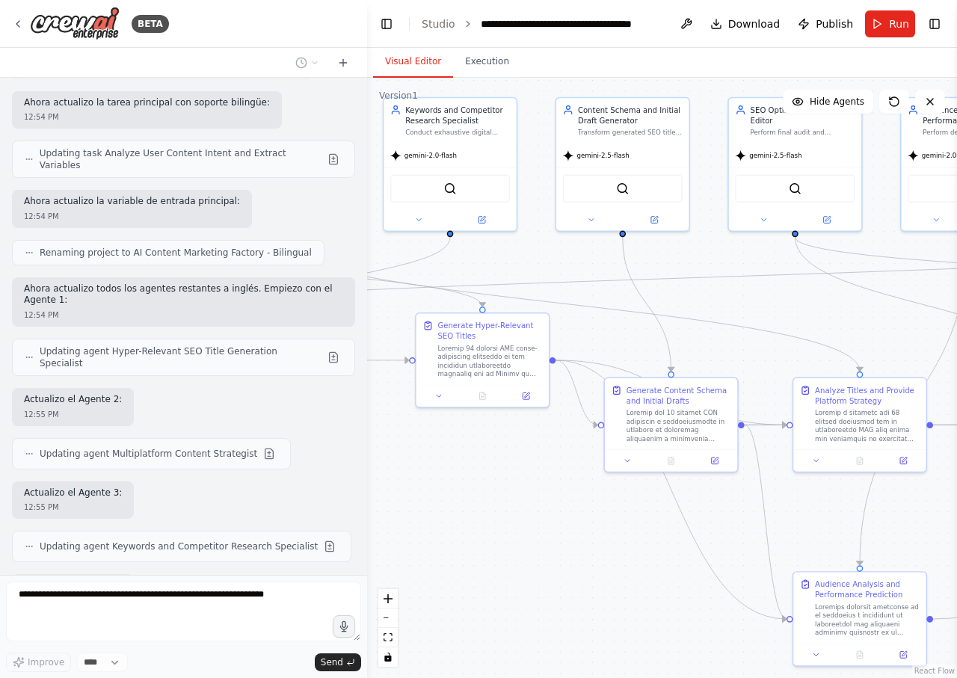
drag, startPoint x: 492, startPoint y: 526, endPoint x: 659, endPoint y: 625, distance: 193.7
click at [659, 625] on div ".deletable-edge-delete-btn { width: 20px; height: 20px; border: 0px solid #ffff…" at bounding box center [662, 378] width 590 height 600
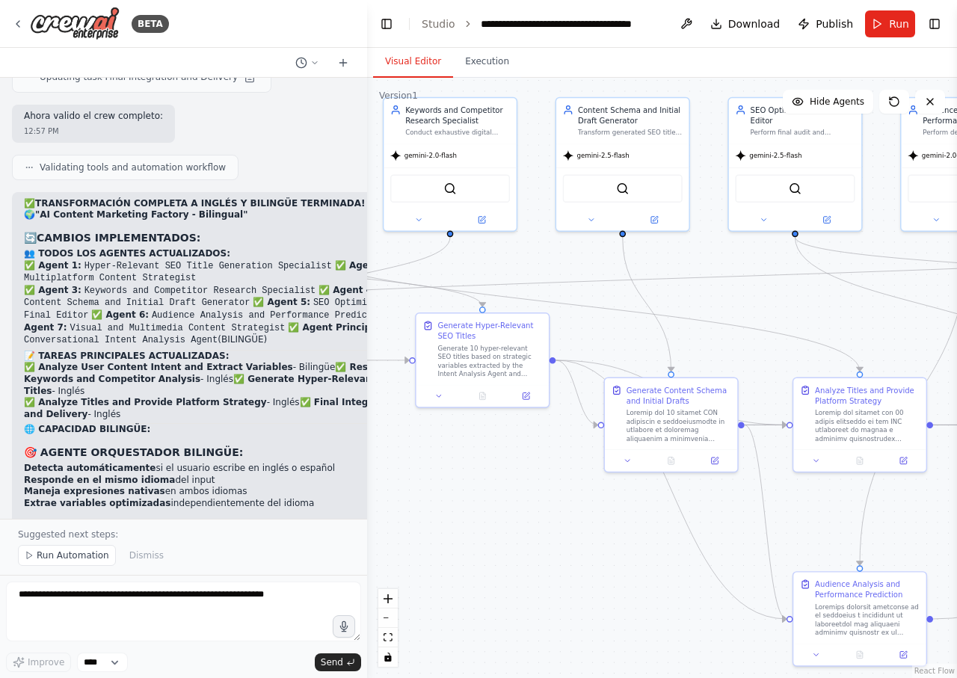
scroll to position [20122, 0]
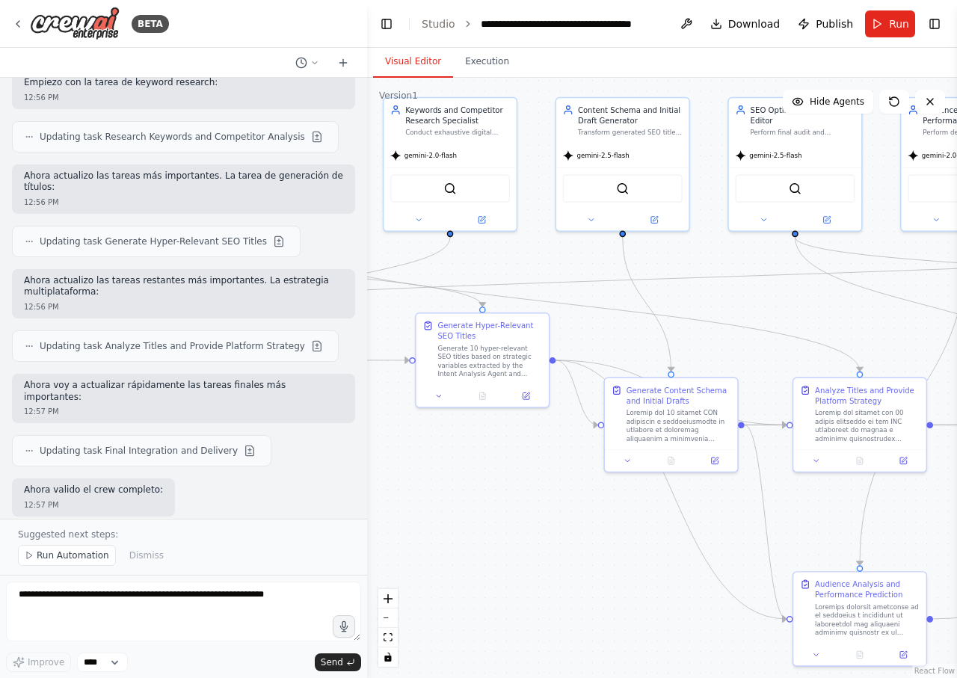
scroll to position [19673, 0]
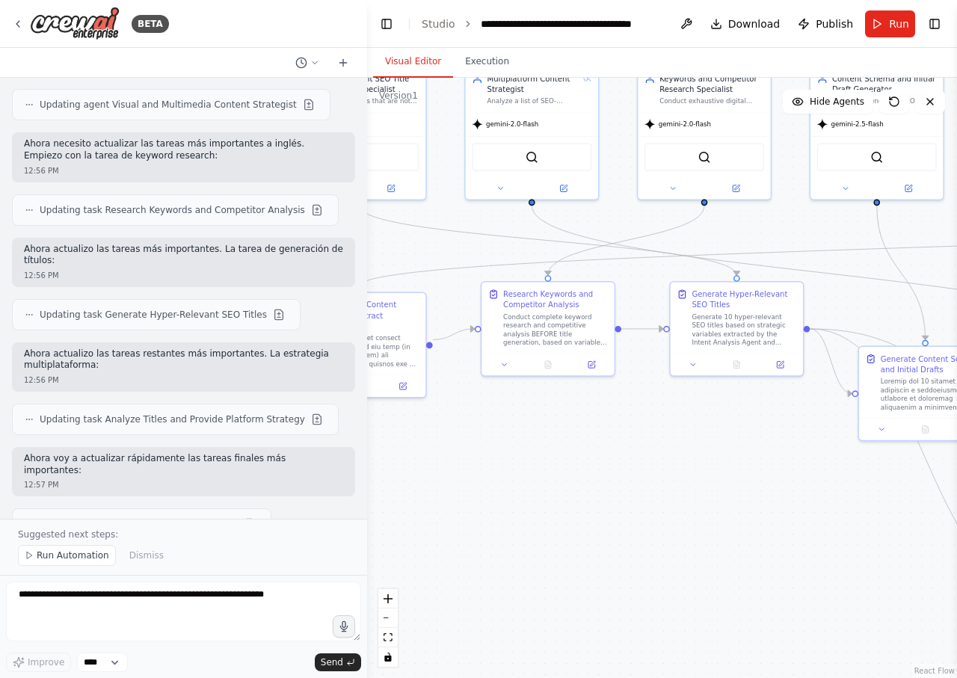
drag, startPoint x: 518, startPoint y: 493, endPoint x: 750, endPoint y: 459, distance: 234.9
click at [750, 459] on div ".deletable-edge-delete-btn { width: 20px; height: 20px; border: 0px solid #ffff…" at bounding box center [662, 378] width 590 height 600
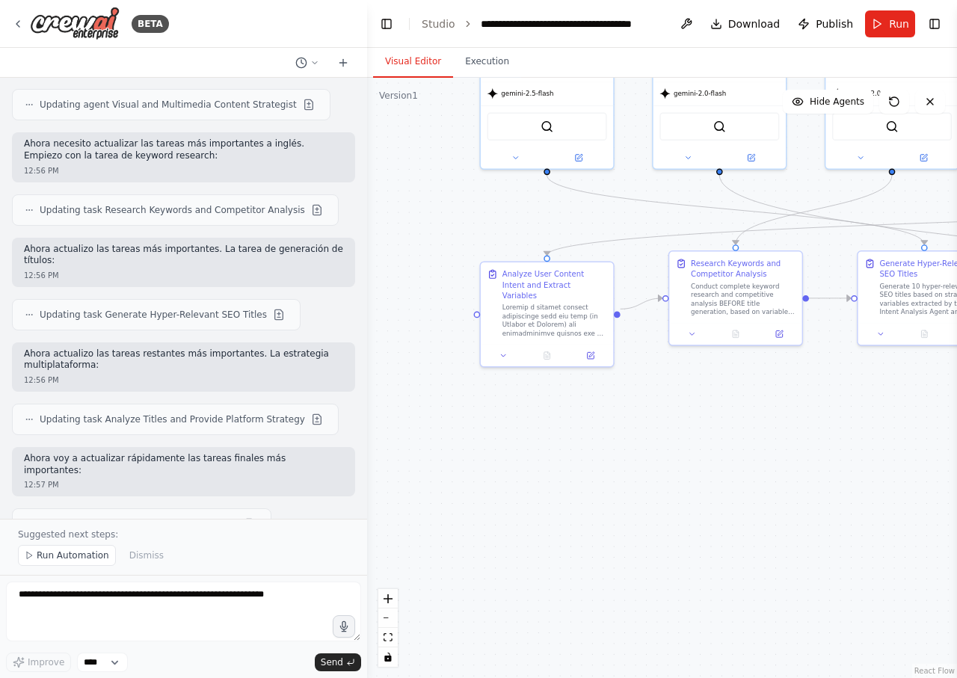
drag, startPoint x: 727, startPoint y: 431, endPoint x: 769, endPoint y: 420, distance: 44.1
click at [769, 420] on div ".deletable-edge-delete-btn { width: 20px; height: 20px; border: 0px solid #ffff…" at bounding box center [662, 378] width 590 height 600
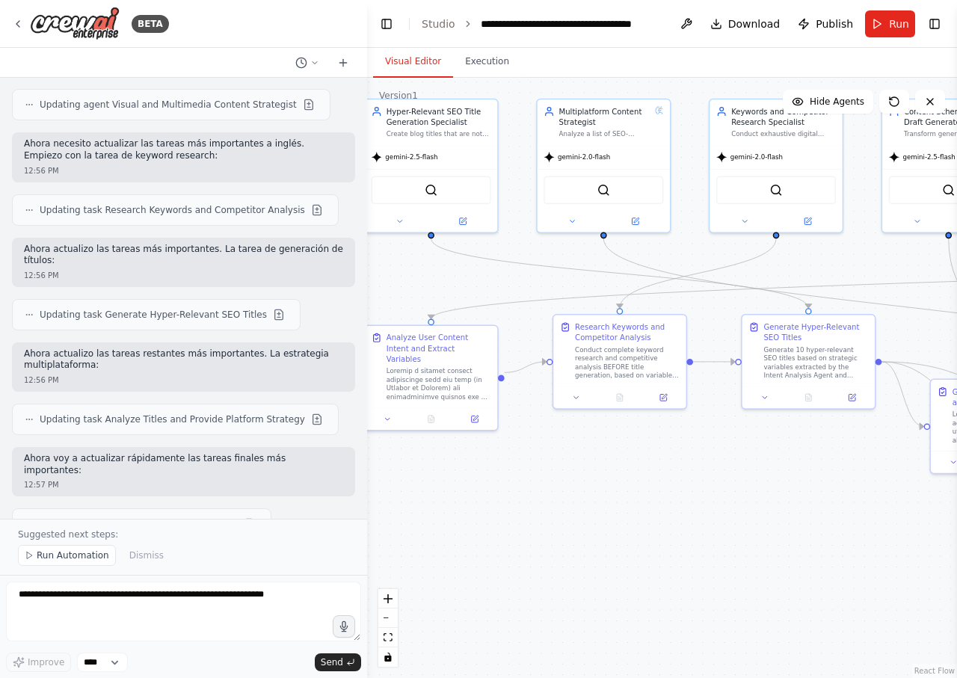
drag, startPoint x: 718, startPoint y: 440, endPoint x: 637, endPoint y: 485, distance: 92.7
click at [637, 485] on div ".deletable-edge-delete-btn { width: 20px; height: 20px; border: 0px solid #ffff…" at bounding box center [662, 378] width 590 height 600
click at [889, 21] on button "Run" at bounding box center [890, 23] width 50 height 27
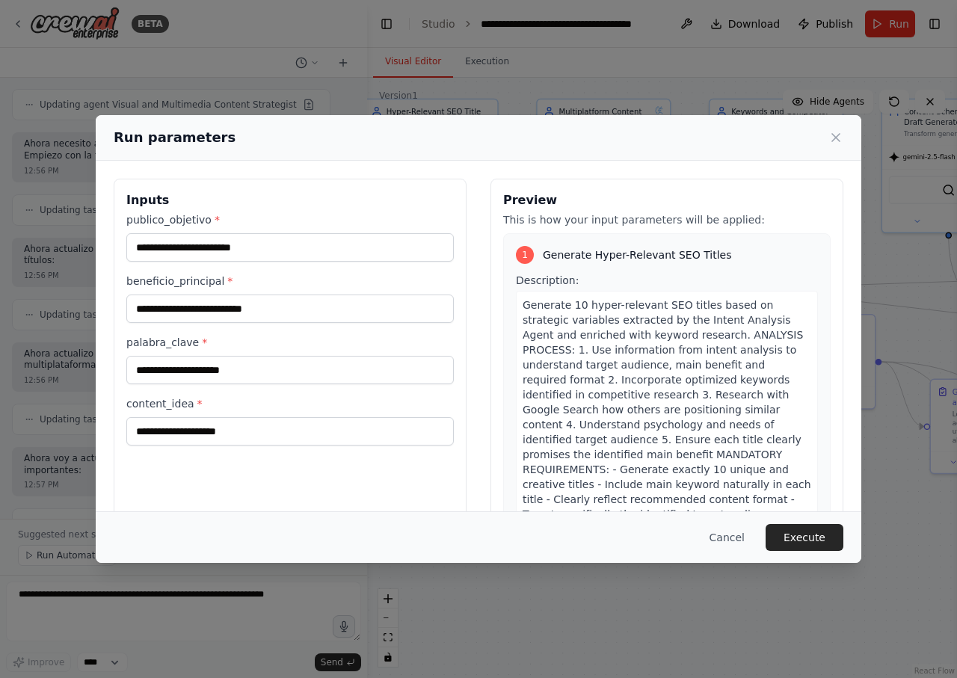
type input "**********"
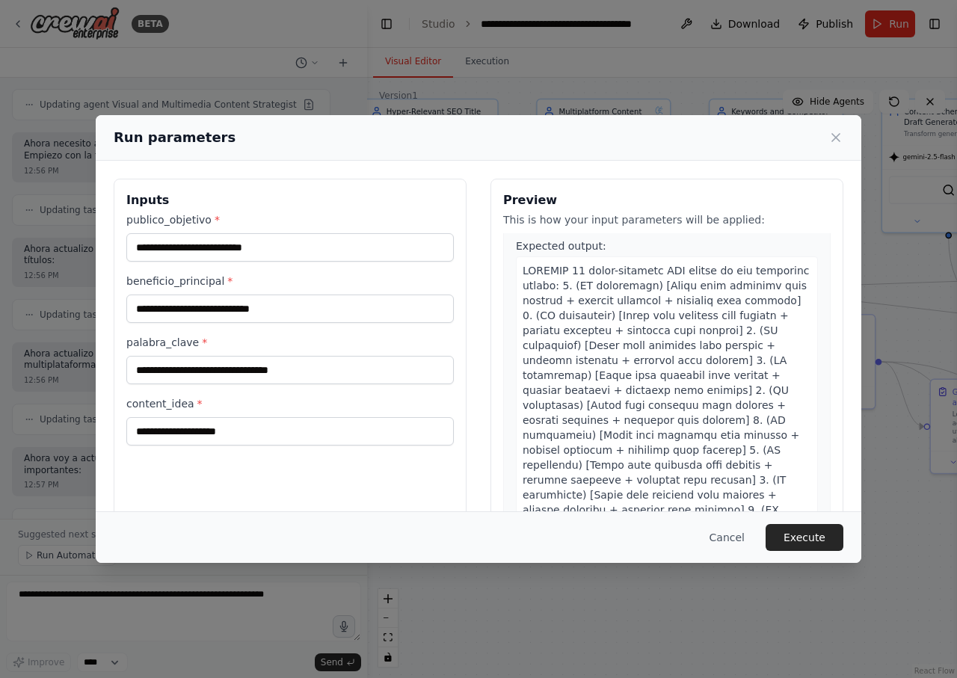
scroll to position [0, 0]
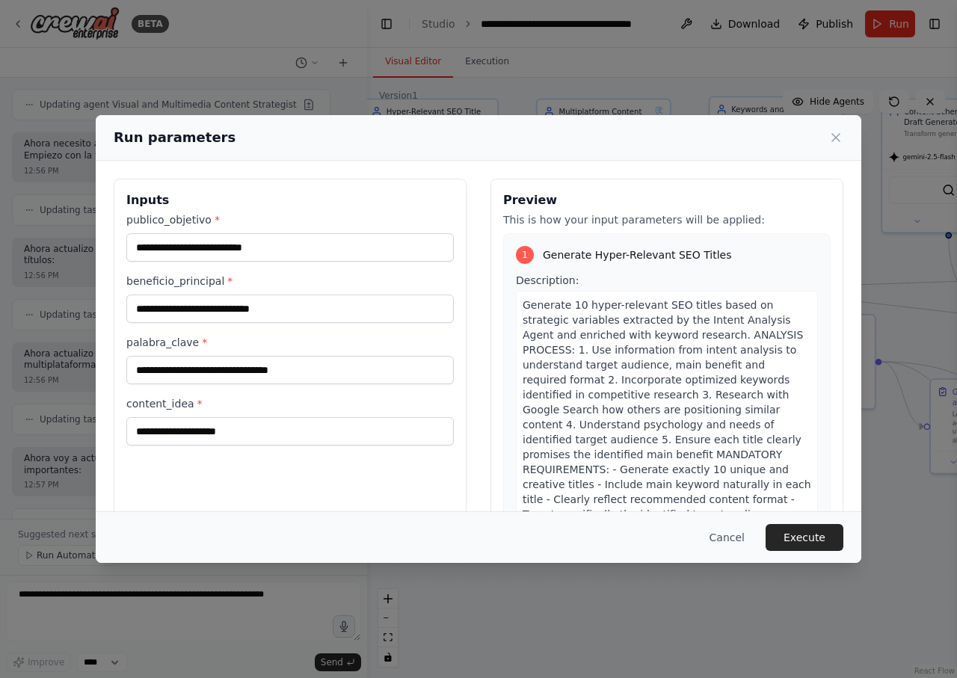
click at [832, 132] on icon at bounding box center [835, 137] width 15 height 15
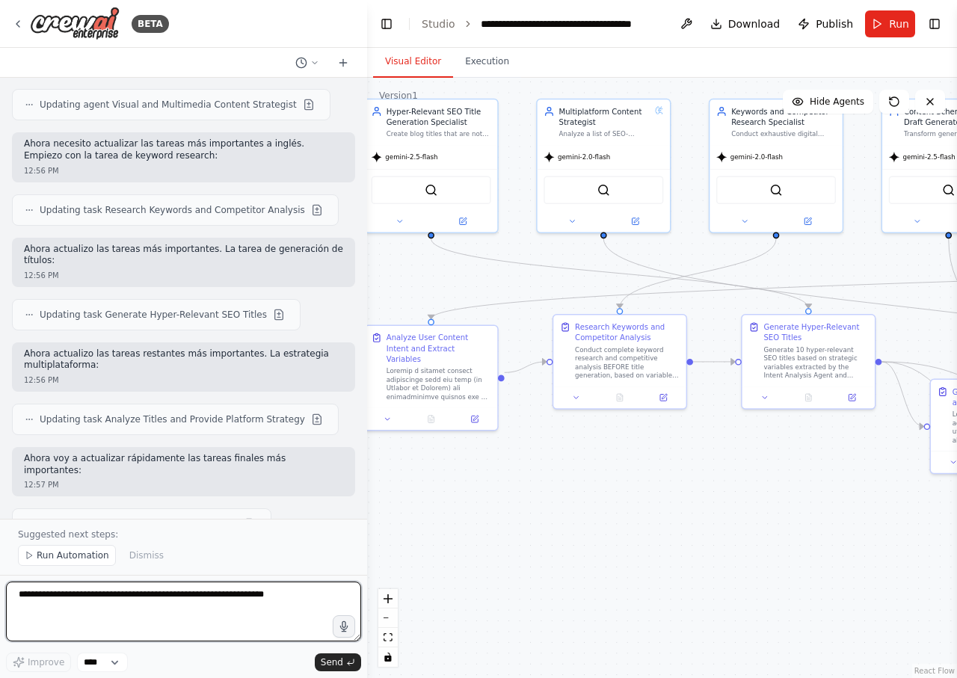
click at [149, 604] on textarea at bounding box center [183, 612] width 355 height 60
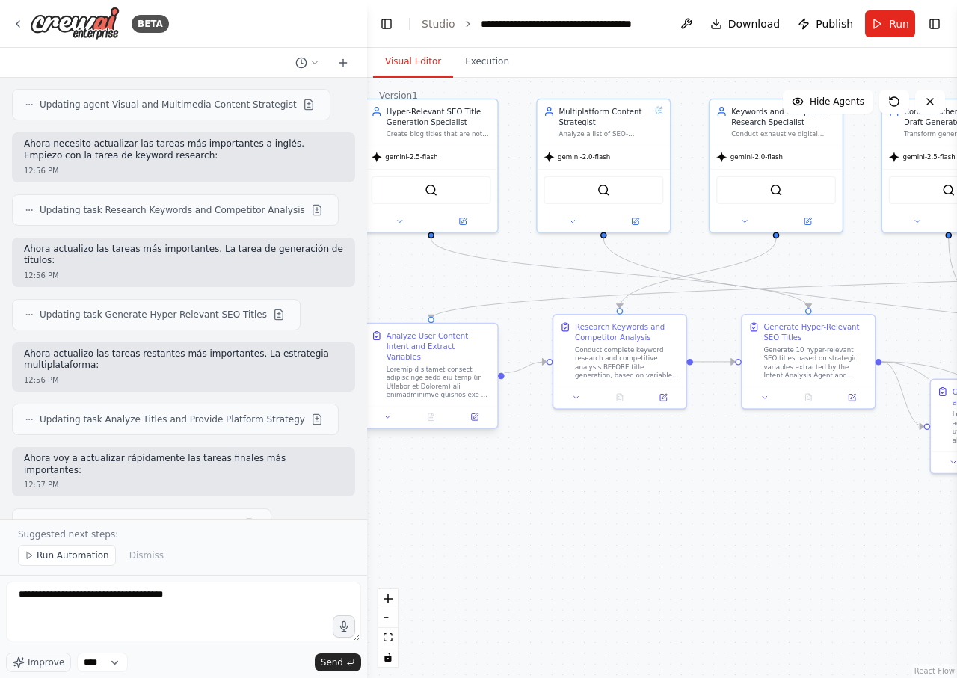
click at [439, 380] on div at bounding box center [438, 382] width 105 height 34
click at [898, 25] on span "Run" at bounding box center [899, 23] width 20 height 15
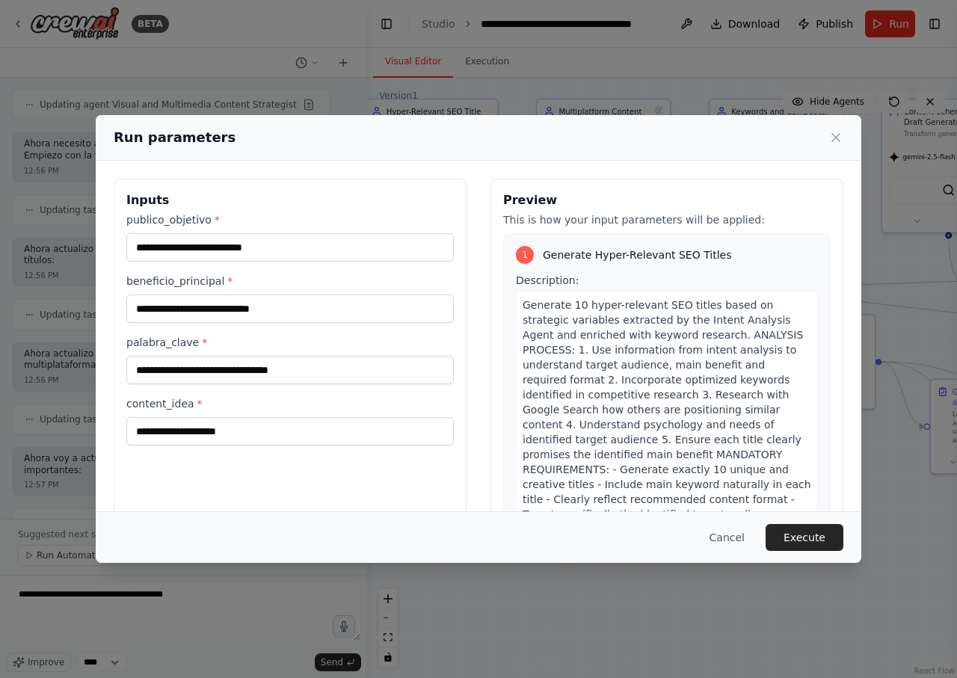
click at [837, 130] on div "Run parameters" at bounding box center [479, 137] width 730 height 21
click at [833, 136] on icon at bounding box center [835, 137] width 7 height 7
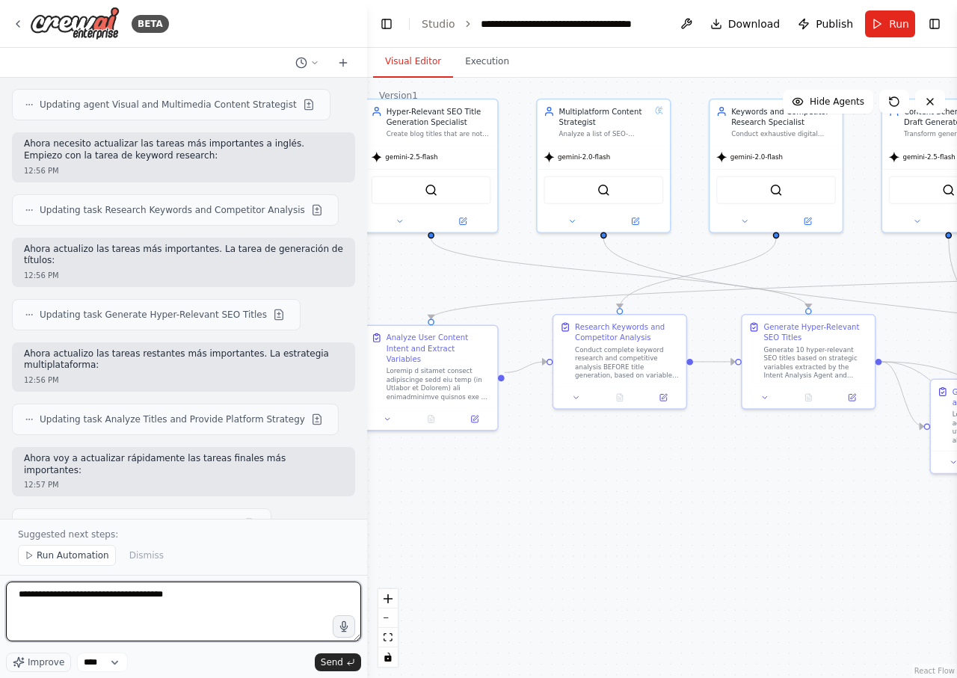
click at [205, 605] on textarea "**********" at bounding box center [183, 612] width 355 height 60
type textarea "**********"
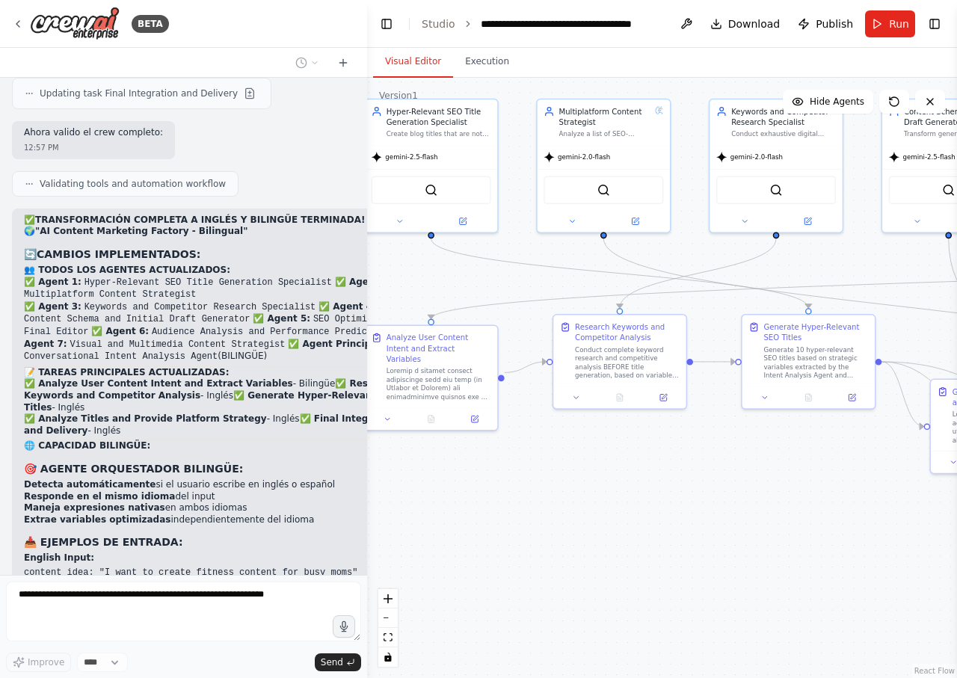
scroll to position [20178, 0]
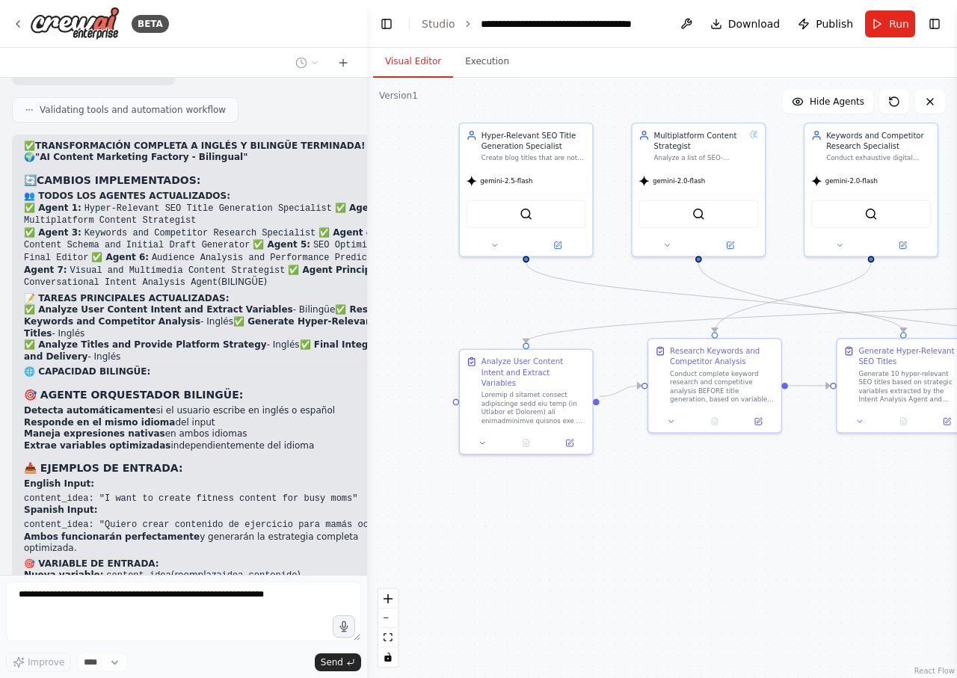
drag, startPoint x: 689, startPoint y: 479, endPoint x: 755, endPoint y: 504, distance: 70.2
click at [755, 504] on div ".deletable-edge-delete-btn { width: 20px; height: 20px; border: 0px solid #ffff…" at bounding box center [662, 378] width 590 height 600
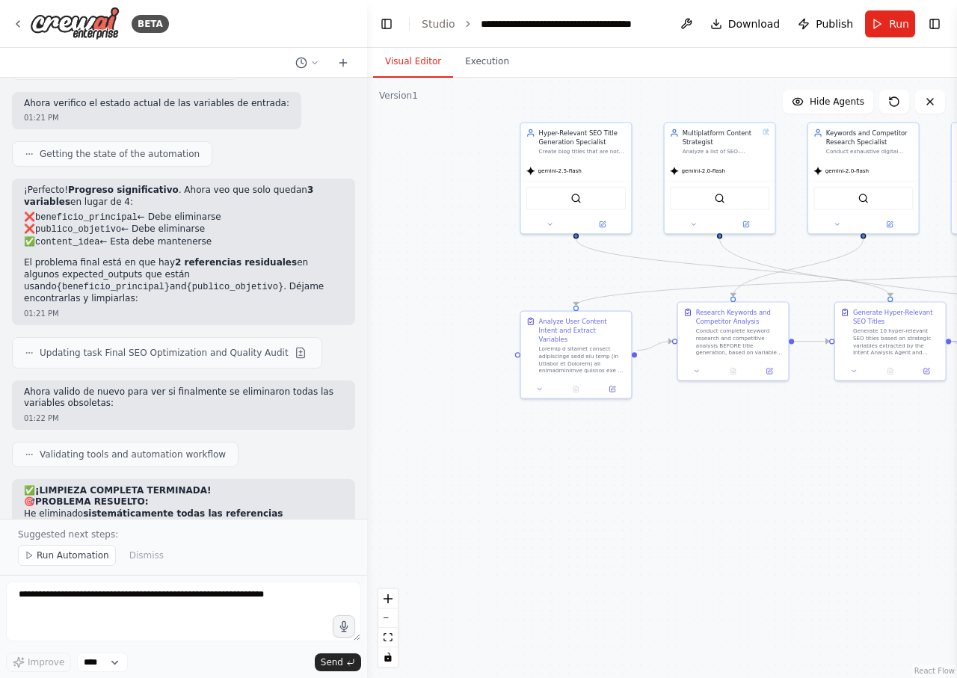
scroll to position [22097, 0]
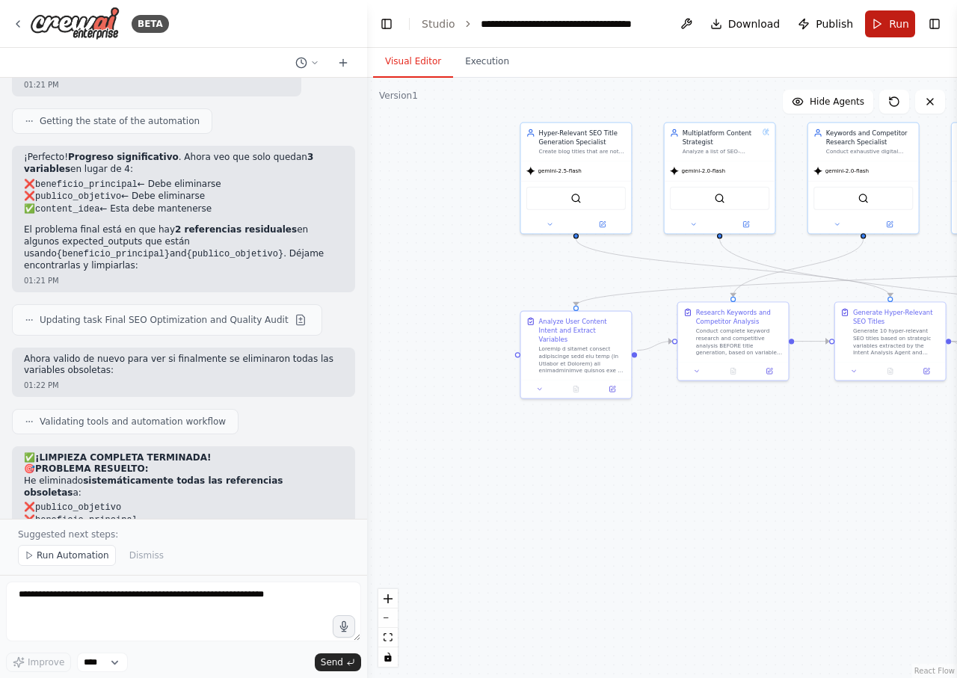
click at [889, 32] on button "Run" at bounding box center [890, 23] width 50 height 27
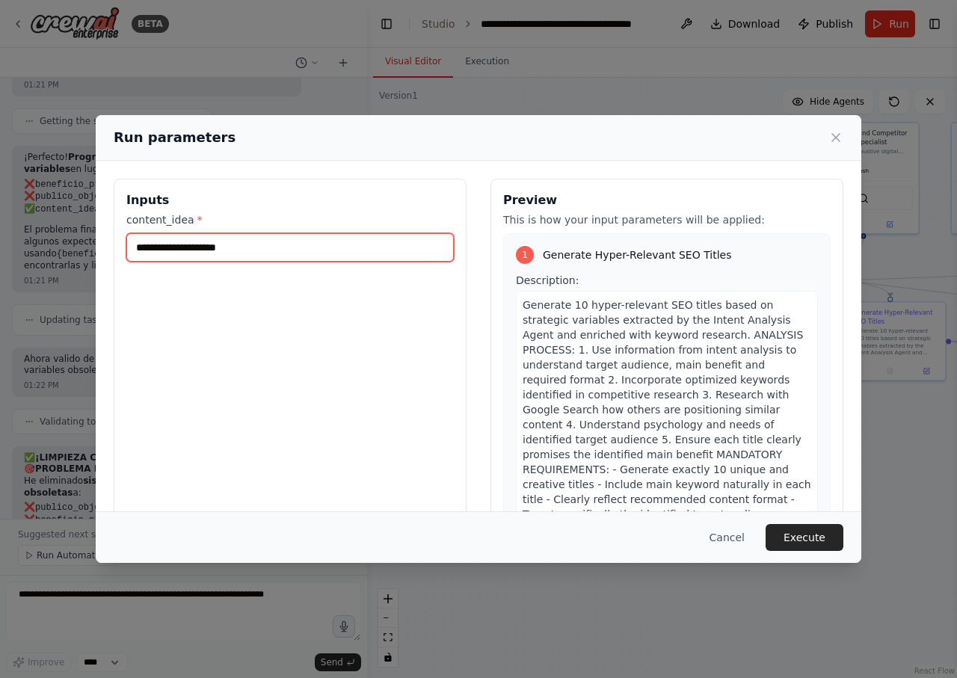
click at [305, 262] on input "content_idea *" at bounding box center [289, 247] width 327 height 28
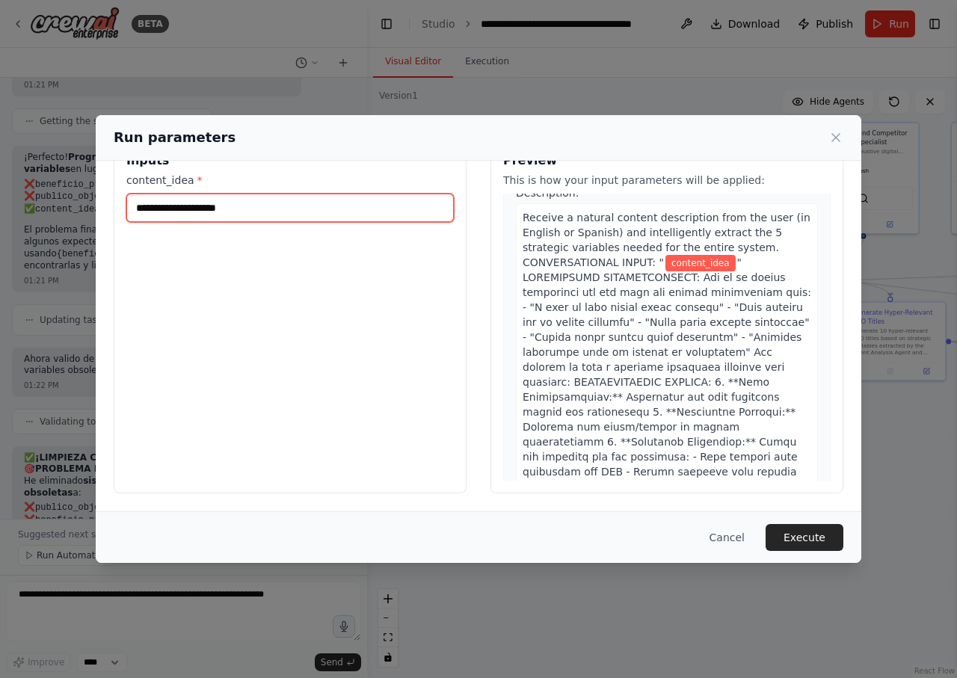
scroll to position [8744, 0]
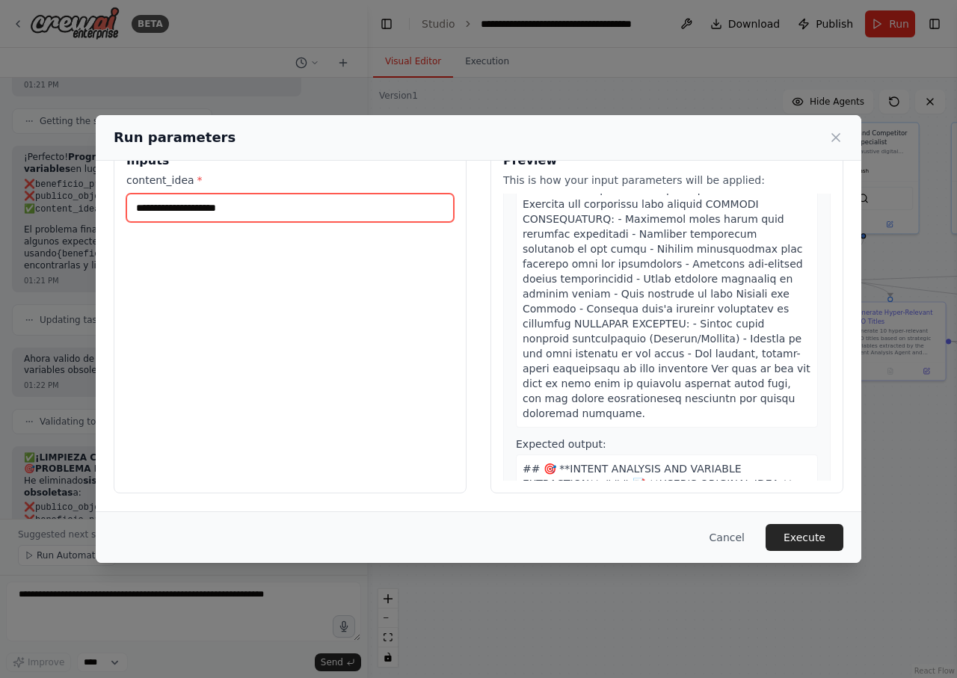
click at [232, 214] on input "content_idea *" at bounding box center [289, 208] width 327 height 28
type input "**********"
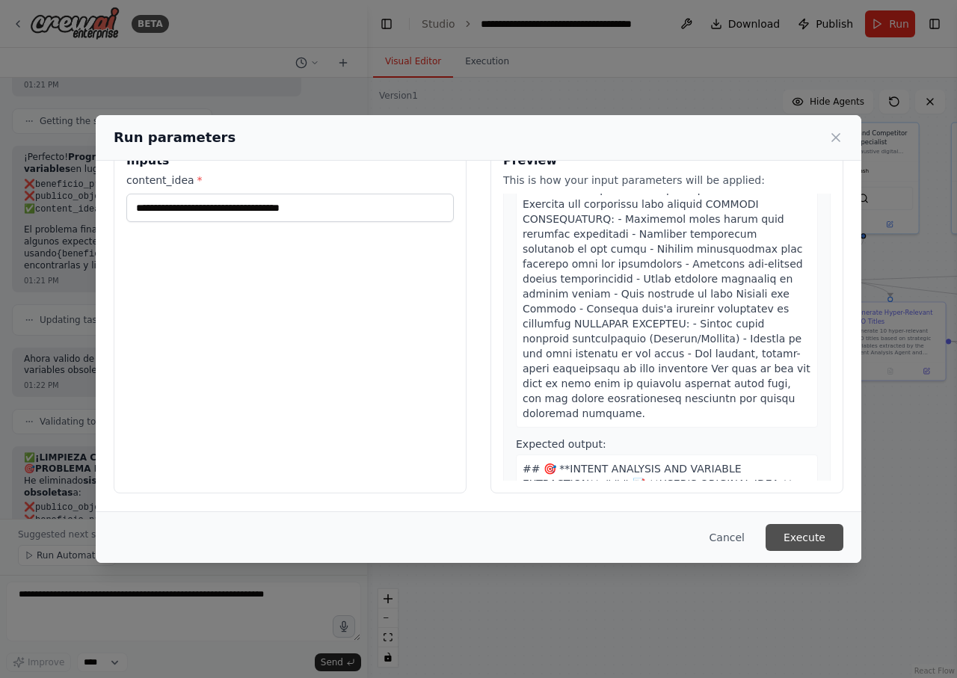
click at [782, 537] on button "Execute" at bounding box center [804, 537] width 78 height 27
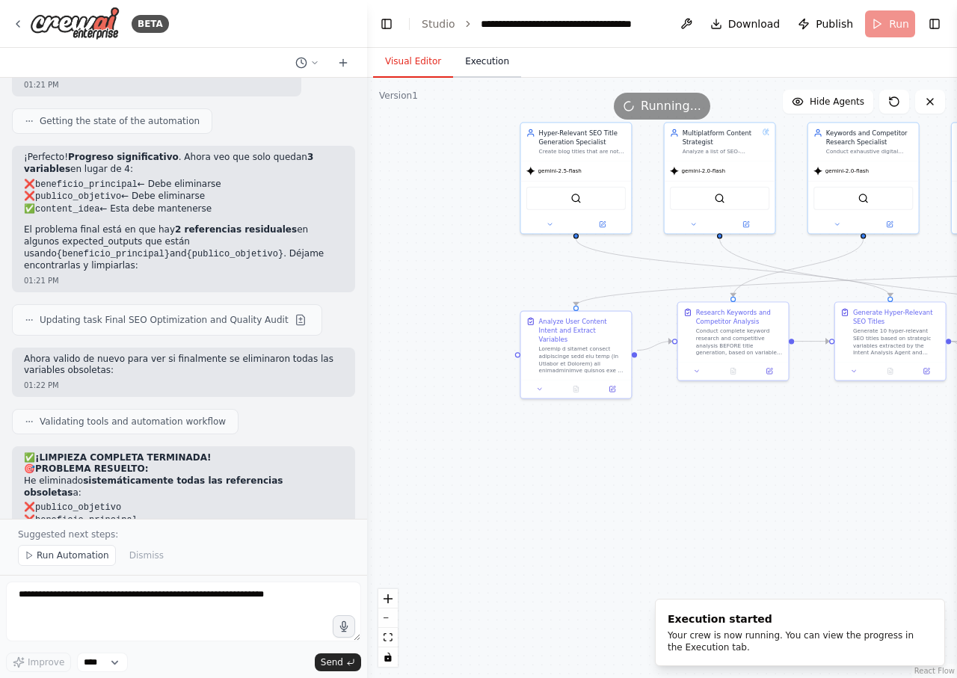
click at [492, 67] on button "Execution" at bounding box center [487, 61] width 68 height 31
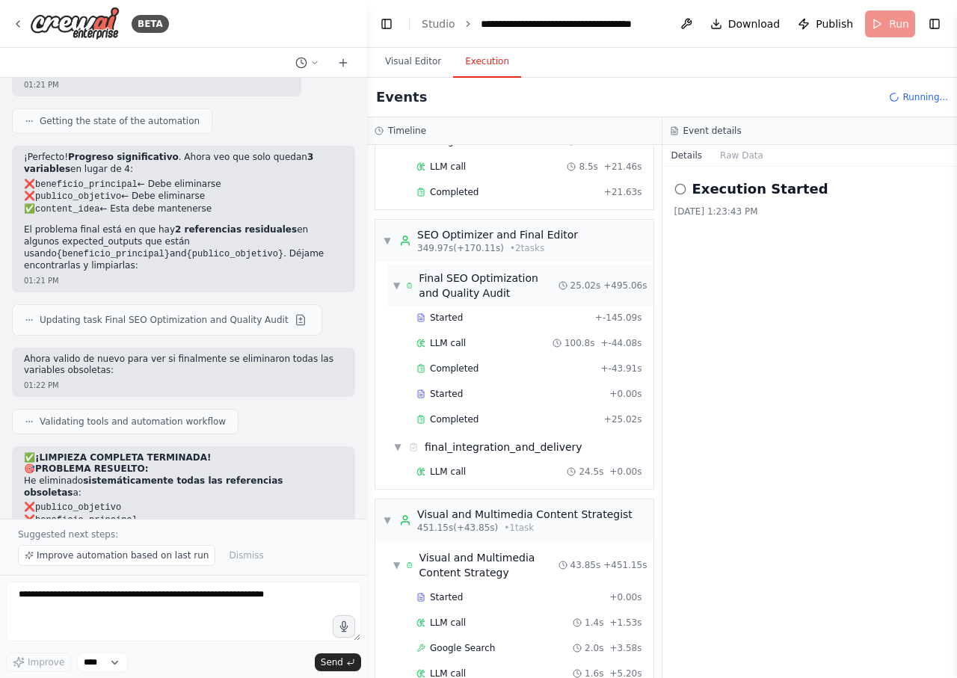
scroll to position [2439, 0]
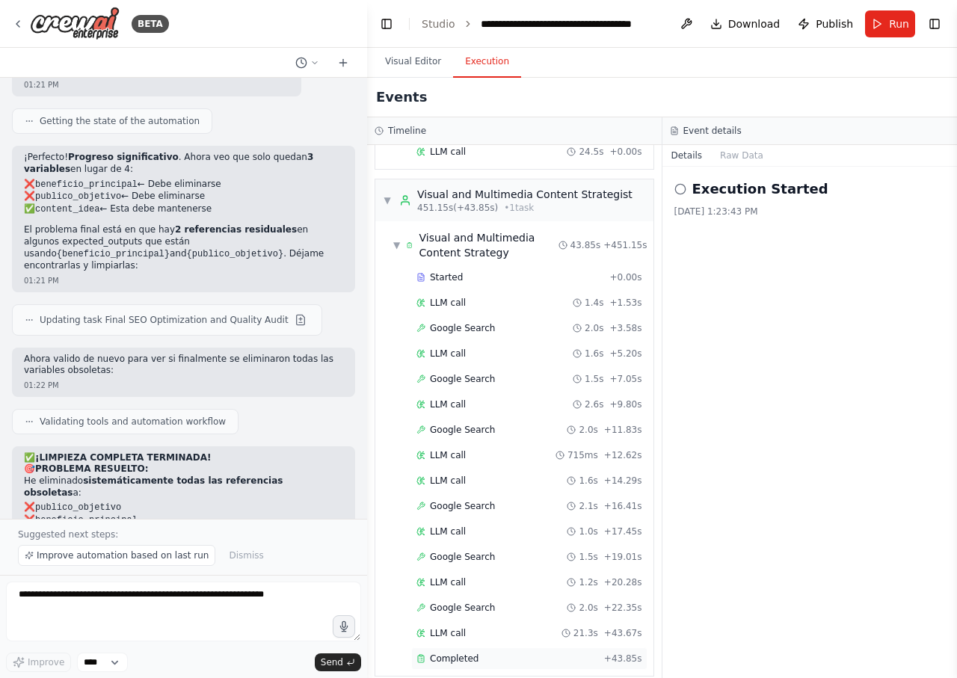
click at [495, 650] on div "Completed + 43.85s" at bounding box center [529, 658] width 236 height 22
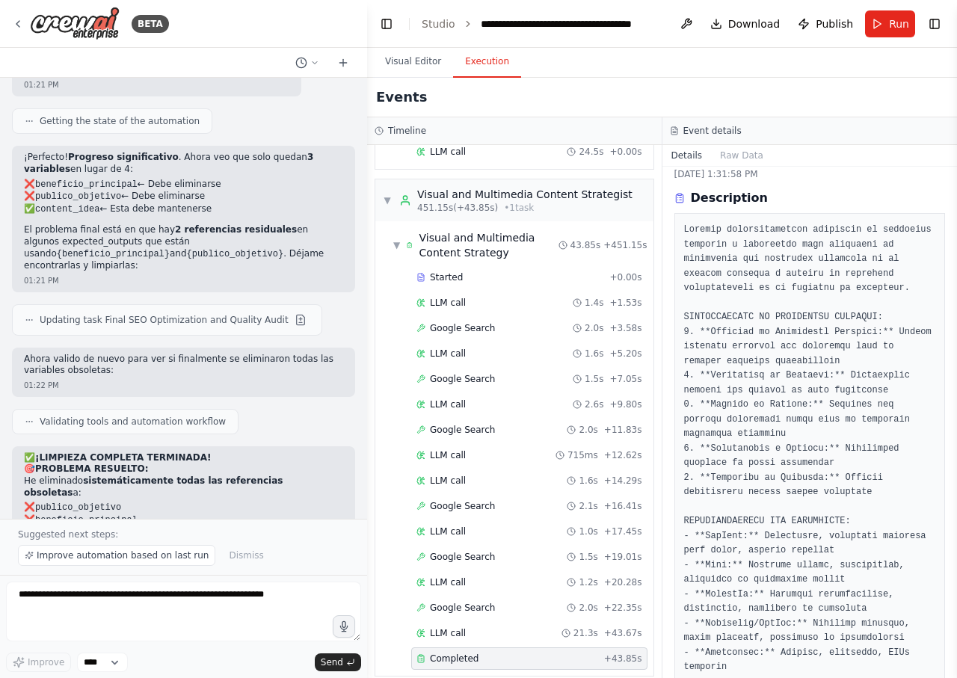
scroll to position [0, 0]
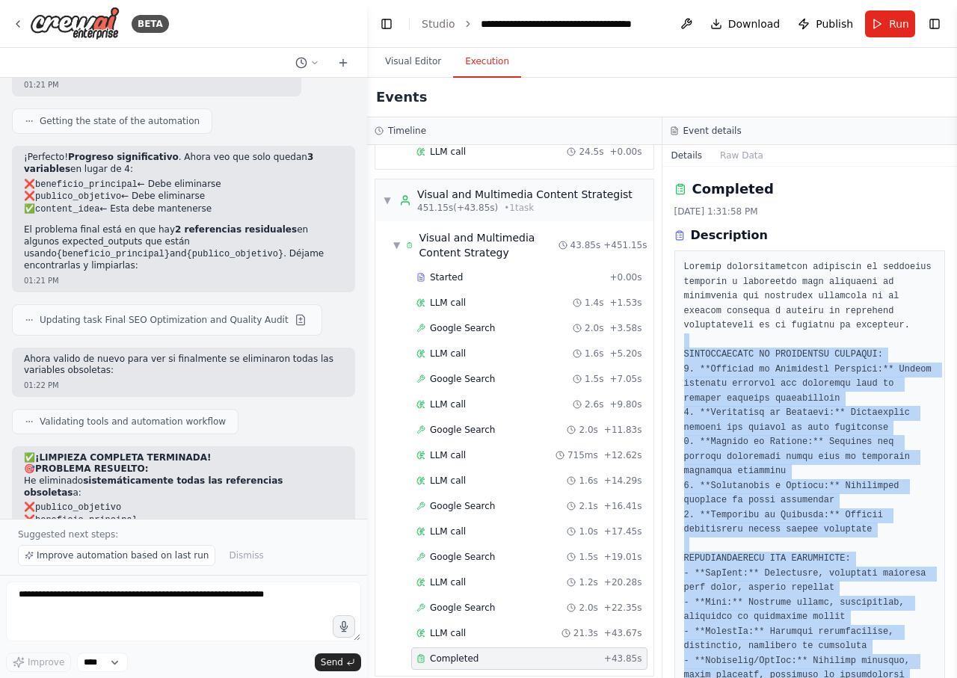
drag, startPoint x: 724, startPoint y: 638, endPoint x: 821, endPoint y: 262, distance: 388.1
click at [817, 322] on div "Completed 9/1/2025, 1:31:58 PM Description Output" at bounding box center [809, 422] width 295 height 511
click at [744, 152] on button "Raw Data" at bounding box center [741, 155] width 61 height 21
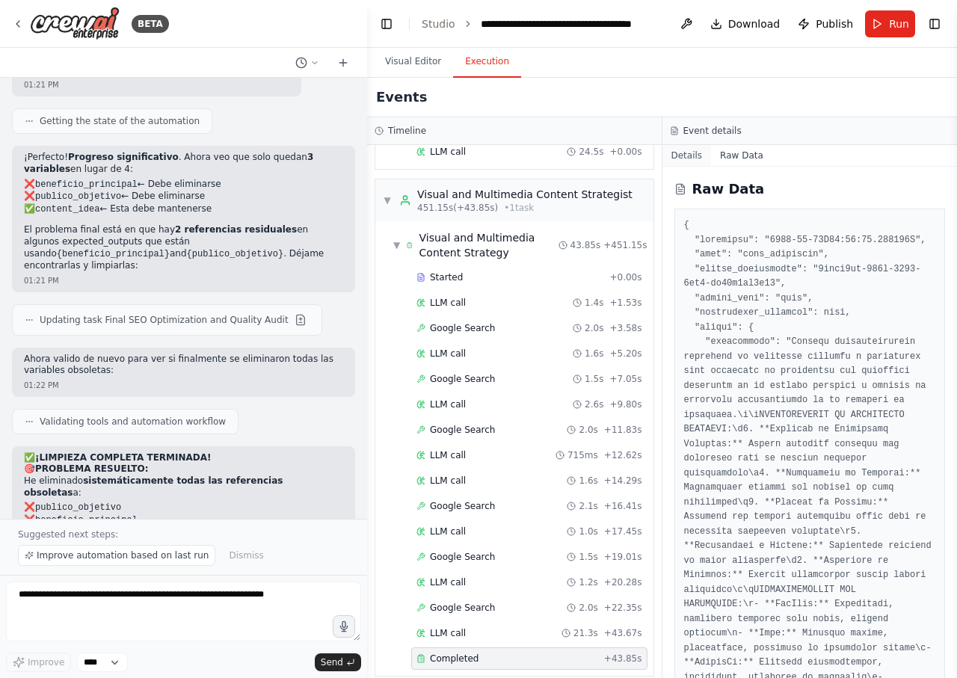
click at [688, 162] on button "Details" at bounding box center [686, 155] width 49 height 21
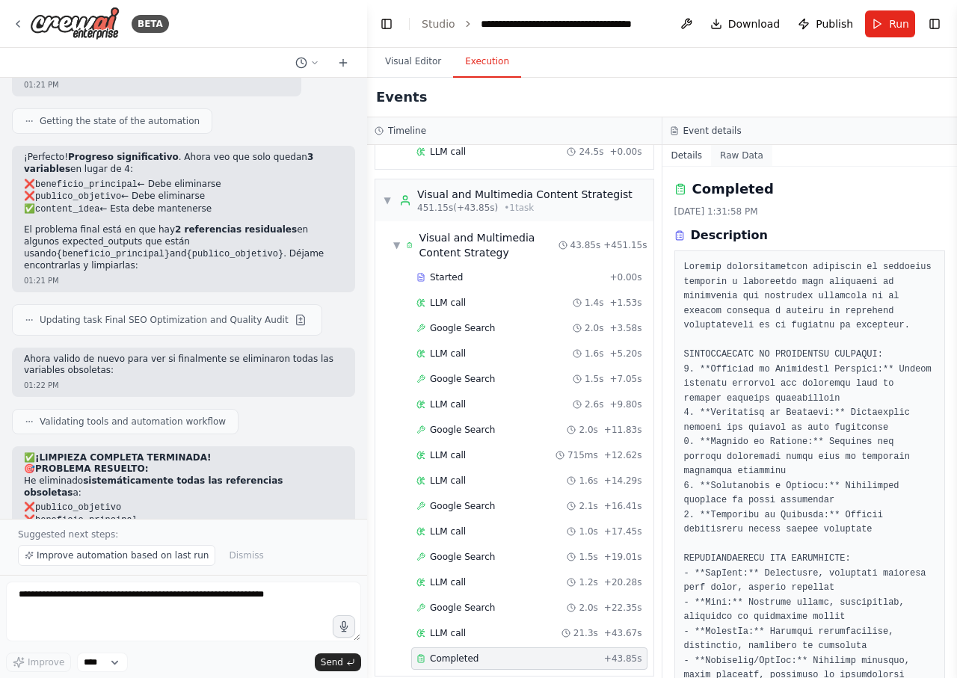
click at [746, 153] on button "Raw Data" at bounding box center [741, 155] width 61 height 21
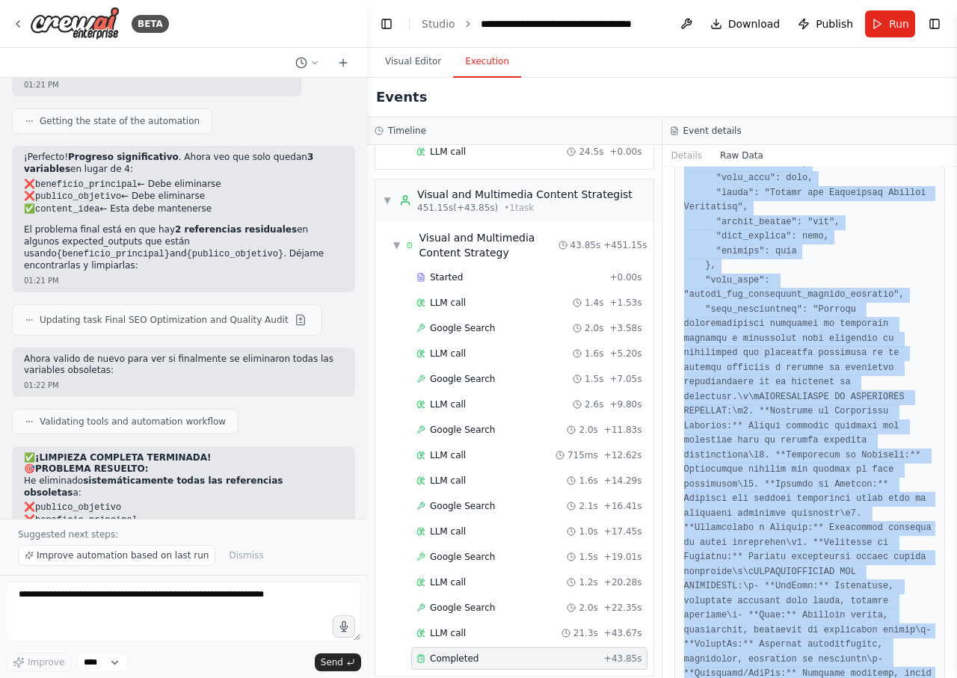
scroll to position [14138, 0]
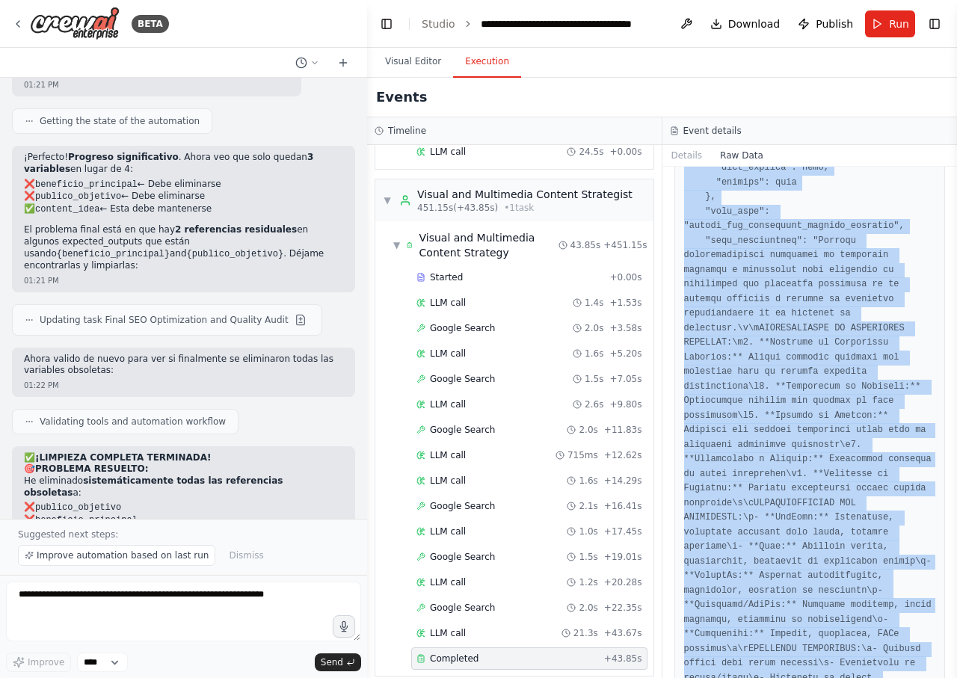
drag, startPoint x: 682, startPoint y: 225, endPoint x: 818, endPoint y: 644, distance: 439.9
copy pre "{ "timestamp": "2025-09-01T18:31:58.055098Z", "type": "task_completed", "source…"
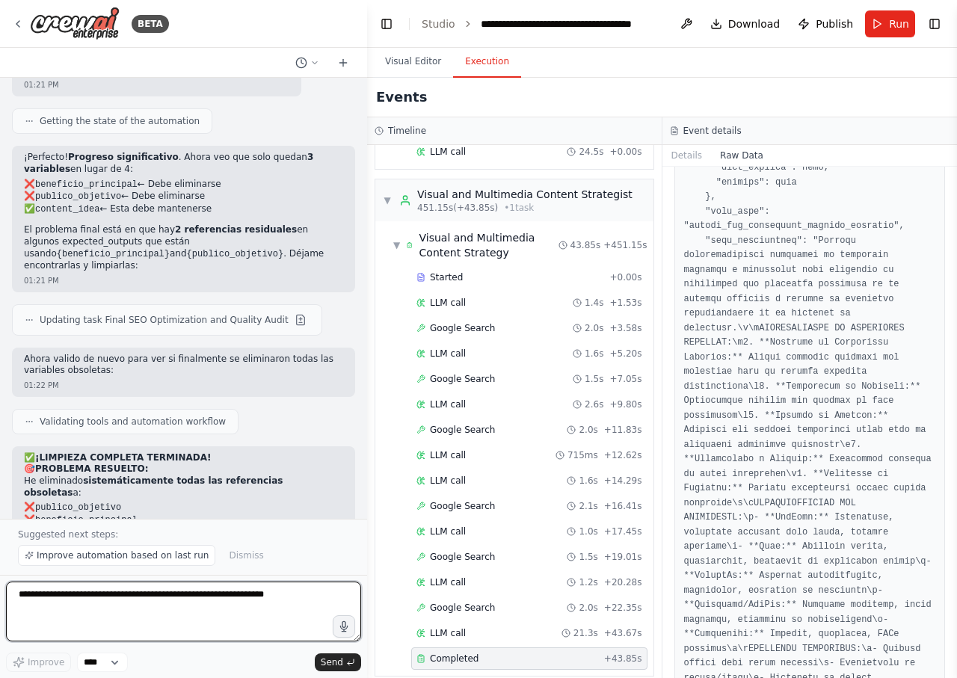
click at [194, 605] on textarea at bounding box center [183, 612] width 355 height 60
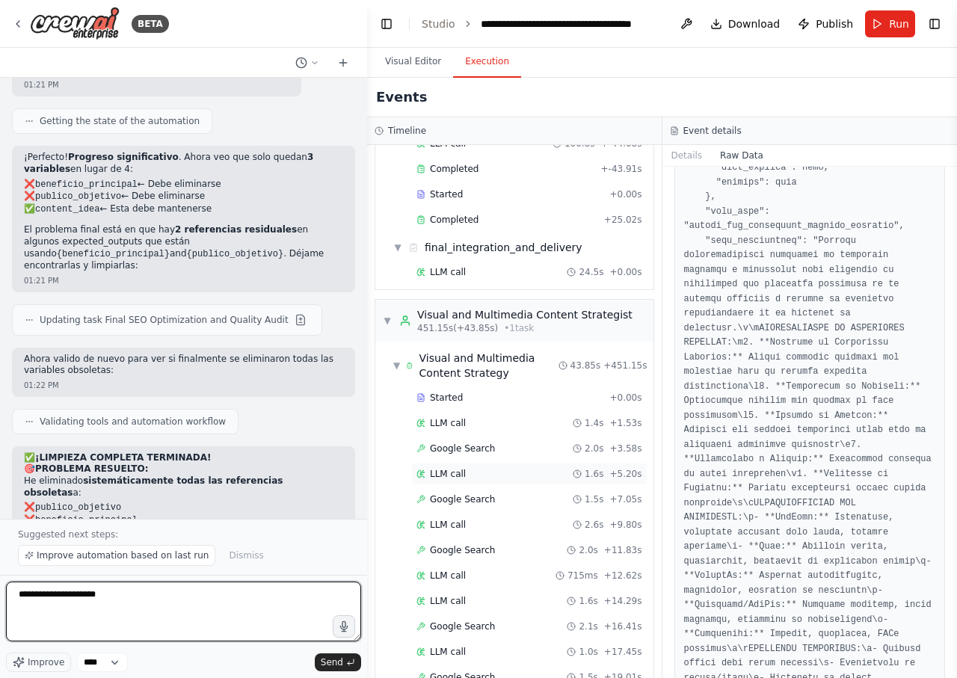
scroll to position [2080, 0]
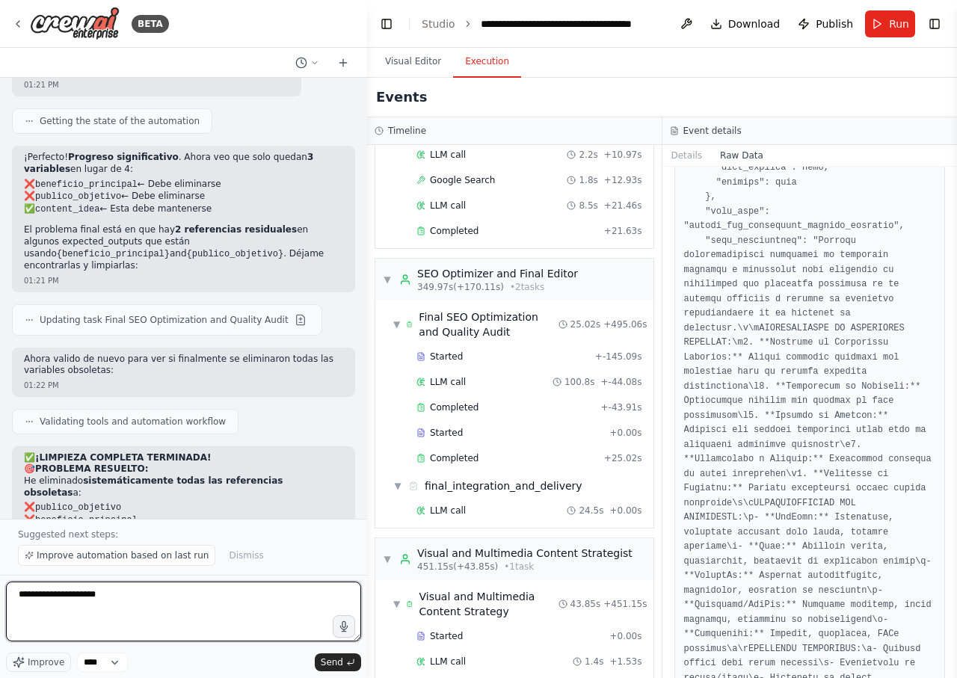
click at [143, 617] on textarea "**********" at bounding box center [183, 612] width 355 height 60
paste textarea "**********"
type textarea "**********"
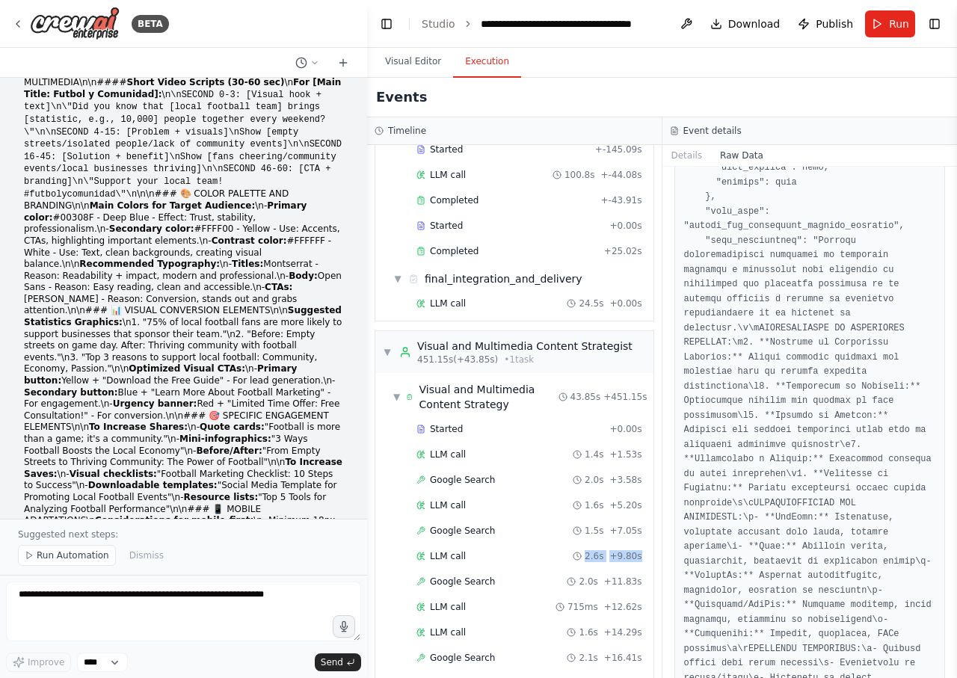
scroll to position [2439, 0]
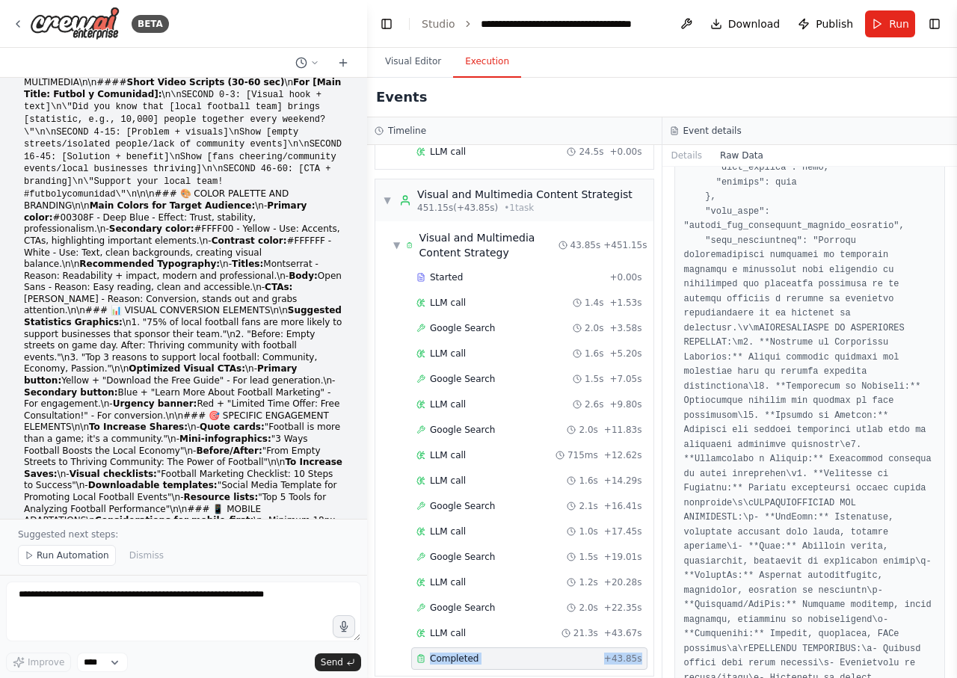
drag, startPoint x: 417, startPoint y: 169, endPoint x: 636, endPoint y: 664, distance: 541.8
click at [636, 664] on div "▼ Conversational Intent Analysis Agent 6.72s (+21.38s) • 1 task ▼ Analyze User …" at bounding box center [514, 411] width 295 height 533
copy div "Completed + 43.85s"
click at [401, 66] on button "Visual Editor" at bounding box center [413, 61] width 80 height 31
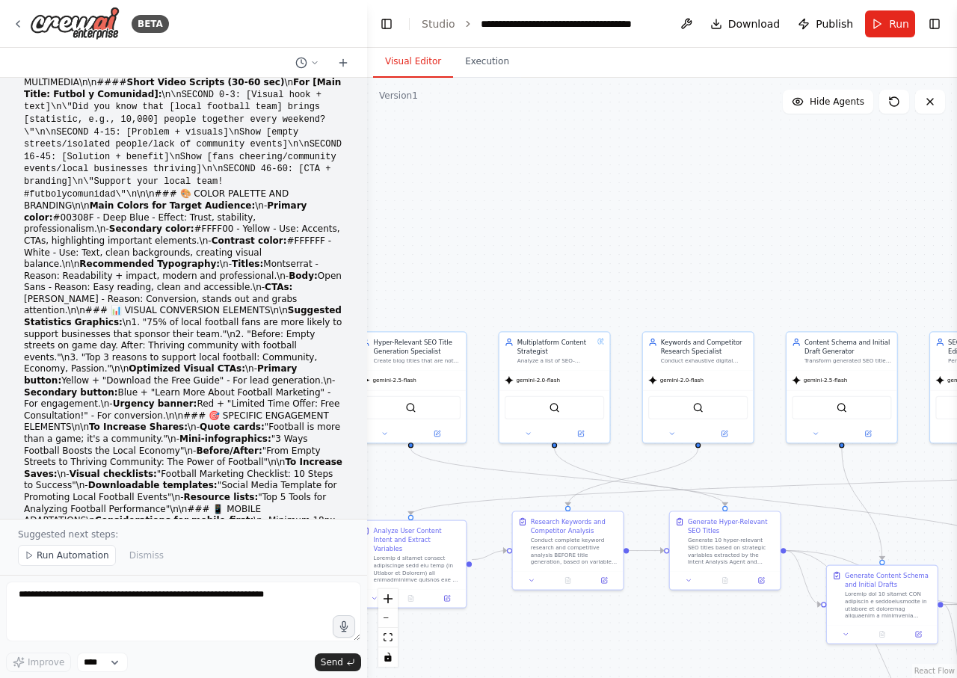
drag, startPoint x: 711, startPoint y: 90, endPoint x: 549, endPoint y: 266, distance: 238.6
click at [546, 289] on div ".deletable-edge-delete-btn { width: 20px; height: 20px; border: 0px solid #ffff…" at bounding box center [662, 378] width 590 height 600
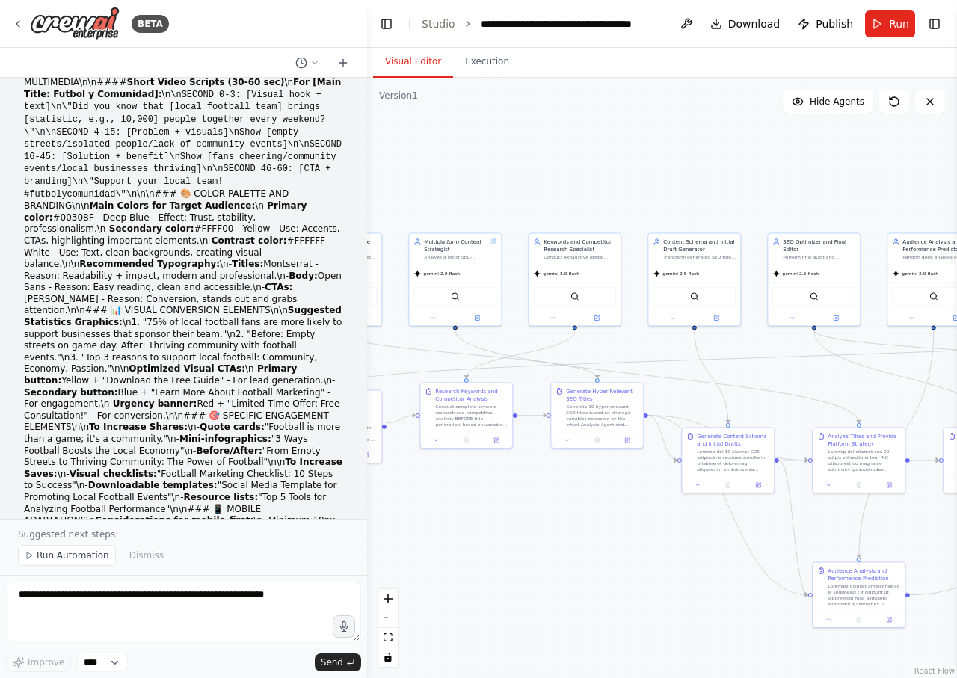
drag, startPoint x: 650, startPoint y: 180, endPoint x: 569, endPoint y: 126, distance: 97.6
click at [572, 128] on div ".deletable-edge-delete-btn { width: 20px; height: 20px; border: 0px solid #ffff…" at bounding box center [662, 378] width 590 height 600
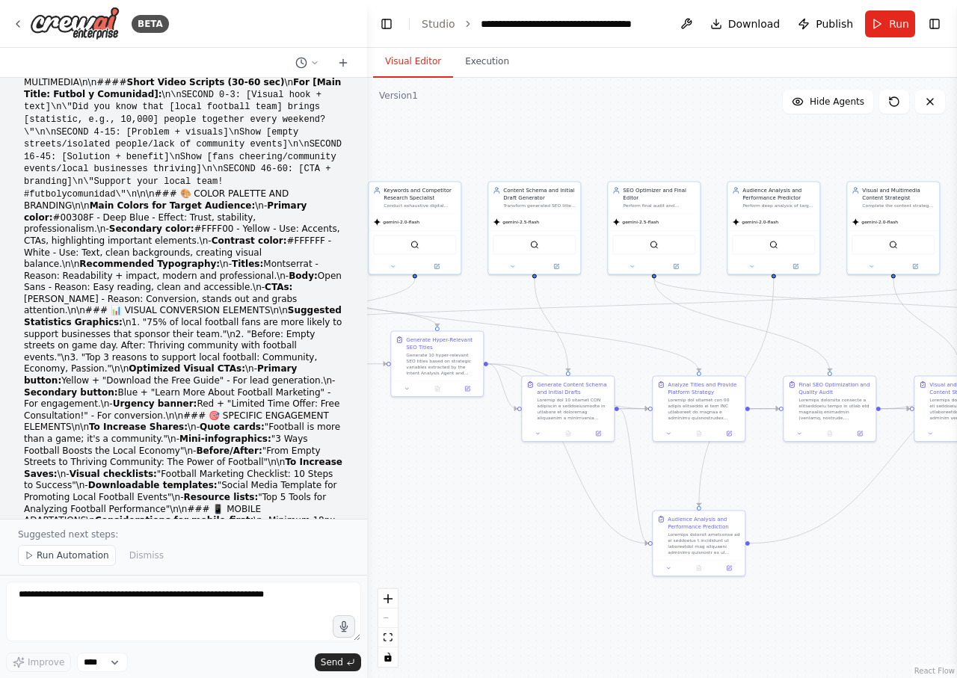
drag, startPoint x: 704, startPoint y: 158, endPoint x: 614, endPoint y: 129, distance: 94.3
click at [612, 130] on div ".deletable-edge-delete-btn { width: 20px; height: 20px; border: 0px solid #ffff…" at bounding box center [662, 378] width 590 height 600
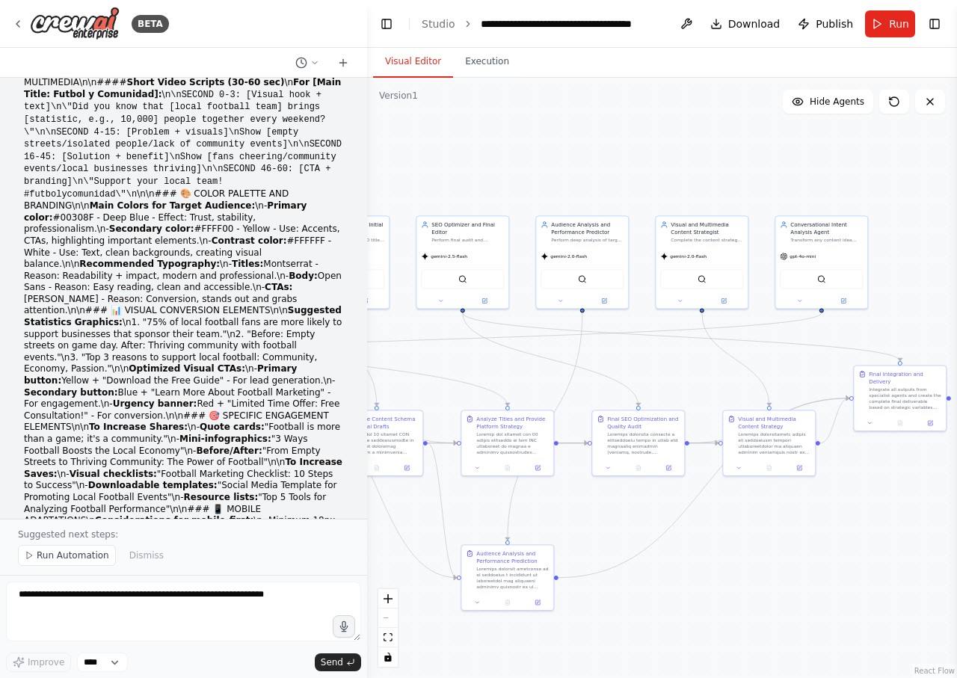
drag, startPoint x: 763, startPoint y: 165, endPoint x: 596, endPoint y: 205, distance: 172.1
click at [566, 221] on div ".deletable-edge-delete-btn { width: 20px; height: 20px; border: 0px solid #ffff…" at bounding box center [662, 378] width 590 height 600
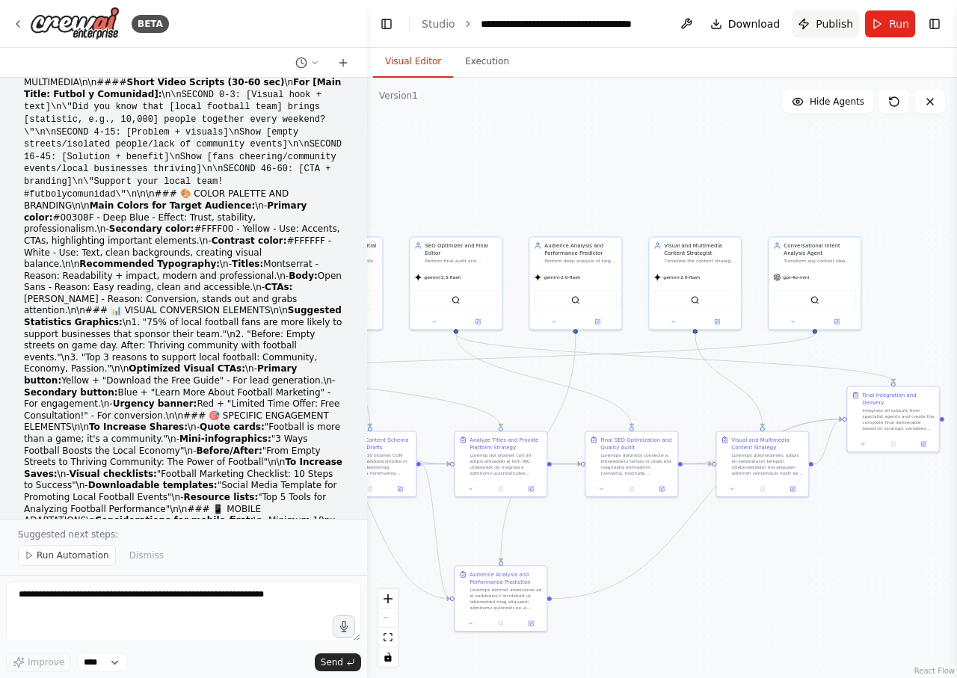
click at [832, 25] on span "Publish" at bounding box center [833, 23] width 37 height 15
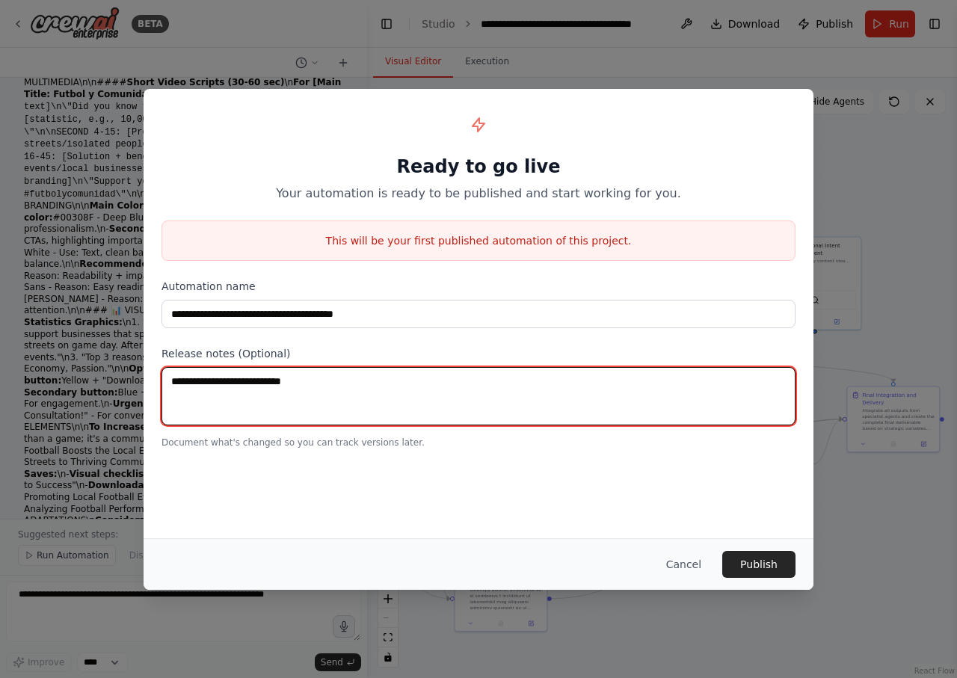
click at [373, 386] on textarea at bounding box center [478, 396] width 634 height 58
click at [398, 378] on textarea at bounding box center [478, 396] width 634 height 58
type textarea "***"
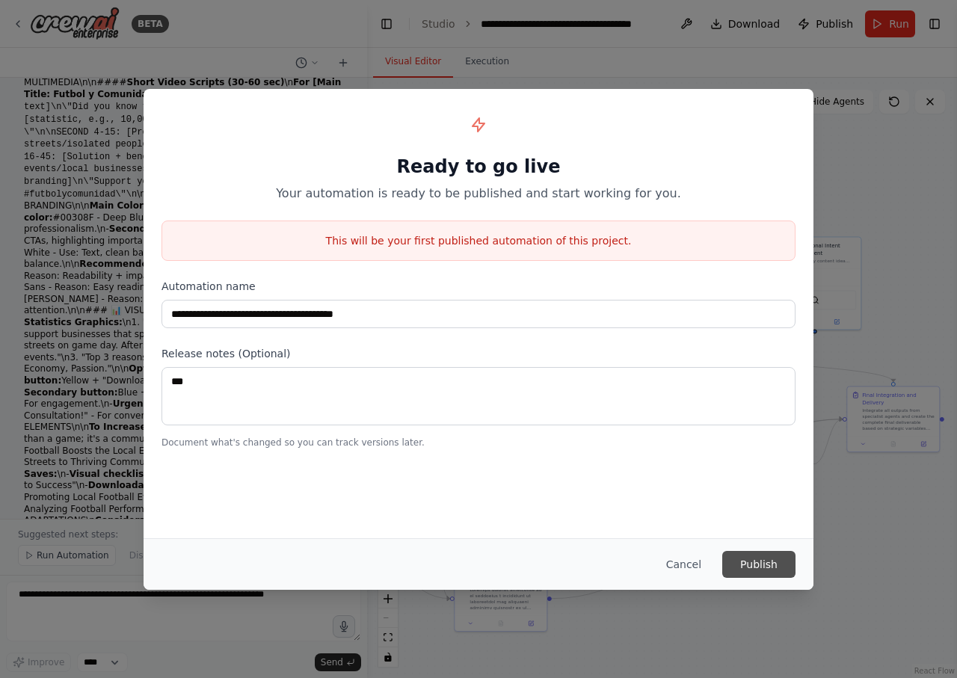
click at [742, 561] on button "Publish" at bounding box center [758, 564] width 73 height 27
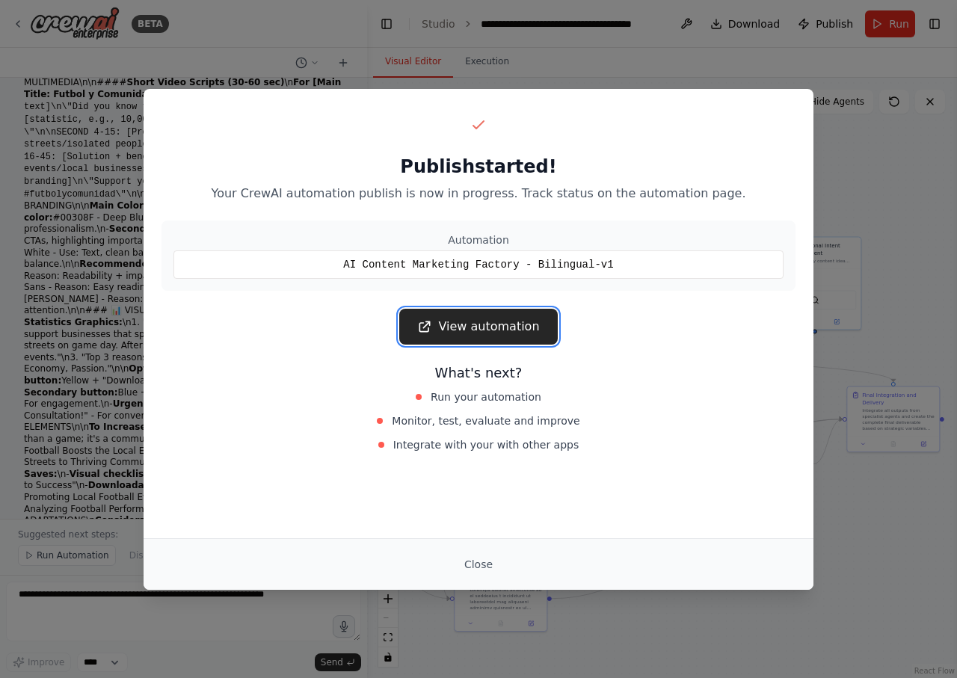
click at [505, 328] on link "View automation" at bounding box center [478, 327] width 158 height 36
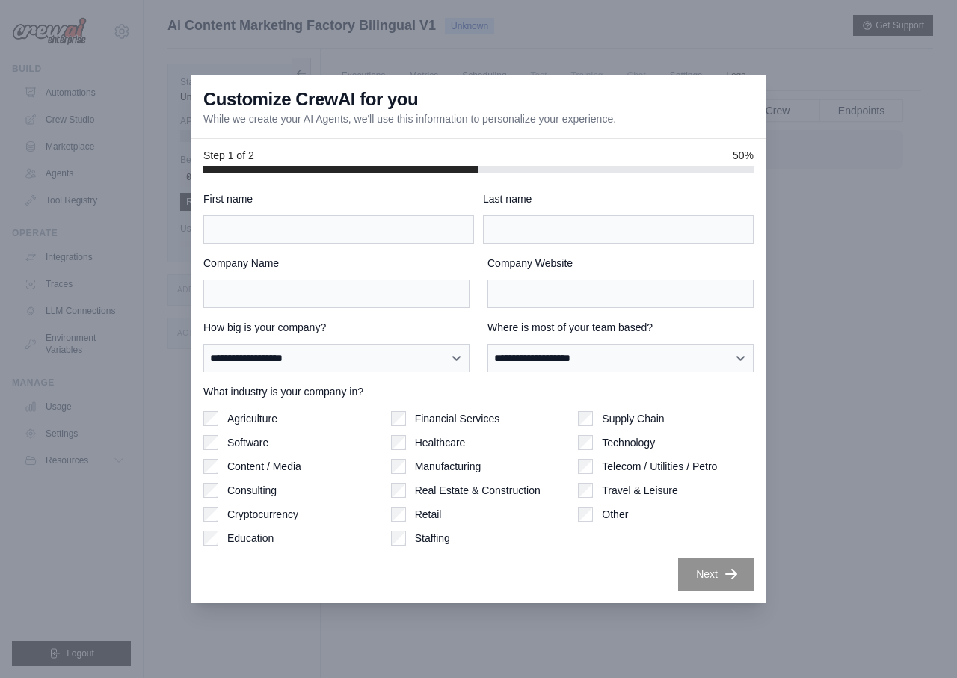
scroll to position [64, 0]
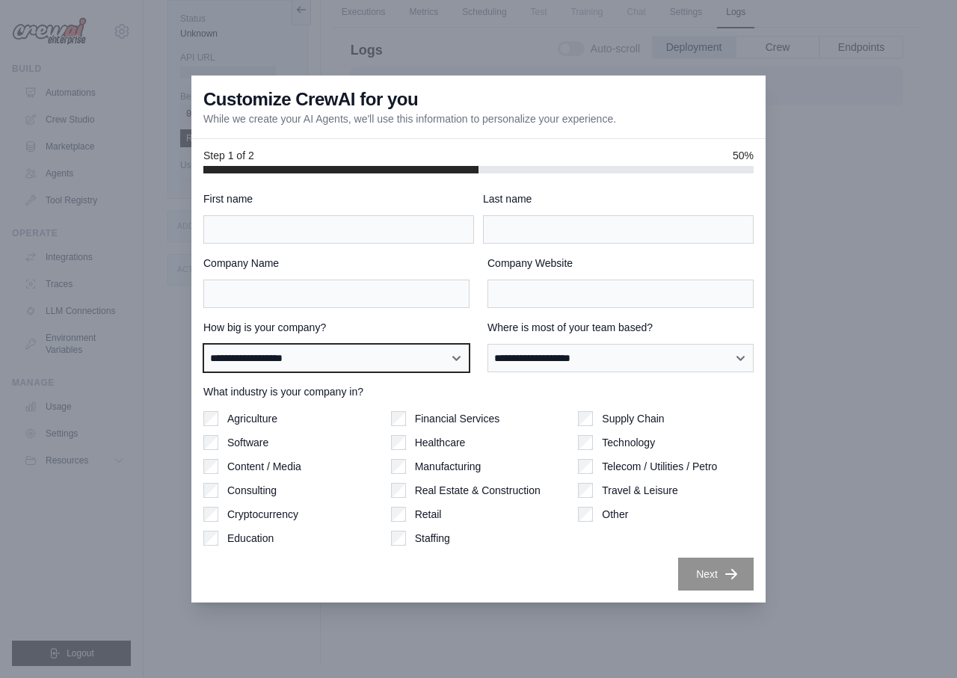
click at [203, 344] on select "**********" at bounding box center [336, 358] width 266 height 28
click at [455, 356] on select "**********" at bounding box center [336, 358] width 266 height 28
click at [395, 245] on div "**********" at bounding box center [478, 390] width 550 height 399
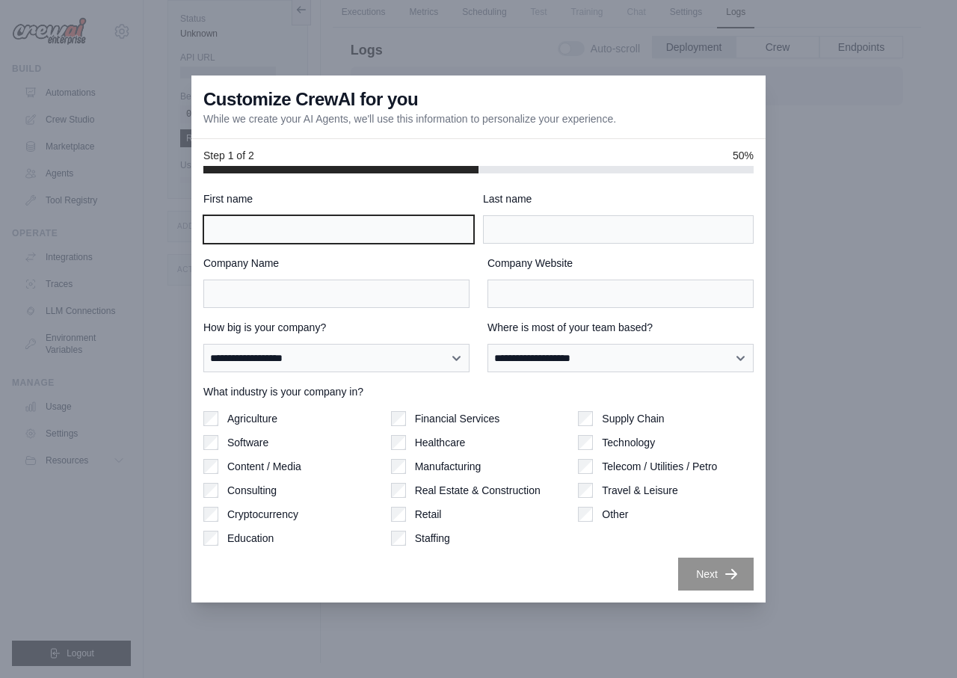
click at [395, 241] on input "First name" at bounding box center [338, 229] width 271 height 28
type input "****"
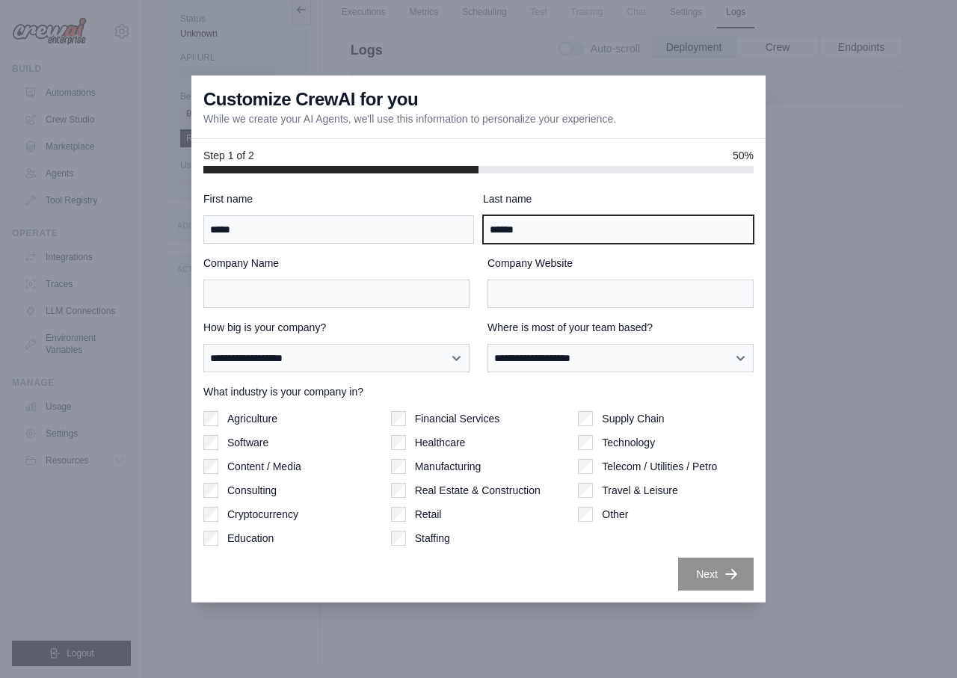
type input "******"
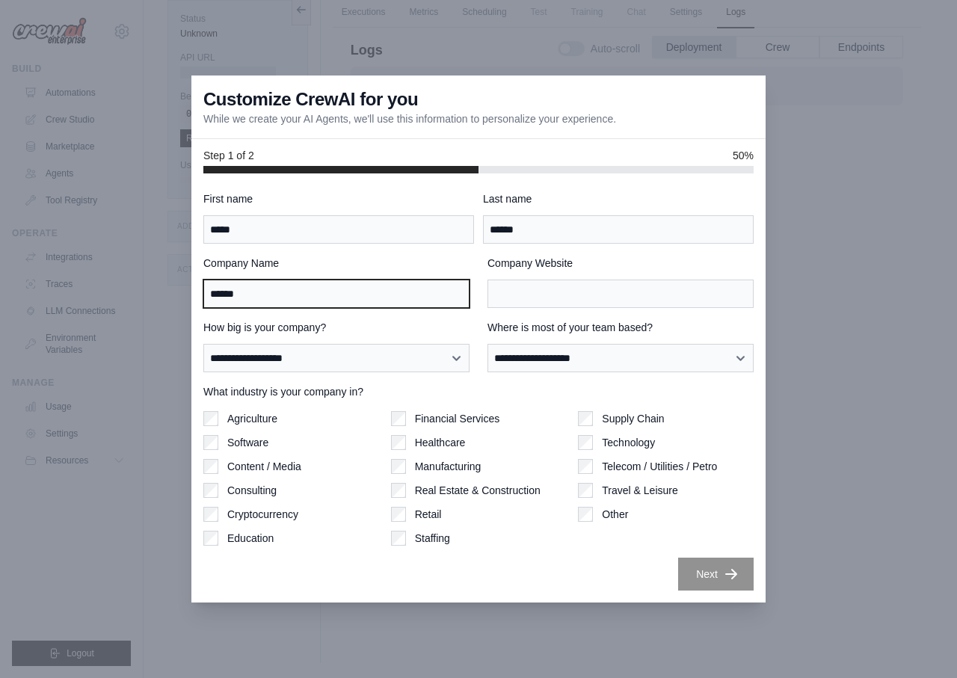
type input "******"
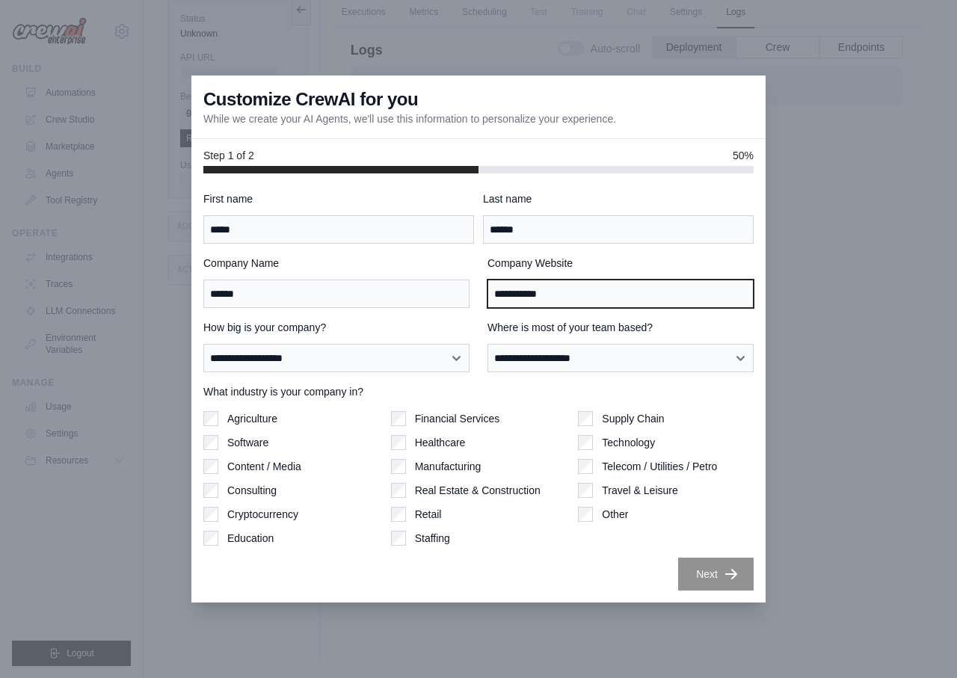
type input "**********"
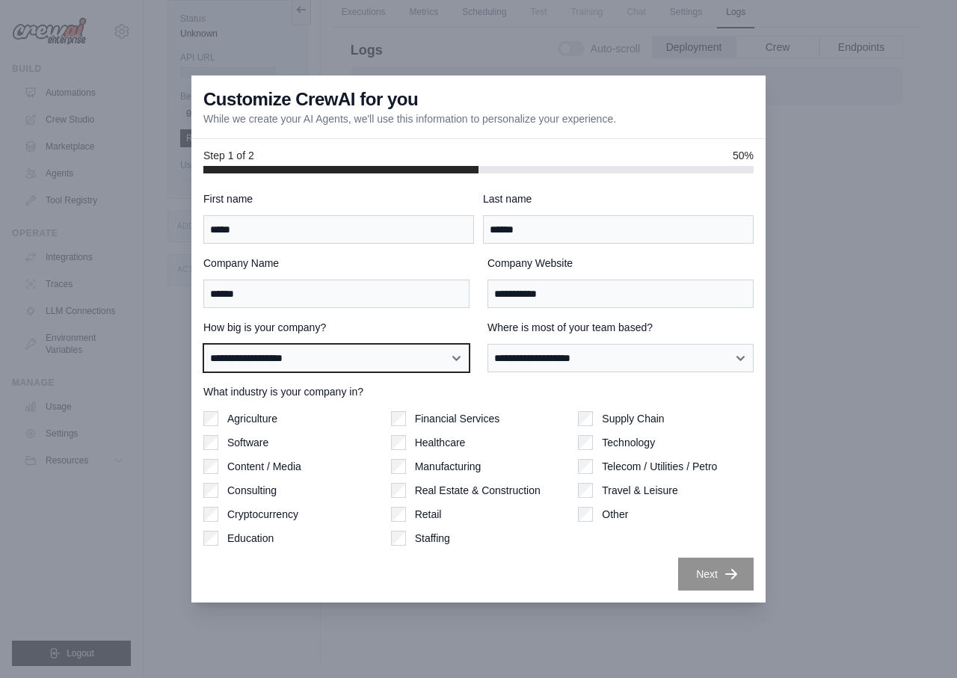
click at [203, 344] on select "**********" at bounding box center [336, 358] width 266 height 28
select select "**********"
click option "**********" at bounding box center [0, 0] width 0 height 0
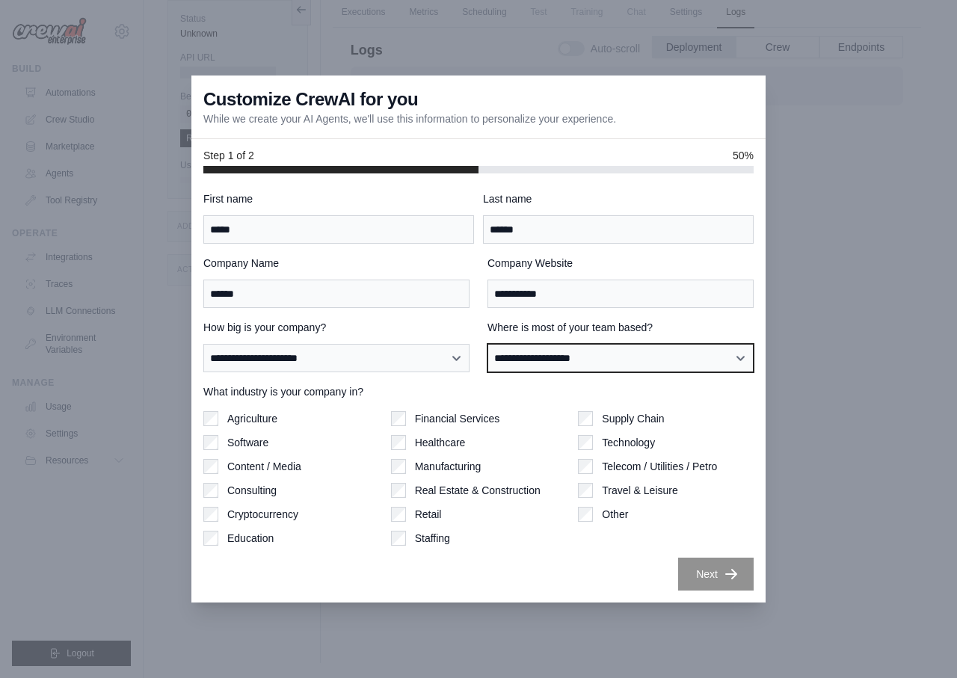
click at [487, 344] on select "**********" at bounding box center [620, 358] width 266 height 28
select select "**********"
click option "**********" at bounding box center [0, 0] width 0 height 0
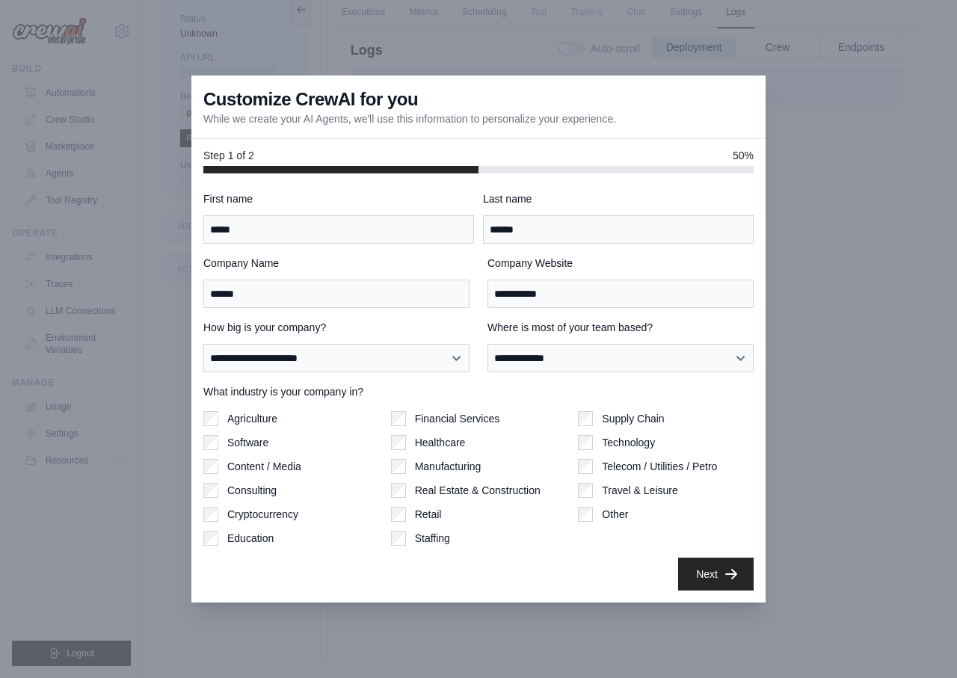
click at [252, 442] on label "Software" at bounding box center [247, 442] width 41 height 15
click at [717, 577] on button "Next" at bounding box center [715, 573] width 75 height 33
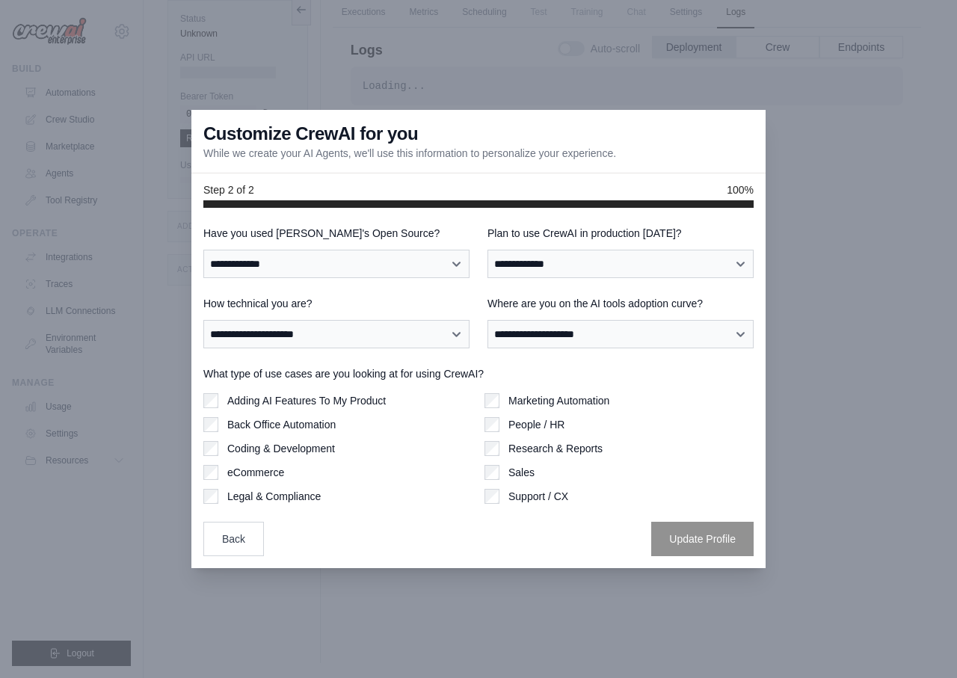
click at [349, 398] on label "Adding AI Features To My Product" at bounding box center [306, 400] width 158 height 15
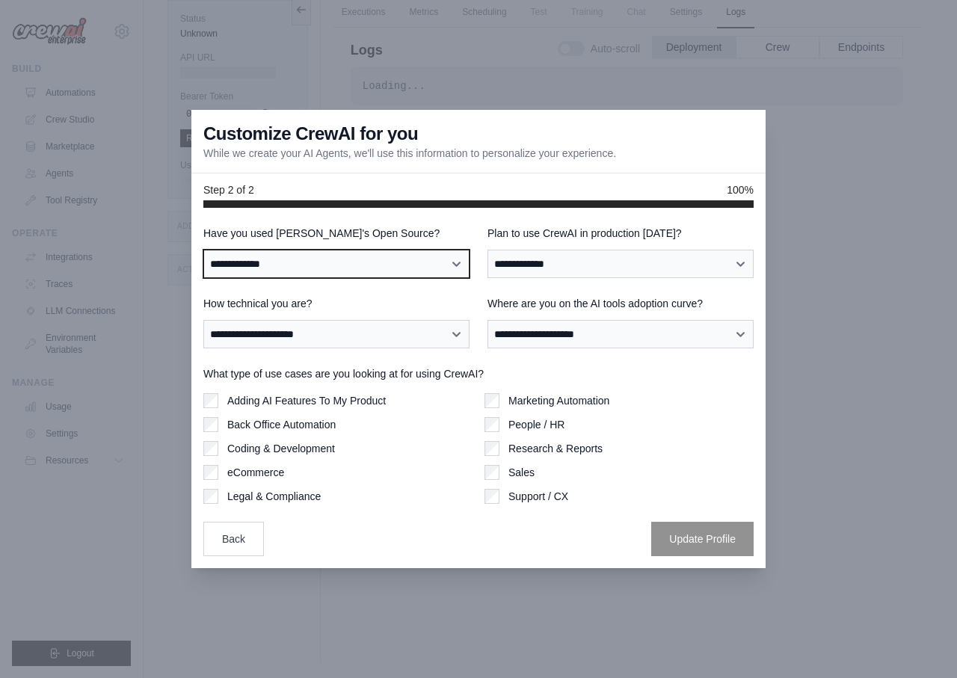
click at [203, 250] on select "**********" at bounding box center [336, 264] width 266 height 28
select select "**********"
click option "**********" at bounding box center [0, 0] width 0 height 0
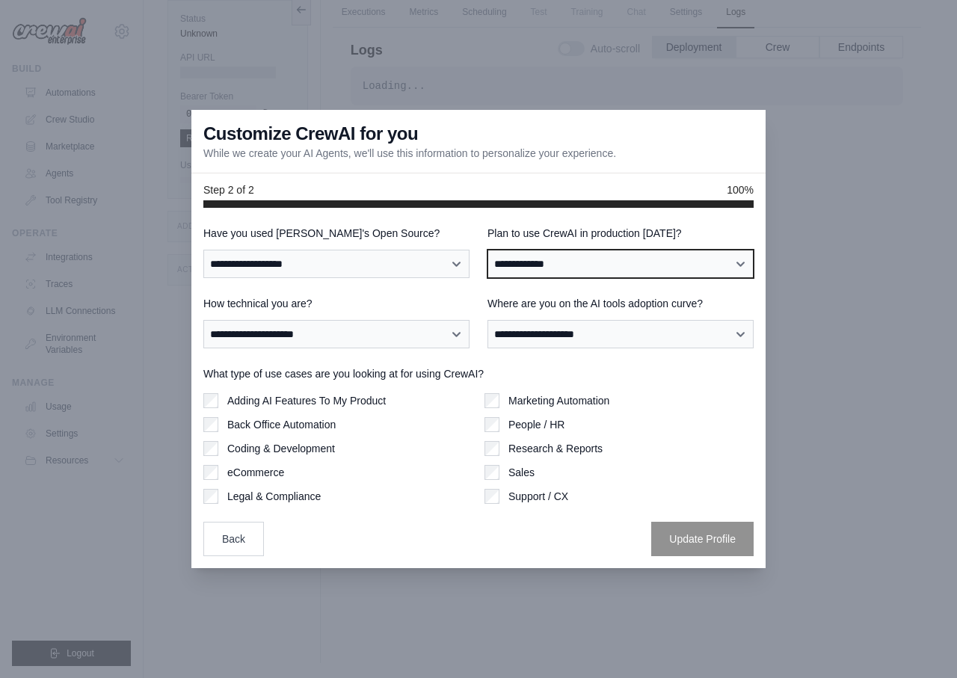
click at [487, 250] on select "**********" at bounding box center [620, 264] width 266 height 28
select select "****"
click option "***" at bounding box center [0, 0] width 0 height 0
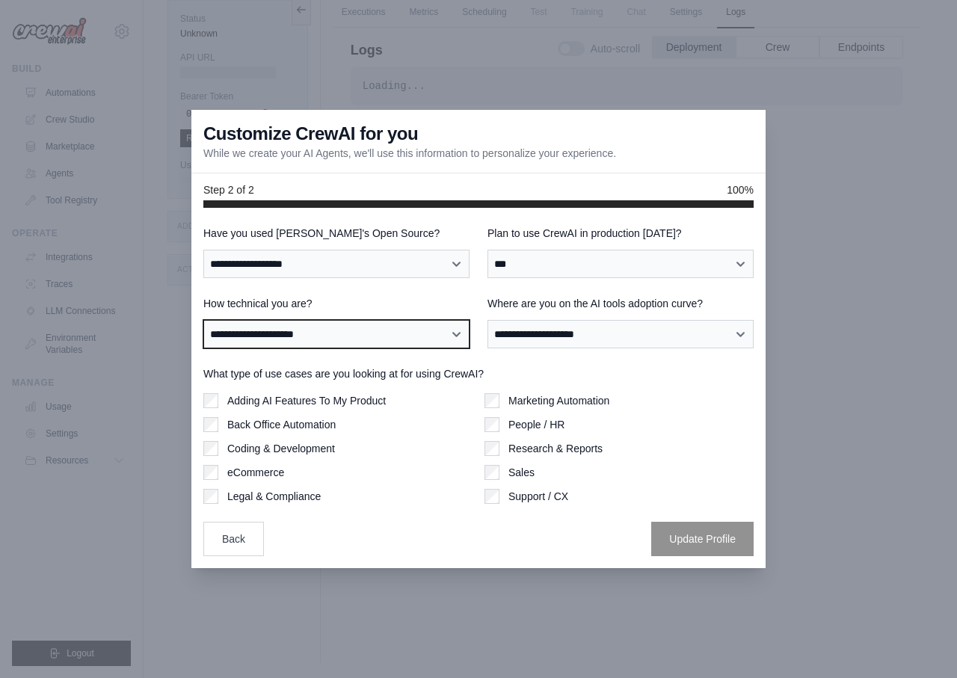
click at [203, 320] on select "**********" at bounding box center [336, 334] width 266 height 28
select select "**********"
click option "**********" at bounding box center [0, 0] width 0 height 0
click at [203, 320] on select "**********" at bounding box center [336, 334] width 266 height 28
click at [425, 331] on select "**********" at bounding box center [336, 334] width 266 height 28
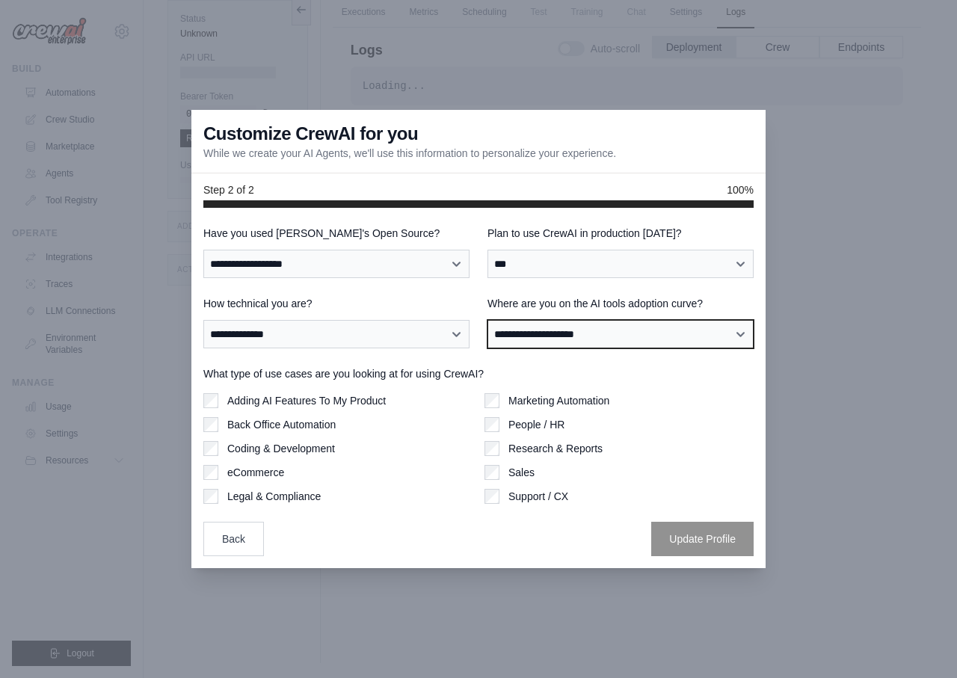
click at [487, 320] on select "**********" at bounding box center [620, 334] width 266 height 28
select select "**********"
click option "**********" at bounding box center [0, 0] width 0 height 0
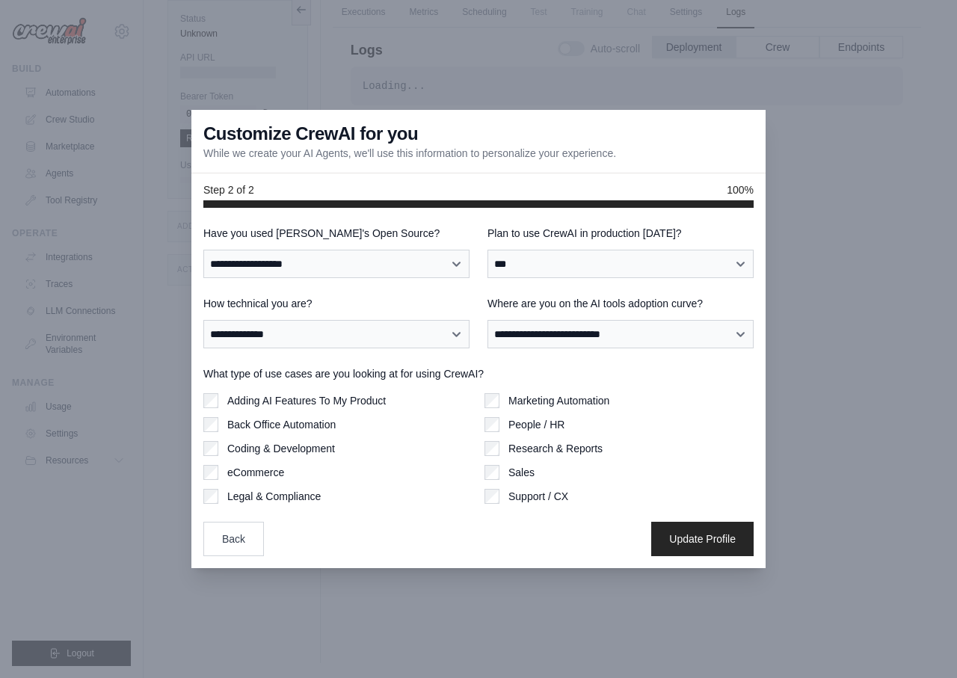
click at [538, 404] on label "Marketing Automation" at bounding box center [558, 400] width 101 height 15
click at [651, 545] on button "Update Profile" at bounding box center [702, 538] width 102 height 34
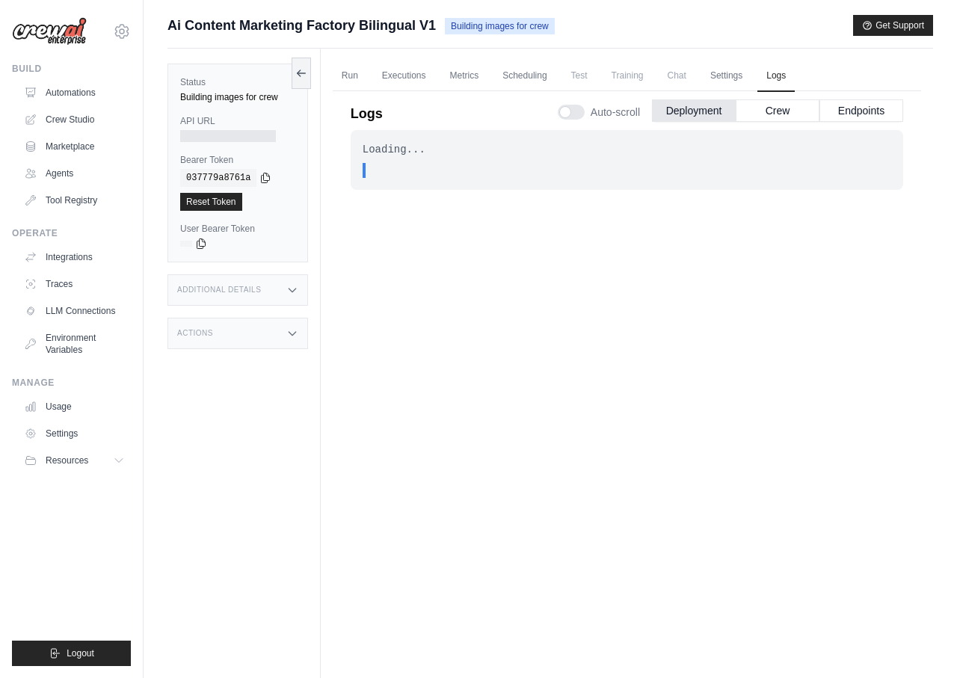
click at [286, 290] on icon at bounding box center [292, 290] width 12 height 12
click at [287, 290] on icon at bounding box center [292, 290] width 12 height 12
click at [295, 337] on icon at bounding box center [292, 333] width 12 height 12
